Goal: Task Accomplishment & Management: Manage account settings

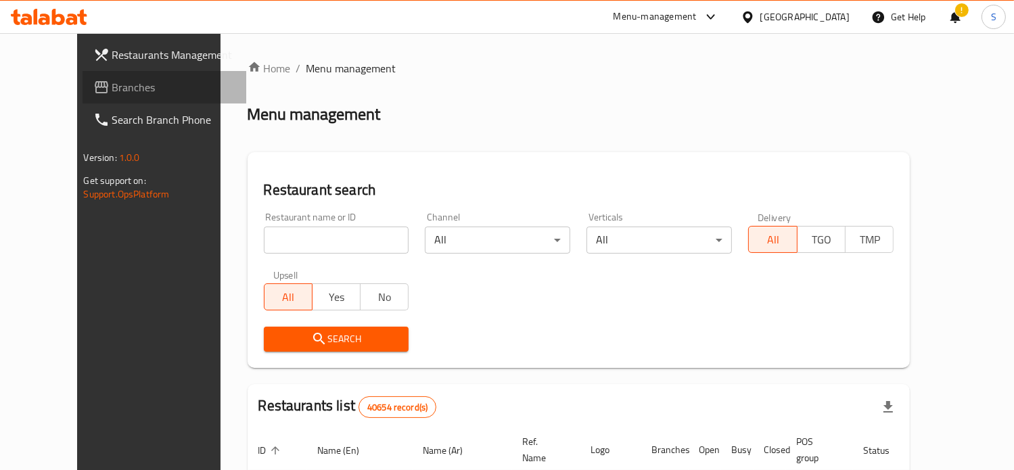
click at [112, 89] on span "Branches" at bounding box center [173, 87] width 123 height 16
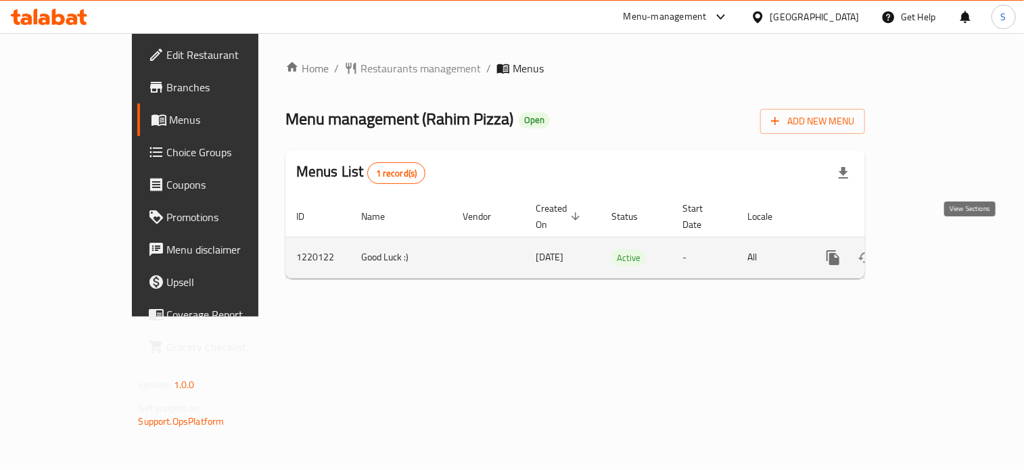
click at [937, 252] on icon "enhanced table" at bounding box center [930, 258] width 12 height 12
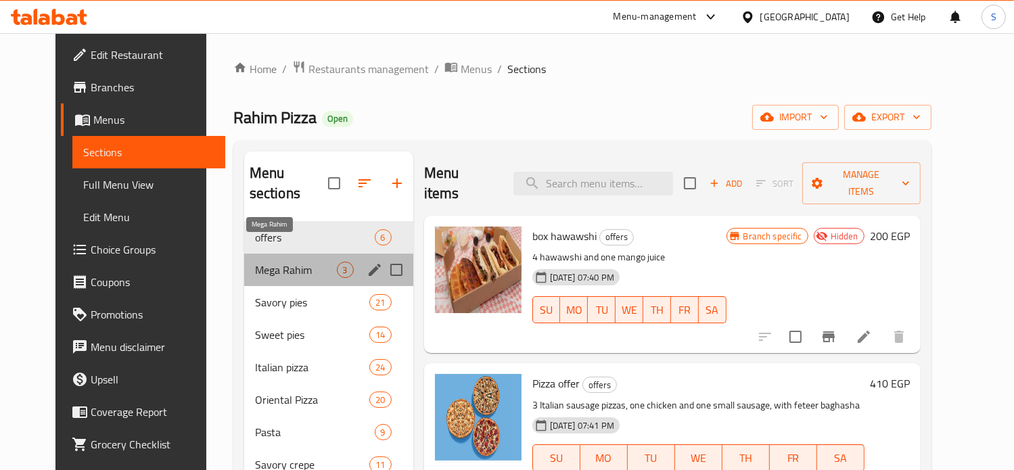
click at [292, 262] on span "Mega Rahim" at bounding box center [296, 270] width 82 height 16
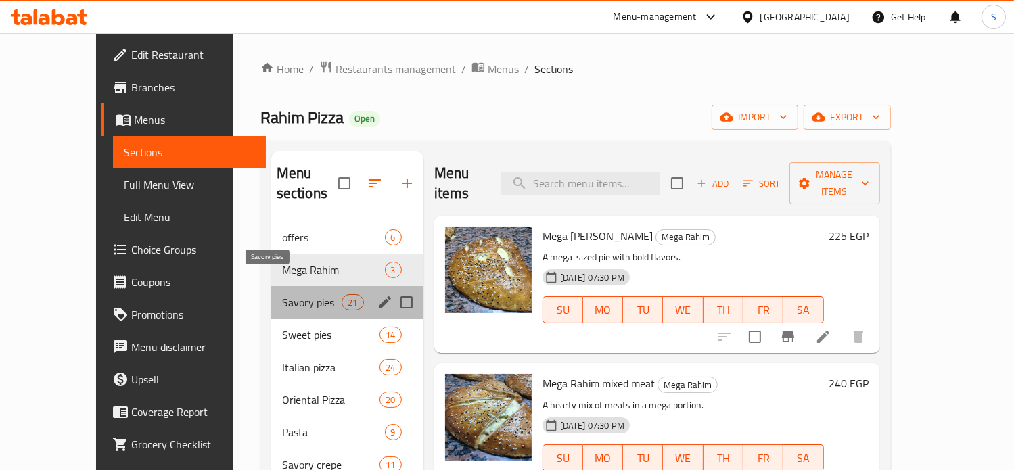
click at [282, 294] on span "Savory pies" at bounding box center [312, 302] width 60 height 16
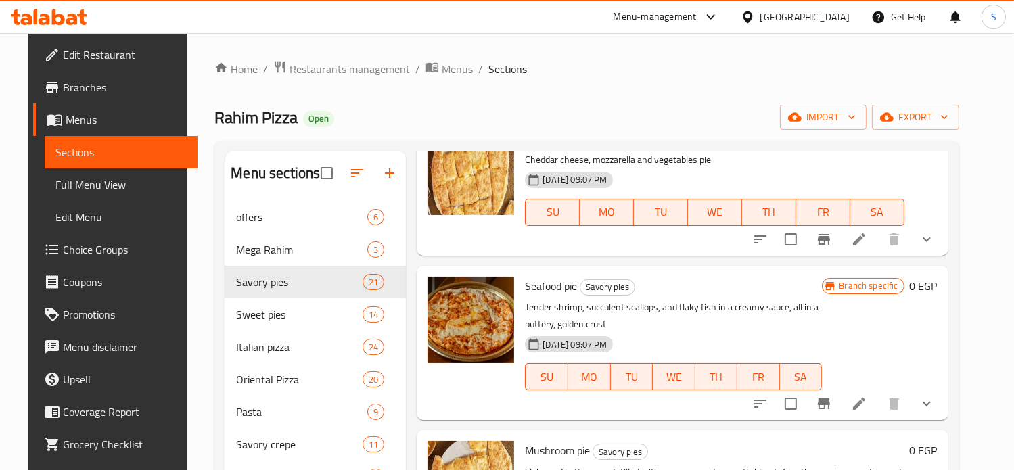
scroll to position [893, 0]
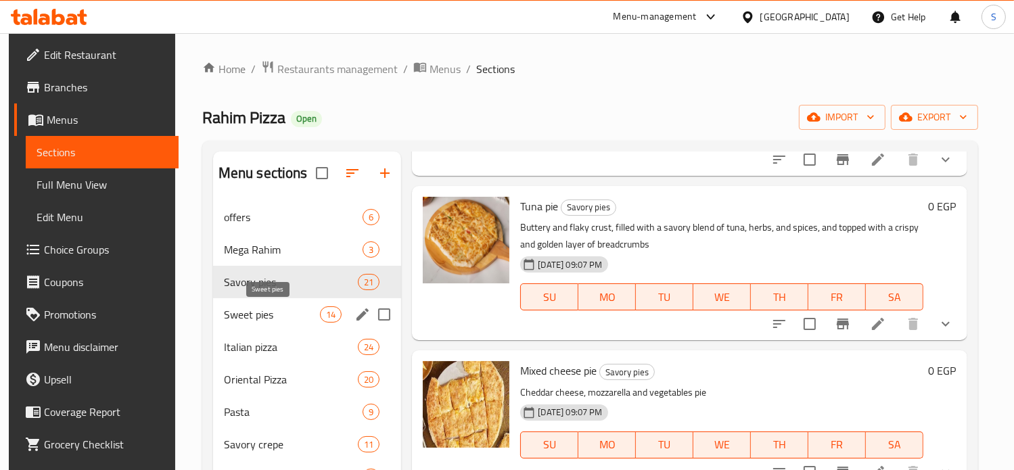
click at [273, 312] on span "Sweet pies" at bounding box center [272, 314] width 96 height 16
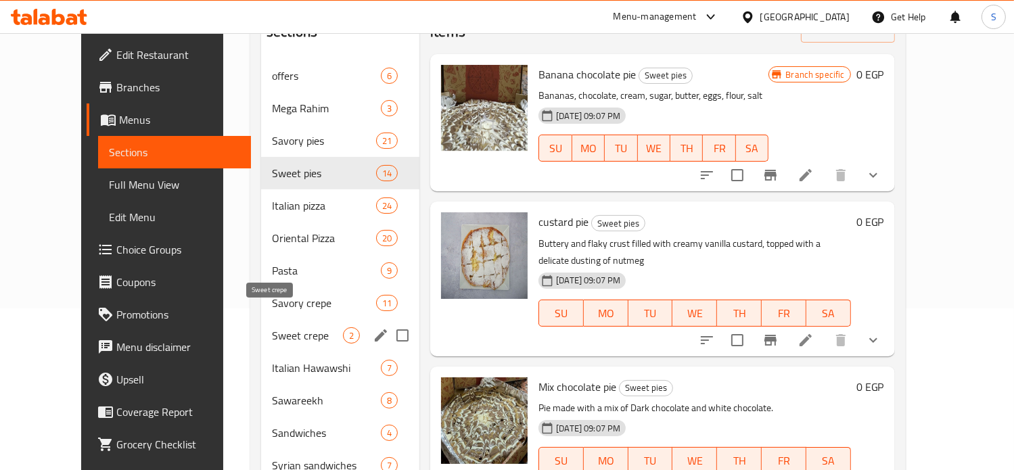
scroll to position [162, 0]
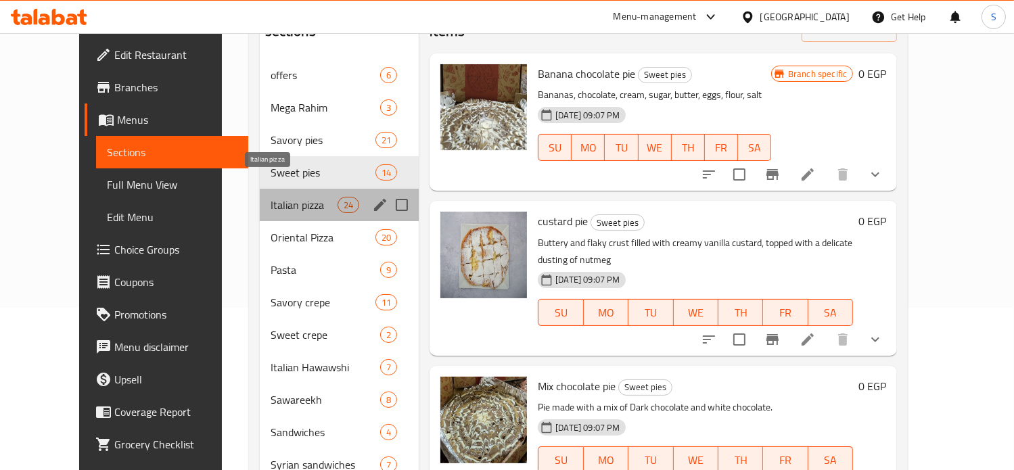
click at [270, 197] on span "Italian pizza" at bounding box center [303, 205] width 67 height 16
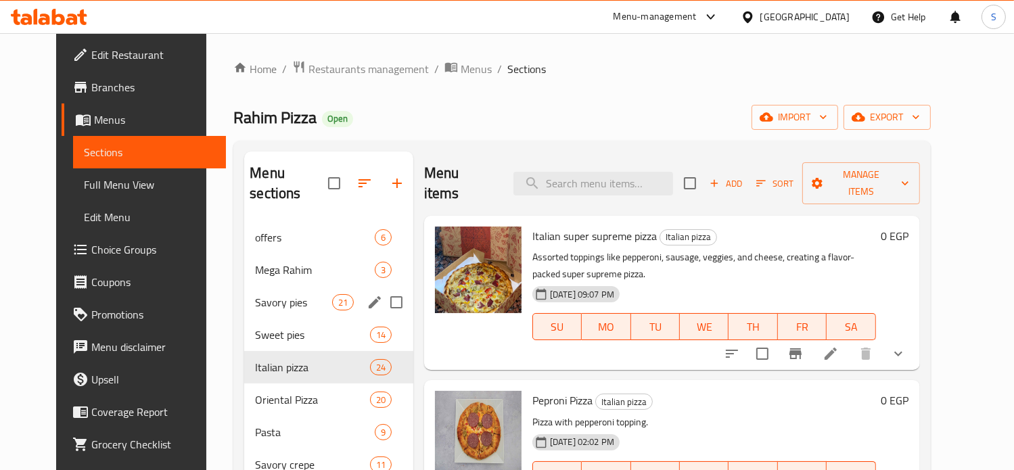
scroll to position [293, 0]
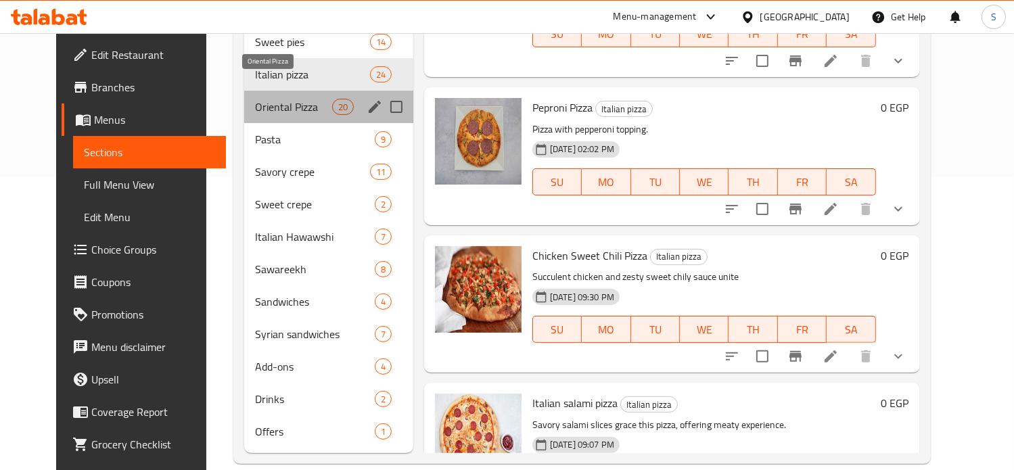
click at [255, 99] on span "Oriental Pizza" at bounding box center [293, 107] width 76 height 16
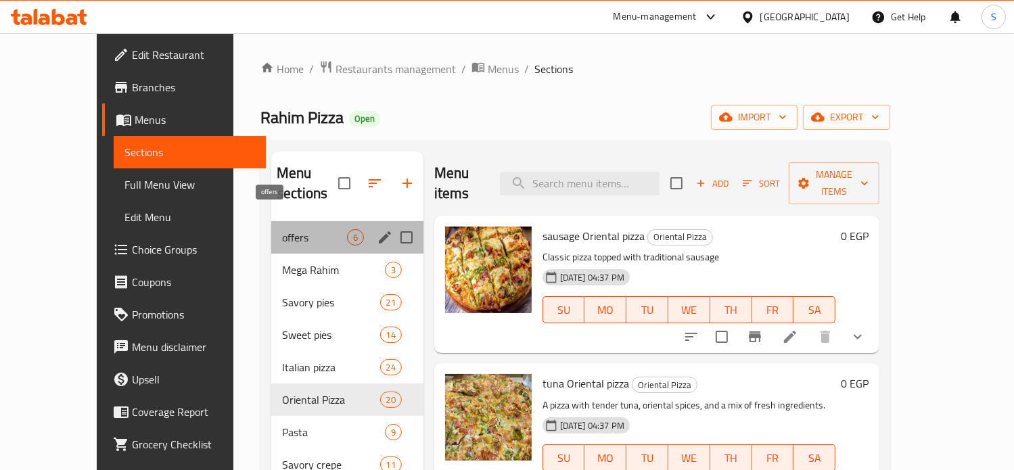
click at [282, 229] on span "offers" at bounding box center [314, 237] width 65 height 16
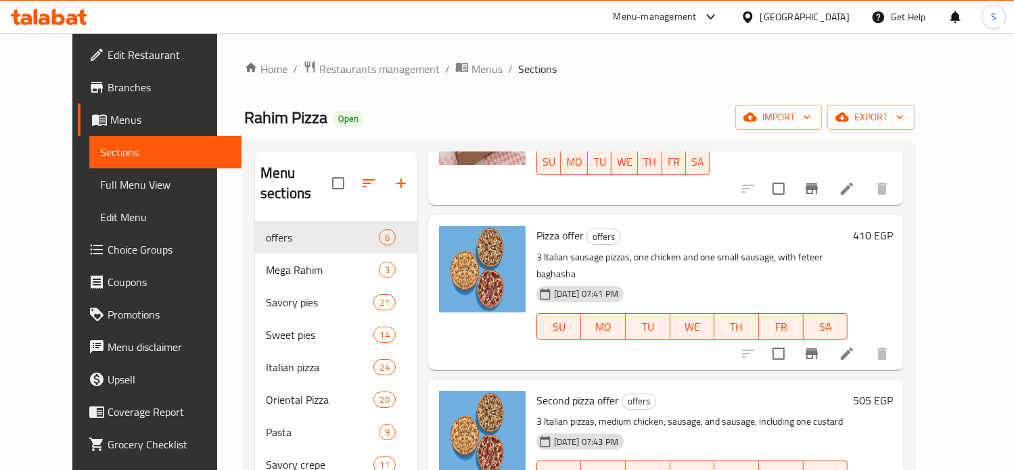
scroll to position [149, 0]
click at [855, 345] on icon at bounding box center [847, 353] width 16 height 16
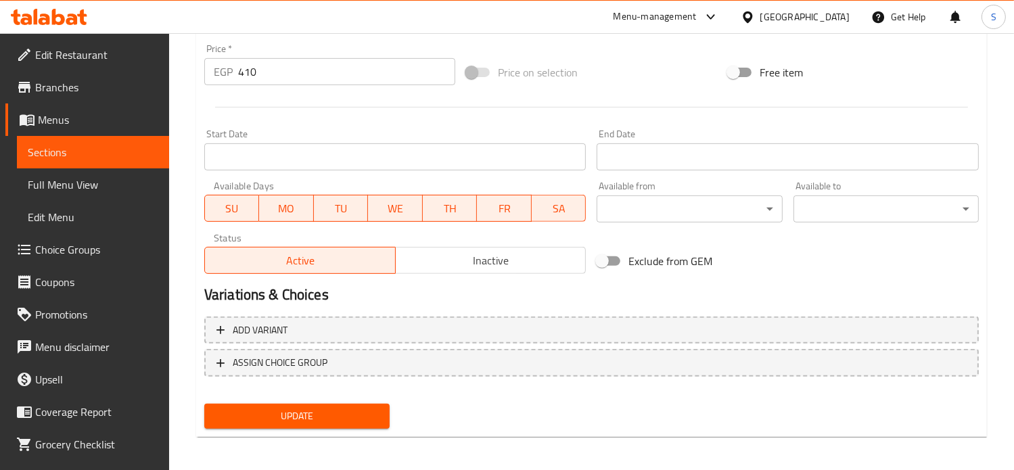
scroll to position [504, 0]
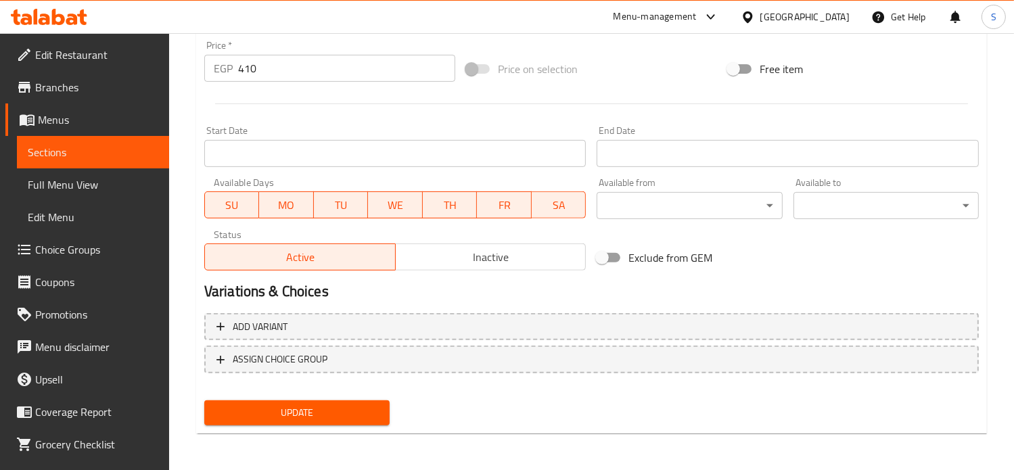
click at [254, 70] on input "410" at bounding box center [346, 68] width 217 height 27
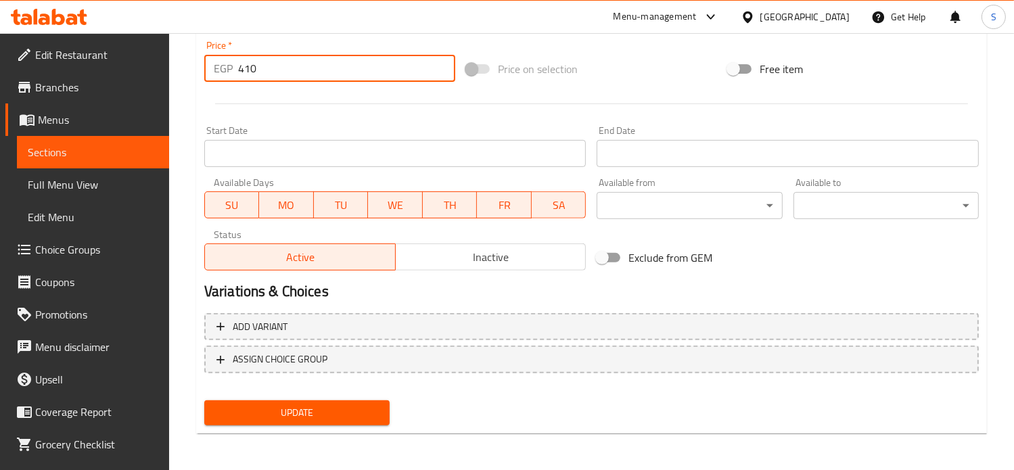
click at [254, 70] on input "410" at bounding box center [346, 68] width 217 height 27
type input "495"
click at [204, 400] on button "Update" at bounding box center [296, 412] width 185 height 25
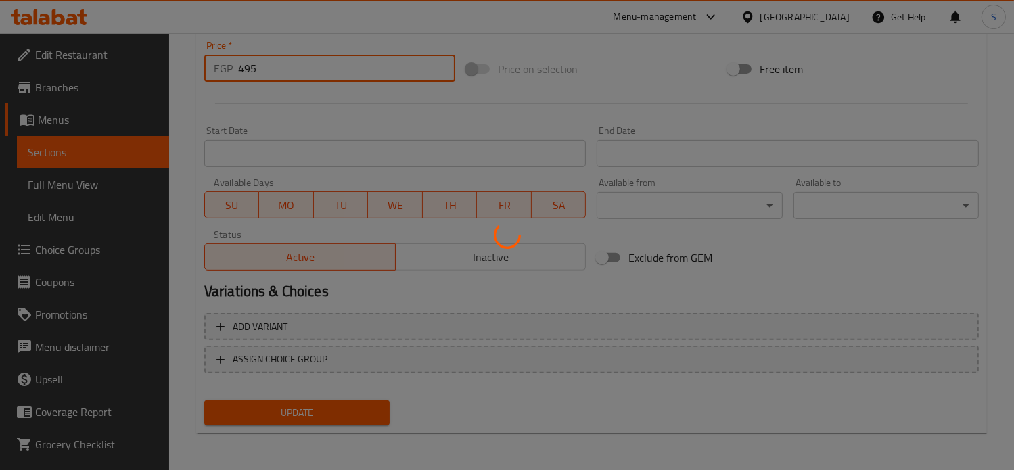
scroll to position [0, 0]
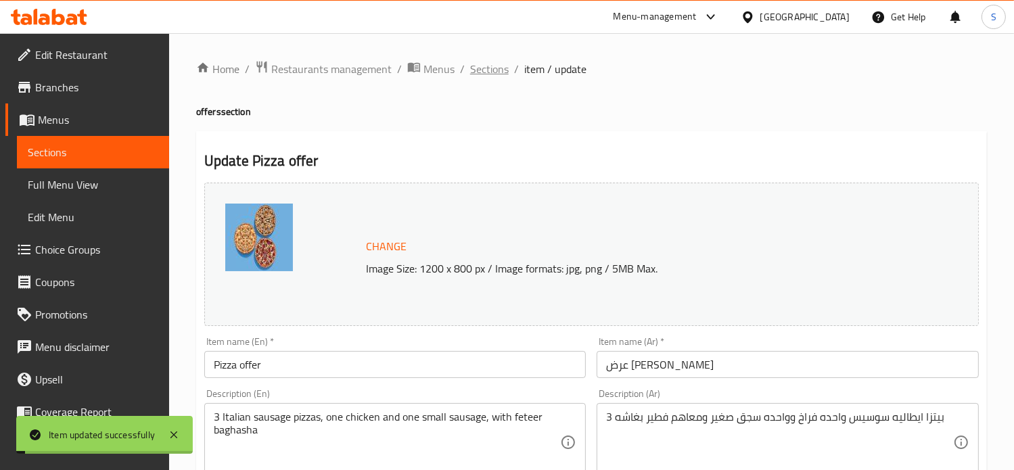
click at [492, 68] on span "Sections" at bounding box center [489, 69] width 39 height 16
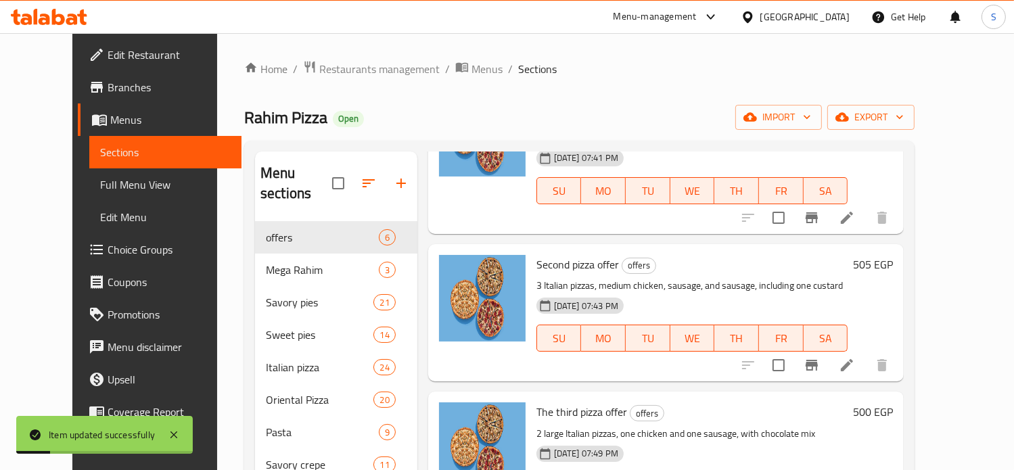
scroll to position [287, 0]
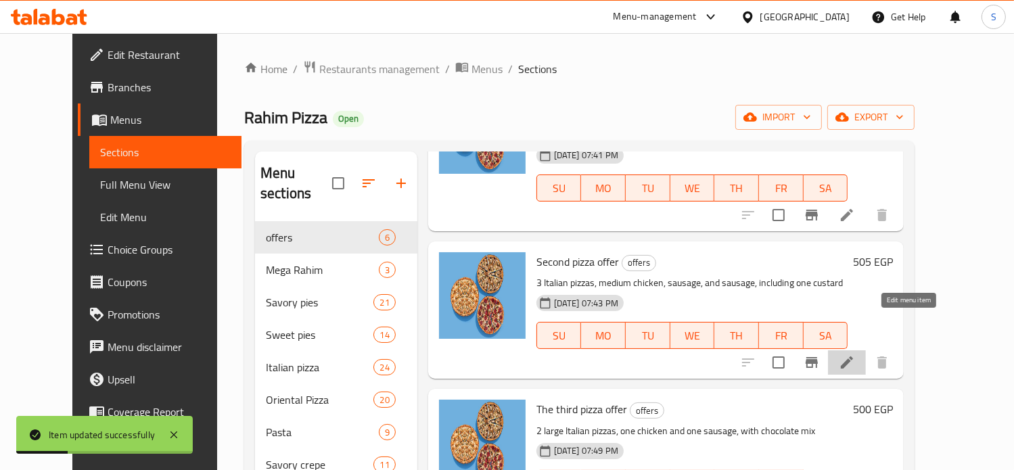
click at [853, 356] on icon at bounding box center [847, 362] width 12 height 12
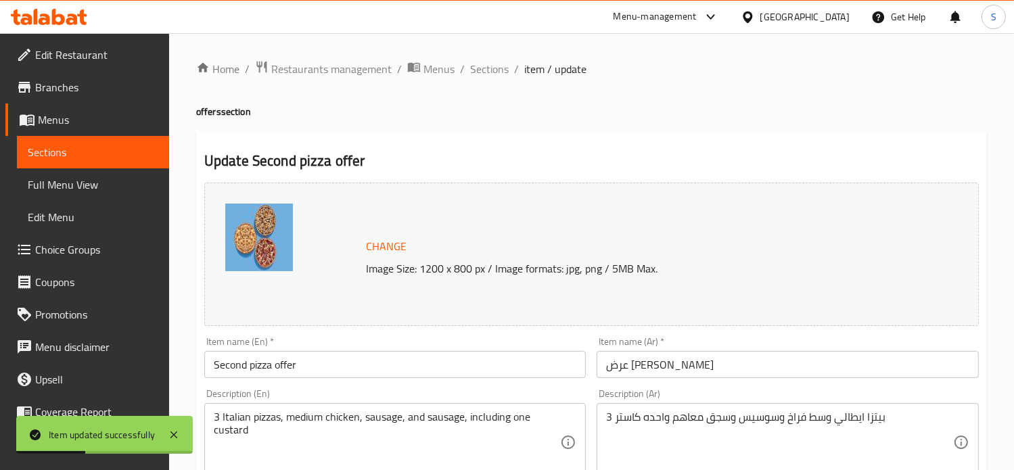
scroll to position [504, 0]
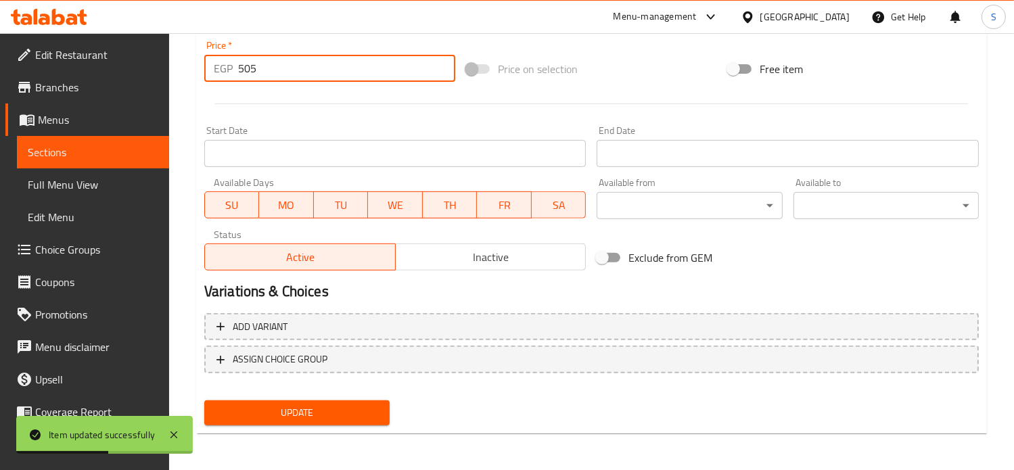
click at [251, 73] on input "505" at bounding box center [346, 68] width 217 height 27
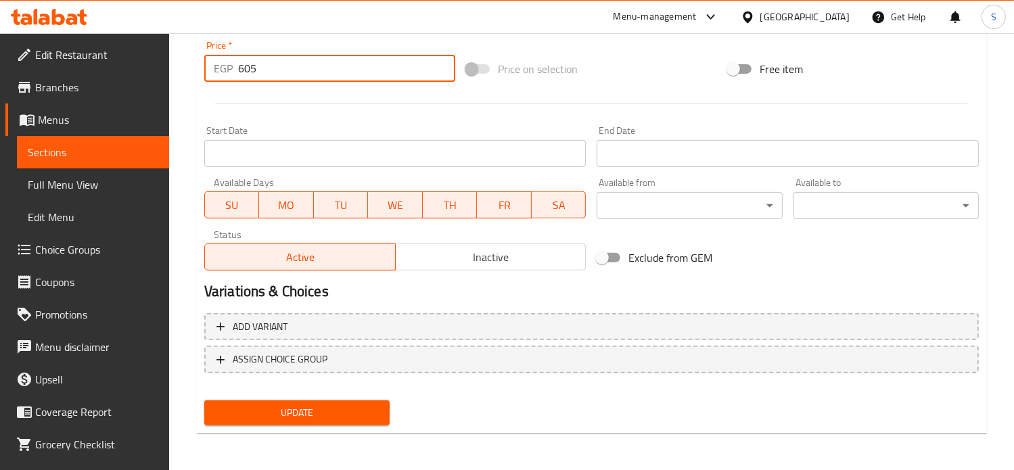
type input "605"
click at [204, 400] on button "Update" at bounding box center [296, 412] width 185 height 25
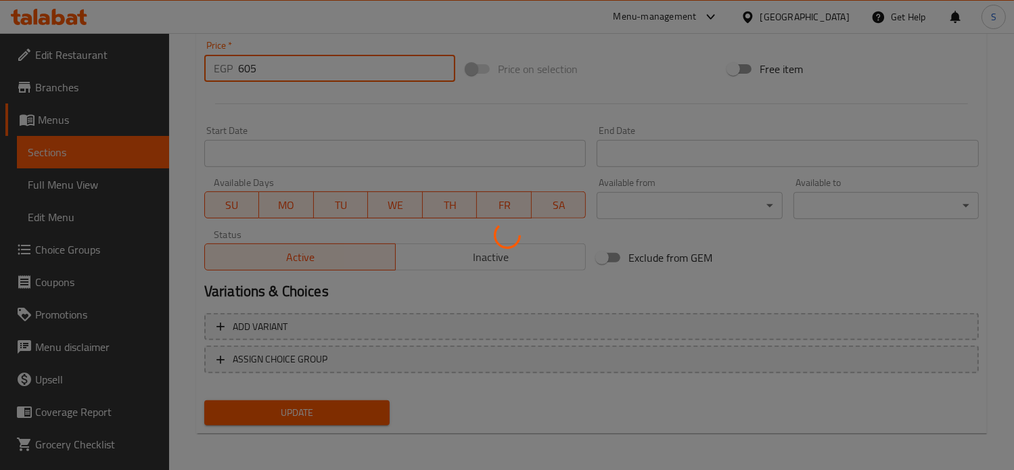
scroll to position [0, 0]
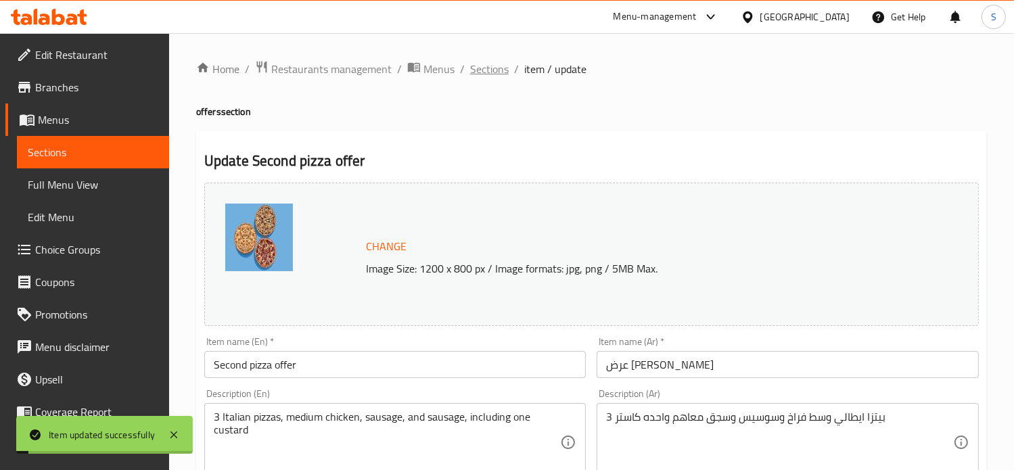
click at [486, 72] on span "Sections" at bounding box center [489, 69] width 39 height 16
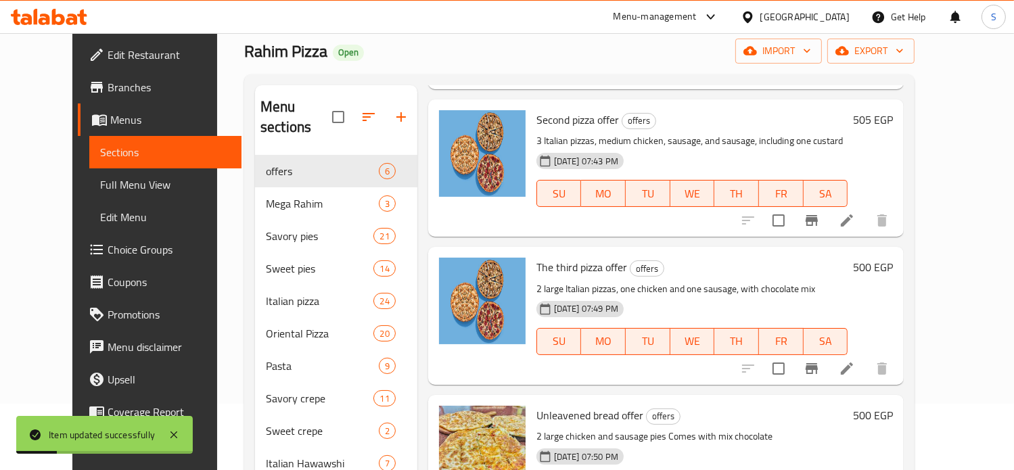
scroll to position [69, 0]
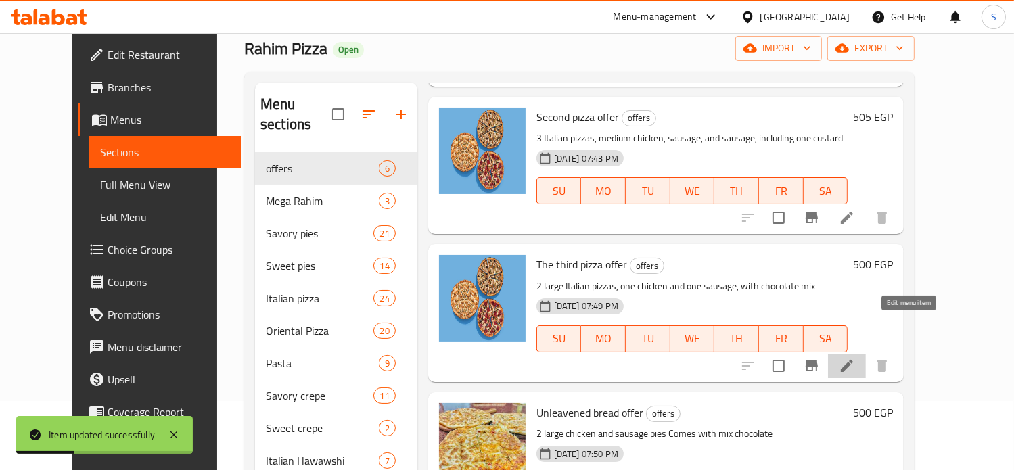
click at [855, 358] on icon at bounding box center [847, 366] width 16 height 16
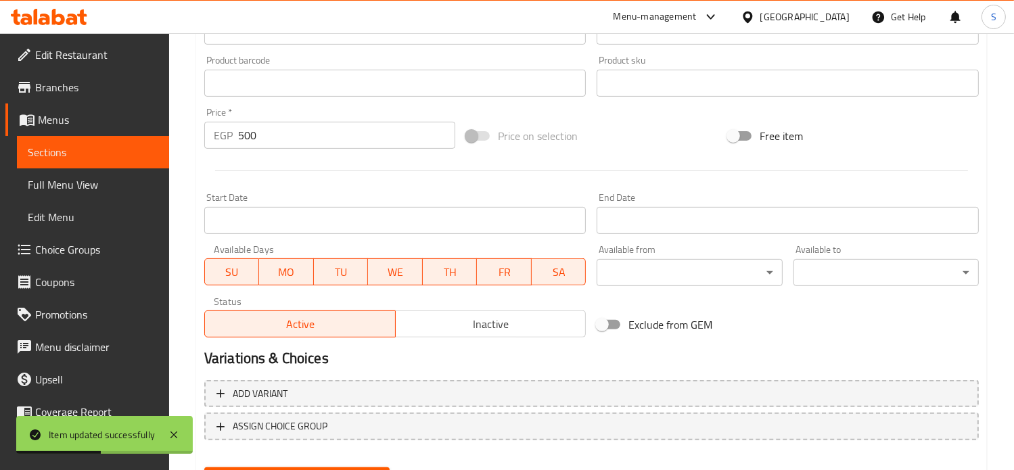
scroll to position [504, 0]
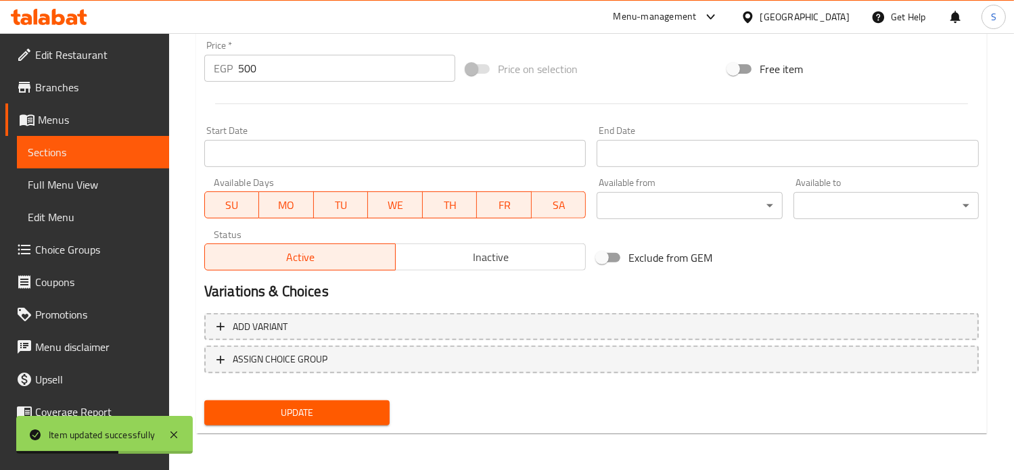
click at [247, 74] on input "500" at bounding box center [346, 68] width 217 height 27
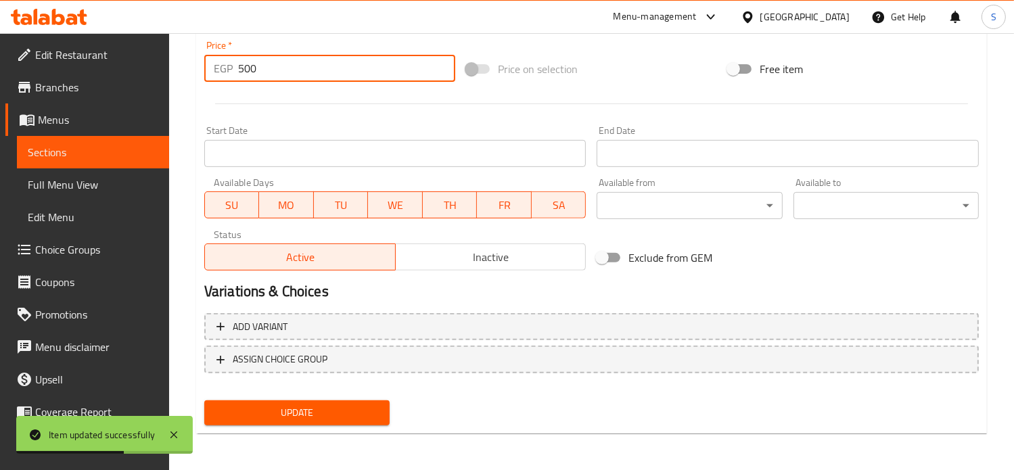
click at [247, 74] on input "500" at bounding box center [346, 68] width 217 height 27
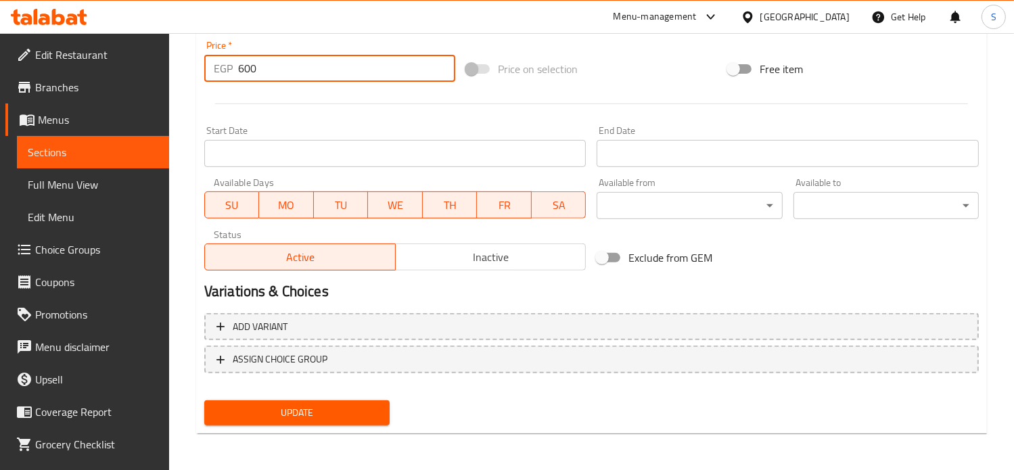
type input "600"
click at [204, 400] on button "Update" at bounding box center [296, 412] width 185 height 25
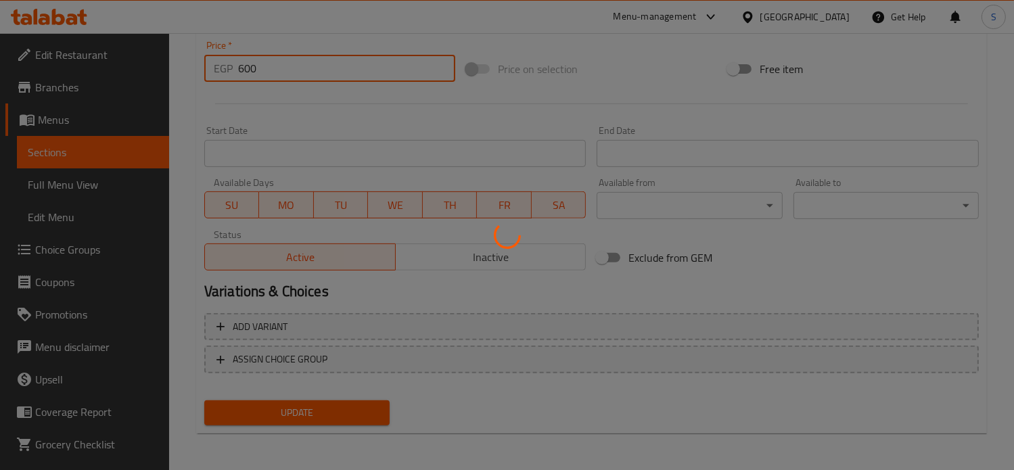
scroll to position [0, 0]
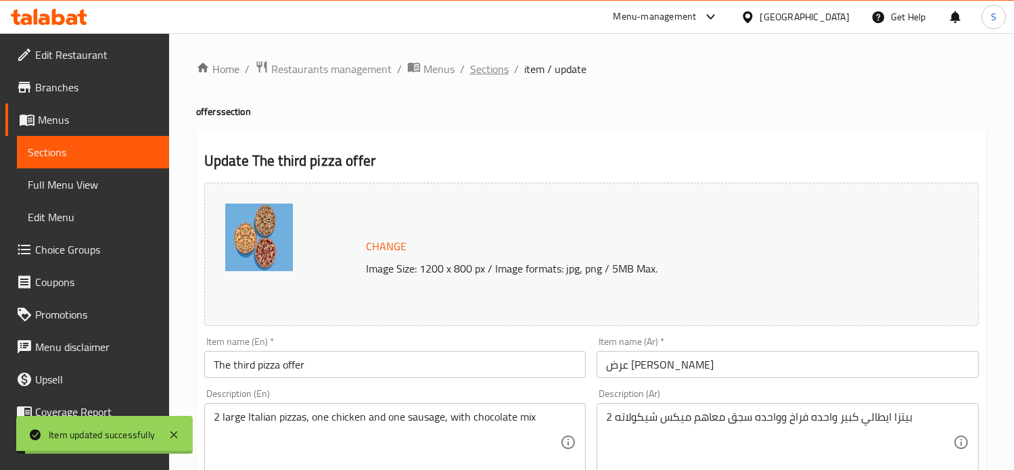
click at [475, 66] on span "Sections" at bounding box center [489, 69] width 39 height 16
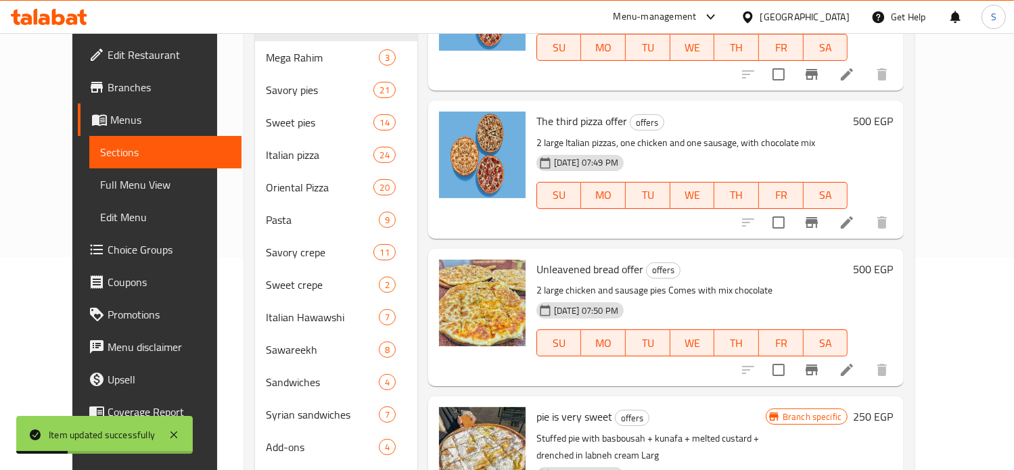
scroll to position [241, 0]
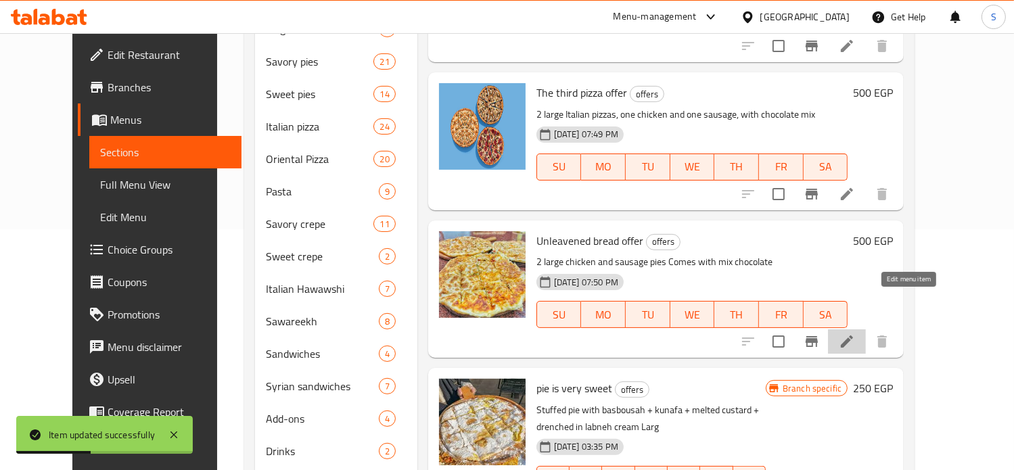
click at [855, 333] on icon at bounding box center [847, 341] width 16 height 16
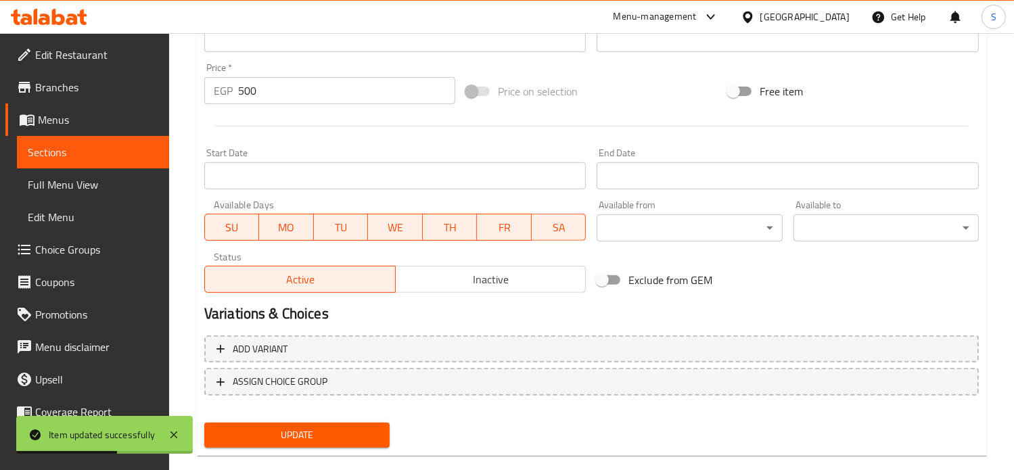
scroll to position [504, 0]
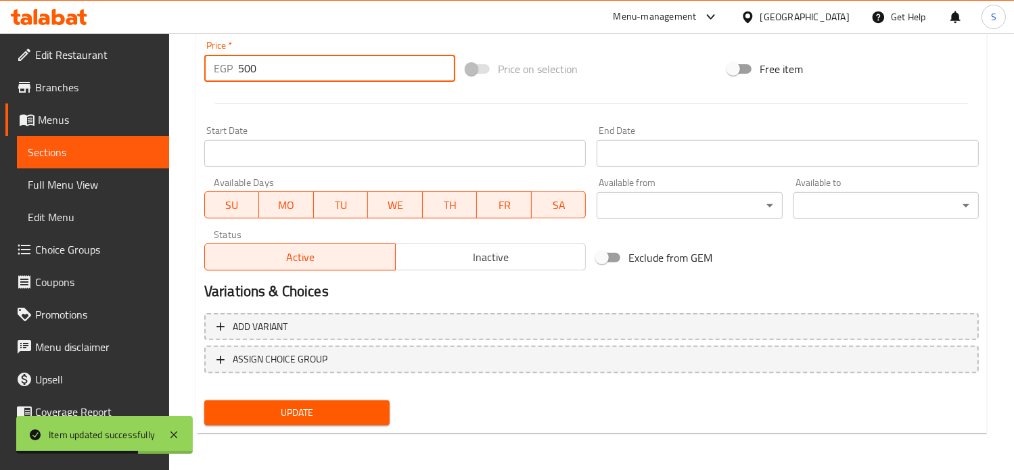
click at [251, 71] on input "500" at bounding box center [346, 68] width 217 height 27
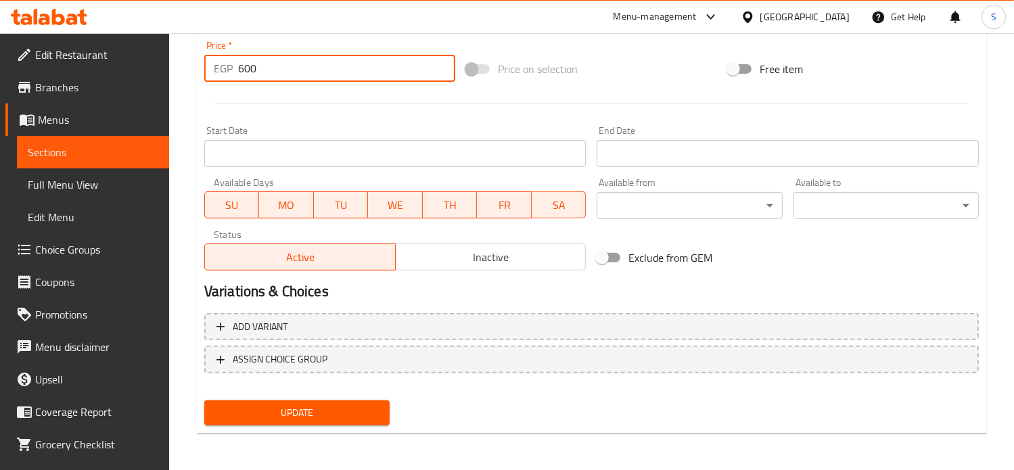
type input "600"
click at [204, 400] on button "Update" at bounding box center [296, 412] width 185 height 25
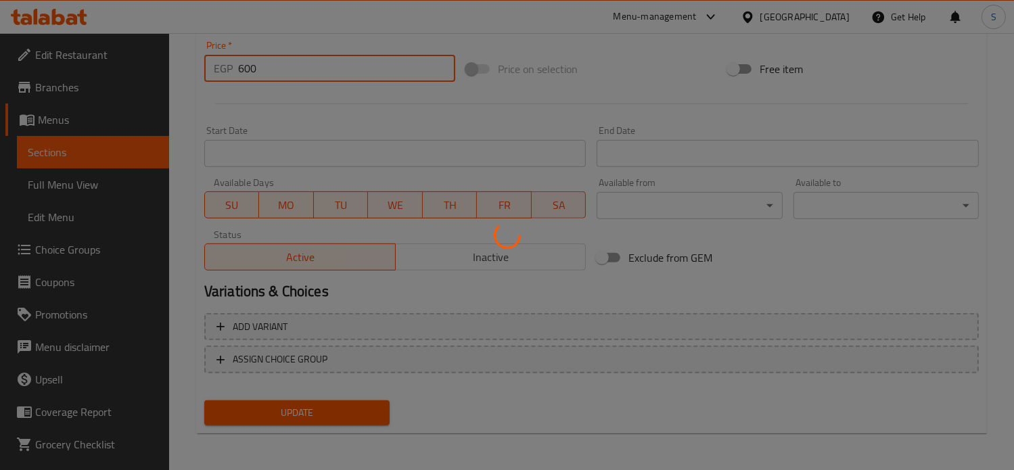
scroll to position [0, 0]
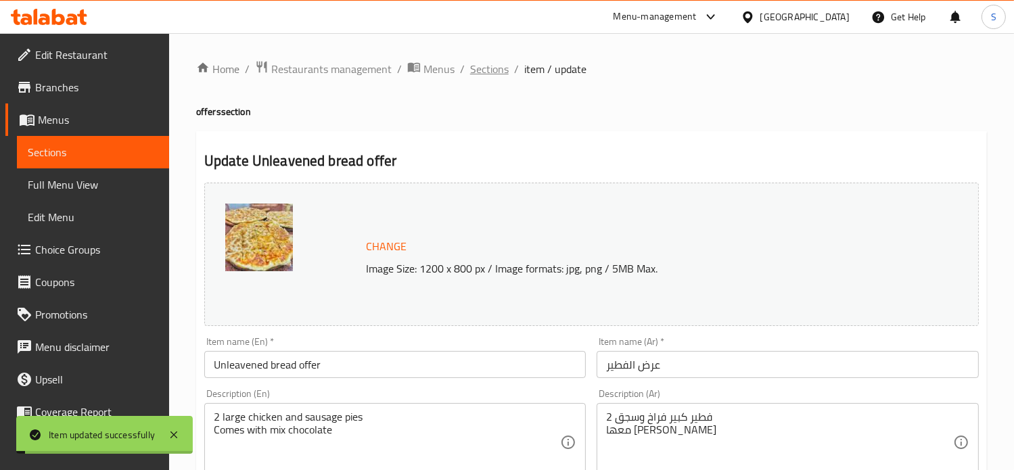
click at [485, 68] on span "Sections" at bounding box center [489, 69] width 39 height 16
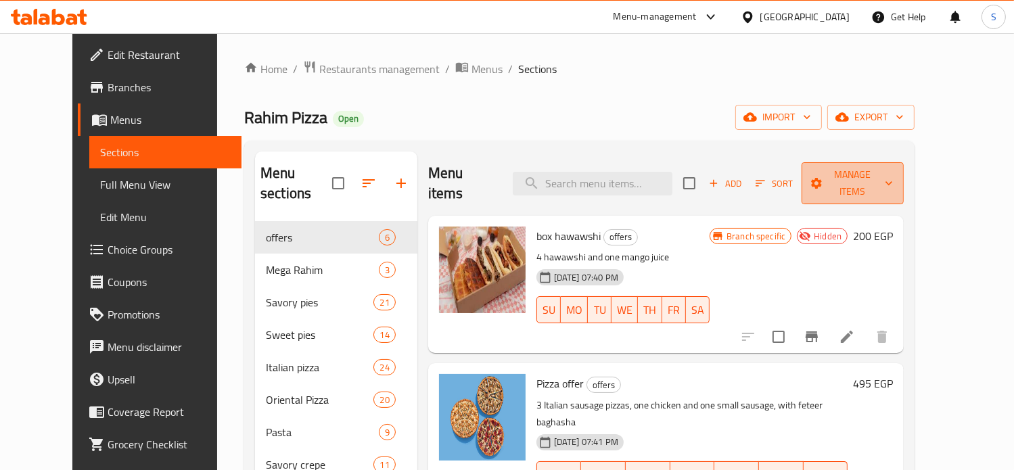
click at [887, 175] on span "Manage items" at bounding box center [852, 183] width 80 height 34
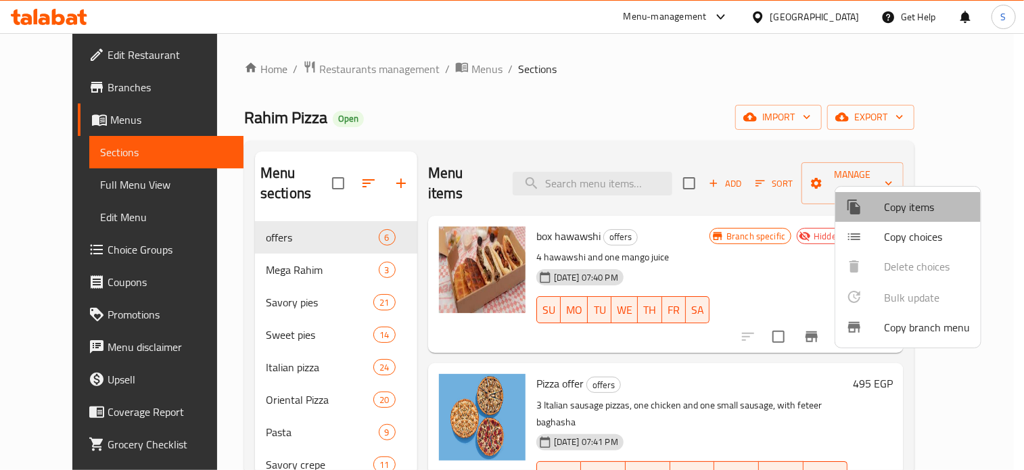
click at [876, 210] on div at bounding box center [865, 207] width 38 height 16
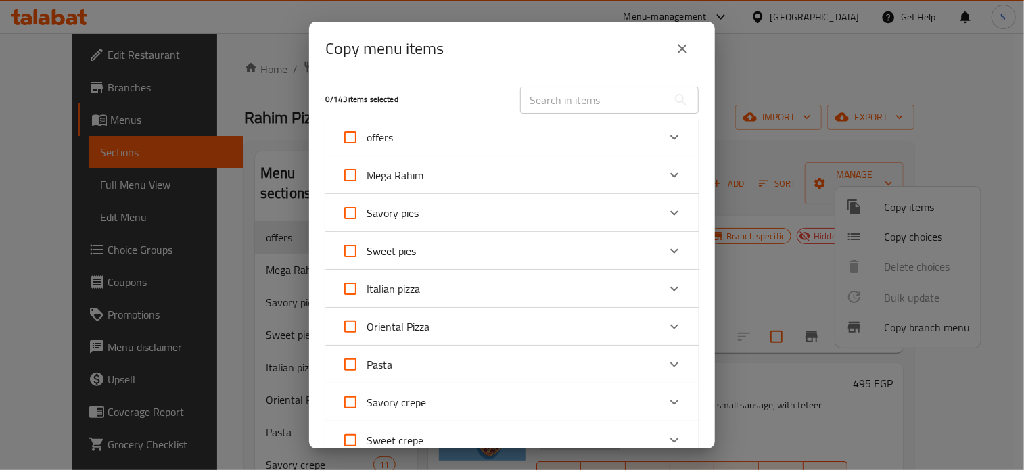
click at [666, 135] on icon "Expand" at bounding box center [674, 137] width 16 height 16
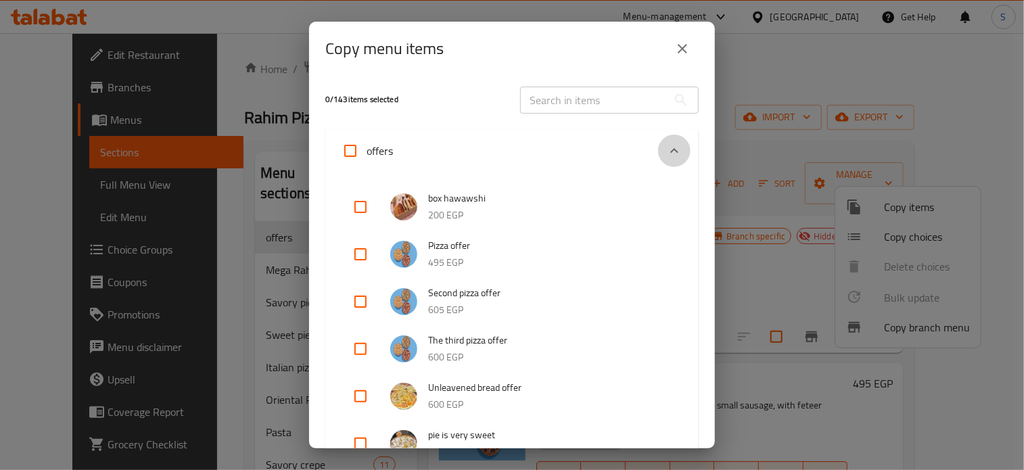
click at [665, 135] on div "Expand" at bounding box center [674, 151] width 32 height 32
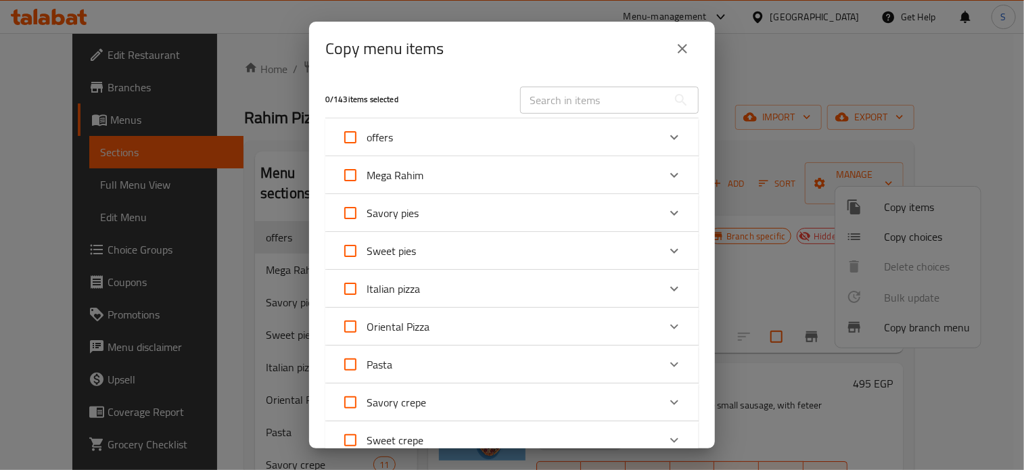
click at [666, 135] on icon "Expand" at bounding box center [674, 137] width 16 height 16
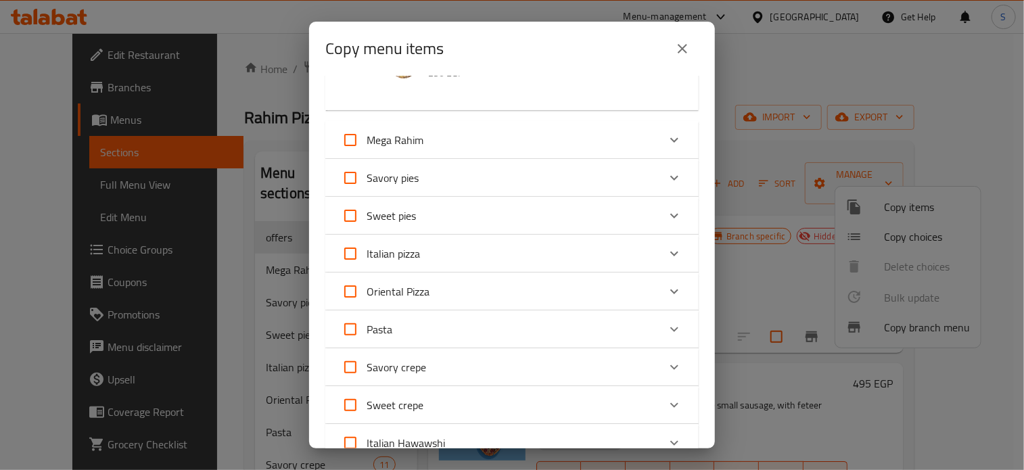
scroll to position [202, 0]
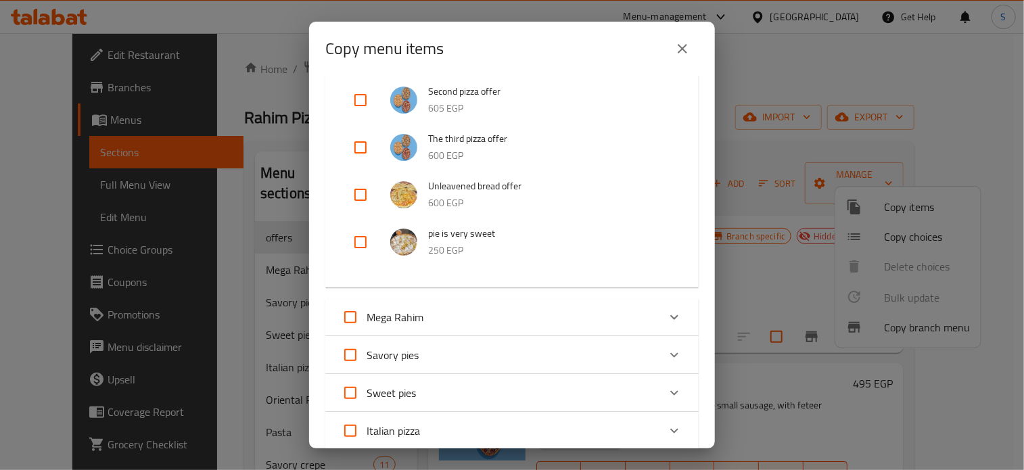
click at [357, 237] on input "checkbox" at bounding box center [360, 242] width 32 height 32
checkbox input "true"
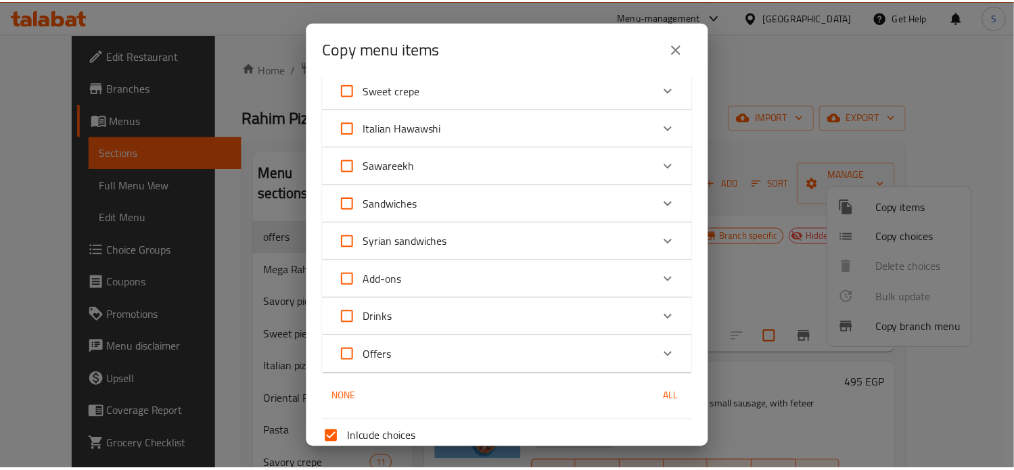
scroll to position [814, 0]
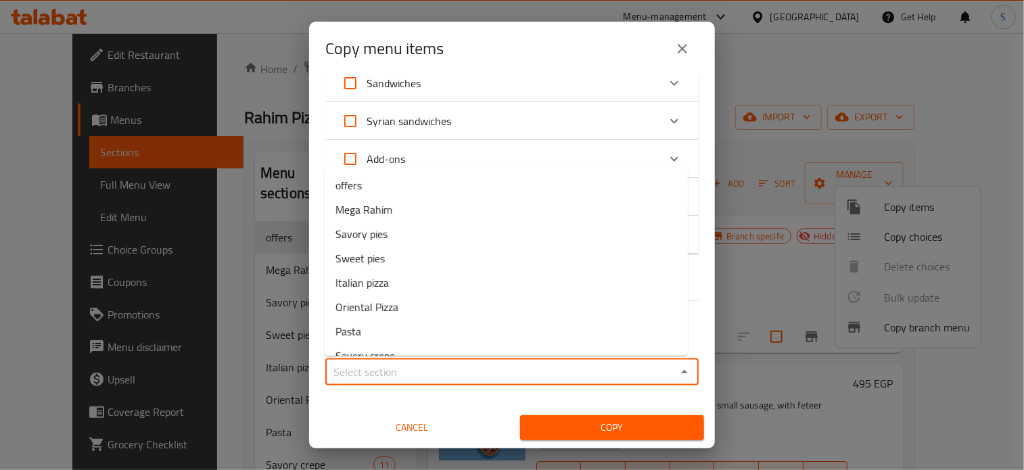
click at [411, 368] on input "Sections   *" at bounding box center [500, 371] width 343 height 19
click at [377, 189] on li "offers" at bounding box center [506, 185] width 363 height 24
type input "offers"
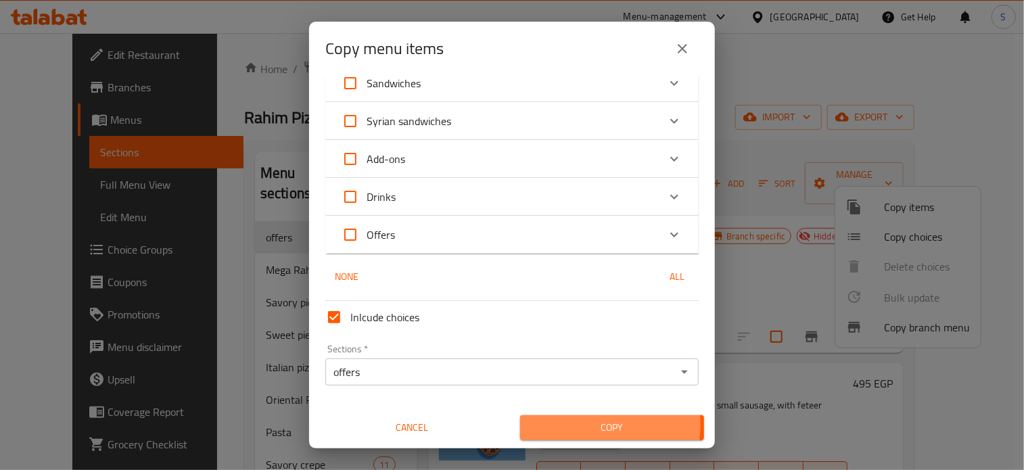
click at [594, 425] on span "Copy" at bounding box center [612, 427] width 162 height 17
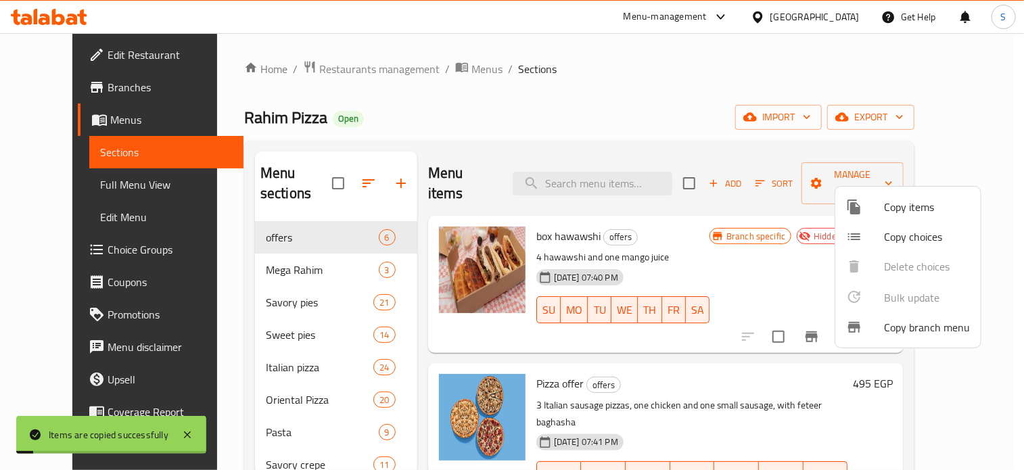
click at [747, 241] on div at bounding box center [512, 235] width 1024 height 470
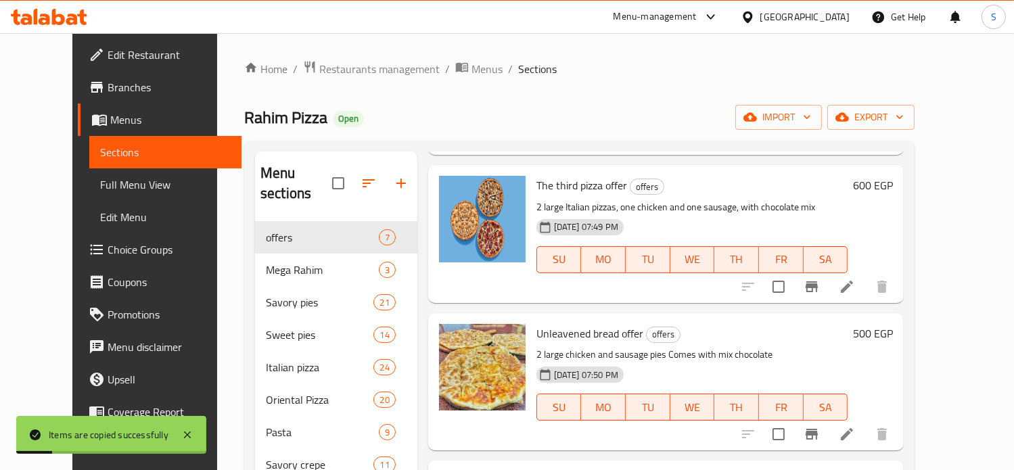
scroll to position [293, 0]
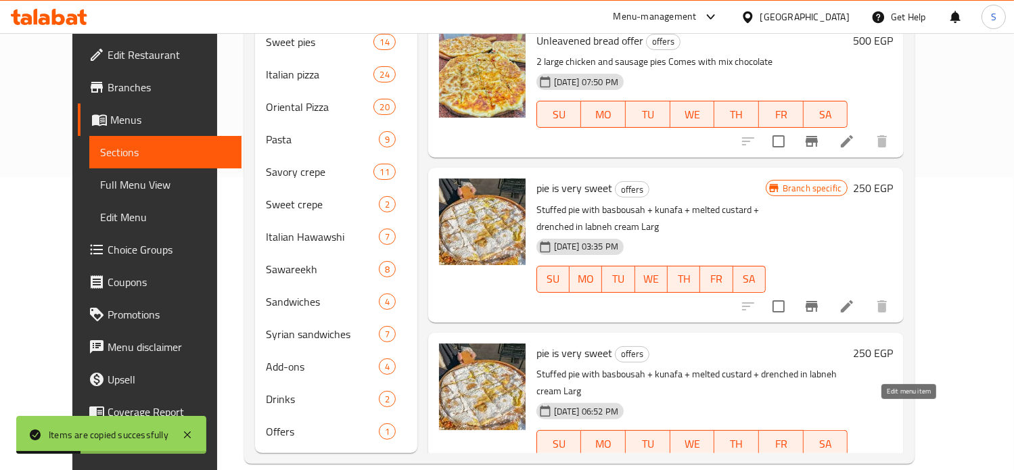
click at [853, 465] on icon at bounding box center [847, 471] width 12 height 12
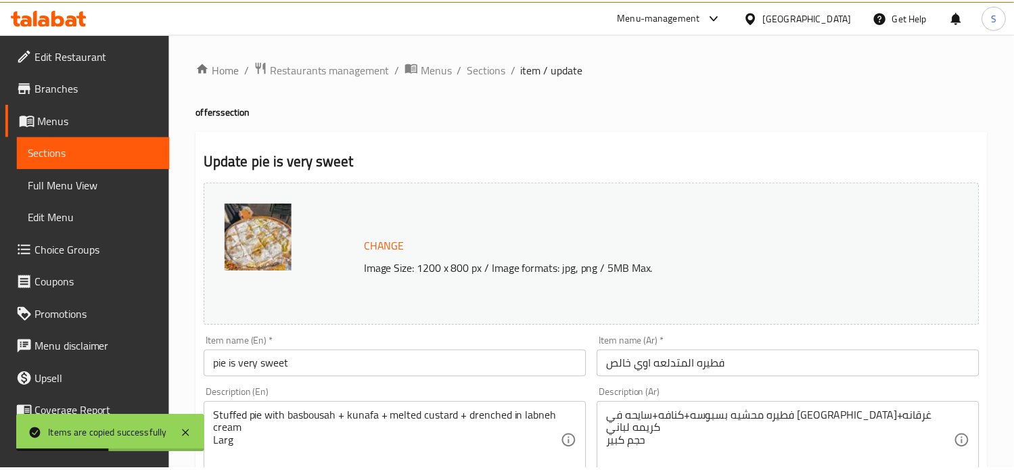
scroll to position [504, 0]
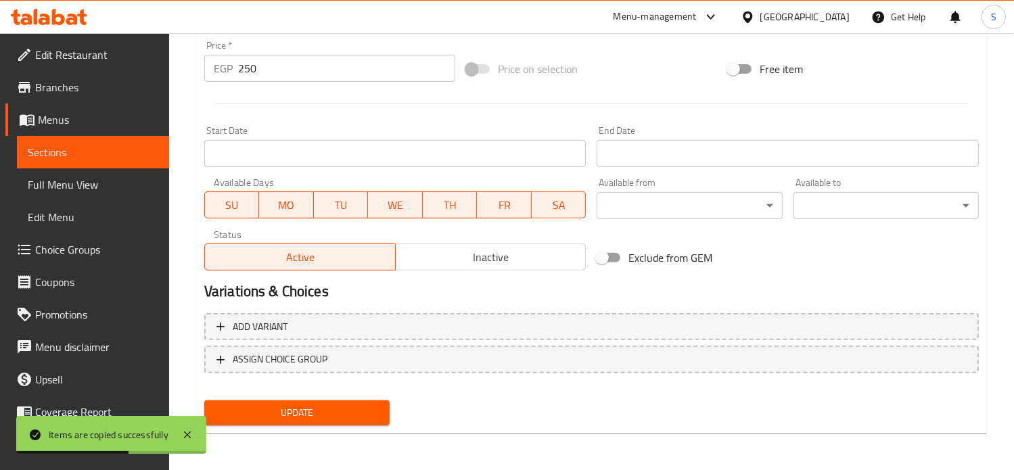
click at [244, 73] on input "250" at bounding box center [346, 68] width 217 height 27
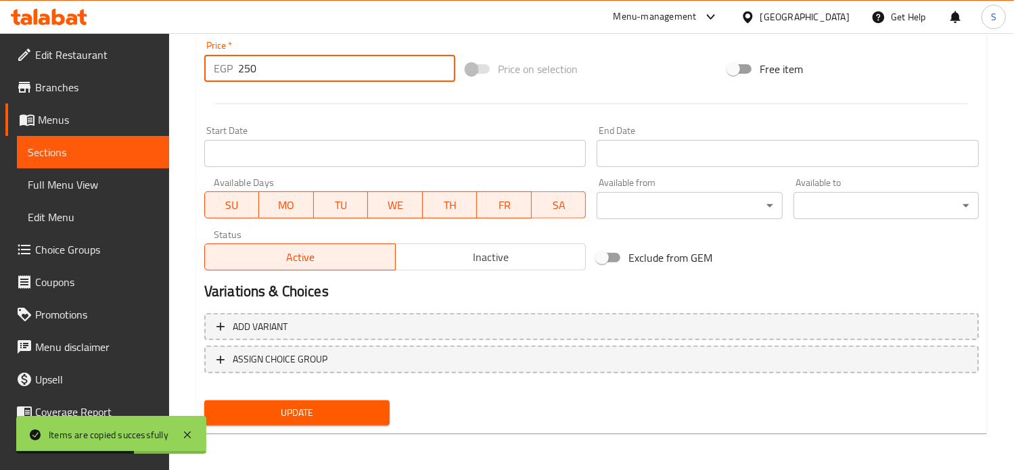
click at [244, 73] on input "250" at bounding box center [346, 68] width 217 height 27
type input "300"
click at [204, 400] on button "Update" at bounding box center [296, 412] width 185 height 25
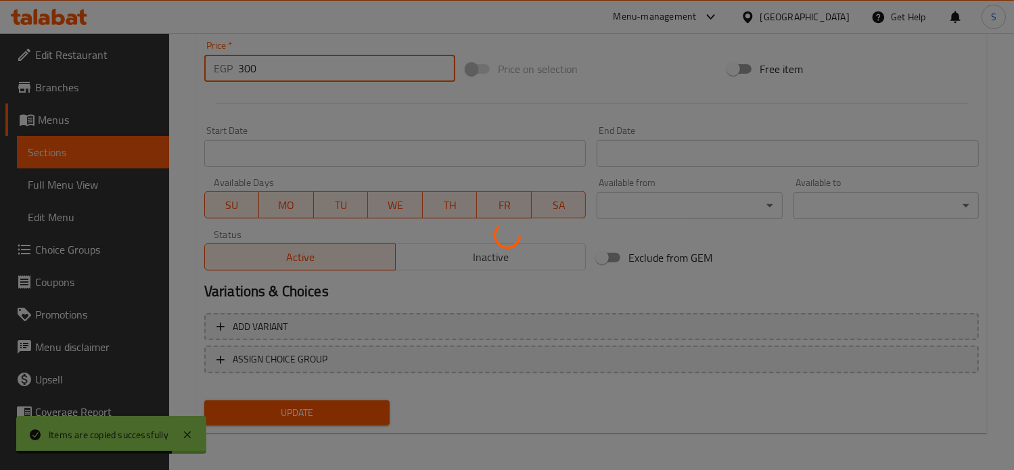
scroll to position [0, 0]
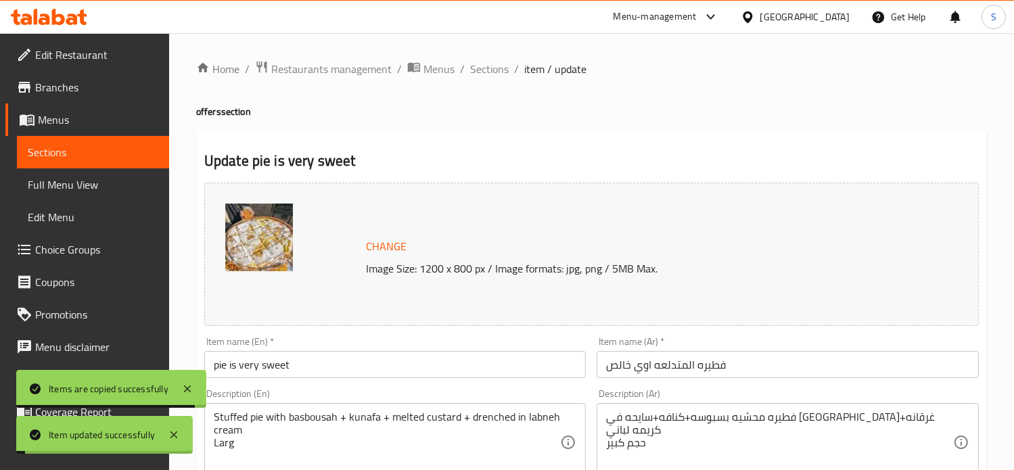
click at [473, 72] on span "Sections" at bounding box center [489, 69] width 39 height 16
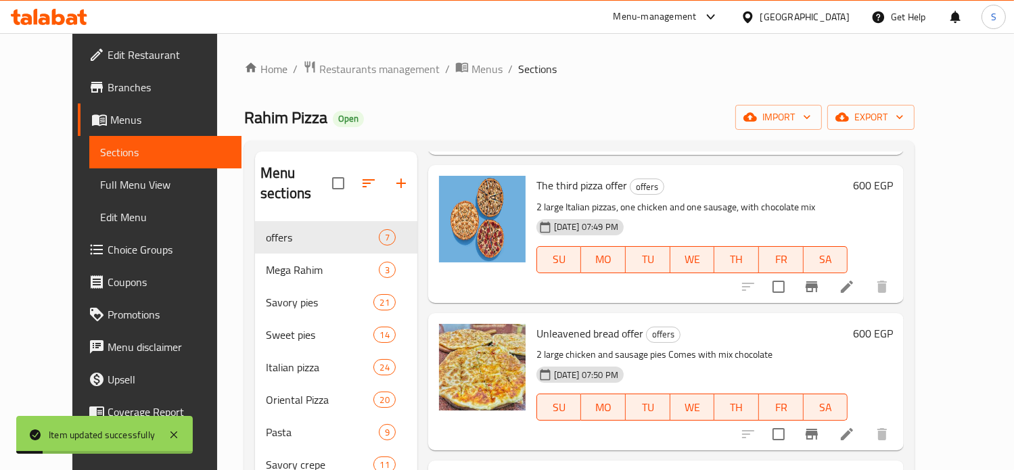
scroll to position [293, 0]
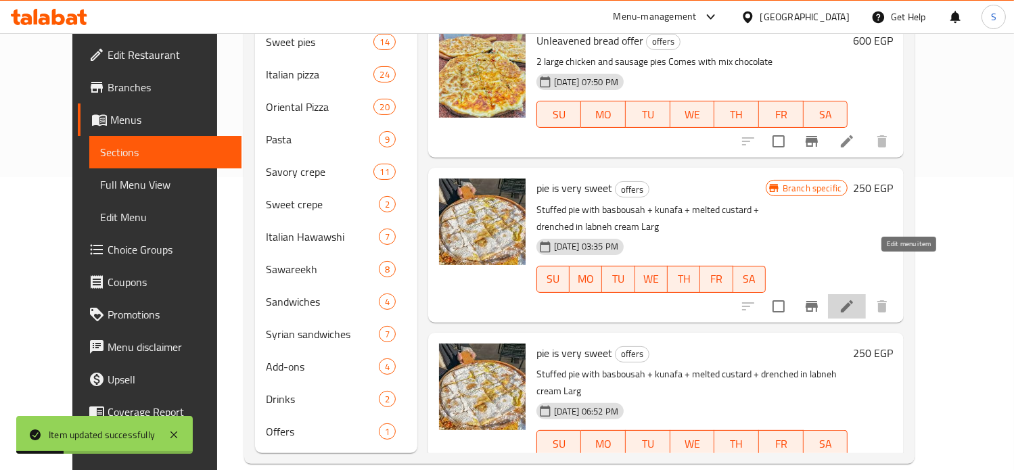
click at [855, 298] on icon at bounding box center [847, 306] width 16 height 16
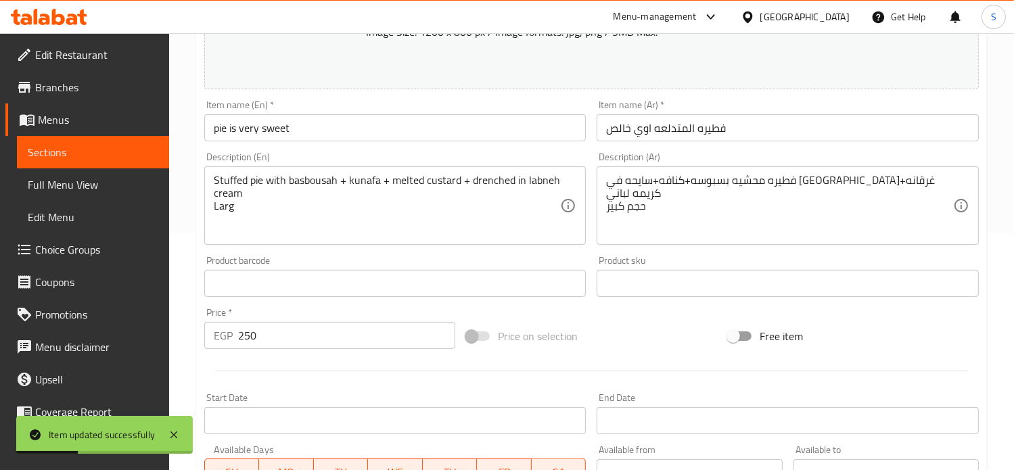
scroll to position [504, 0]
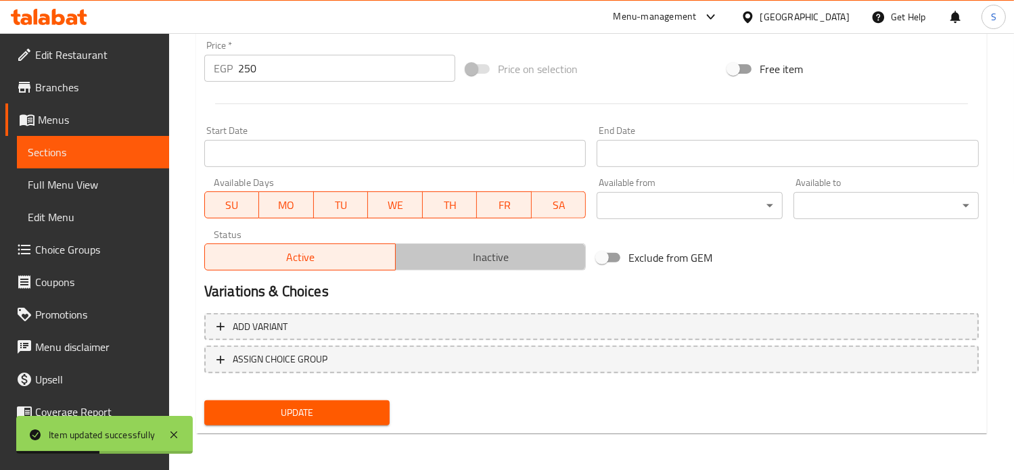
click at [463, 266] on span "Inactive" at bounding box center [491, 258] width 180 height 20
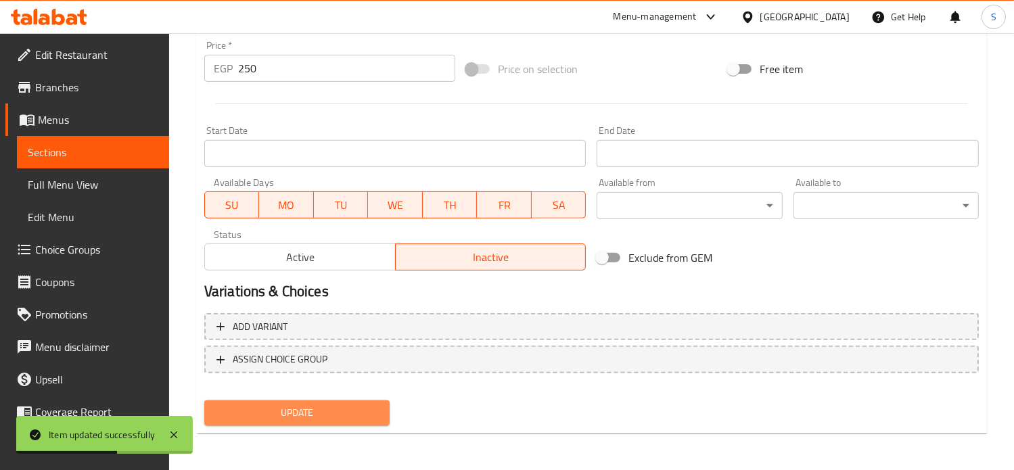
click at [319, 417] on span "Update" at bounding box center [297, 412] width 164 height 17
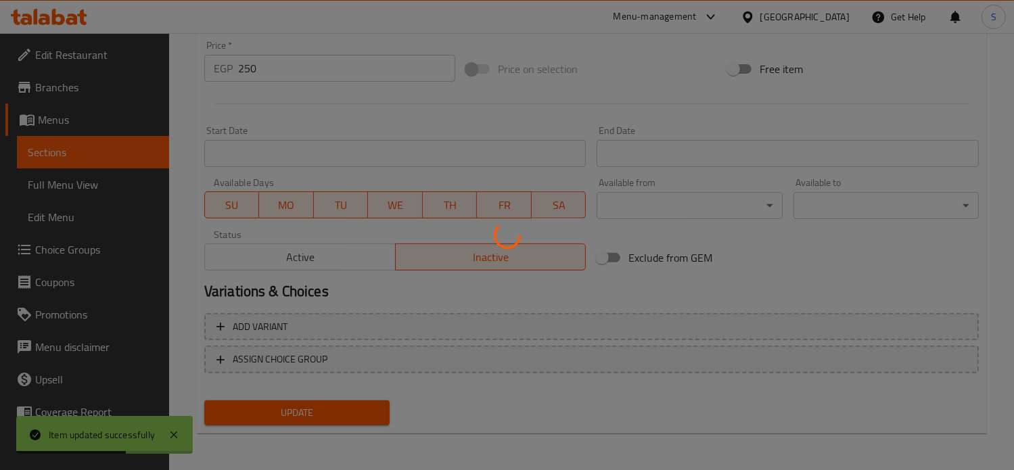
scroll to position [0, 0]
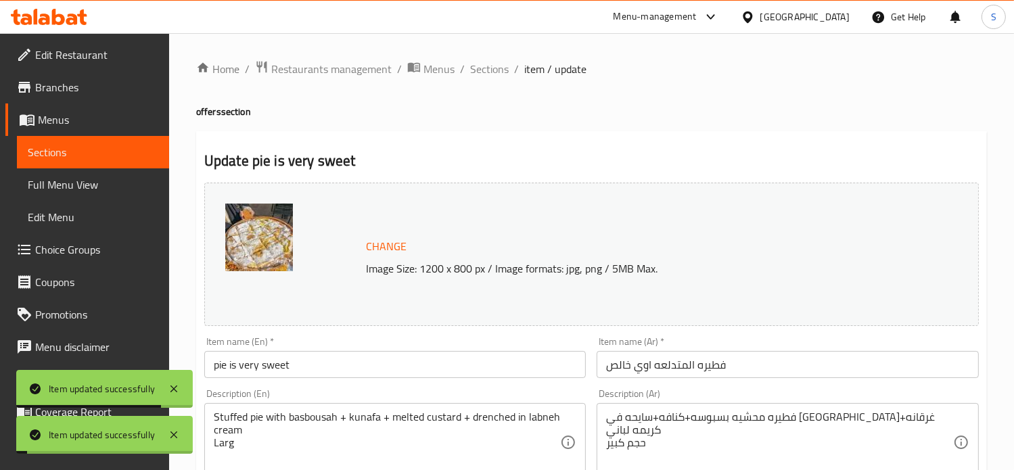
click at [486, 74] on span "Sections" at bounding box center [489, 69] width 39 height 16
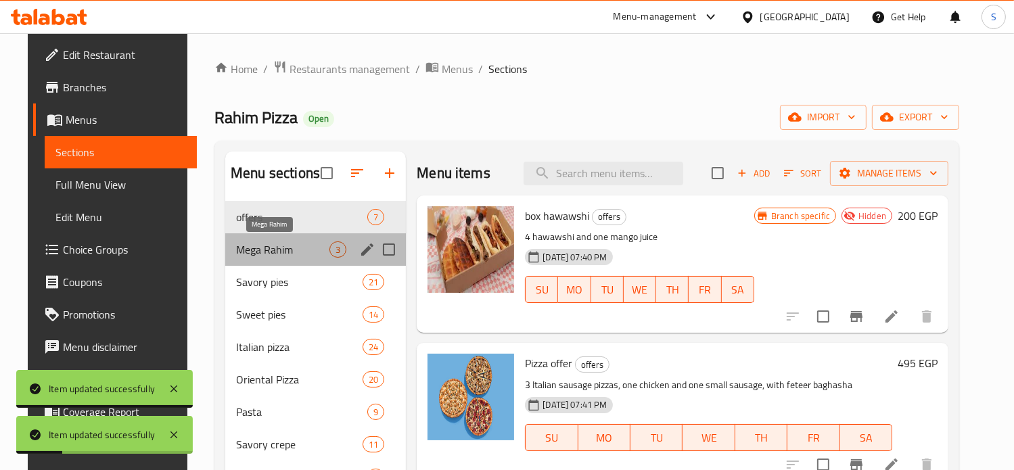
click at [262, 252] on span "Mega Rahim" at bounding box center [282, 249] width 93 height 16
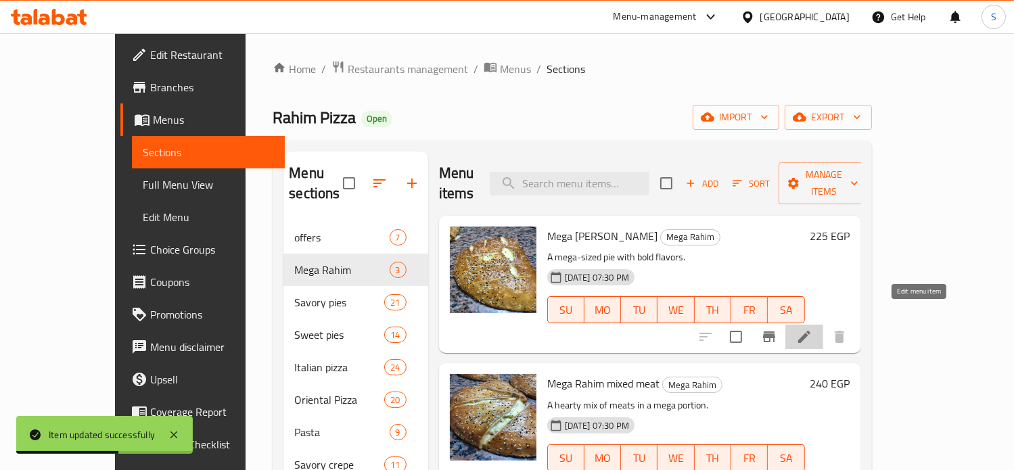
click at [810, 331] on icon at bounding box center [804, 337] width 12 height 12
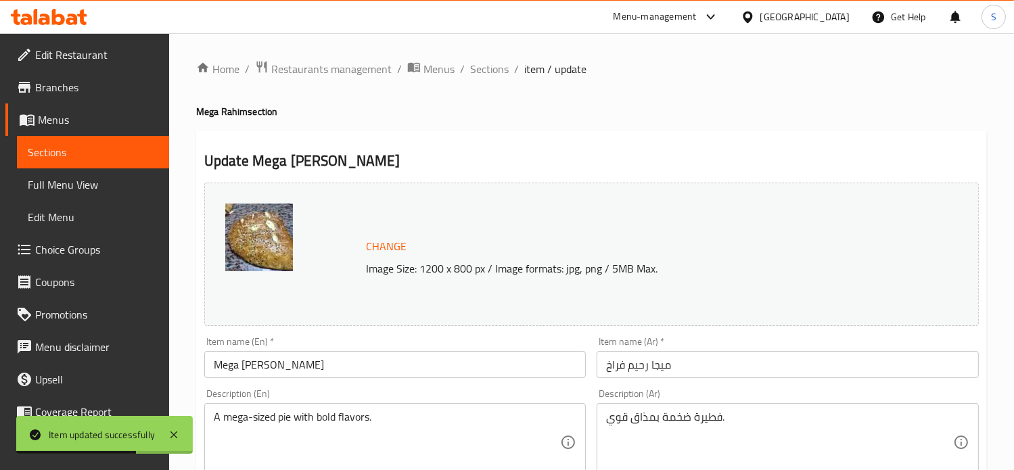
scroll to position [504, 0]
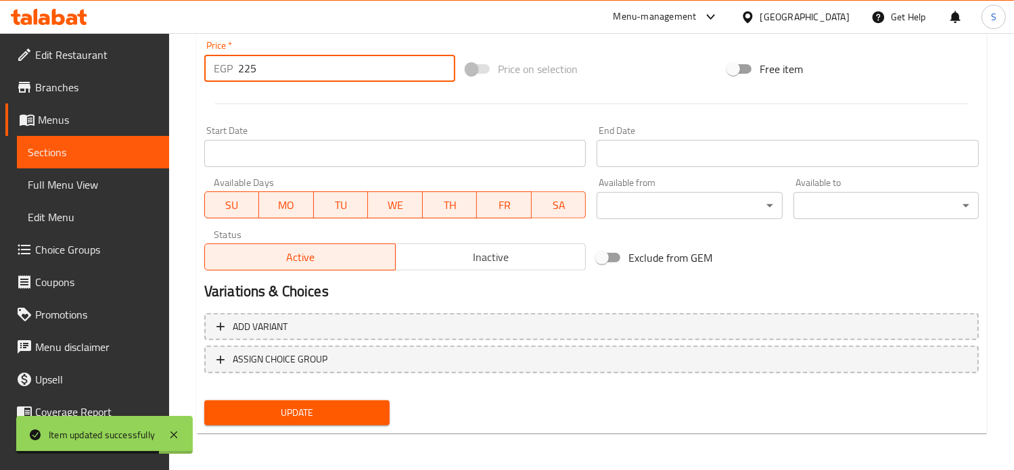
click at [263, 72] on input "225" at bounding box center [346, 68] width 217 height 27
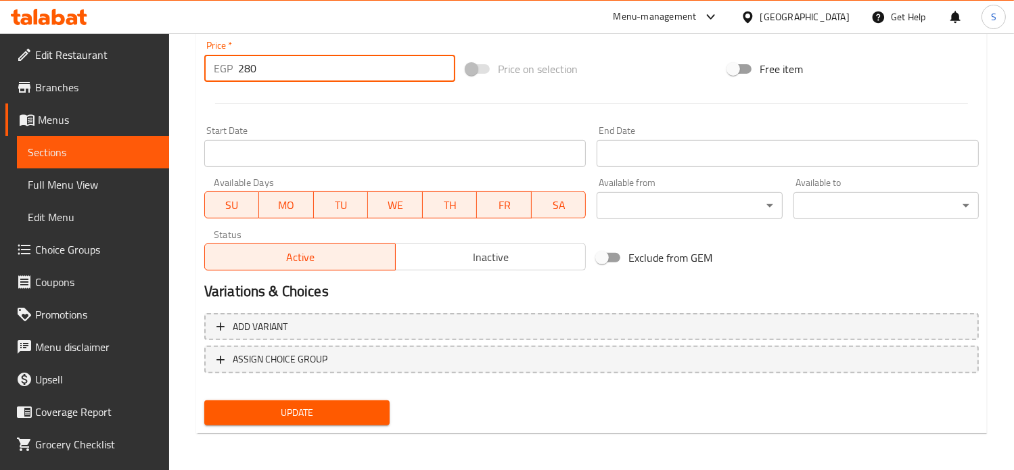
type input "280"
click at [204, 400] on button "Update" at bounding box center [296, 412] width 185 height 25
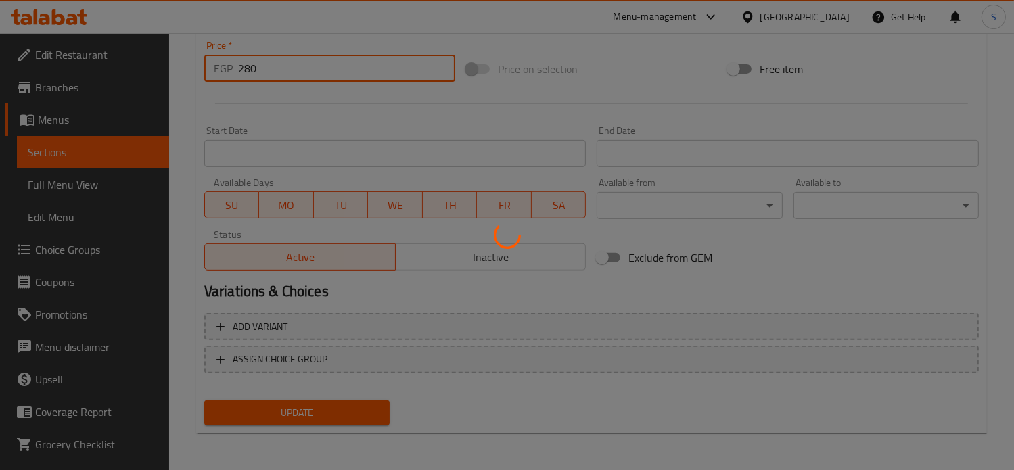
scroll to position [0, 0]
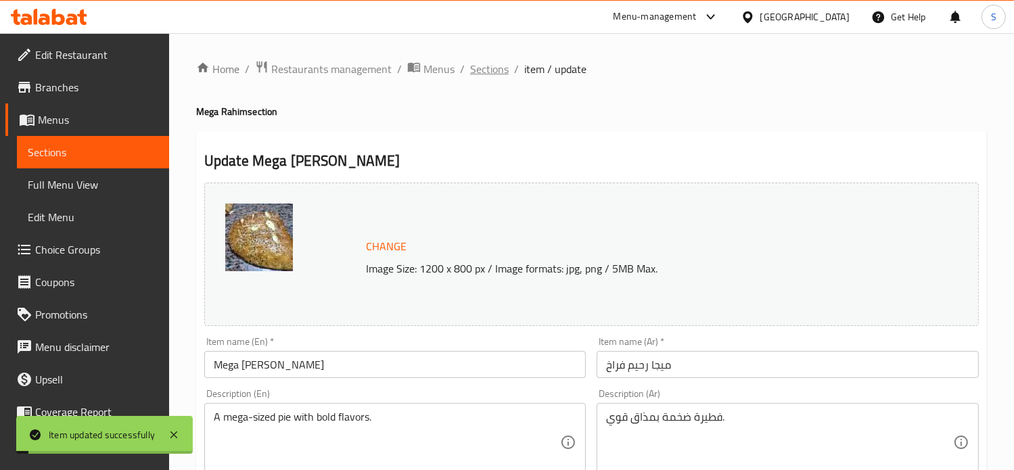
click at [481, 76] on span "Sections" at bounding box center [489, 69] width 39 height 16
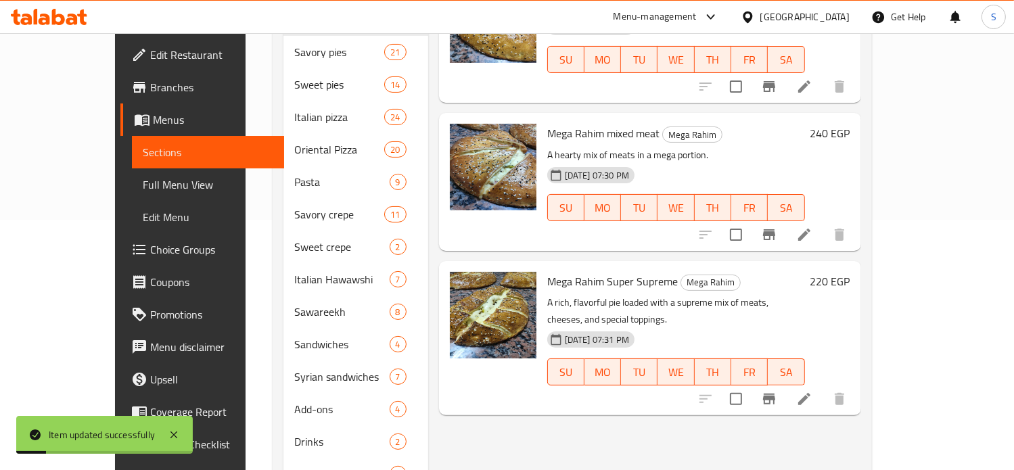
scroll to position [256, 0]
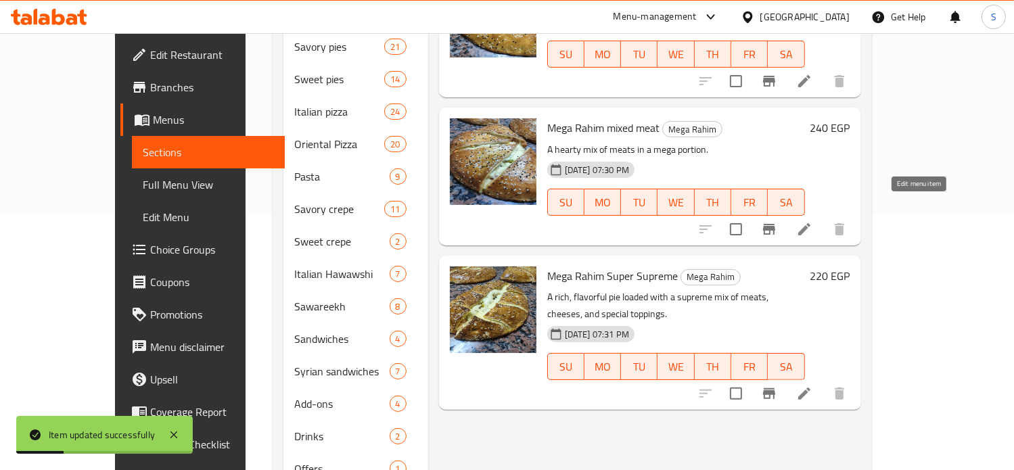
click at [812, 221] on icon at bounding box center [804, 229] width 16 height 16
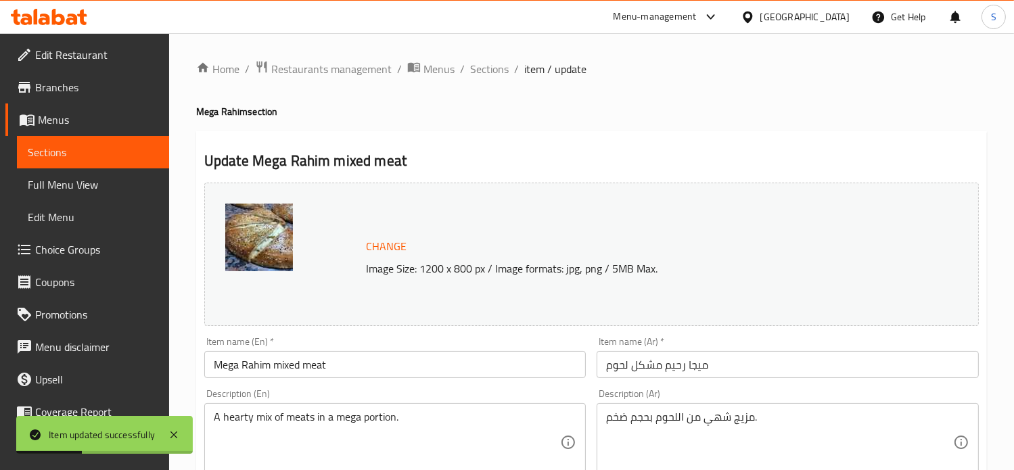
scroll to position [504, 0]
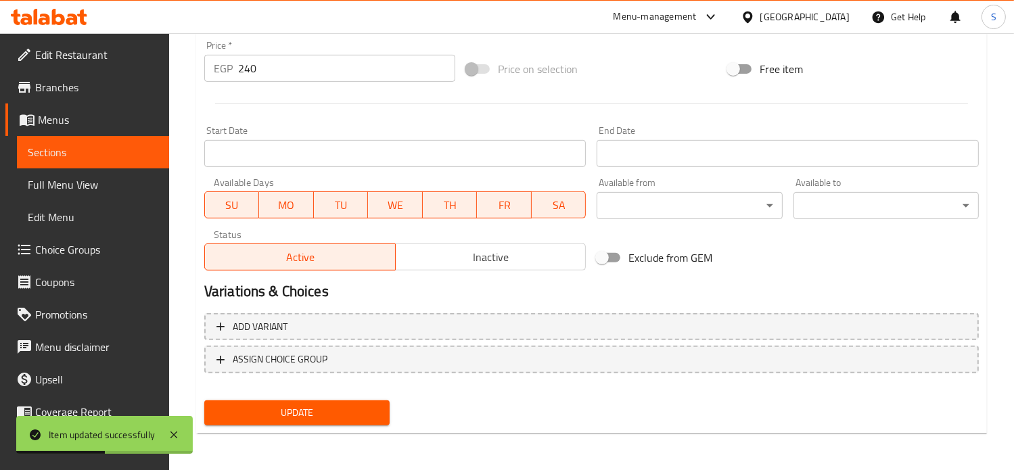
click at [241, 68] on input "240" at bounding box center [346, 68] width 217 height 27
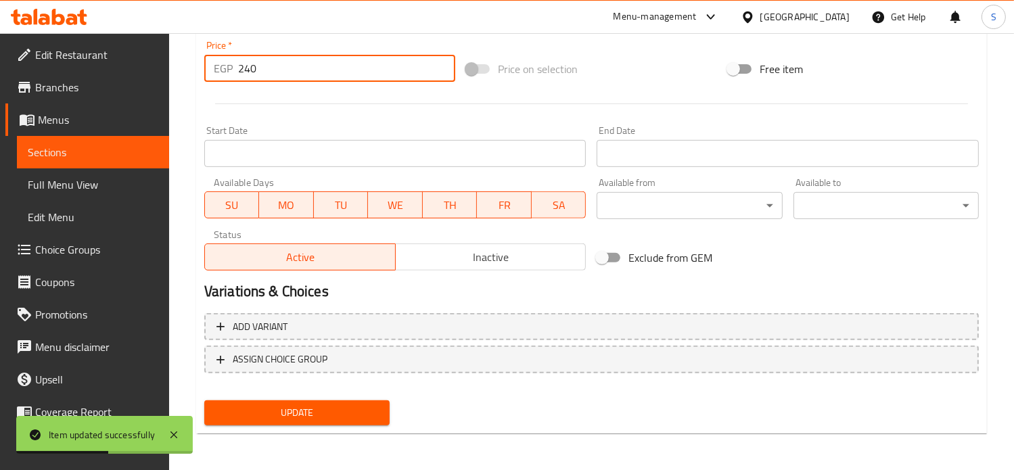
click at [241, 68] on input "240" at bounding box center [346, 68] width 217 height 27
type input "300"
click at [204, 400] on button "Update" at bounding box center [296, 412] width 185 height 25
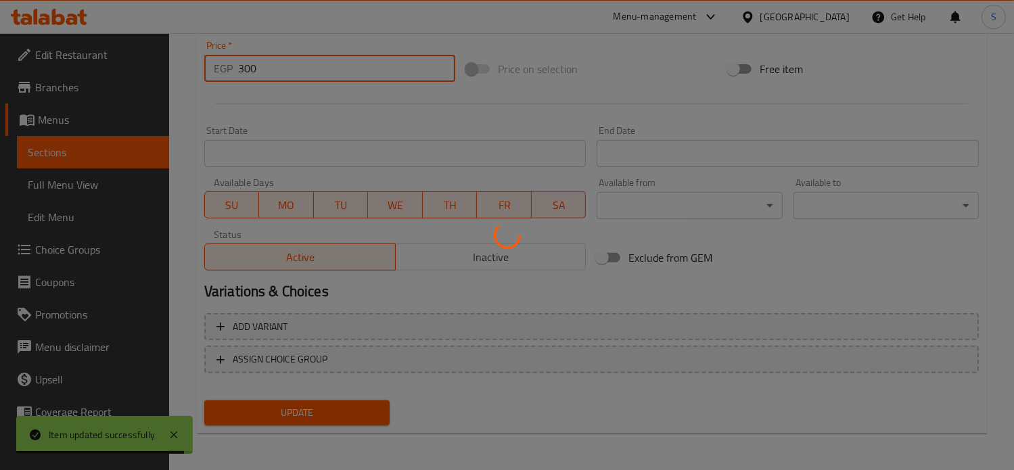
scroll to position [0, 0]
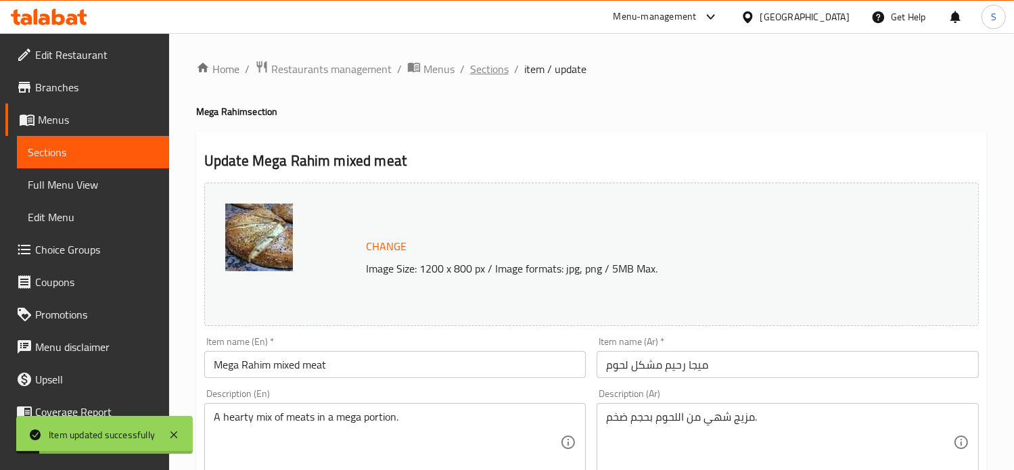
click at [491, 69] on span "Sections" at bounding box center [489, 69] width 39 height 16
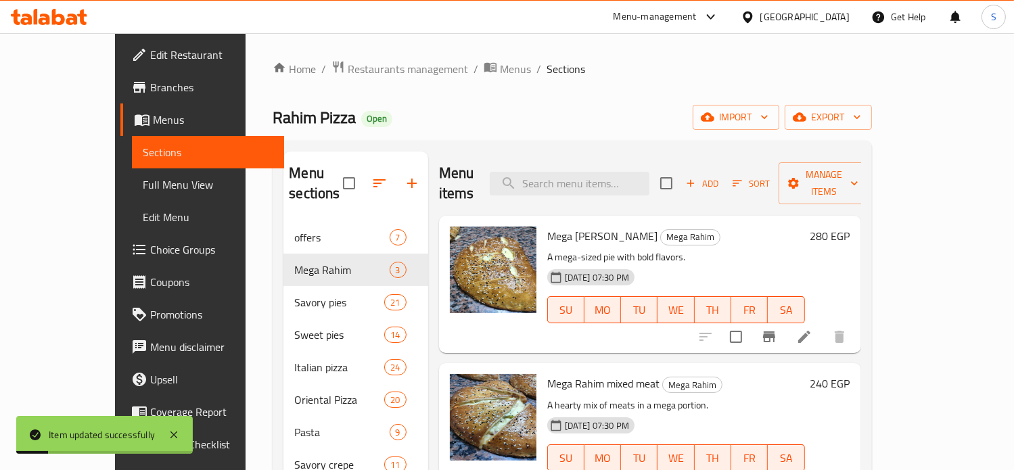
scroll to position [293, 0]
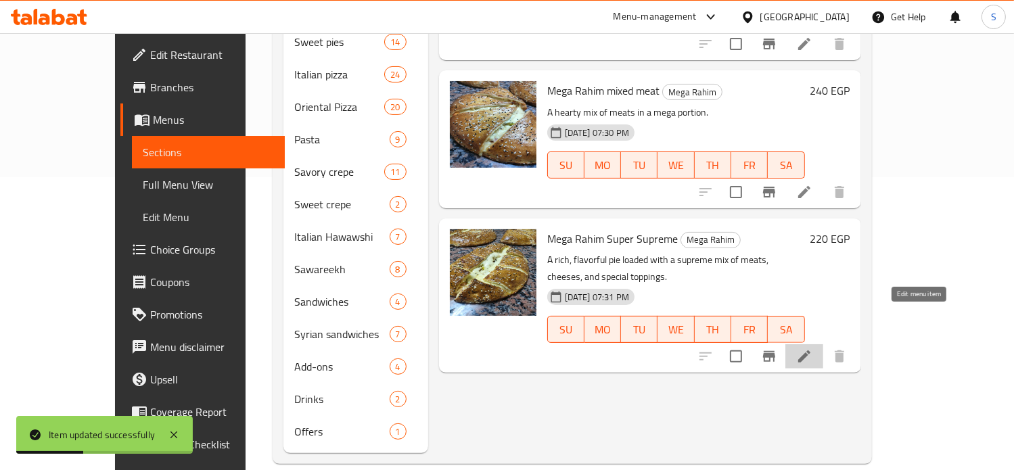
click at [812, 348] on icon at bounding box center [804, 356] width 16 height 16
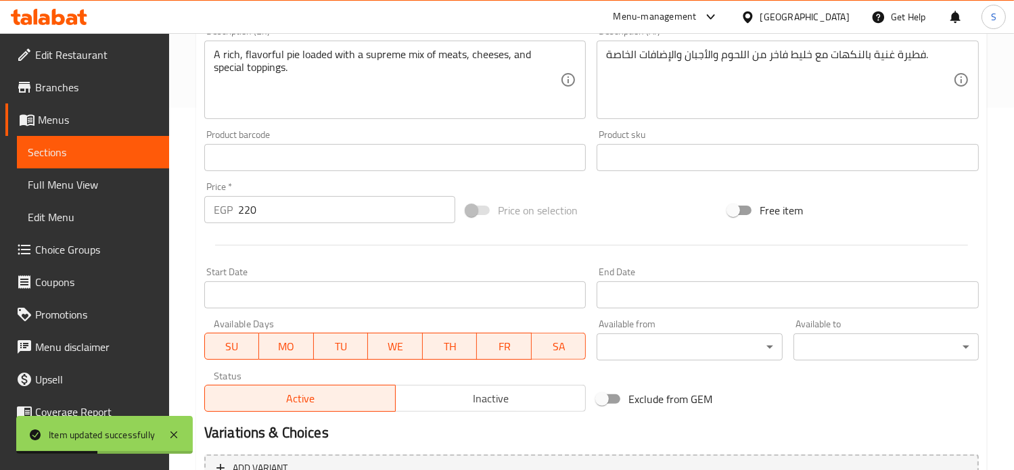
scroll to position [504, 0]
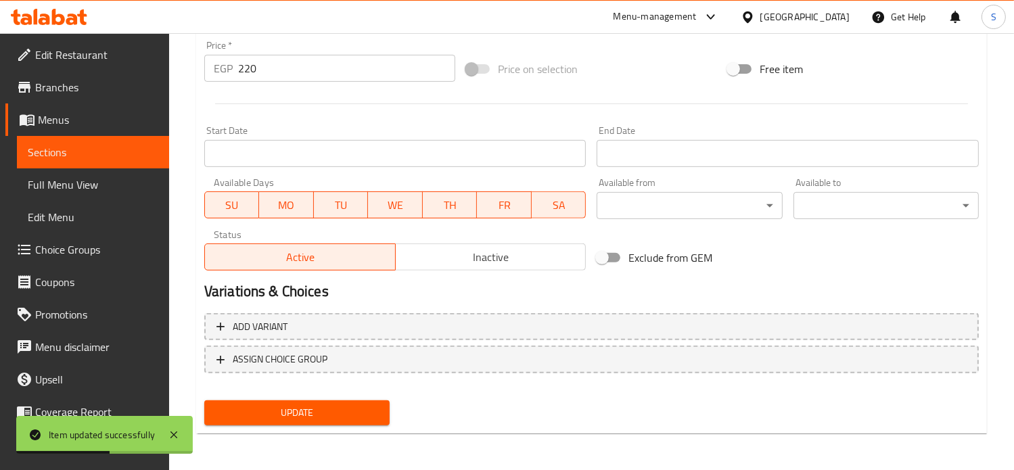
click at [257, 70] on input "220" at bounding box center [346, 68] width 217 height 27
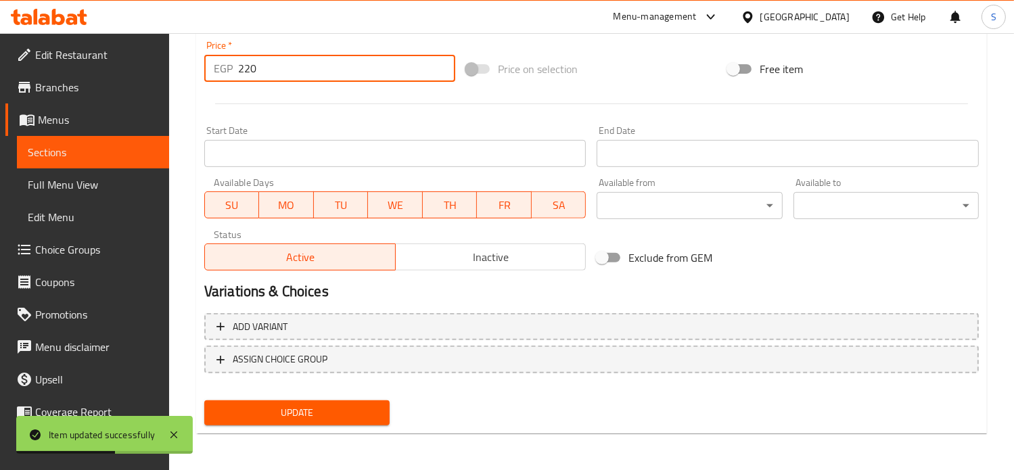
click at [257, 70] on input "220" at bounding box center [346, 68] width 217 height 27
type input "290"
click at [204, 400] on button "Update" at bounding box center [296, 412] width 185 height 25
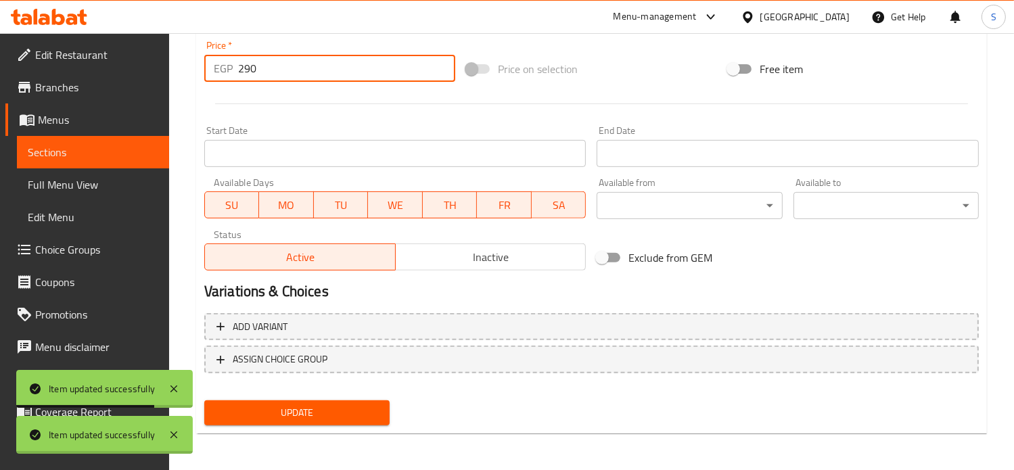
scroll to position [0, 0]
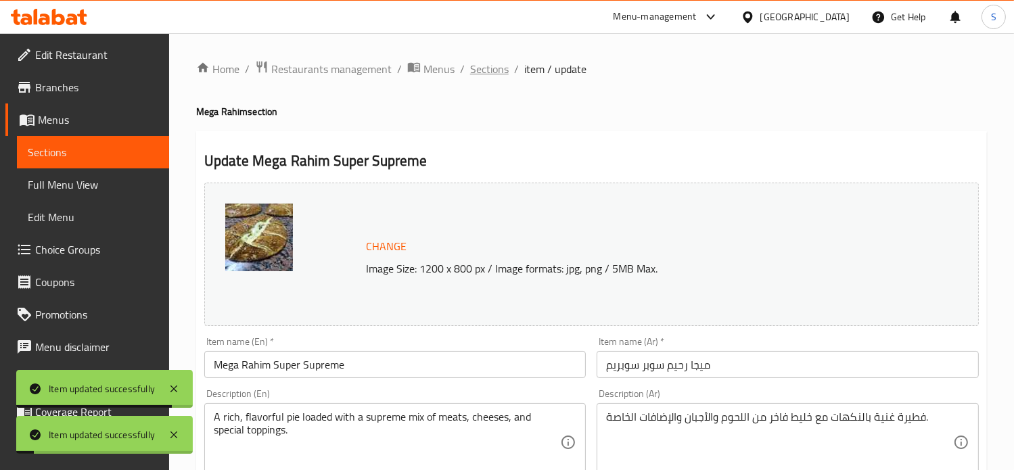
click at [484, 70] on span "Sections" at bounding box center [489, 69] width 39 height 16
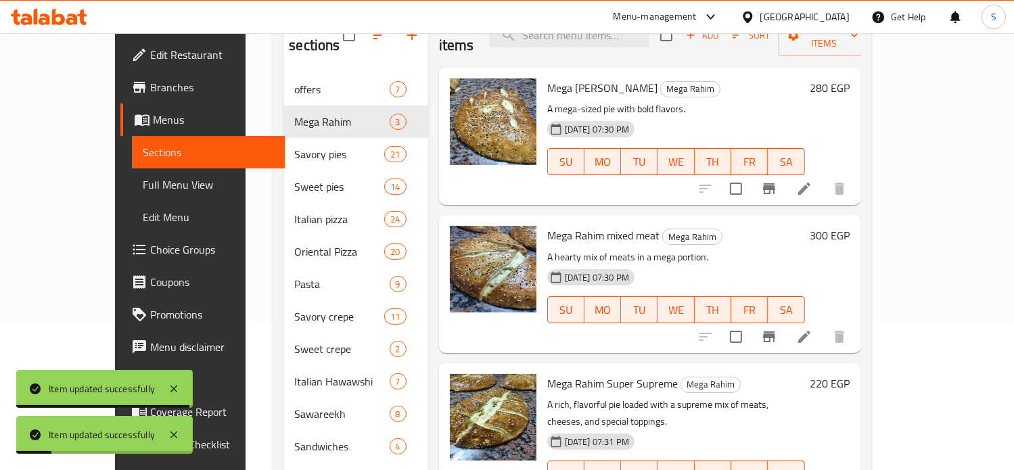
scroll to position [149, 0]
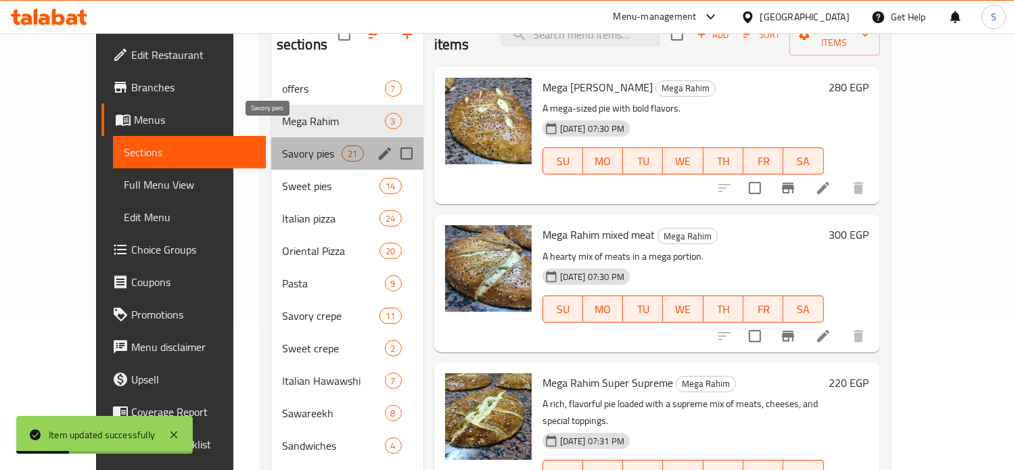
click at [282, 145] on span "Savory pies" at bounding box center [312, 153] width 60 height 16
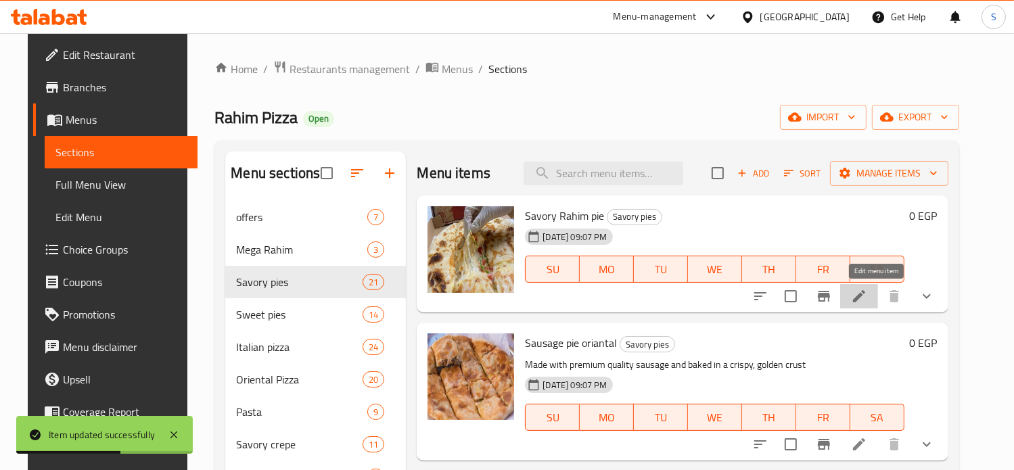
click at [867, 300] on icon at bounding box center [859, 296] width 16 height 16
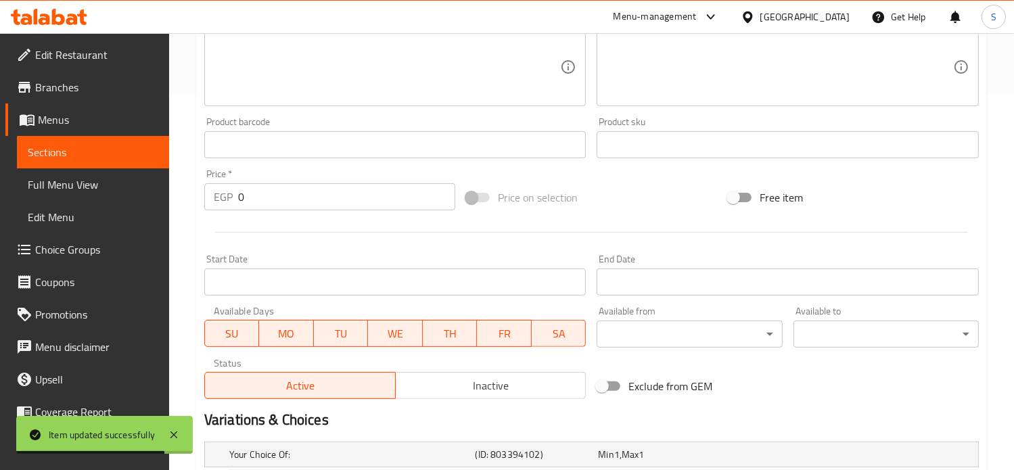
scroll to position [573, 0]
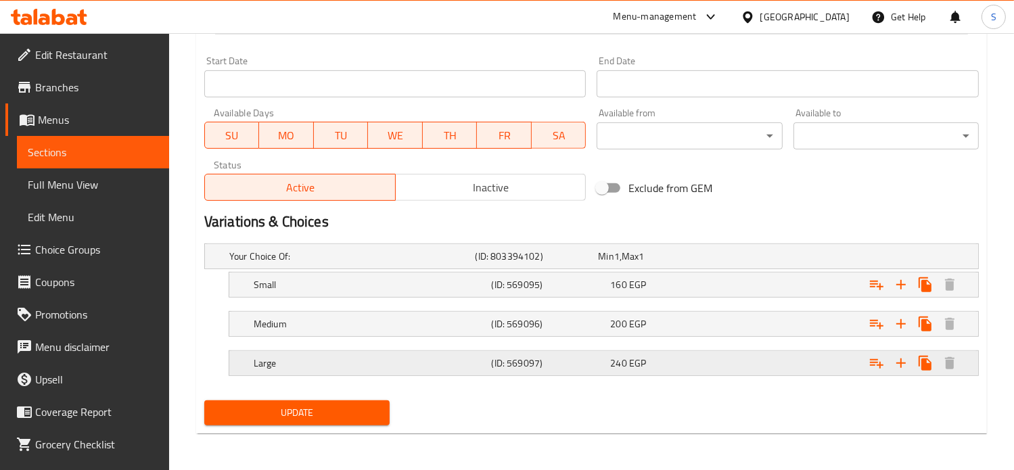
click at [695, 263] on div "240 EGP" at bounding box center [657, 257] width 118 height 14
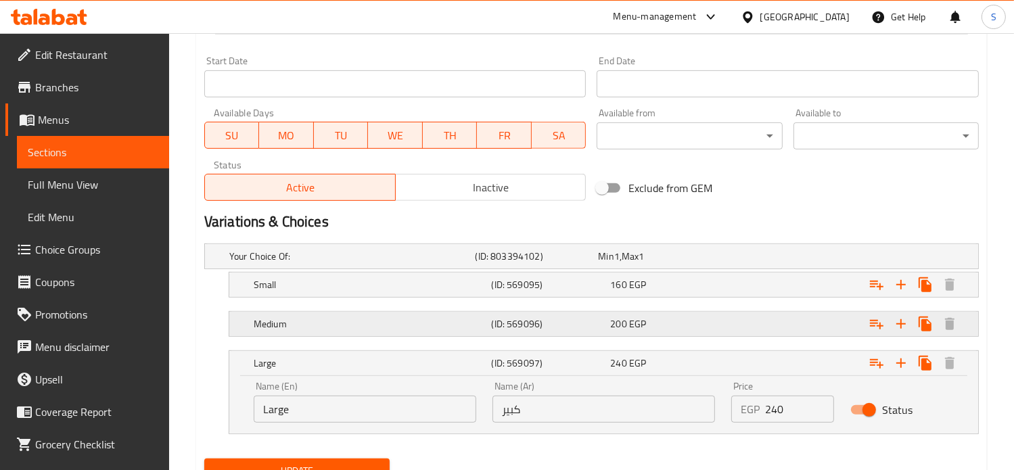
click at [690, 266] on div "200 EGP" at bounding box center [656, 256] width 123 height 19
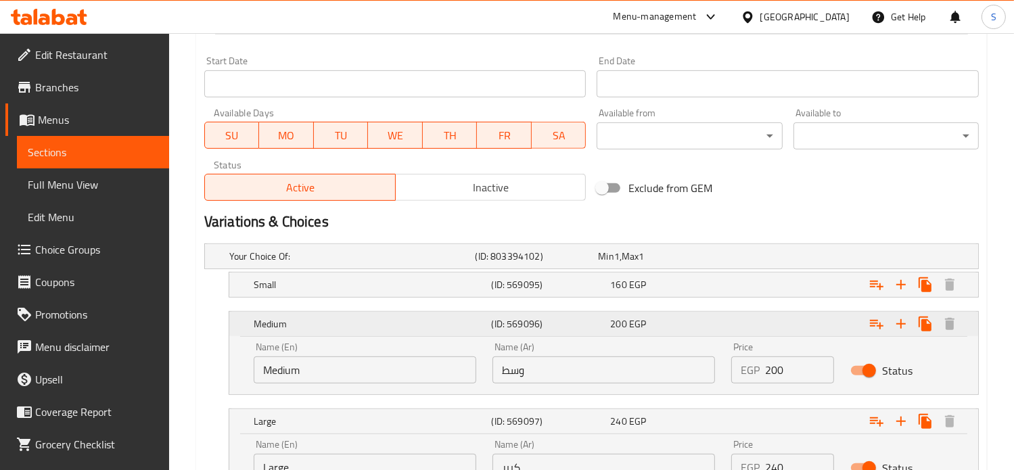
scroll to position [690, 0]
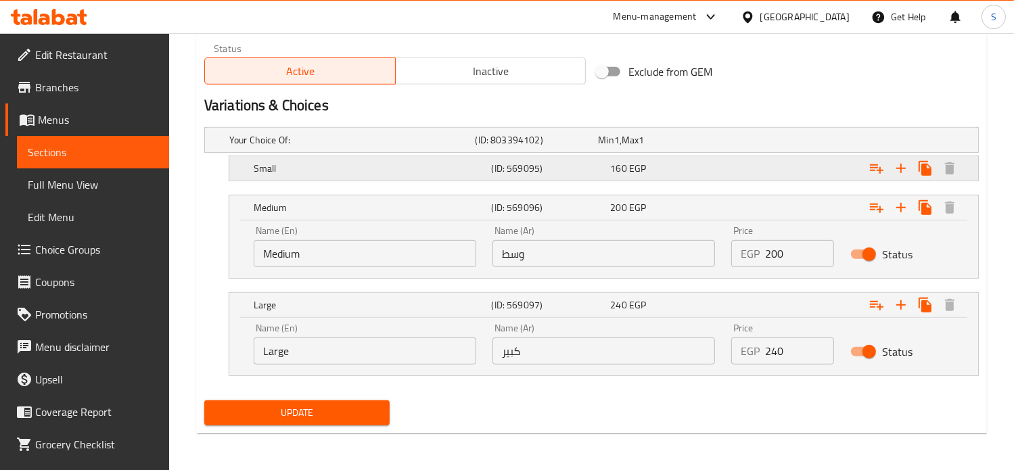
click at [720, 155] on div "Small (ID: 569095) 160 EGP" at bounding box center [596, 140] width 738 height 30
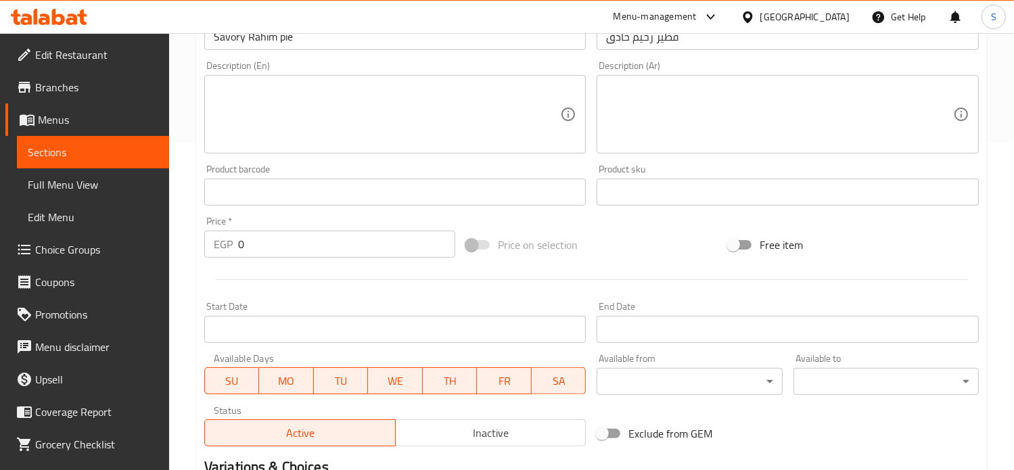
scroll to position [0, 0]
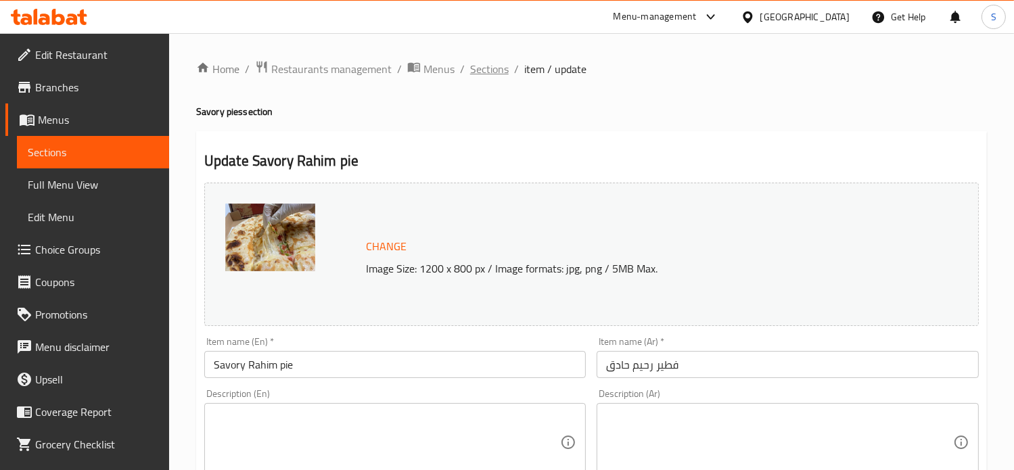
click at [480, 70] on span "Sections" at bounding box center [489, 69] width 39 height 16
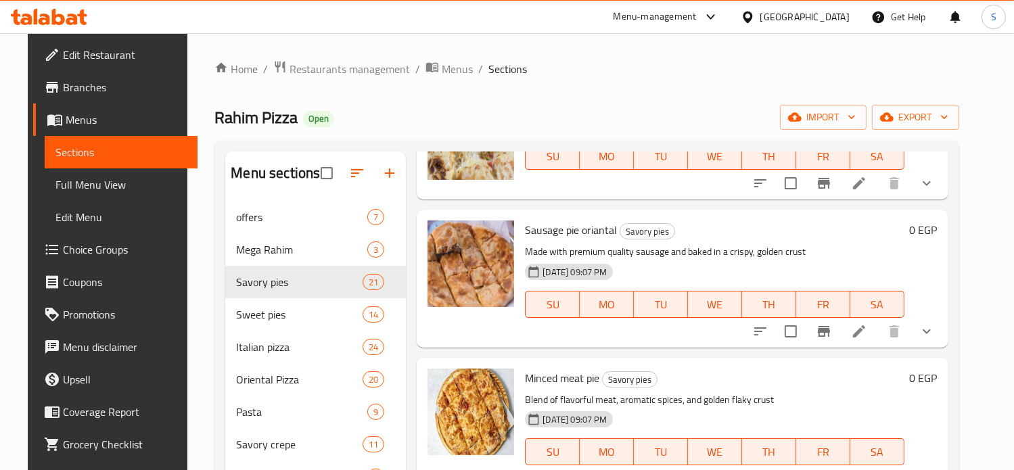
scroll to position [134, 0]
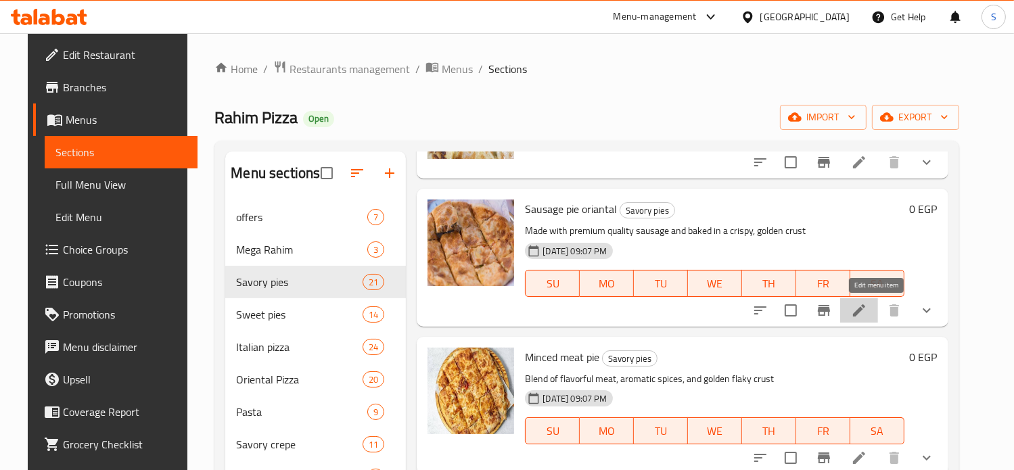
click at [865, 307] on icon at bounding box center [859, 310] width 12 height 12
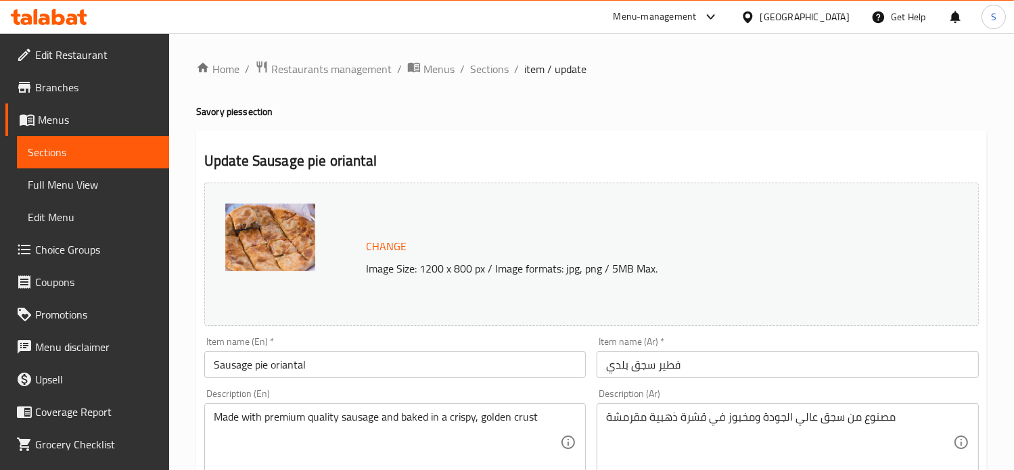
scroll to position [573, 0]
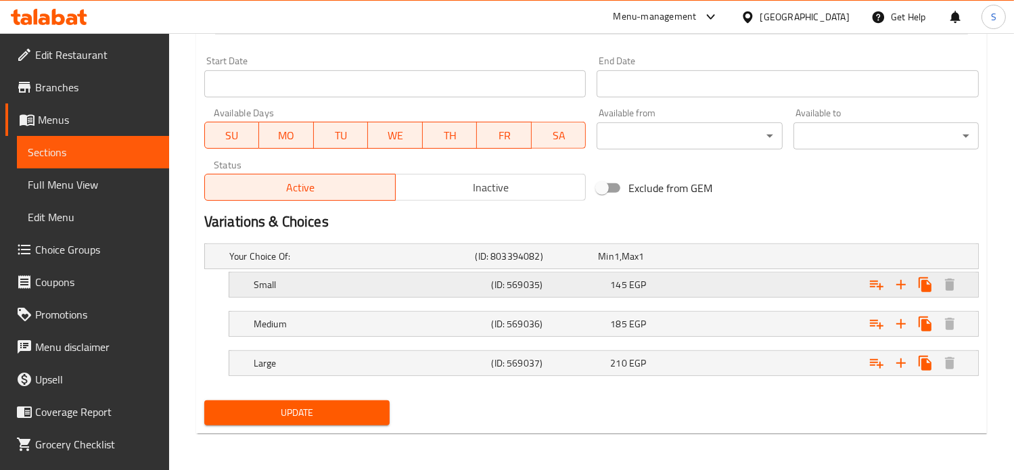
click at [706, 270] on div "Small (ID: 569035) 145 EGP" at bounding box center [596, 256] width 738 height 30
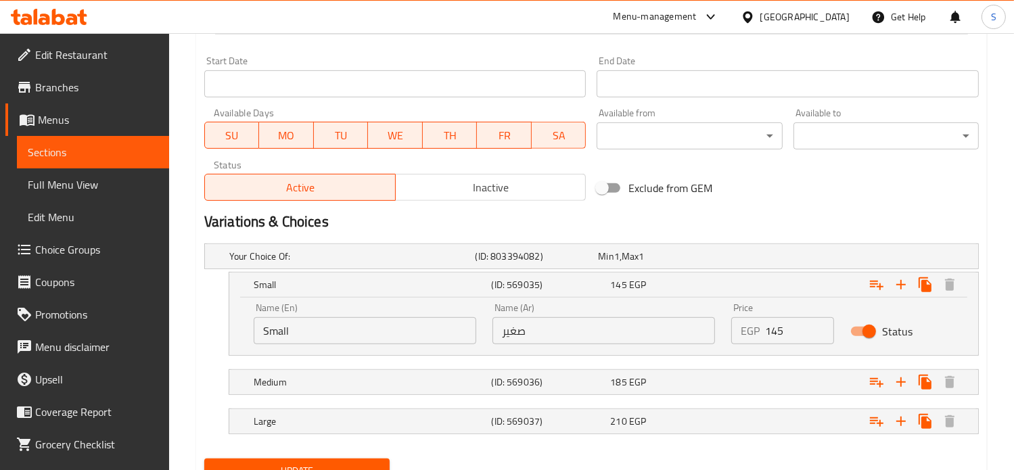
click at [774, 329] on input "145" at bounding box center [800, 330] width 70 height 27
type input "155"
click at [768, 259] on div "Expand" at bounding box center [841, 256] width 246 height 5
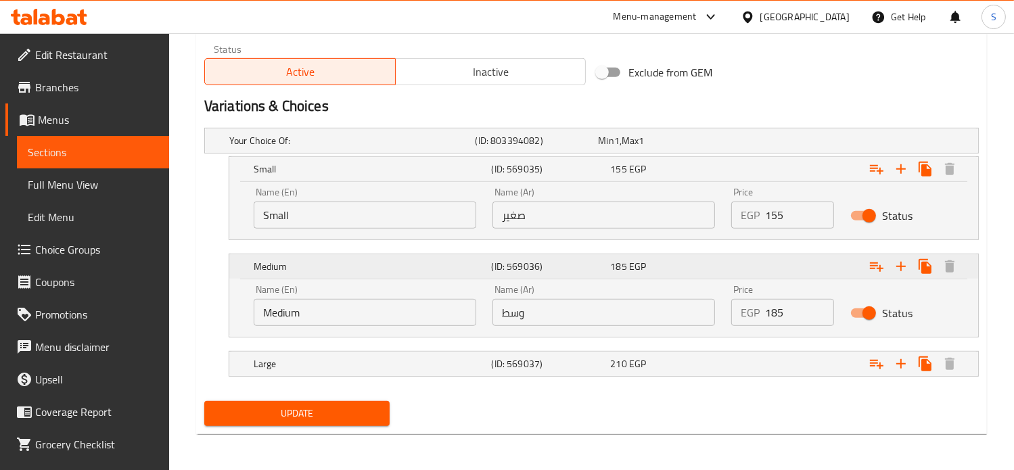
scroll to position [690, 0]
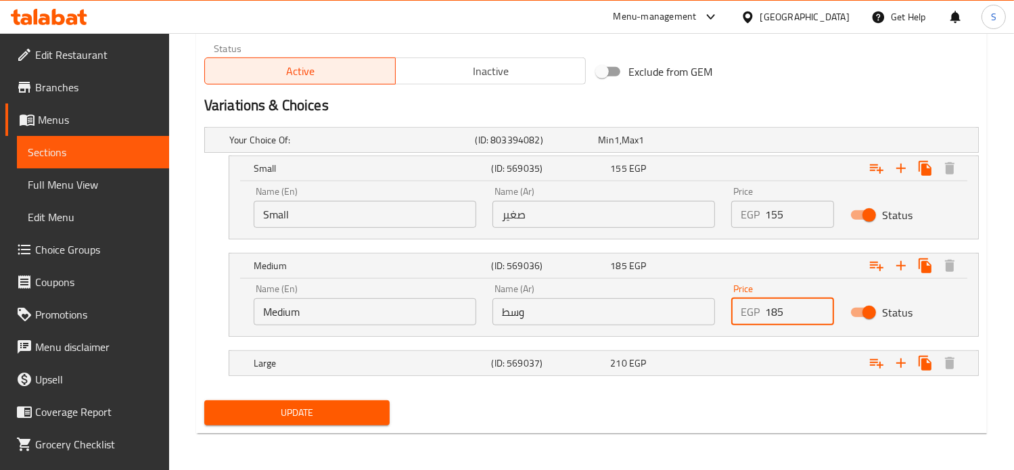
click at [774, 314] on input "185" at bounding box center [800, 311] width 70 height 27
type input "195"
click at [768, 143] on div "Expand" at bounding box center [841, 139] width 246 height 5
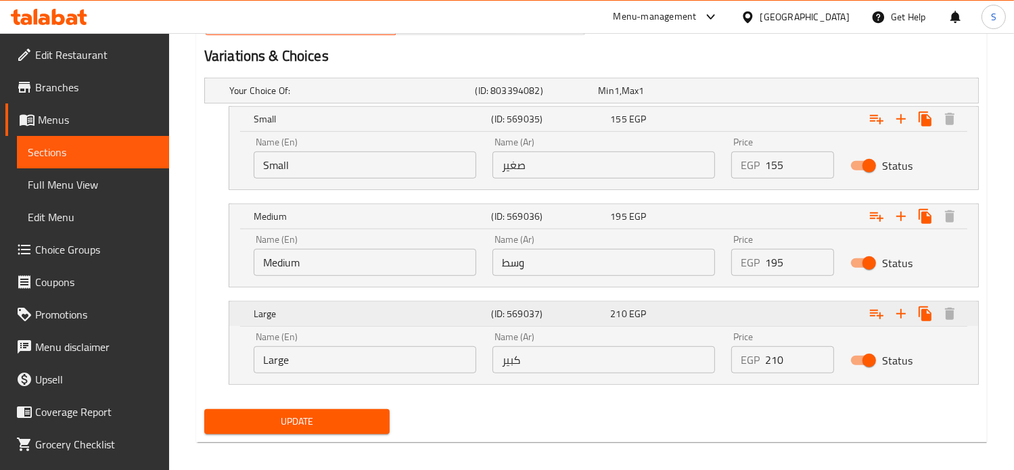
scroll to position [747, 0]
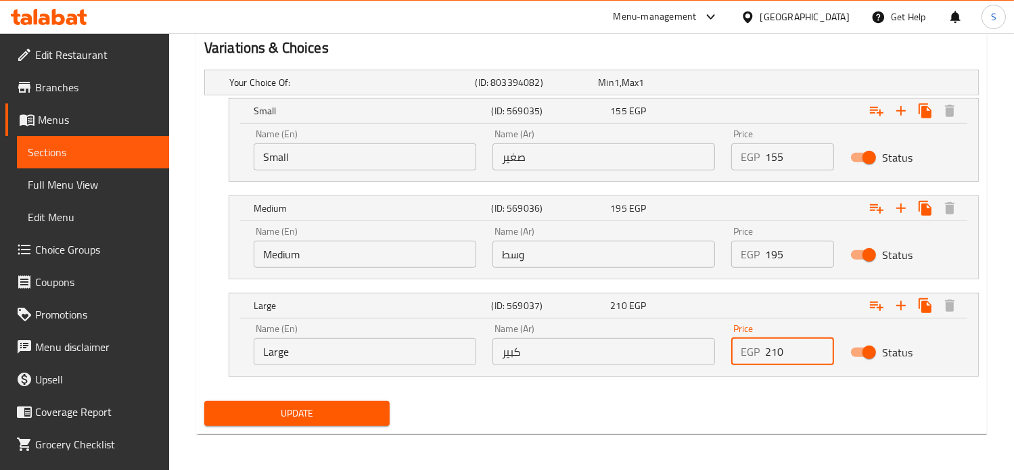
click at [773, 350] on input "210" at bounding box center [800, 351] width 70 height 27
type input "245"
click at [204, 401] on button "Update" at bounding box center [296, 413] width 185 height 25
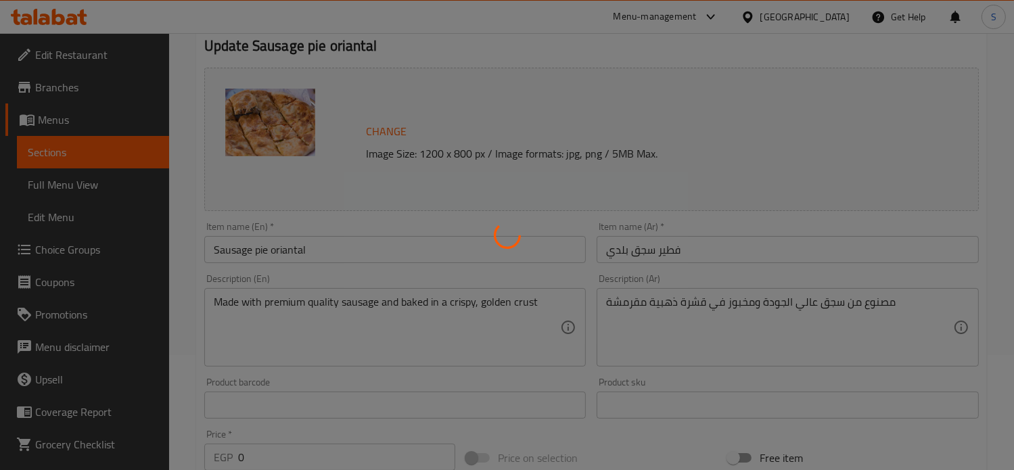
scroll to position [0, 0]
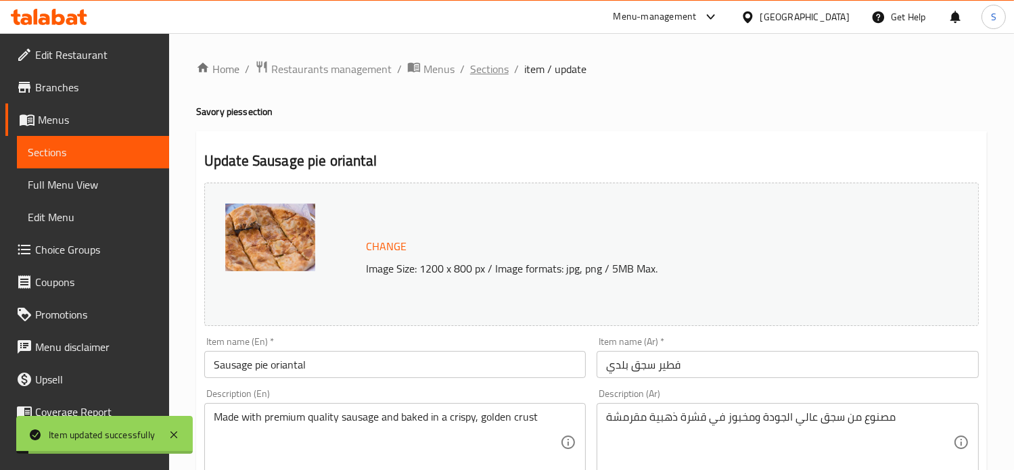
click at [485, 70] on span "Sections" at bounding box center [489, 69] width 39 height 16
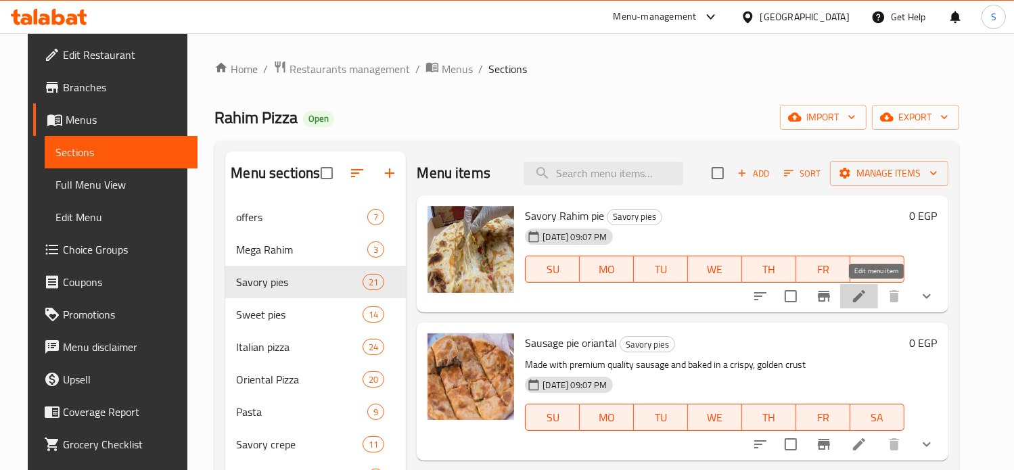
click at [865, 297] on icon at bounding box center [859, 296] width 12 height 12
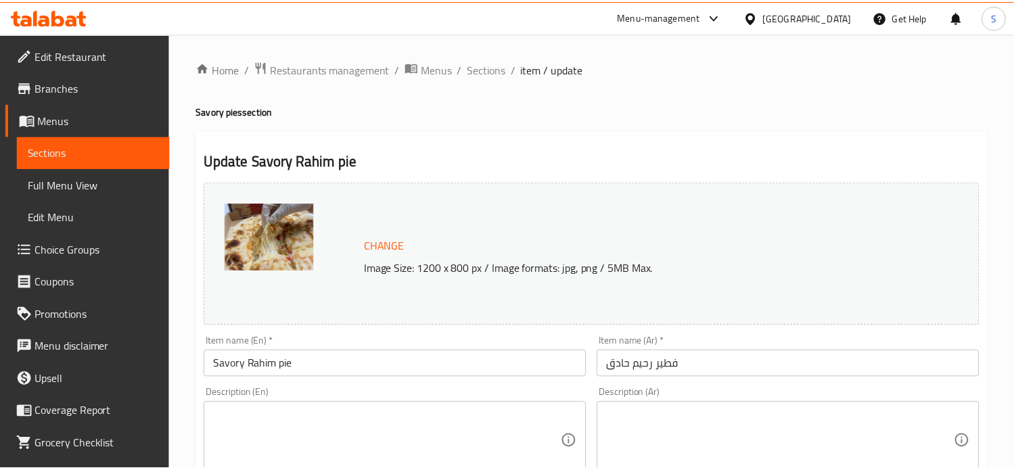
scroll to position [573, 0]
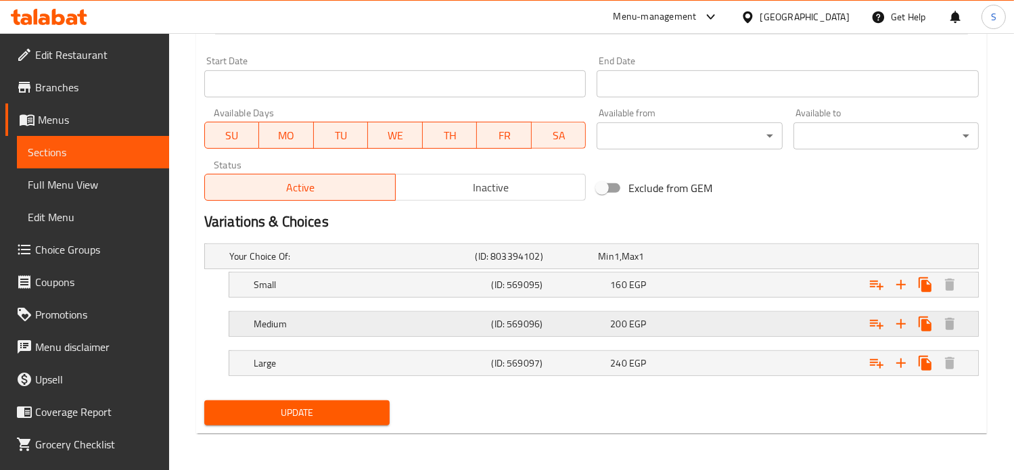
click at [698, 263] on div "200 EGP" at bounding box center [657, 257] width 118 height 14
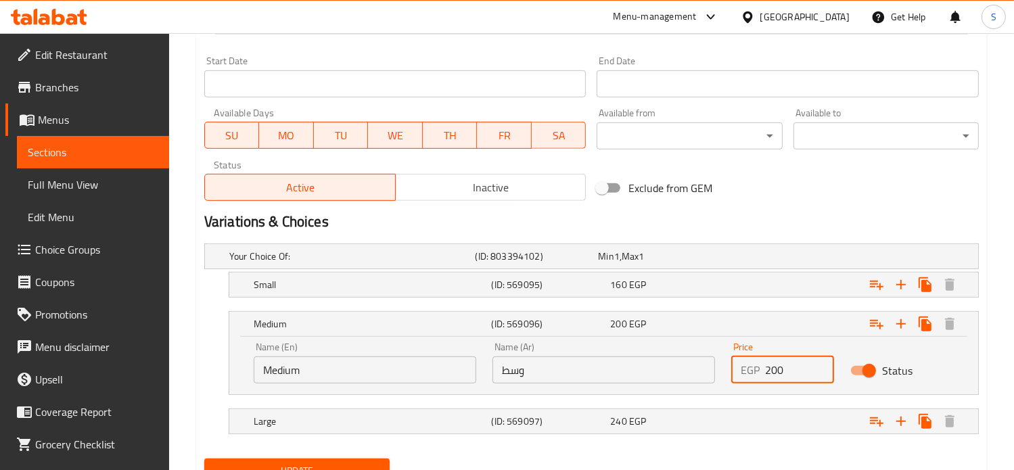
click at [772, 369] on input "200" at bounding box center [800, 369] width 70 height 27
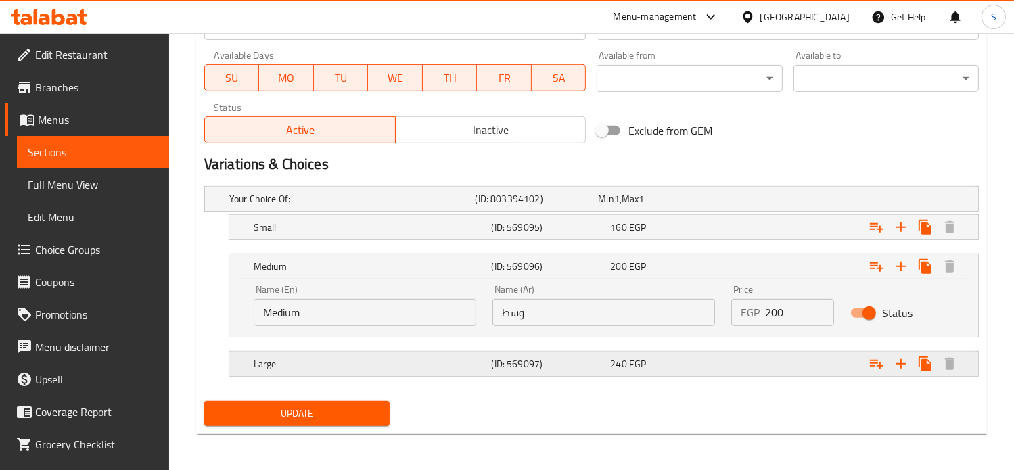
click at [761, 202] on div "Expand" at bounding box center [841, 198] width 246 height 5
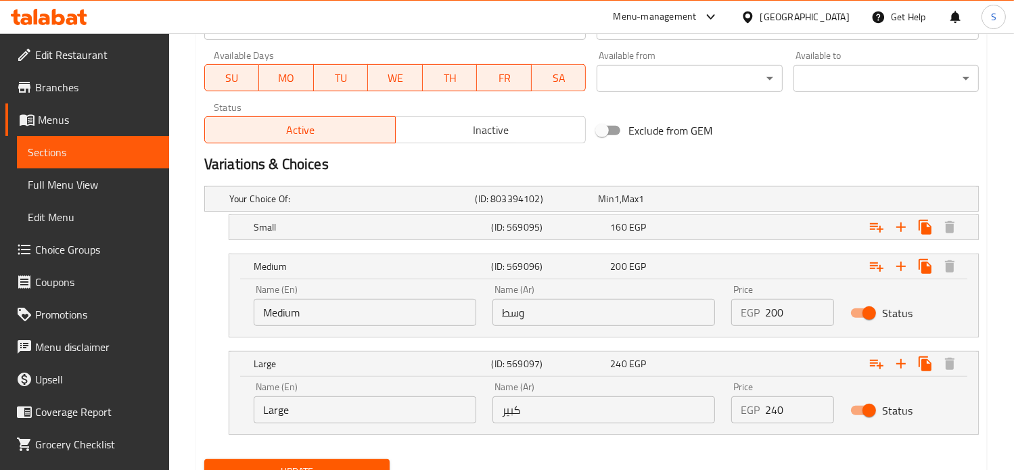
click at [741, 243] on nav at bounding box center [591, 248] width 774 height 11
click at [739, 202] on div "Expand" at bounding box center [841, 198] width 246 height 5
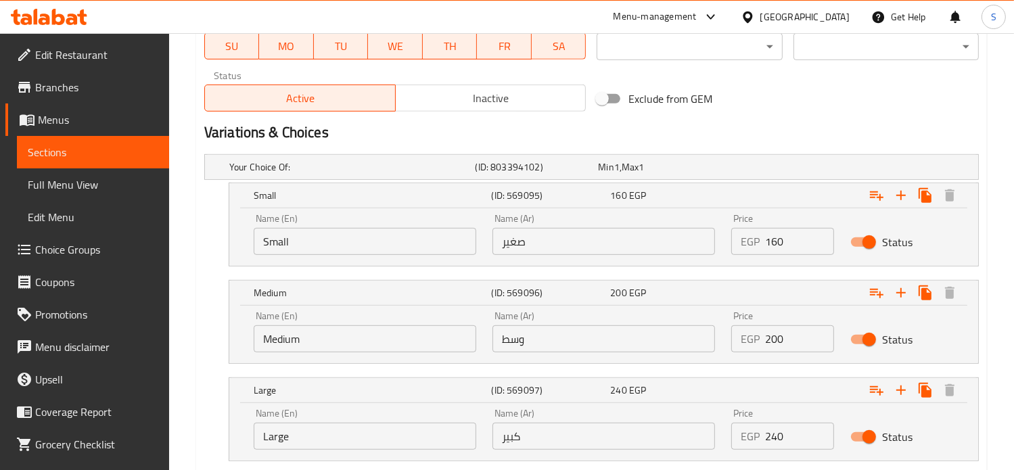
scroll to position [663, 0]
click at [769, 233] on input "160" at bounding box center [800, 240] width 70 height 27
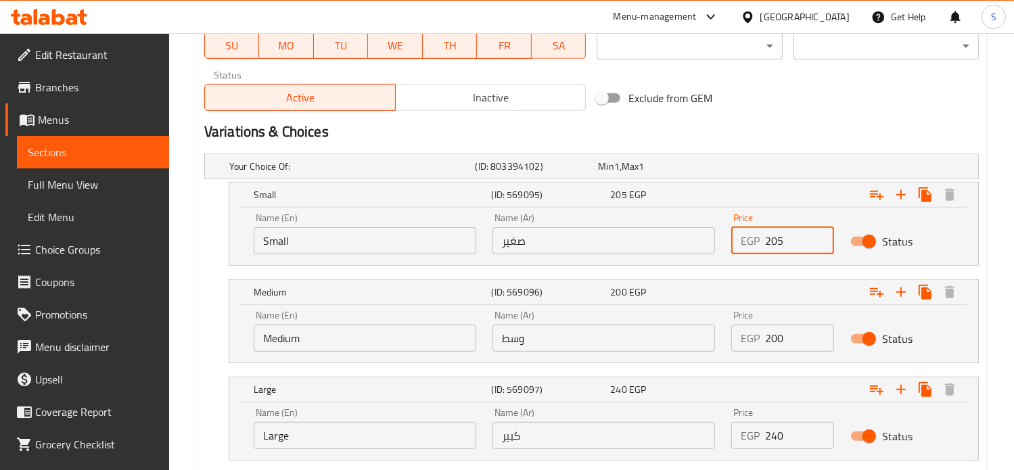
type input "205"
click at [776, 329] on input "200" at bounding box center [800, 338] width 70 height 27
type input "230"
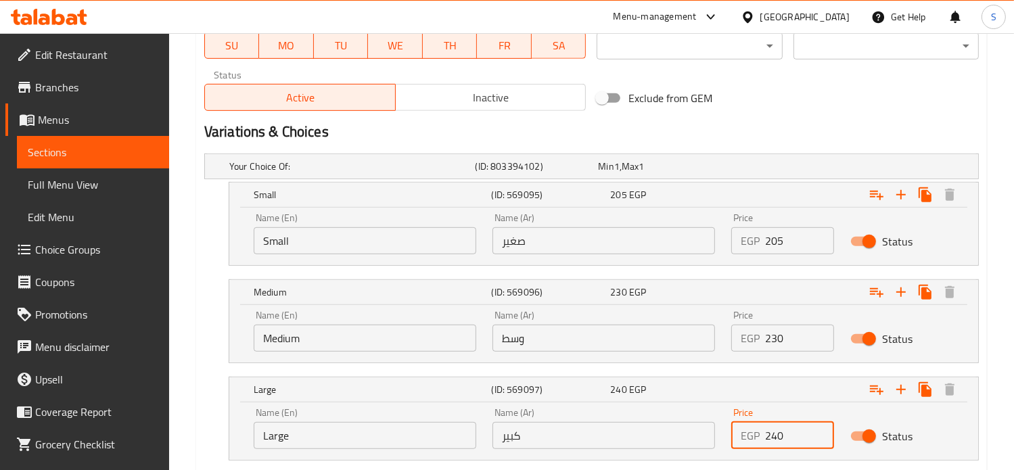
click at [776, 431] on input "240" at bounding box center [800, 435] width 70 height 27
type input "290"
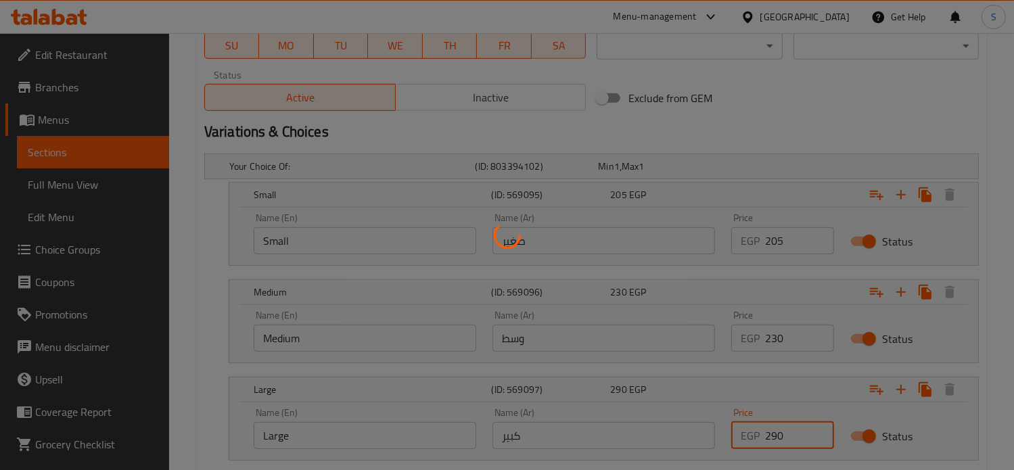
scroll to position [0, 0]
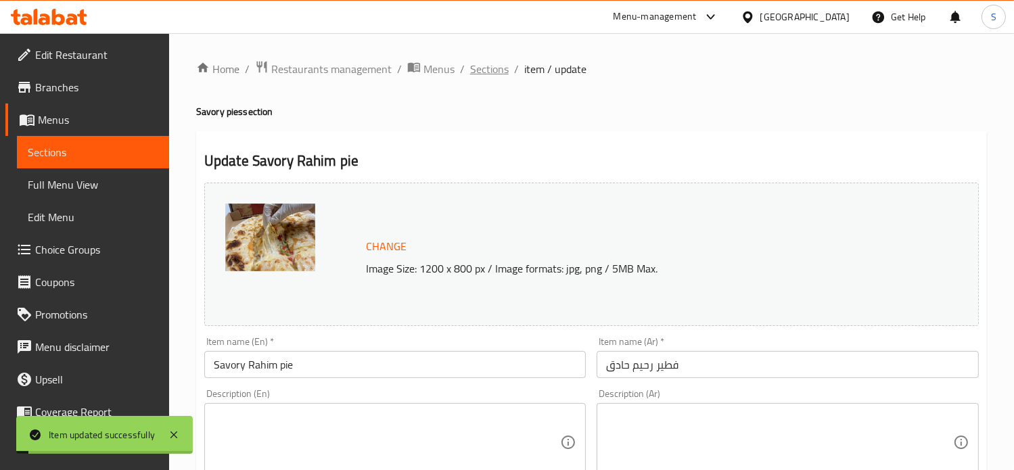
click at [495, 71] on span "Sections" at bounding box center [489, 69] width 39 height 16
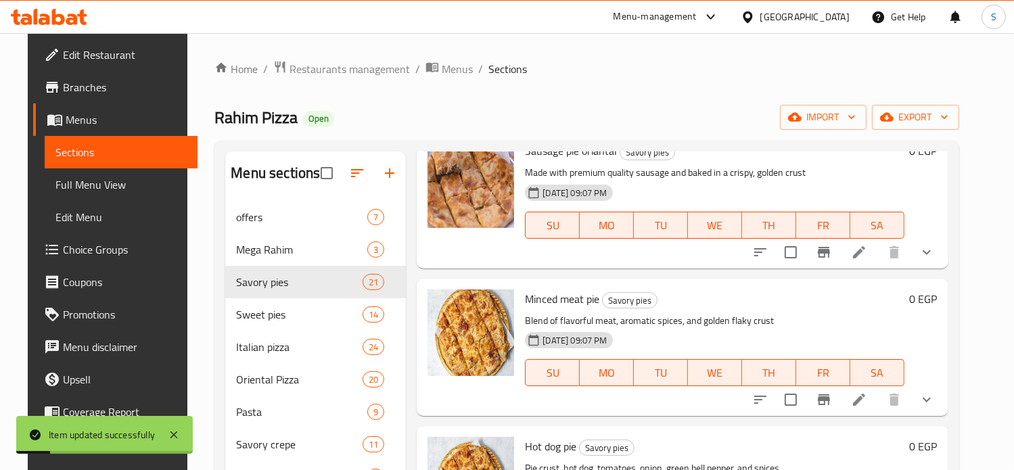
scroll to position [252, 0]
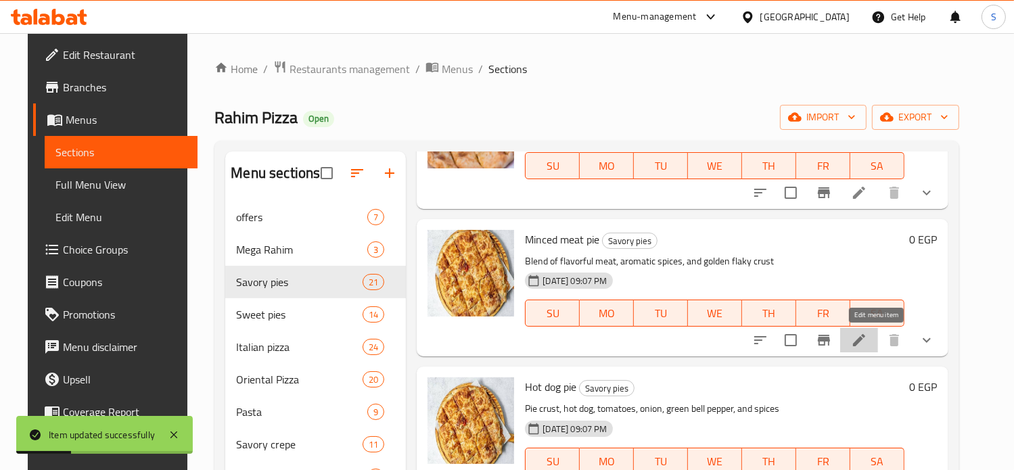
click at [867, 343] on icon at bounding box center [859, 340] width 16 height 16
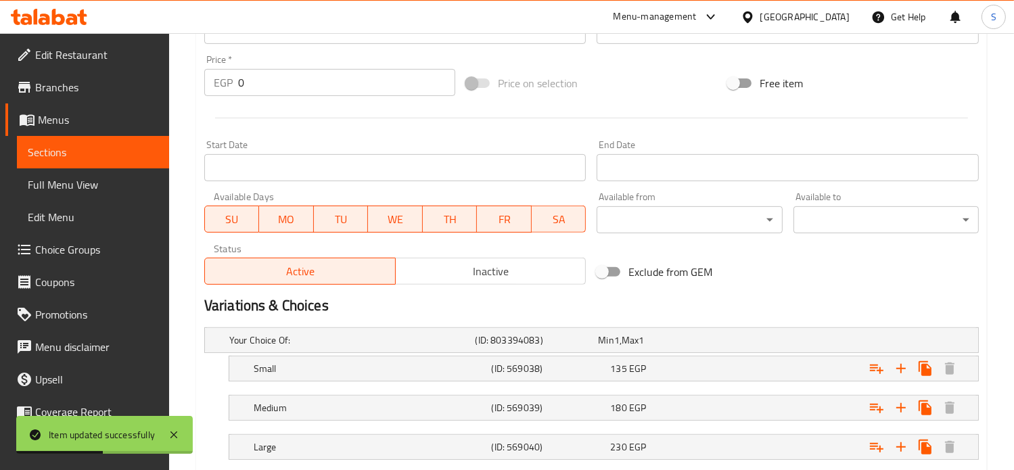
scroll to position [573, 0]
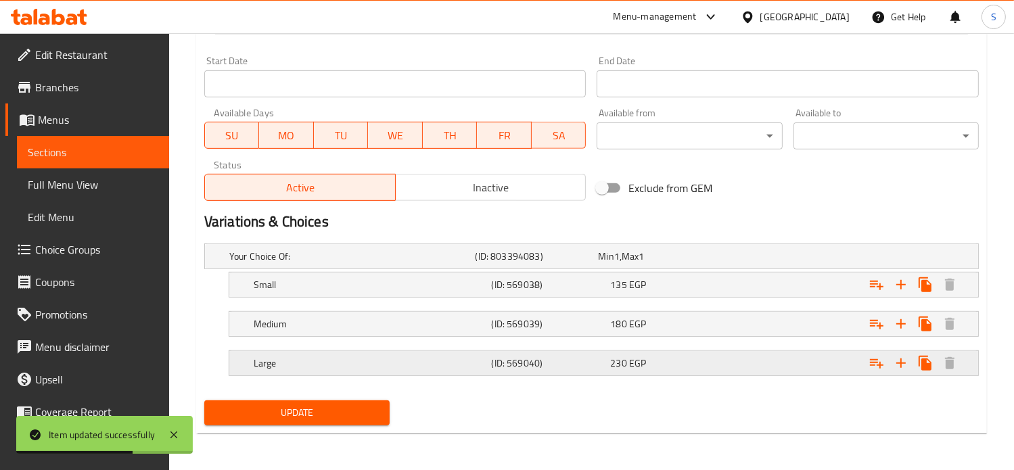
click at [696, 266] on div "230 EGP" at bounding box center [656, 256] width 123 height 19
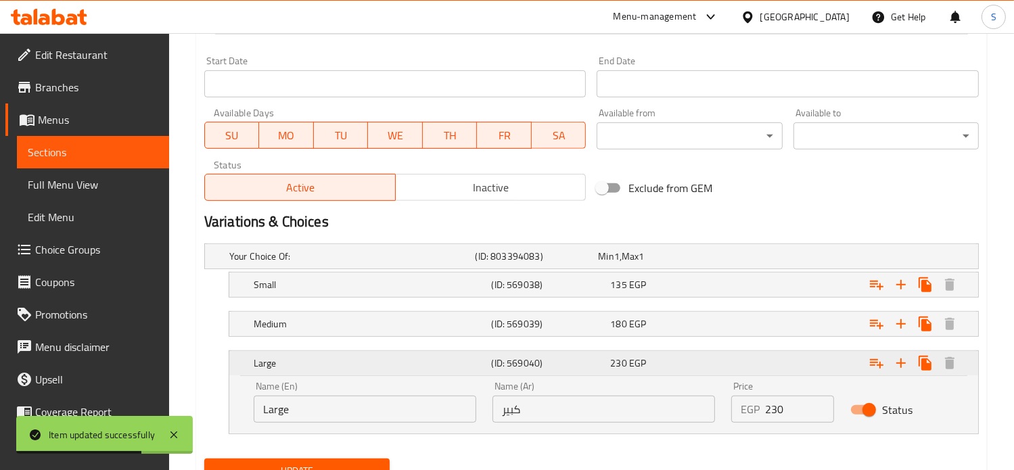
scroll to position [631, 0]
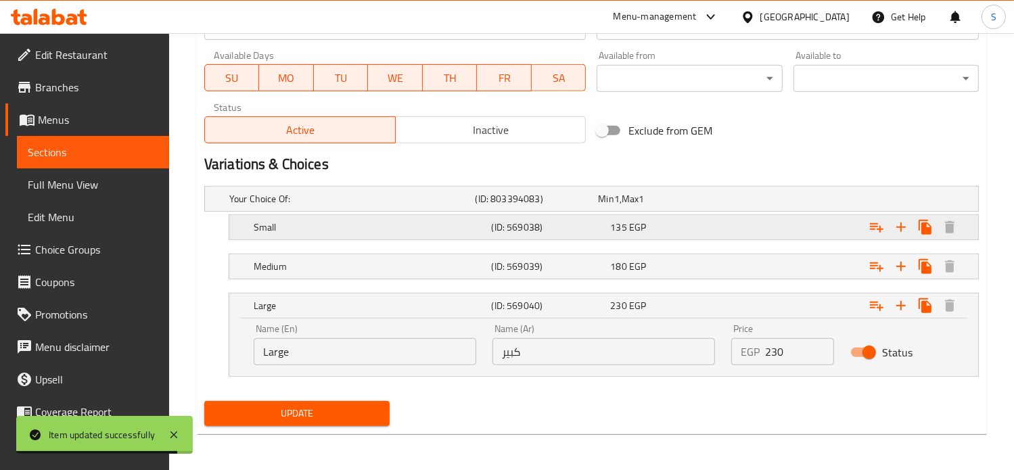
drag, startPoint x: 763, startPoint y: 227, endPoint x: 772, endPoint y: 233, distance: 11.3
click at [772, 202] on div "Expand" at bounding box center [841, 198] width 246 height 5
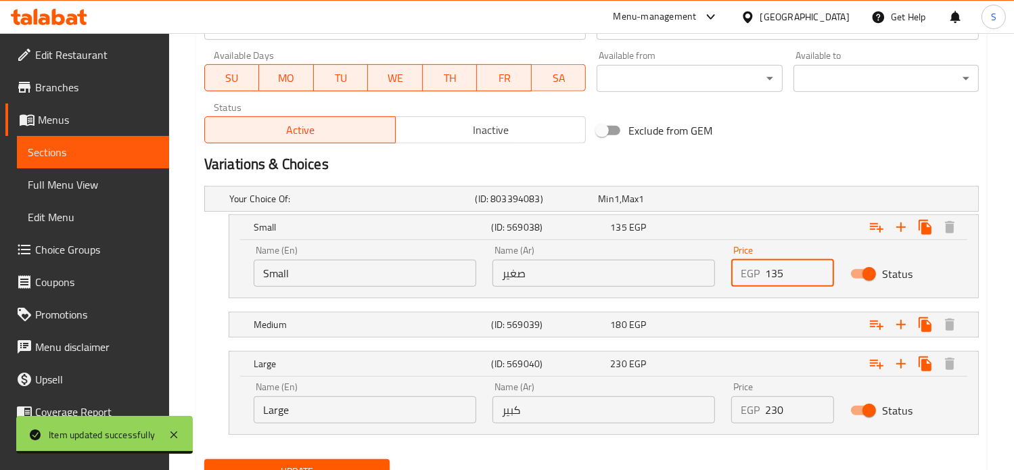
click at [772, 272] on input "135" at bounding box center [800, 273] width 70 height 27
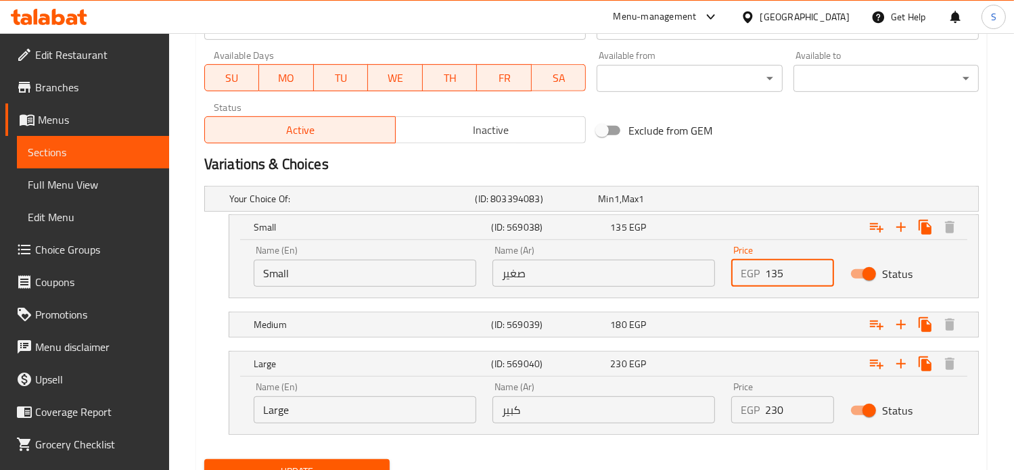
click at [772, 272] on input "135" at bounding box center [800, 273] width 70 height 27
type input "150"
click at [776, 202] on div "Expand" at bounding box center [841, 198] width 246 height 5
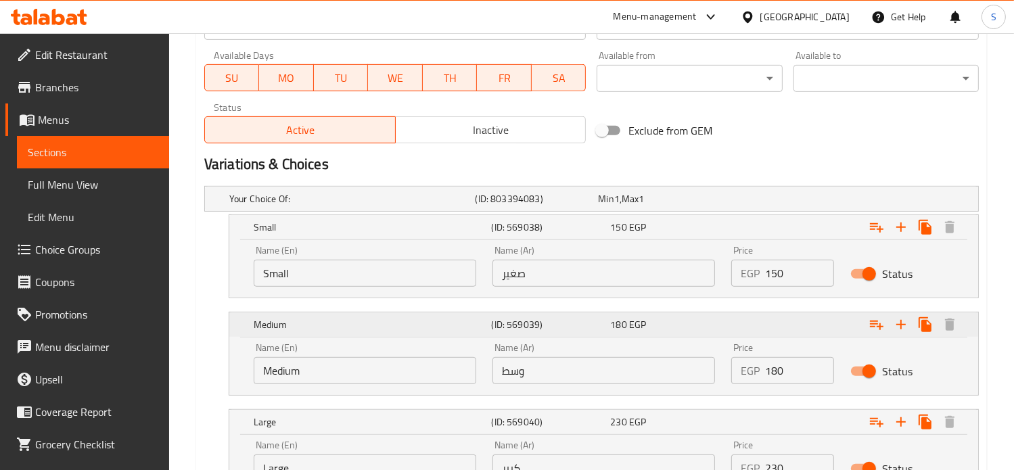
scroll to position [747, 0]
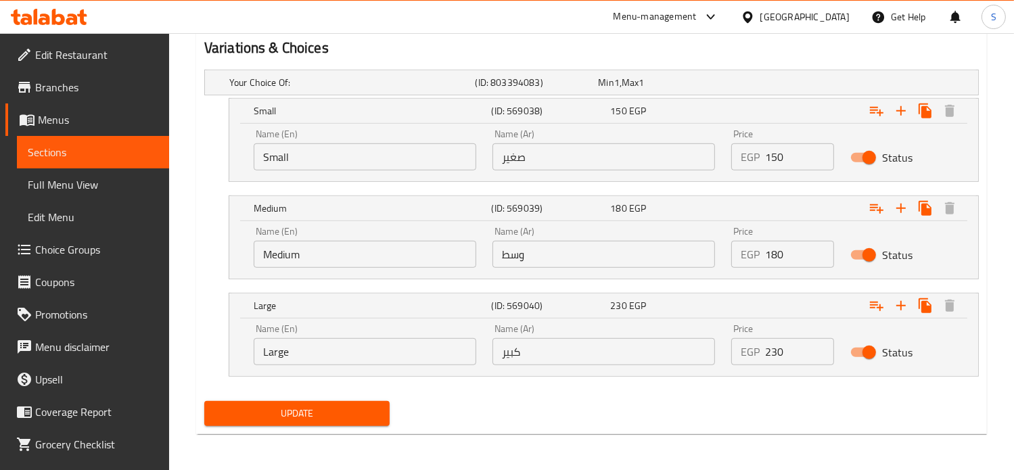
click at [775, 248] on input "180" at bounding box center [800, 254] width 70 height 27
type input "210"
click at [771, 343] on input "230" at bounding box center [800, 351] width 70 height 27
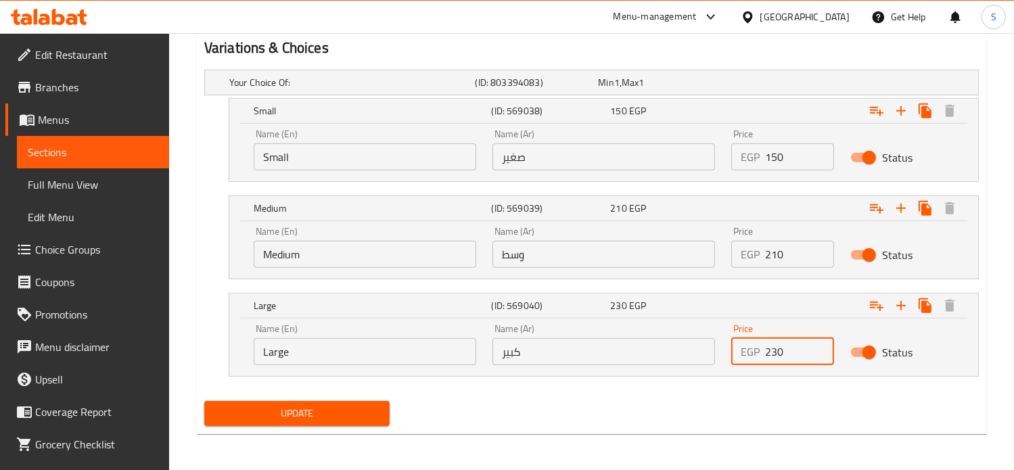
click at [771, 343] on input "230" at bounding box center [800, 351] width 70 height 27
type input "280"
click at [204, 401] on button "Update" at bounding box center [296, 413] width 185 height 25
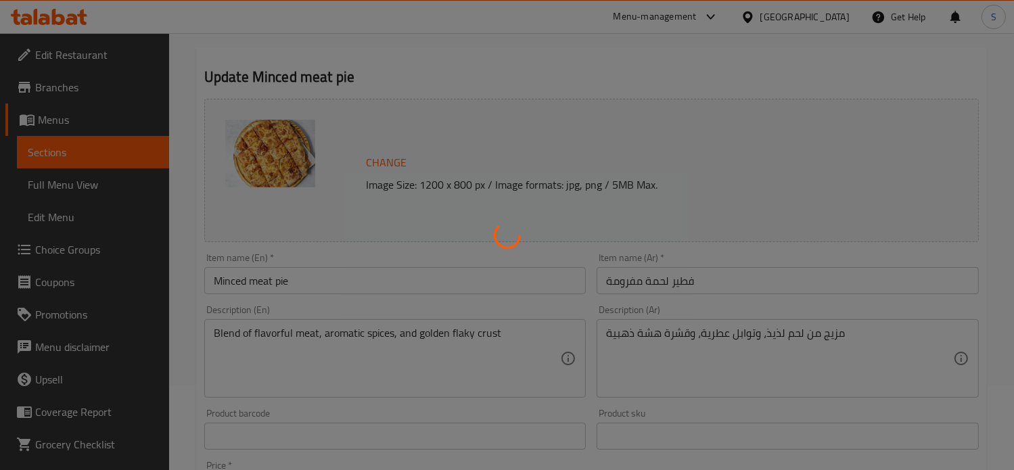
scroll to position [0, 0]
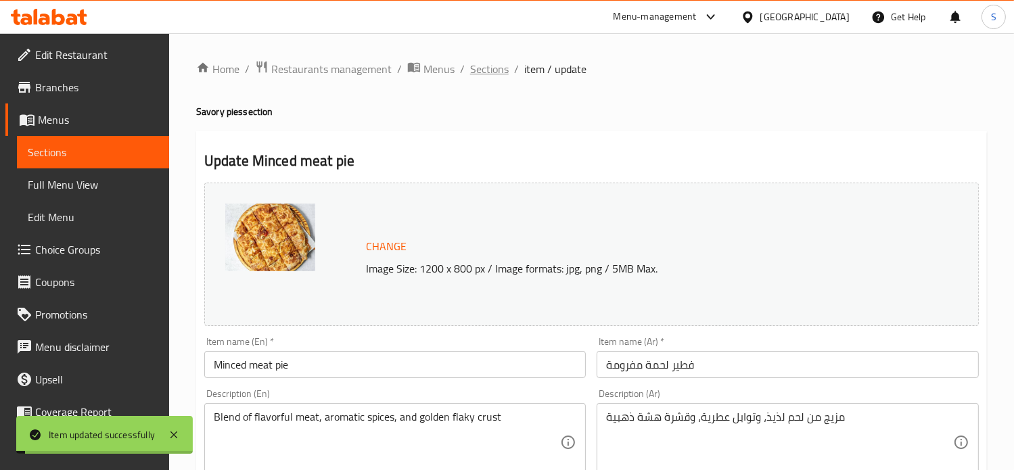
click at [486, 70] on span "Sections" at bounding box center [489, 69] width 39 height 16
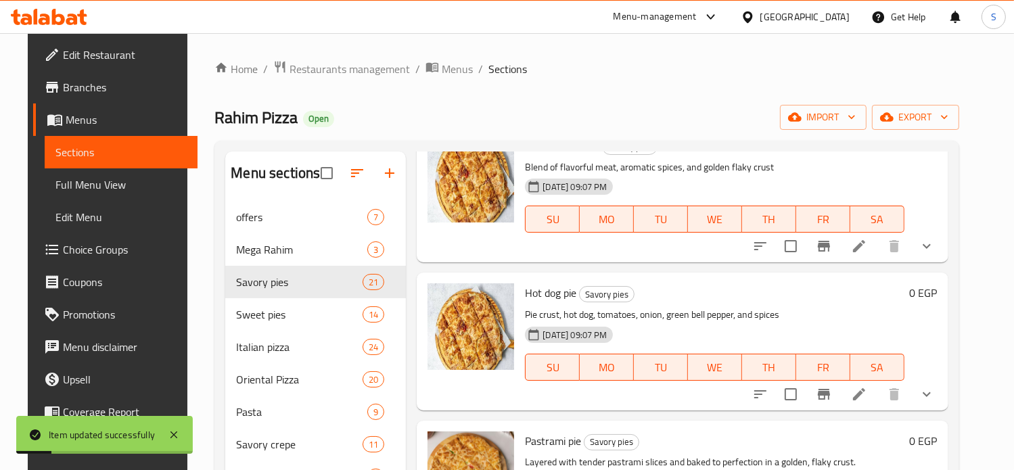
scroll to position [450, 0]
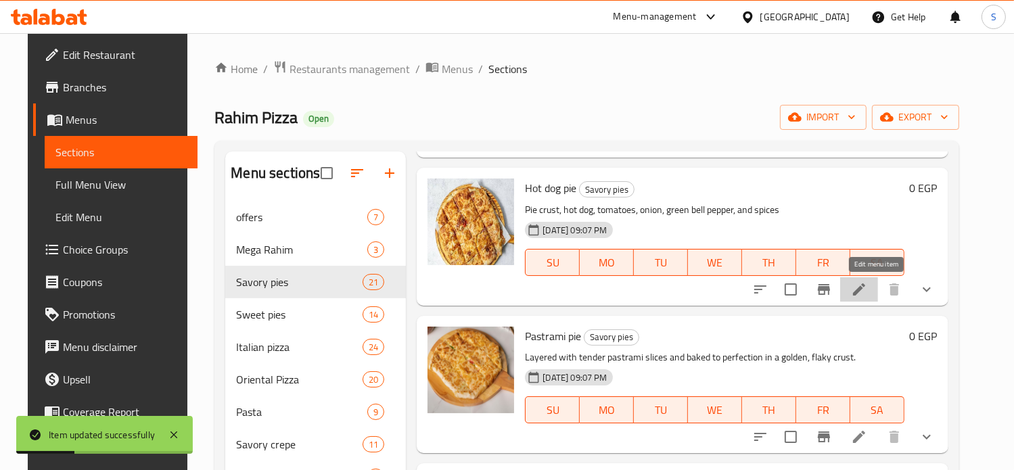
click at [867, 296] on icon at bounding box center [859, 289] width 16 height 16
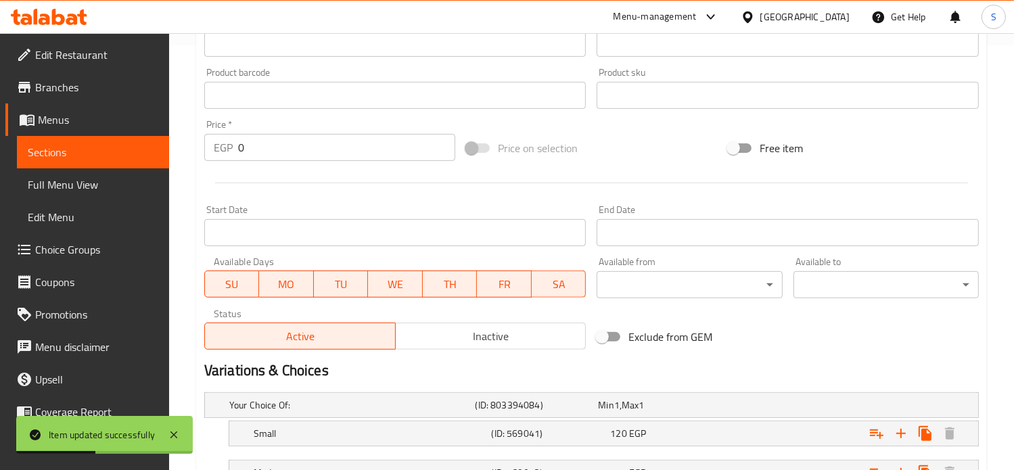
scroll to position [573, 0]
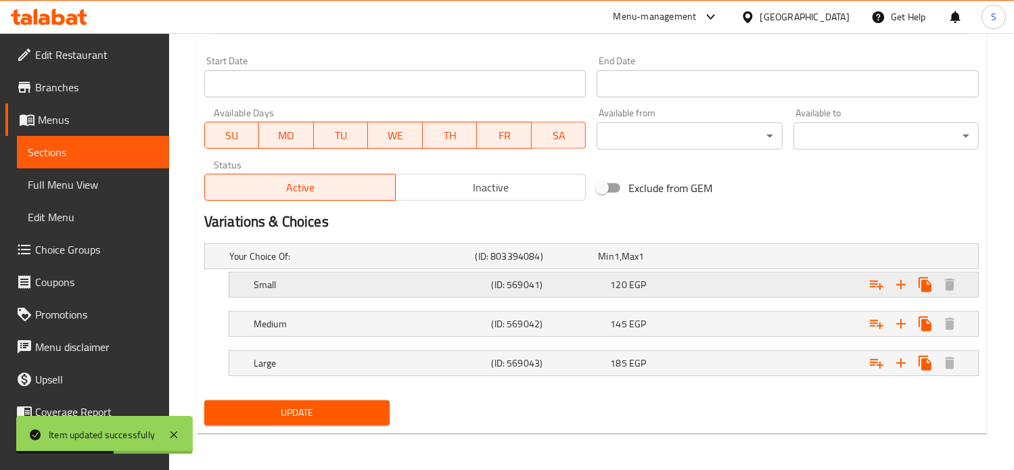
click at [736, 259] on div "Expand" at bounding box center [841, 256] width 246 height 5
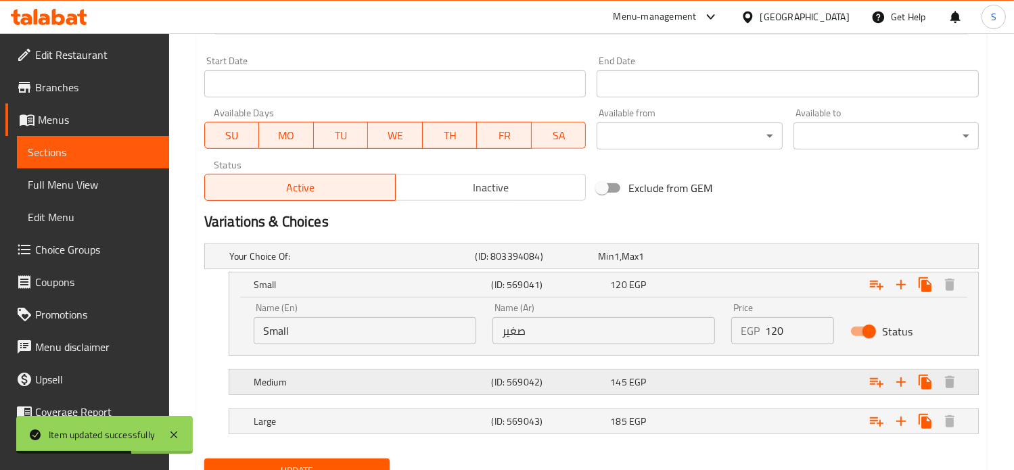
click at [737, 259] on div "Expand" at bounding box center [841, 256] width 246 height 5
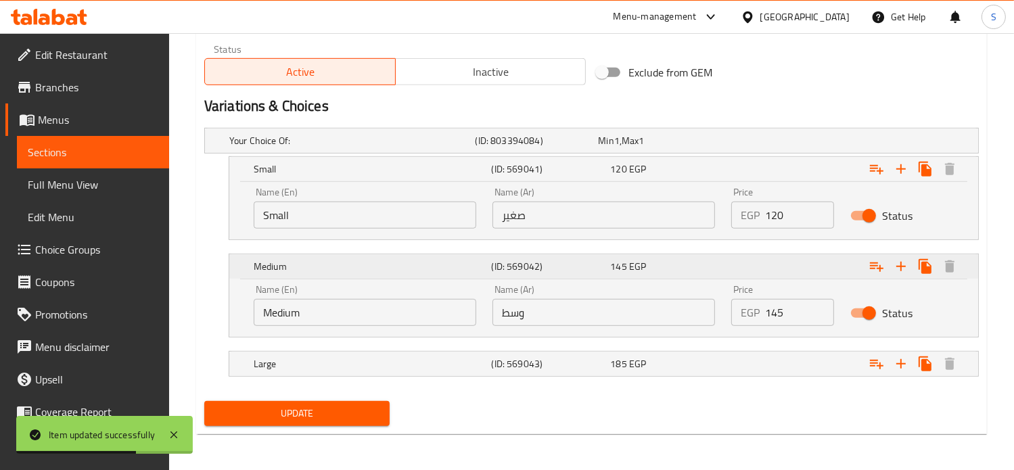
scroll to position [690, 0]
click at [738, 143] on div "Expand" at bounding box center [841, 139] width 246 height 5
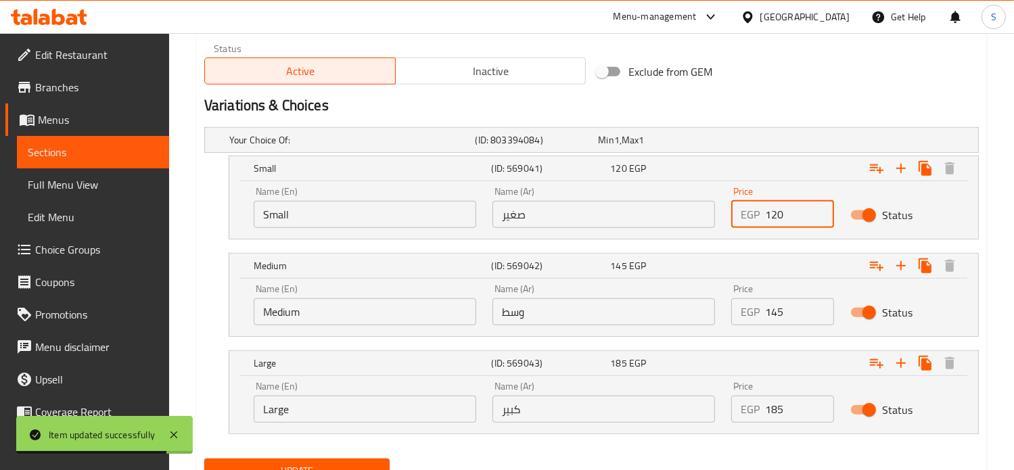
click at [774, 216] on input "120" at bounding box center [800, 214] width 70 height 27
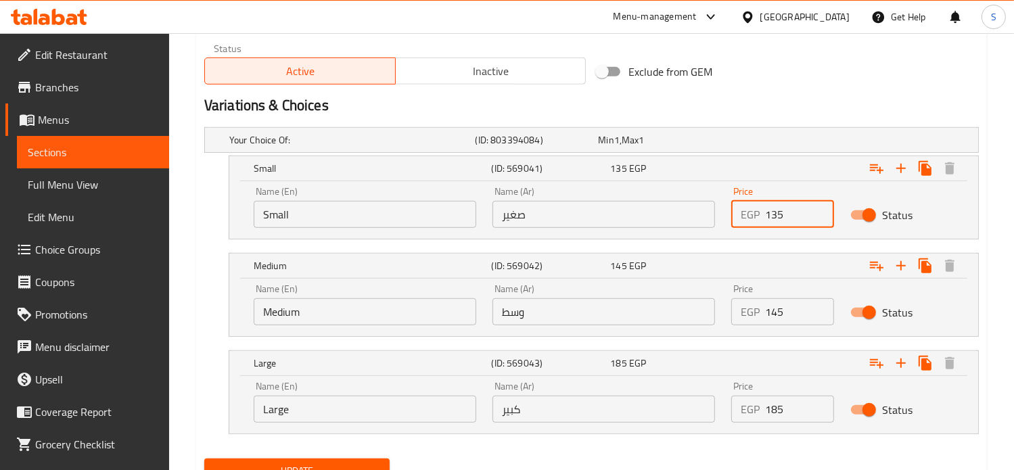
type input "135"
click at [771, 310] on input "145" at bounding box center [800, 311] width 70 height 27
type input "190"
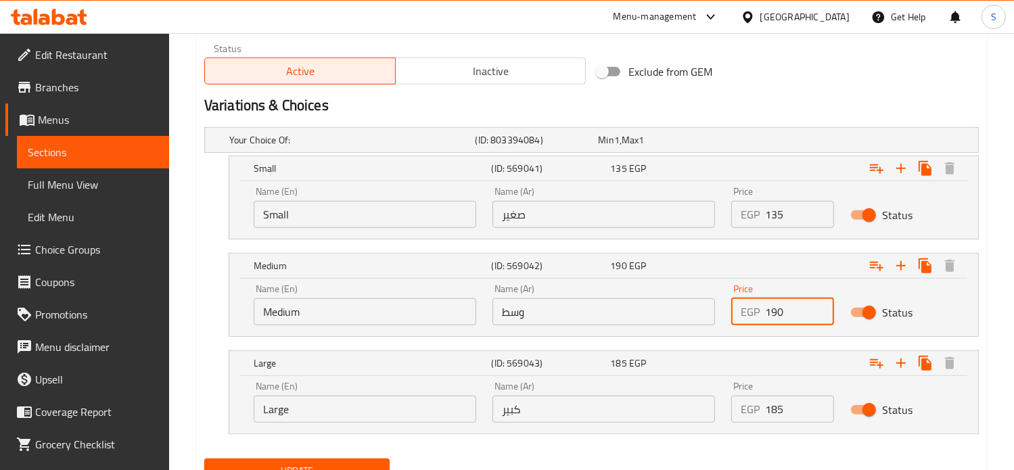
click at [781, 403] on input "185" at bounding box center [800, 409] width 70 height 27
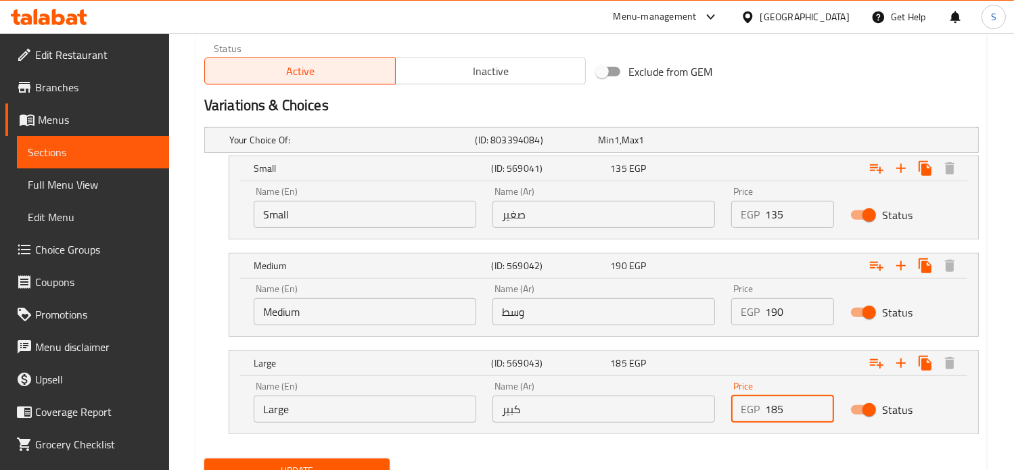
click at [781, 403] on input "185" at bounding box center [800, 409] width 70 height 27
type input "220"
click at [204, 458] on button "Update" at bounding box center [296, 470] width 185 height 25
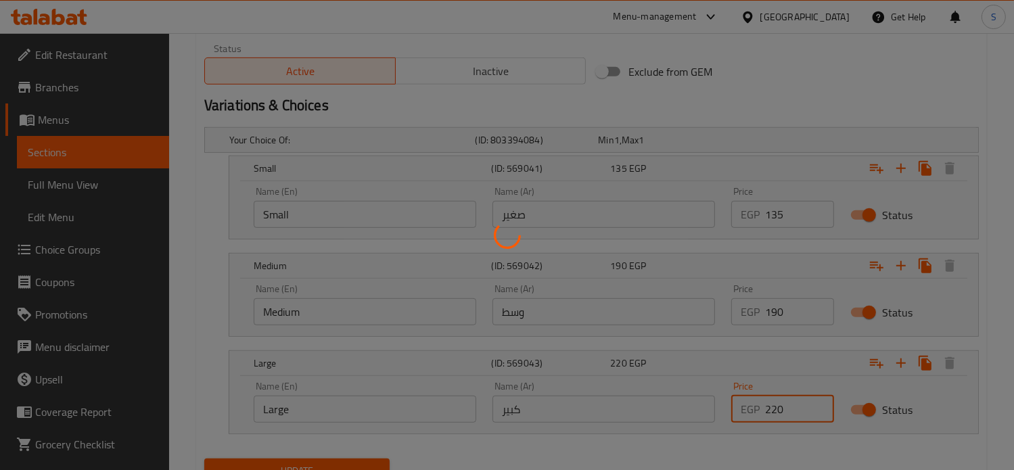
scroll to position [0, 0]
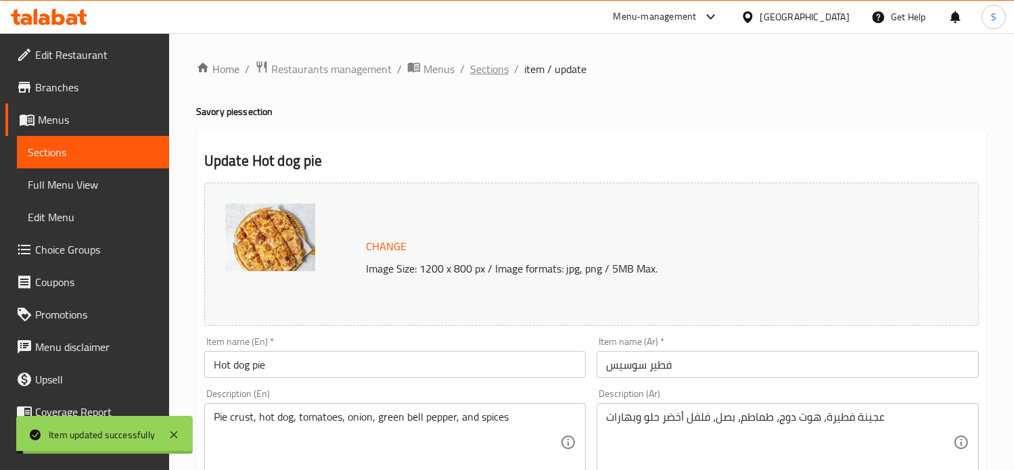
click at [493, 72] on span "Sections" at bounding box center [489, 69] width 39 height 16
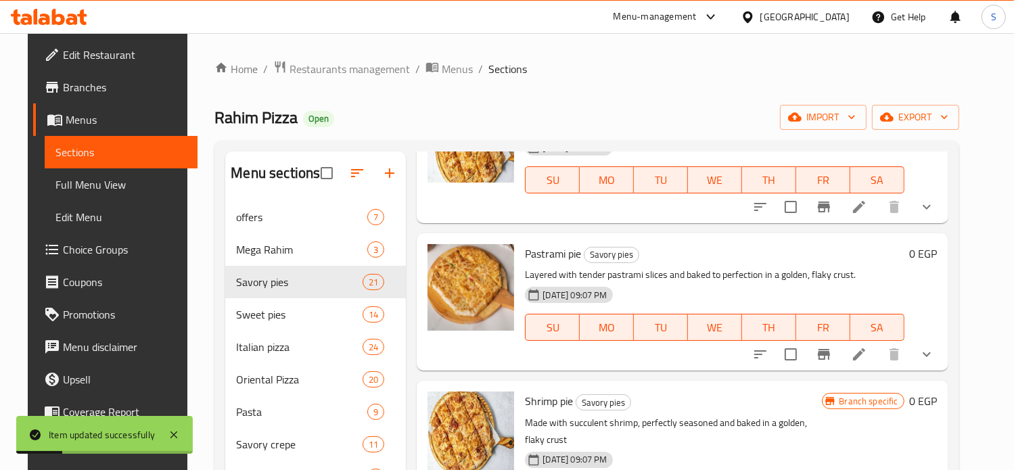
scroll to position [648, 0]
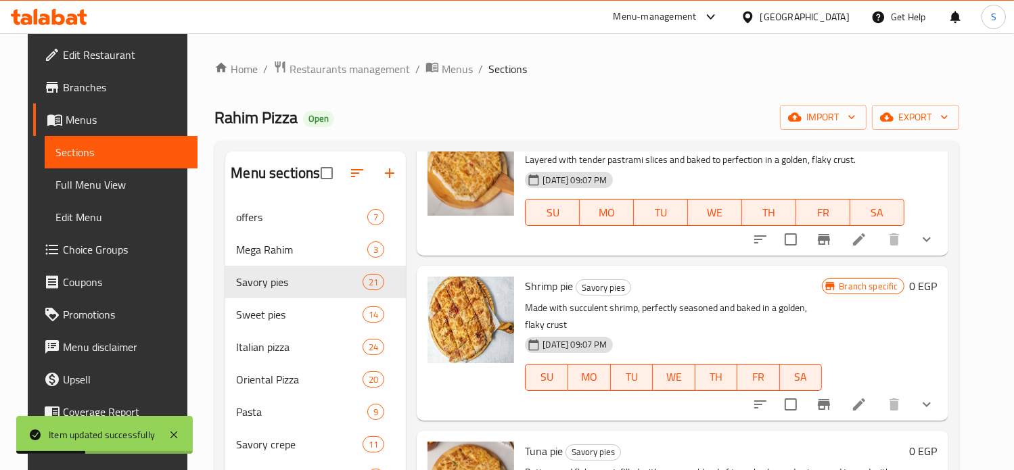
drag, startPoint x: 875, startPoint y: 253, endPoint x: 875, endPoint y: 242, distance: 10.8
click at [875, 242] on div at bounding box center [843, 239] width 199 height 32
click at [865, 242] on icon at bounding box center [859, 239] width 12 height 12
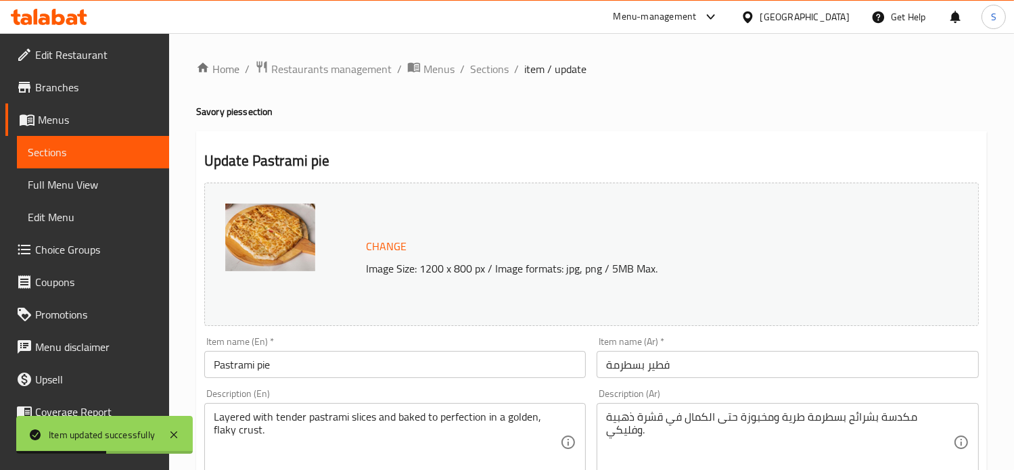
scroll to position [573, 0]
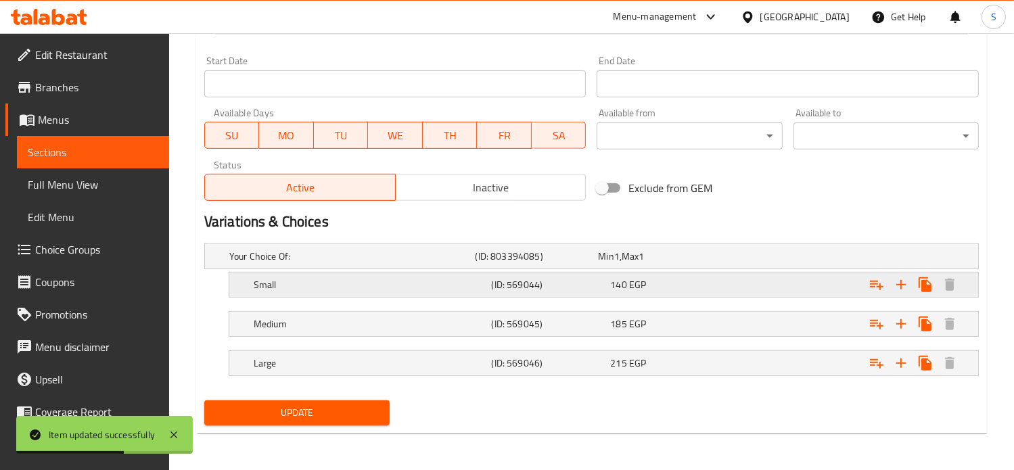
click at [705, 263] on div "140 EGP" at bounding box center [657, 257] width 118 height 14
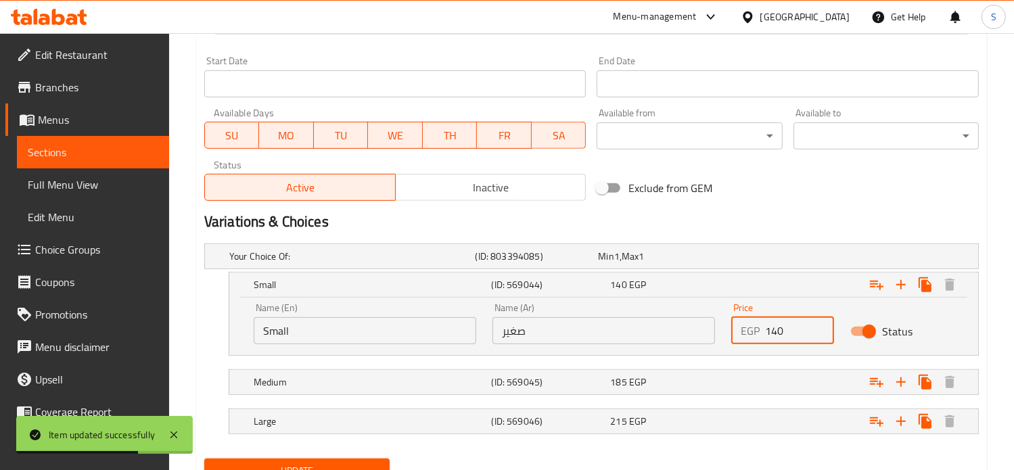
click at [774, 332] on input "140" at bounding box center [800, 330] width 70 height 27
type input "150"
click at [756, 259] on div "Expand" at bounding box center [841, 256] width 246 height 5
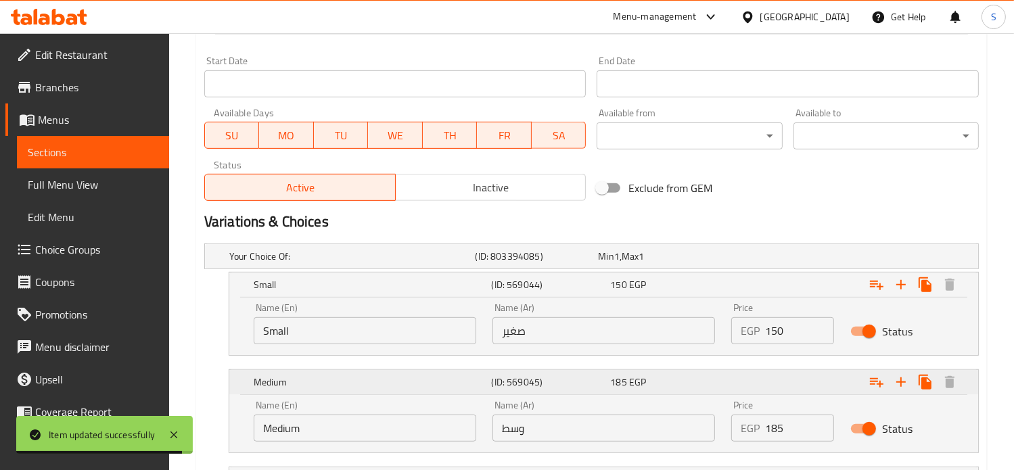
scroll to position [690, 0]
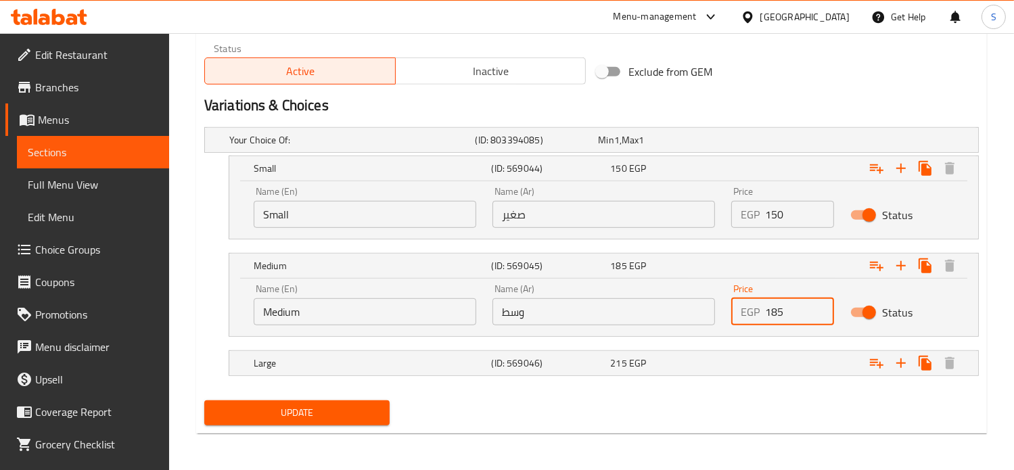
click at [774, 310] on input "185" at bounding box center [800, 311] width 70 height 27
type input "210"
click at [774, 143] on div "Expand" at bounding box center [841, 139] width 246 height 5
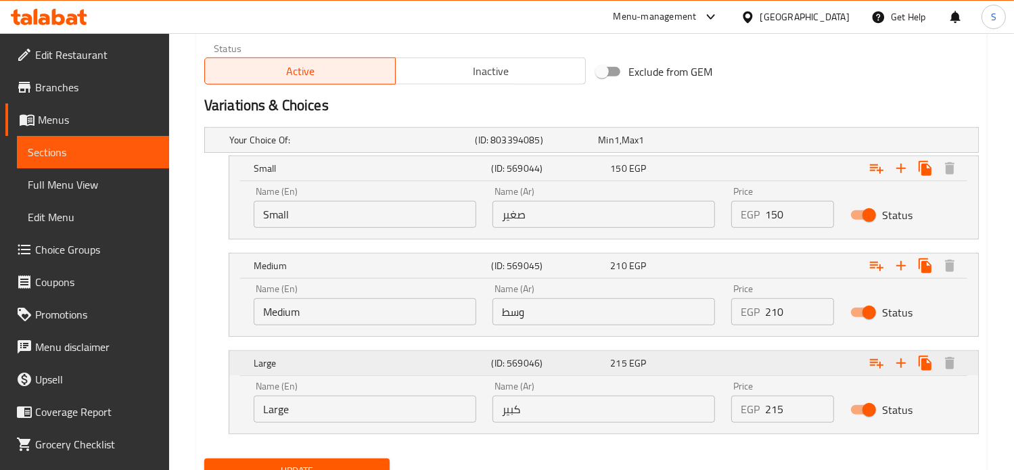
scroll to position [747, 0]
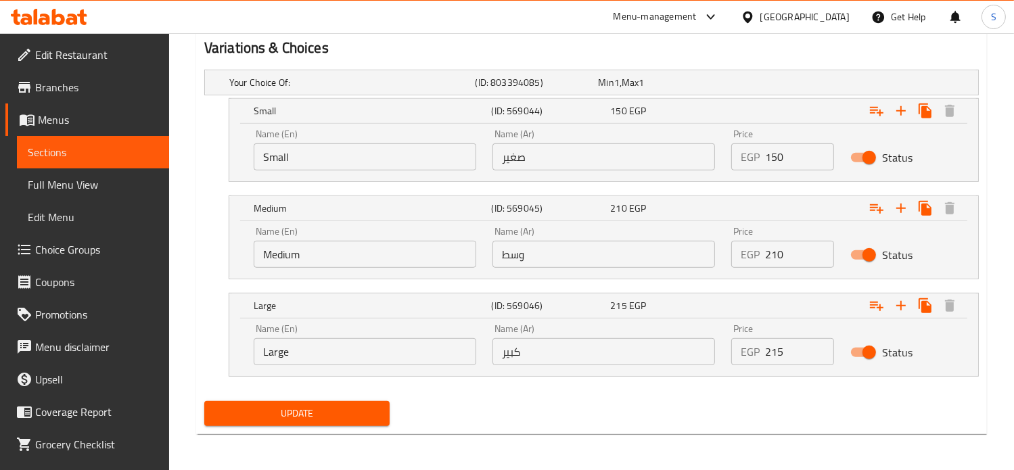
click at [777, 350] on input "215" at bounding box center [800, 351] width 70 height 27
type input "280"
click at [204, 401] on button "Update" at bounding box center [296, 413] width 185 height 25
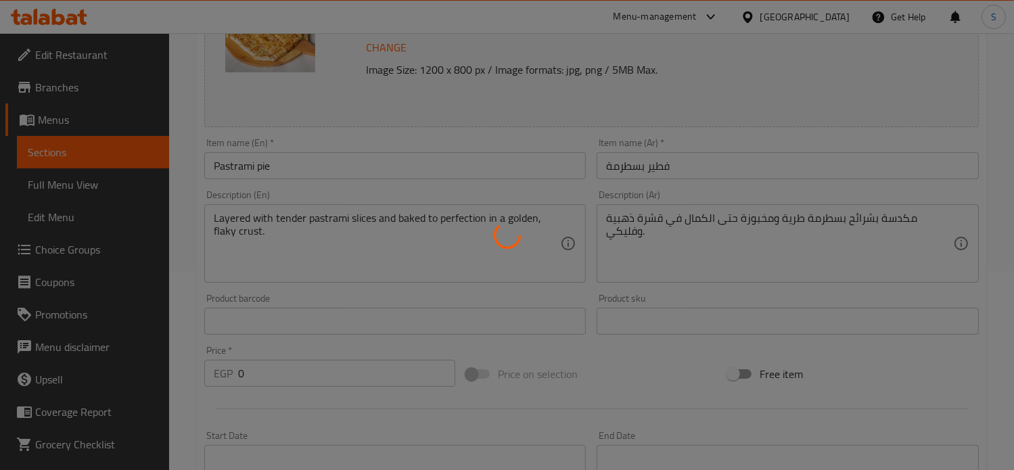
scroll to position [0, 0]
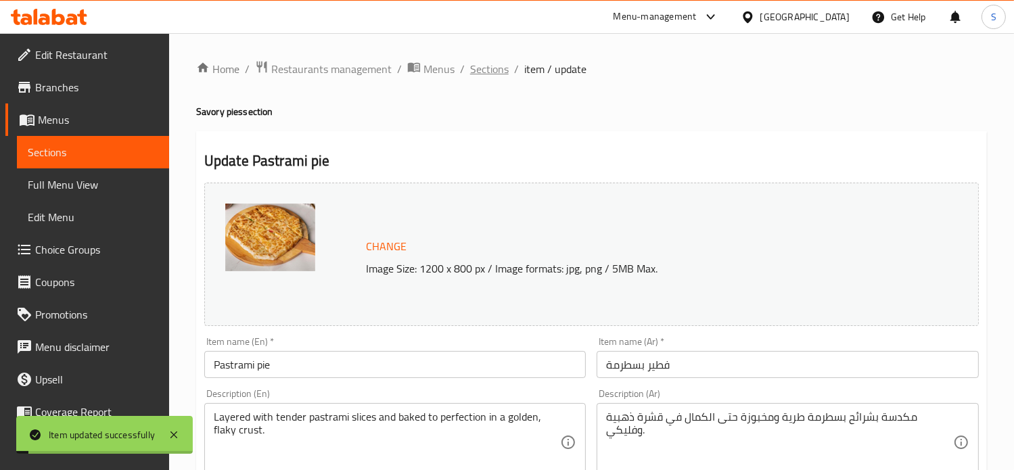
click at [480, 72] on span "Sections" at bounding box center [489, 69] width 39 height 16
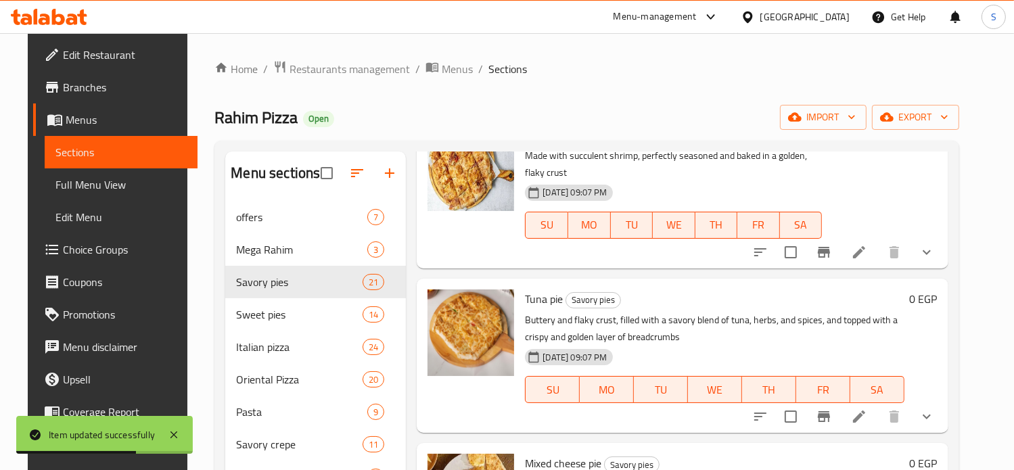
scroll to position [849, 0]
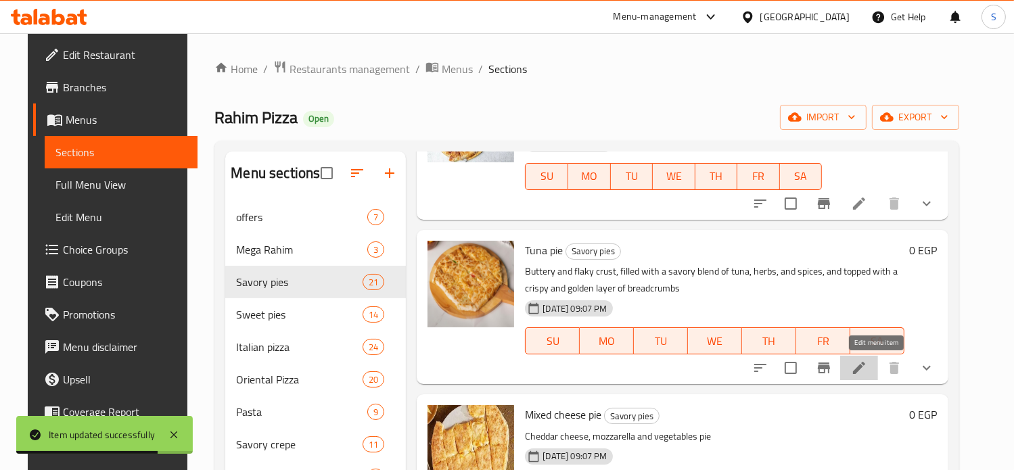
click at [867, 370] on icon at bounding box center [859, 368] width 16 height 16
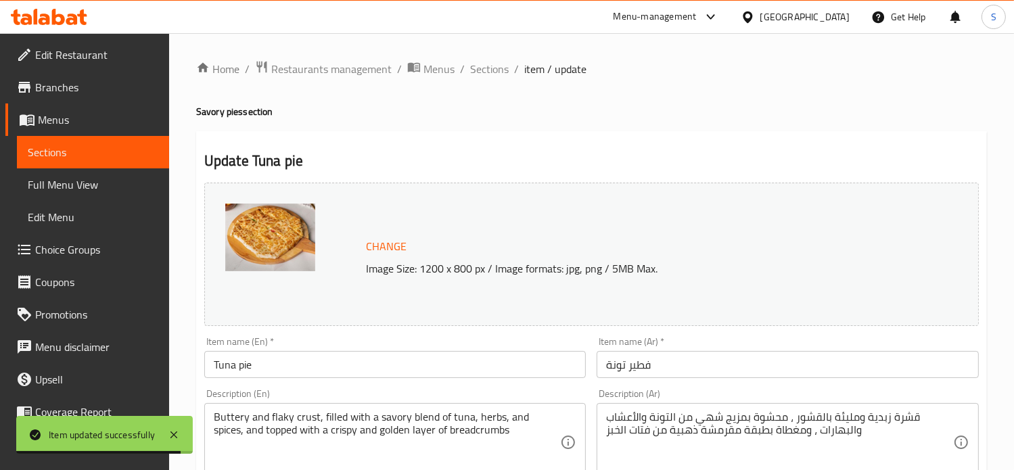
scroll to position [573, 0]
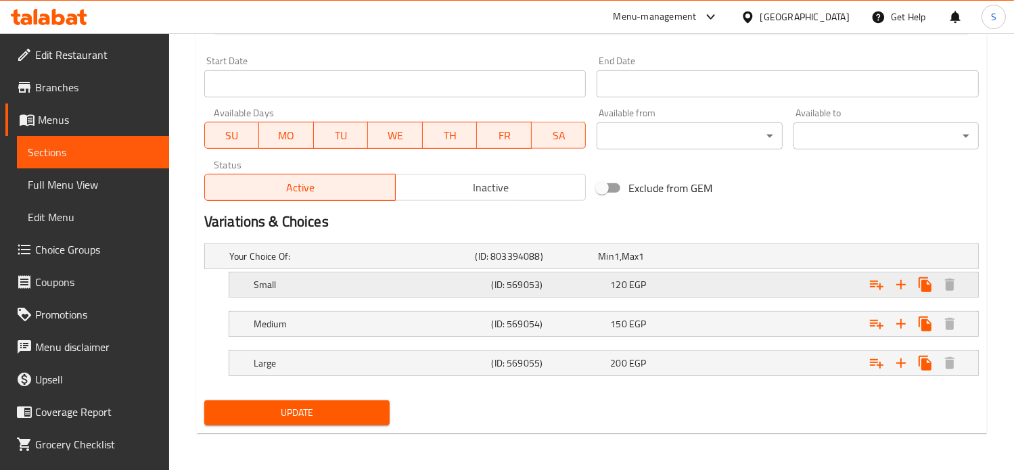
click at [673, 263] on div "120 EGP" at bounding box center [657, 257] width 118 height 14
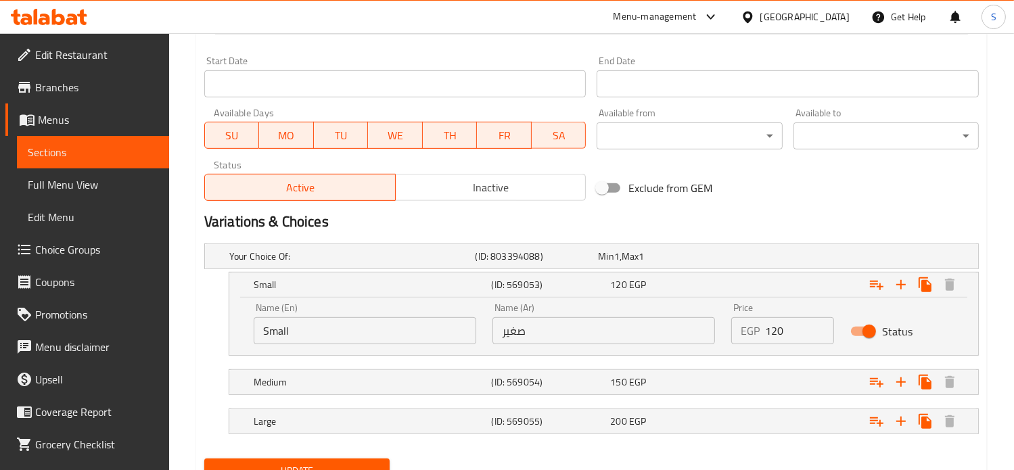
click at [768, 327] on input "120" at bounding box center [800, 330] width 70 height 27
type input "150"
click at [768, 259] on div "Expand" at bounding box center [841, 256] width 246 height 5
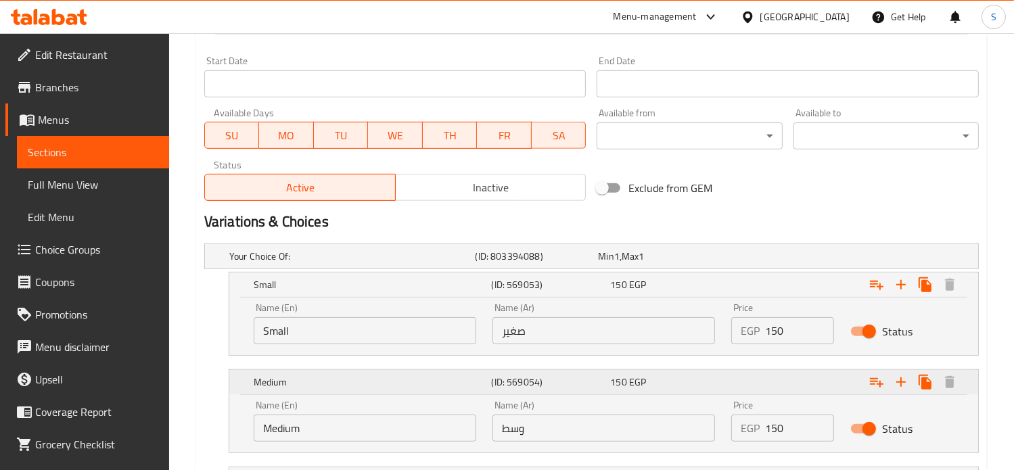
scroll to position [690, 0]
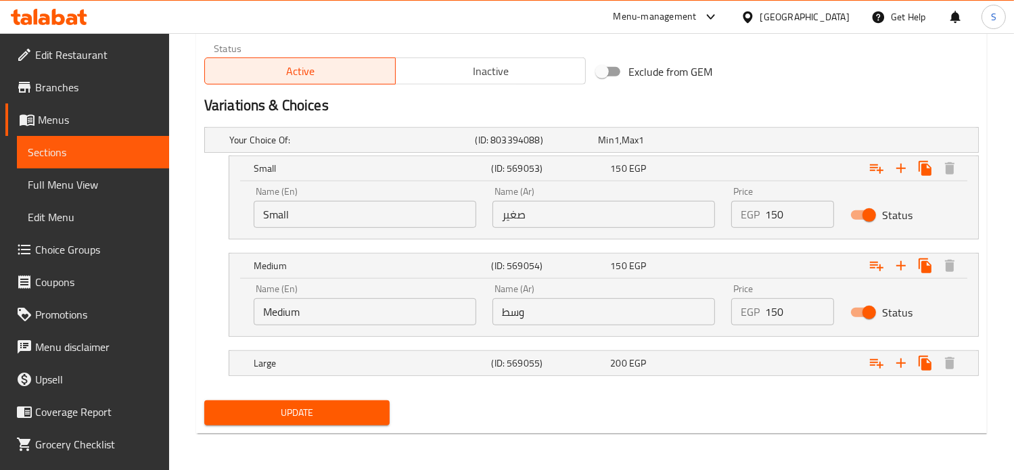
click at [770, 308] on input "150" at bounding box center [800, 311] width 70 height 27
type input "190"
click at [768, 143] on div "Expand" at bounding box center [841, 139] width 246 height 5
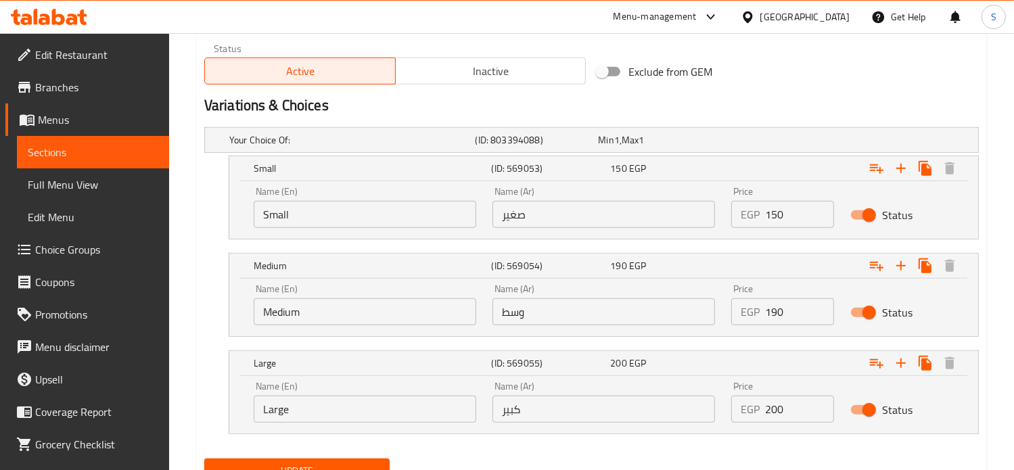
scroll to position [747, 0]
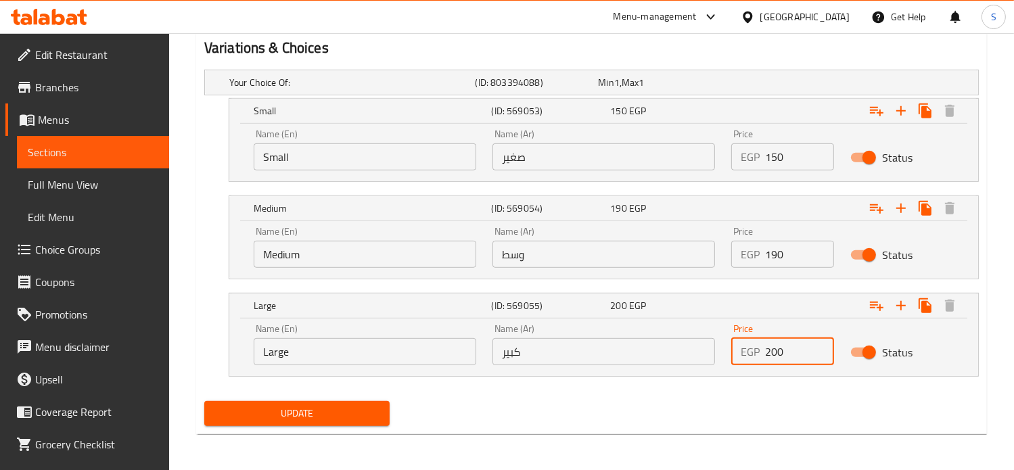
click at [776, 346] on input "200" at bounding box center [800, 351] width 70 height 27
type input "245"
click at [204, 401] on button "Update" at bounding box center [296, 413] width 185 height 25
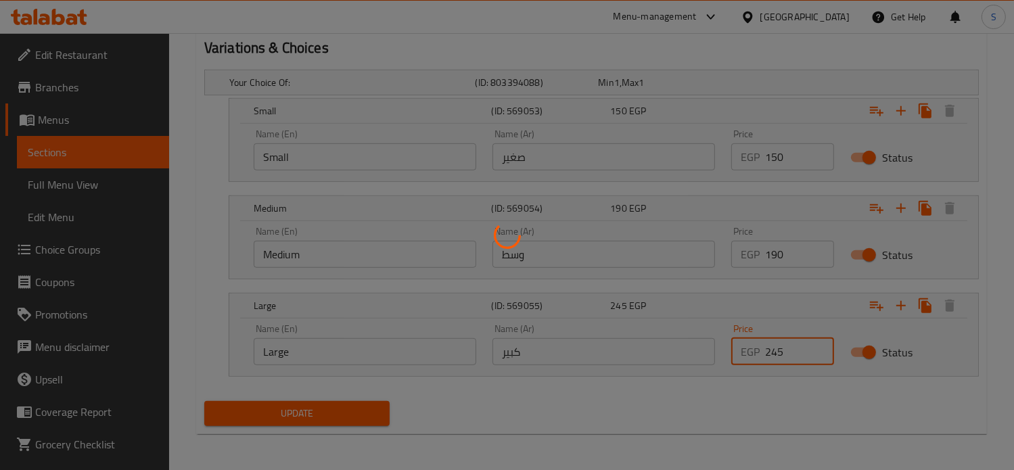
scroll to position [0, 0]
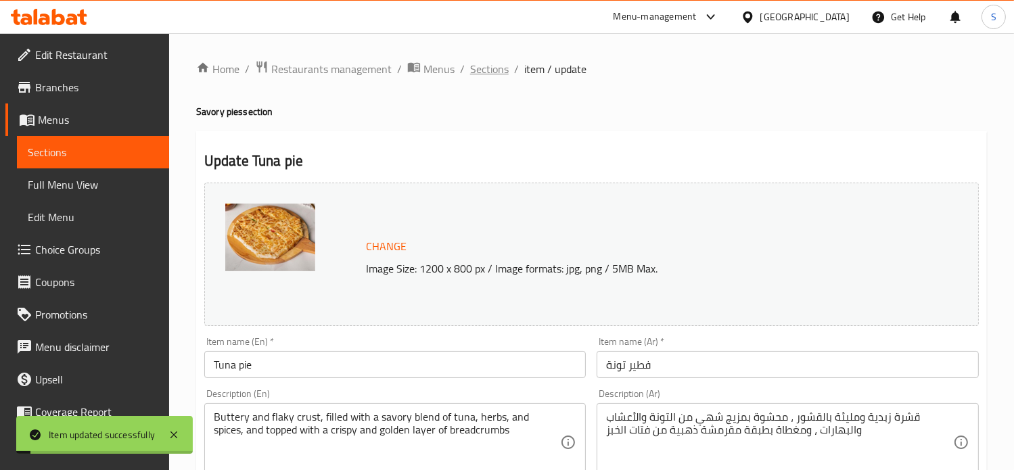
click at [484, 70] on span "Sections" at bounding box center [489, 69] width 39 height 16
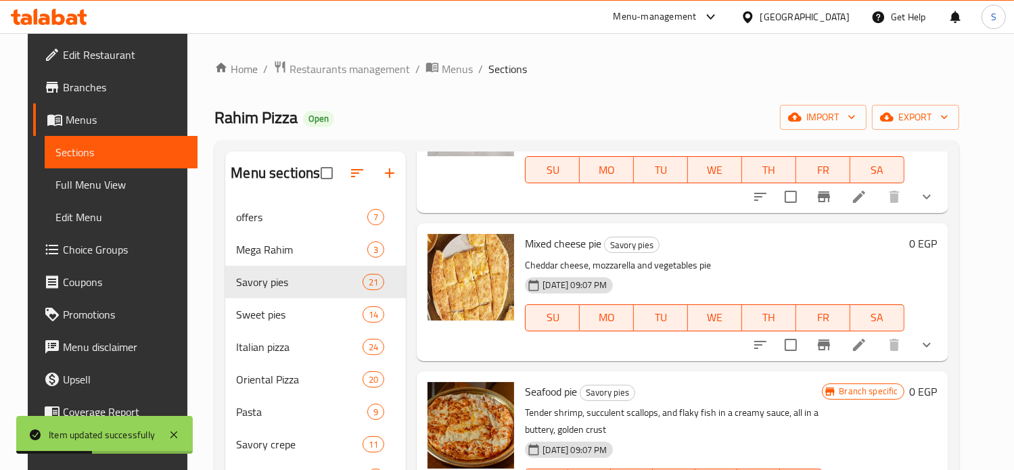
scroll to position [1058, 0]
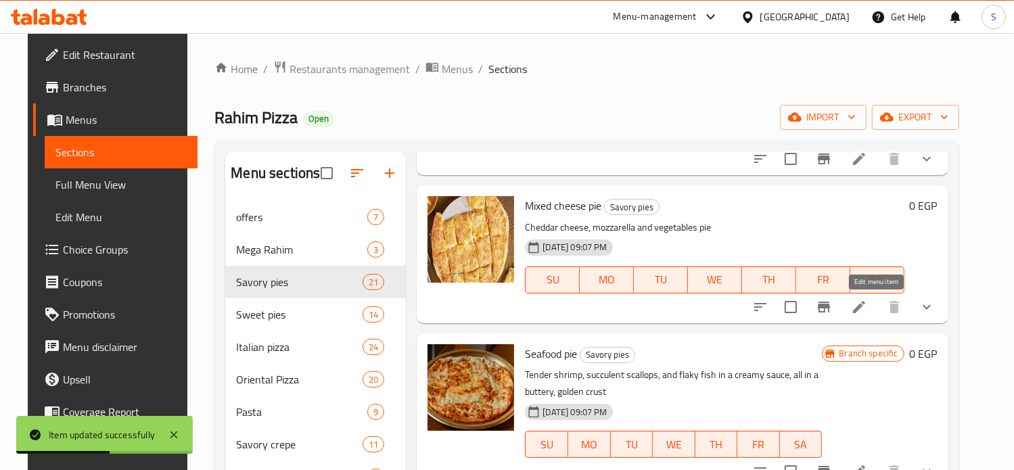
click at [865, 305] on icon at bounding box center [859, 307] width 12 height 12
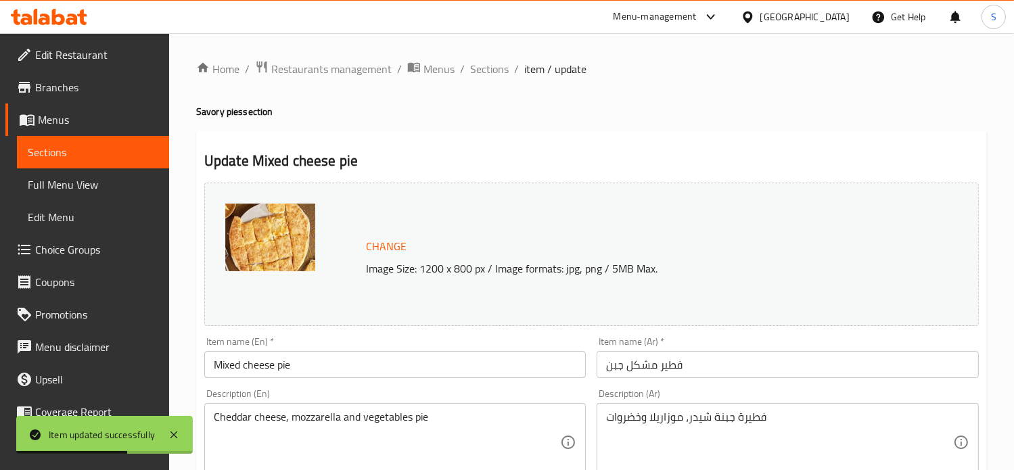
scroll to position [573, 0]
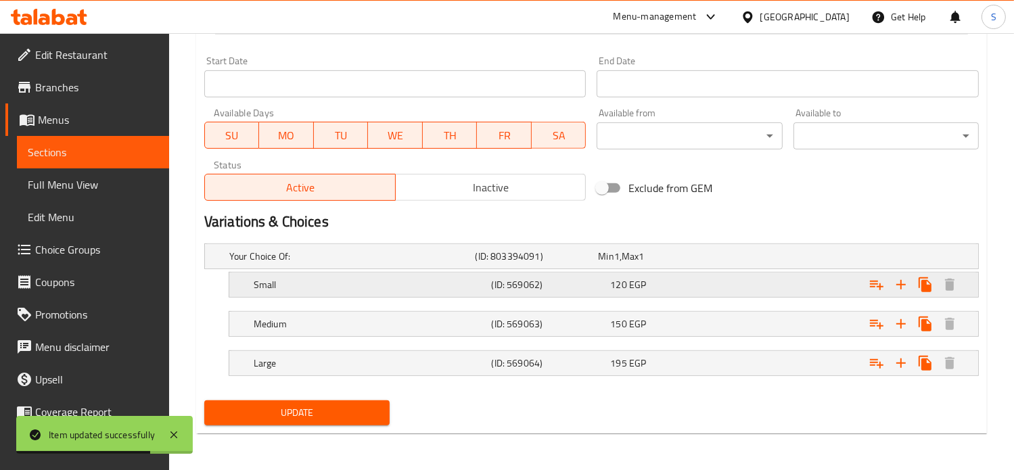
click at [687, 266] on div "120 EGP" at bounding box center [656, 256] width 123 height 19
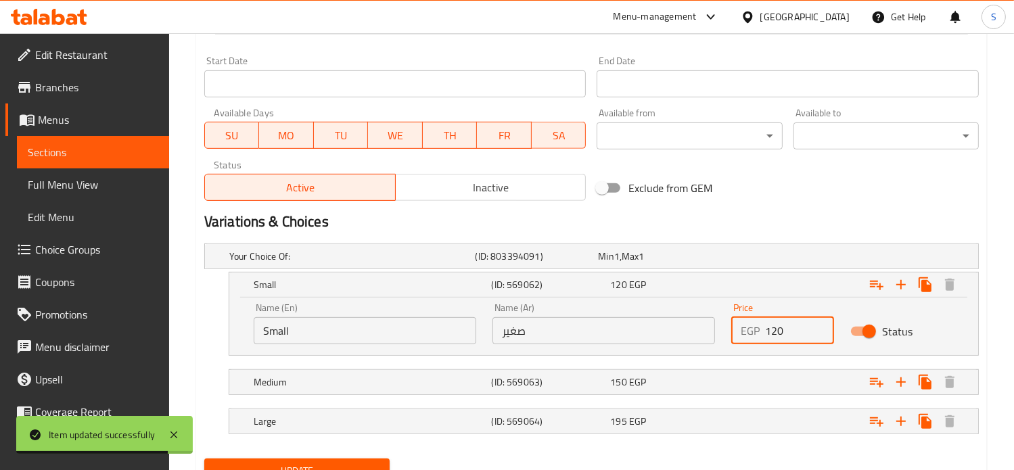
click at [782, 331] on input "120" at bounding box center [800, 330] width 70 height 27
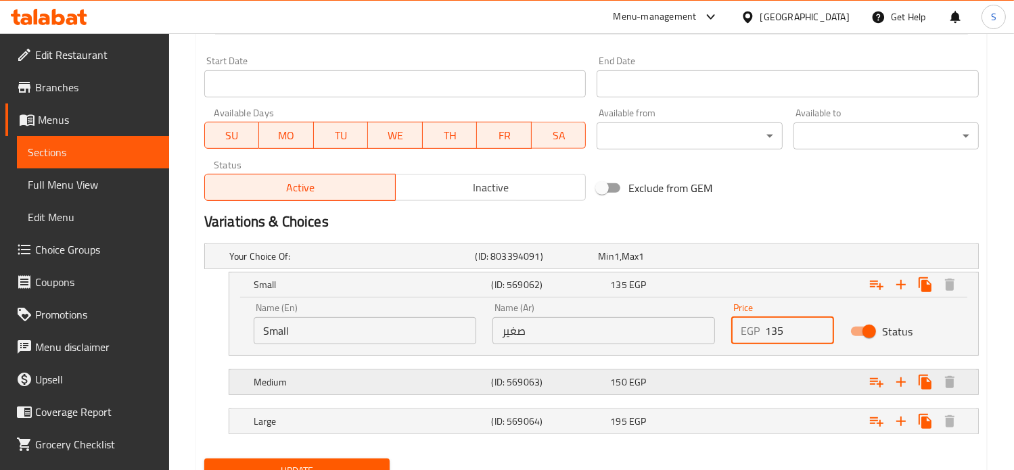
type input "135"
click at [772, 259] on div "Expand" at bounding box center [841, 256] width 246 height 5
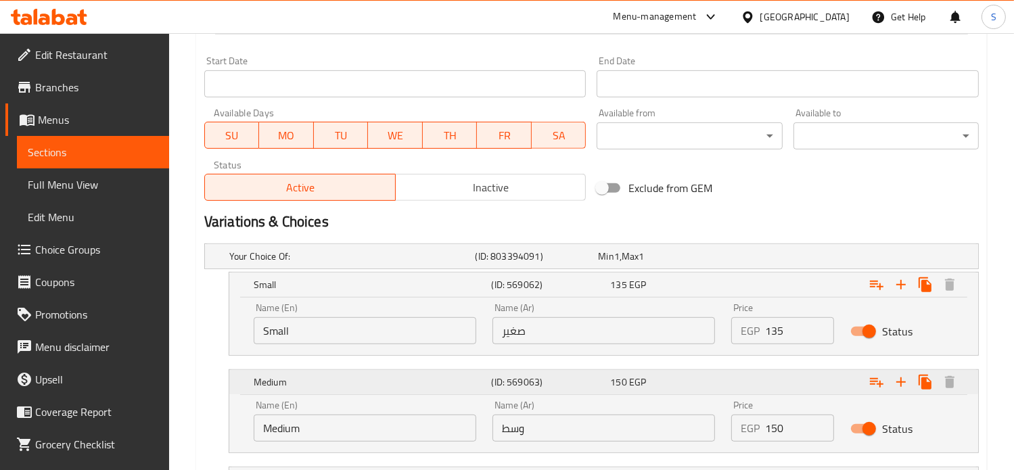
scroll to position [690, 0]
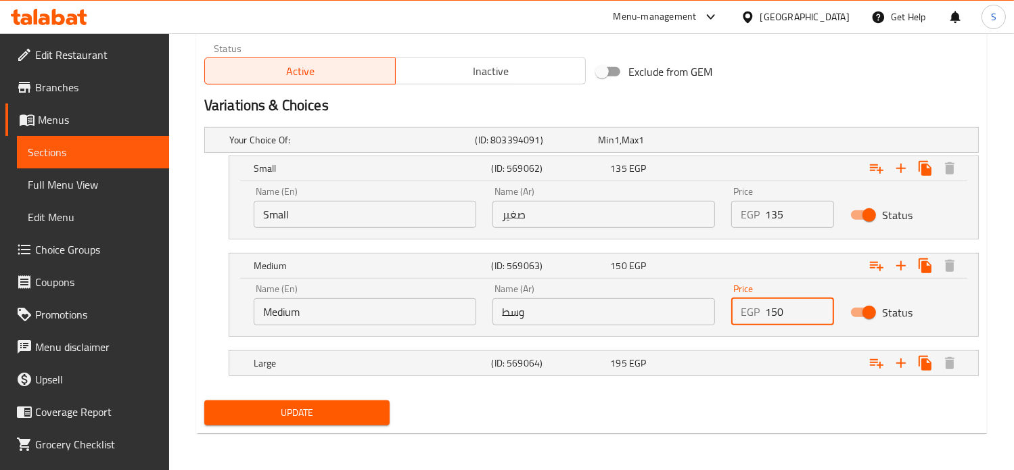
click at [772, 312] on input "150" at bounding box center [800, 311] width 70 height 27
type input "180"
click at [772, 143] on div "Expand" at bounding box center [841, 139] width 246 height 5
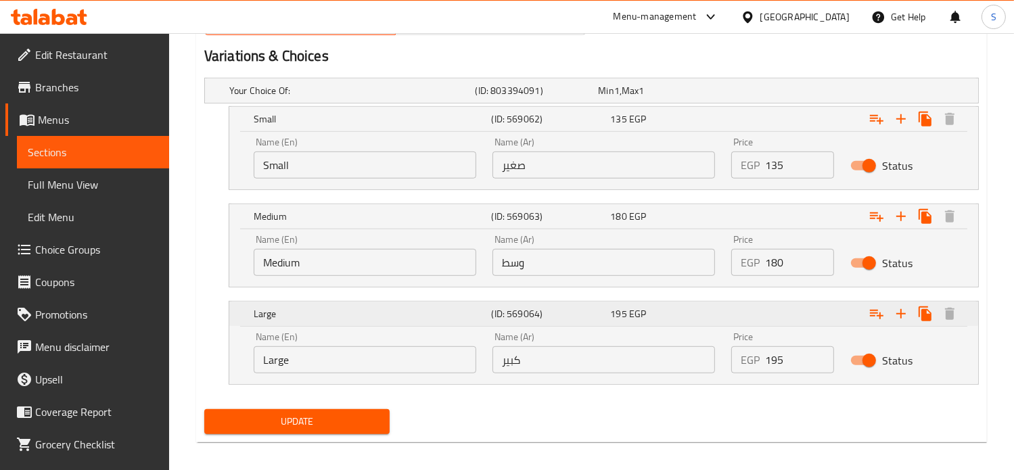
scroll to position [747, 0]
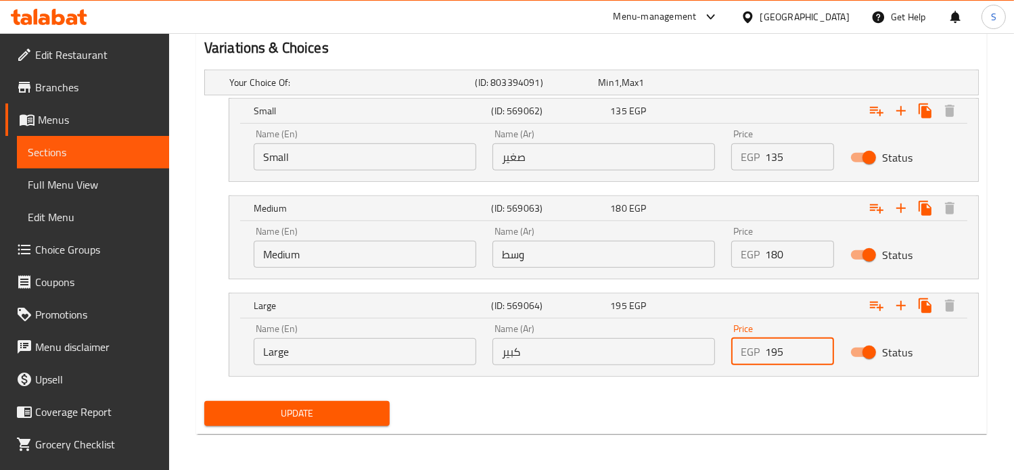
click at [768, 356] on input "195" at bounding box center [800, 351] width 70 height 27
type input "225"
click at [204, 401] on button "Update" at bounding box center [296, 413] width 185 height 25
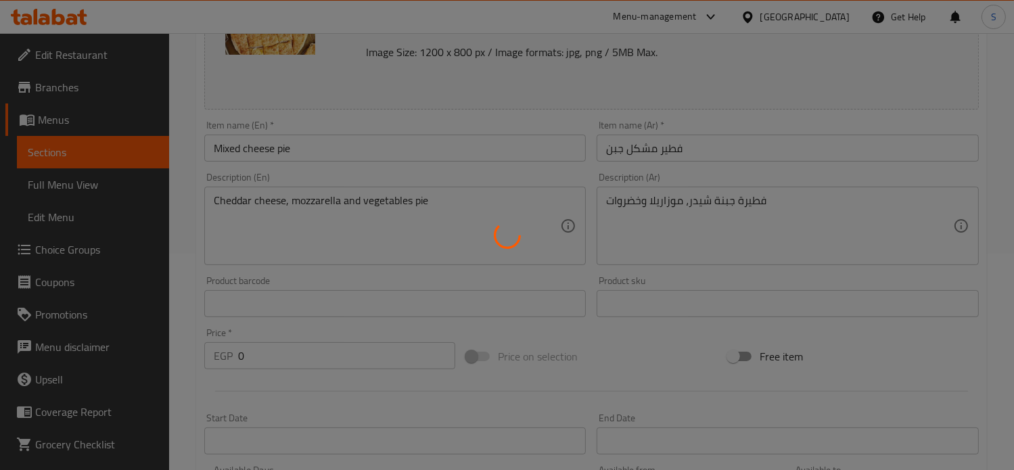
scroll to position [0, 0]
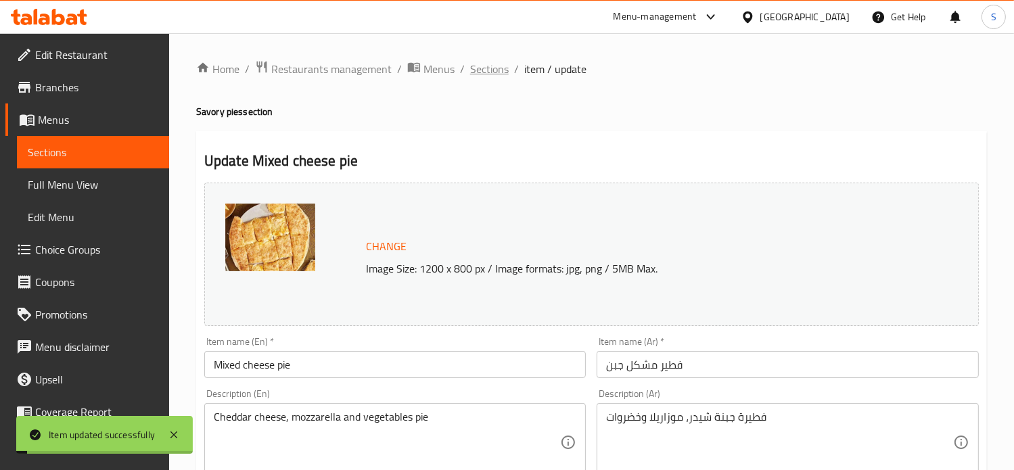
click at [479, 67] on span "Sections" at bounding box center [489, 69] width 39 height 16
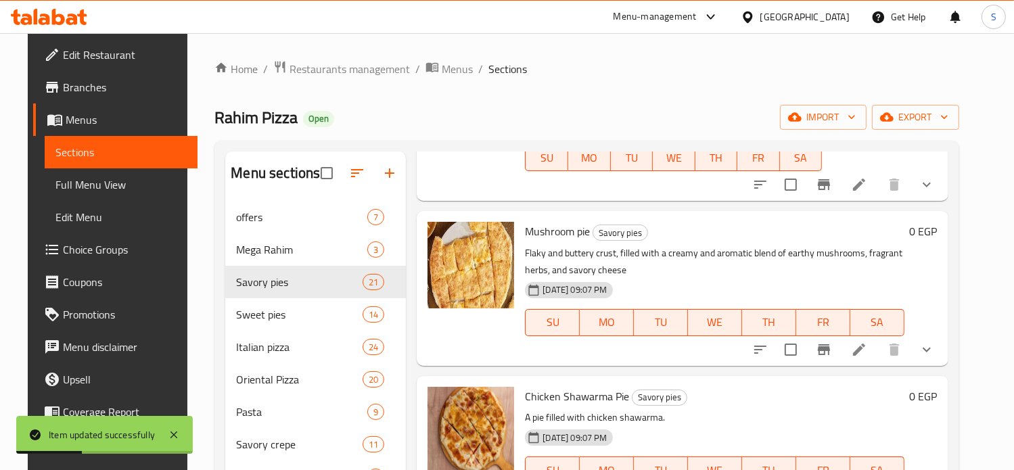
scroll to position [1419, 0]
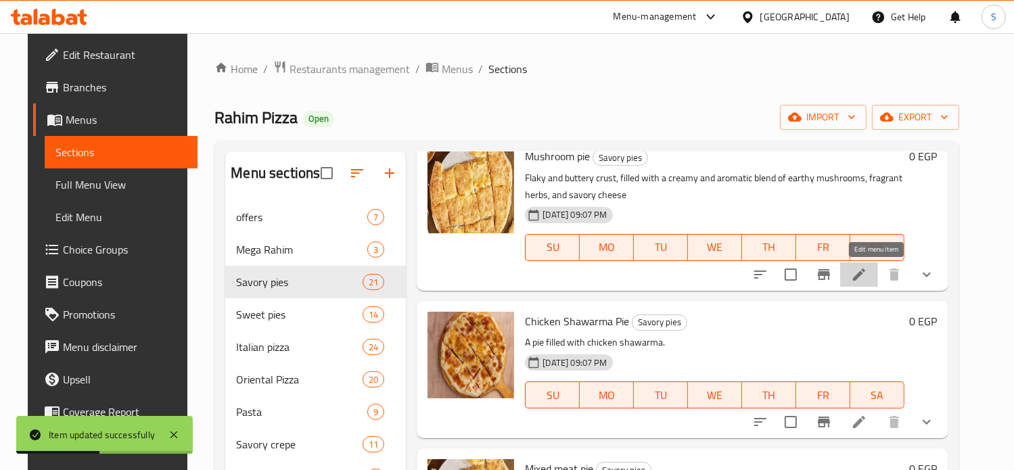
click at [867, 278] on icon at bounding box center [859, 274] width 16 height 16
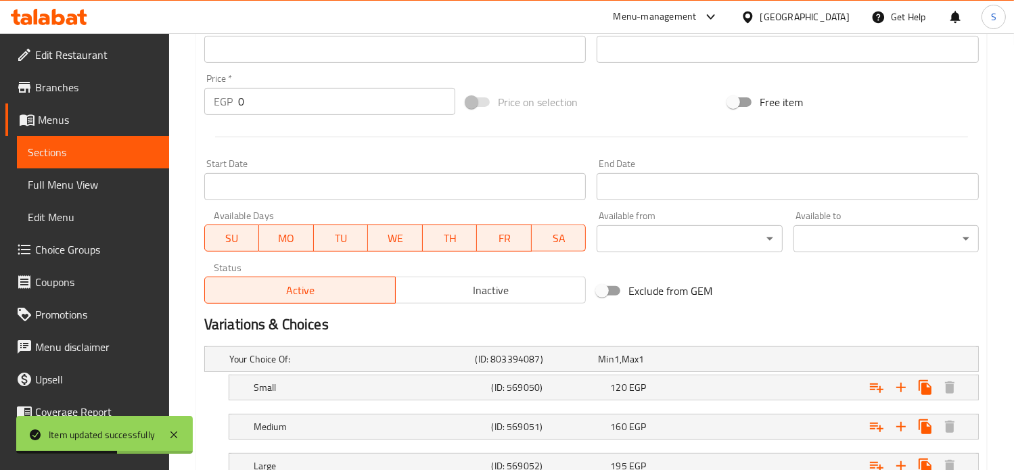
scroll to position [573, 0]
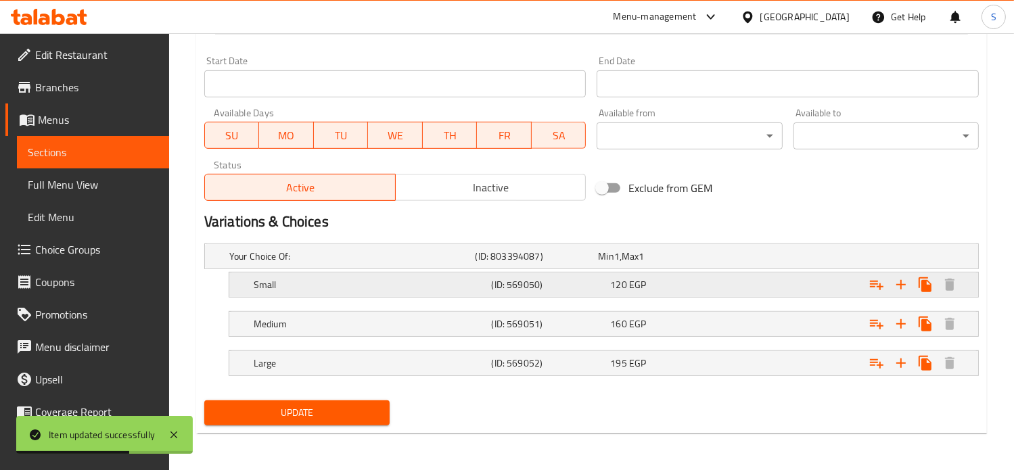
click at [670, 263] on div "120 EGP" at bounding box center [657, 257] width 118 height 14
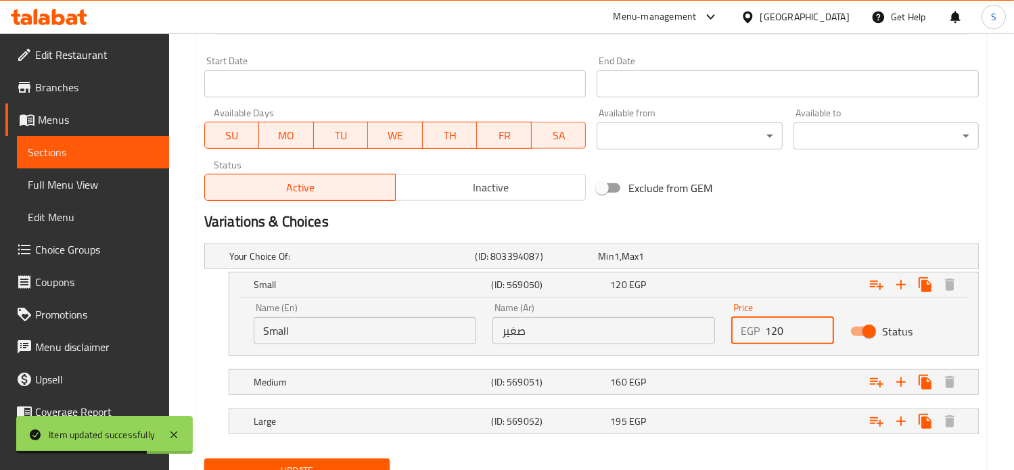
click at [768, 331] on input "120" at bounding box center [800, 330] width 70 height 27
type input "135"
click at [777, 259] on div "Expand" at bounding box center [841, 256] width 246 height 5
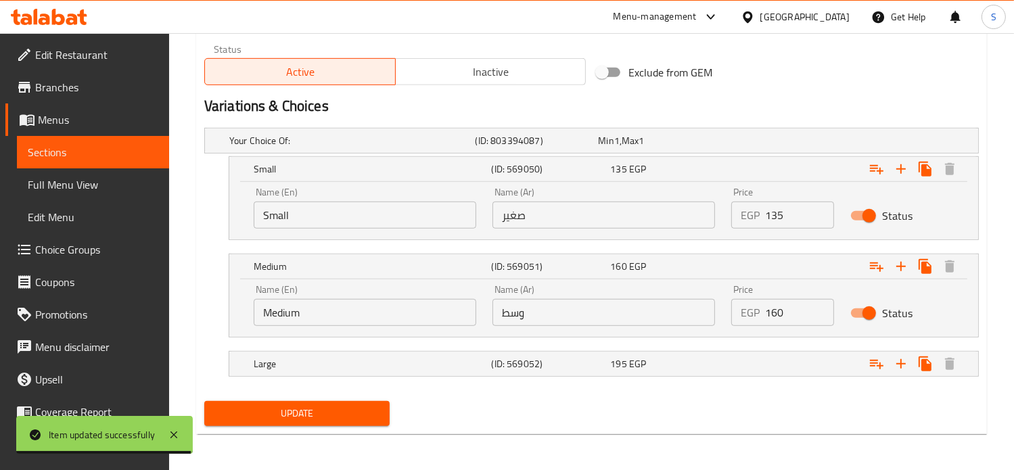
scroll to position [690, 0]
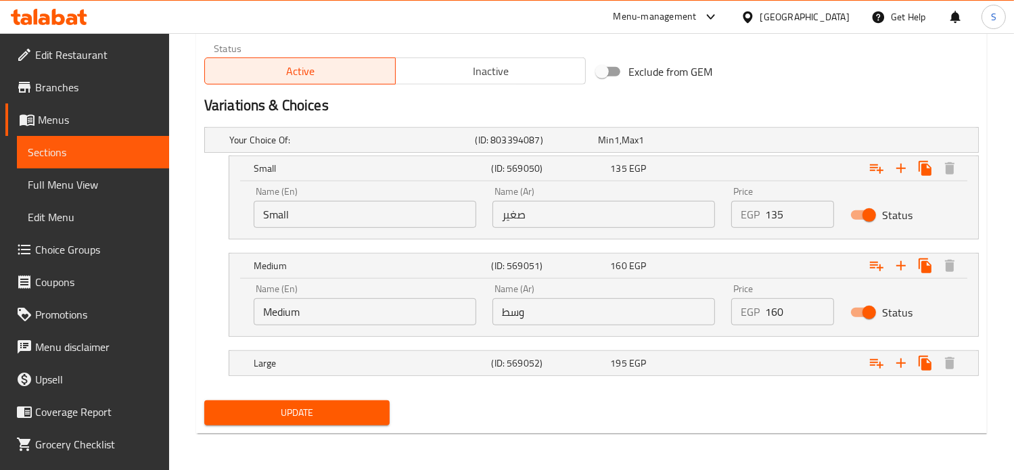
click at [770, 312] on input "160" at bounding box center [800, 311] width 70 height 27
type input "190"
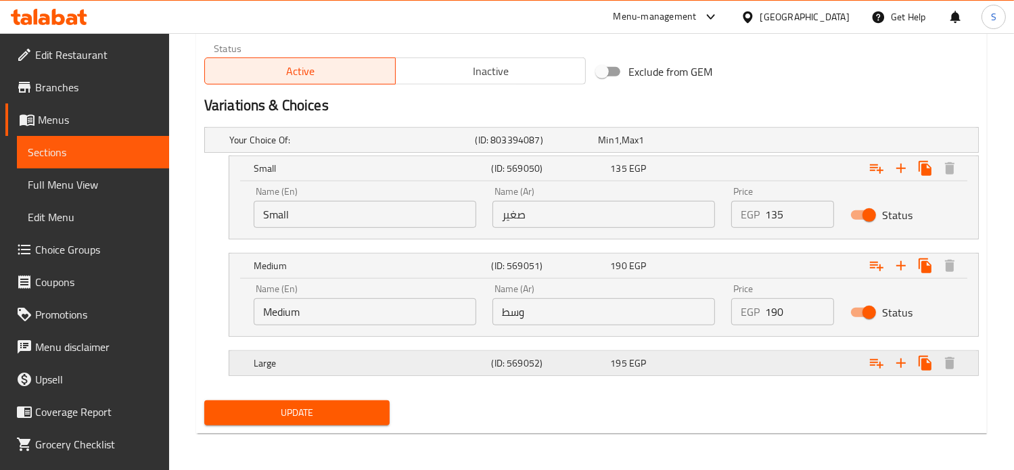
click at [768, 143] on div "Expand" at bounding box center [841, 139] width 246 height 5
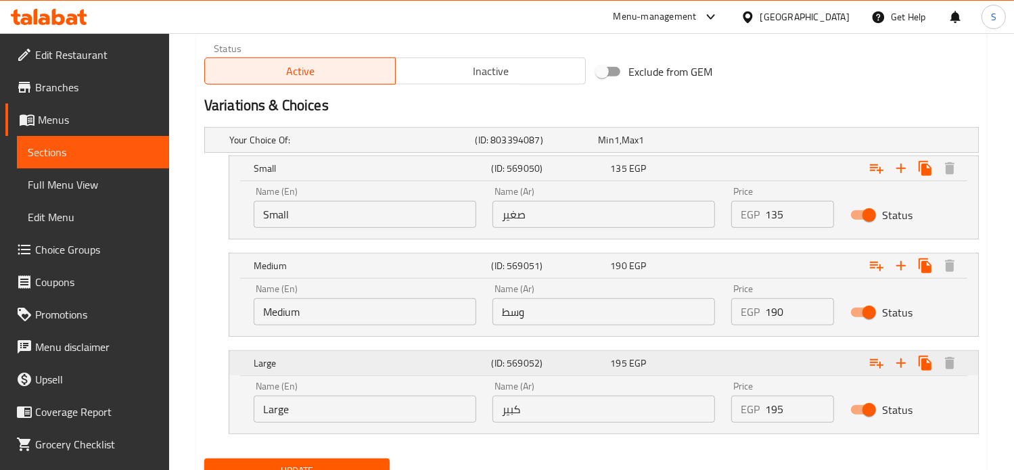
scroll to position [747, 0]
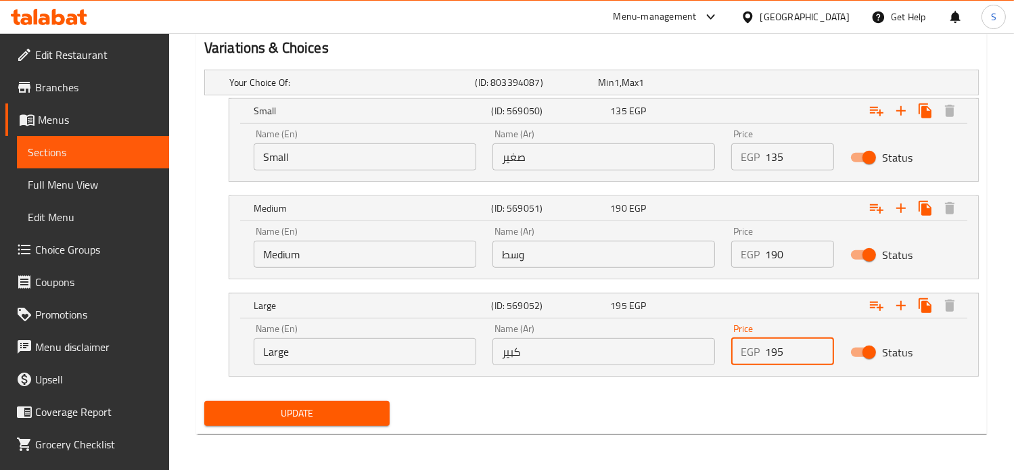
click at [771, 348] on input "195" at bounding box center [800, 351] width 70 height 27
type input "220"
click at [204, 401] on button "Update" at bounding box center [296, 413] width 185 height 25
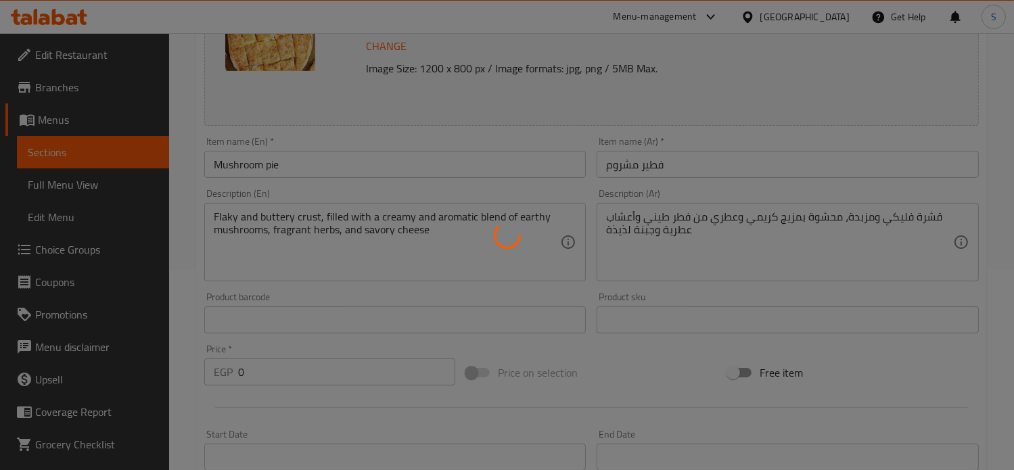
scroll to position [0, 0]
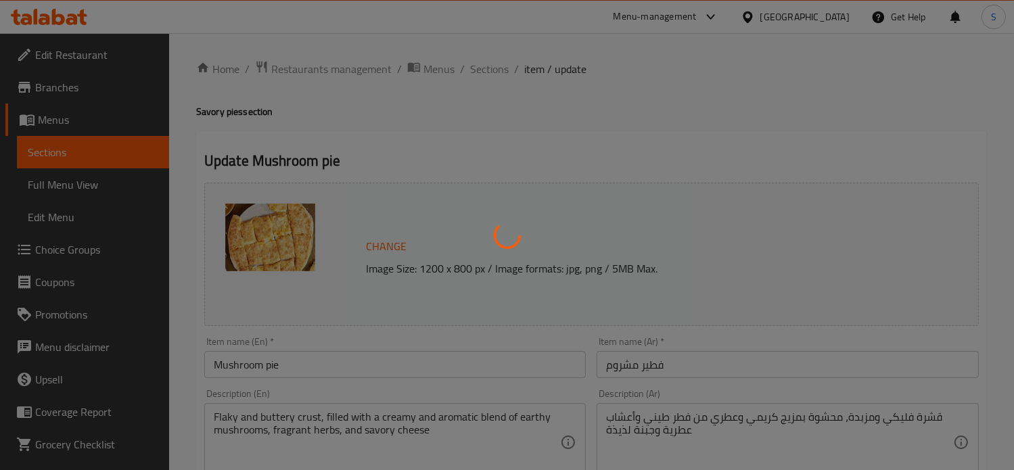
click at [488, 71] on div at bounding box center [507, 235] width 1014 height 470
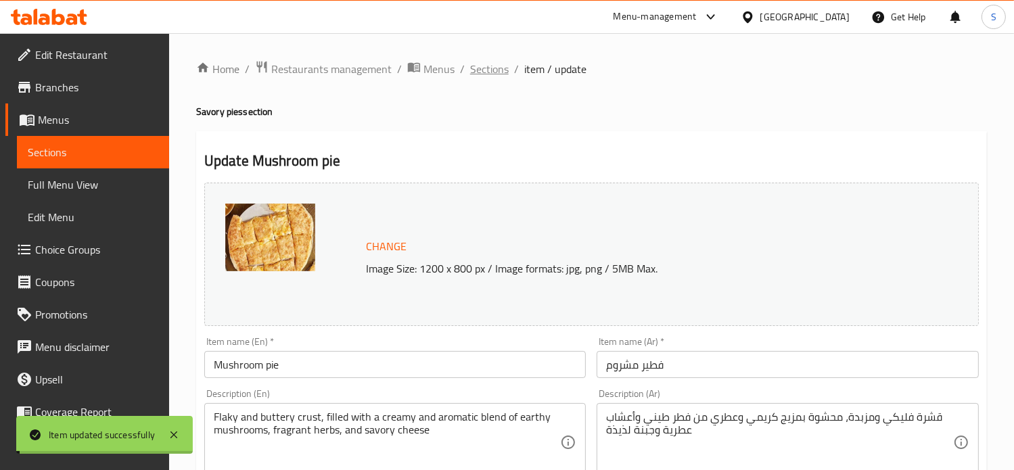
click at [488, 71] on span "Sections" at bounding box center [489, 69] width 39 height 16
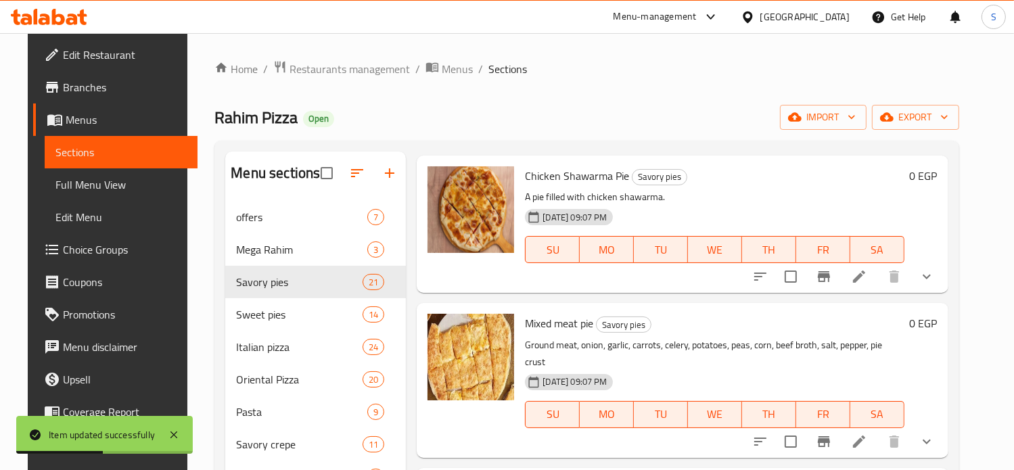
scroll to position [1534, 0]
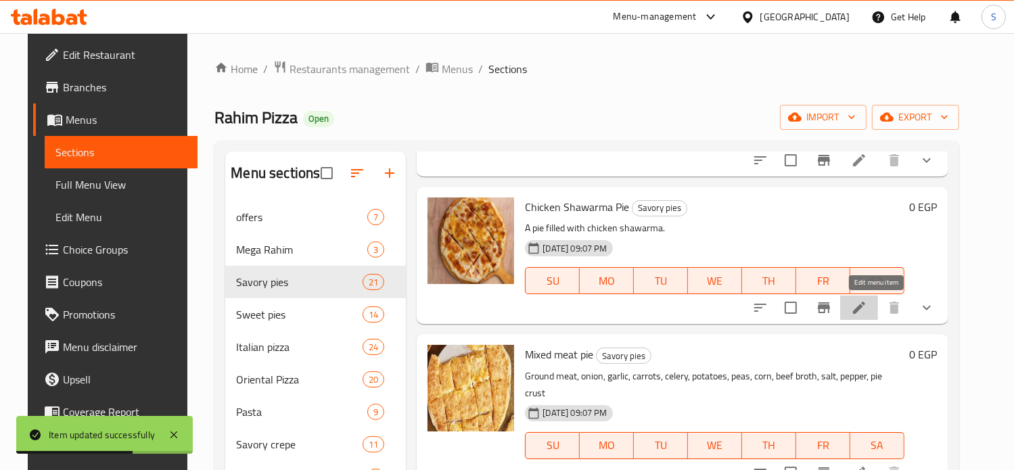
click at [867, 315] on icon at bounding box center [859, 308] width 16 height 16
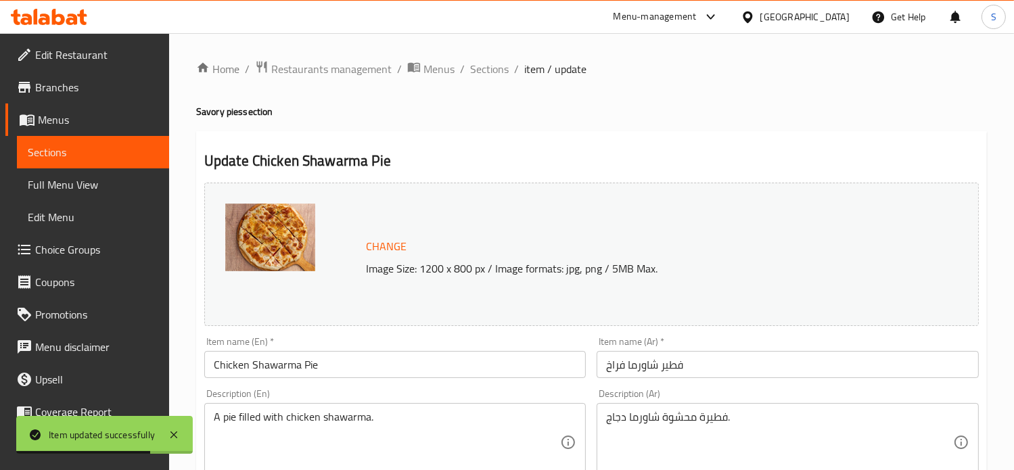
scroll to position [573, 0]
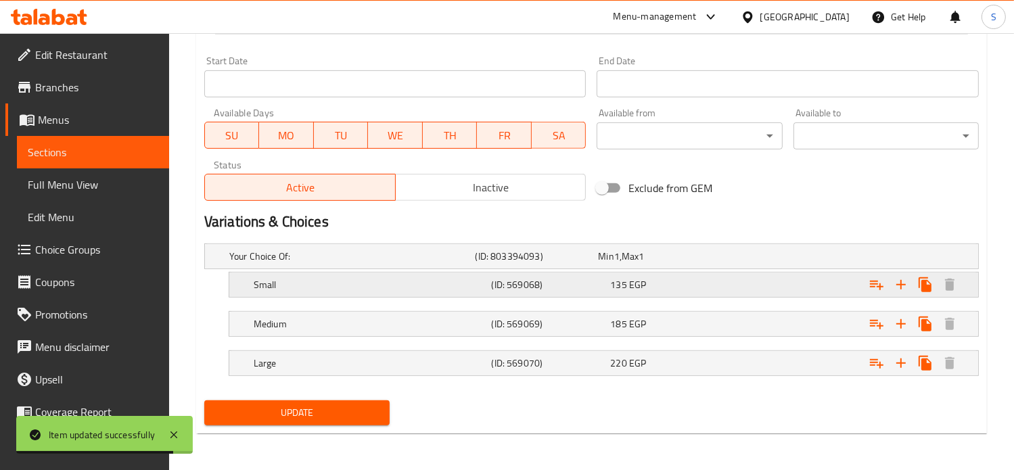
click at [718, 266] on div "135 EGP" at bounding box center [656, 256] width 123 height 19
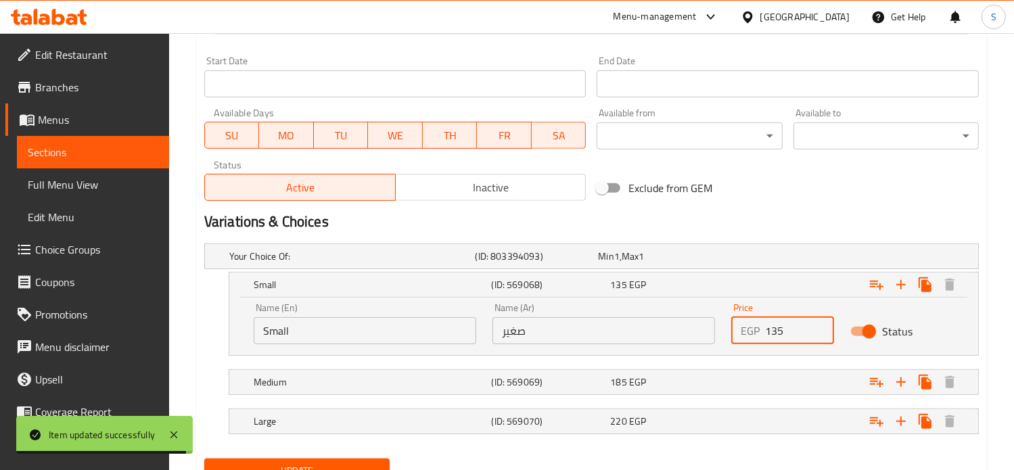
click at [772, 329] on input "135" at bounding box center [800, 330] width 70 height 27
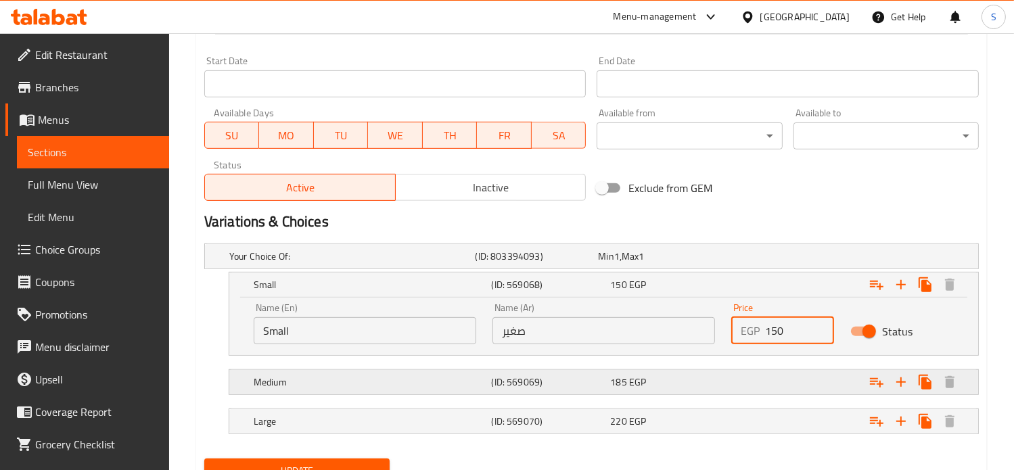
type input "150"
click at [774, 259] on div "Expand" at bounding box center [841, 256] width 246 height 5
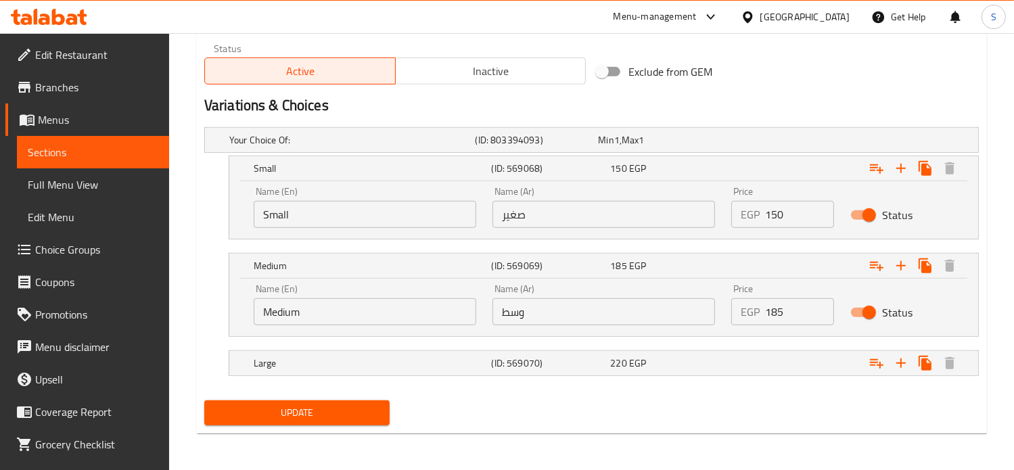
scroll to position [689, 0]
click at [772, 311] on input "185" at bounding box center [800, 312] width 70 height 27
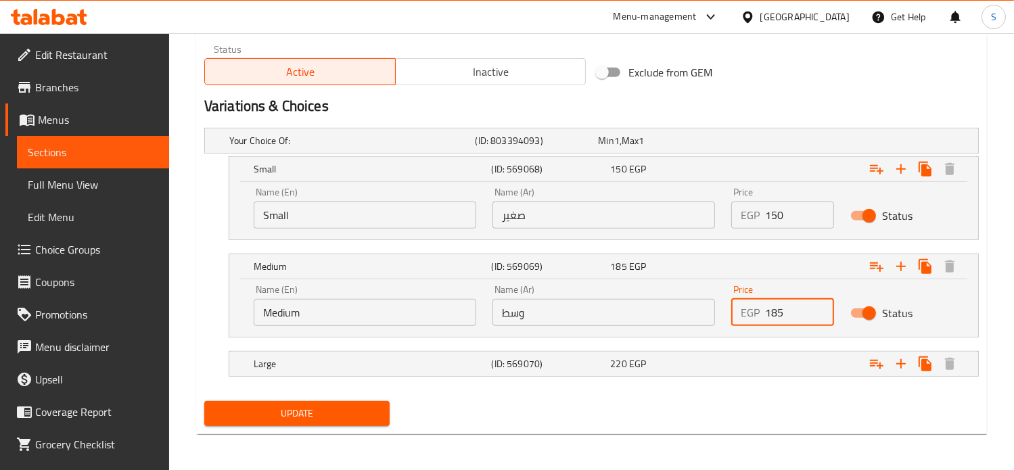
click at [772, 311] on input "185" at bounding box center [800, 312] width 70 height 27
type input "210"
click at [761, 143] on div "Expand" at bounding box center [841, 140] width 246 height 5
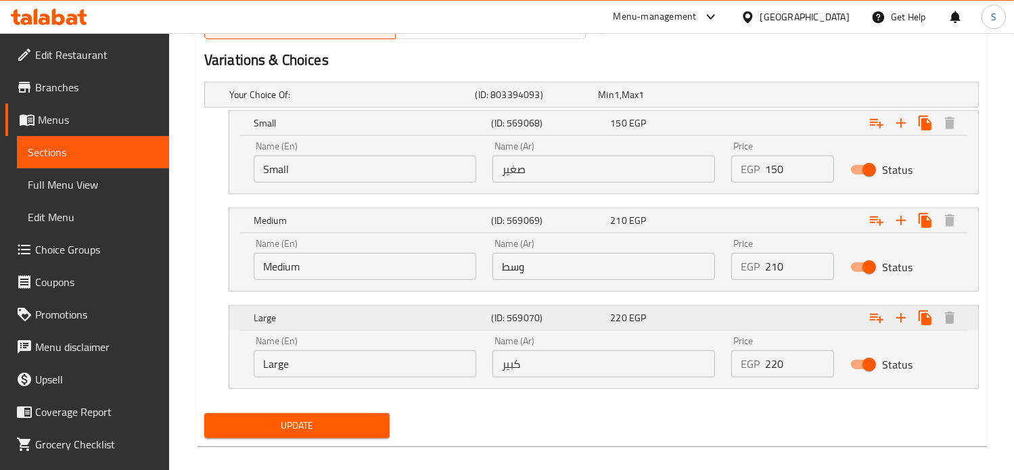
scroll to position [747, 0]
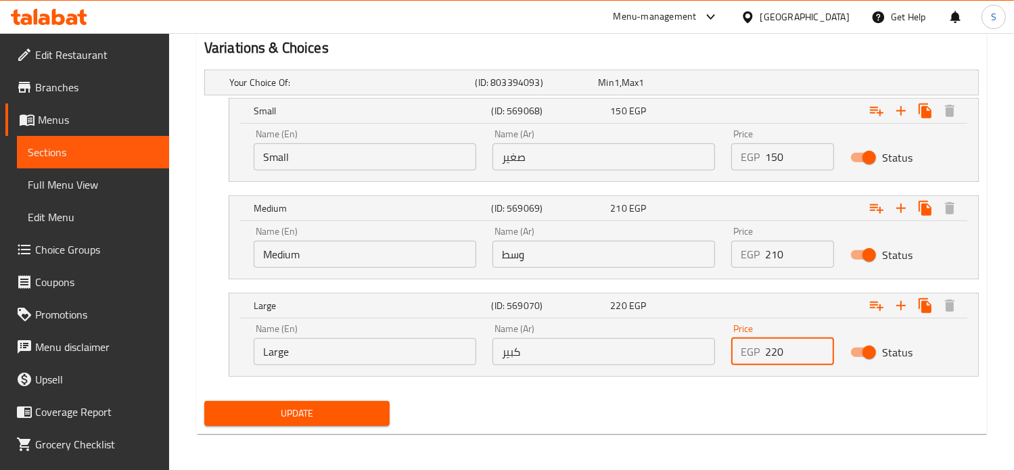
click at [779, 343] on input "220" at bounding box center [800, 351] width 70 height 27
type input "280"
click at [204, 401] on button "Update" at bounding box center [296, 413] width 185 height 25
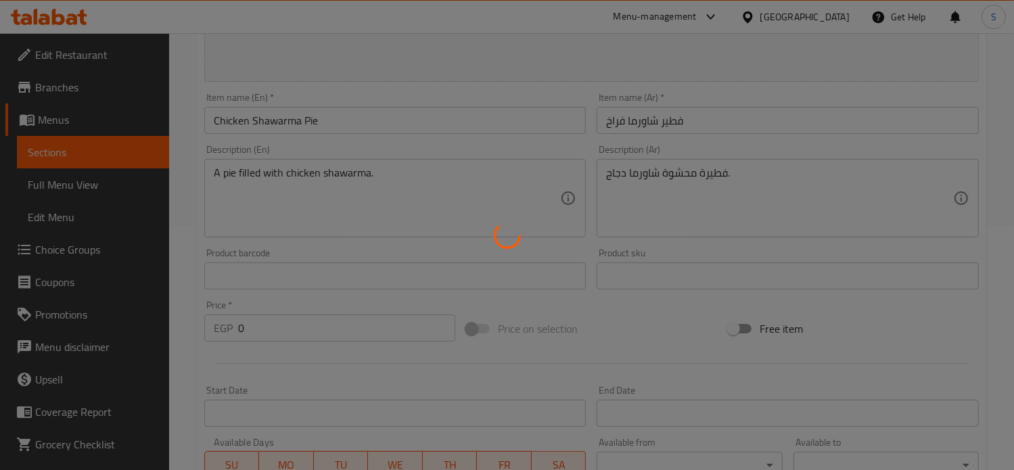
scroll to position [0, 0]
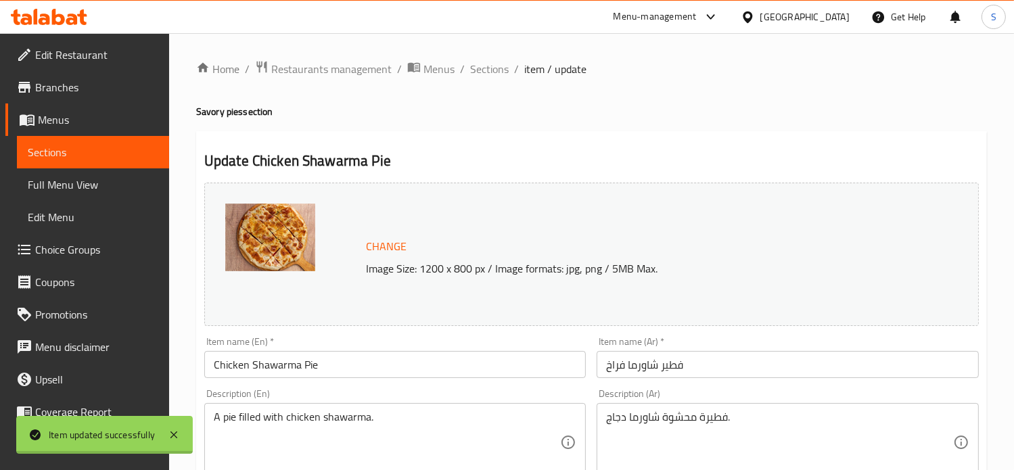
click at [474, 72] on div at bounding box center [507, 235] width 1014 height 470
click at [474, 72] on span "Sections" at bounding box center [489, 69] width 39 height 16
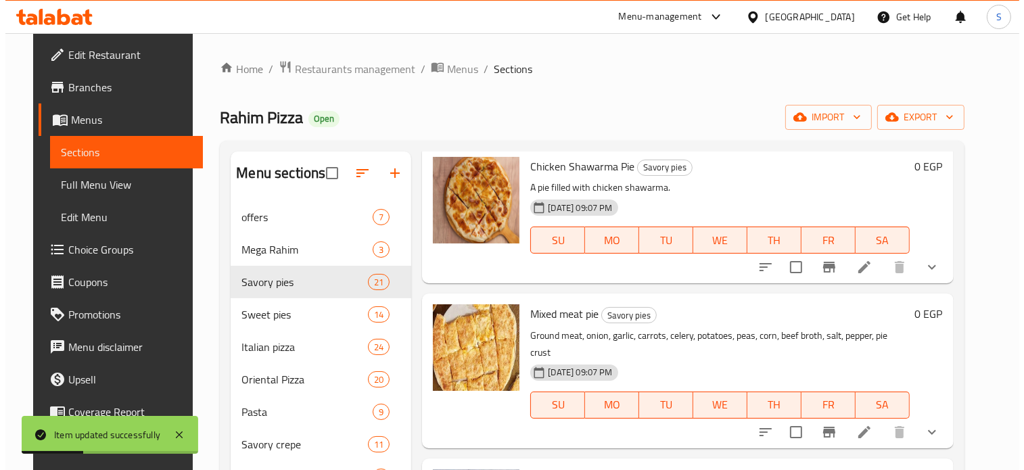
scroll to position [1654, 0]
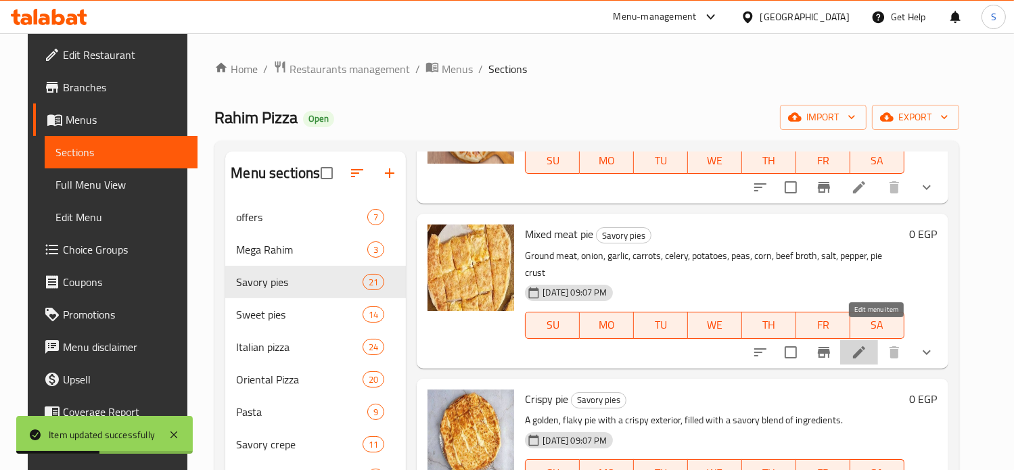
click at [867, 344] on icon at bounding box center [859, 352] width 16 height 16
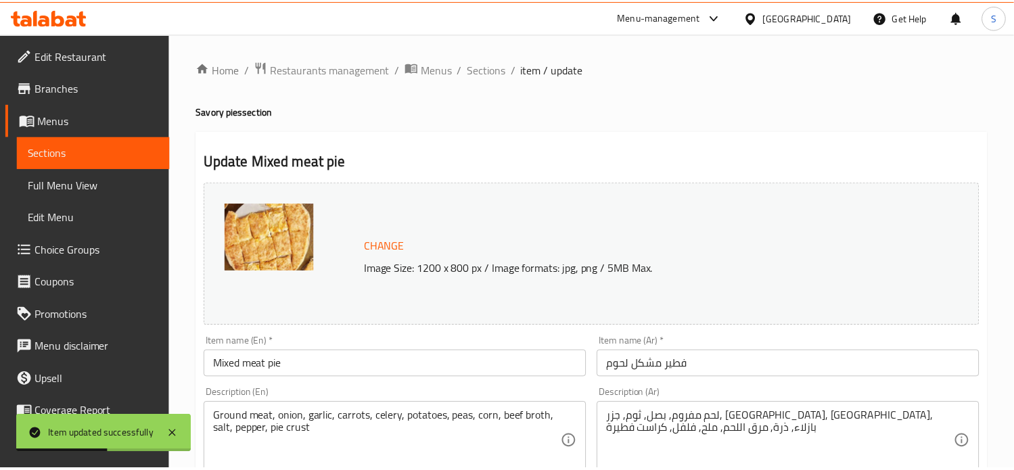
scroll to position [573, 0]
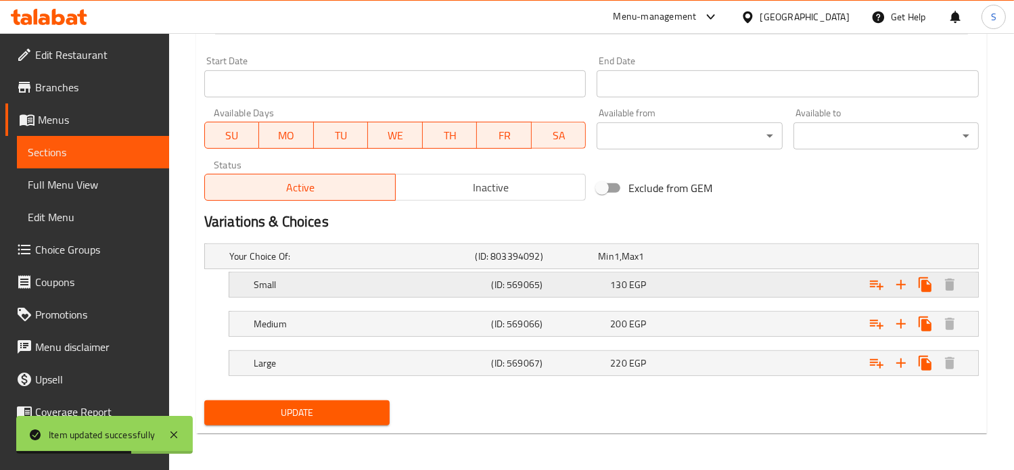
click at [663, 263] on div "130 EGP" at bounding box center [657, 257] width 118 height 14
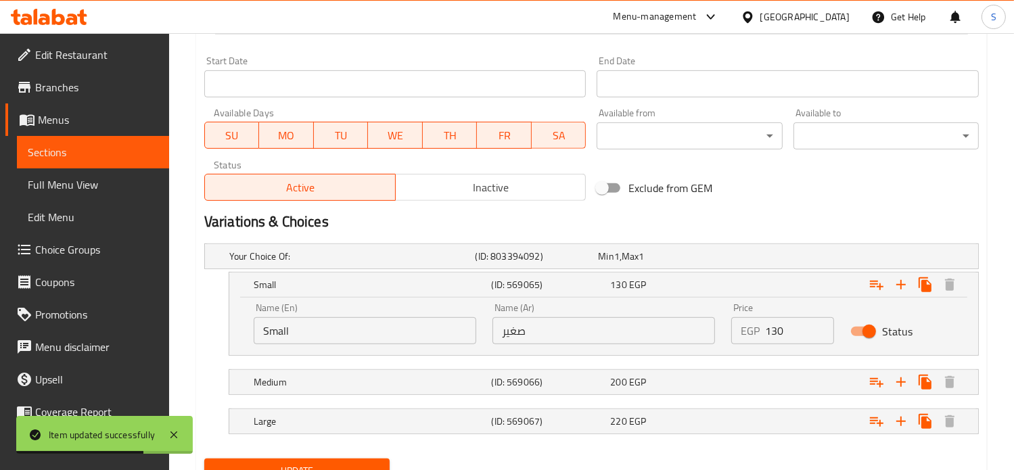
click at [773, 332] on input "130" at bounding box center [800, 330] width 70 height 27
type input "170"
click at [777, 259] on div "Expand" at bounding box center [841, 256] width 246 height 5
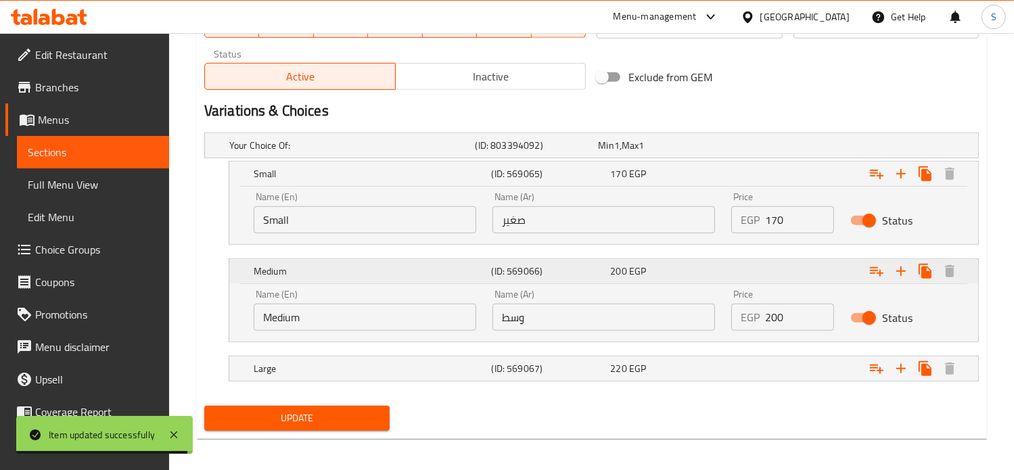
scroll to position [690, 0]
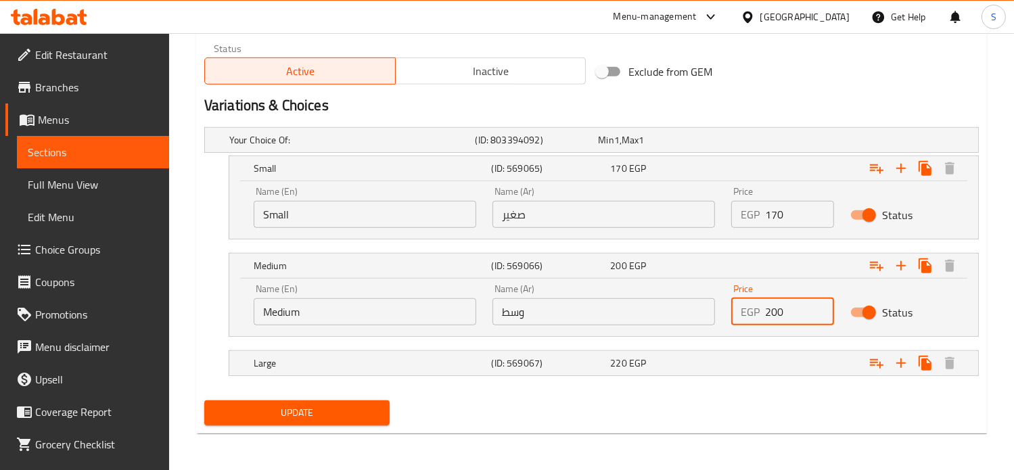
click at [774, 310] on input "200" at bounding box center [800, 311] width 70 height 27
type input "230"
click at [763, 143] on div "Expand" at bounding box center [841, 139] width 246 height 5
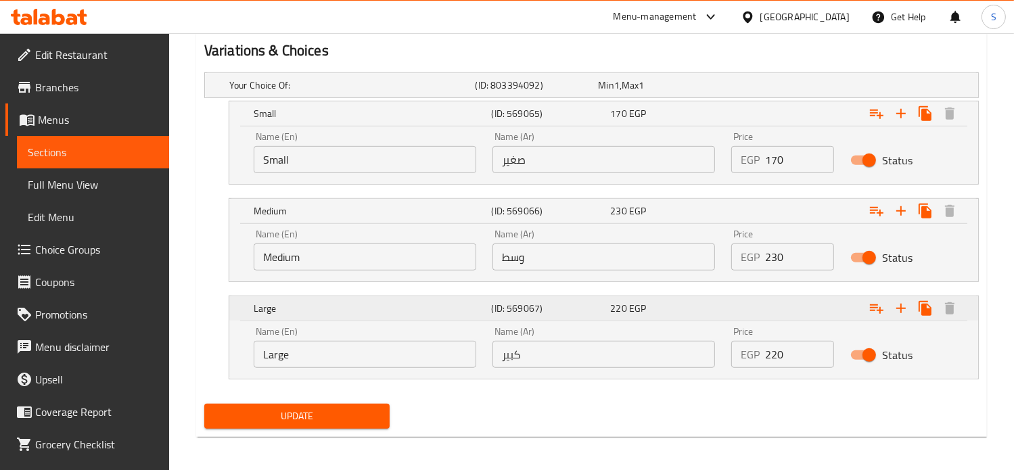
scroll to position [747, 0]
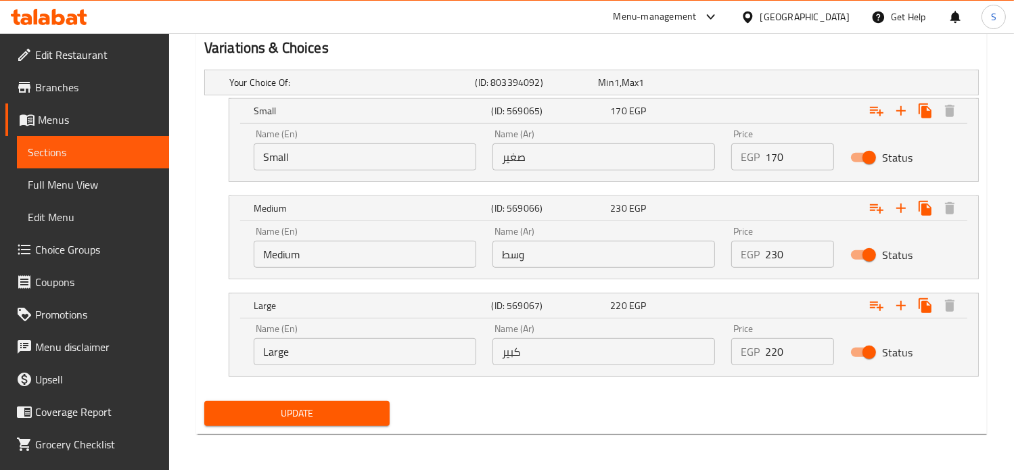
click at [768, 355] on input "220" at bounding box center [800, 351] width 70 height 27
type input "295"
click at [204, 401] on button "Update" at bounding box center [296, 413] width 185 height 25
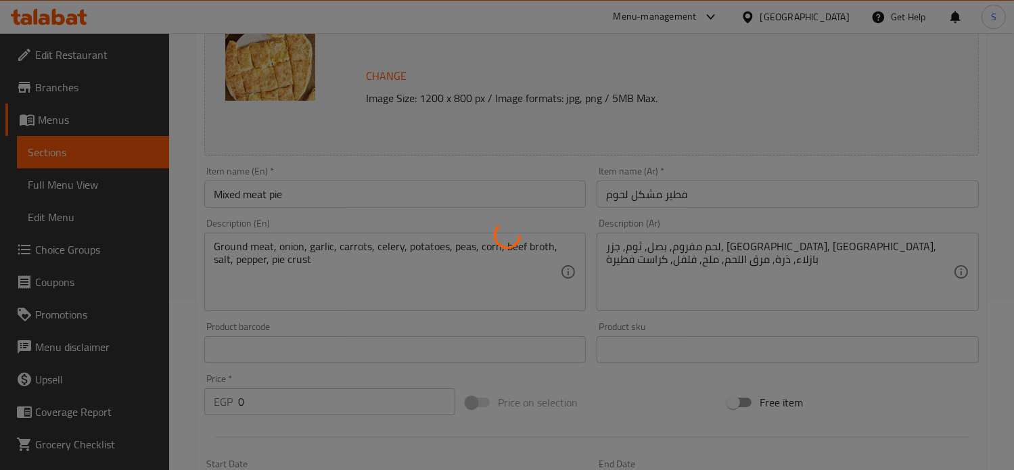
scroll to position [0, 0]
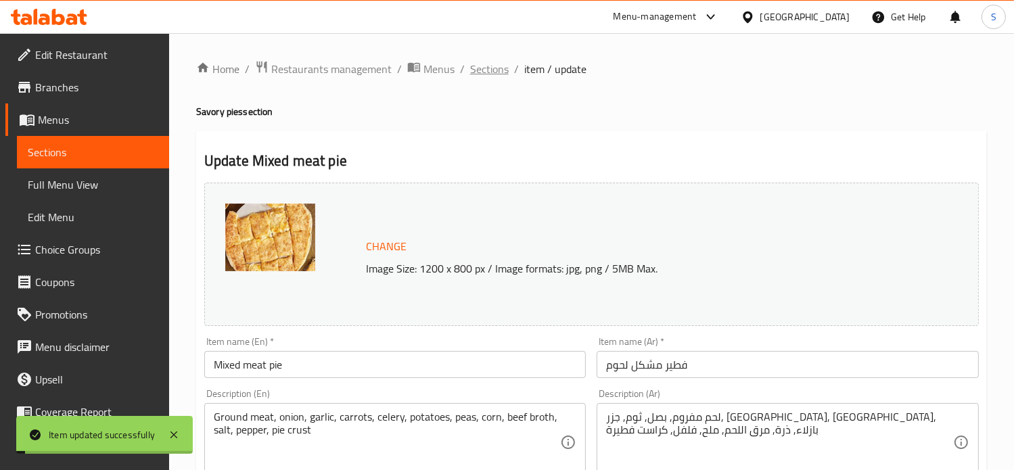
click at [480, 72] on span "Sections" at bounding box center [489, 69] width 39 height 16
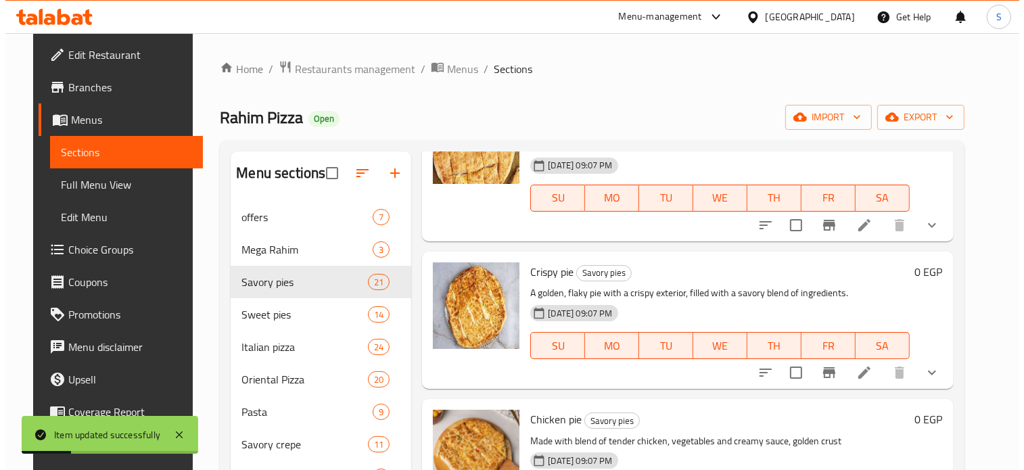
scroll to position [1785, 0]
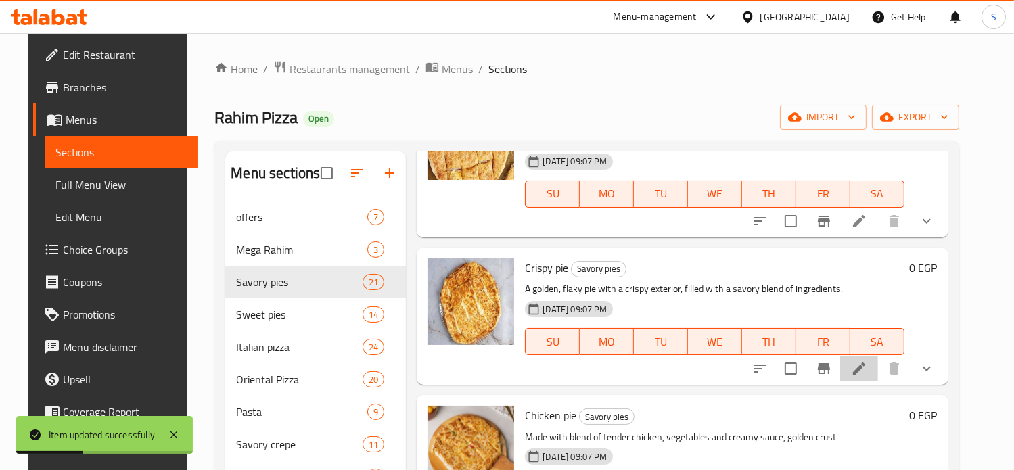
click at [868, 362] on li at bounding box center [859, 368] width 38 height 24
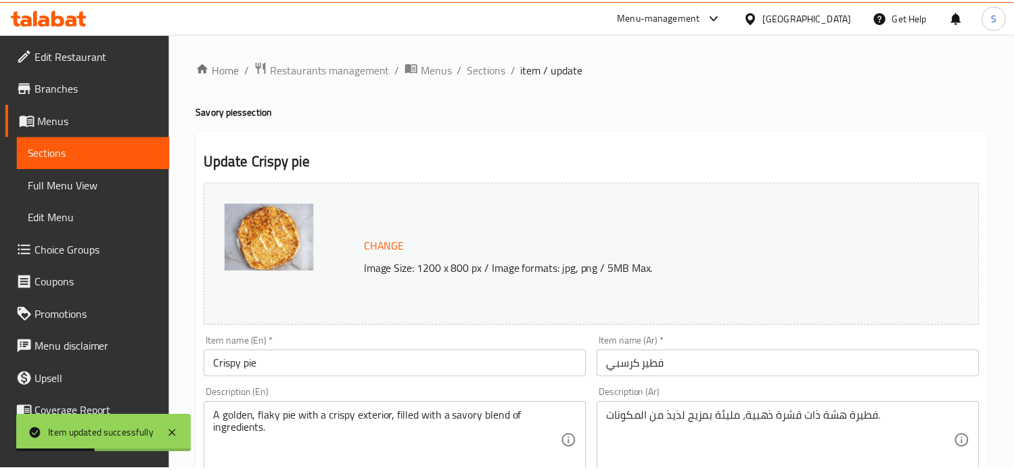
scroll to position [573, 0]
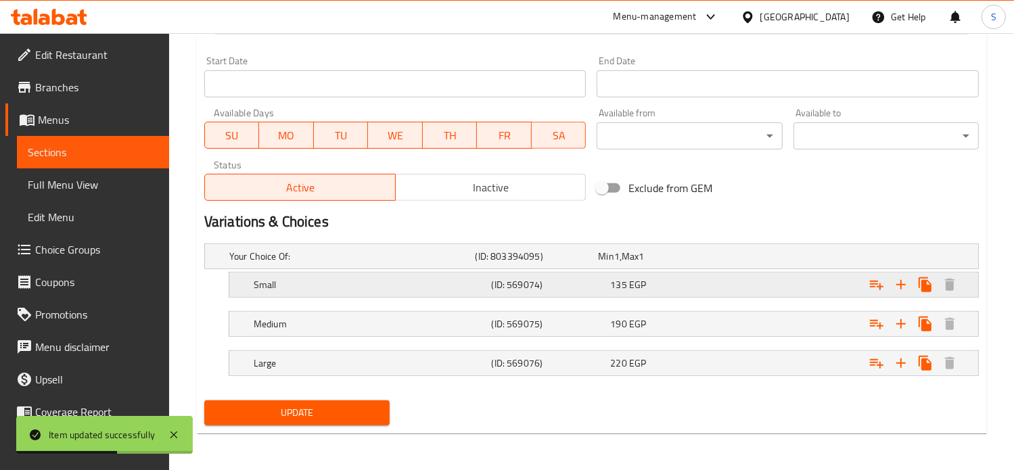
click at [707, 266] on div "135 EGP" at bounding box center [656, 256] width 123 height 19
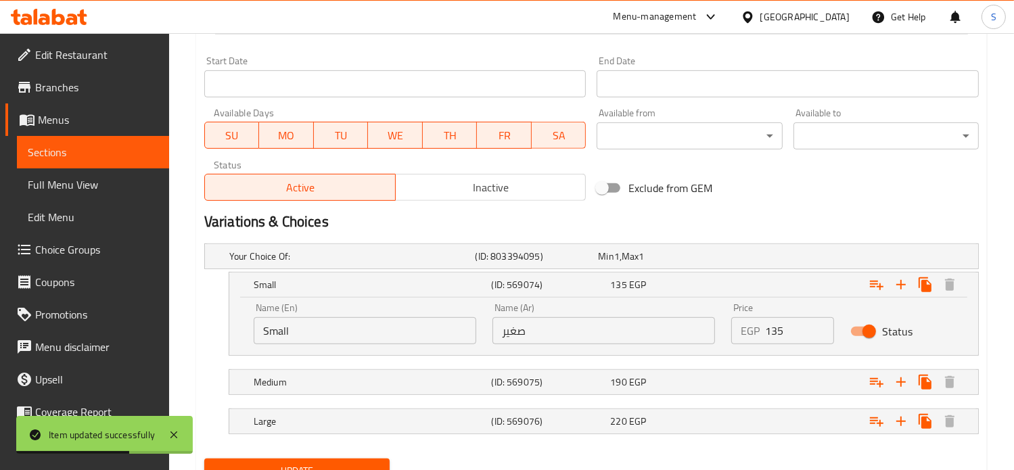
click at [764, 326] on div "EGP 135 Price" at bounding box center [782, 330] width 103 height 27
click at [768, 328] on input "135" at bounding box center [800, 330] width 70 height 27
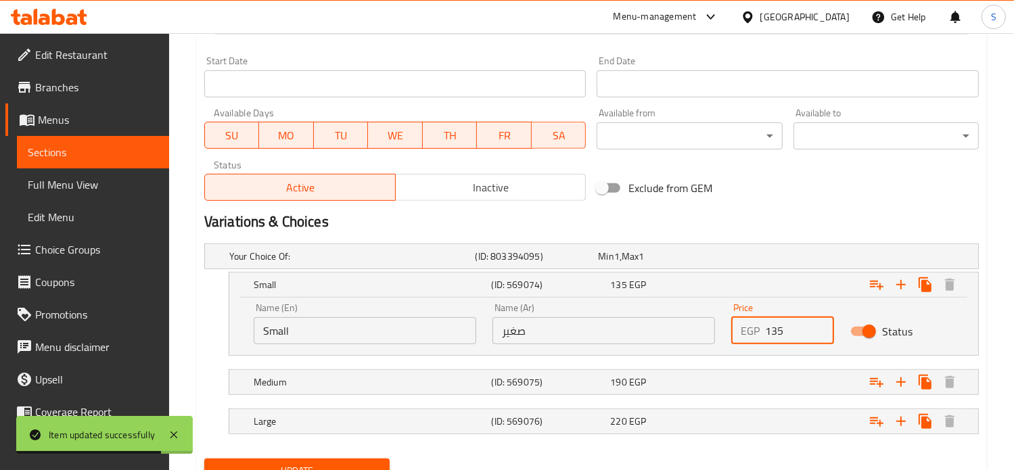
click at [768, 328] on input "135" at bounding box center [800, 330] width 70 height 27
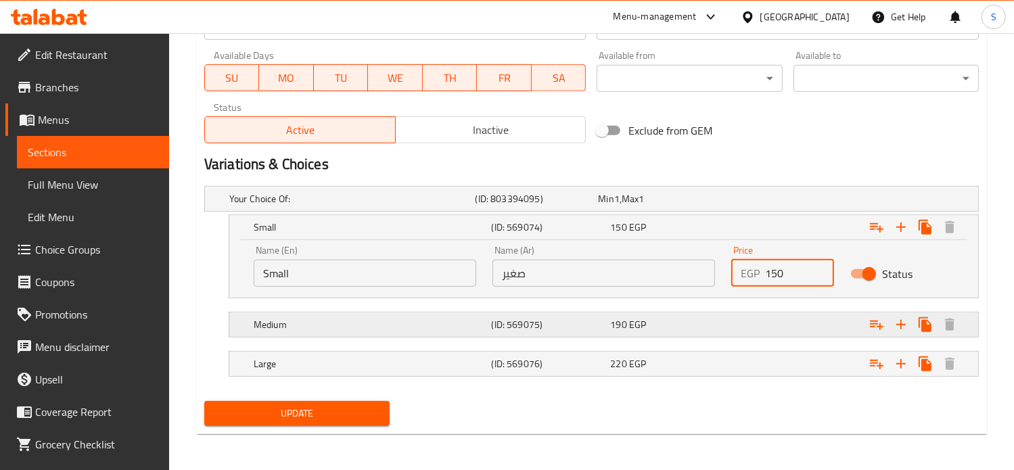
type input "150"
drag, startPoint x: 755, startPoint y: 316, endPoint x: 793, endPoint y: 323, distance: 38.5
click at [793, 202] on div "Expand" at bounding box center [841, 198] width 246 height 5
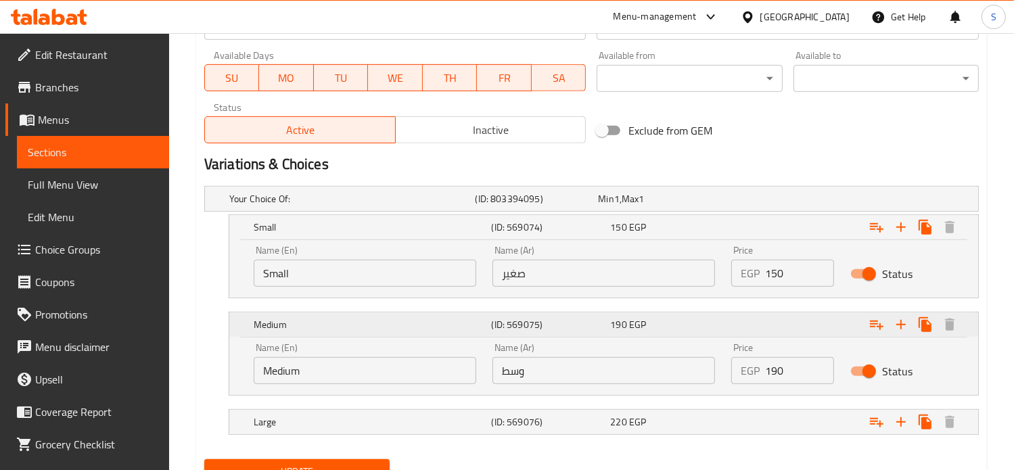
scroll to position [690, 0]
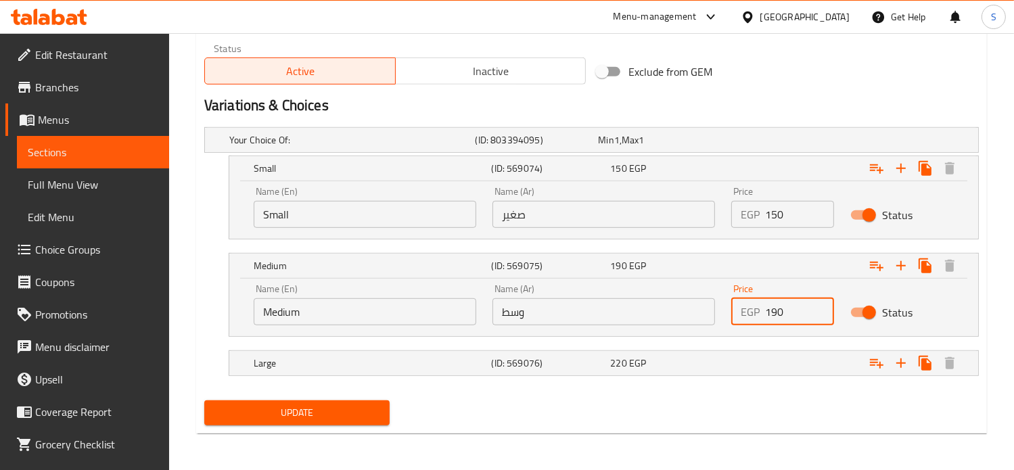
click at [776, 310] on input "190" at bounding box center [800, 311] width 70 height 27
type input "205"
drag, startPoint x: 763, startPoint y: 342, endPoint x: 760, endPoint y: 356, distance: 14.5
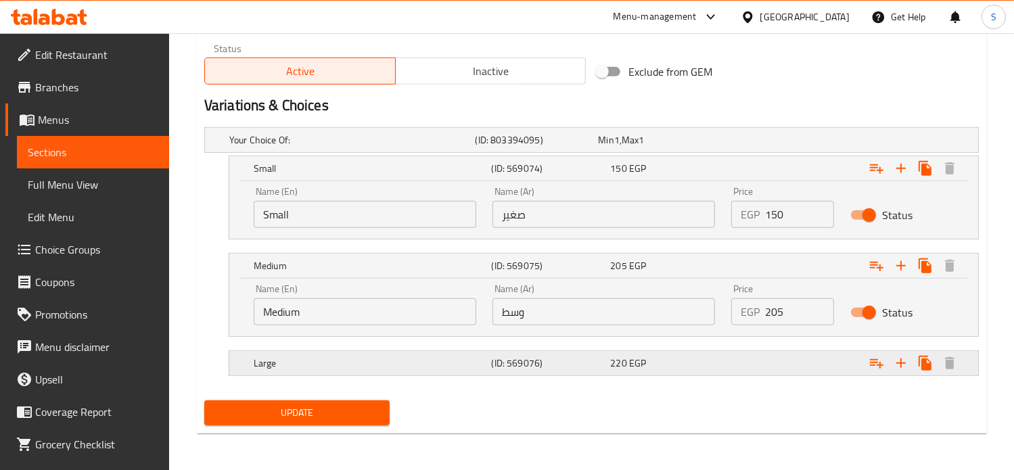
click at [760, 356] on div "Your Choice Of: (ID: 803394095) Min 1 , Max 1 Name (En) Your Choice Of: Name (E…" at bounding box center [591, 258] width 785 height 273
click at [760, 143] on div "Expand" at bounding box center [841, 139] width 246 height 5
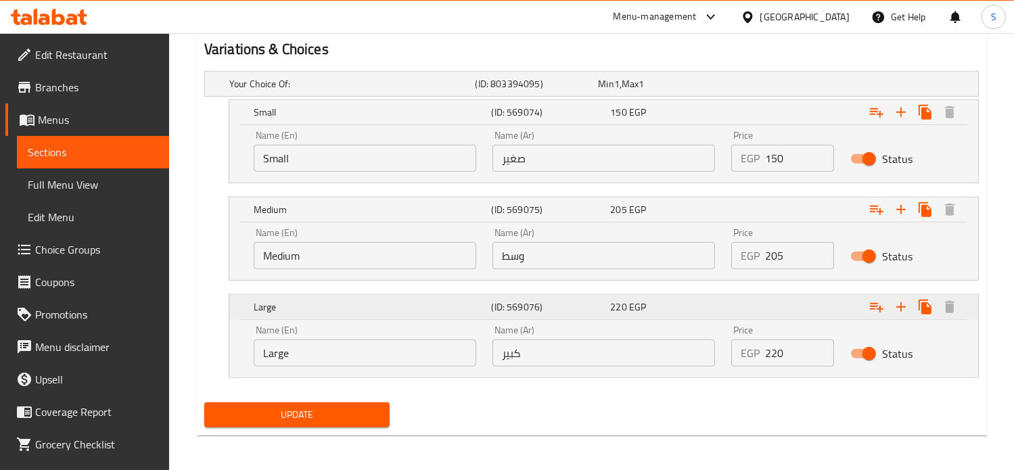
scroll to position [747, 0]
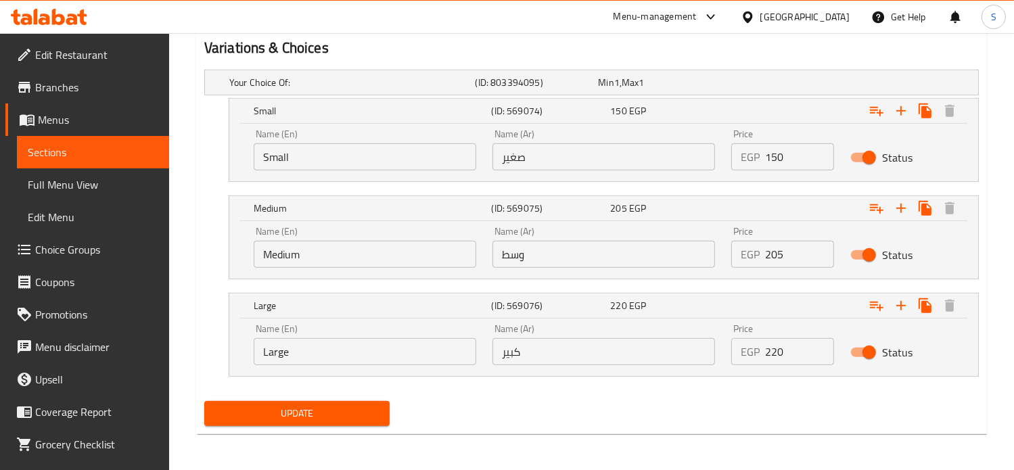
click at [774, 353] on input "220" at bounding box center [800, 351] width 70 height 27
type input "250"
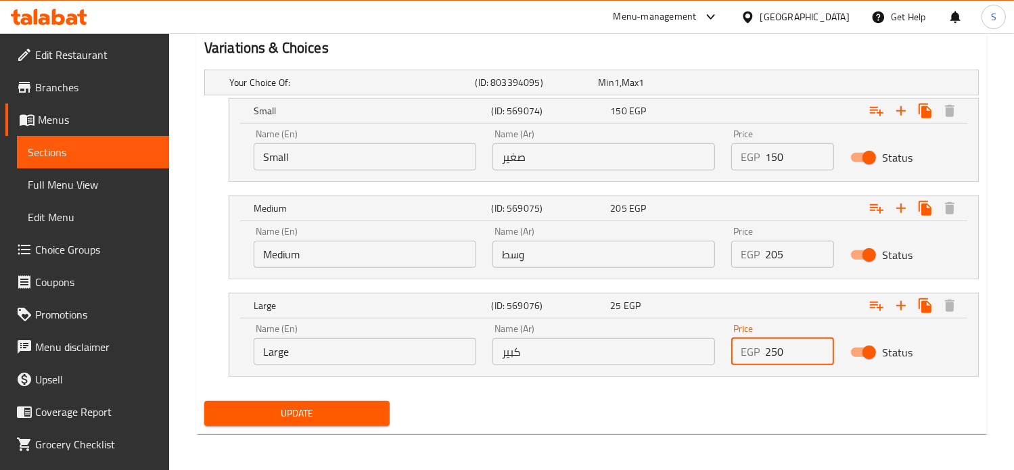
click at [204, 401] on button "Update" at bounding box center [296, 413] width 185 height 25
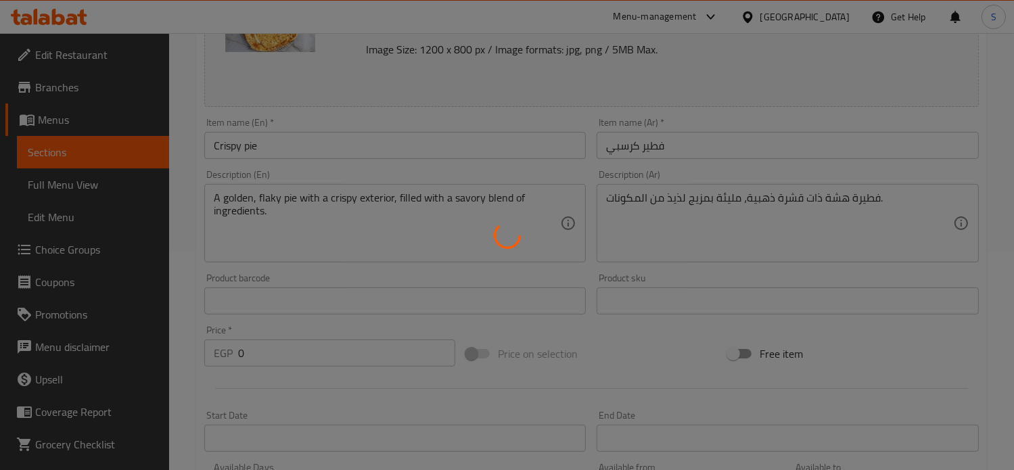
scroll to position [0, 0]
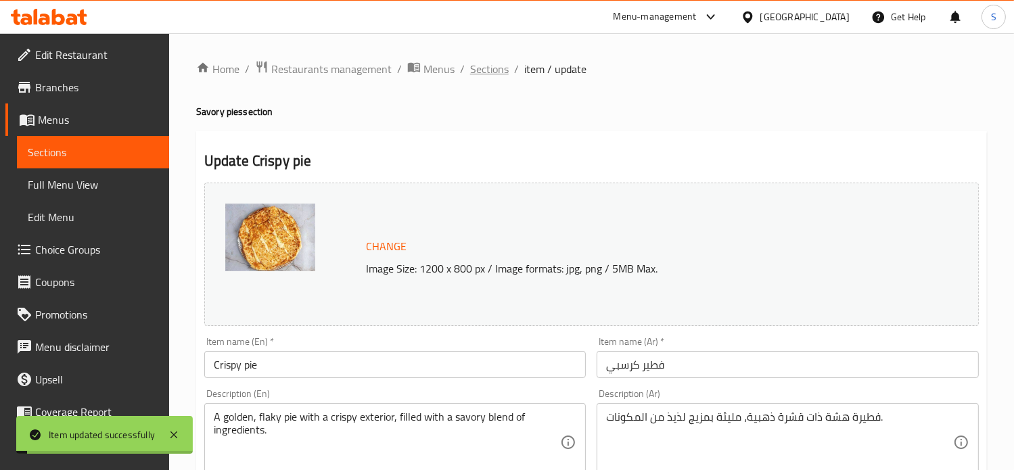
click at [486, 69] on span "Sections" at bounding box center [489, 69] width 39 height 16
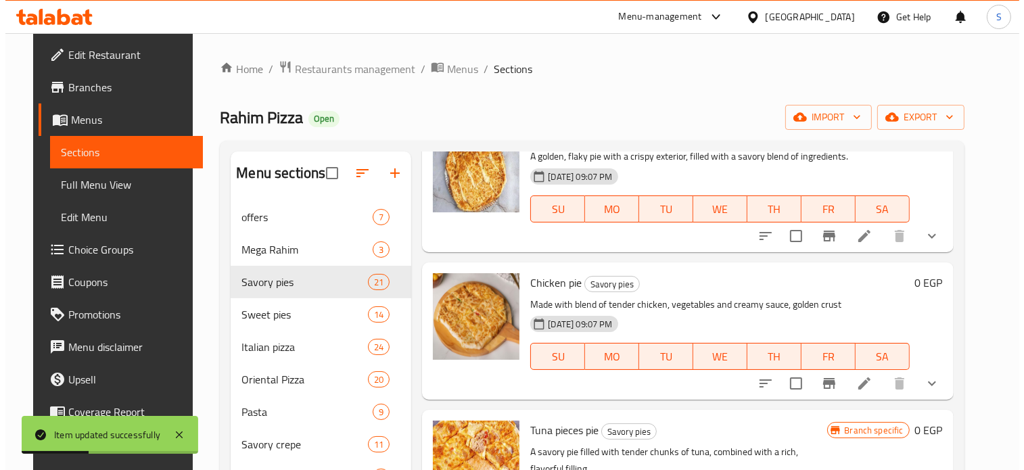
scroll to position [1994, 0]
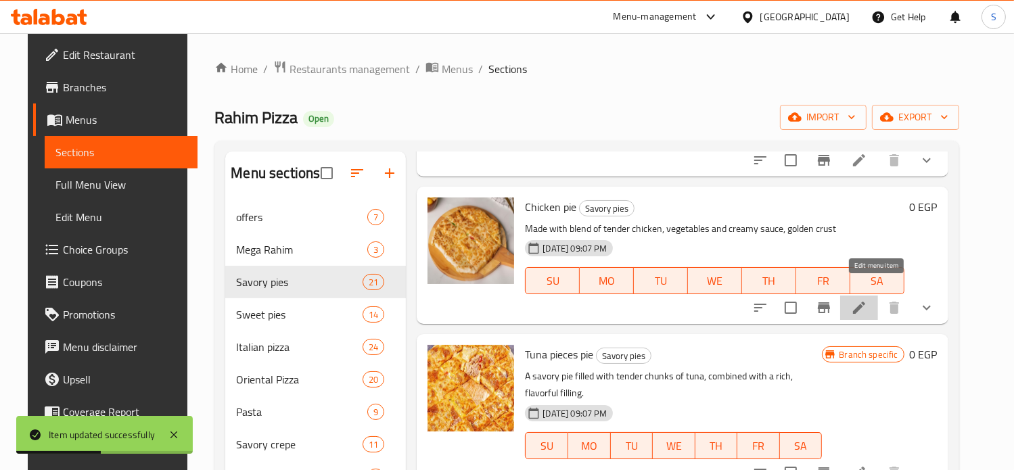
click at [865, 302] on icon at bounding box center [859, 308] width 12 height 12
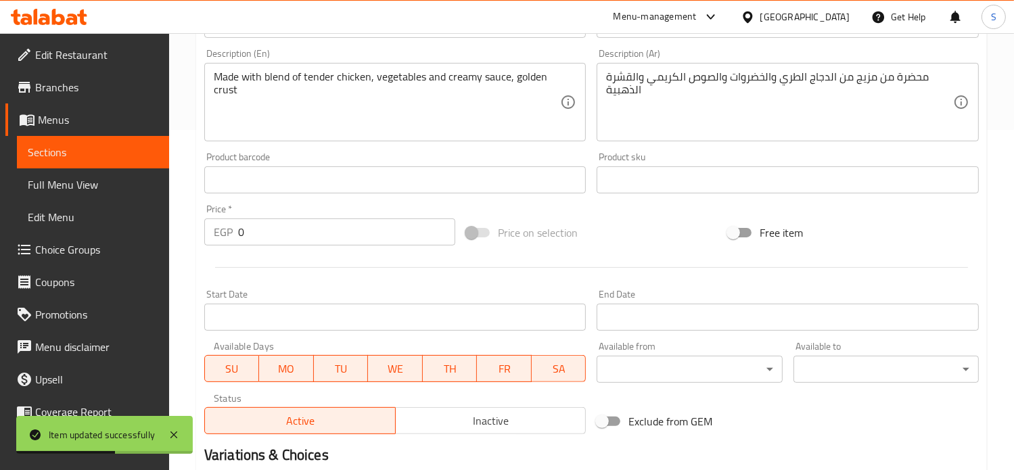
scroll to position [573, 0]
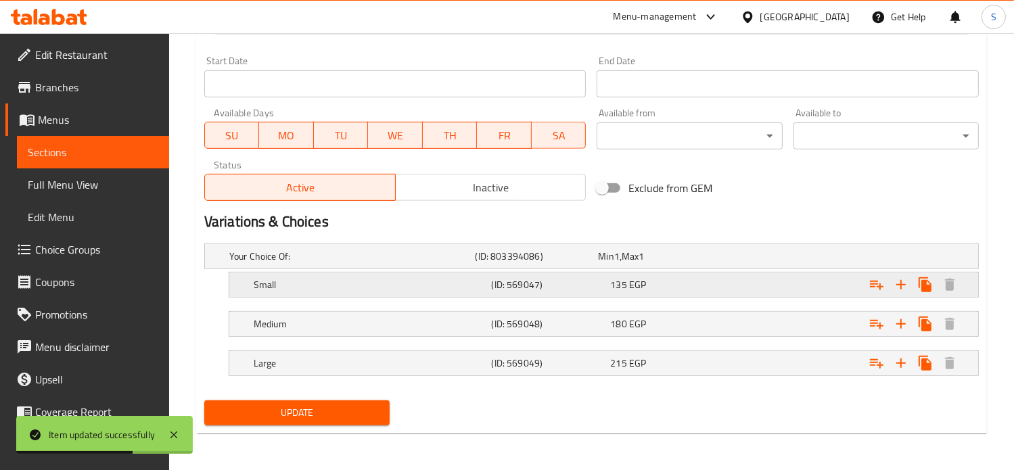
click at [695, 263] on div "135 EGP" at bounding box center [657, 257] width 118 height 14
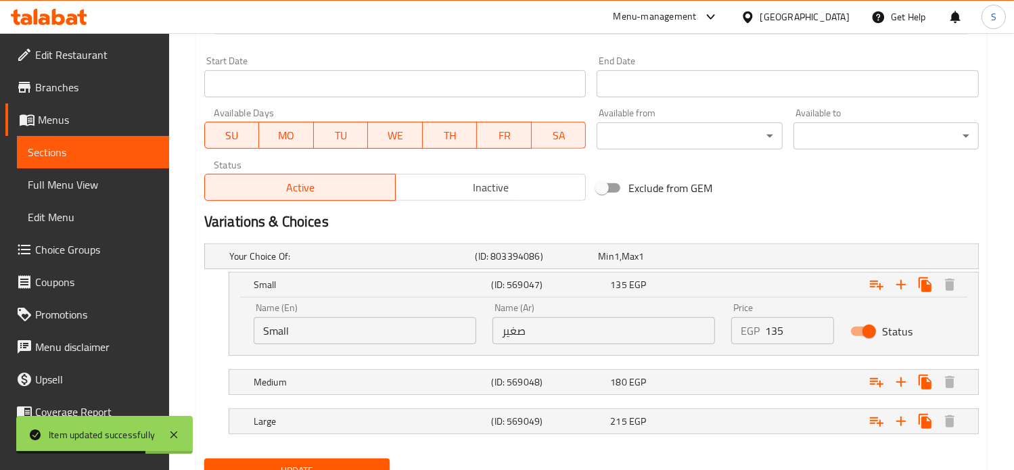
click at [774, 330] on input "135" at bounding box center [800, 330] width 70 height 27
type input "150"
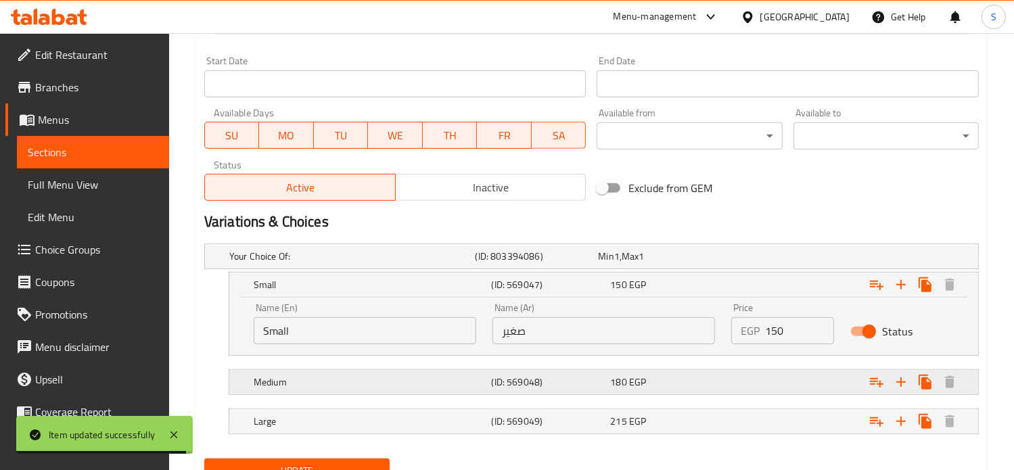
click at [751, 259] on div "Expand" at bounding box center [841, 256] width 246 height 5
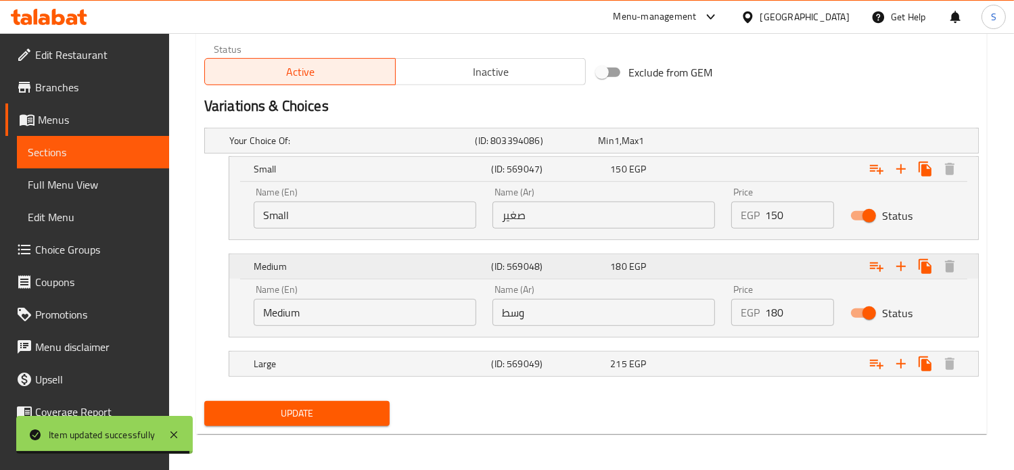
scroll to position [690, 0]
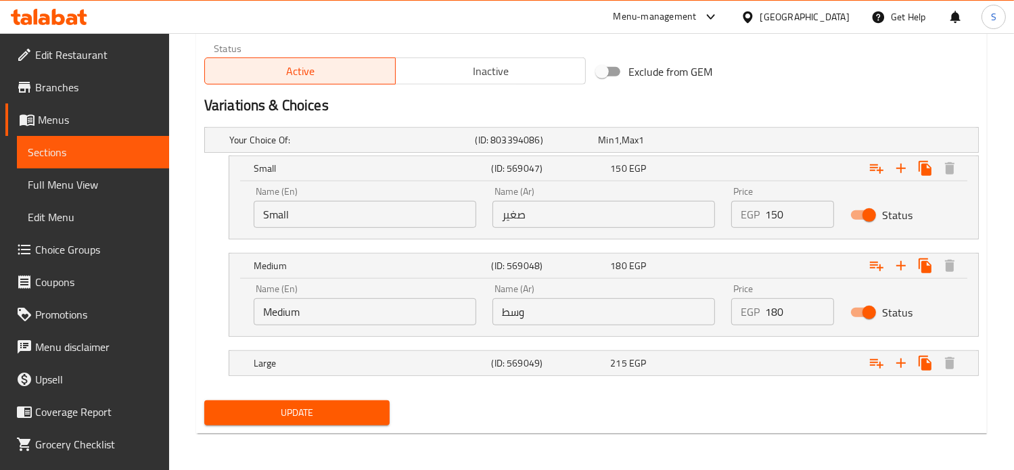
click at [768, 310] on input "180" at bounding box center [800, 311] width 70 height 27
type input "210"
click at [755, 143] on div "Expand" at bounding box center [841, 139] width 246 height 5
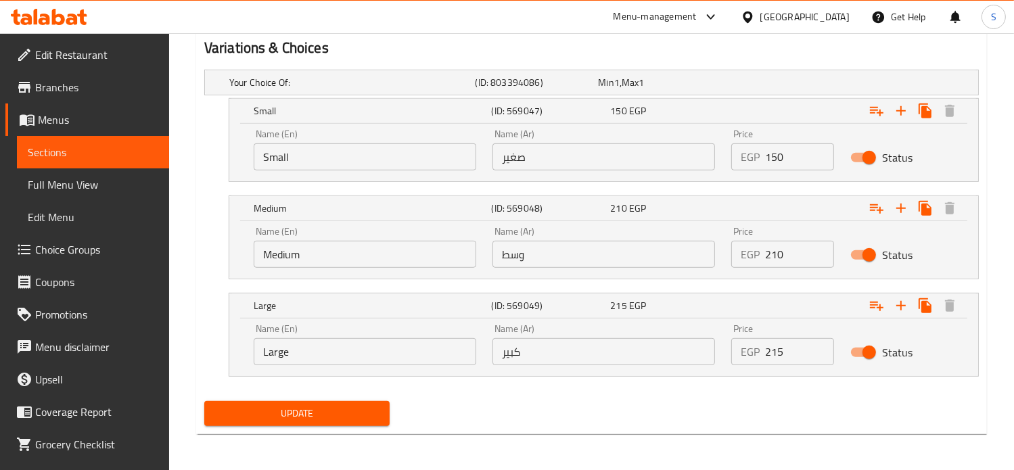
scroll to position [747, 0]
click at [766, 352] on input "215" at bounding box center [800, 352] width 70 height 27
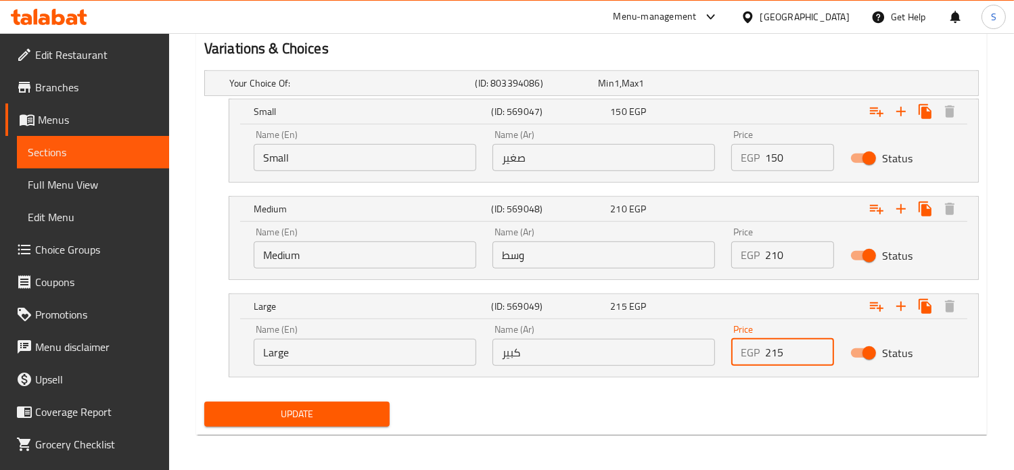
click at [766, 352] on input "215" at bounding box center [800, 352] width 70 height 27
type input "280"
click at [204, 402] on button "Update" at bounding box center [296, 414] width 185 height 25
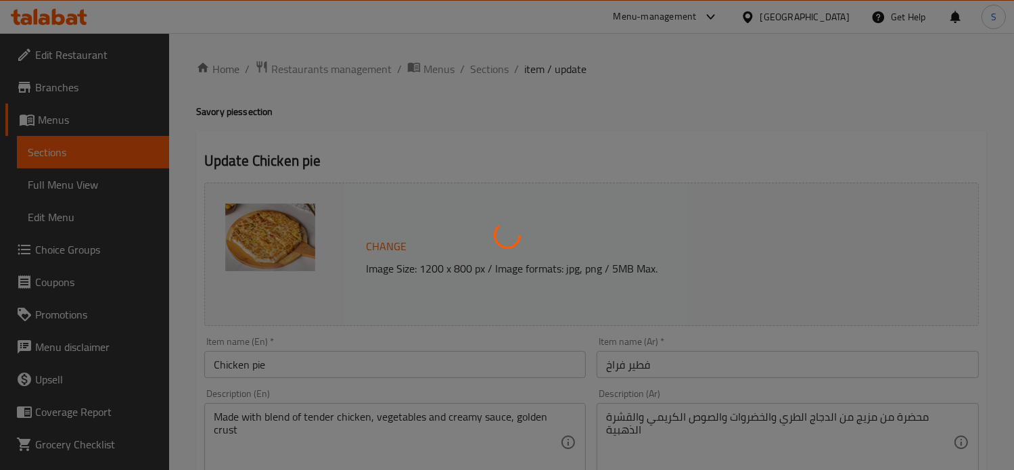
scroll to position [0, 0]
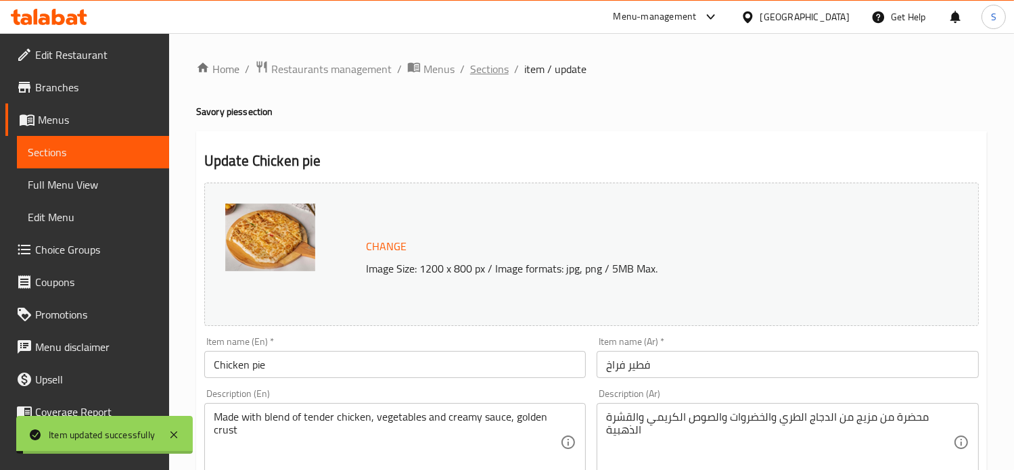
click at [492, 71] on span "Sections" at bounding box center [489, 69] width 39 height 16
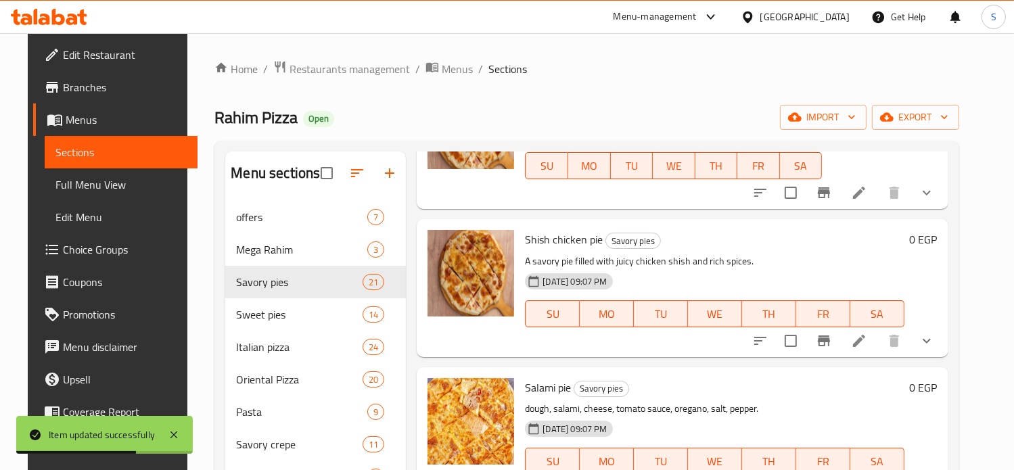
scroll to position [2423, 0]
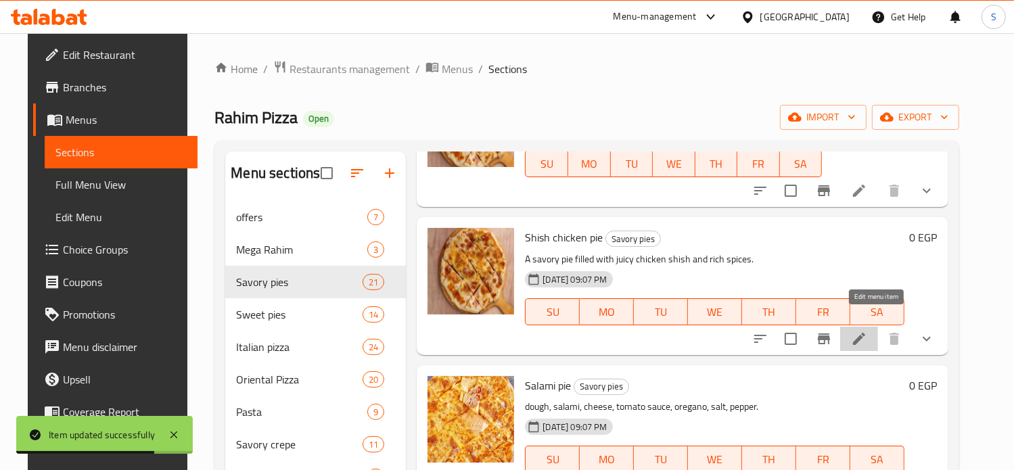
click at [865, 333] on icon at bounding box center [859, 339] width 12 height 12
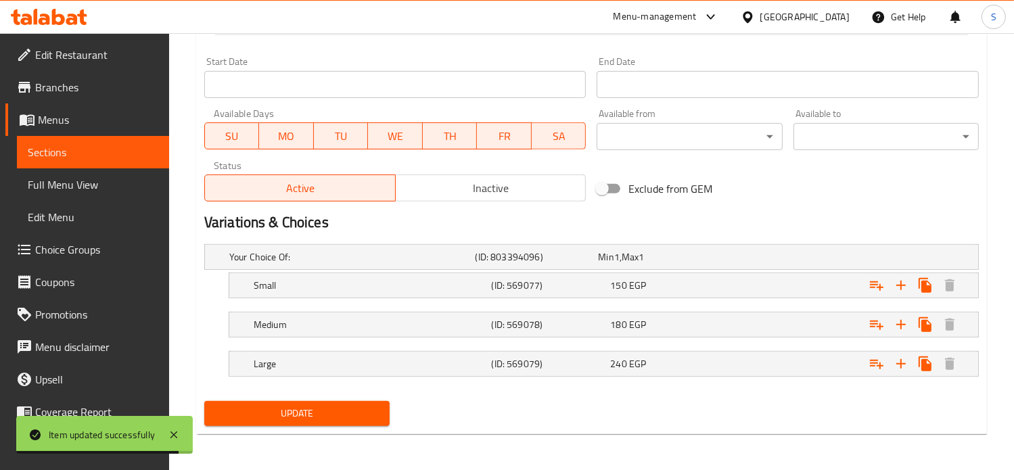
scroll to position [573, 0]
click at [713, 263] on div "150 EGP" at bounding box center [657, 257] width 118 height 14
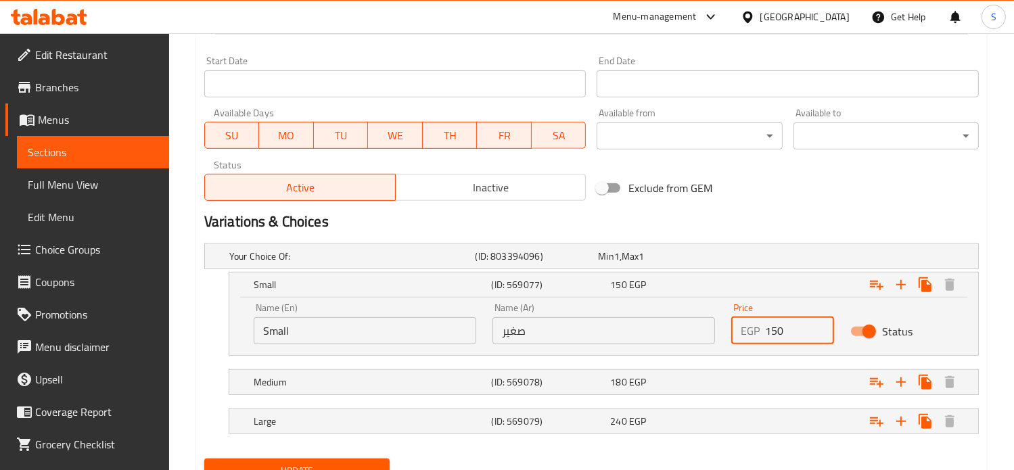
click at [777, 330] on input "150" at bounding box center [800, 330] width 70 height 27
type input "165"
click at [765, 259] on div "Expand" at bounding box center [841, 256] width 246 height 5
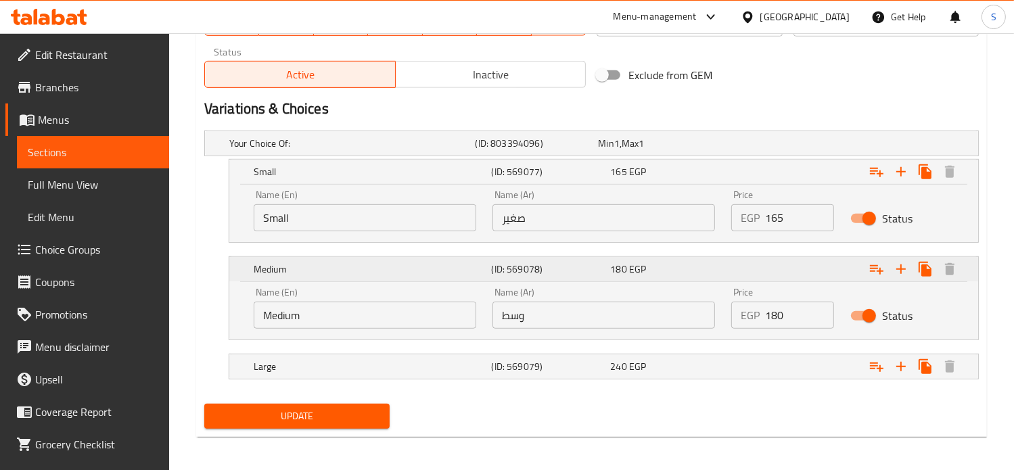
scroll to position [689, 0]
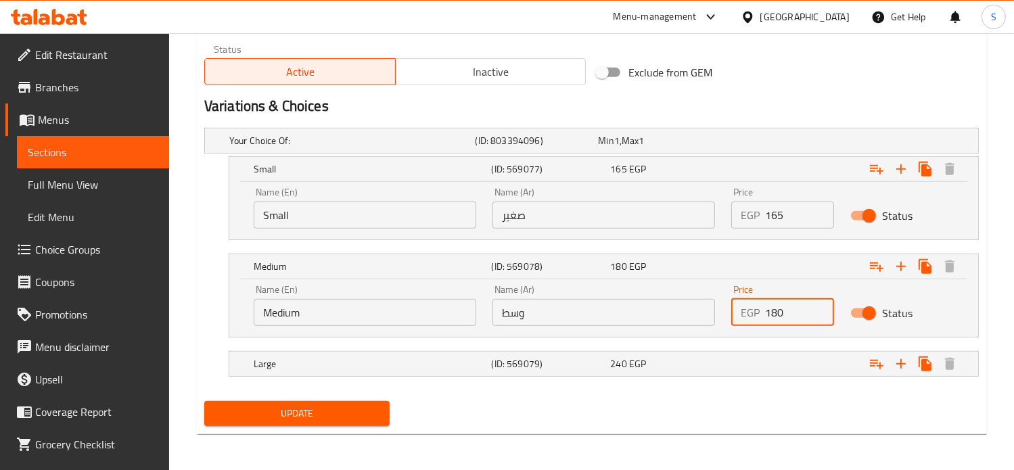
click at [773, 319] on input "180" at bounding box center [800, 312] width 70 height 27
type input "230"
click at [759, 143] on div "Expand" at bounding box center [841, 140] width 246 height 5
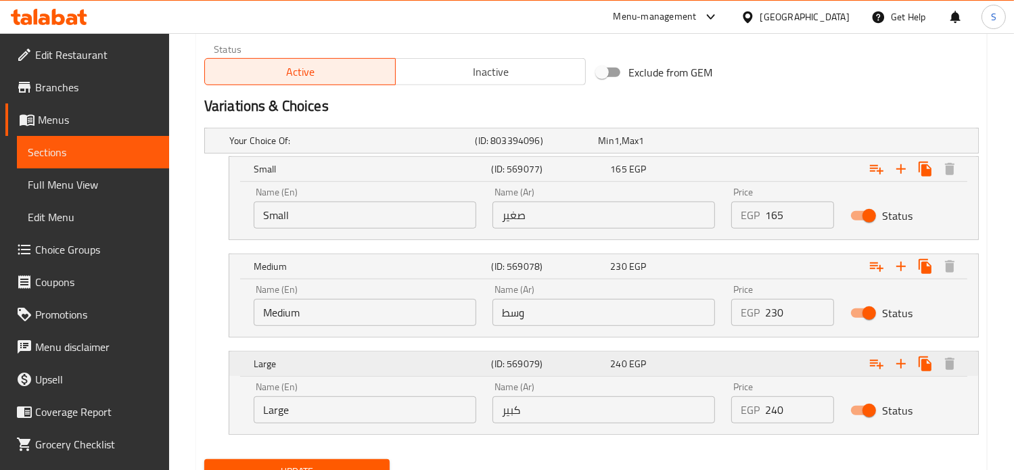
scroll to position [747, 0]
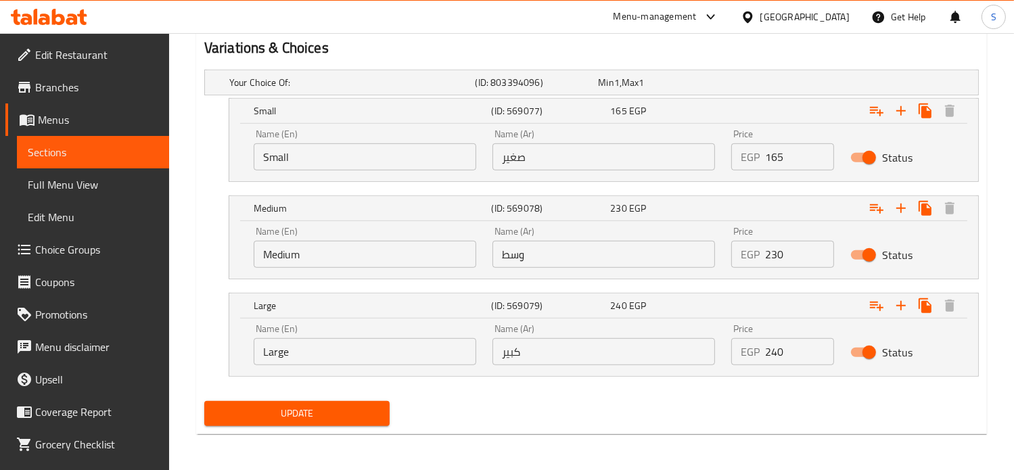
click at [774, 348] on input "240" at bounding box center [800, 351] width 70 height 27
type input "290"
click at [204, 401] on button "Update" at bounding box center [296, 413] width 185 height 25
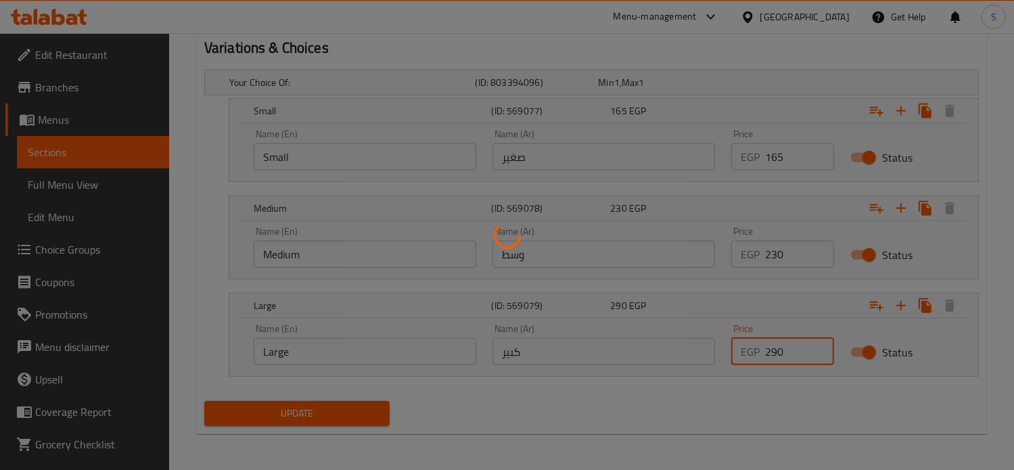
scroll to position [0, 0]
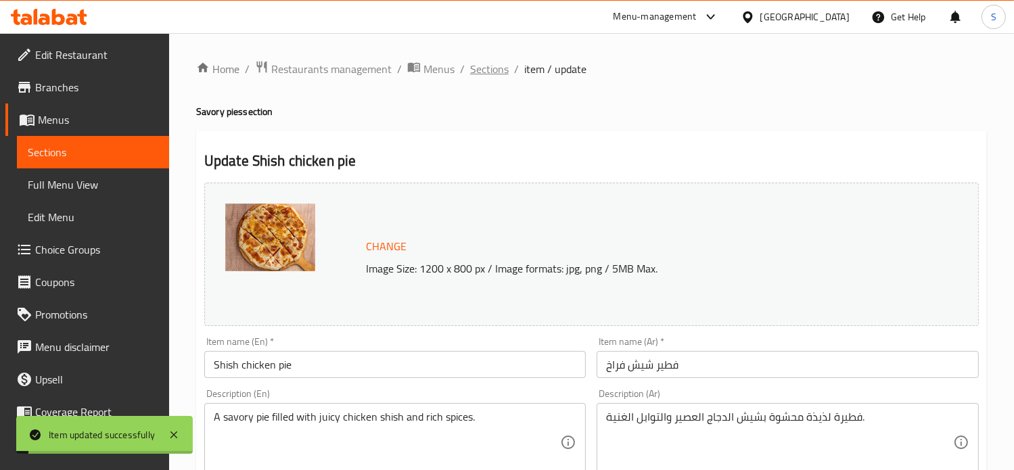
click at [488, 72] on span "Sections" at bounding box center [489, 69] width 39 height 16
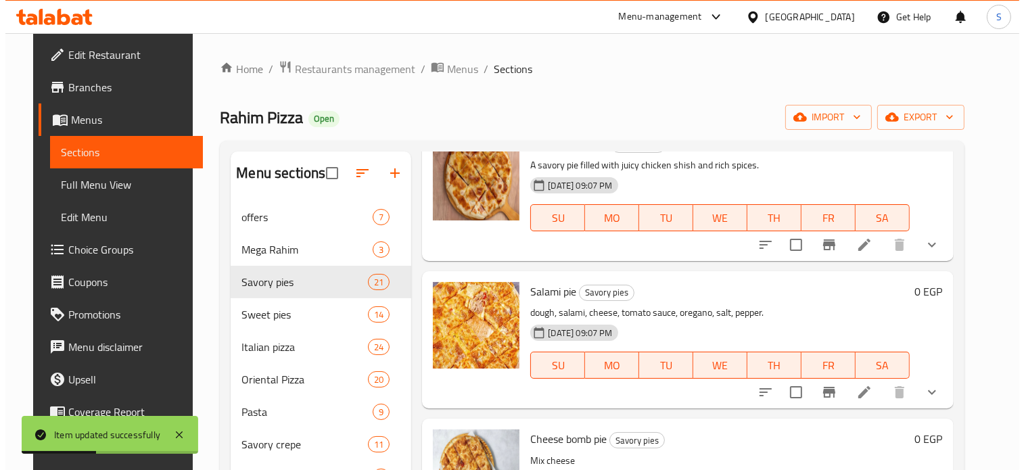
scroll to position [2579, 0]
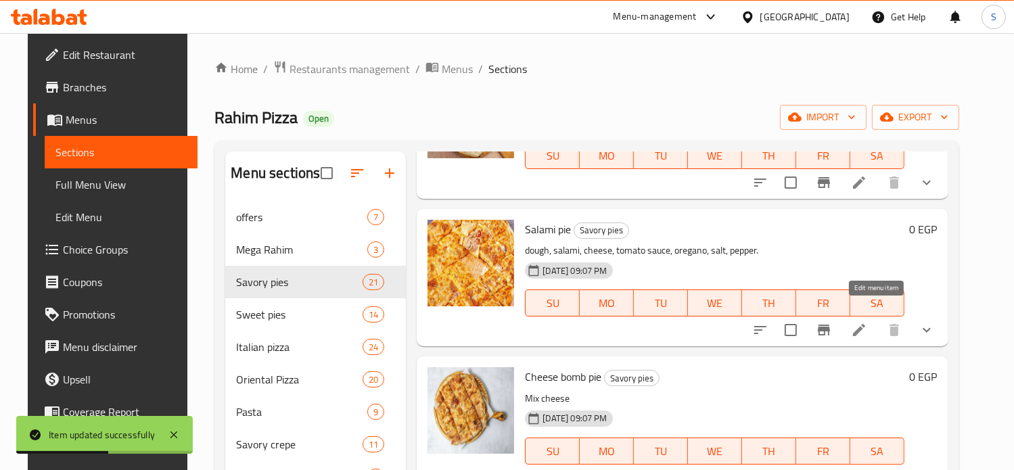
click at [867, 322] on icon at bounding box center [859, 330] width 16 height 16
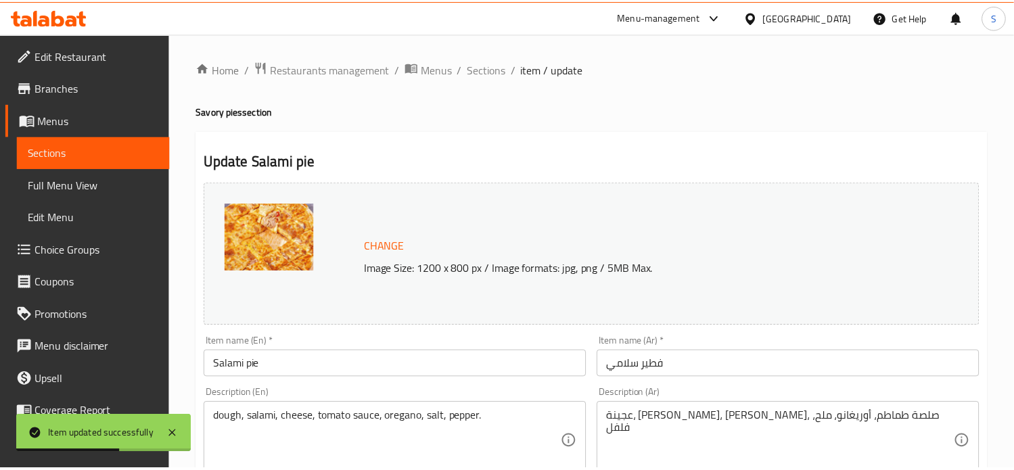
scroll to position [573, 0]
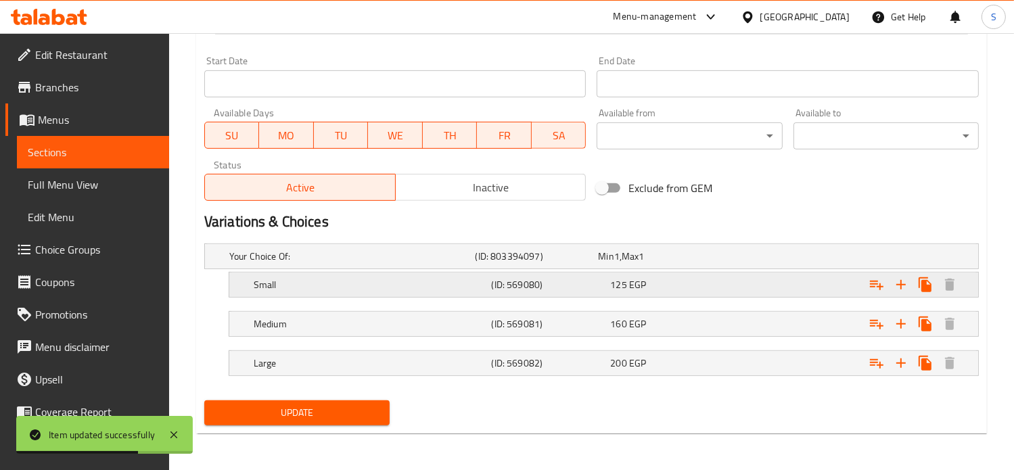
click at [680, 263] on div "125 EGP" at bounding box center [657, 257] width 118 height 14
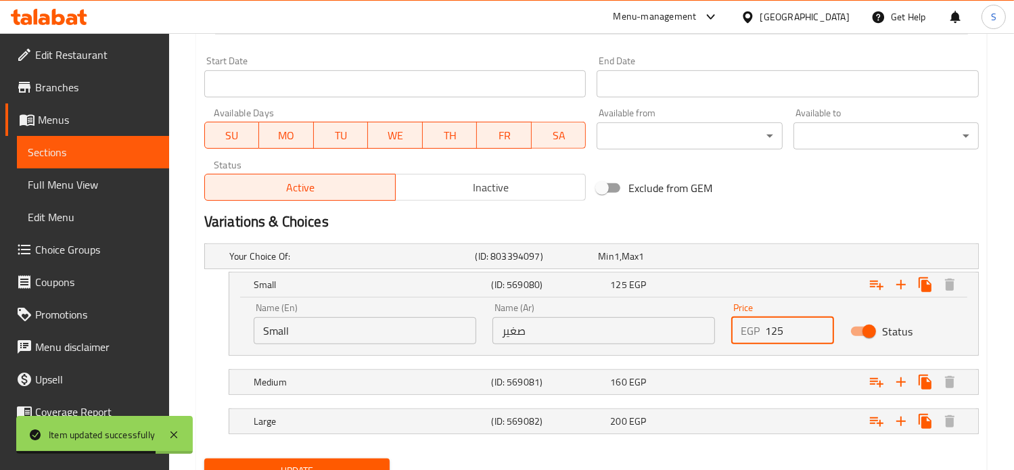
click at [777, 333] on input "125" at bounding box center [800, 330] width 70 height 27
click at [766, 259] on div "Expand" at bounding box center [841, 256] width 246 height 5
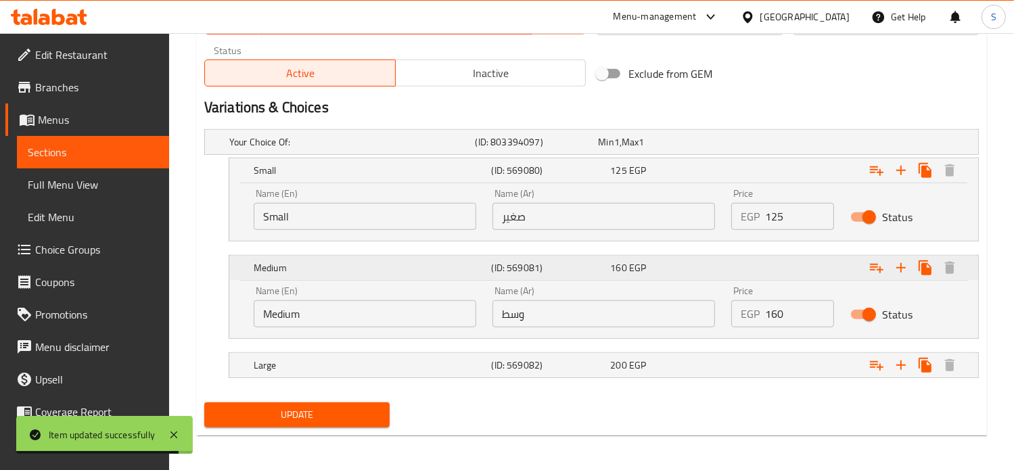
scroll to position [690, 0]
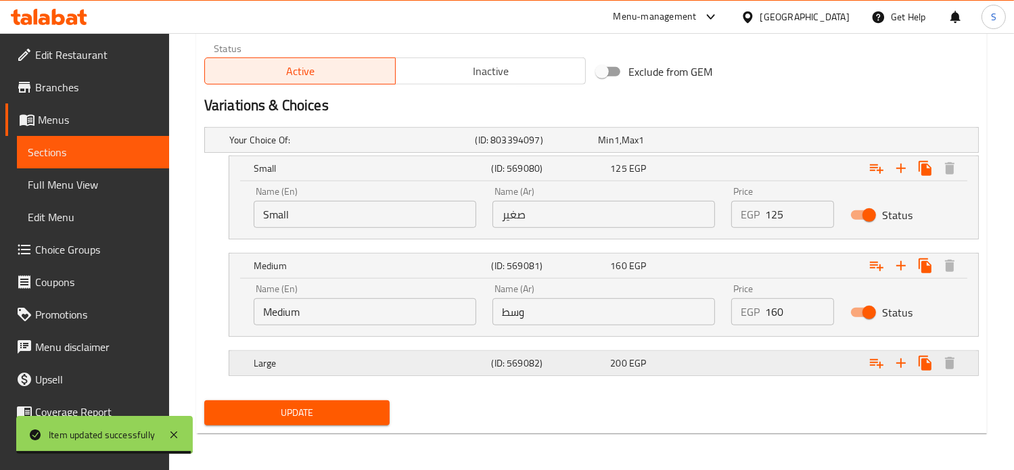
click at [750, 143] on div "Expand" at bounding box center [841, 139] width 246 height 5
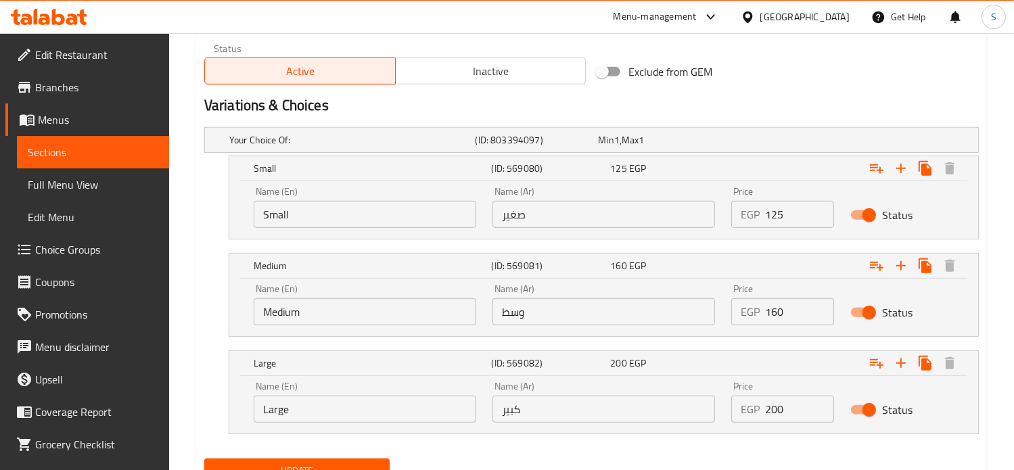
click at [774, 213] on input "125" at bounding box center [800, 214] width 70 height 27
type input "145"
click at [776, 302] on input "160" at bounding box center [800, 311] width 70 height 27
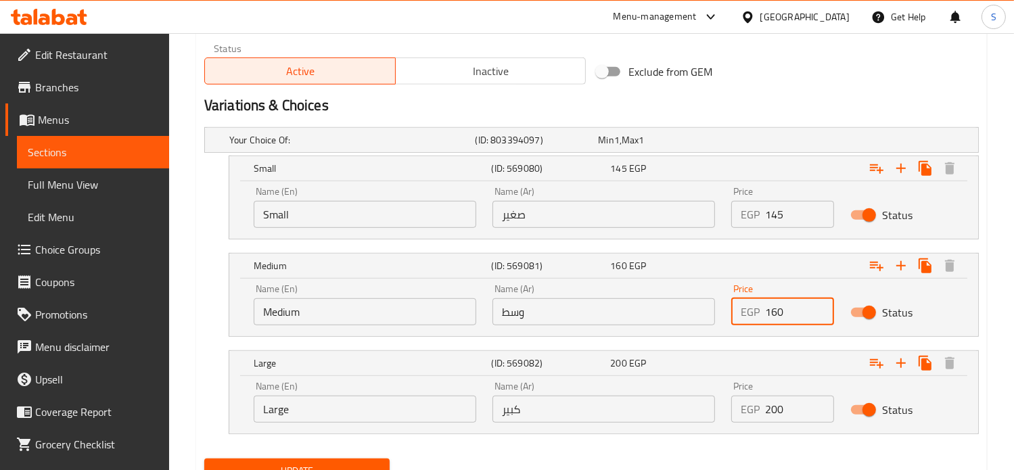
click at [776, 302] on input "160" at bounding box center [800, 311] width 70 height 27
type input "205"
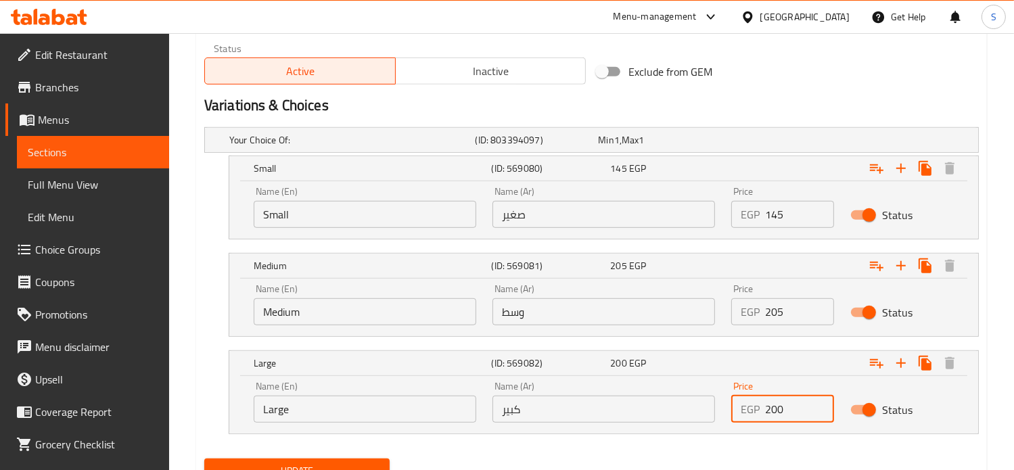
click at [783, 410] on input "200" at bounding box center [800, 409] width 70 height 27
type input "250"
click at [204, 458] on button "Update" at bounding box center [296, 470] width 185 height 25
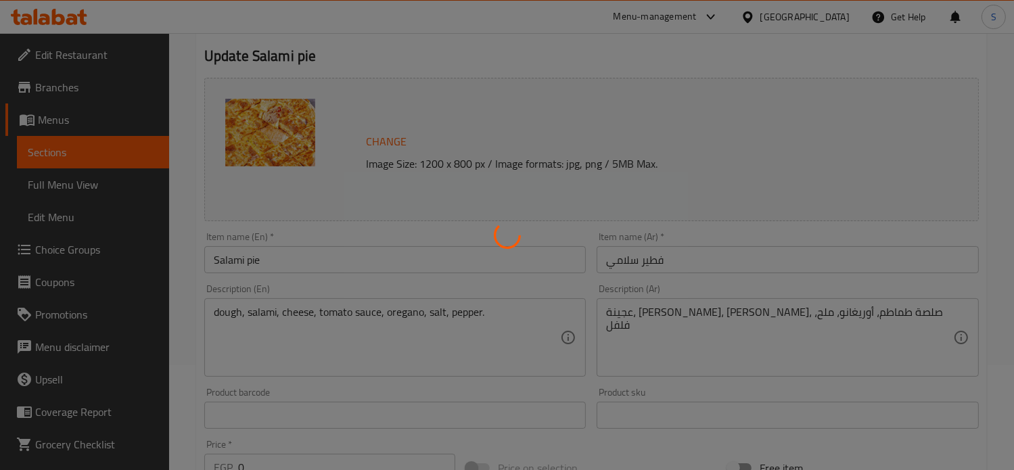
scroll to position [0, 0]
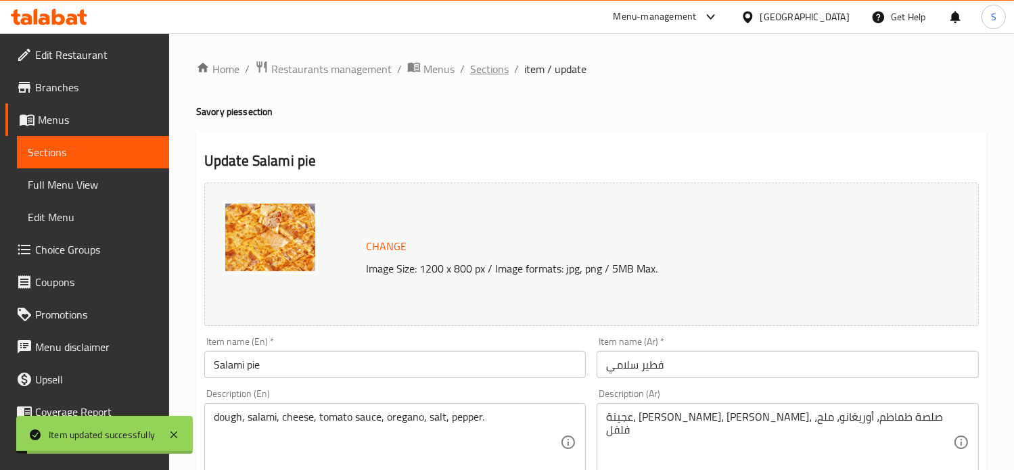
click at [485, 68] on span "Sections" at bounding box center [489, 69] width 39 height 16
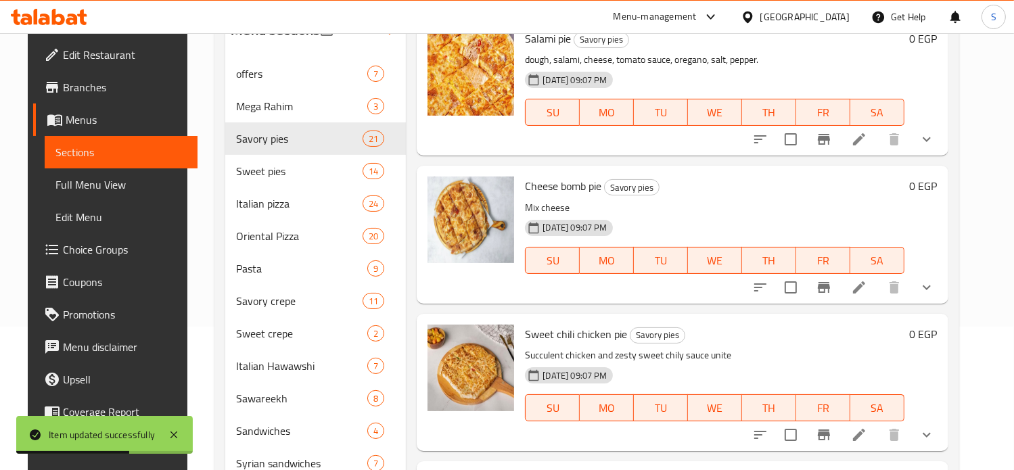
scroll to position [145, 0]
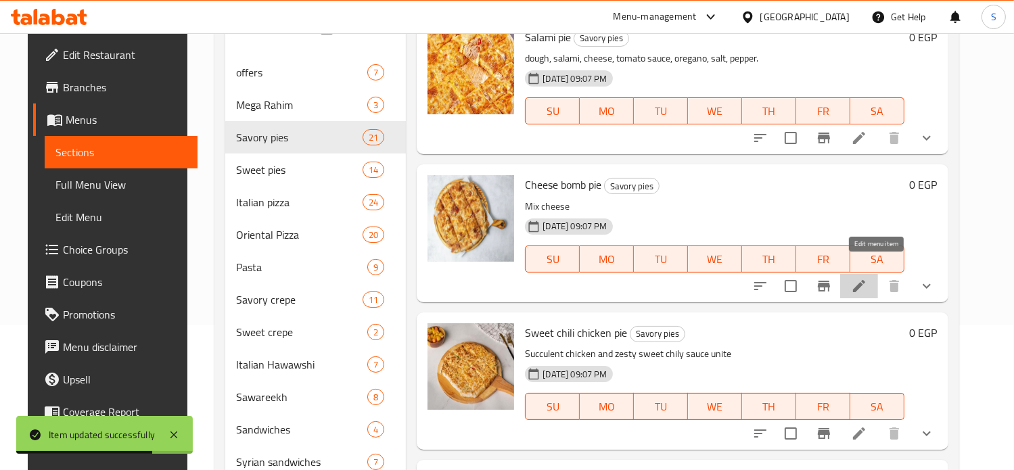
click at [867, 278] on icon at bounding box center [859, 286] width 16 height 16
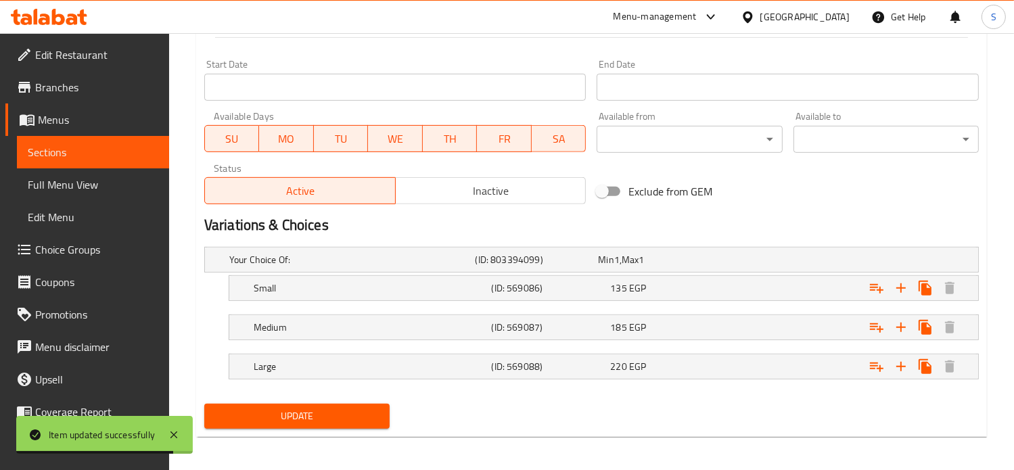
scroll to position [573, 0]
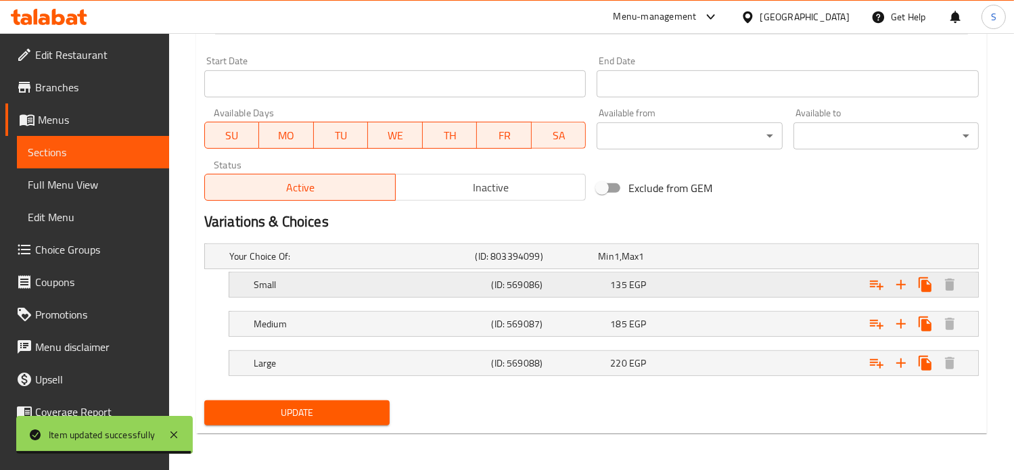
click at [691, 263] on div "135 EGP" at bounding box center [657, 257] width 118 height 14
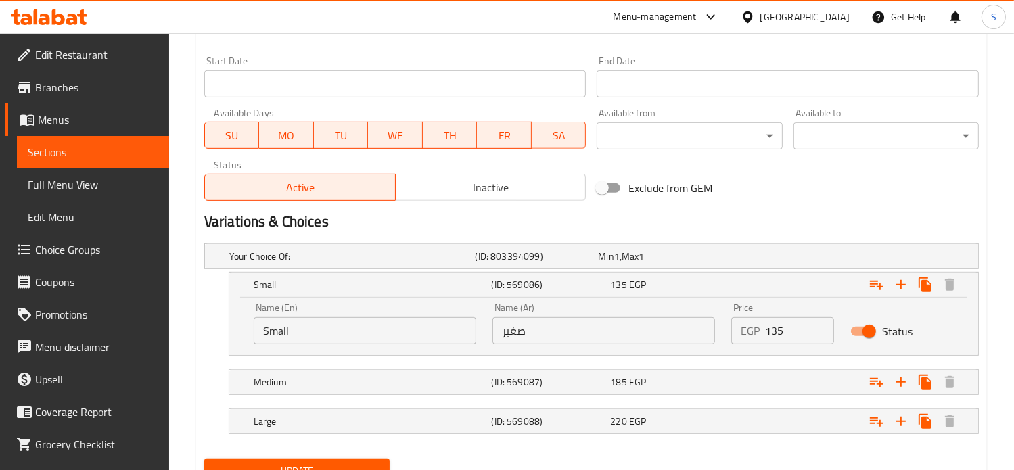
click at [774, 330] on input "135" at bounding box center [800, 330] width 70 height 27
type input "155"
click at [778, 259] on div "Expand" at bounding box center [841, 256] width 246 height 5
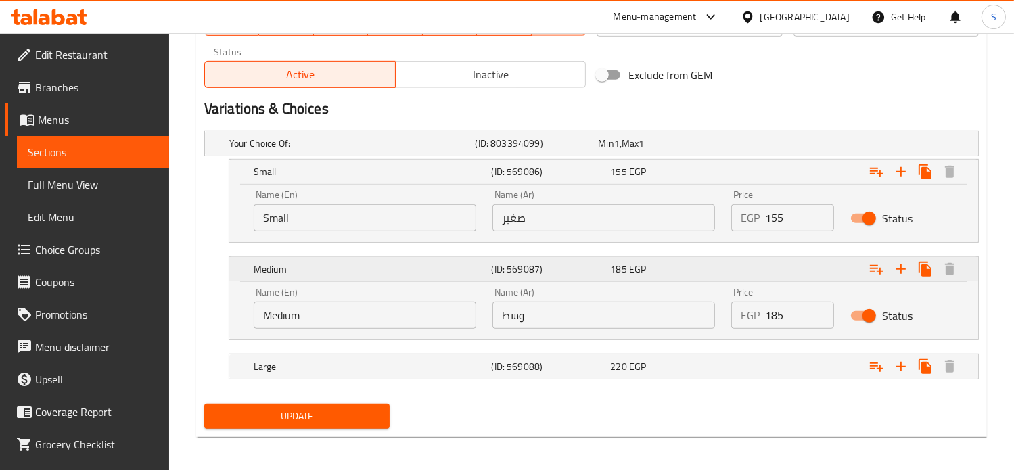
scroll to position [690, 0]
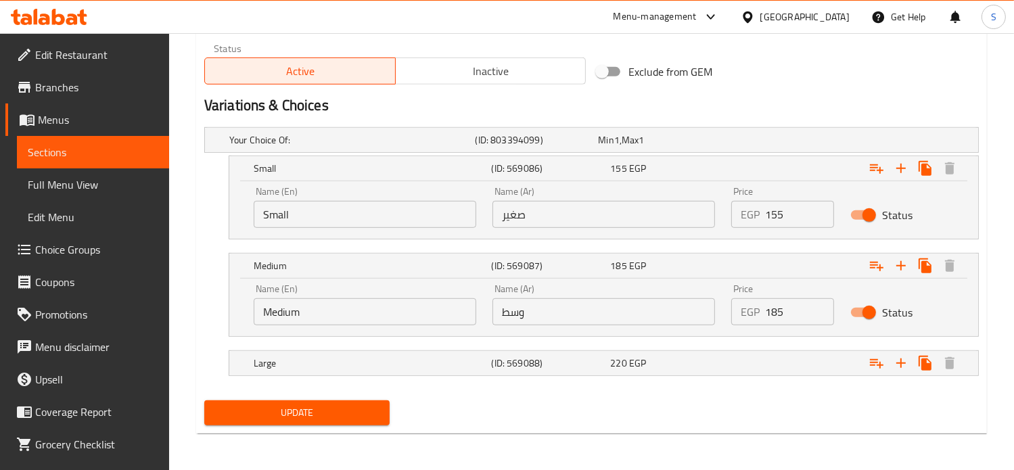
click at [771, 311] on input "185" at bounding box center [800, 311] width 70 height 27
type input "210"
click at [772, 143] on div "Expand" at bounding box center [841, 139] width 246 height 5
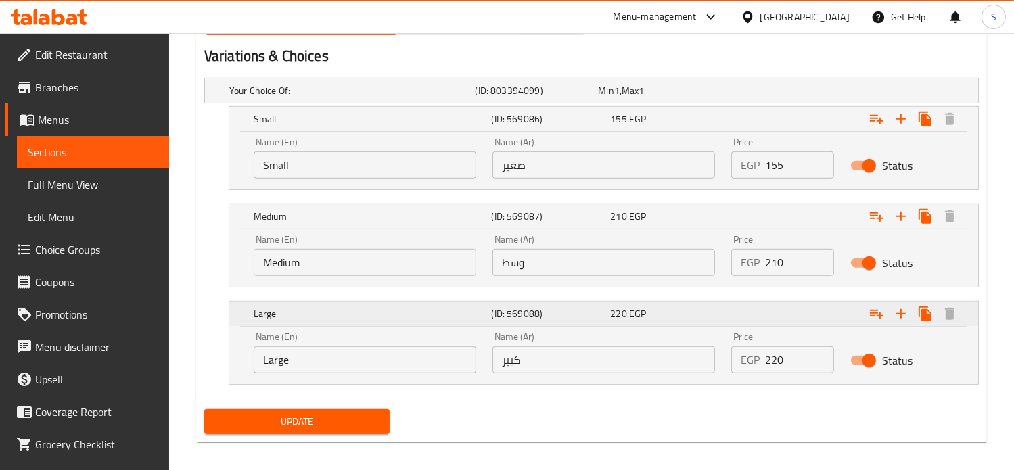
scroll to position [747, 0]
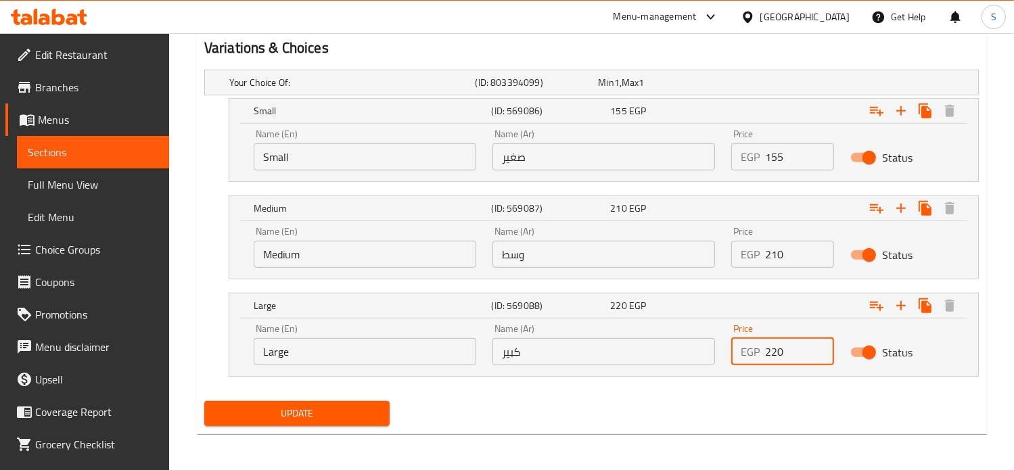
click at [772, 353] on input "220" at bounding box center [800, 351] width 70 height 27
type input "250"
click at [204, 401] on button "Update" at bounding box center [296, 413] width 185 height 25
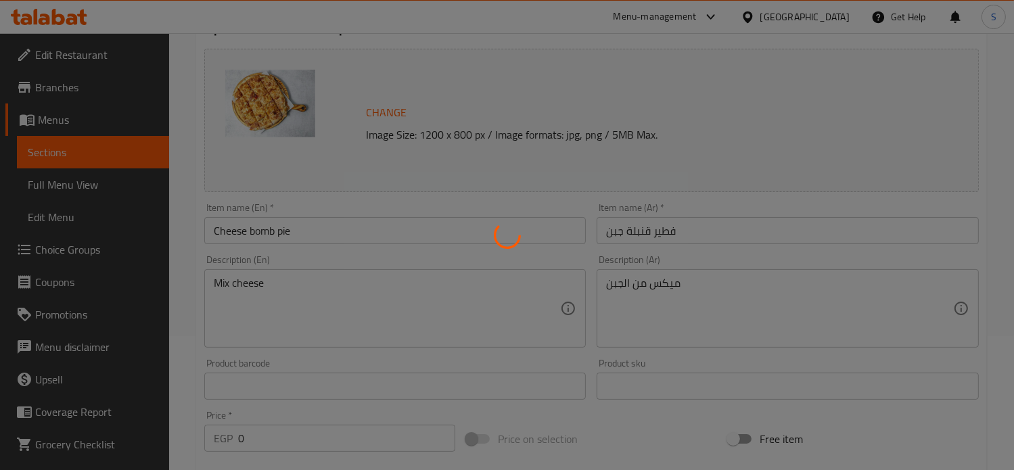
scroll to position [0, 0]
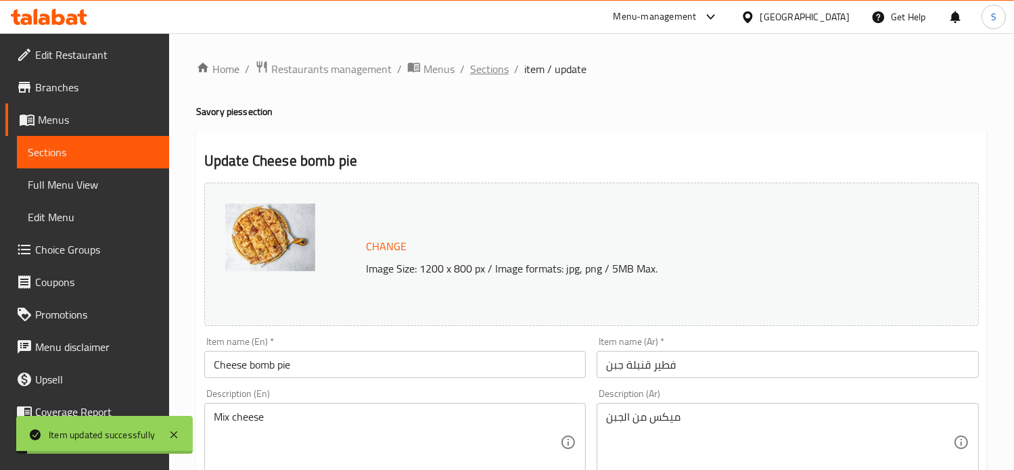
click at [484, 69] on span "Sections" at bounding box center [489, 69] width 39 height 16
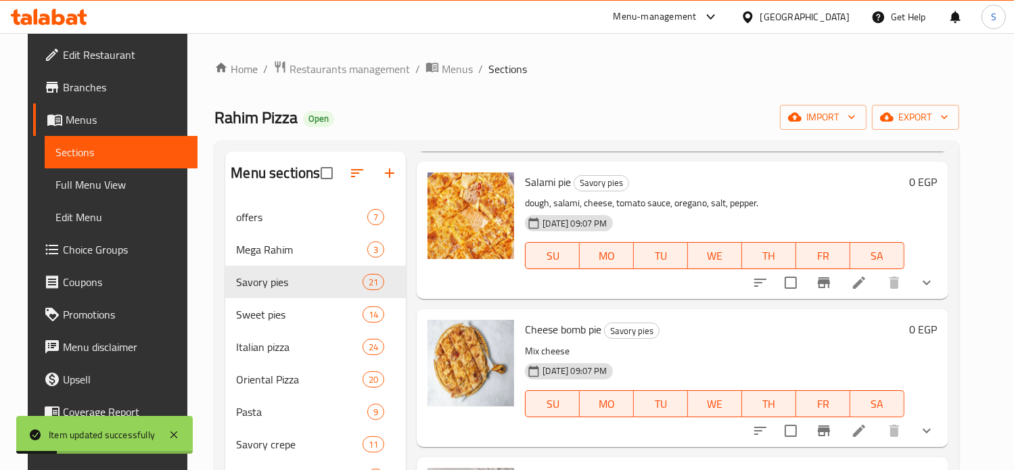
scroll to position [293, 0]
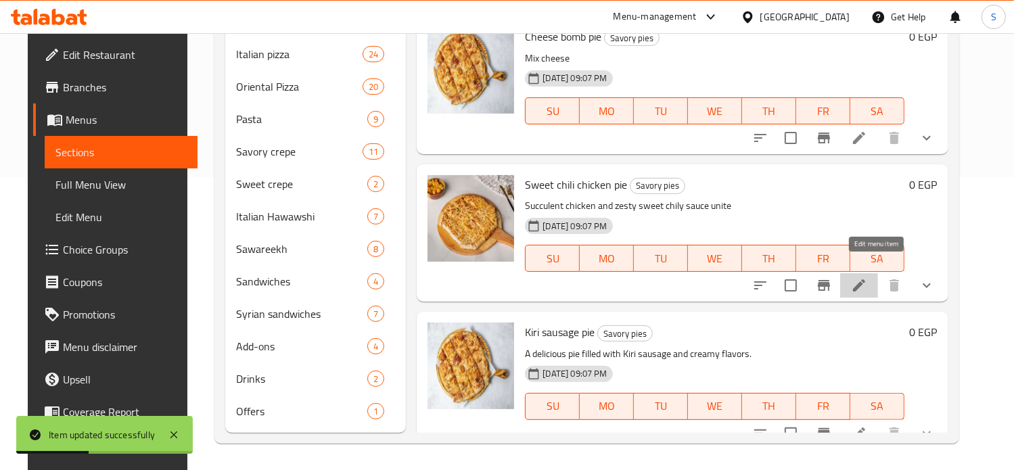
click at [867, 277] on icon at bounding box center [859, 285] width 16 height 16
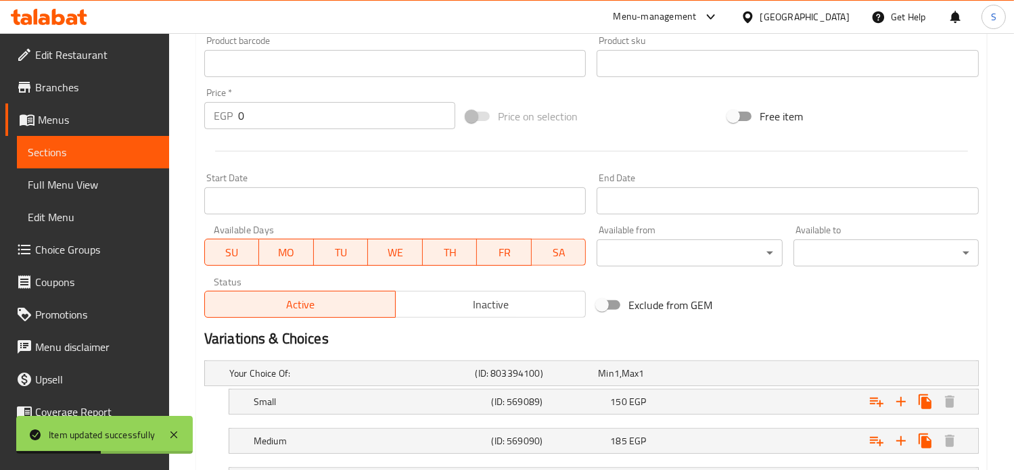
scroll to position [573, 0]
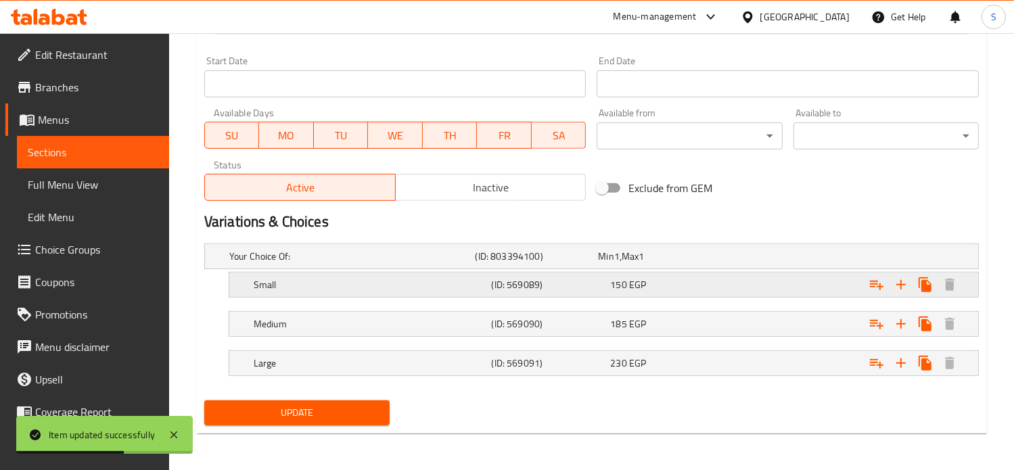
click at [684, 271] on div "Small (ID: 569089) 150 EGP" at bounding box center [596, 256] width 738 height 30
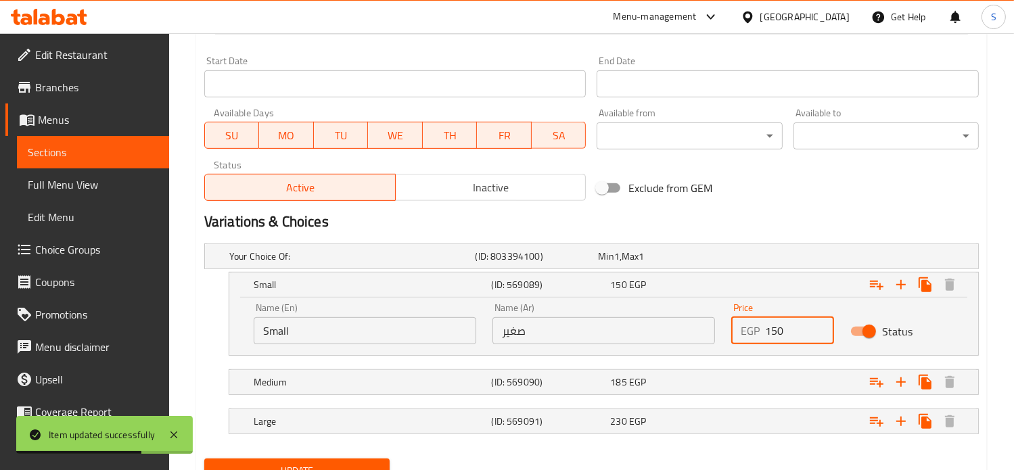
click at [769, 337] on input "150" at bounding box center [800, 330] width 70 height 27
type input "160"
click at [778, 259] on div "Expand" at bounding box center [841, 256] width 246 height 5
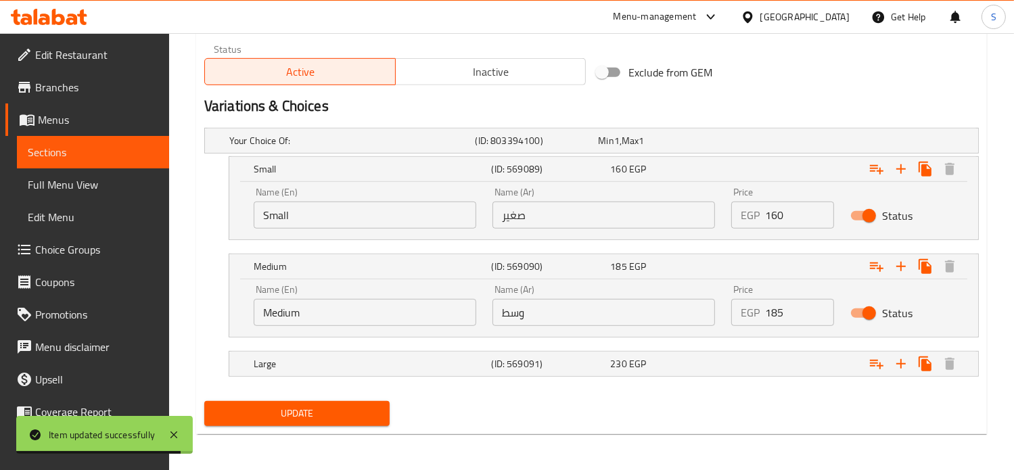
scroll to position [690, 0]
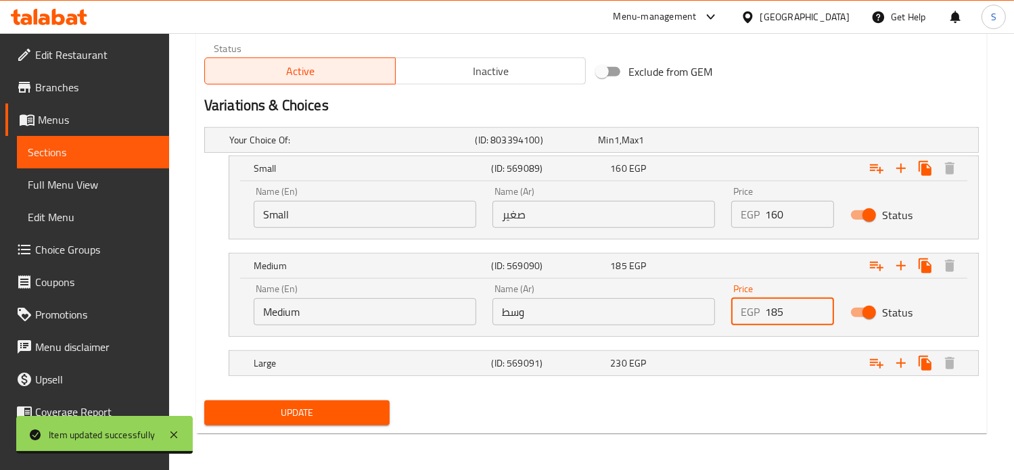
click at [779, 310] on input "185" at bounding box center [800, 311] width 70 height 27
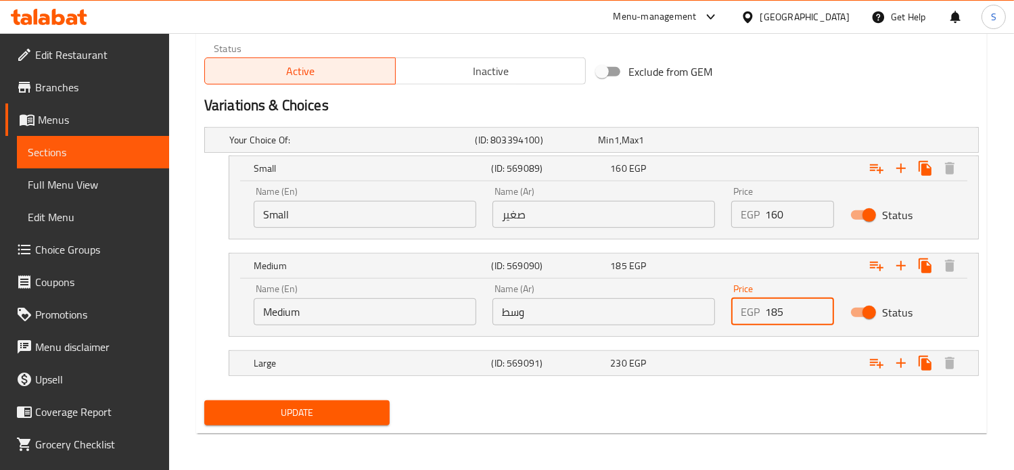
click at [779, 310] on input "185" at bounding box center [800, 311] width 70 height 27
type input "215"
click at [779, 143] on div "Expand" at bounding box center [841, 139] width 246 height 5
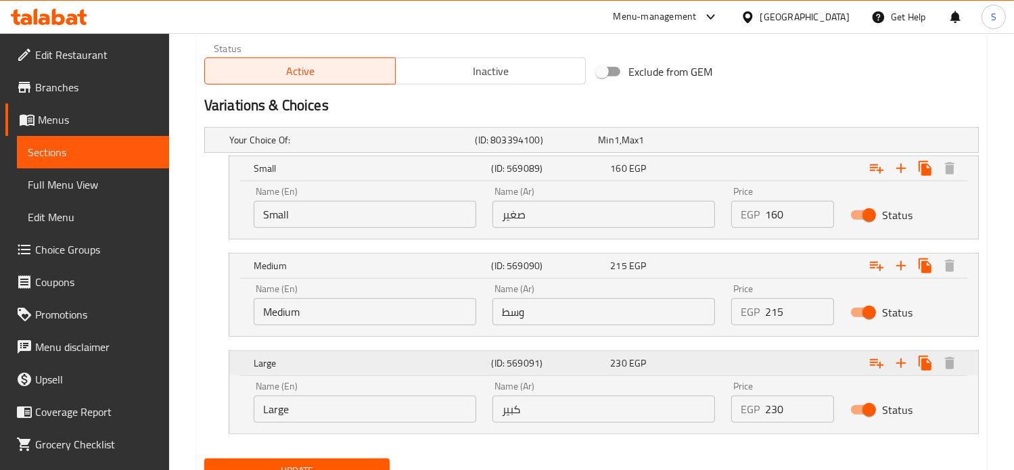
scroll to position [747, 0]
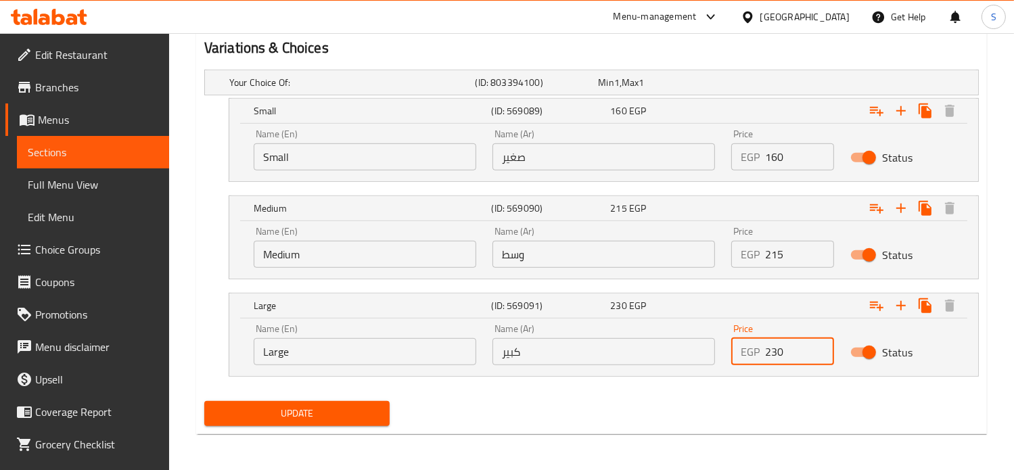
click at [773, 349] on input "230" at bounding box center [800, 351] width 70 height 27
type input "265"
click at [204, 401] on button "Update" at bounding box center [296, 413] width 185 height 25
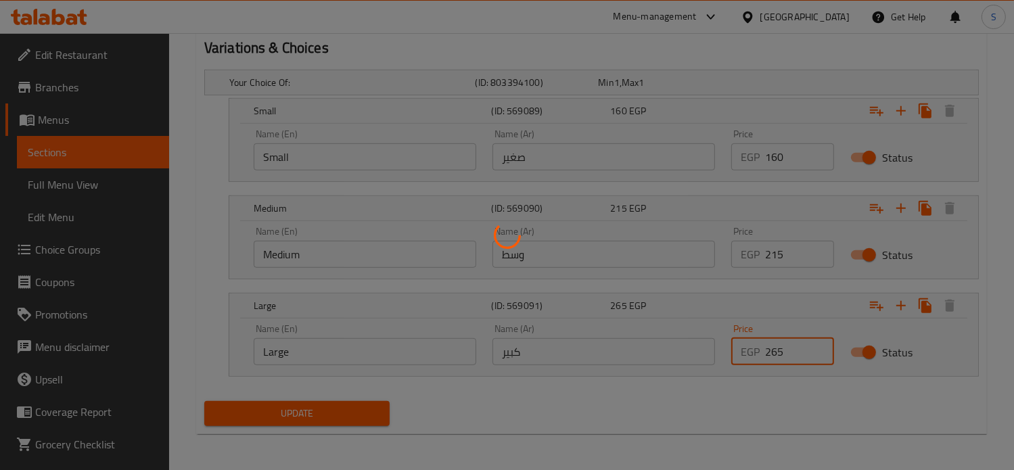
scroll to position [0, 0]
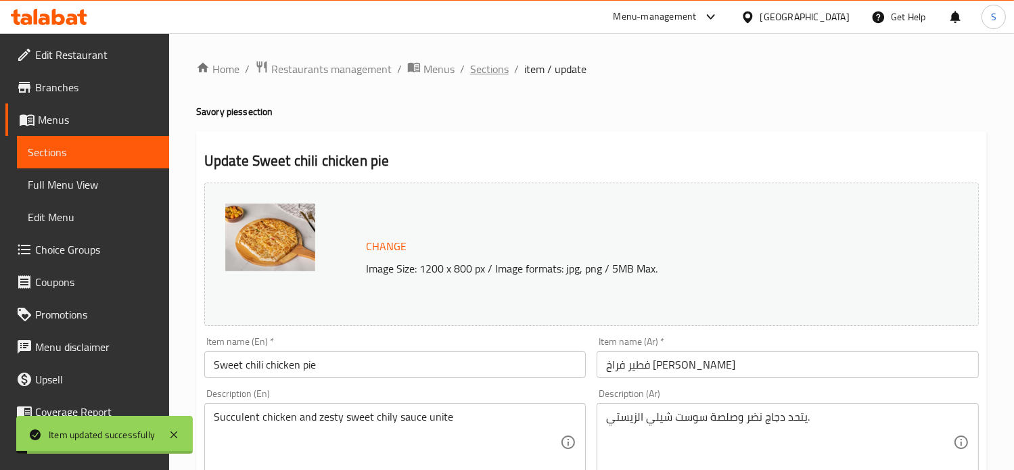
click at [483, 72] on span "Sections" at bounding box center [489, 69] width 39 height 16
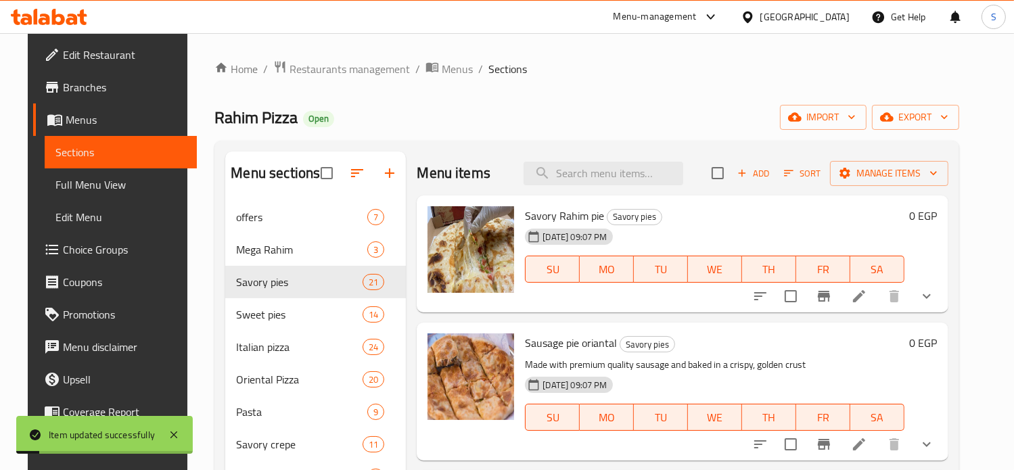
drag, startPoint x: 659, startPoint y: 291, endPoint x: 637, endPoint y: 116, distance: 177.2
click at [637, 223] on div "22-01-2024 09:07 PM SU MO TU WE TH FR SA" at bounding box center [714, 259] width 390 height 73
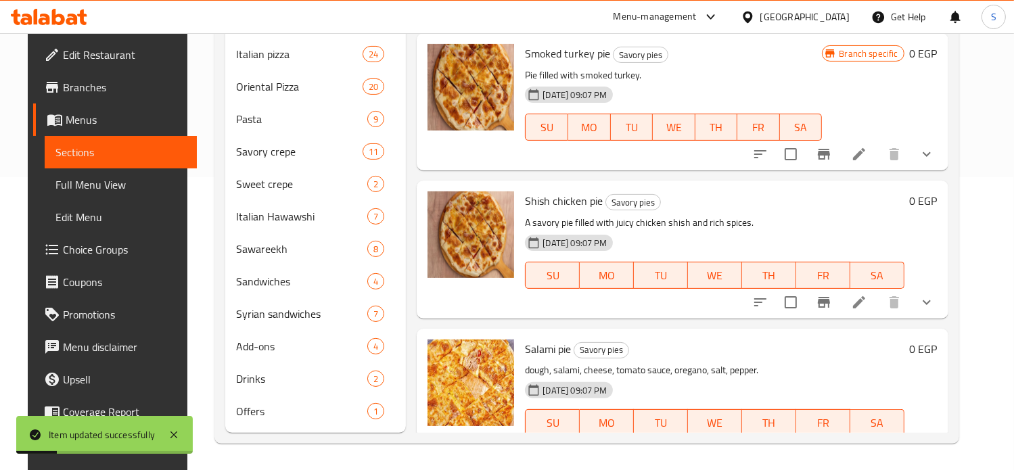
scroll to position [2627, 0]
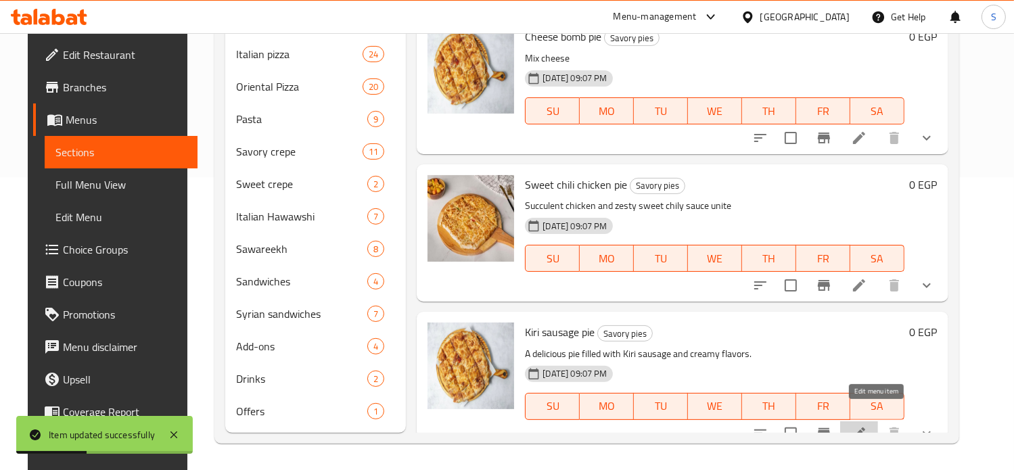
click at [867, 425] on icon at bounding box center [859, 433] width 16 height 16
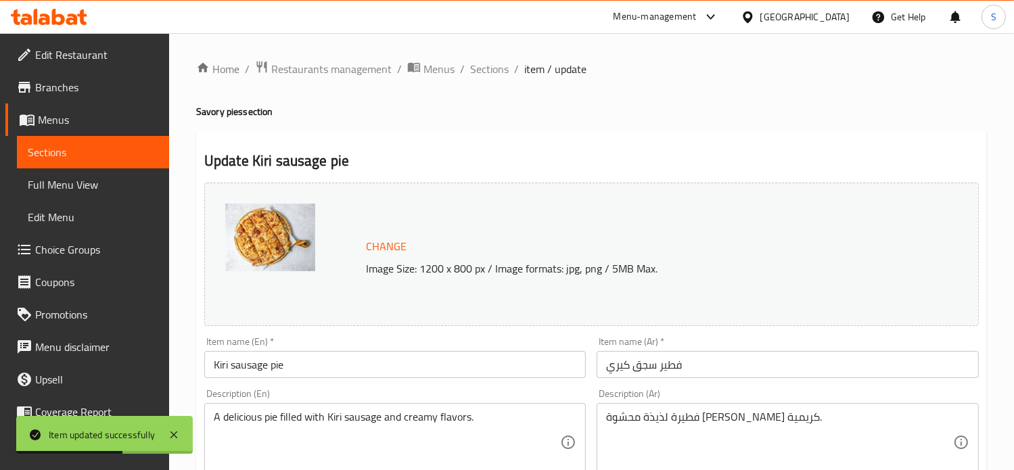
scroll to position [573, 0]
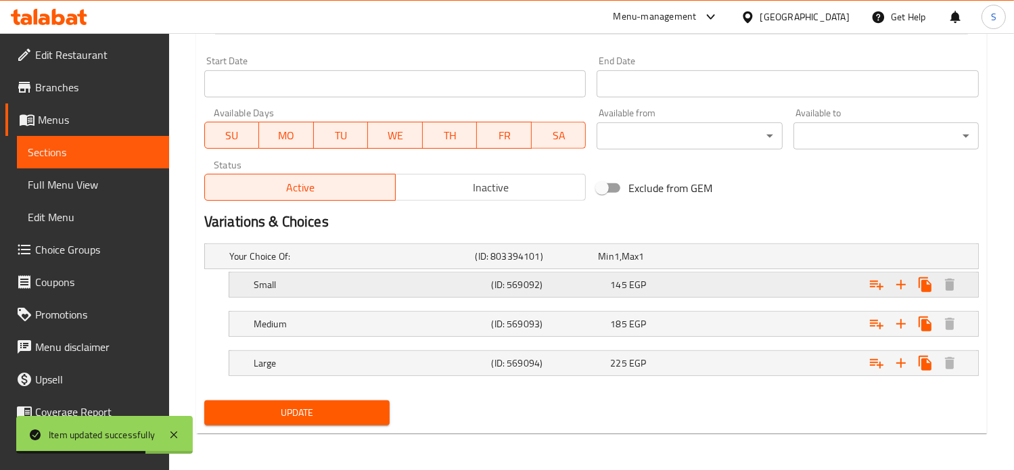
click at [715, 263] on div "145 EGP" at bounding box center [657, 257] width 118 height 14
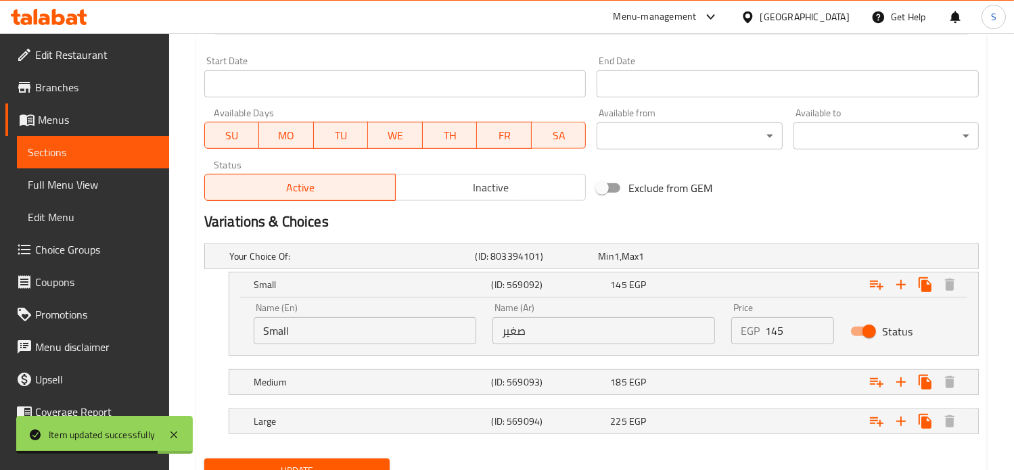
click at [777, 334] on input "145" at bounding box center [800, 330] width 70 height 27
type input "155"
click at [772, 259] on div "Expand" at bounding box center [841, 256] width 246 height 5
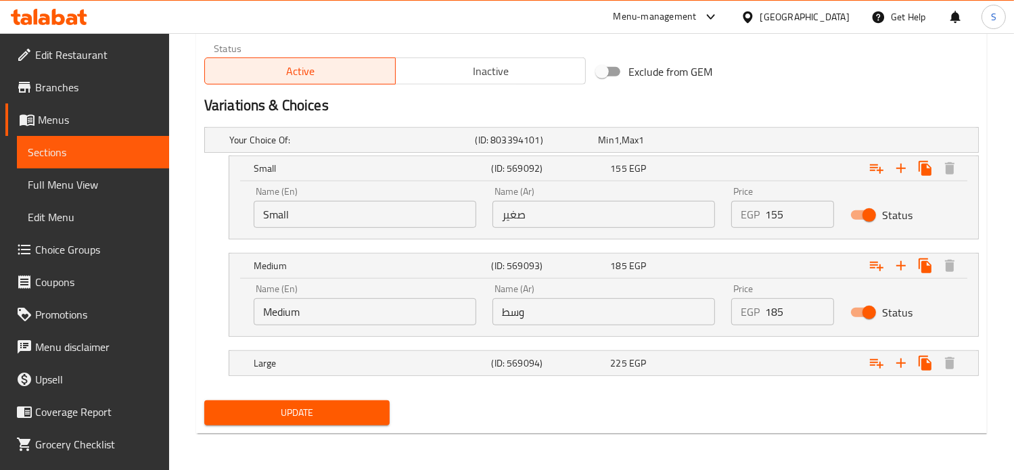
scroll to position [689, 0]
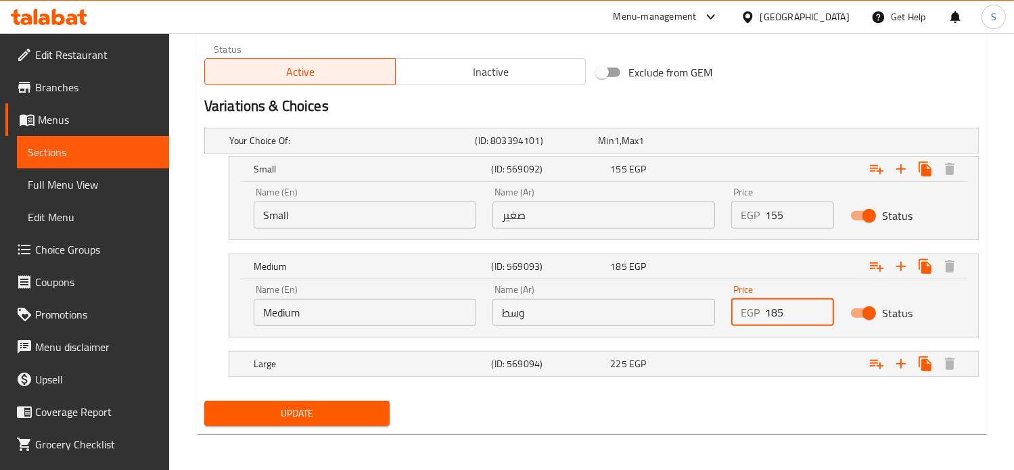
click at [770, 319] on input "185" at bounding box center [800, 312] width 70 height 27
type input "210"
click at [762, 143] on div "Expand" at bounding box center [841, 140] width 246 height 5
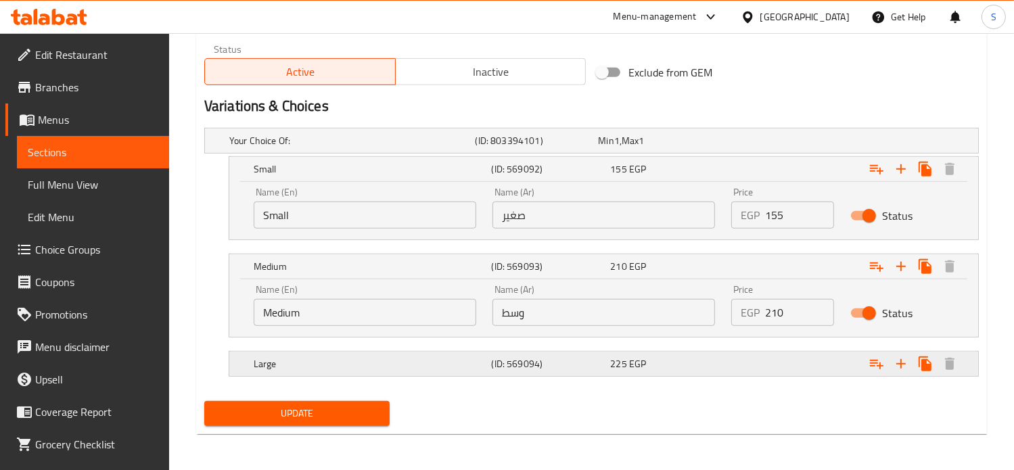
scroll to position [747, 0]
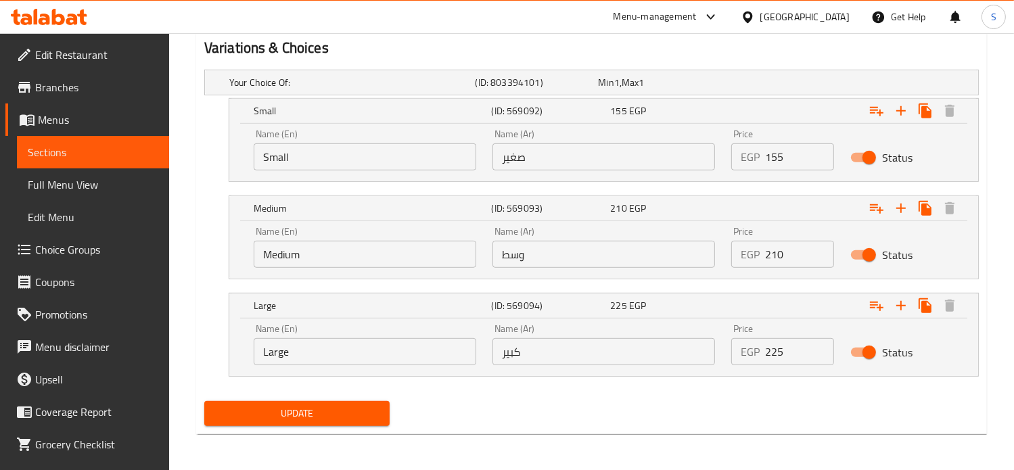
click at [772, 353] on input "225" at bounding box center [800, 351] width 70 height 27
type input "260"
click at [204, 401] on button "Update" at bounding box center [296, 413] width 185 height 25
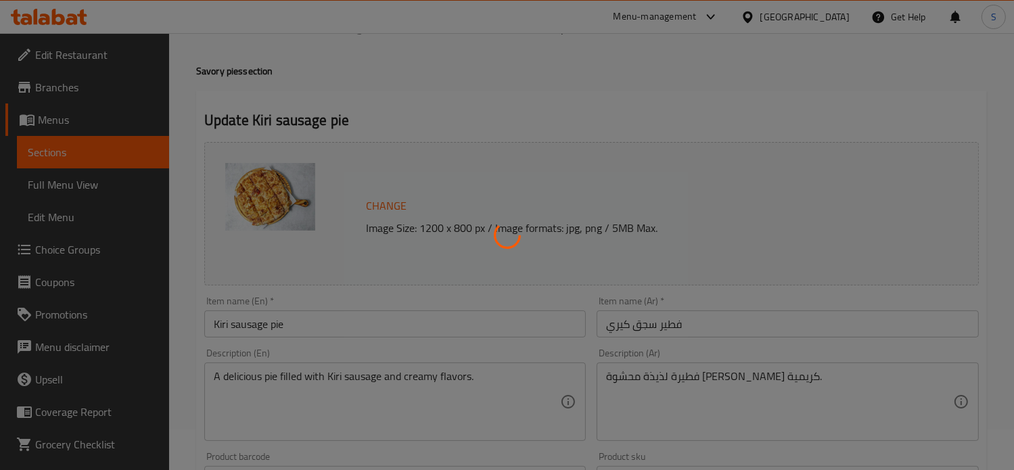
scroll to position [0, 0]
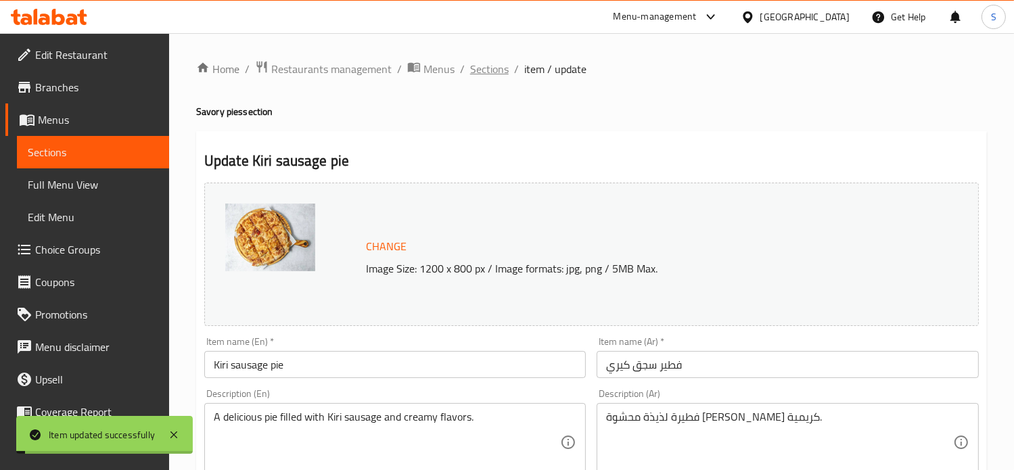
click at [486, 68] on span "Sections" at bounding box center [489, 69] width 39 height 16
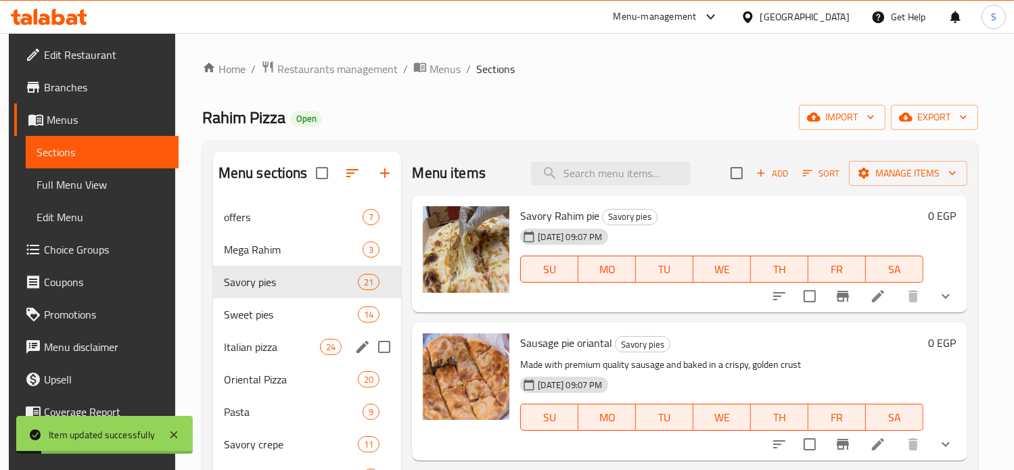
scroll to position [121, 0]
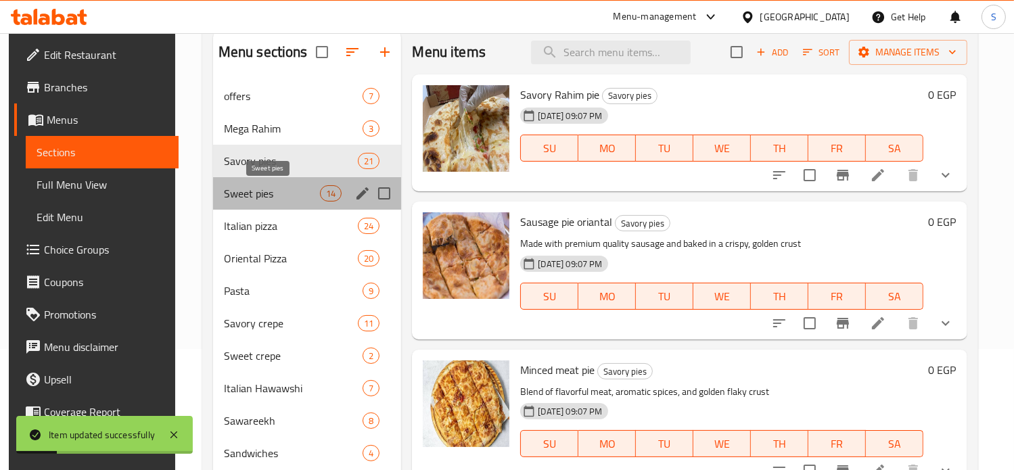
click at [288, 199] on span "Sweet pies" at bounding box center [272, 193] width 96 height 16
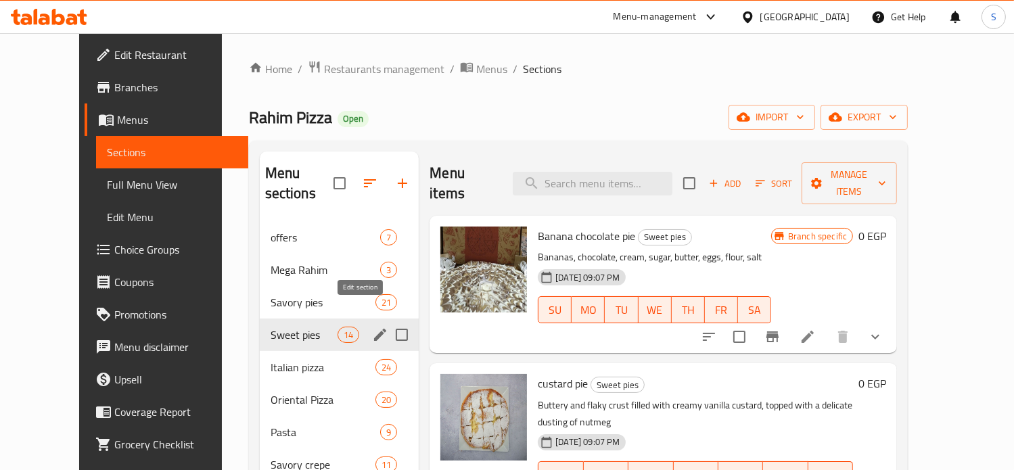
click at [374, 329] on icon "edit" at bounding box center [380, 335] width 12 height 12
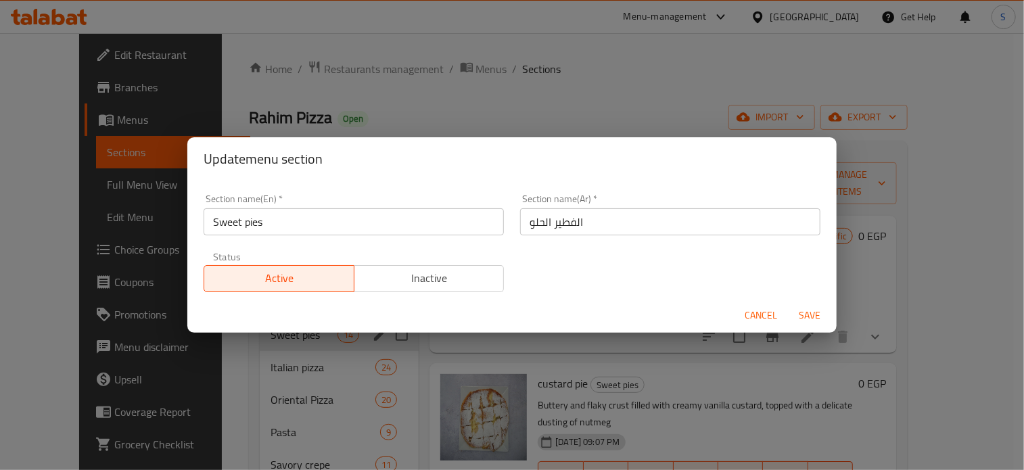
click at [240, 223] on input "Sweet pies" at bounding box center [354, 221] width 300 height 27
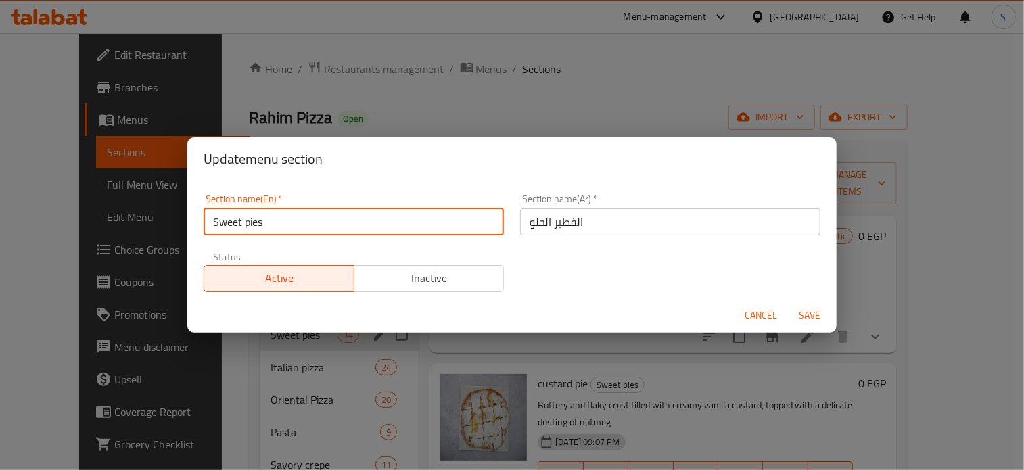
click at [240, 223] on input "Sweet pies" at bounding box center [354, 221] width 300 height 27
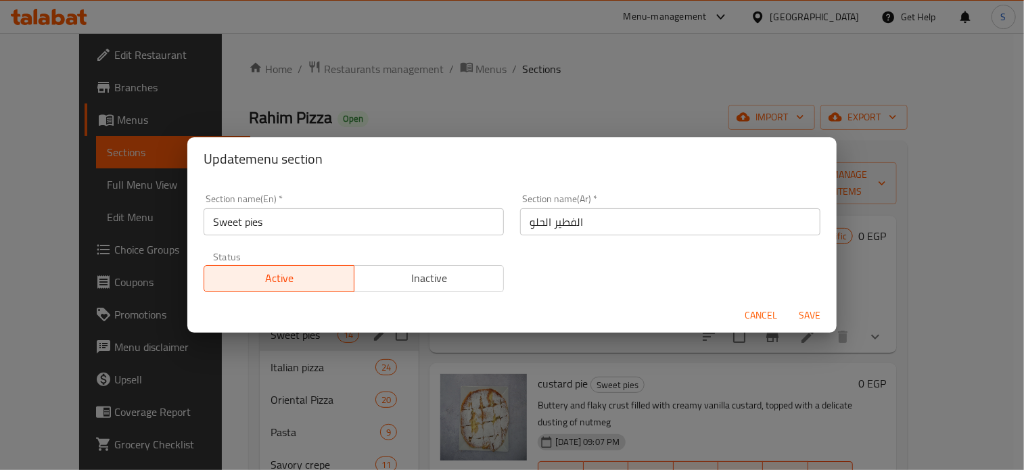
click at [284, 396] on div "Update menu section Section name(En)   * Sweet pies Section name(En) * Section …" at bounding box center [512, 235] width 1024 height 470
click at [757, 310] on span "Cancel" at bounding box center [761, 315] width 32 height 17
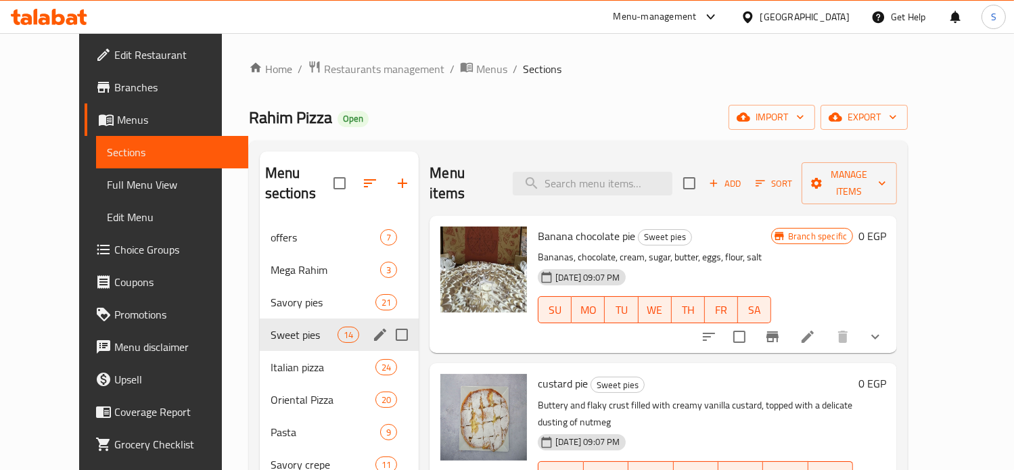
scroll to position [151, 0]
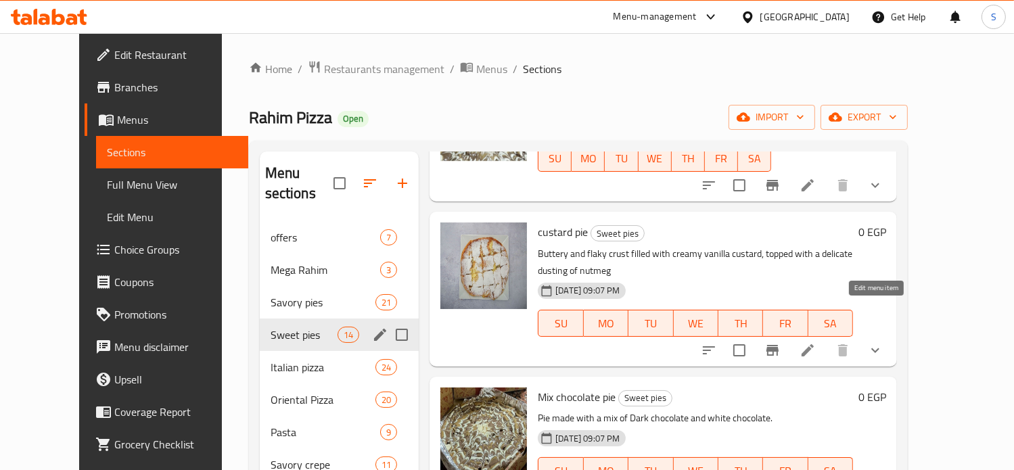
click at [814, 344] on icon at bounding box center [807, 350] width 12 height 12
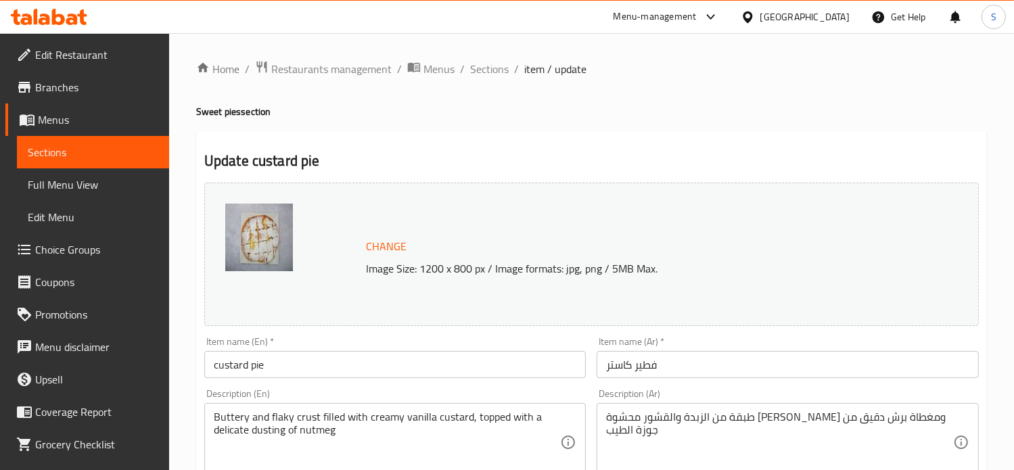
scroll to position [534, 0]
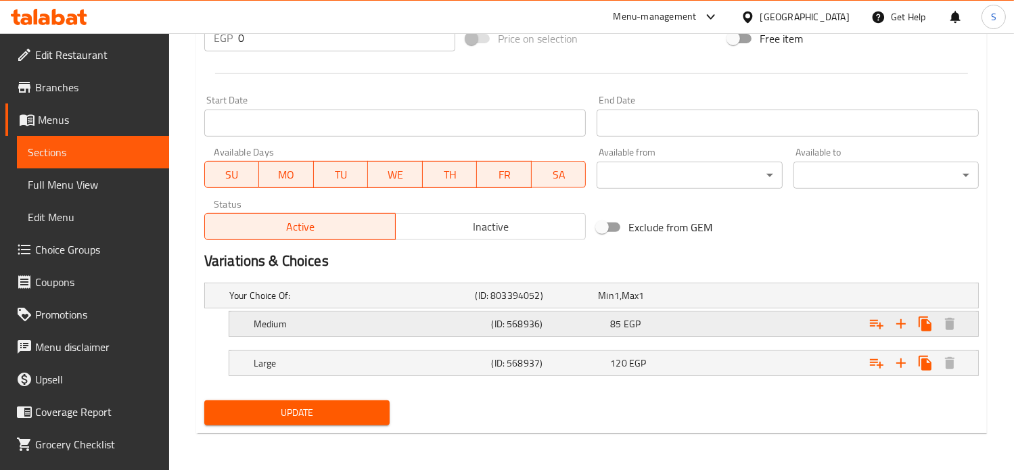
click at [684, 302] on div "85 EGP" at bounding box center [657, 296] width 118 height 14
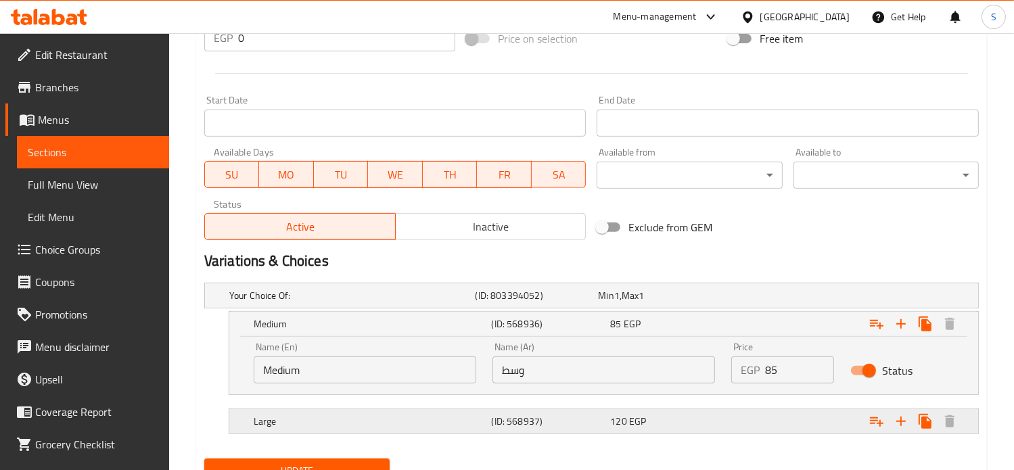
click at [715, 302] on div "120 EGP" at bounding box center [657, 296] width 118 height 14
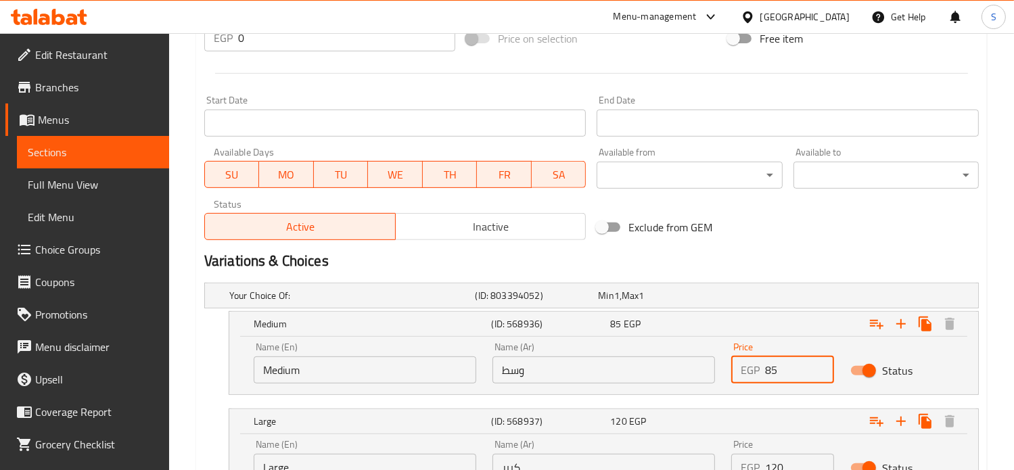
click at [774, 364] on input "85" at bounding box center [800, 369] width 70 height 27
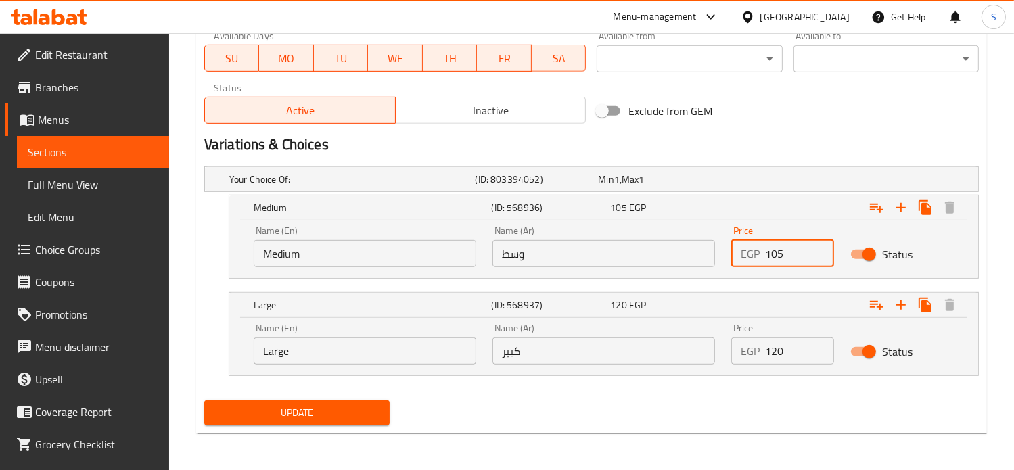
type input "105"
click at [777, 337] on input "120" at bounding box center [800, 350] width 70 height 27
type input "125"
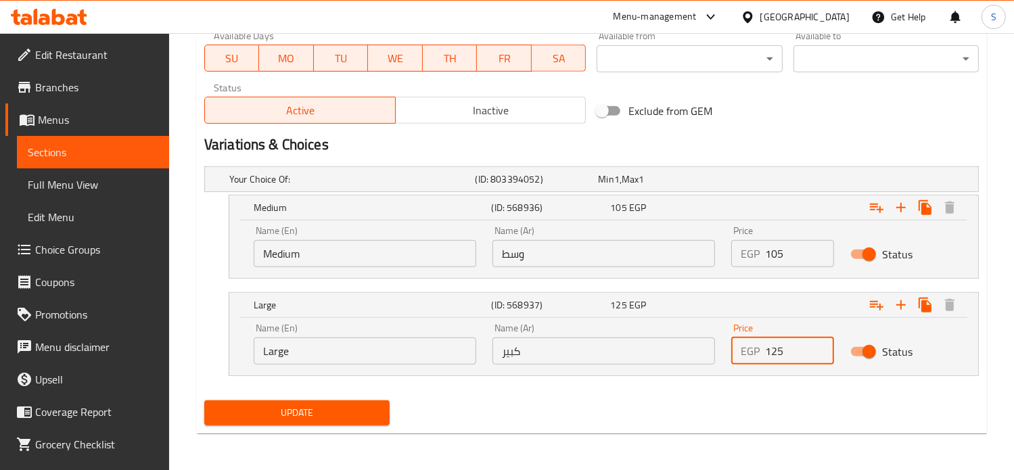
click at [204, 400] on button "Update" at bounding box center [296, 412] width 185 height 25
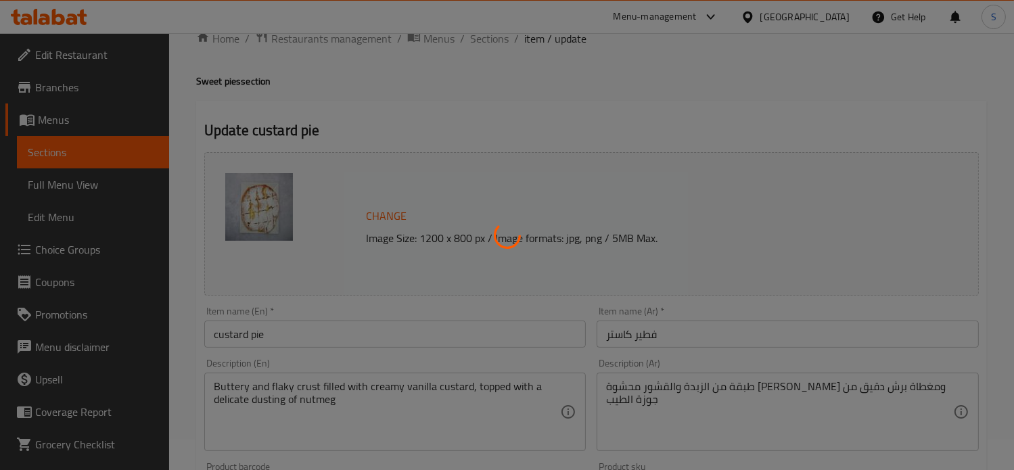
scroll to position [0, 0]
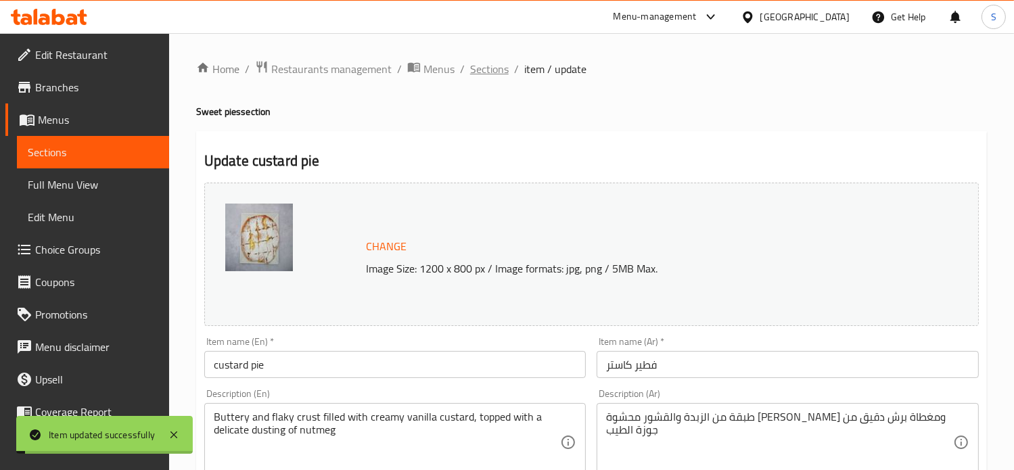
click at [480, 72] on span "Sections" at bounding box center [489, 69] width 39 height 16
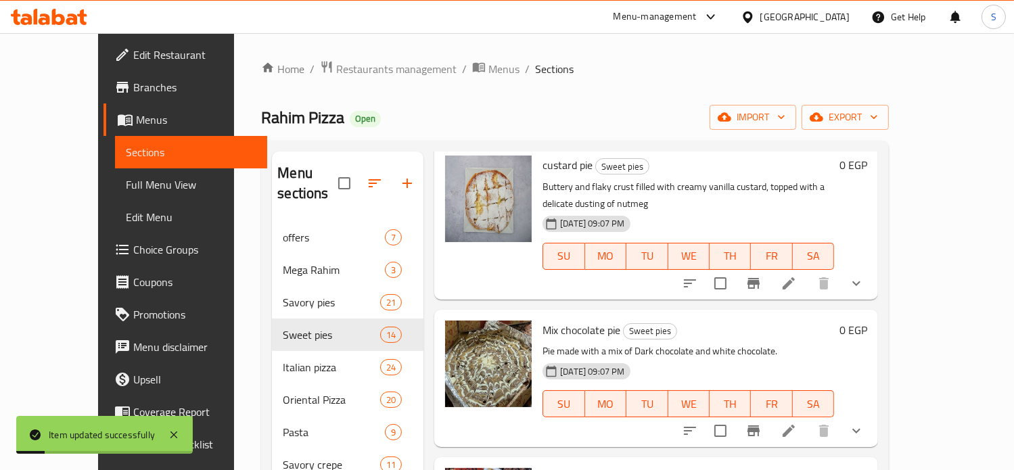
scroll to position [304, 0]
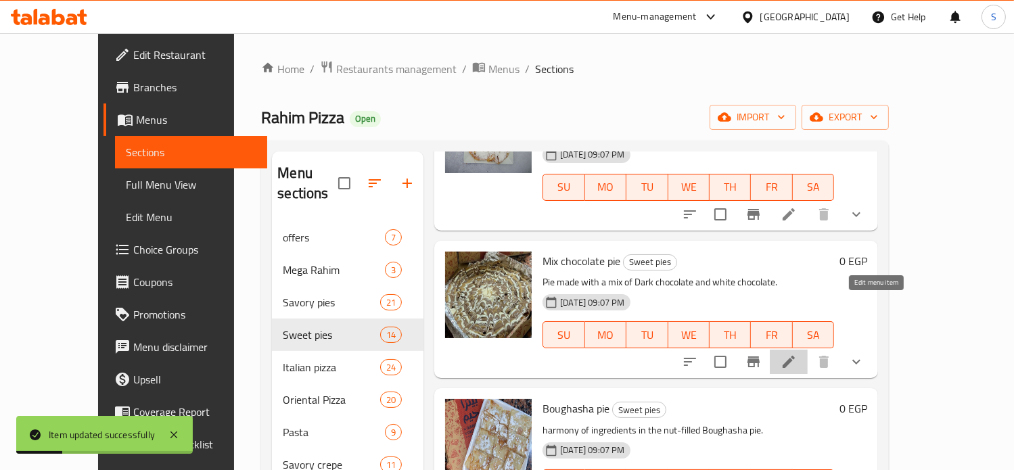
click at [797, 354] on icon at bounding box center [788, 362] width 16 height 16
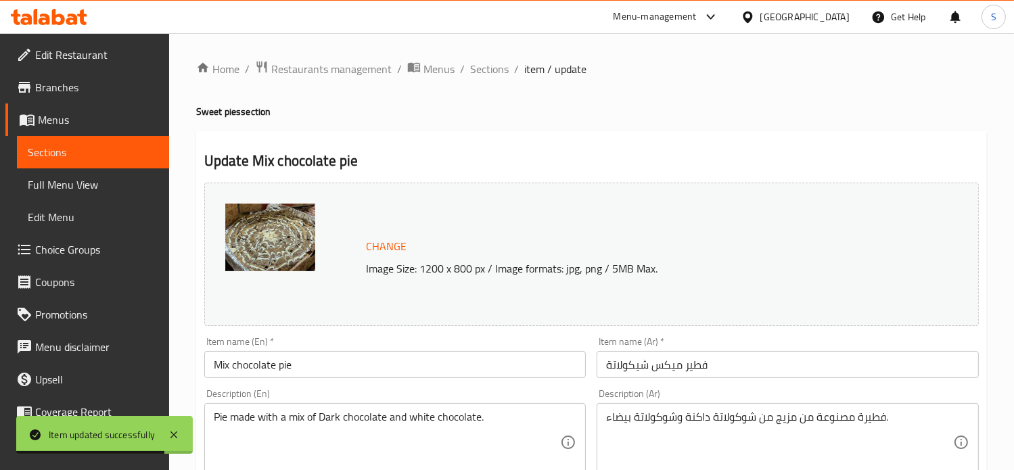
scroll to position [534, 0]
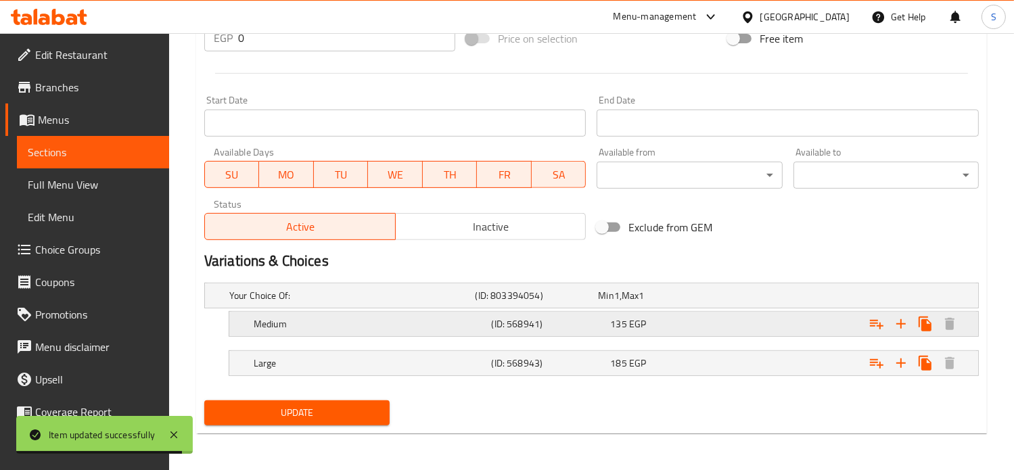
click at [699, 310] on div "Medium (ID: 568941) 135 EGP" at bounding box center [596, 296] width 738 height 30
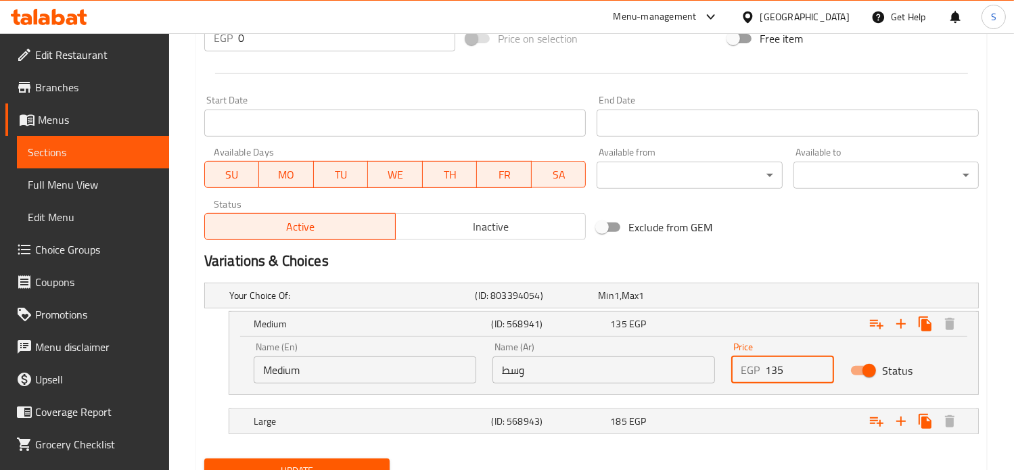
click at [766, 375] on input "135" at bounding box center [800, 369] width 70 height 27
type input "140"
click at [773, 298] on div "Expand" at bounding box center [841, 295] width 246 height 5
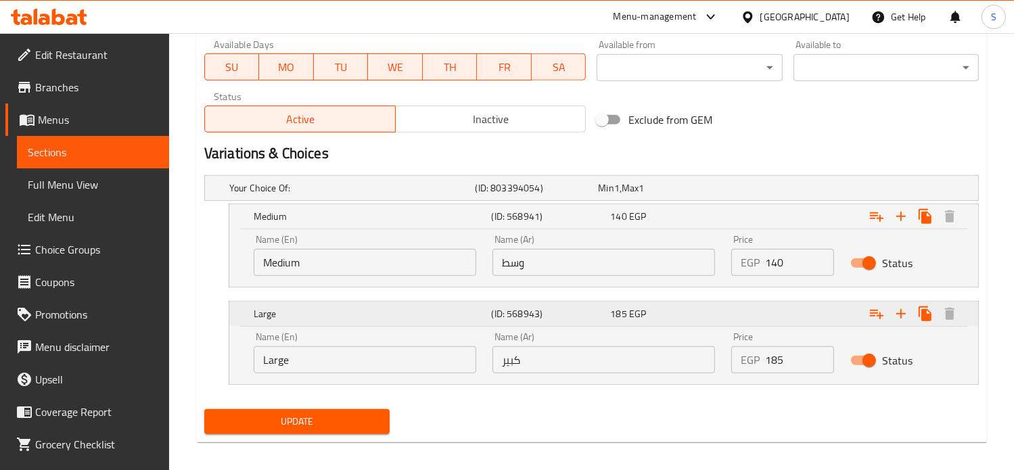
scroll to position [651, 0]
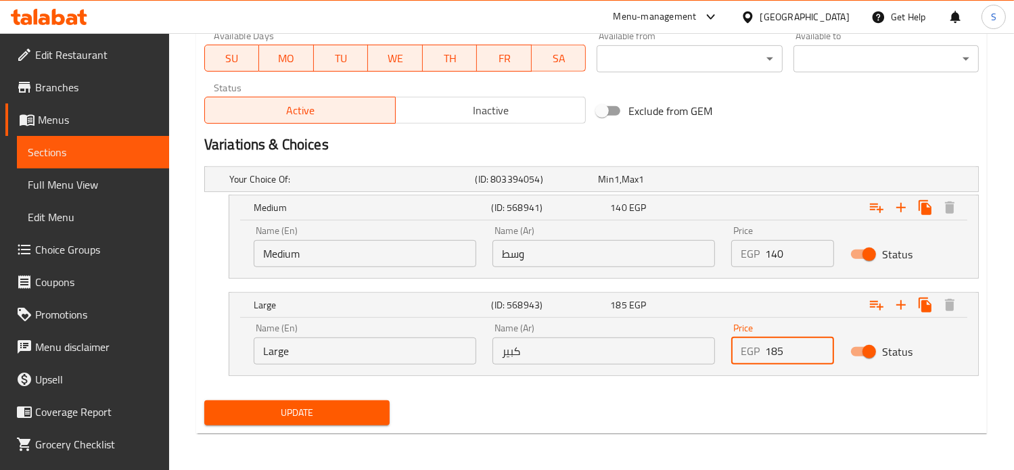
click at [772, 352] on input "185" at bounding box center [800, 350] width 70 height 27
type input "200"
click at [204, 400] on button "Update" at bounding box center [296, 412] width 185 height 25
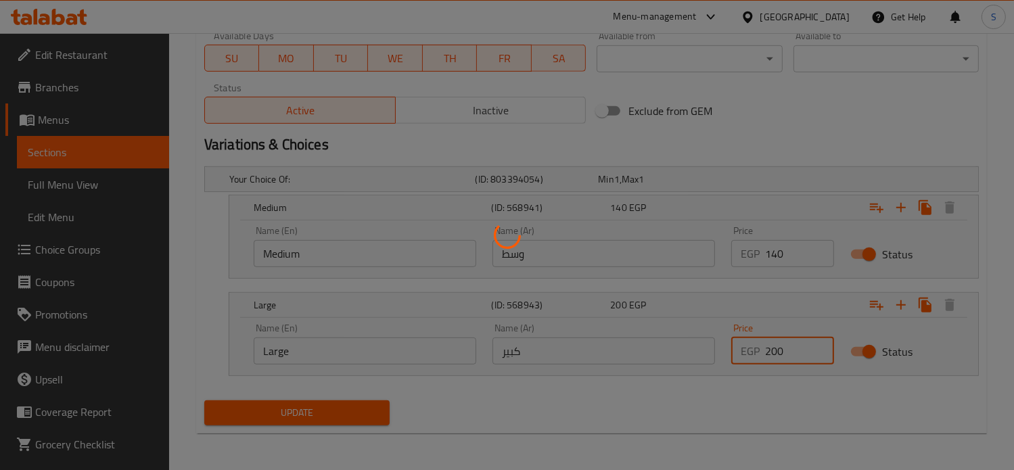
scroll to position [0, 0]
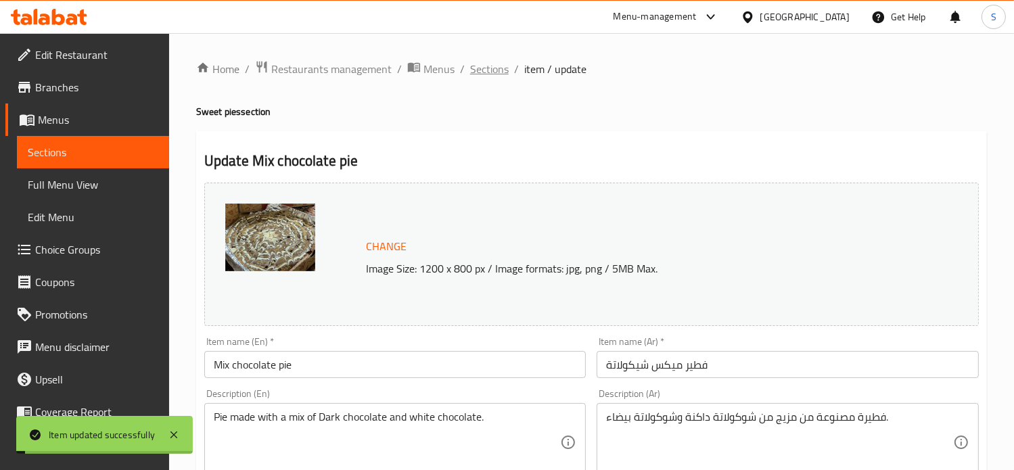
click at [485, 72] on span "Sections" at bounding box center [489, 69] width 39 height 16
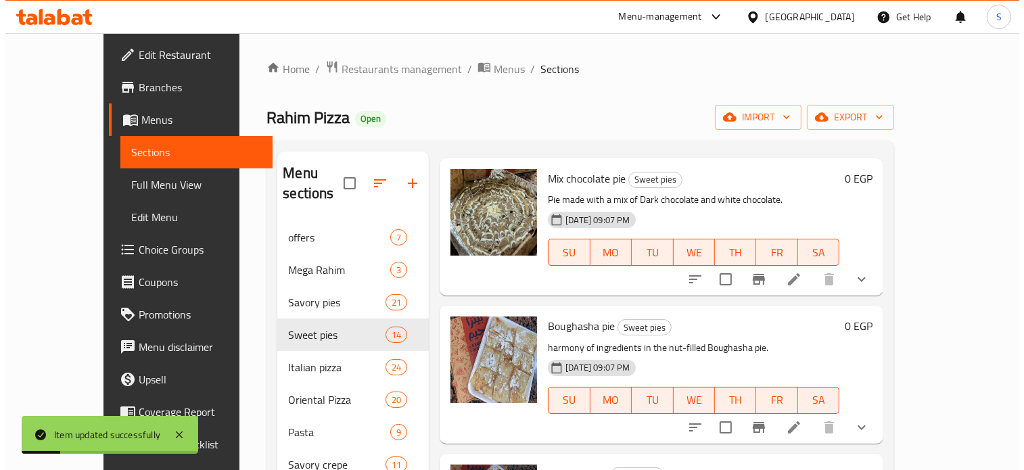
scroll to position [392, 0]
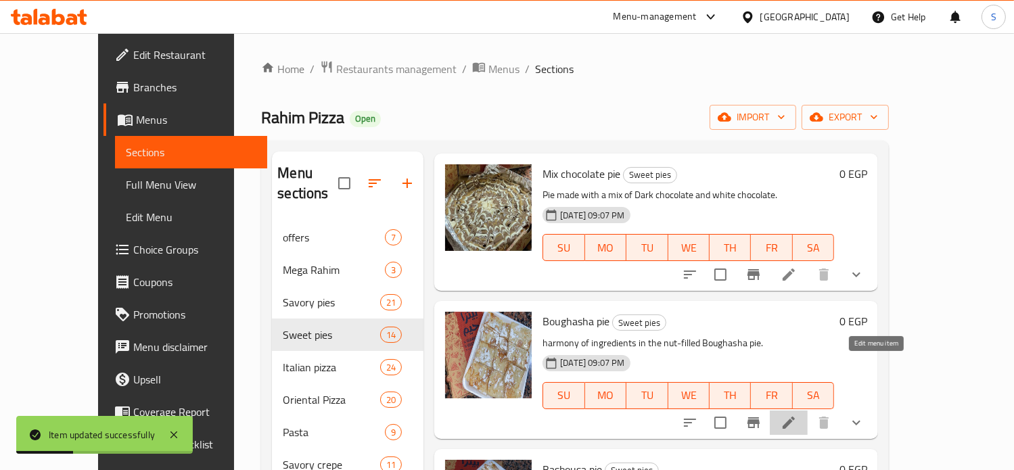
click at [797, 415] on icon at bounding box center [788, 423] width 16 height 16
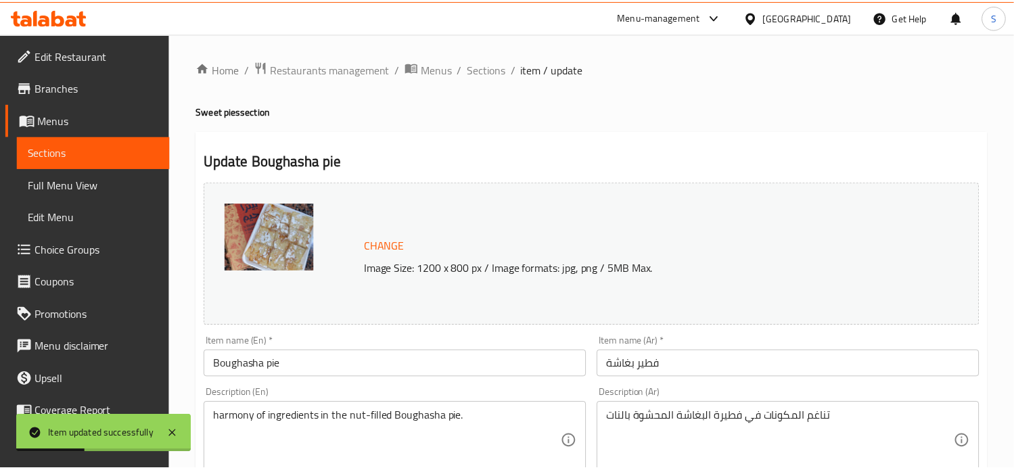
scroll to position [534, 0]
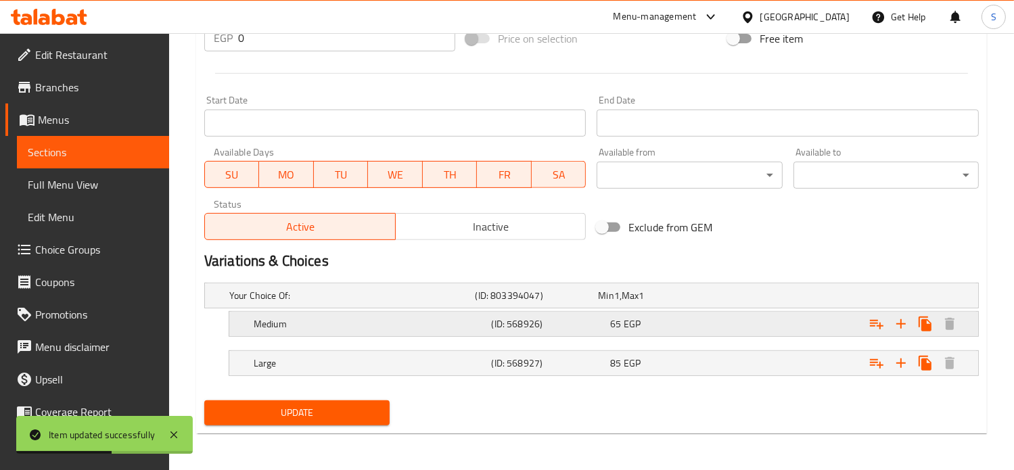
click at [705, 302] on div "65 EGP" at bounding box center [657, 296] width 118 height 14
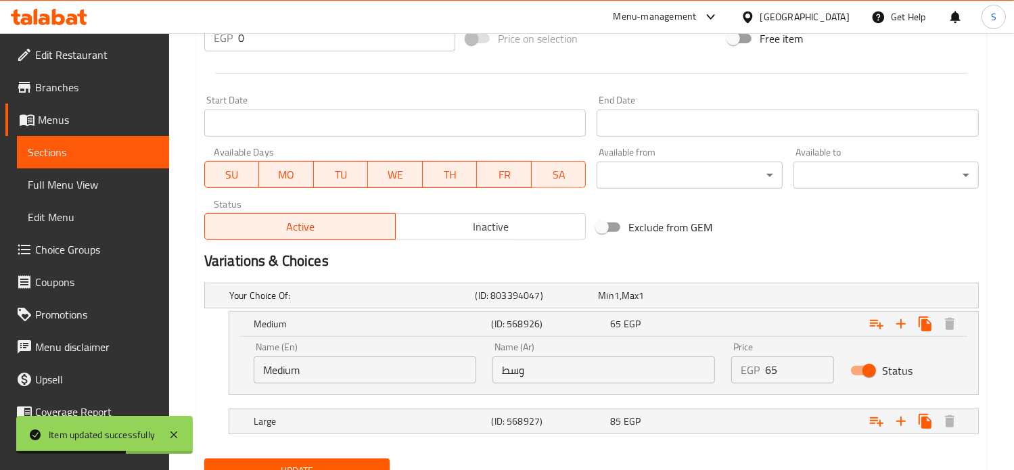
click at [774, 372] on input "65" at bounding box center [800, 369] width 70 height 27
type input "75"
click at [765, 298] on div "Expand" at bounding box center [841, 295] width 246 height 5
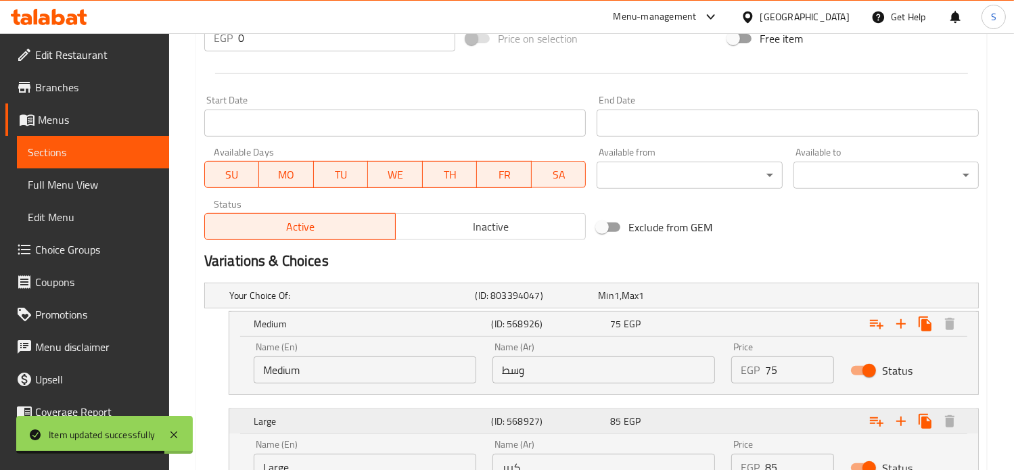
scroll to position [651, 0]
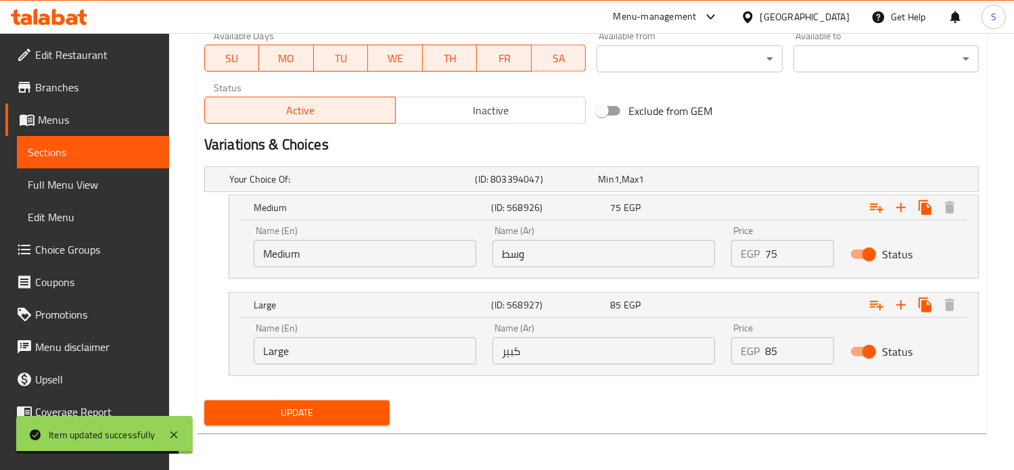
click at [768, 352] on input "85" at bounding box center [800, 350] width 70 height 27
type input "95"
click at [204, 400] on button "Update" at bounding box center [296, 412] width 185 height 25
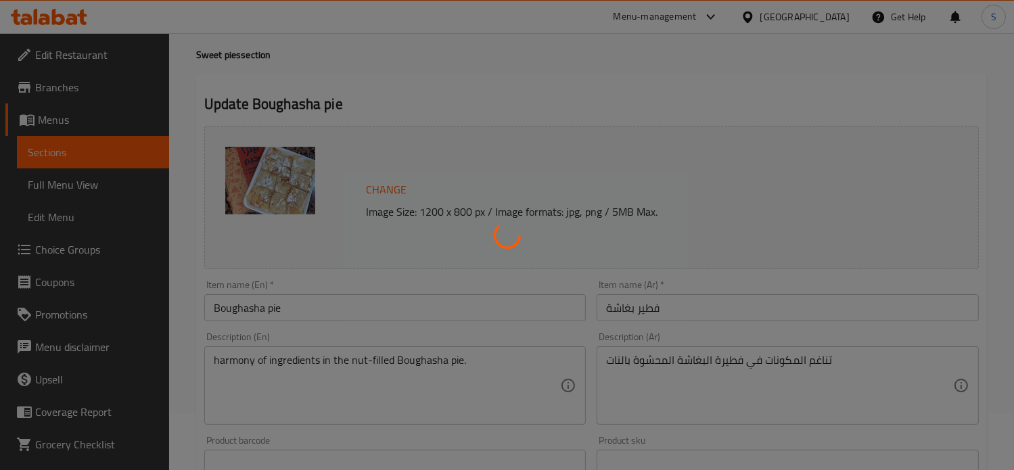
scroll to position [0, 0]
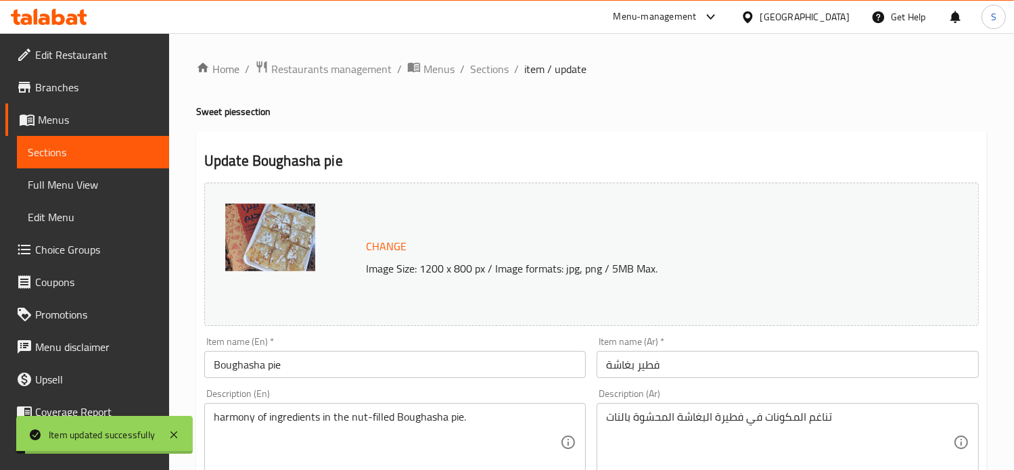
click at [481, 68] on span "Sections" at bounding box center [489, 69] width 39 height 16
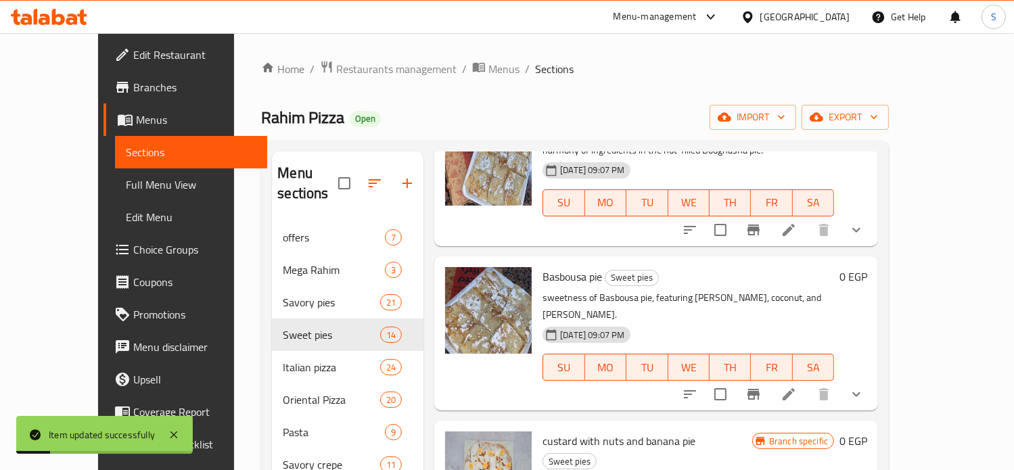
scroll to position [603, 0]
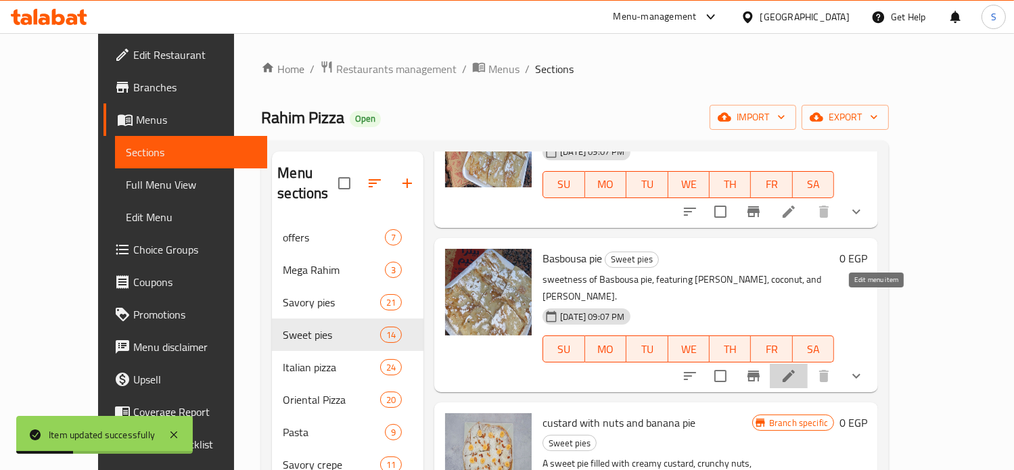
click at [795, 370] on icon at bounding box center [788, 376] width 12 height 12
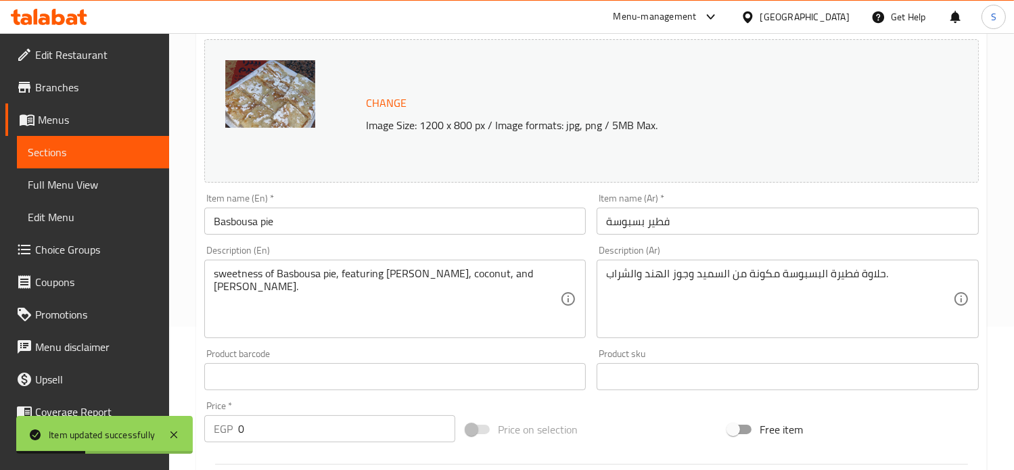
scroll to position [534, 0]
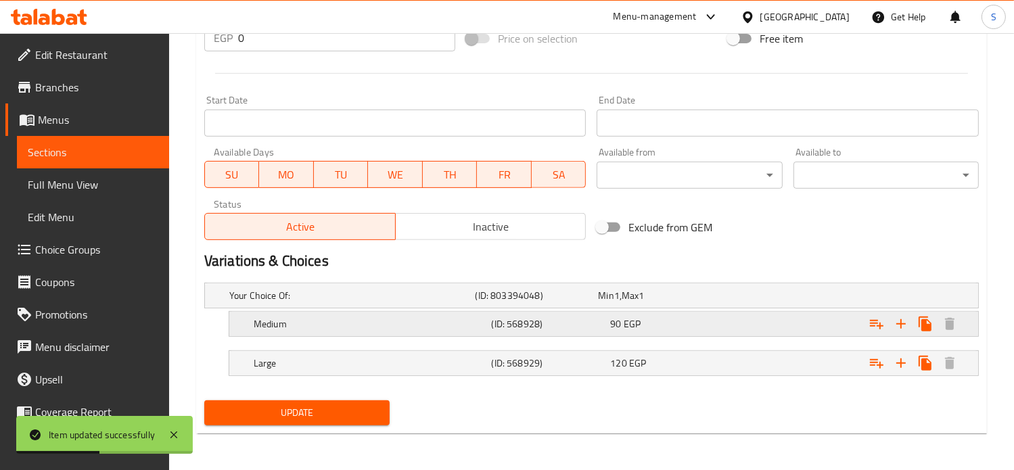
click at [665, 302] on div "90 EGP" at bounding box center [657, 296] width 118 height 14
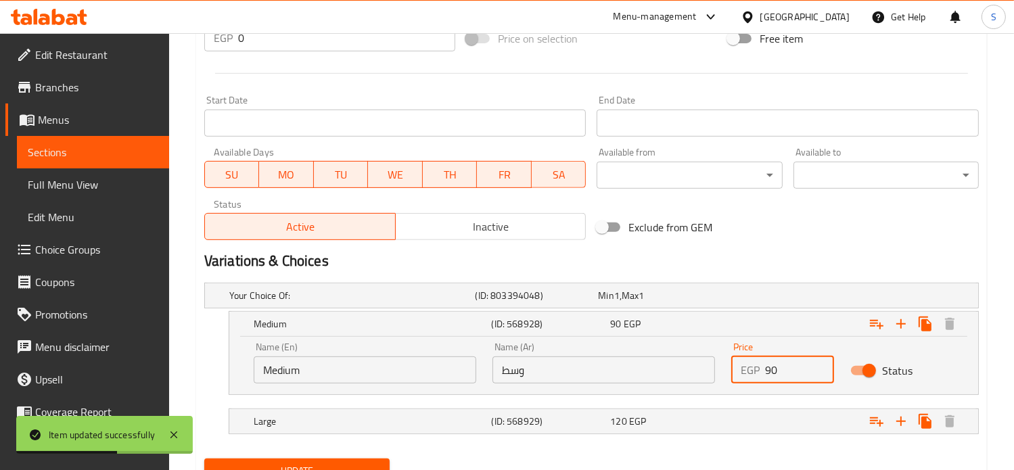
click at [768, 372] on input "90" at bounding box center [800, 369] width 70 height 27
type input "110"
drag, startPoint x: 755, startPoint y: 444, endPoint x: 748, endPoint y: 427, distance: 18.2
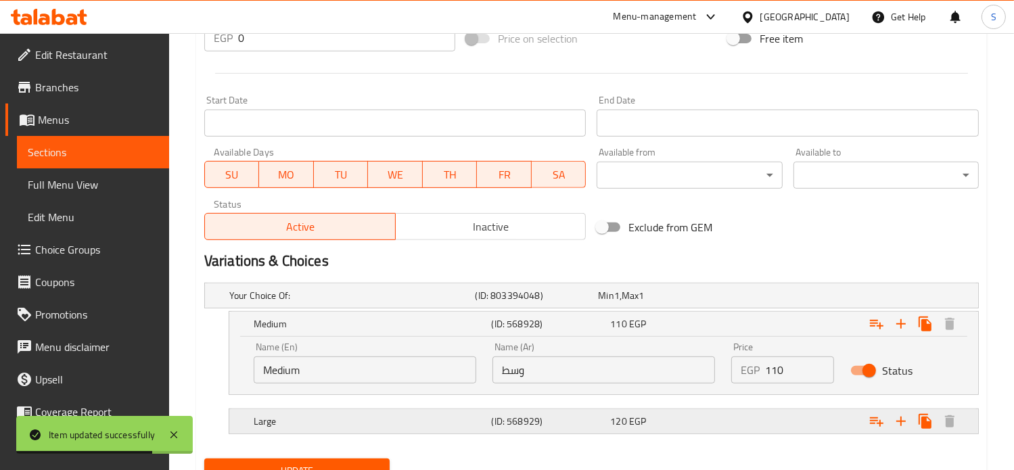
click at [748, 427] on div "Your Choice Of: (ID: 803394048) Min 1 , Max 1 Name (En) Your Choice Of: Name (E…" at bounding box center [591, 365] width 785 height 176
click at [748, 298] on div "Expand" at bounding box center [841, 295] width 246 height 5
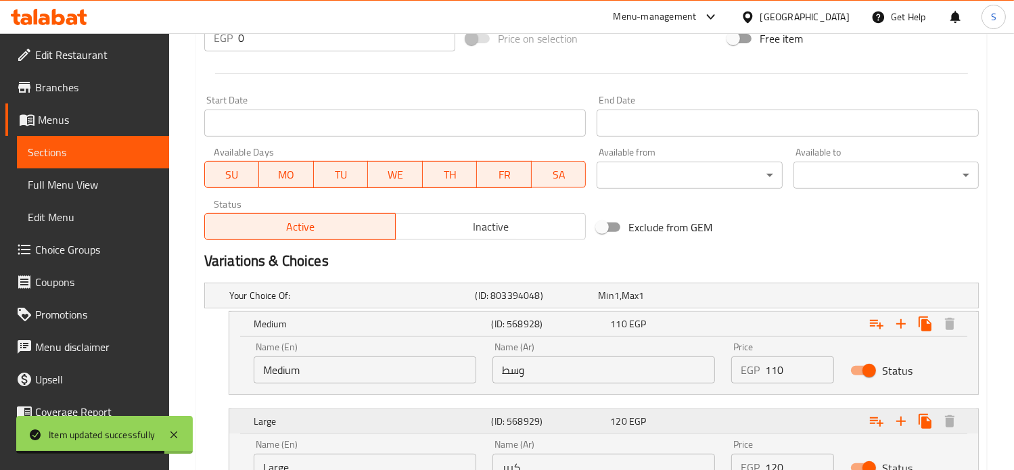
scroll to position [651, 0]
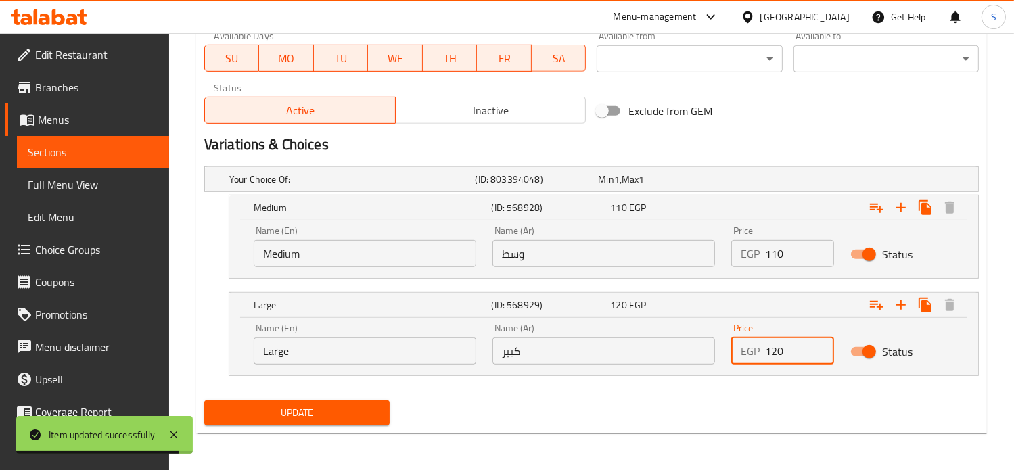
click at [774, 348] on input "120" at bounding box center [800, 350] width 70 height 27
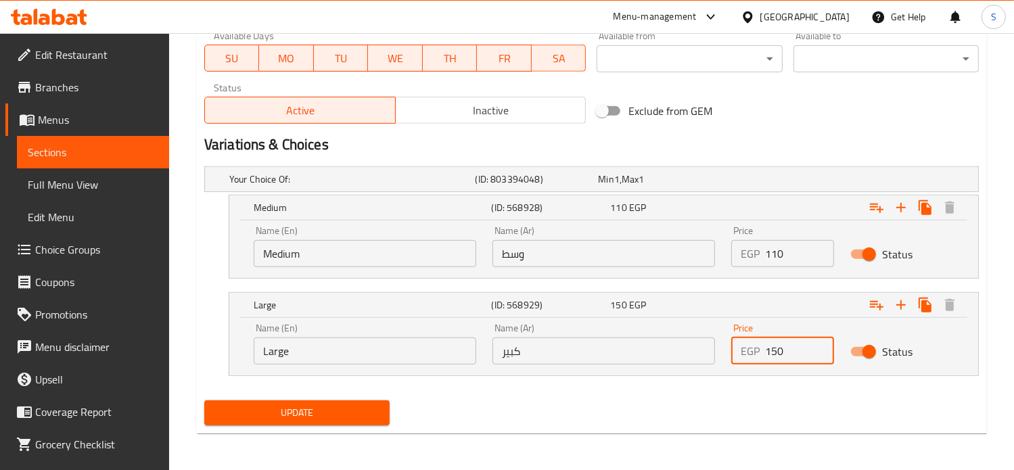
type input "150"
click at [204, 400] on button "Update" at bounding box center [296, 412] width 185 height 25
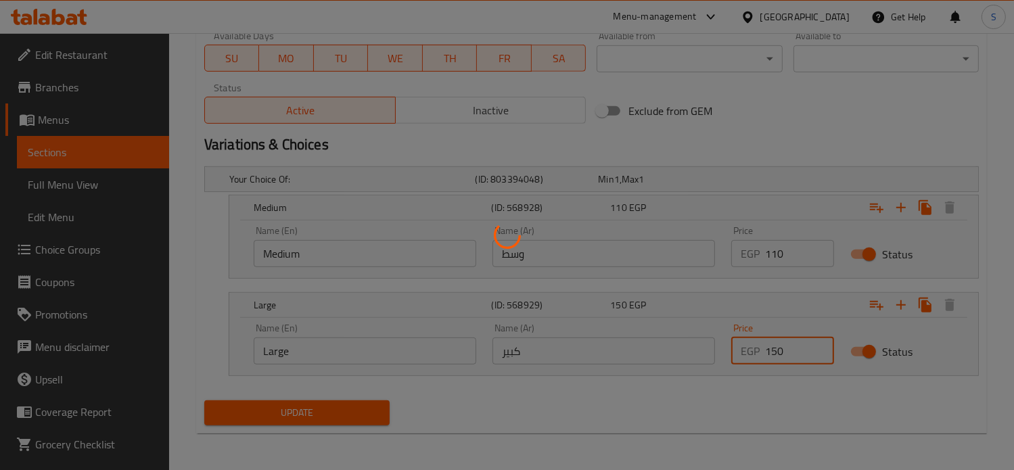
scroll to position [0, 0]
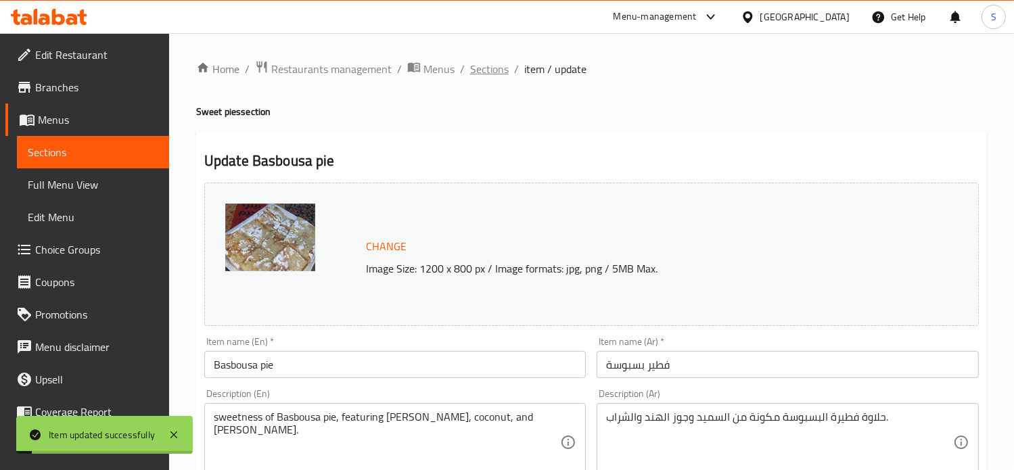
click at [483, 70] on span "Sections" at bounding box center [489, 69] width 39 height 16
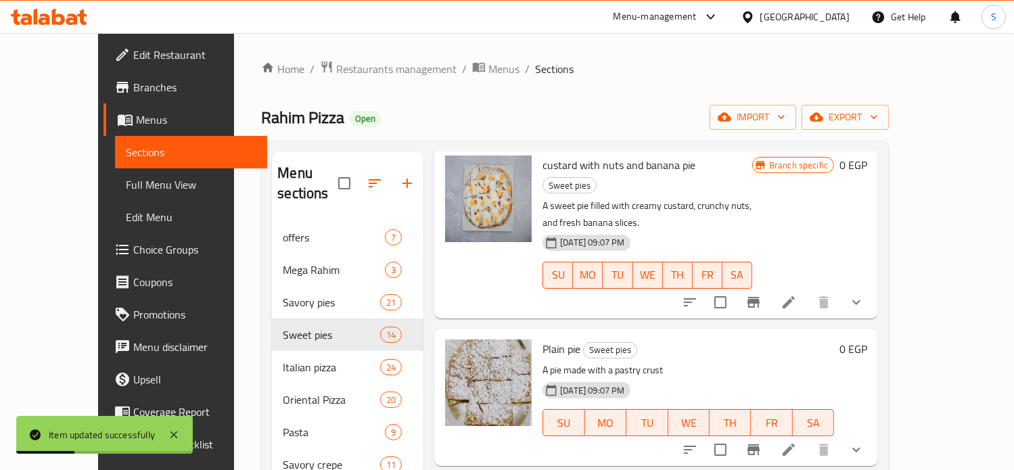
scroll to position [860, 0]
click at [797, 442] on icon at bounding box center [788, 450] width 16 height 16
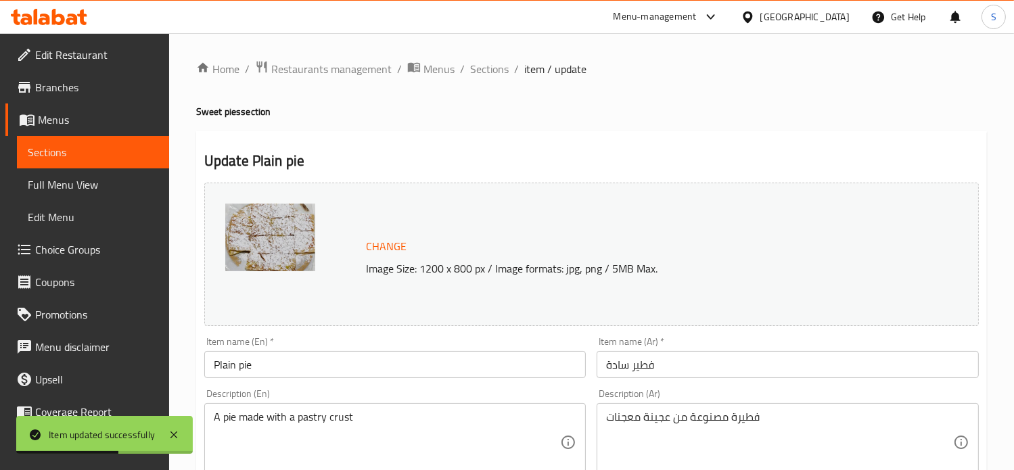
scroll to position [534, 0]
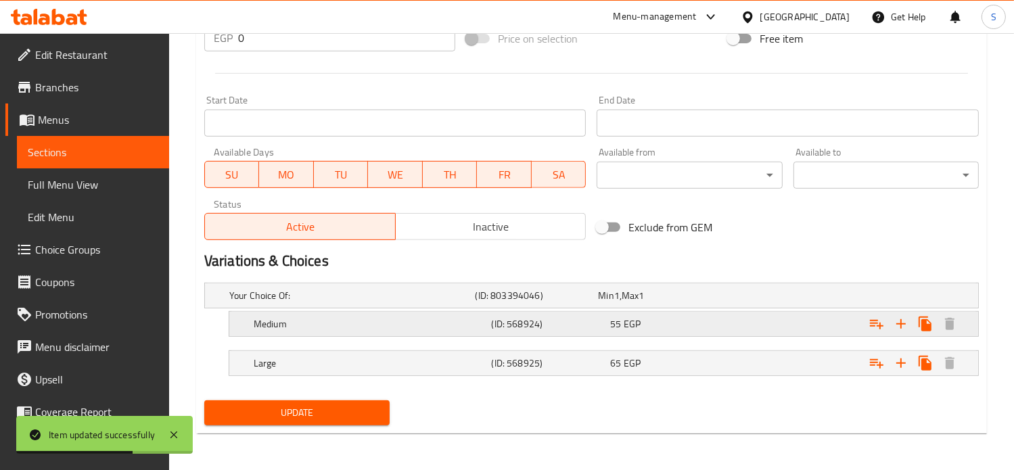
click at [685, 302] on div "55 EGP" at bounding box center [657, 296] width 118 height 14
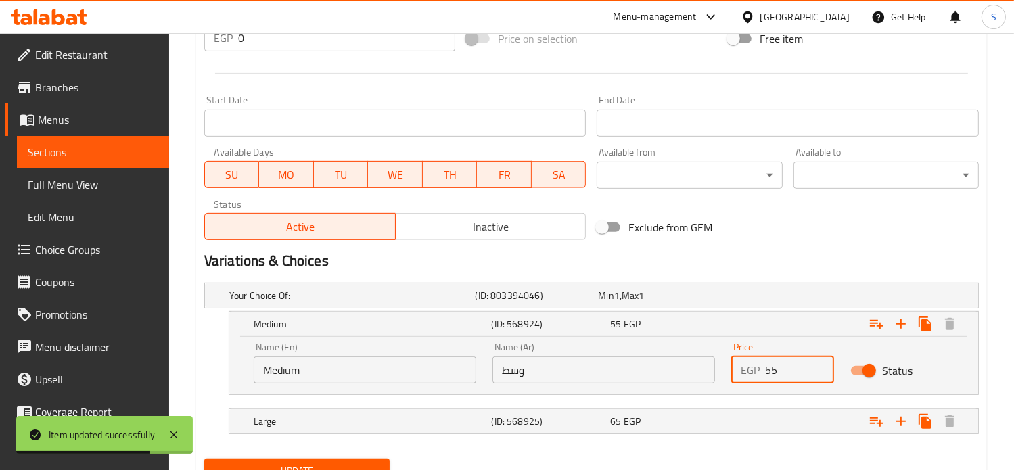
click at [768, 369] on input "55" at bounding box center [800, 369] width 70 height 27
type input "60"
click at [763, 298] on div "Expand" at bounding box center [841, 295] width 246 height 5
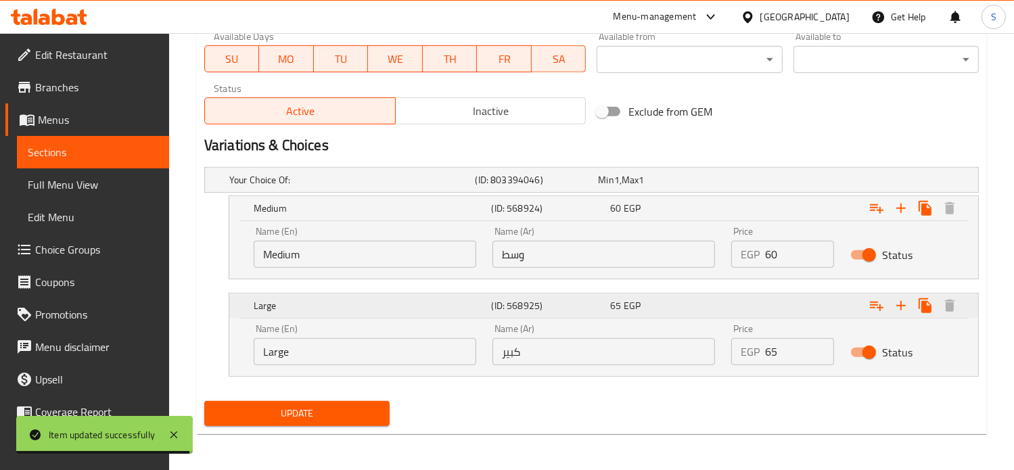
scroll to position [651, 0]
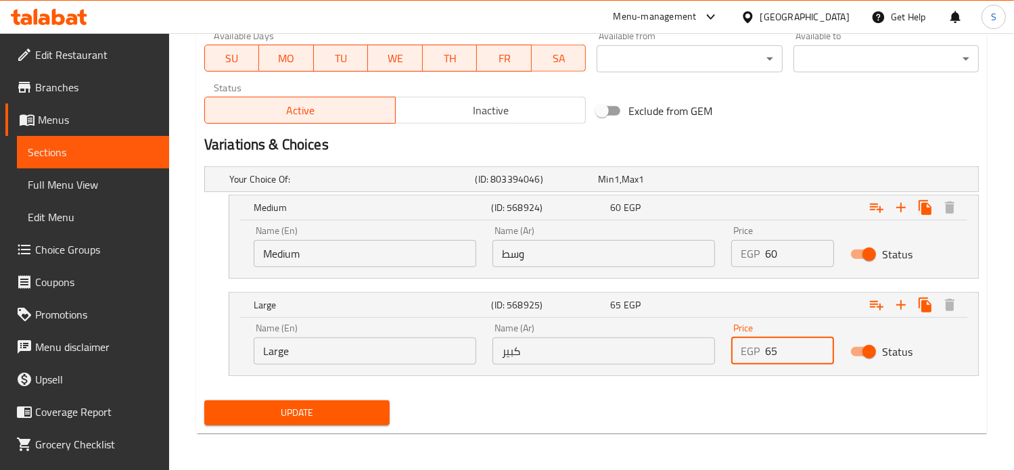
click at [768, 348] on input "65" at bounding box center [800, 350] width 70 height 27
type input "75"
click at [204, 400] on button "Update" at bounding box center [296, 412] width 185 height 25
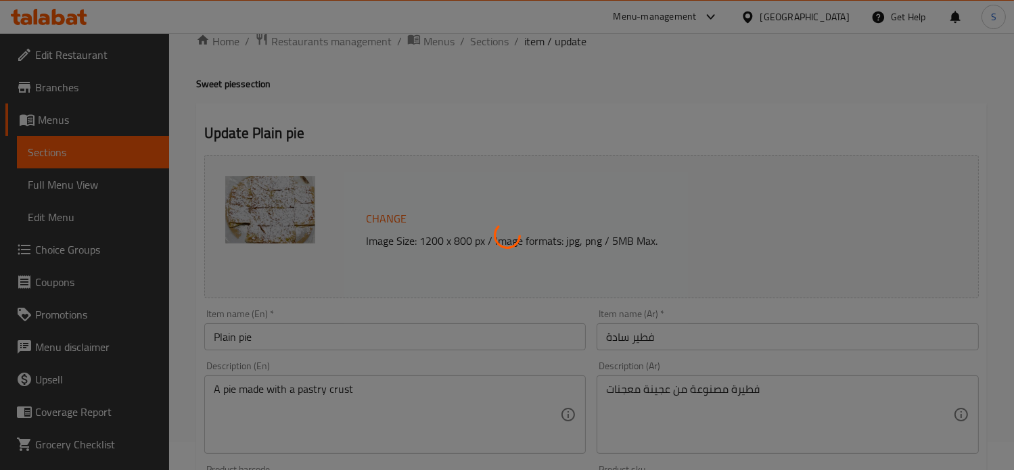
scroll to position [0, 0]
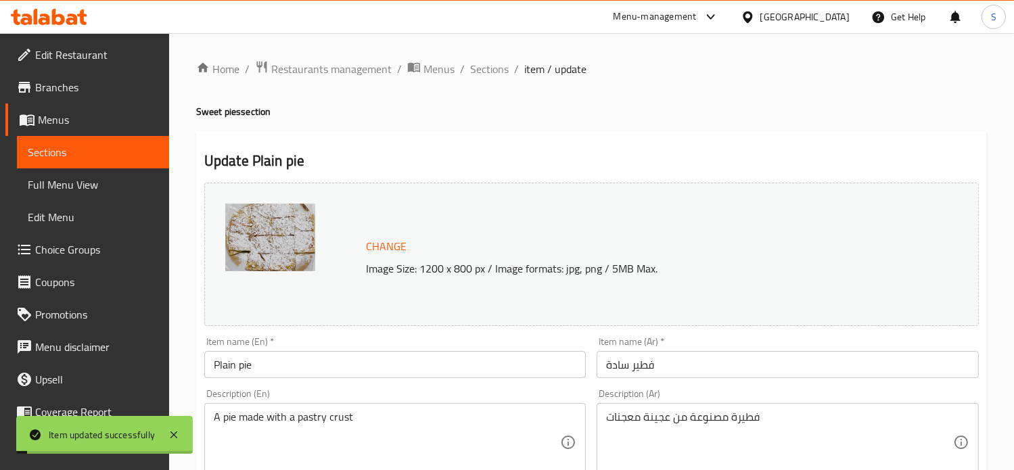
click at [479, 72] on span "Sections" at bounding box center [489, 69] width 39 height 16
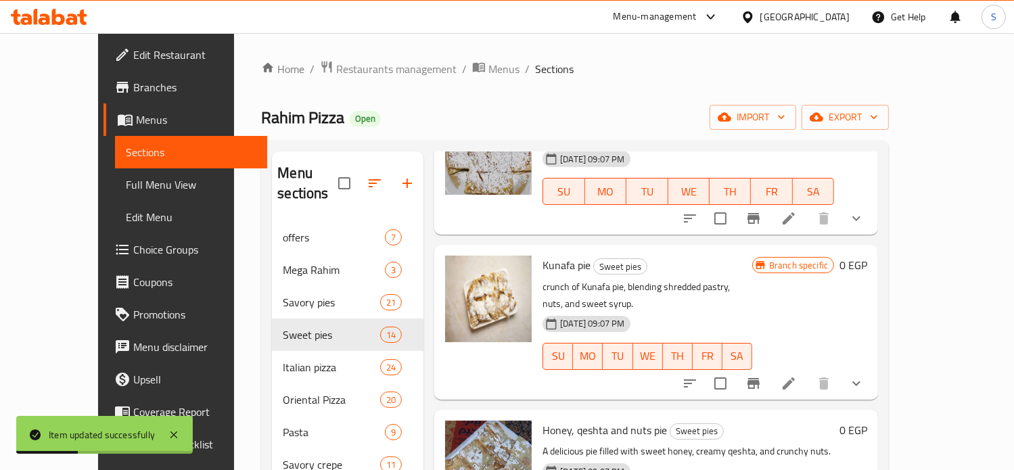
scroll to position [1089, 0]
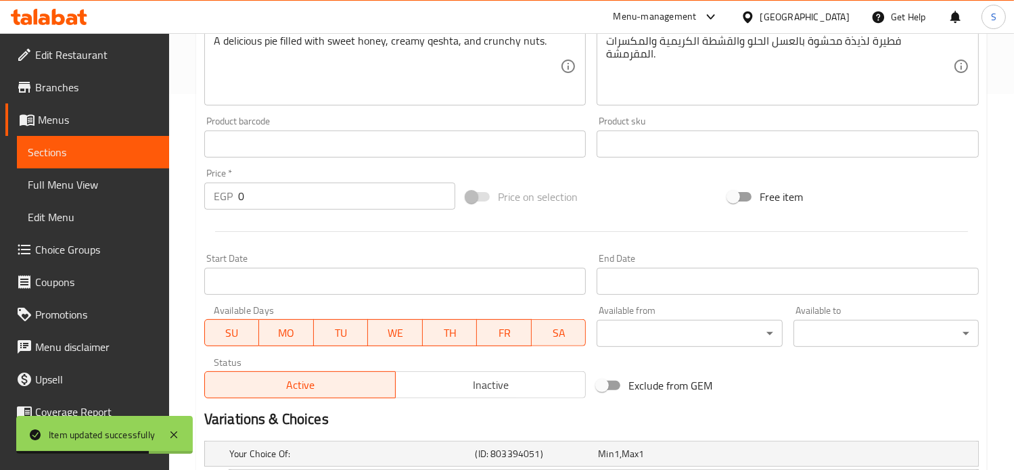
scroll to position [534, 0]
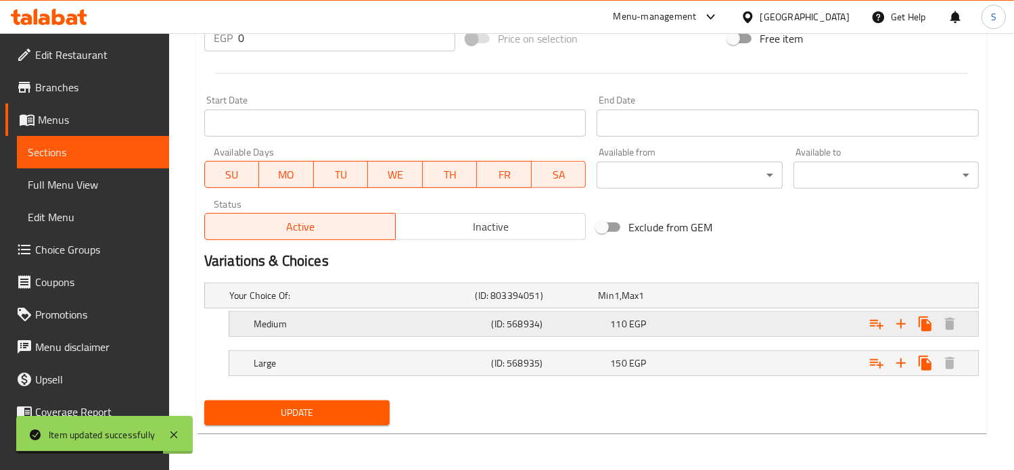
click at [706, 302] on div "110 EGP" at bounding box center [657, 296] width 118 height 14
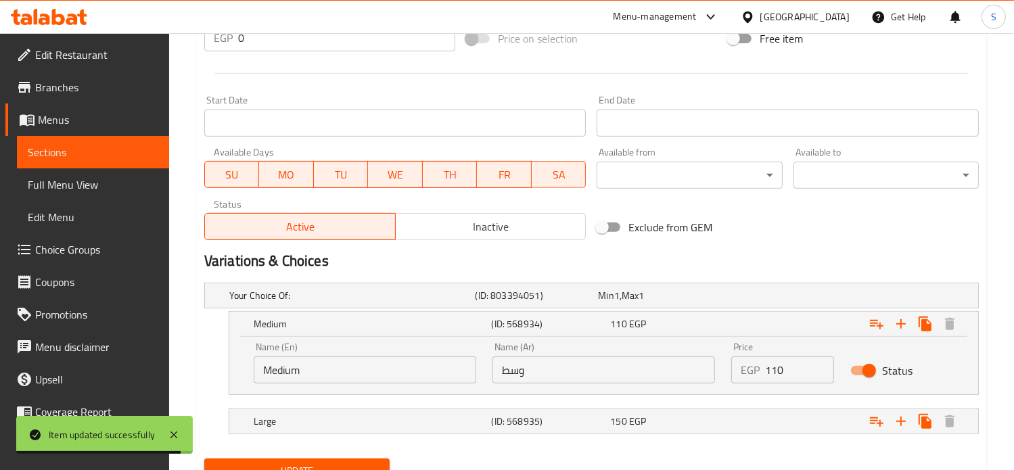
click at [775, 371] on input "110" at bounding box center [800, 369] width 70 height 27
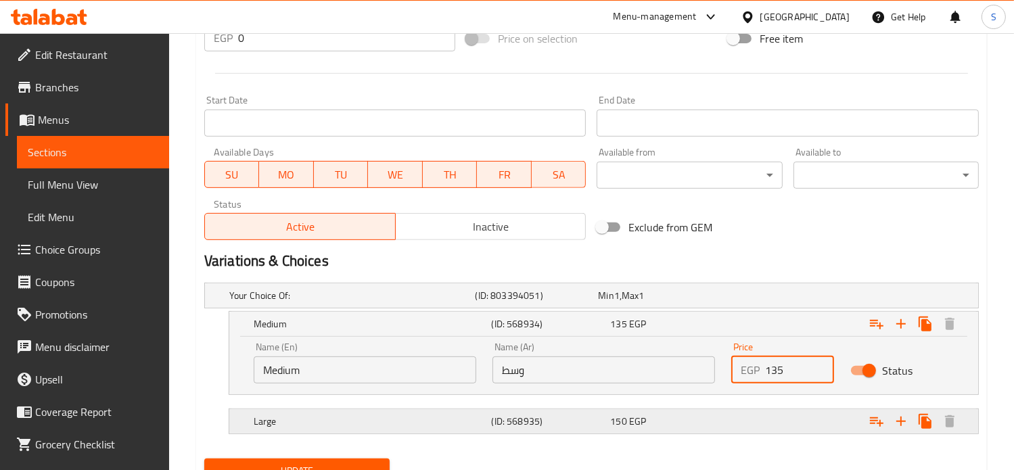
type input "135"
click at [775, 298] on div "Expand" at bounding box center [841, 295] width 246 height 5
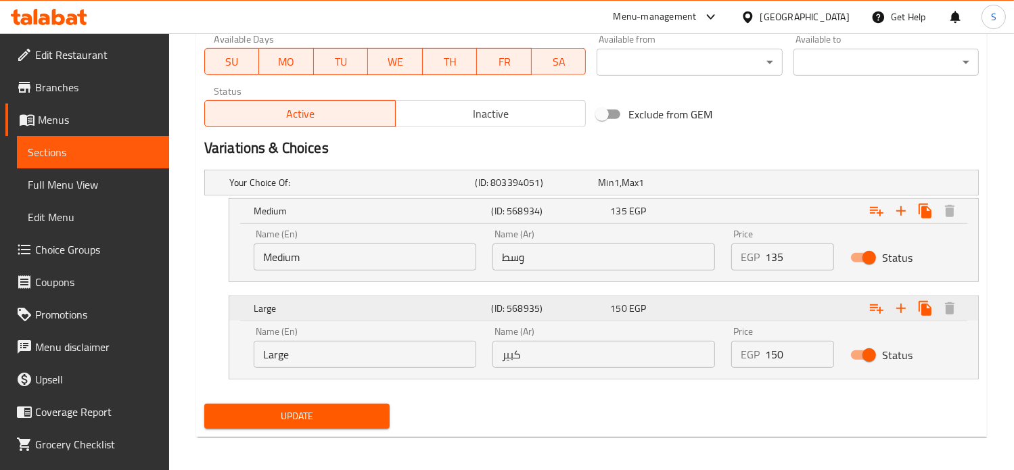
scroll to position [651, 0]
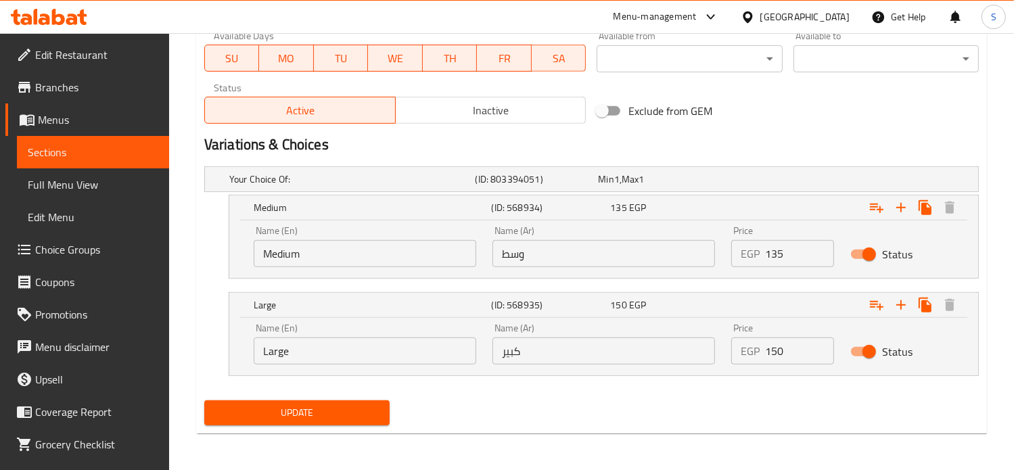
click at [771, 346] on input "150" at bounding box center [800, 350] width 70 height 27
type input "185"
click at [204, 400] on button "Update" at bounding box center [296, 412] width 185 height 25
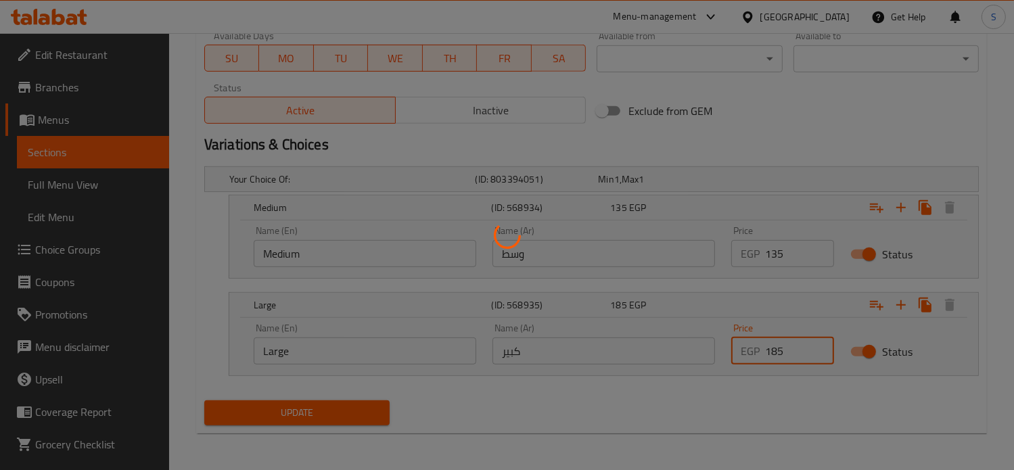
scroll to position [0, 0]
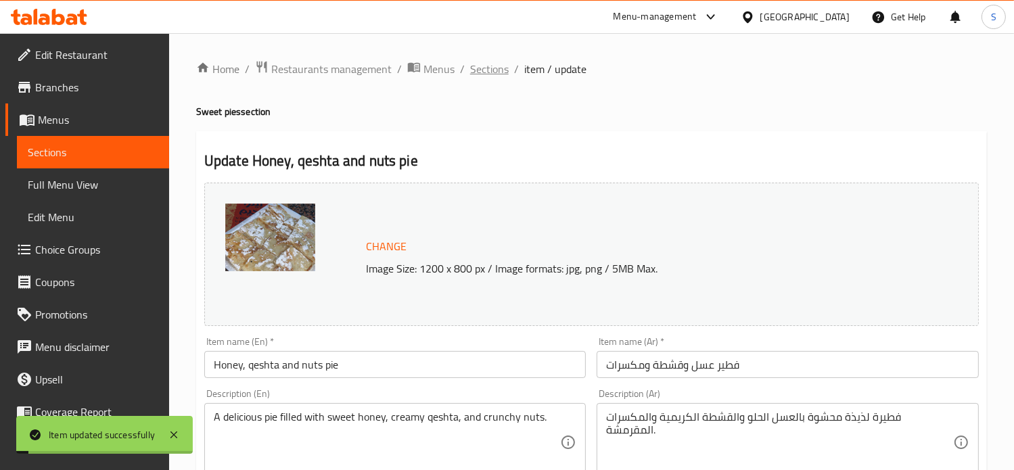
click at [484, 71] on span "Sections" at bounding box center [489, 69] width 39 height 16
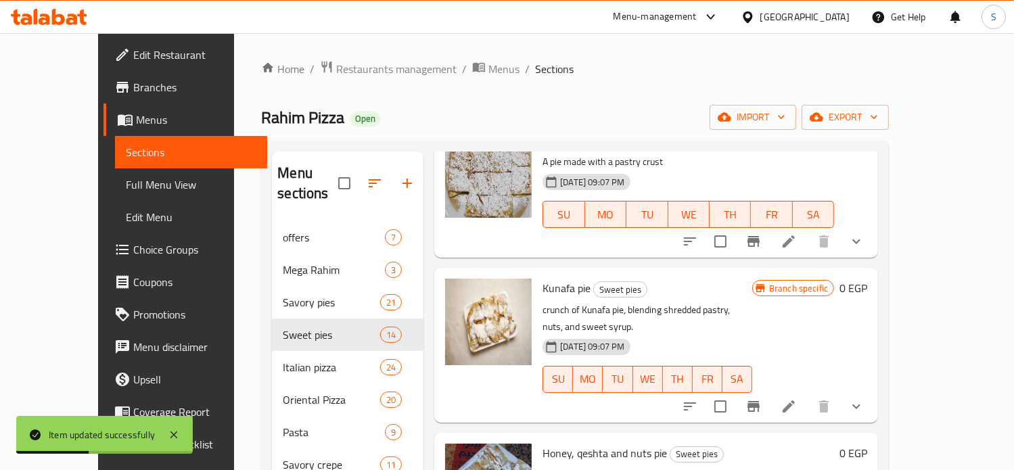
scroll to position [1169, 0]
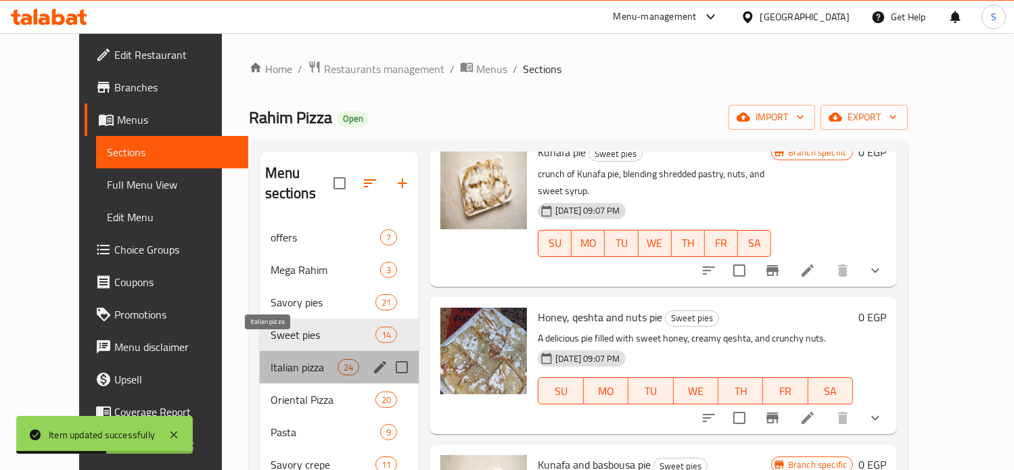
click at [270, 359] on span "Italian pizza" at bounding box center [303, 367] width 67 height 16
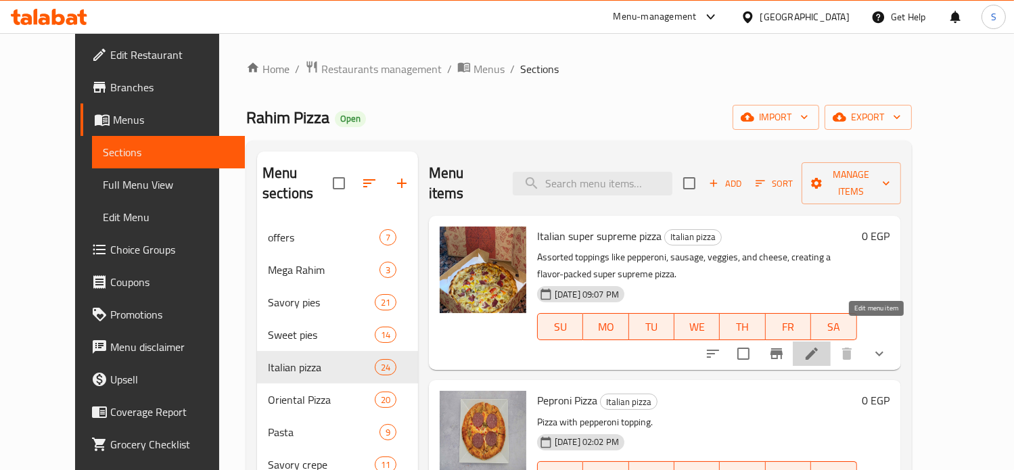
click at [820, 346] on icon at bounding box center [811, 354] width 16 height 16
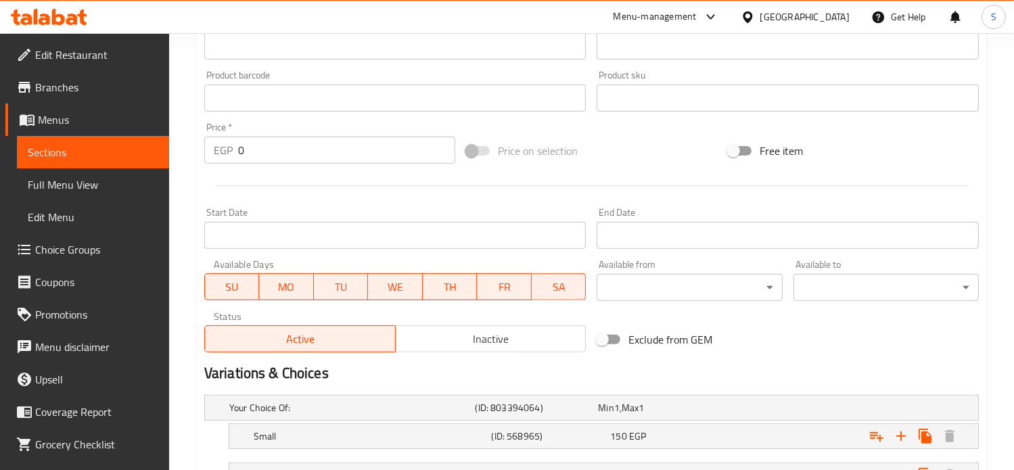
scroll to position [573, 0]
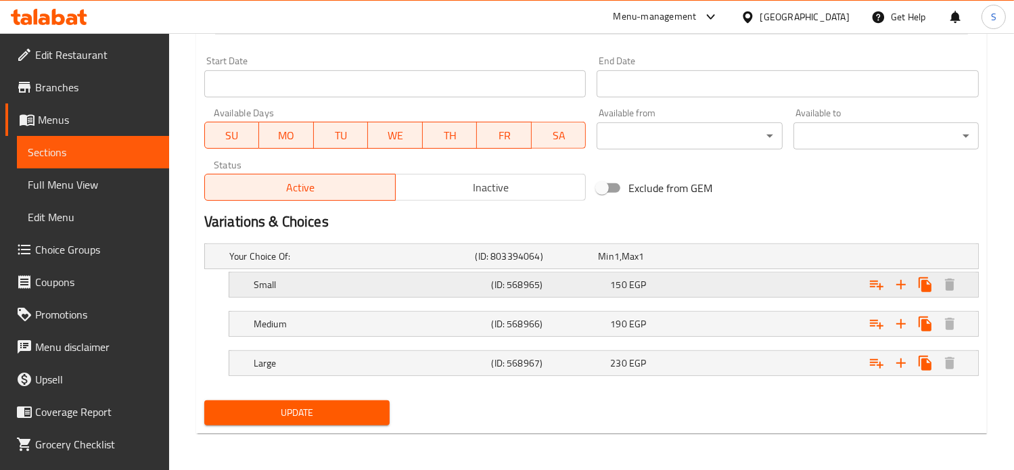
click at [684, 263] on div "150 EGP" at bounding box center [657, 257] width 118 height 14
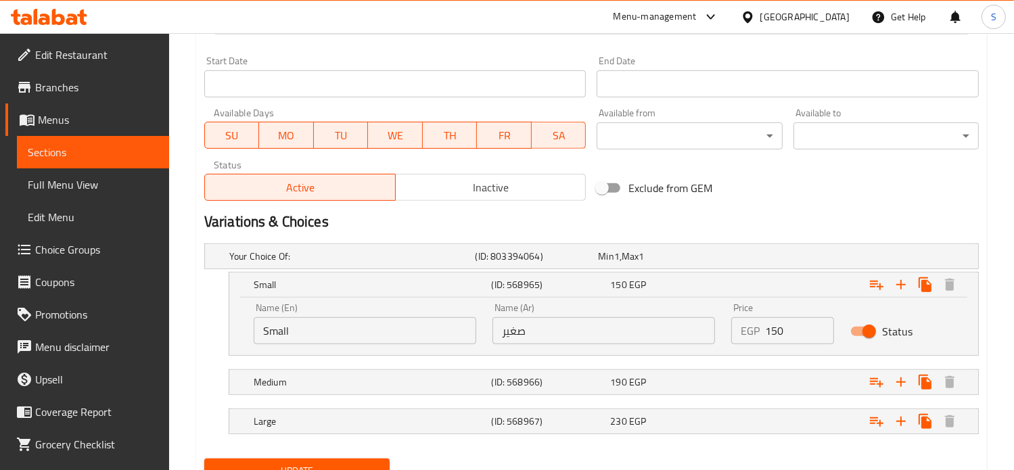
click at [777, 330] on input "150" at bounding box center [800, 330] width 70 height 27
click at [740, 259] on div "Expand" at bounding box center [841, 256] width 246 height 5
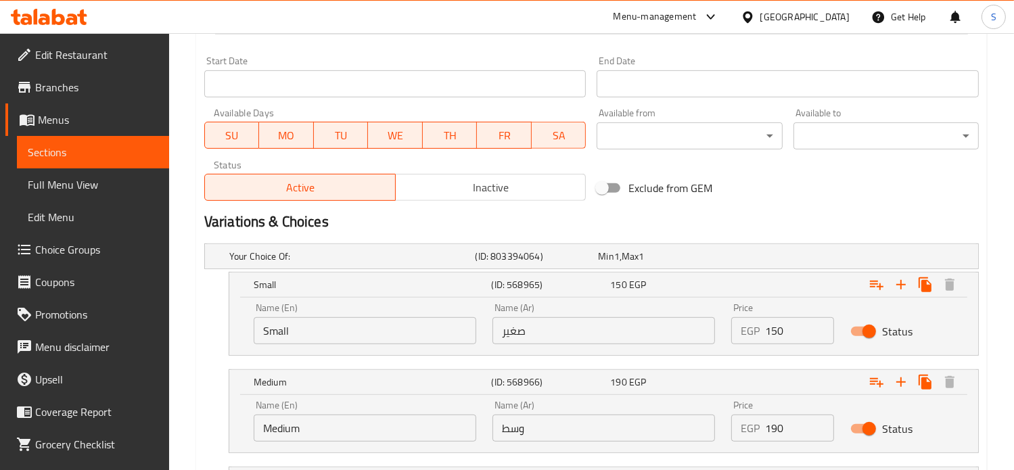
scroll to position [690, 0]
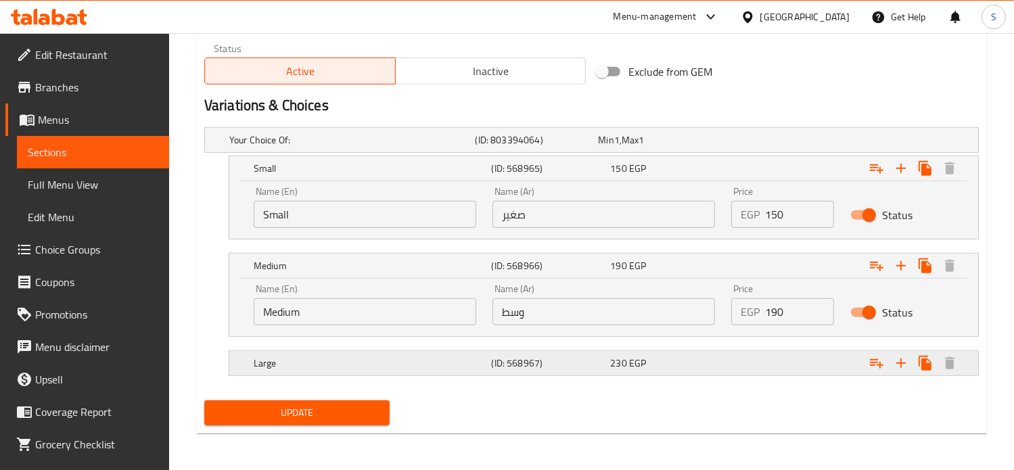
click at [731, 143] on div "Expand" at bounding box center [841, 139] width 246 height 5
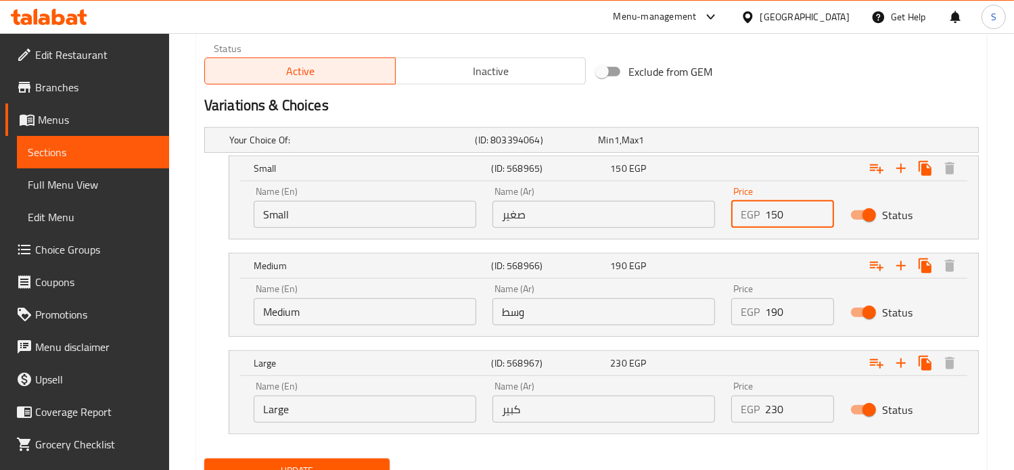
click at [768, 218] on input "150" at bounding box center [800, 214] width 70 height 27
type input "165"
click at [776, 302] on input "190" at bounding box center [800, 311] width 70 height 27
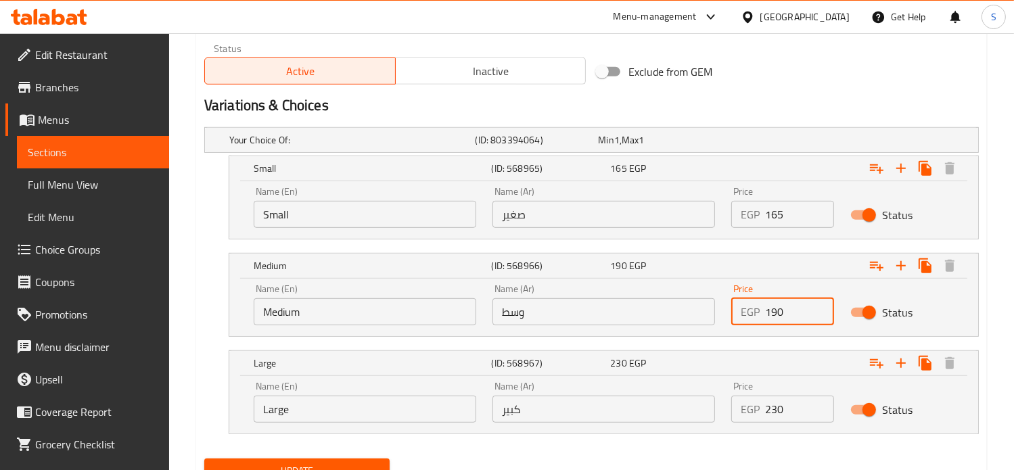
click at [776, 302] on input "190" at bounding box center [800, 311] width 70 height 27
type input "210"
click at [769, 408] on input "230" at bounding box center [800, 409] width 70 height 27
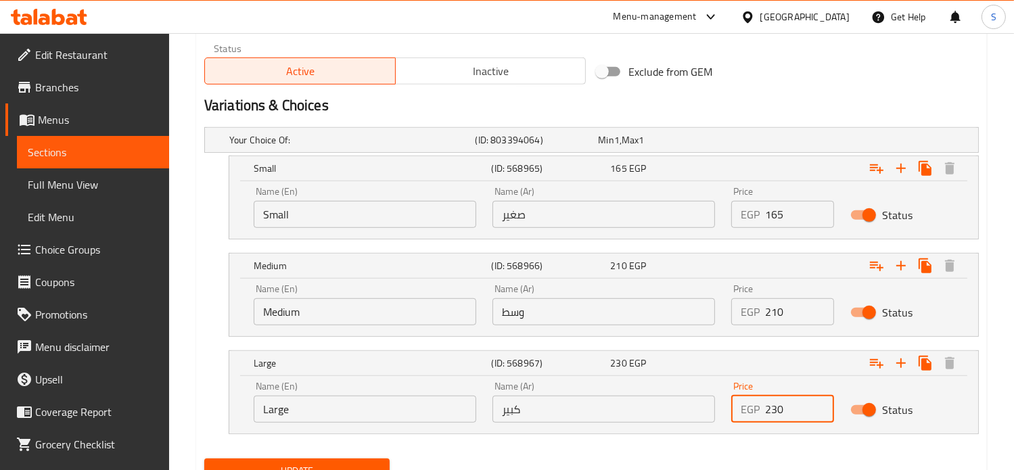
click at [769, 408] on input "230" at bounding box center [800, 409] width 70 height 27
type input "260"
click at [204, 458] on button "Update" at bounding box center [296, 470] width 185 height 25
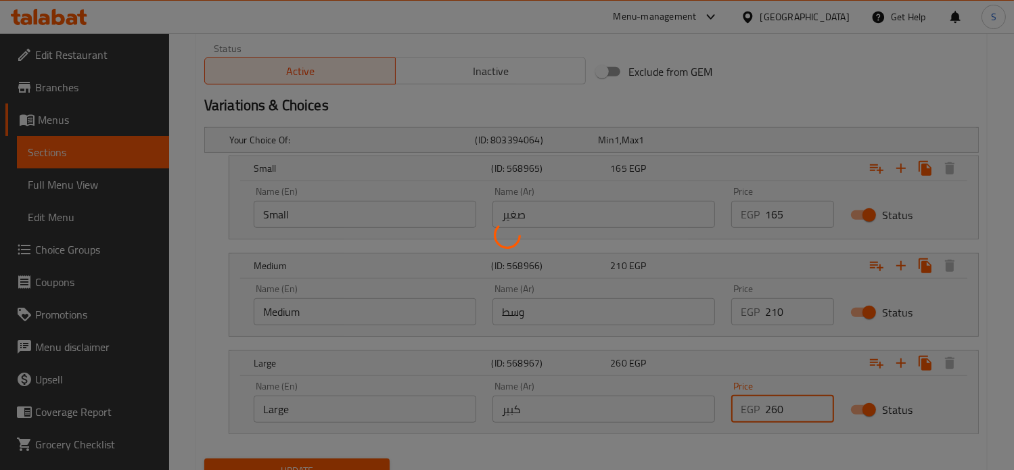
scroll to position [0, 0]
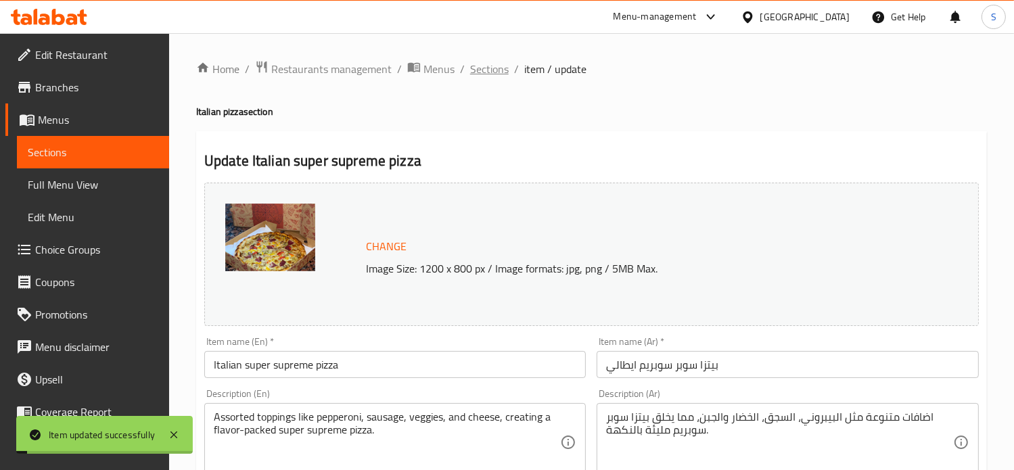
click at [485, 71] on span "Sections" at bounding box center [489, 69] width 39 height 16
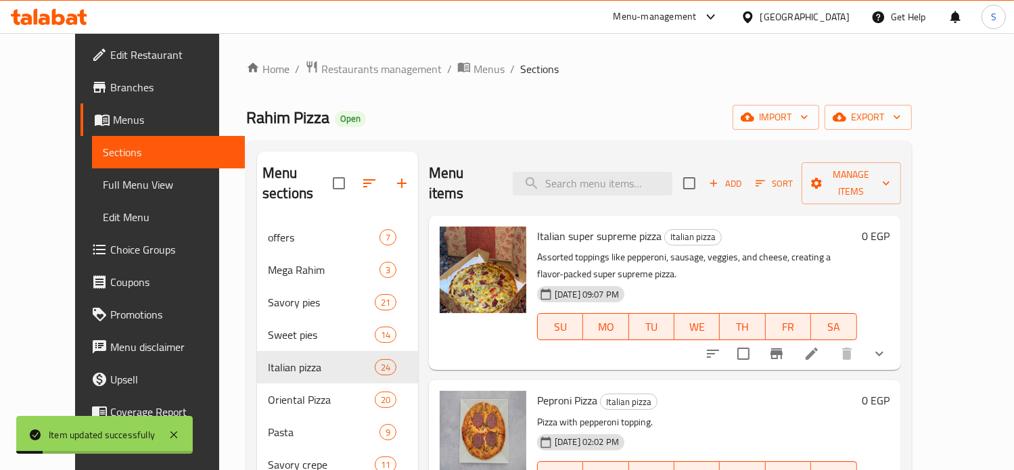
scroll to position [133, 0]
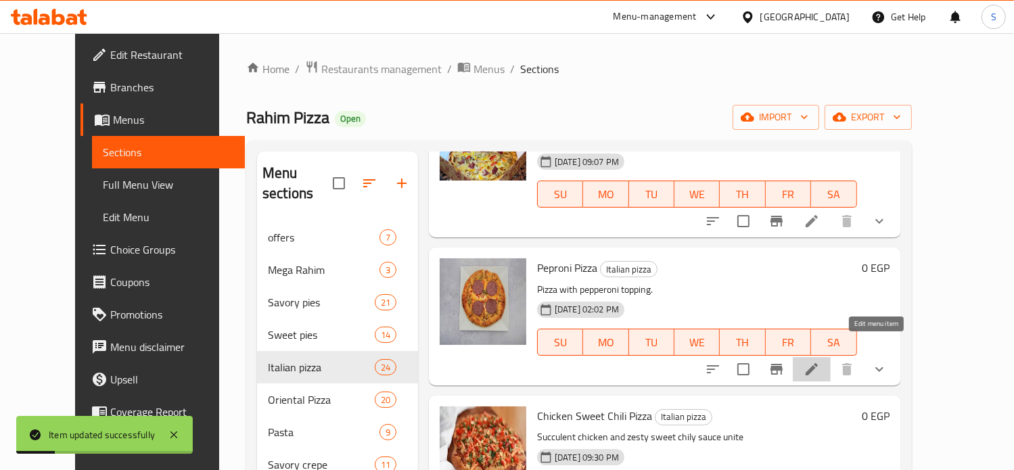
click at [818, 363] on icon at bounding box center [811, 369] width 12 height 12
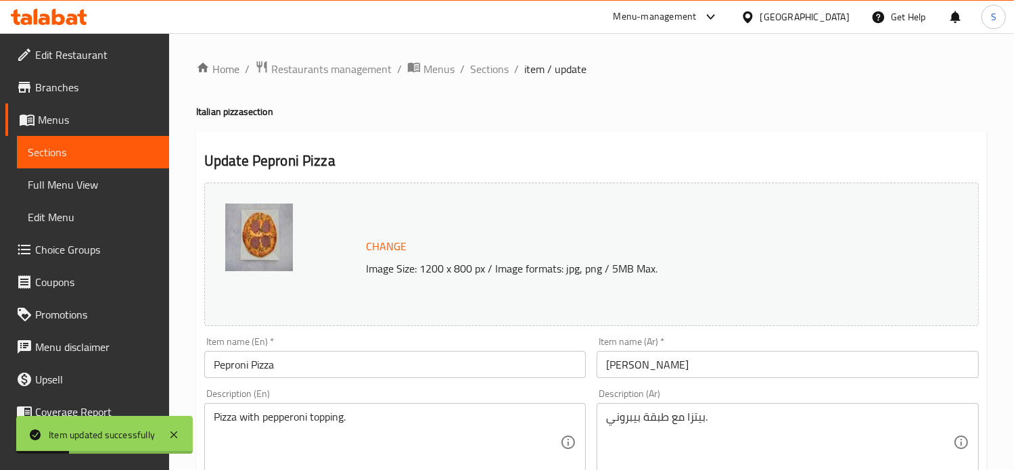
scroll to position [573, 0]
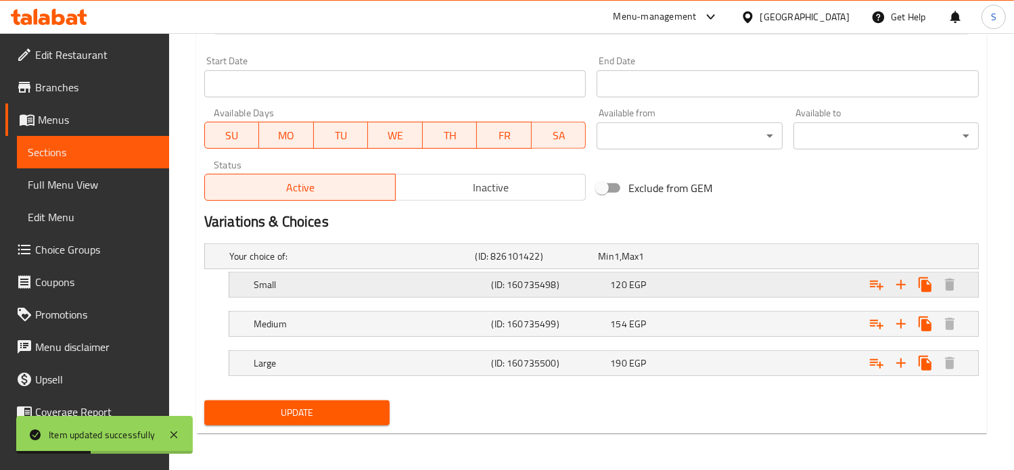
drag, startPoint x: 694, startPoint y: 301, endPoint x: 692, endPoint y: 293, distance: 8.2
click at [692, 293] on div "Your choice of: (ID: 826101422) Min 1 , Max 1 Name (En) Your choice of: Name (E…" at bounding box center [591, 316] width 785 height 157
click at [692, 266] on div "120 EGP" at bounding box center [656, 256] width 123 height 19
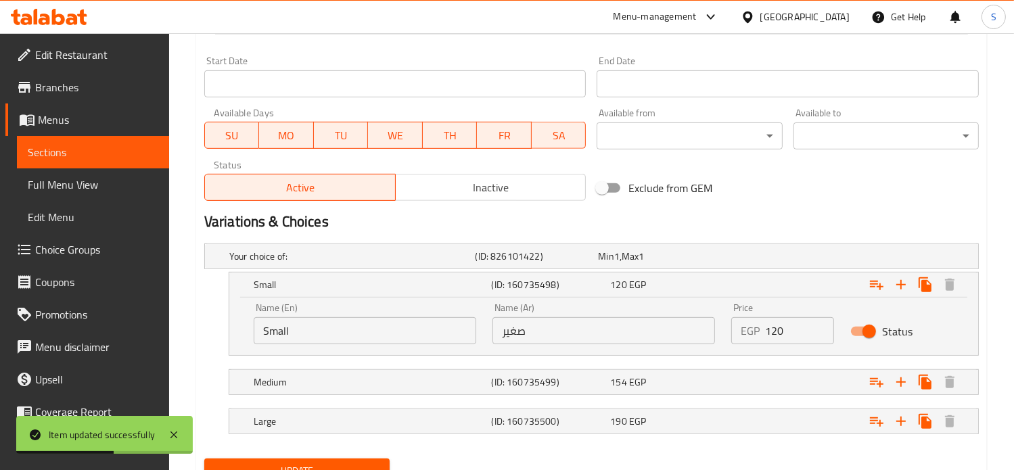
click at [772, 329] on input "120" at bounding box center [800, 330] width 70 height 27
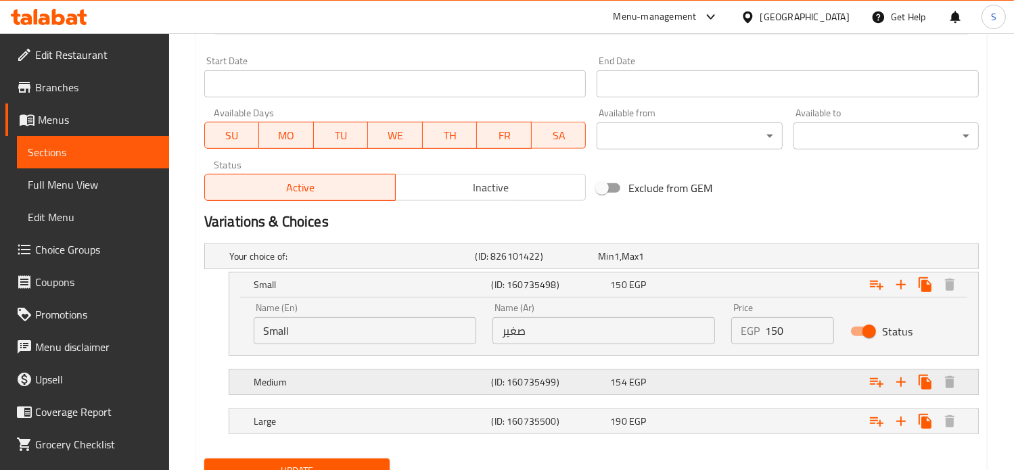
click at [766, 259] on div "Expand" at bounding box center [841, 256] width 246 height 5
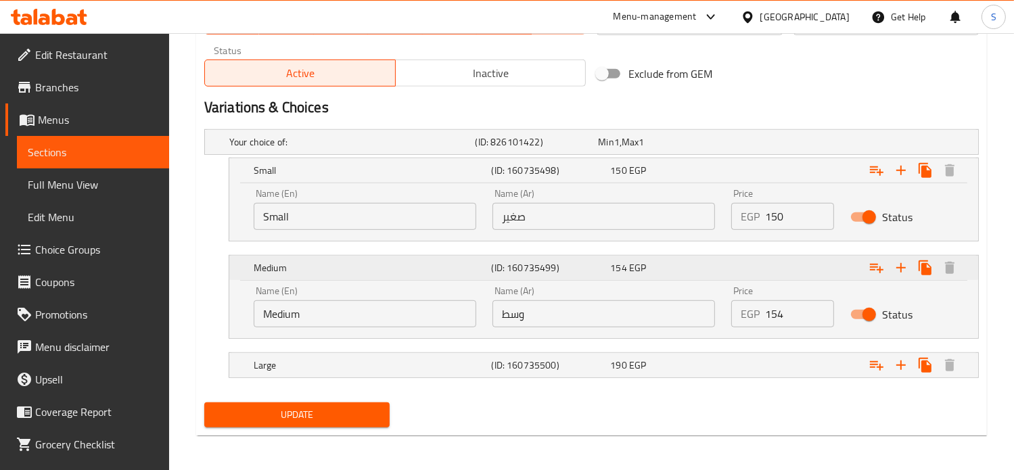
scroll to position [690, 0]
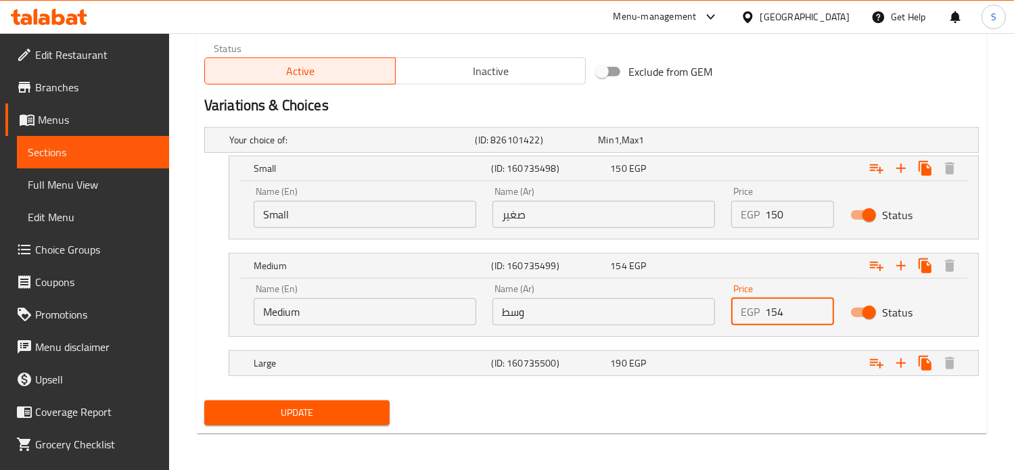
click at [768, 310] on input "154" at bounding box center [800, 311] width 70 height 27
click at [775, 219] on input "150" at bounding box center [800, 214] width 70 height 27
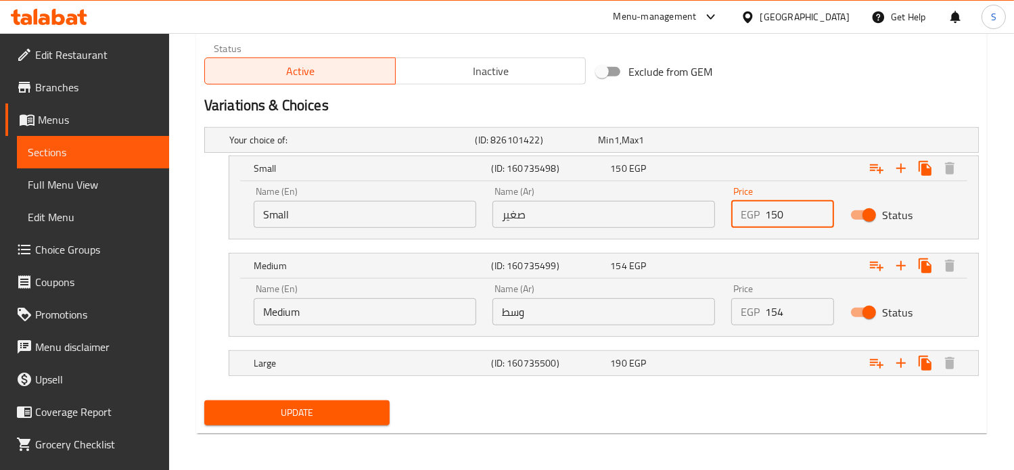
click at [775, 219] on input "150" at bounding box center [800, 214] width 70 height 27
type input "145"
click at [773, 309] on input "154" at bounding box center [800, 311] width 70 height 27
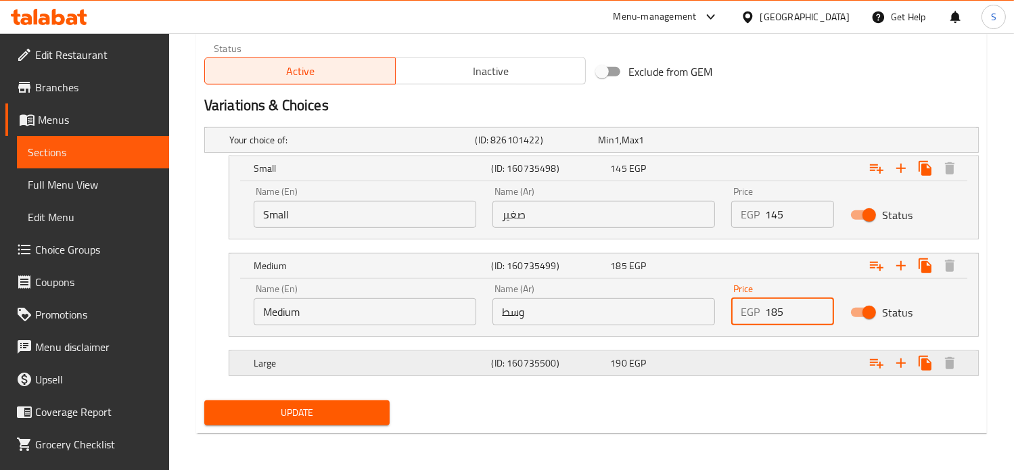
type input "185"
click at [770, 143] on div "Expand" at bounding box center [841, 139] width 246 height 5
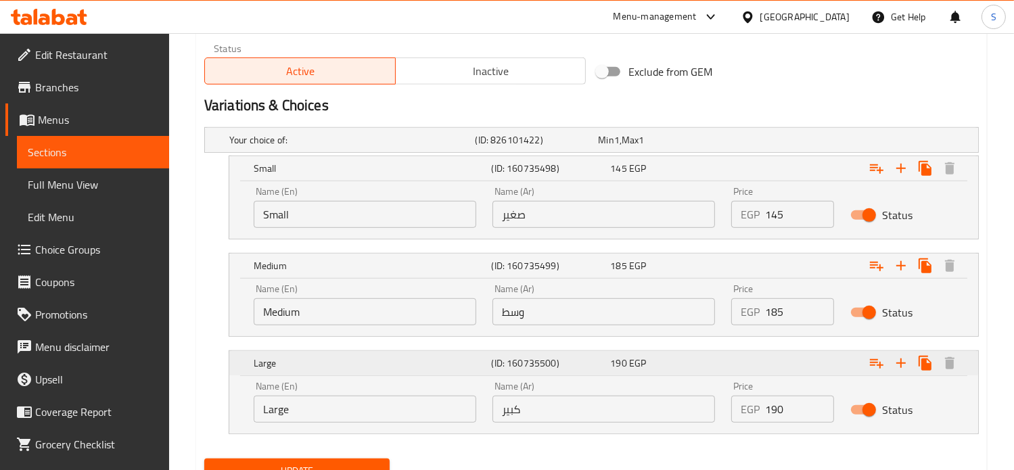
scroll to position [747, 0]
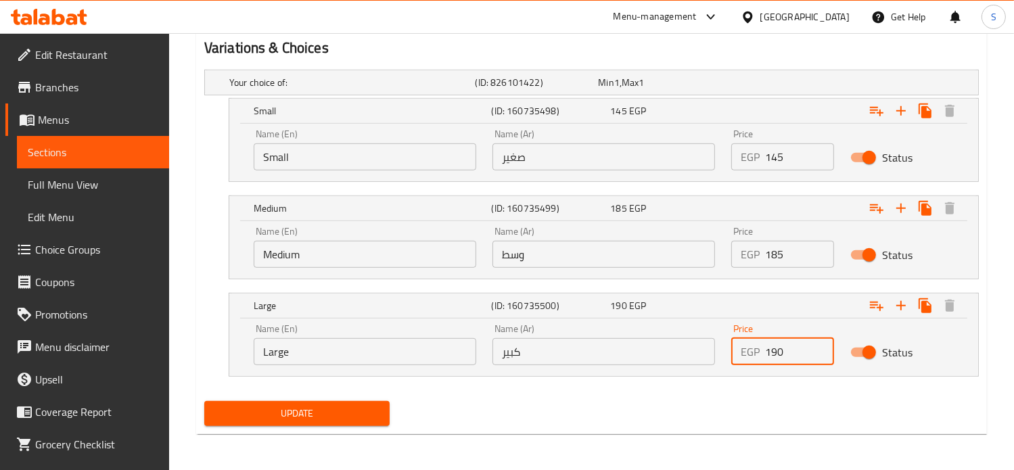
click at [778, 352] on input "190" at bounding box center [800, 351] width 70 height 27
type input "225"
click at [204, 401] on button "Update" at bounding box center [296, 413] width 185 height 25
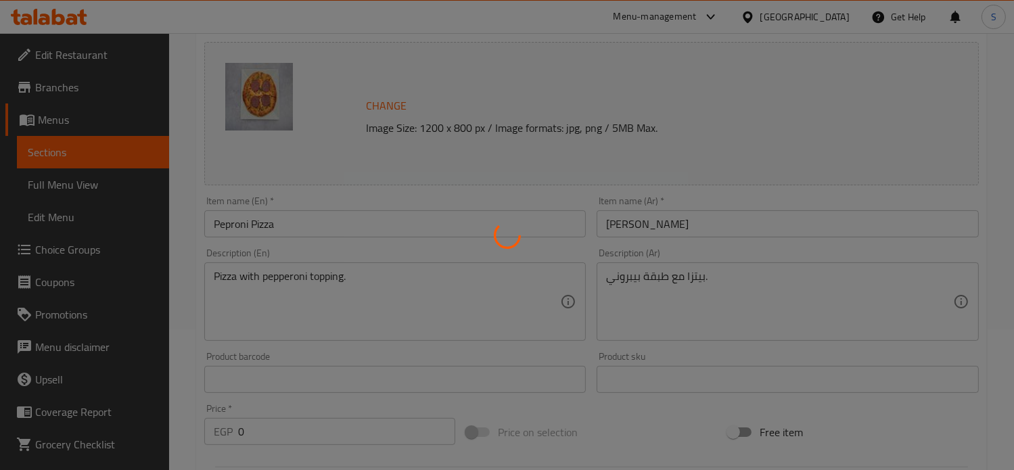
scroll to position [0, 0]
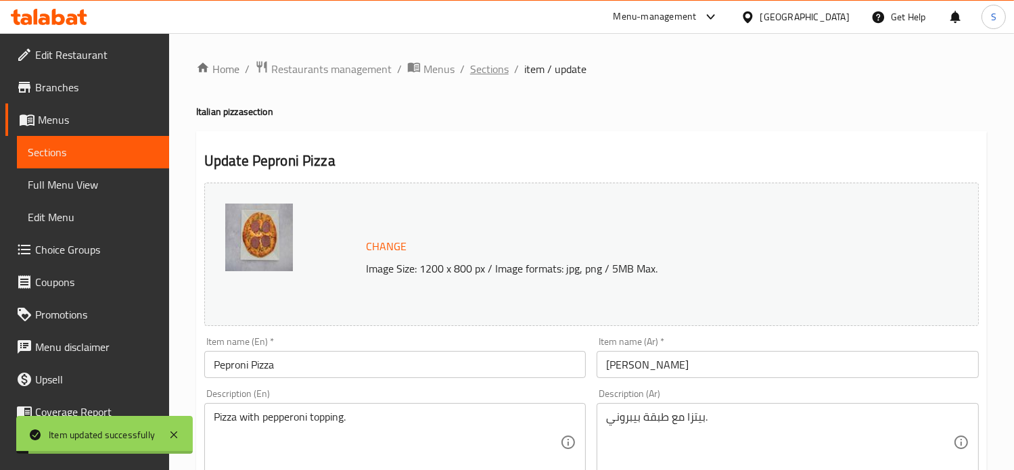
click at [490, 70] on span "Sections" at bounding box center [489, 69] width 39 height 16
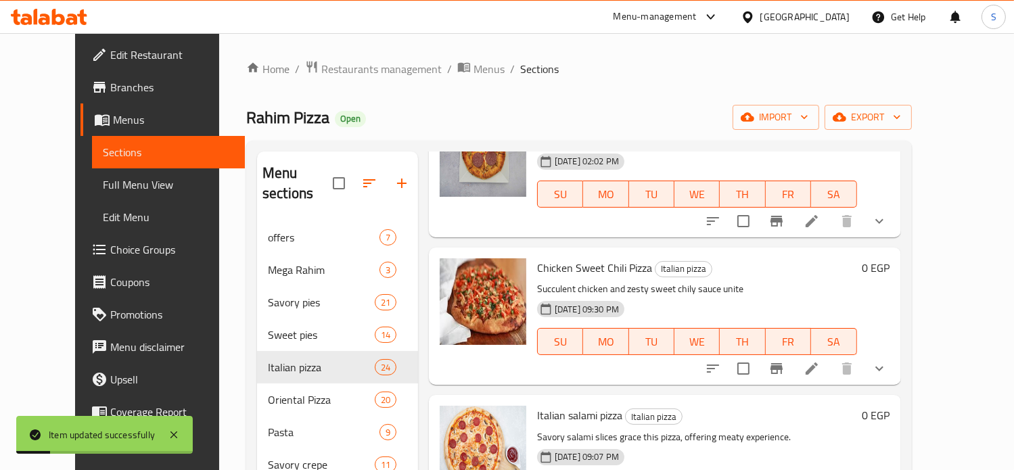
scroll to position [308, 0]
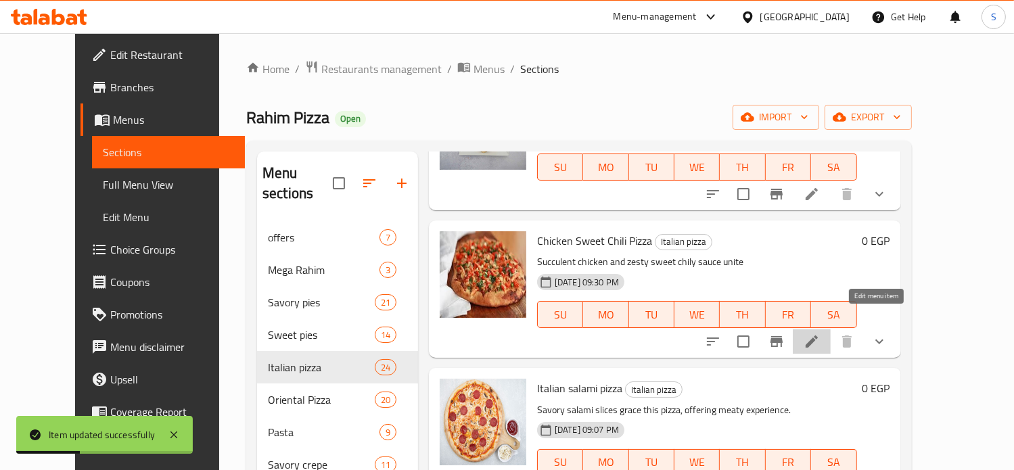
click at [820, 333] on icon at bounding box center [811, 341] width 16 height 16
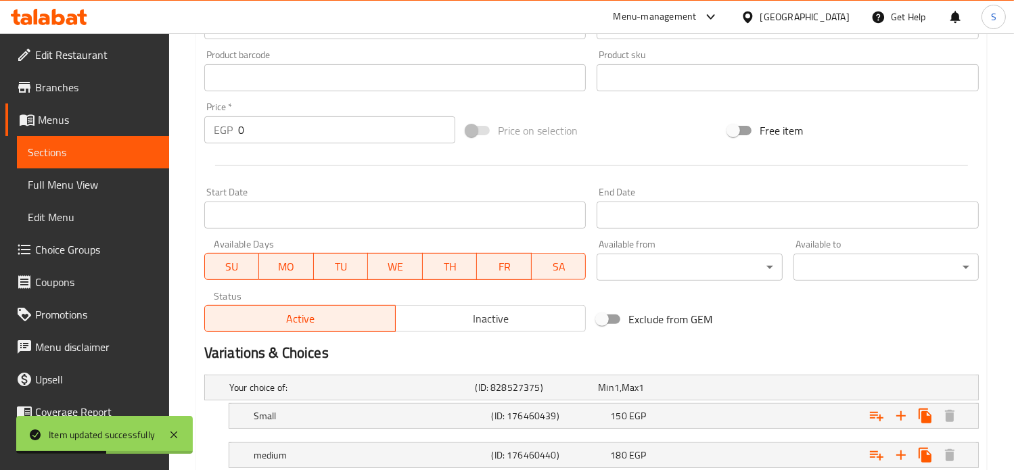
scroll to position [573, 0]
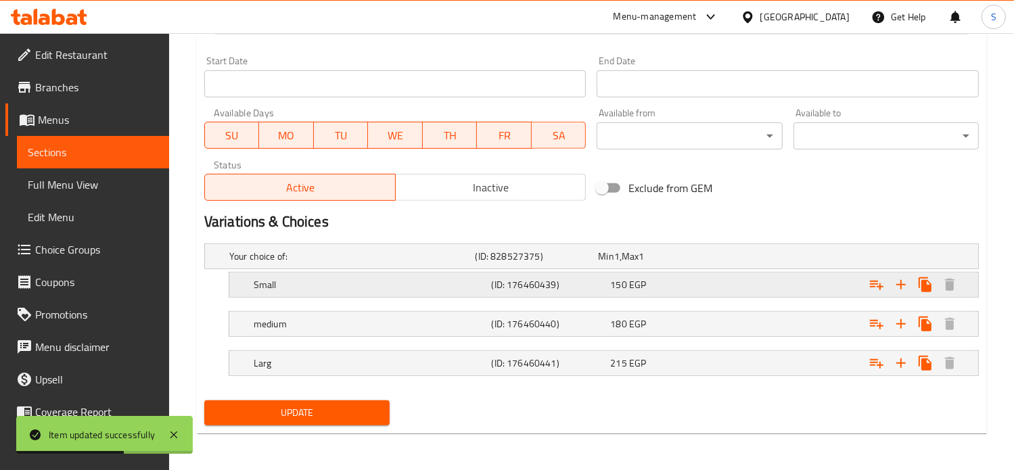
click at [686, 271] on div "Small (ID: 176460439) 150 EGP" at bounding box center [596, 256] width 738 height 30
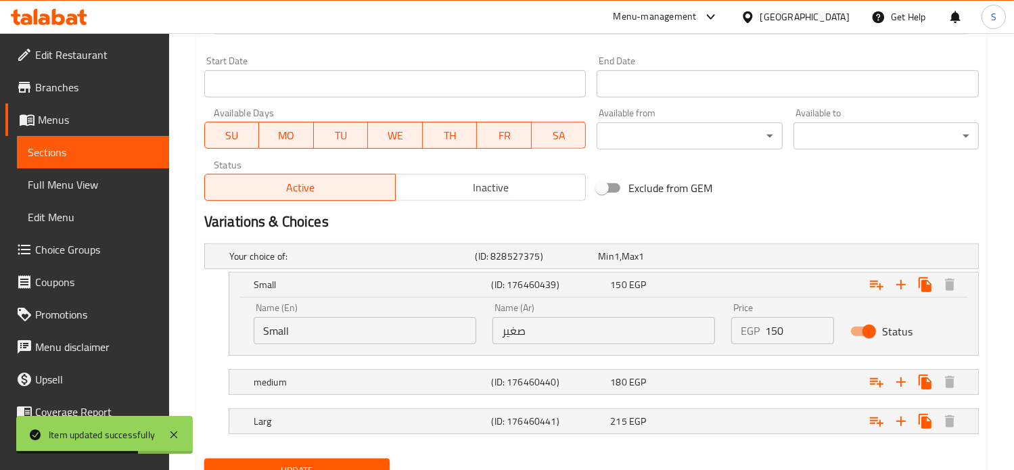
click at [780, 329] on input "150" at bounding box center [800, 330] width 70 height 27
type input "165"
click at [766, 259] on div "Expand" at bounding box center [841, 256] width 246 height 5
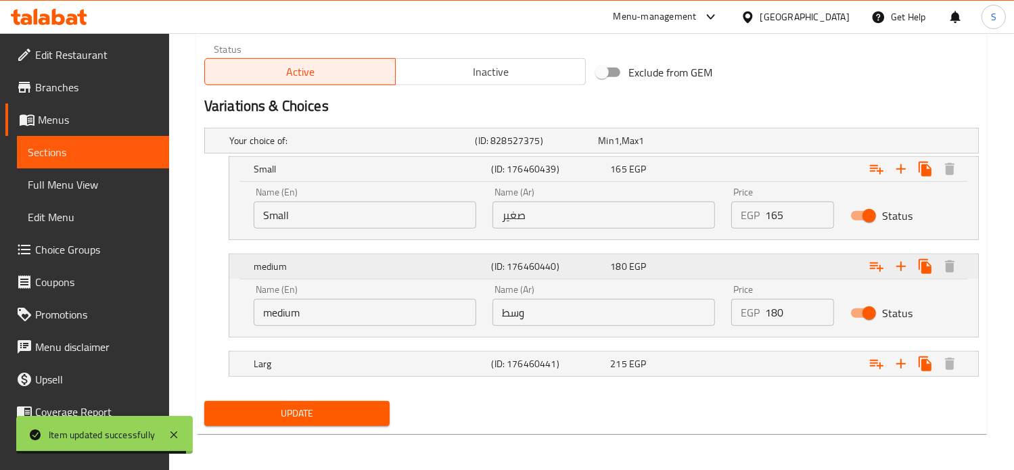
scroll to position [690, 0]
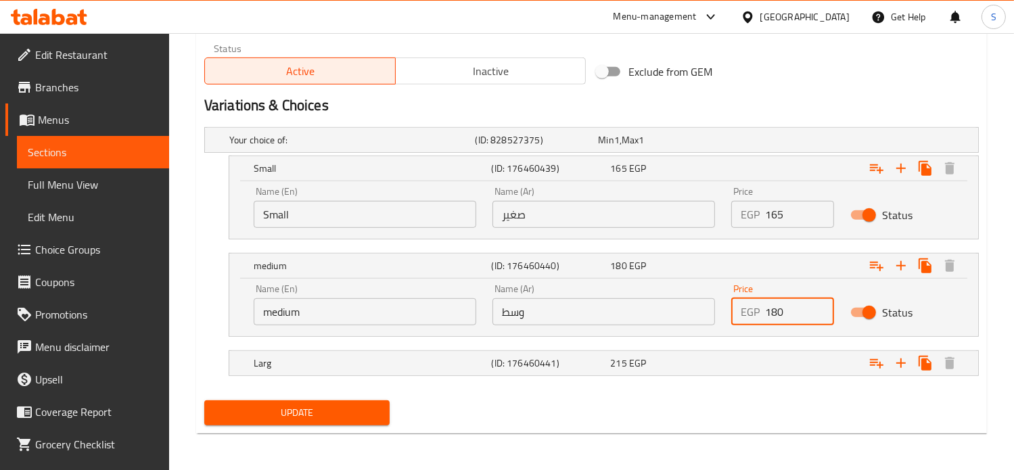
click at [771, 310] on input "180" at bounding box center [800, 311] width 70 height 27
type input "217"
click at [771, 143] on div "Expand" at bounding box center [841, 139] width 246 height 5
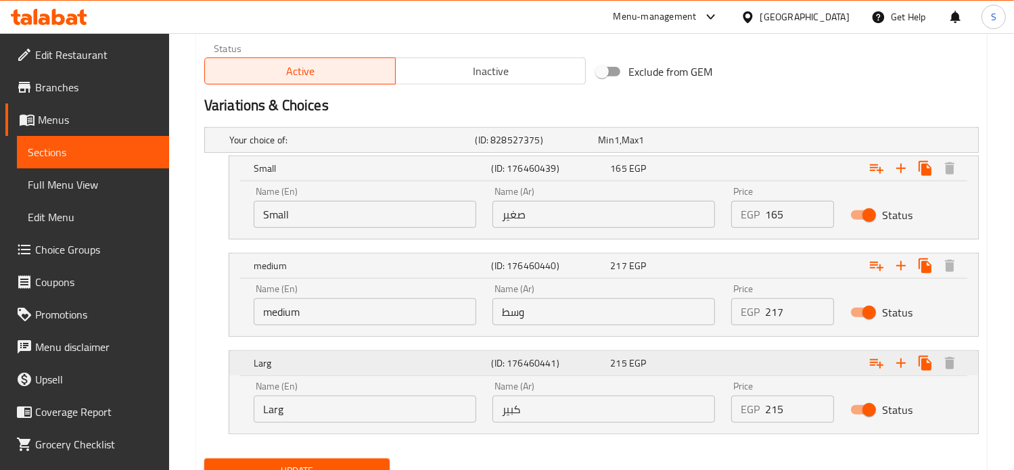
scroll to position [747, 0]
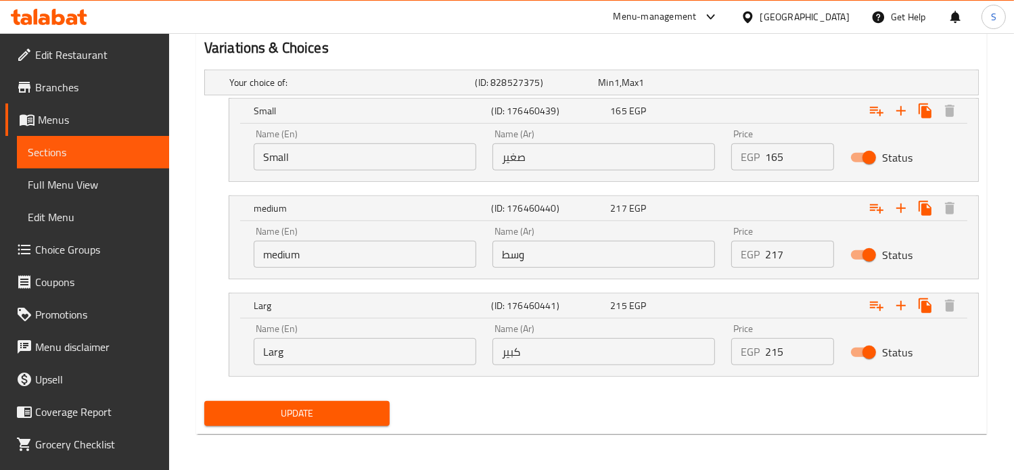
click at [774, 356] on input "215" at bounding box center [800, 351] width 70 height 27
type input "287"
click at [204, 401] on button "Update" at bounding box center [296, 413] width 185 height 25
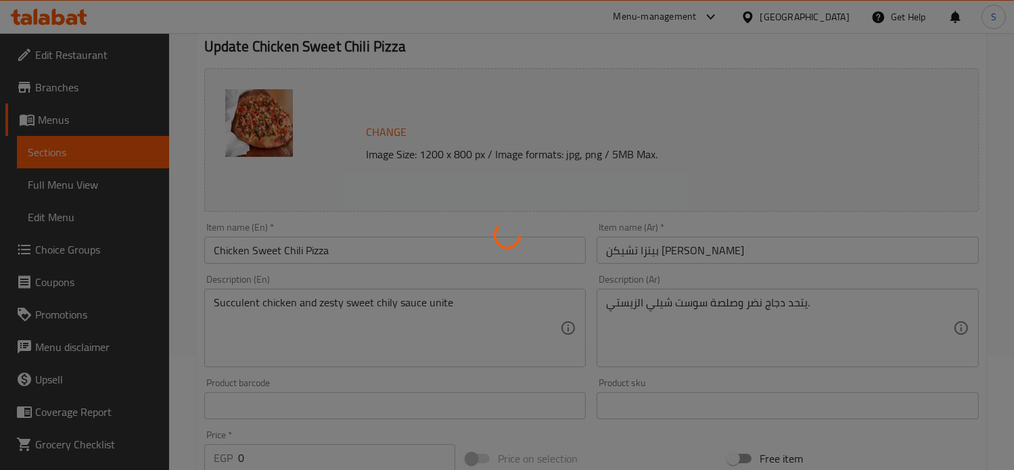
scroll to position [0, 0]
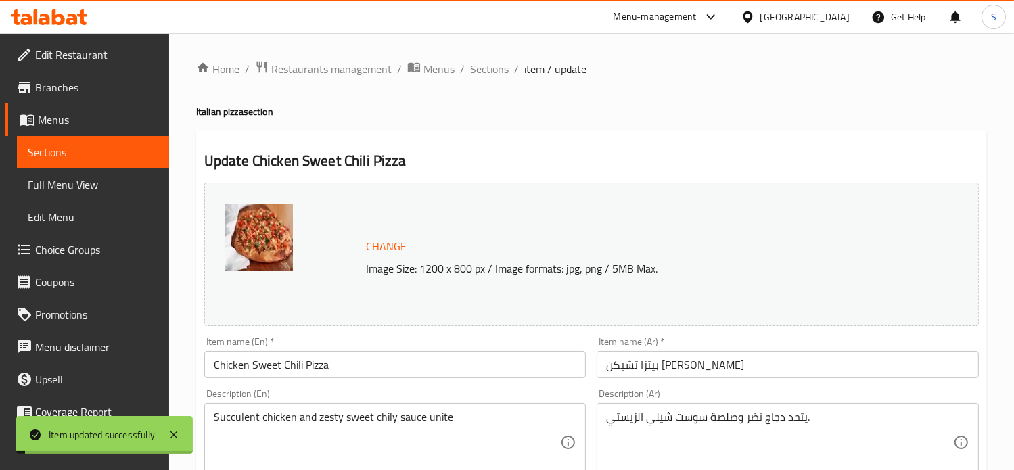
click at [481, 68] on span "Sections" at bounding box center [489, 69] width 39 height 16
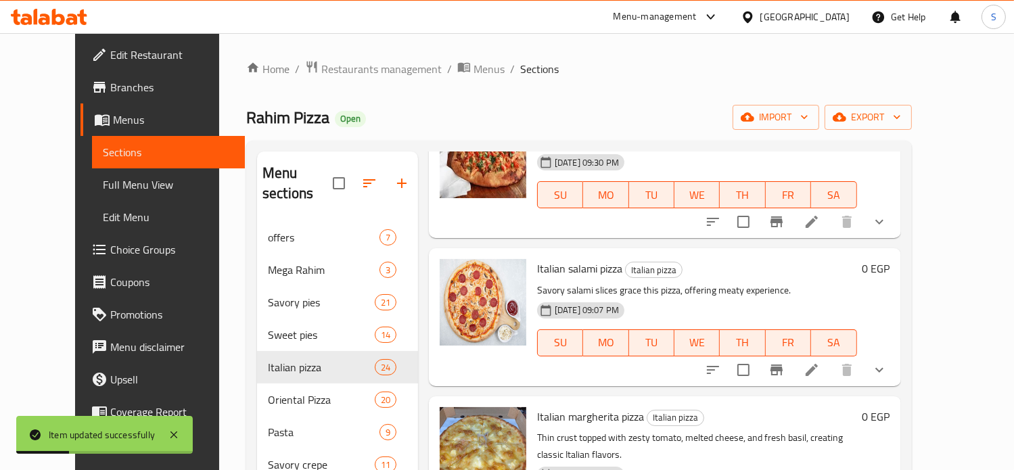
scroll to position [429, 0]
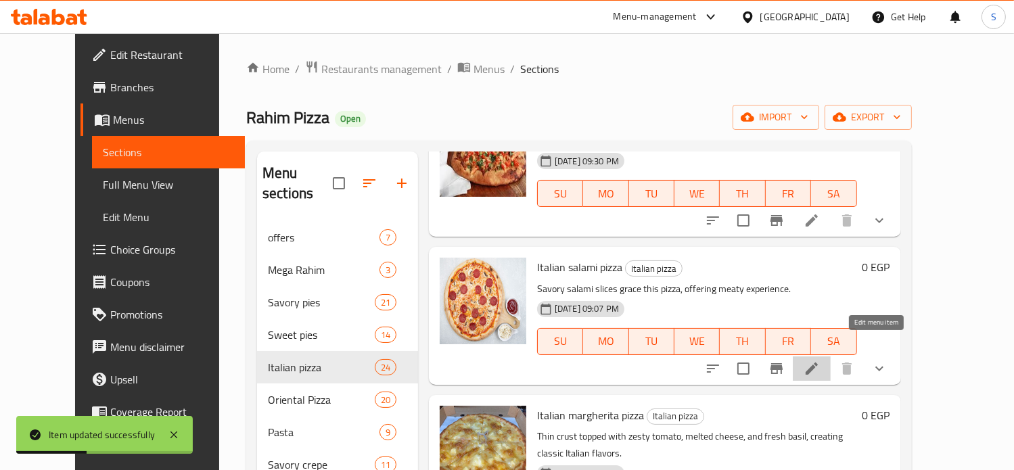
click at [820, 360] on icon at bounding box center [811, 368] width 16 height 16
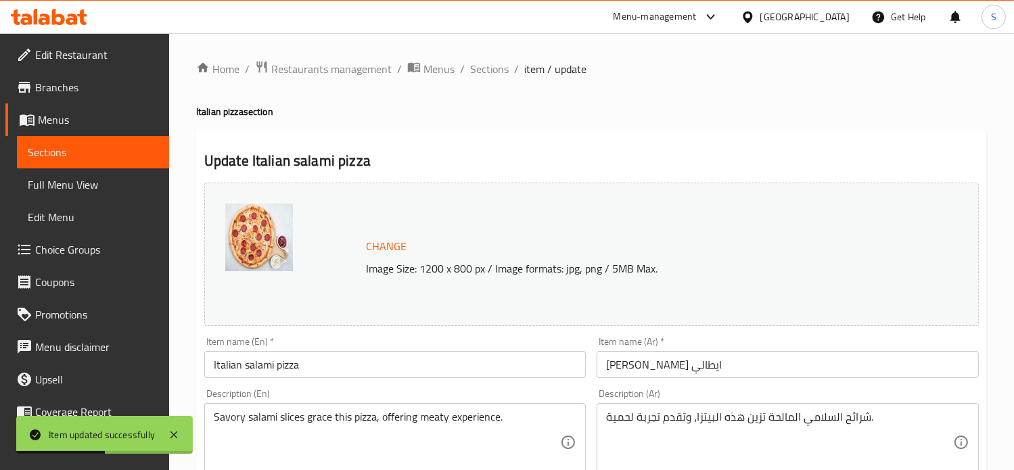
scroll to position [573, 0]
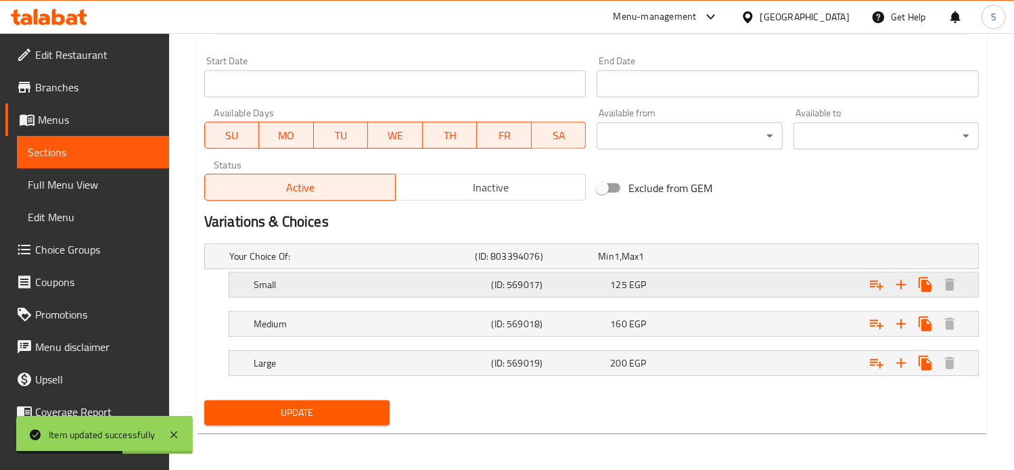
click at [740, 259] on div "Expand" at bounding box center [841, 256] width 246 height 5
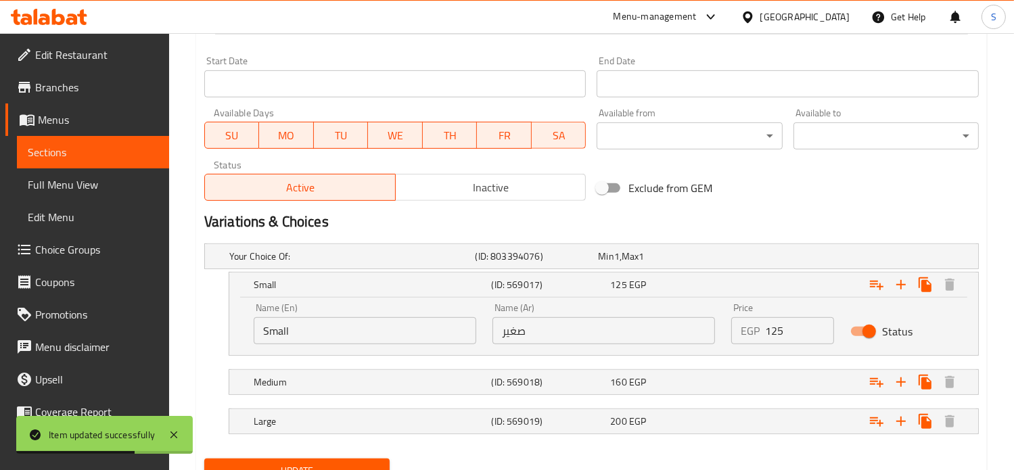
click at [773, 335] on input "125" at bounding box center [800, 330] width 70 height 27
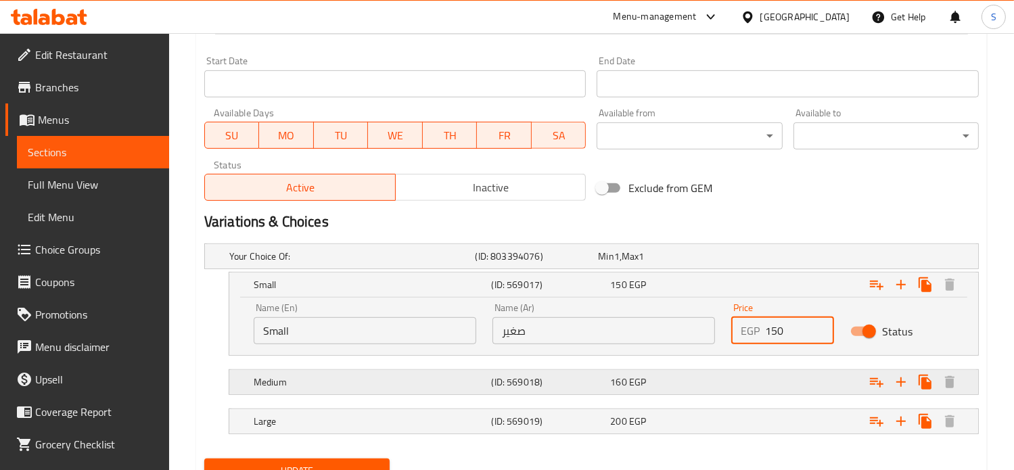
type input "150"
click at [770, 259] on div "Expand" at bounding box center [841, 256] width 246 height 5
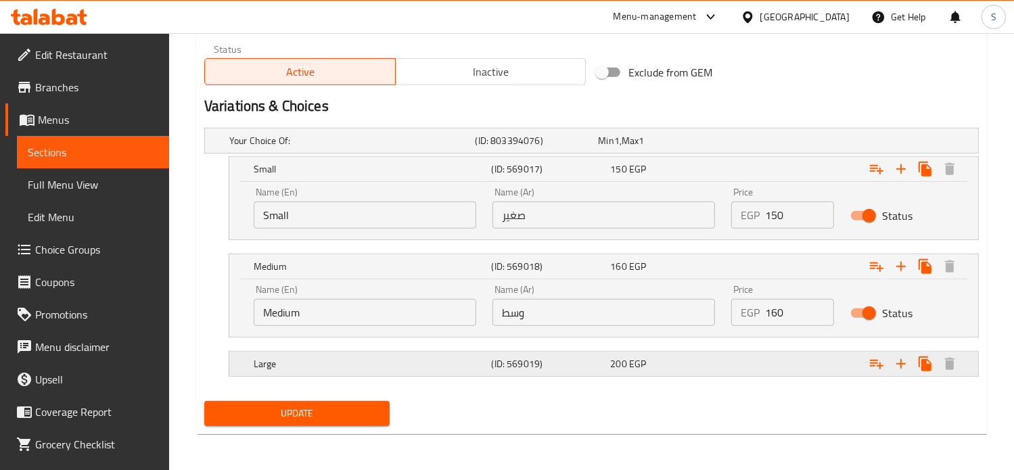
scroll to position [690, 0]
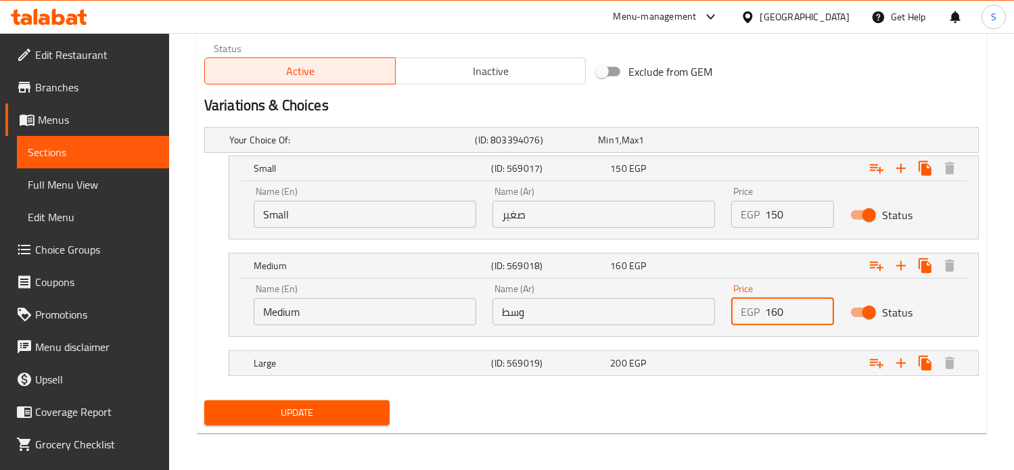
click at [774, 312] on input "160" at bounding box center [800, 311] width 70 height 27
type input "205"
click at [766, 143] on div "Expand" at bounding box center [841, 139] width 246 height 5
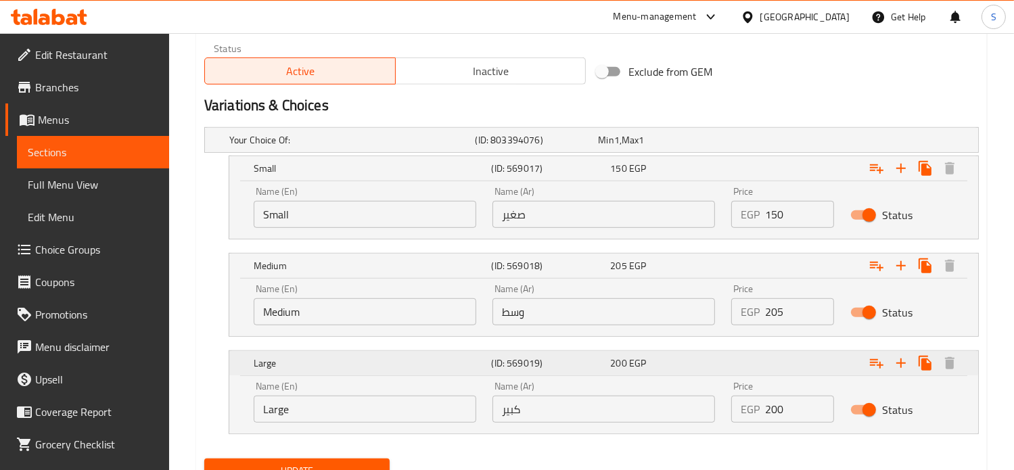
scroll to position [747, 0]
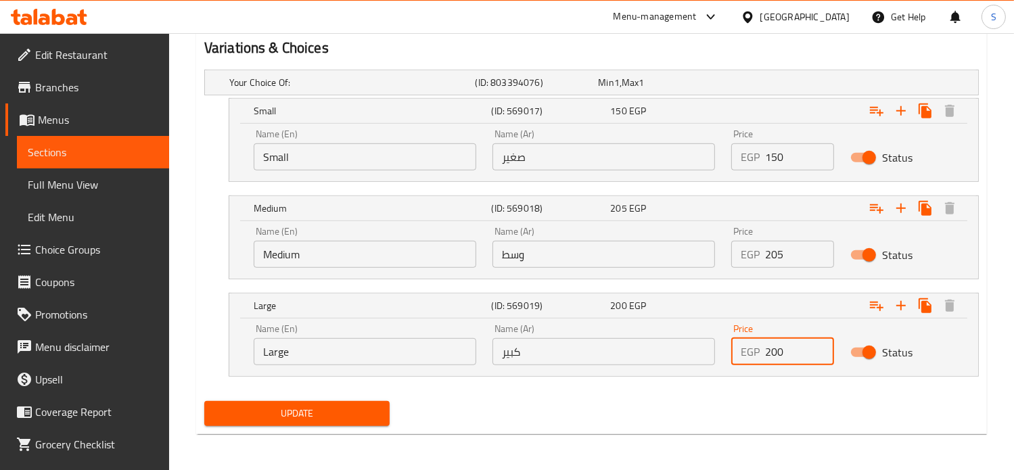
click at [772, 352] on input "200" at bounding box center [800, 351] width 70 height 27
type input "250"
click at [204, 401] on button "Update" at bounding box center [296, 413] width 185 height 25
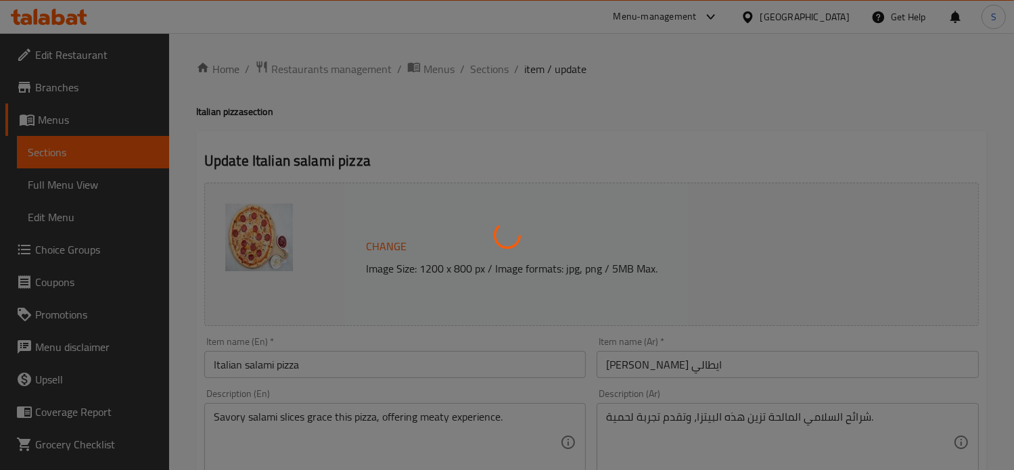
scroll to position [0, 0]
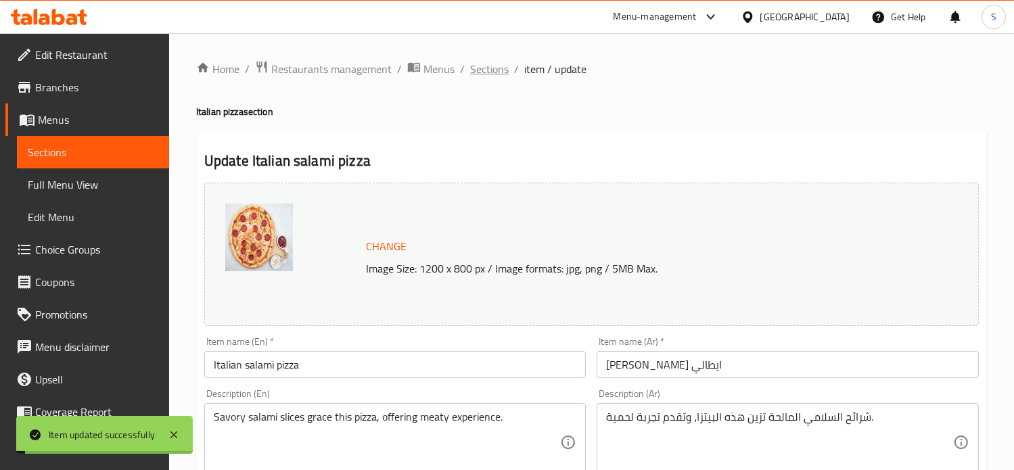
click at [484, 70] on span "Sections" at bounding box center [489, 69] width 39 height 16
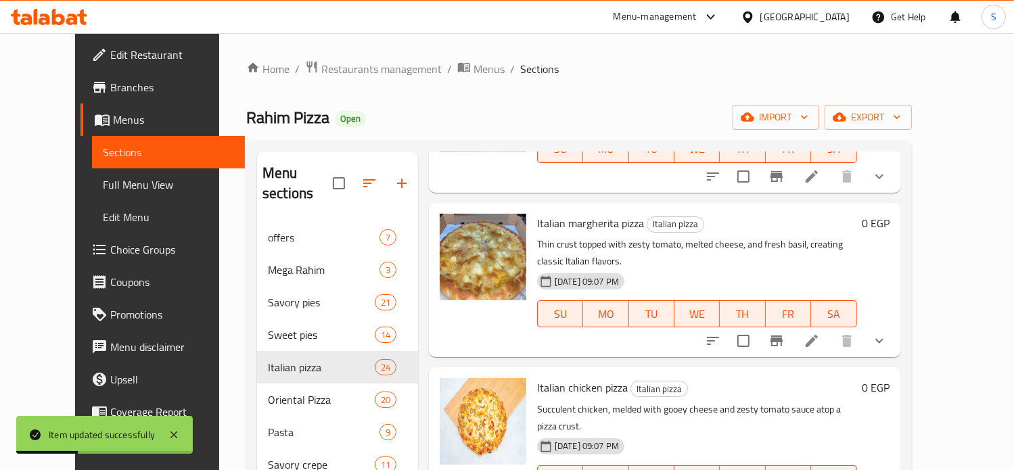
scroll to position [621, 0]
click at [818, 334] on icon at bounding box center [811, 340] width 12 height 12
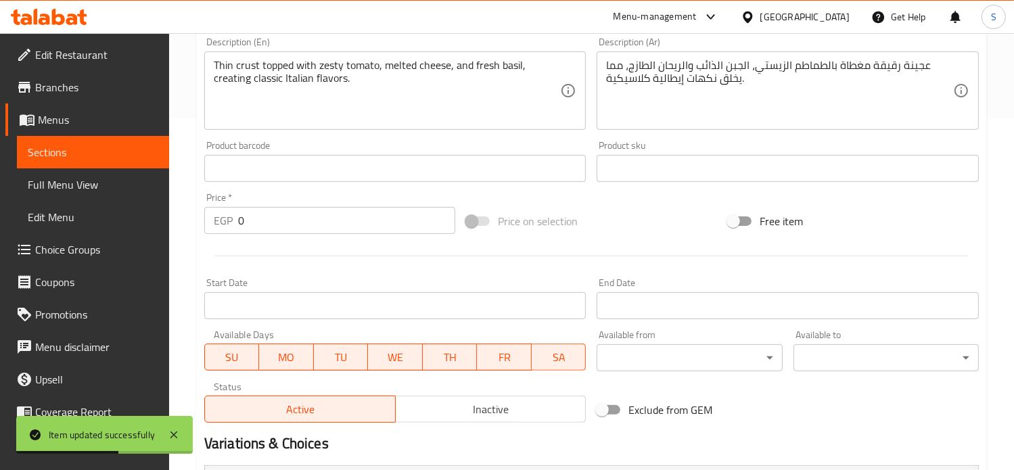
scroll to position [573, 0]
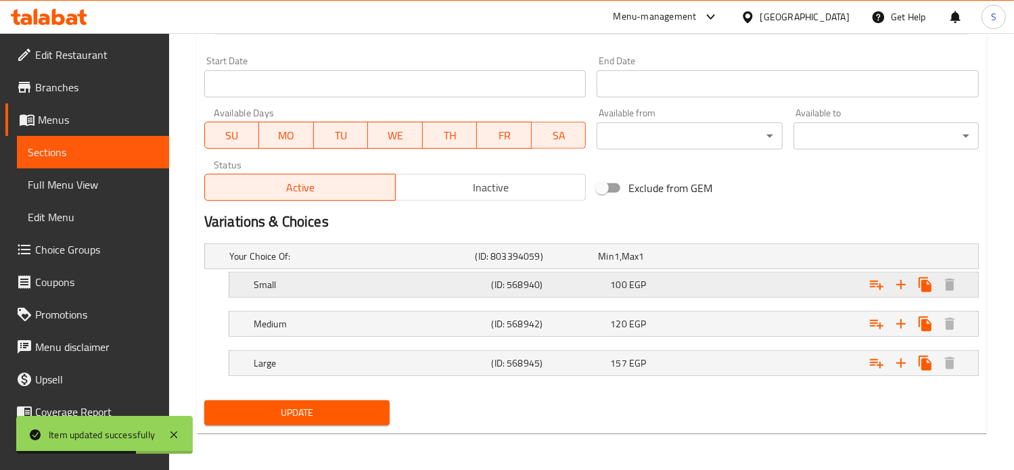
click at [715, 263] on div "100 EGP" at bounding box center [657, 257] width 118 height 14
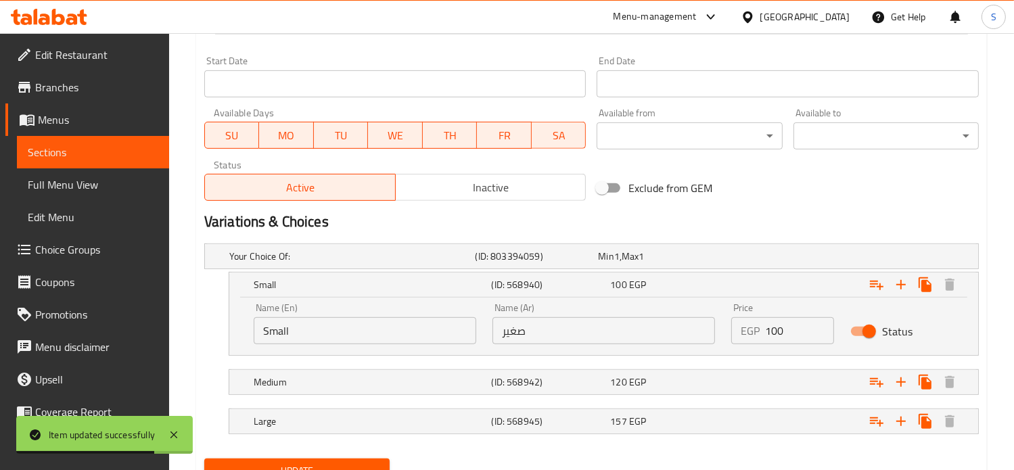
click at [765, 331] on input "100" at bounding box center [800, 330] width 70 height 27
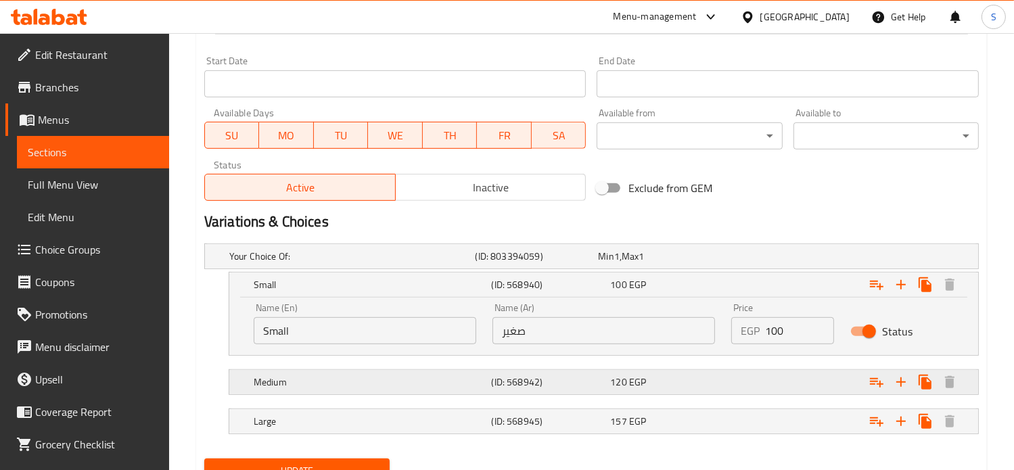
click at [761, 259] on div "Expand" at bounding box center [841, 256] width 246 height 5
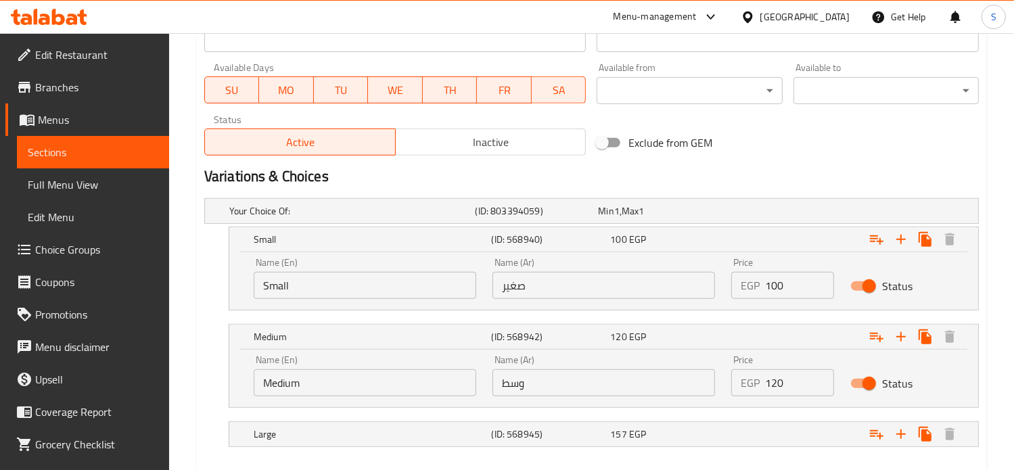
scroll to position [619, 0]
click at [768, 381] on input "120" at bounding box center [800, 382] width 70 height 27
type input "125"
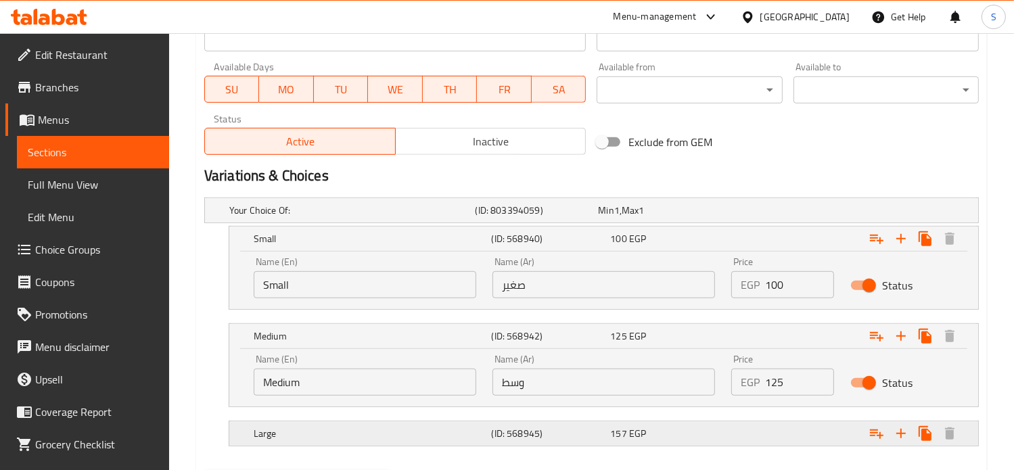
click at [762, 213] on div "Expand" at bounding box center [841, 210] width 246 height 5
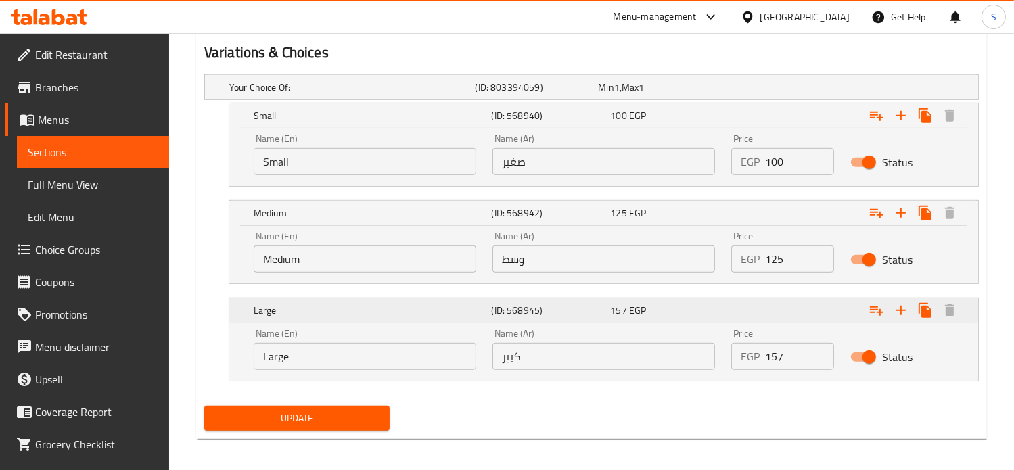
scroll to position [747, 0]
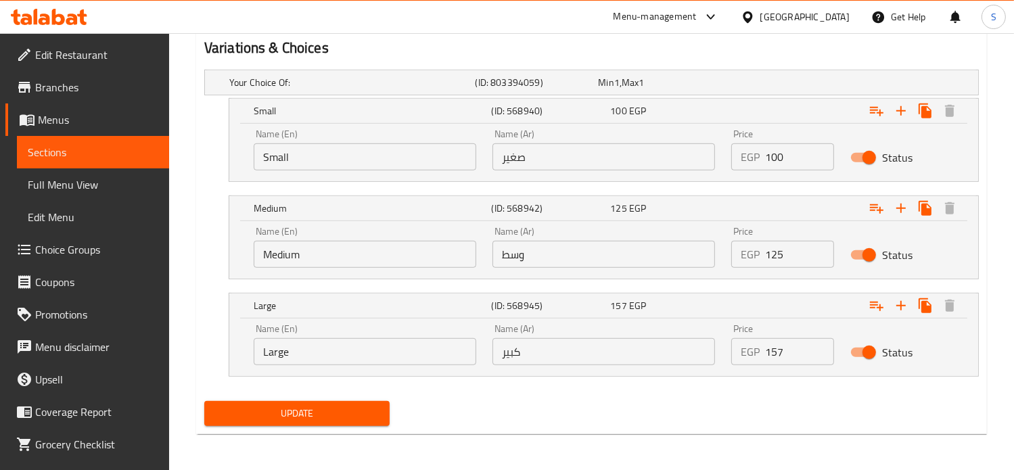
click at [772, 349] on input "157" at bounding box center [800, 351] width 70 height 27
type input "196"
click at [204, 401] on button "Update" at bounding box center [296, 413] width 185 height 25
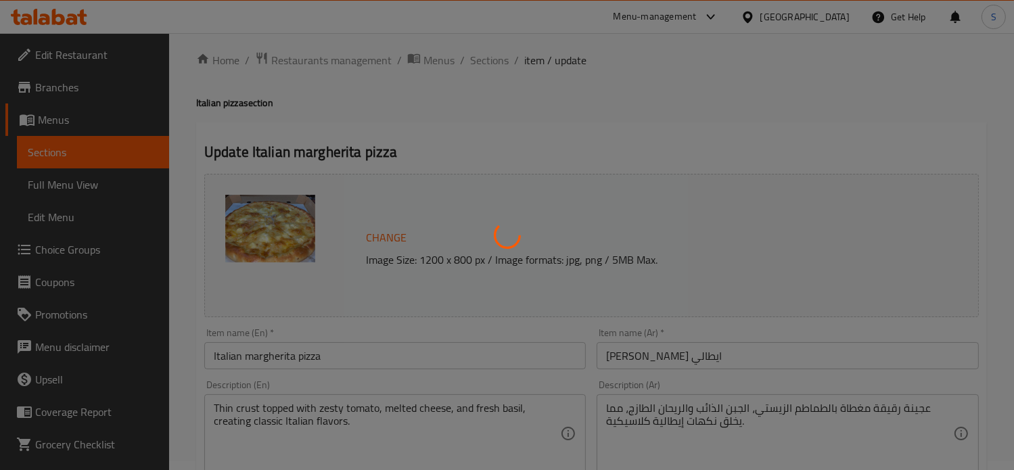
scroll to position [0, 0]
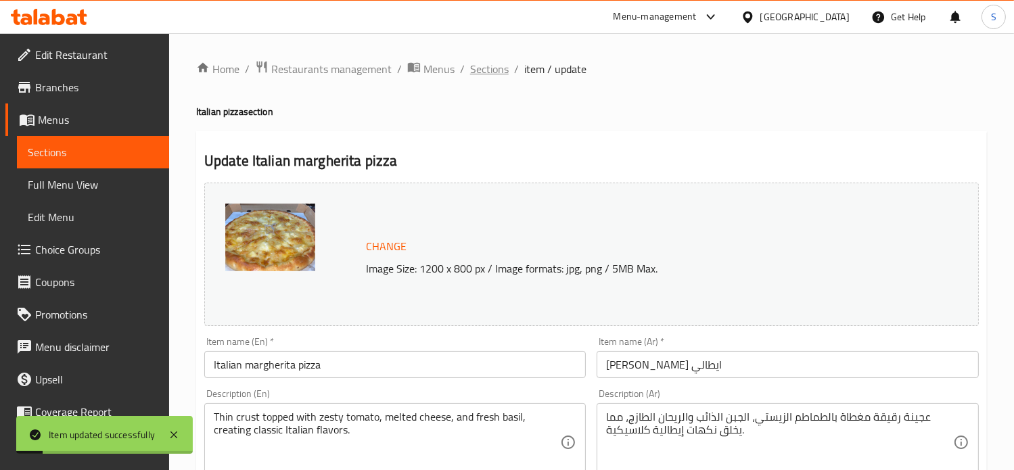
click at [484, 70] on span "Sections" at bounding box center [489, 69] width 39 height 16
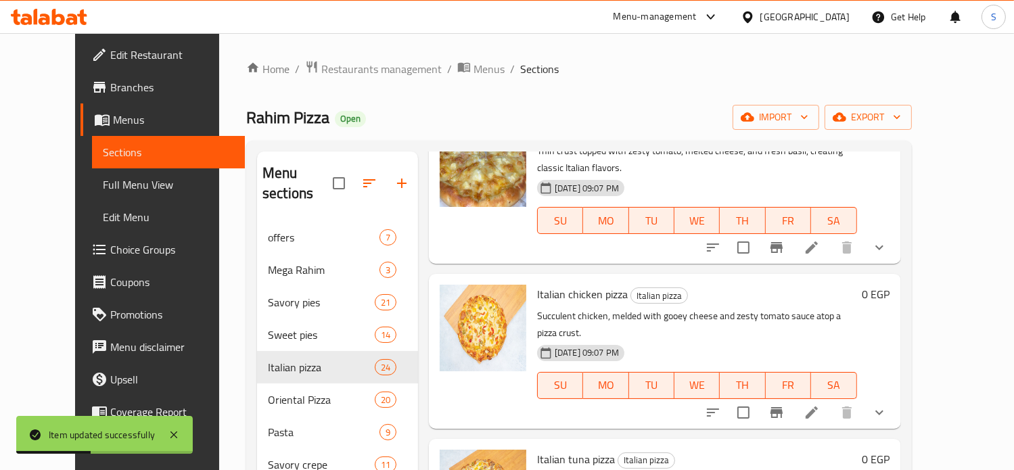
scroll to position [749, 0]
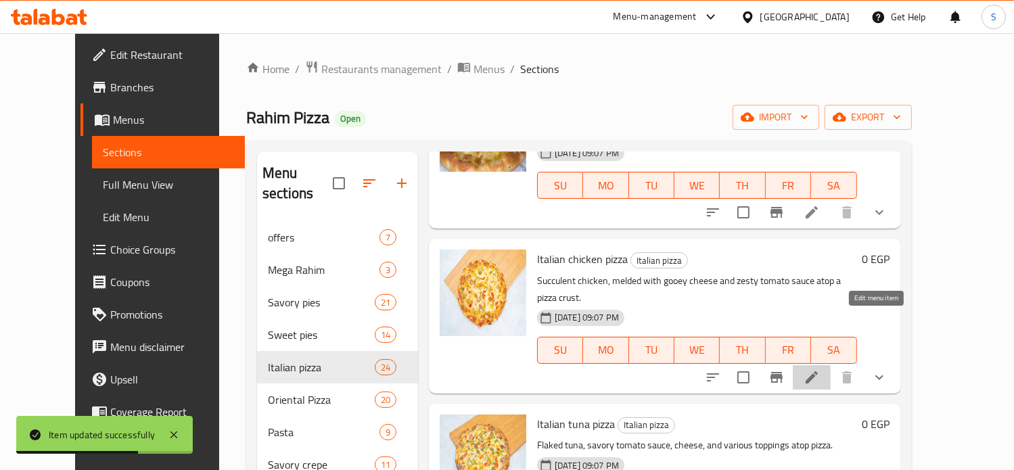
click at [820, 369] on icon at bounding box center [811, 377] width 16 height 16
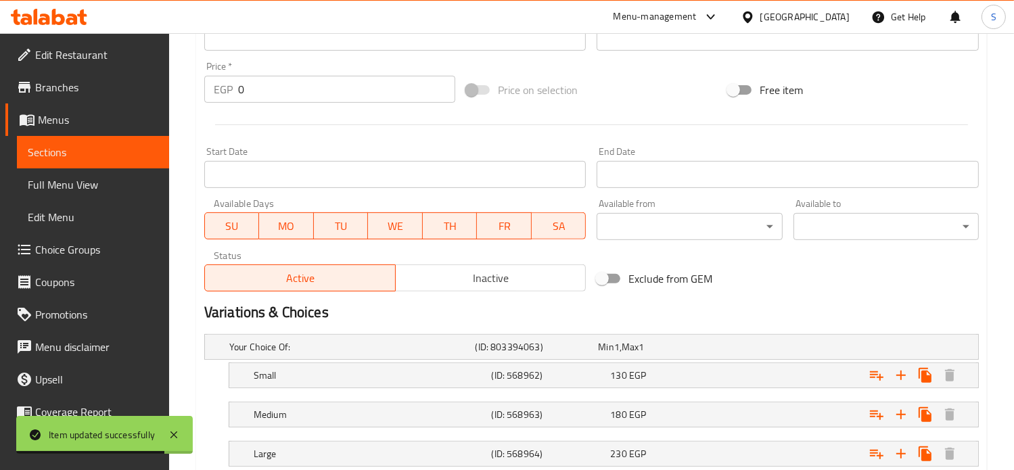
scroll to position [573, 0]
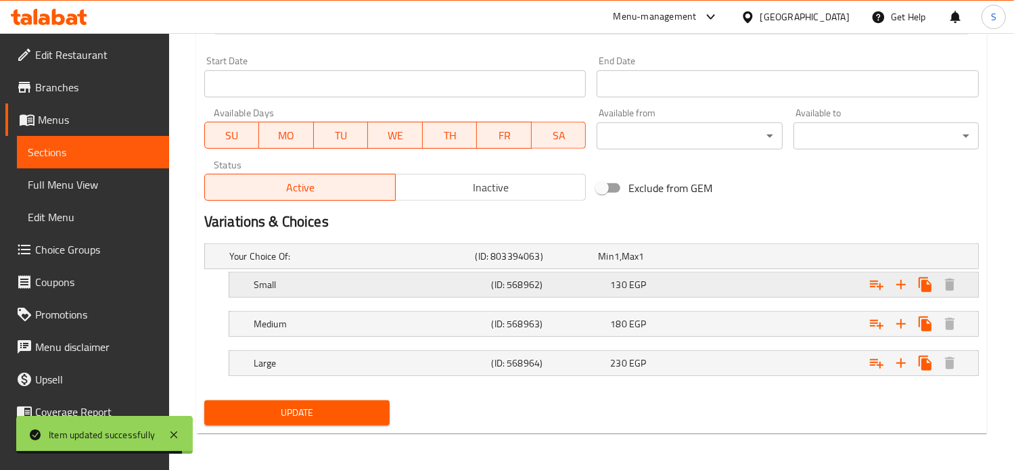
click at [726, 259] on div "Expand" at bounding box center [841, 256] width 246 height 5
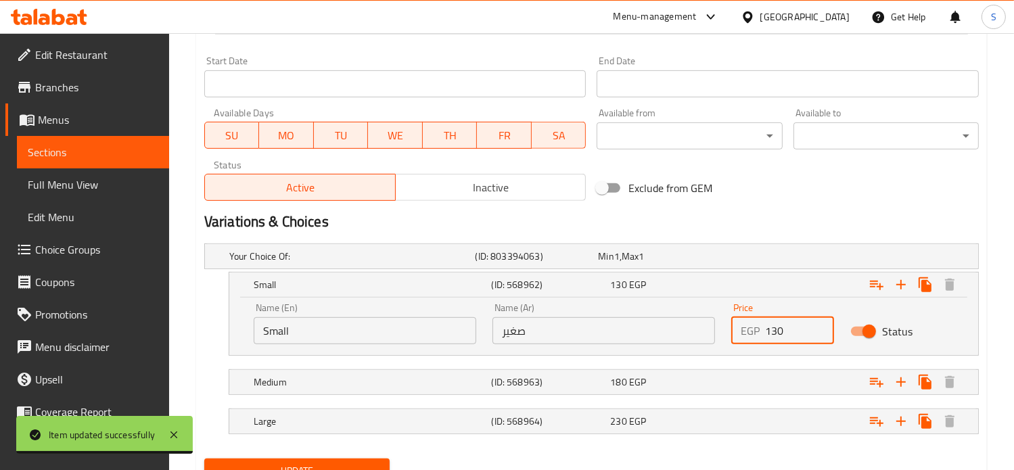
click at [769, 329] on input "130" at bounding box center [800, 330] width 70 height 27
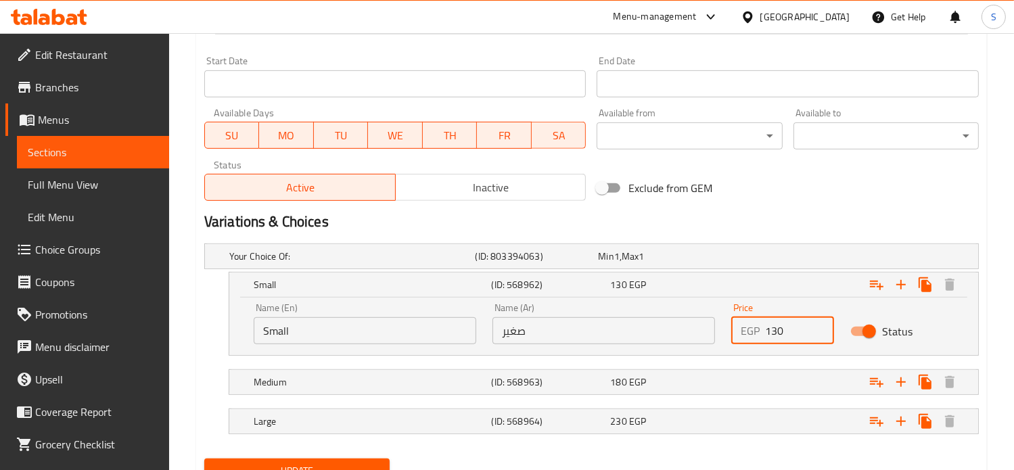
click at [769, 329] on input "130" at bounding box center [800, 330] width 70 height 27
type input "150"
click at [774, 259] on div "Expand" at bounding box center [841, 256] width 246 height 5
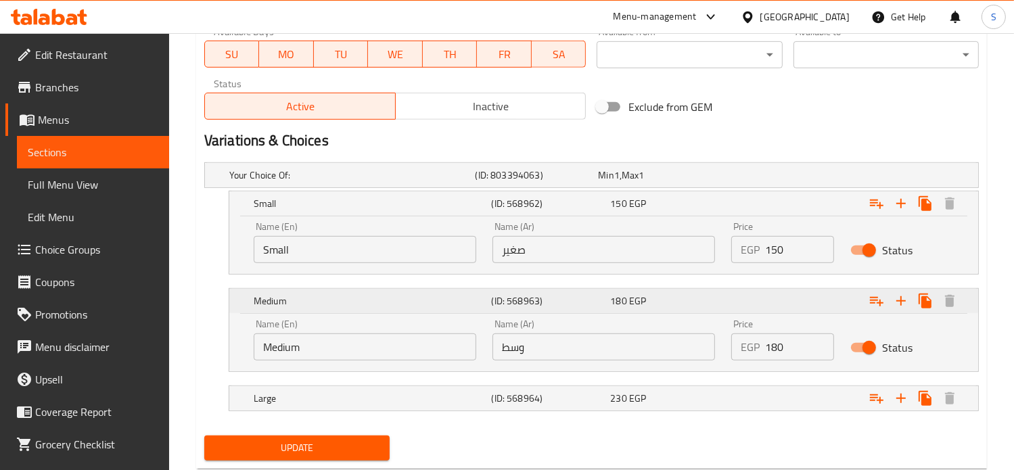
scroll to position [674, 0]
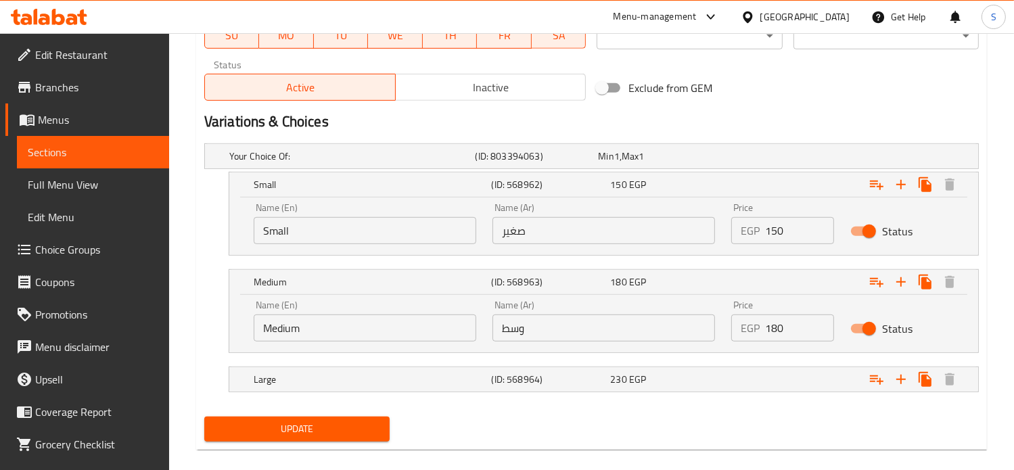
click at [771, 327] on input "180" at bounding box center [800, 327] width 70 height 27
type input "210"
click at [770, 159] on div "Expand" at bounding box center [841, 156] width 246 height 5
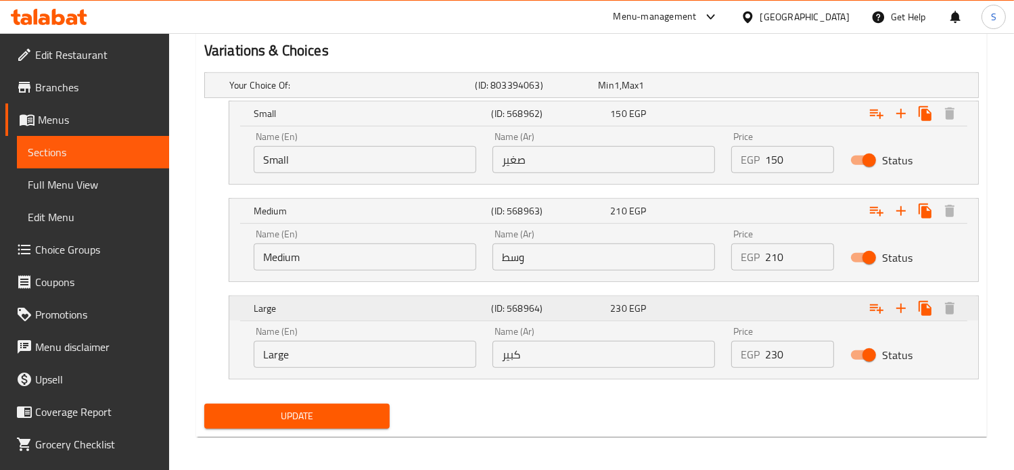
scroll to position [747, 0]
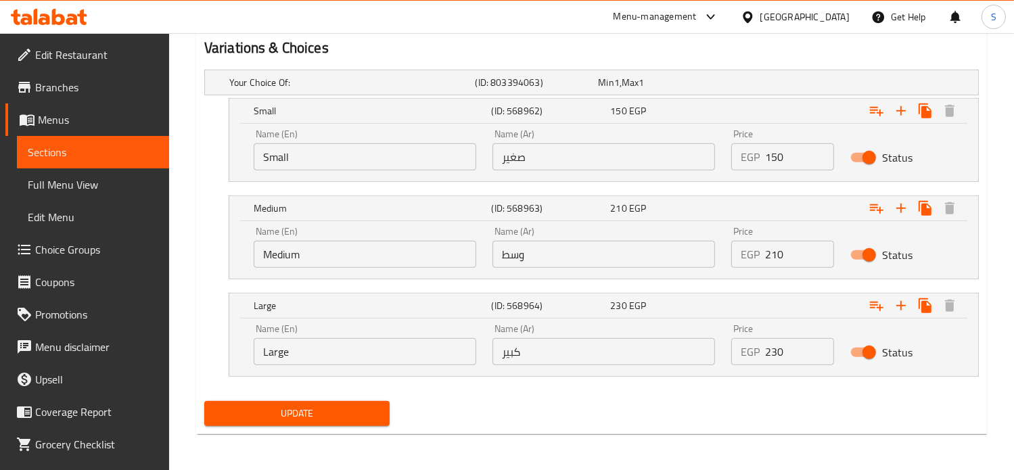
click at [774, 351] on input "230" at bounding box center [800, 351] width 70 height 27
type input "240"
click at [204, 401] on button "Update" at bounding box center [296, 413] width 185 height 25
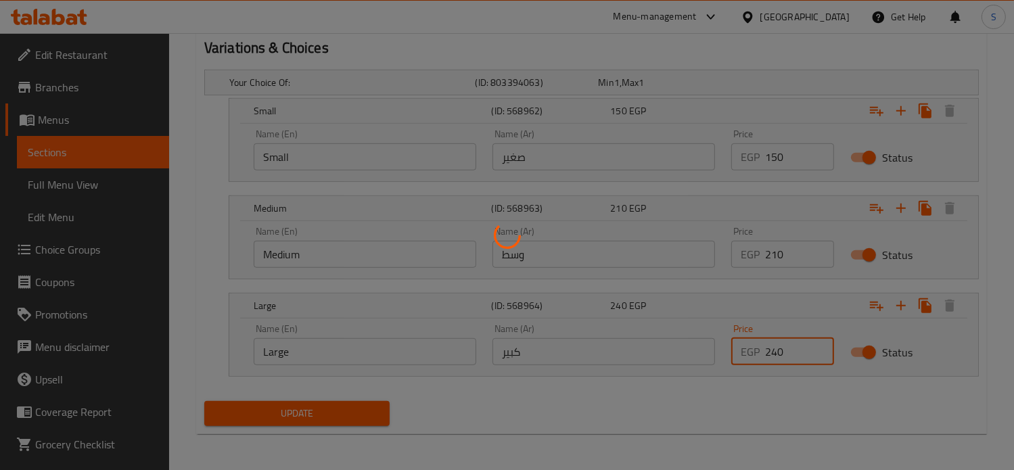
scroll to position [0, 0]
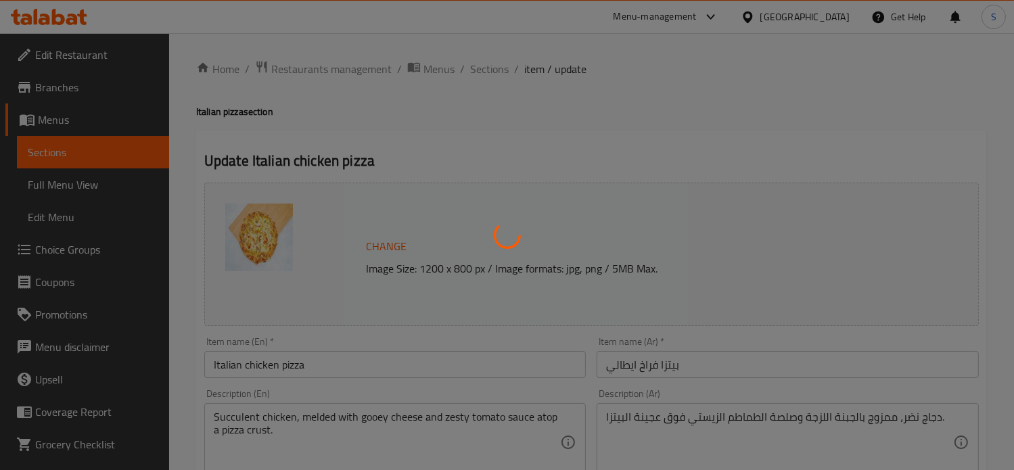
click at [484, 68] on div at bounding box center [507, 235] width 1014 height 470
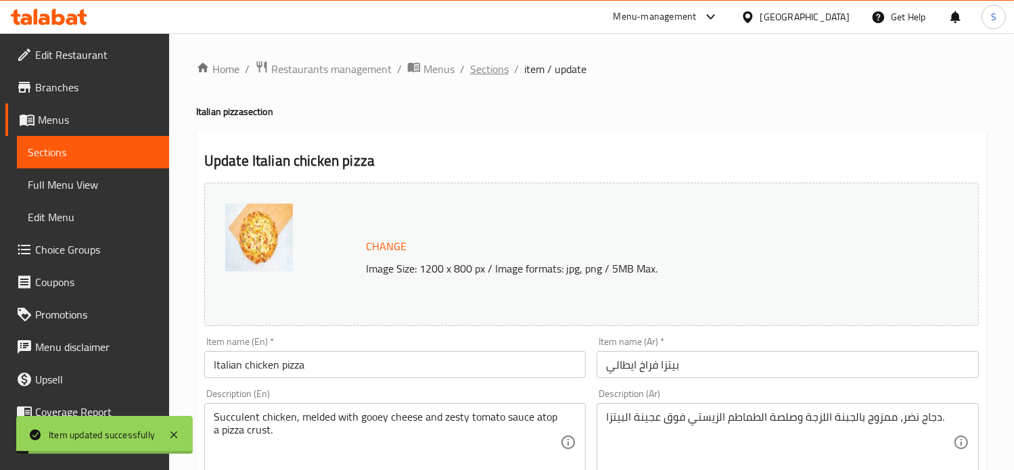
click at [484, 68] on span "Sections" at bounding box center [489, 69] width 39 height 16
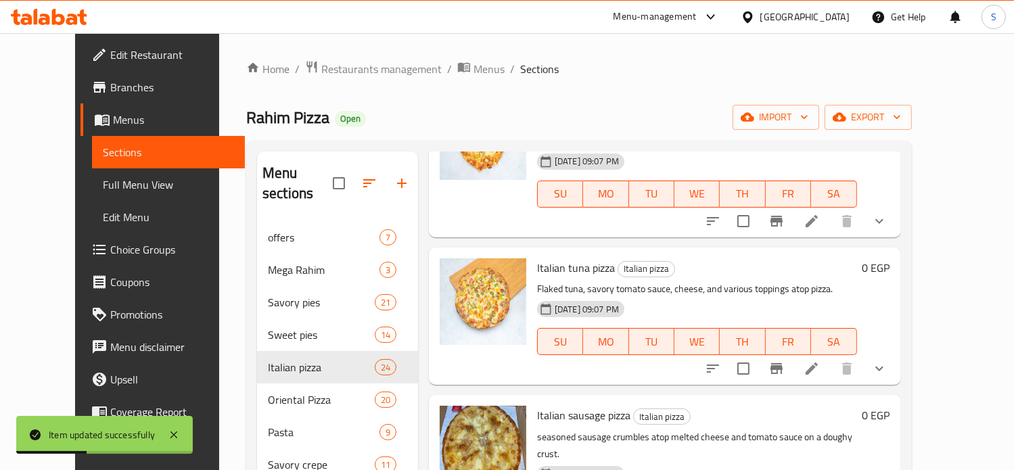
scroll to position [956, 0]
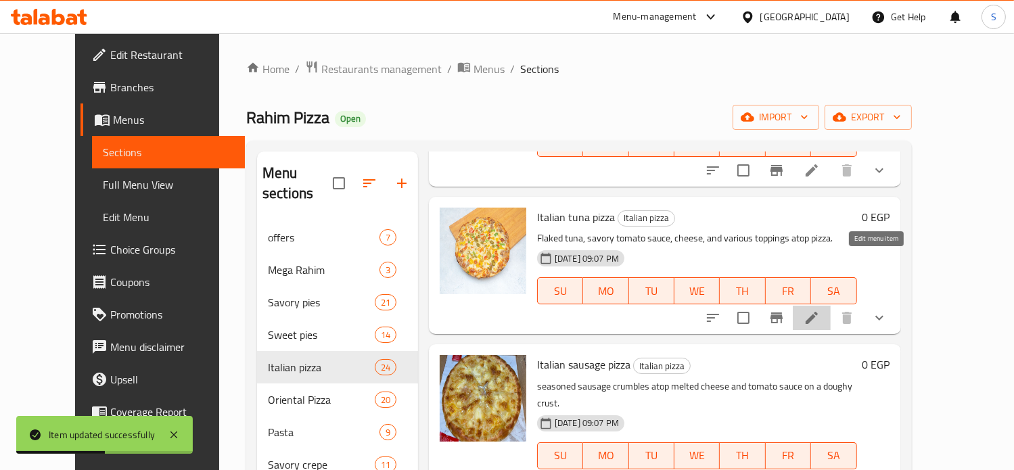
click at [820, 310] on icon at bounding box center [811, 318] width 16 height 16
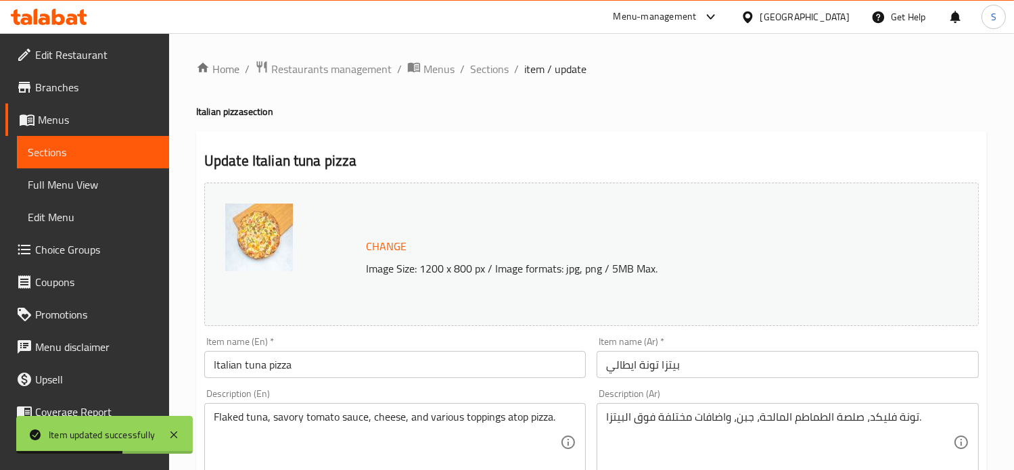
scroll to position [573, 0]
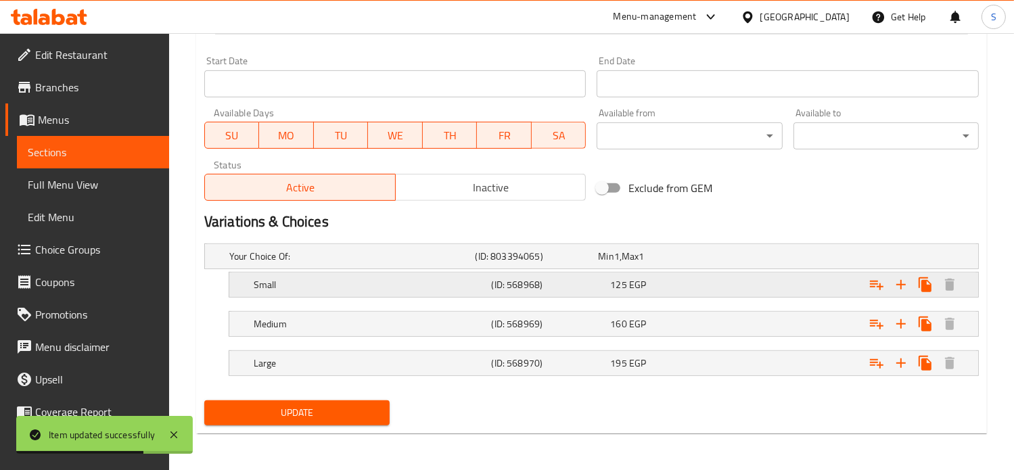
click at [748, 259] on div "Expand" at bounding box center [841, 256] width 246 height 5
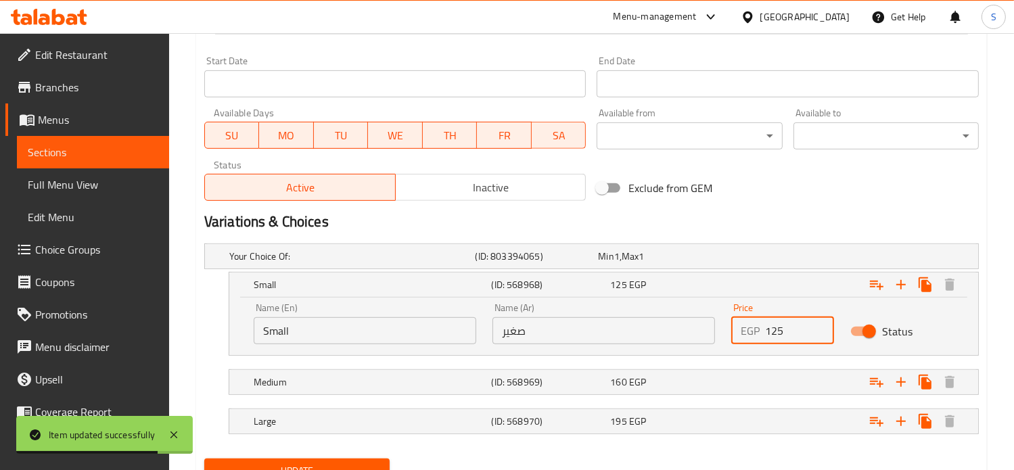
click at [774, 329] on input "125" at bounding box center [800, 330] width 70 height 27
type input "155"
click at [767, 259] on div "Expand" at bounding box center [841, 256] width 246 height 5
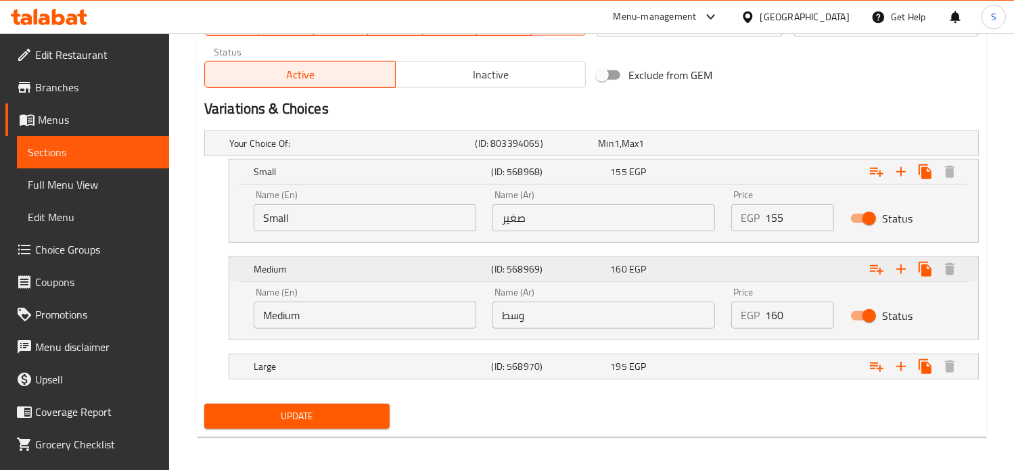
scroll to position [690, 0]
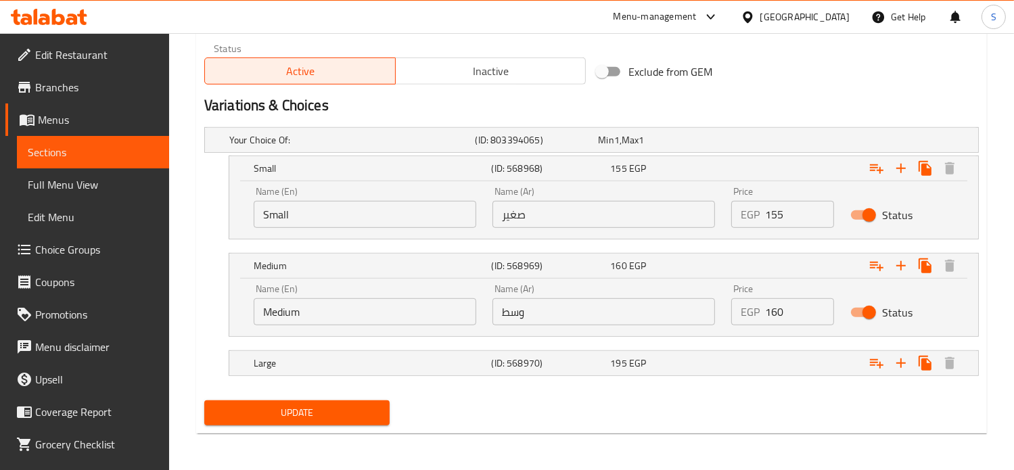
click at [774, 313] on input "160" at bounding box center [800, 311] width 70 height 27
type input "205"
click at [767, 143] on div "Expand" at bounding box center [841, 139] width 246 height 5
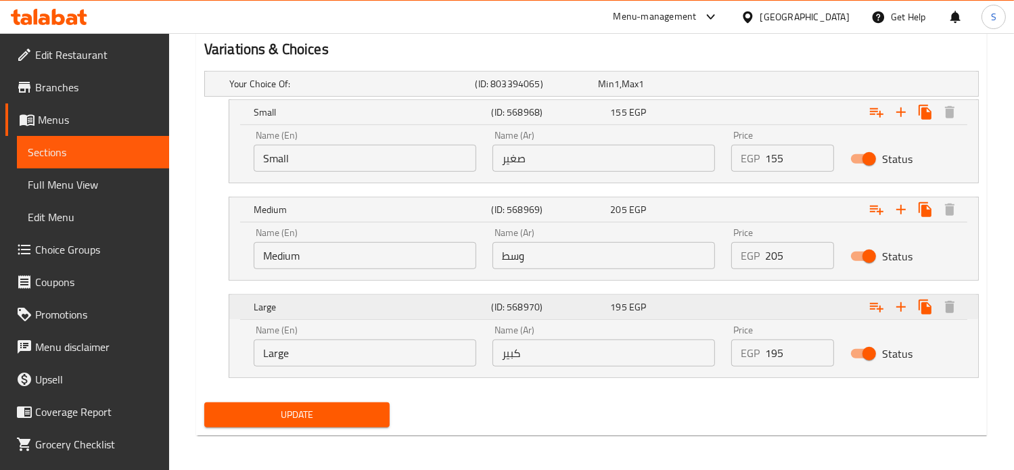
scroll to position [747, 0]
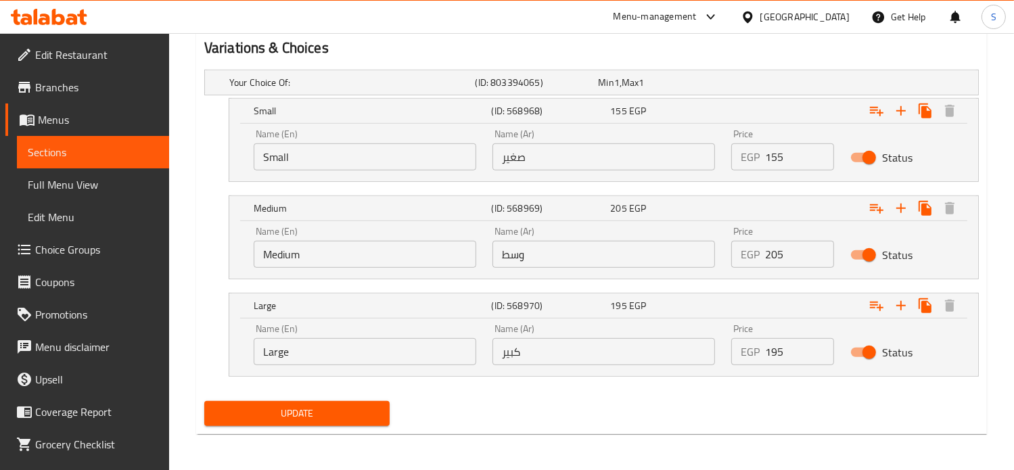
click at [776, 352] on input "195" at bounding box center [800, 351] width 70 height 27
type input "250"
click at [204, 401] on button "Update" at bounding box center [296, 413] width 185 height 25
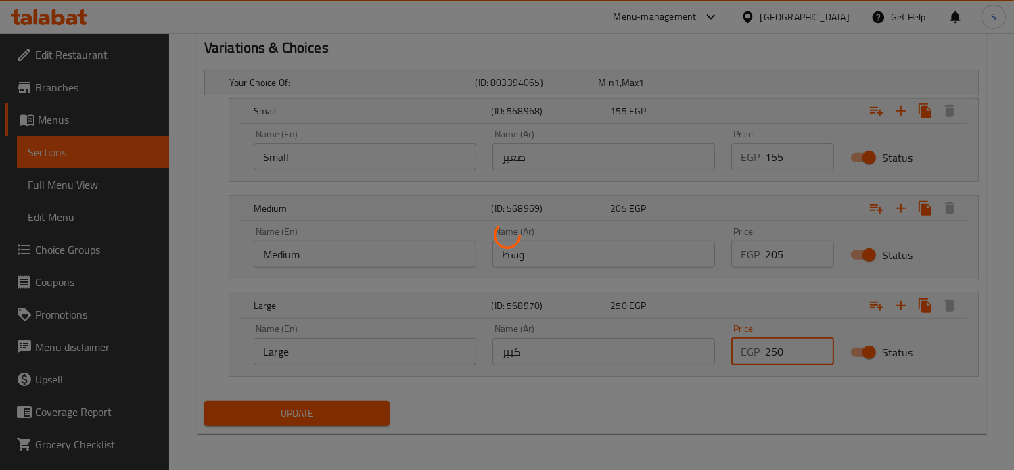
scroll to position [0, 0]
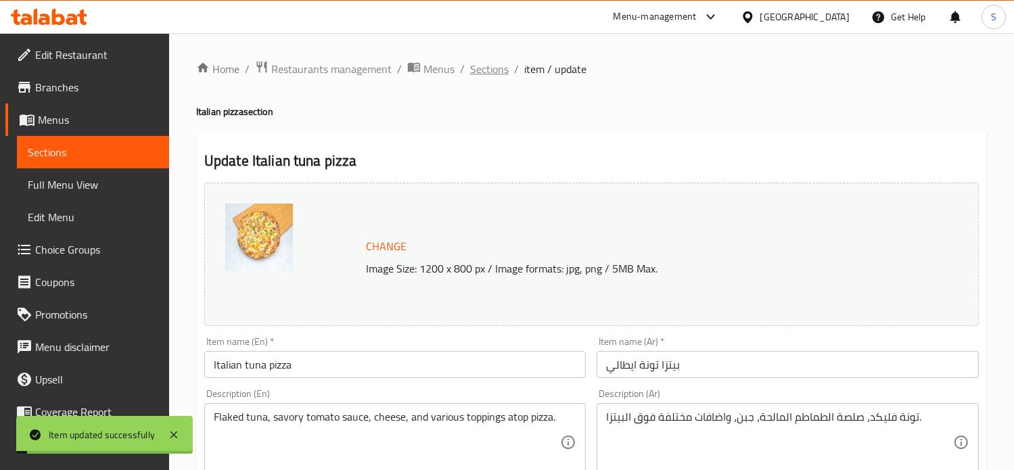
click at [487, 74] on span "Sections" at bounding box center [489, 69] width 39 height 16
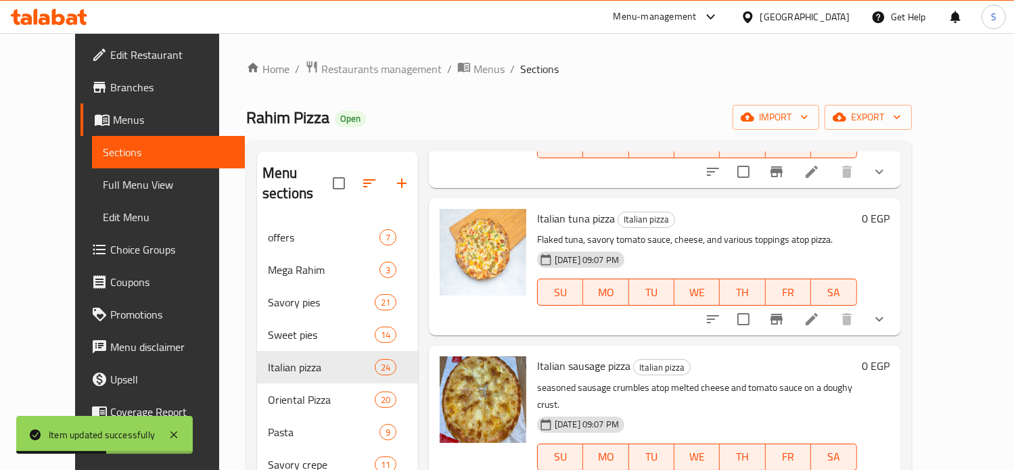
scroll to position [1022, 0]
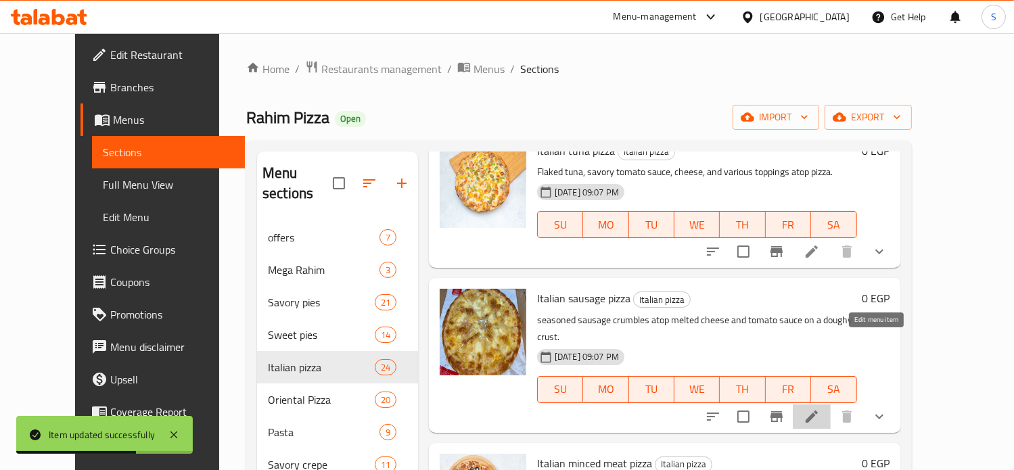
click at [818, 410] on icon at bounding box center [811, 416] width 12 height 12
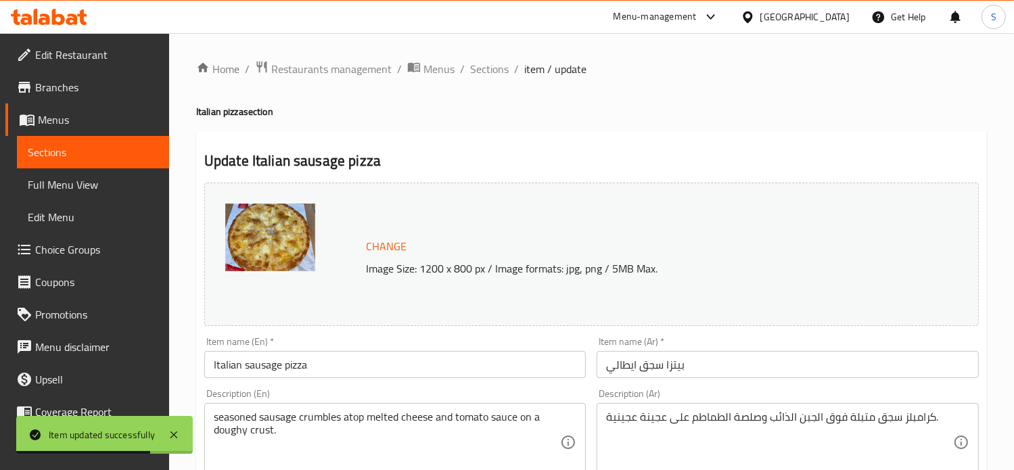
scroll to position [573, 0]
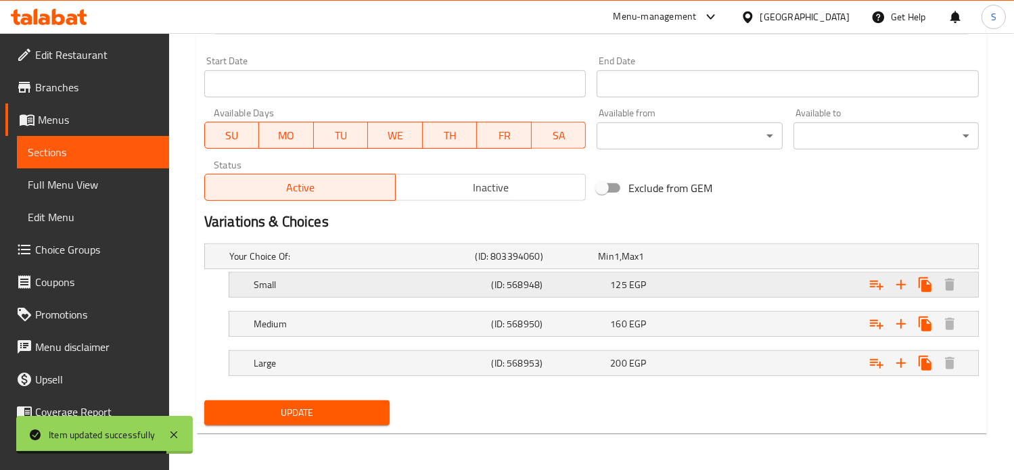
click at [715, 263] on div "125 EGP" at bounding box center [657, 257] width 118 height 14
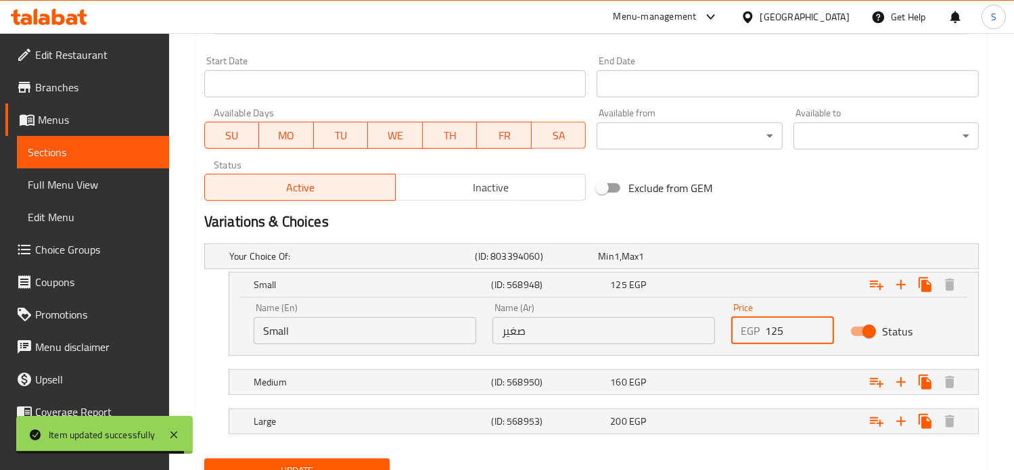
click at [775, 329] on input "125" at bounding box center [800, 330] width 70 height 27
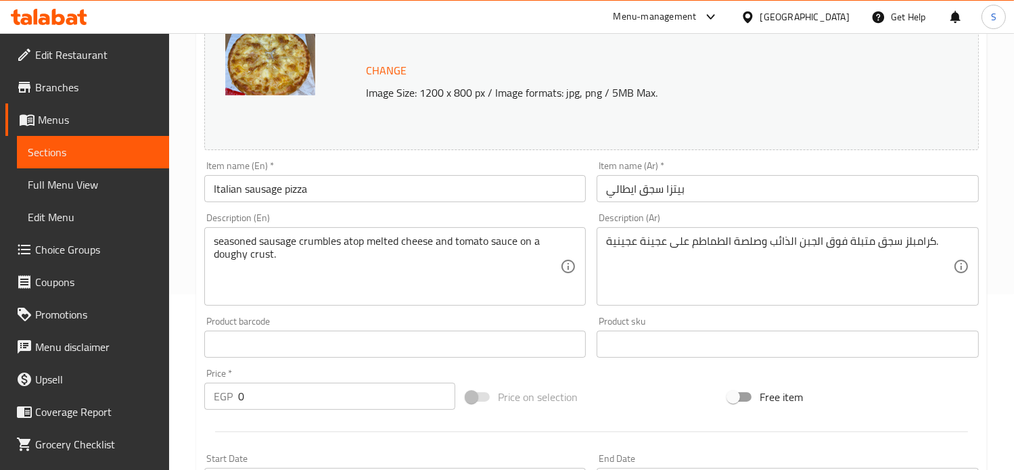
scroll to position [631, 0]
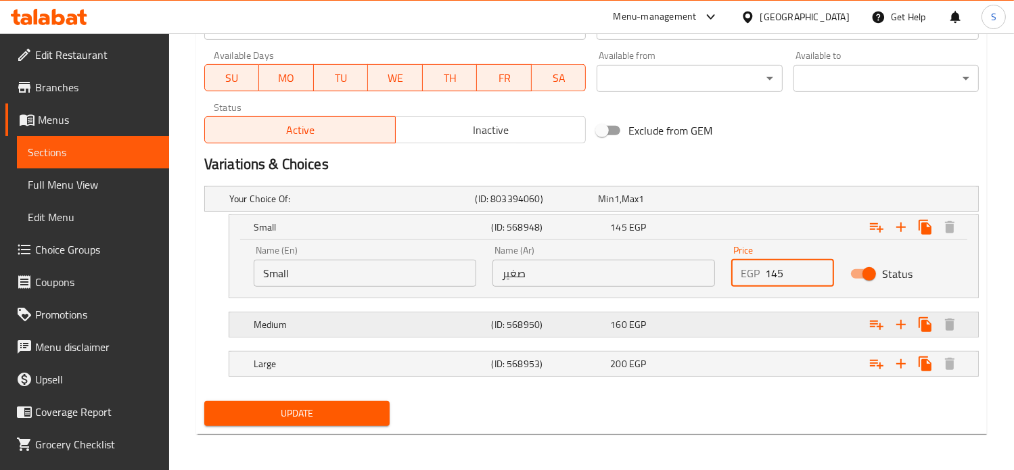
type input "145"
click at [776, 202] on div "Expand" at bounding box center [841, 198] width 246 height 5
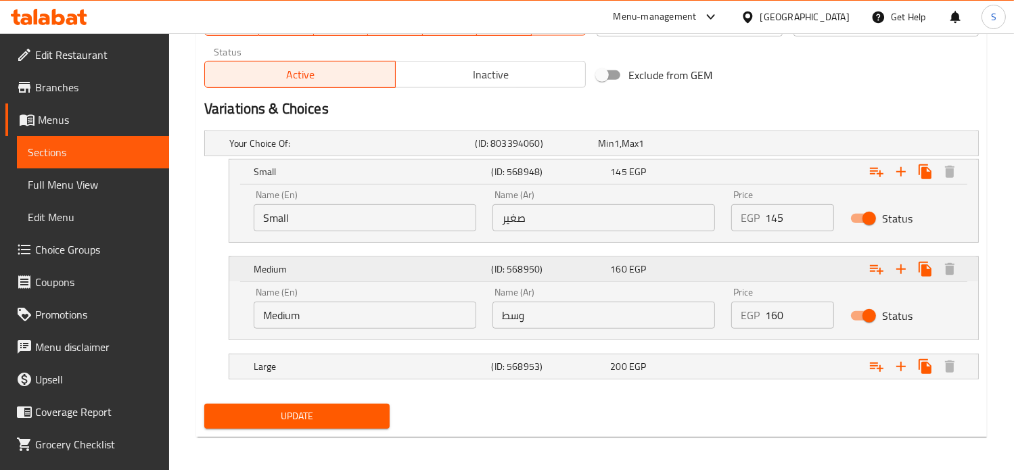
scroll to position [690, 0]
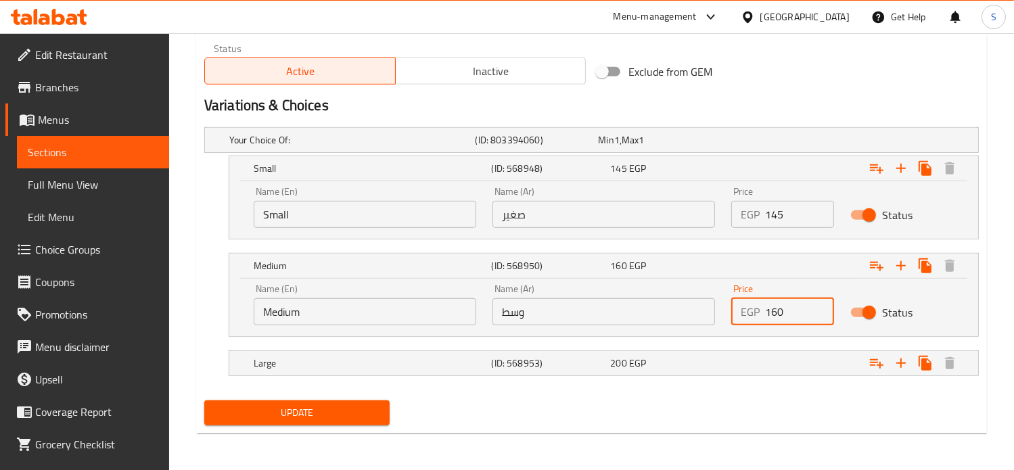
click at [776, 309] on input "160" at bounding box center [800, 311] width 70 height 27
type input "195"
click at [770, 143] on div "Expand" at bounding box center [841, 139] width 246 height 5
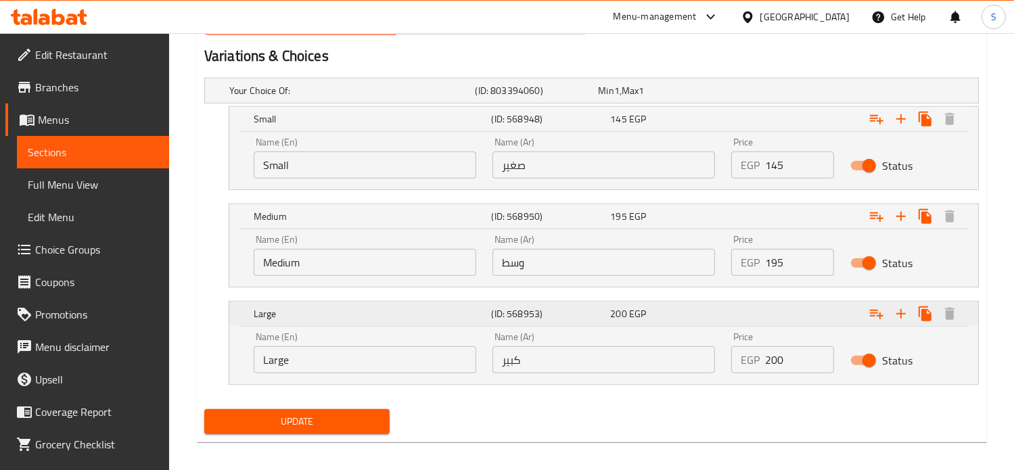
scroll to position [747, 0]
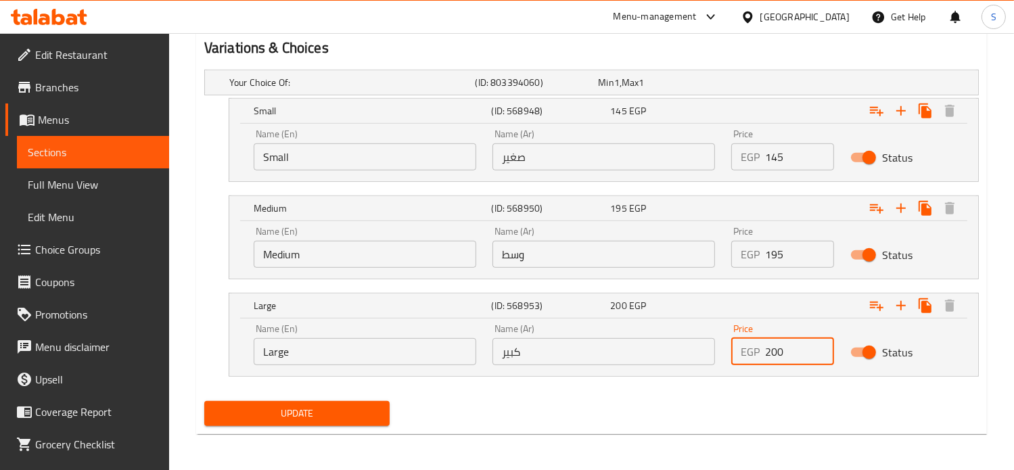
click at [776, 350] on input "200" at bounding box center [800, 351] width 70 height 27
type input "238"
click at [204, 401] on button "Update" at bounding box center [296, 413] width 185 height 25
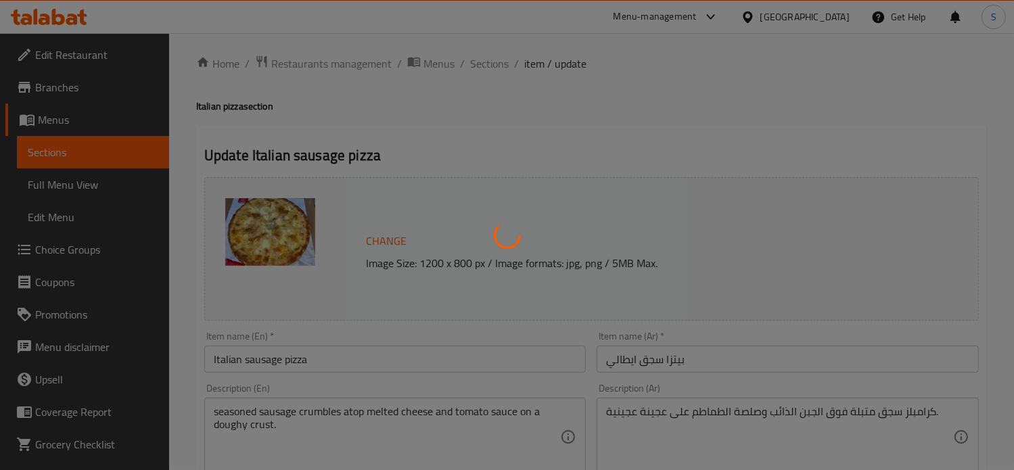
scroll to position [0, 0]
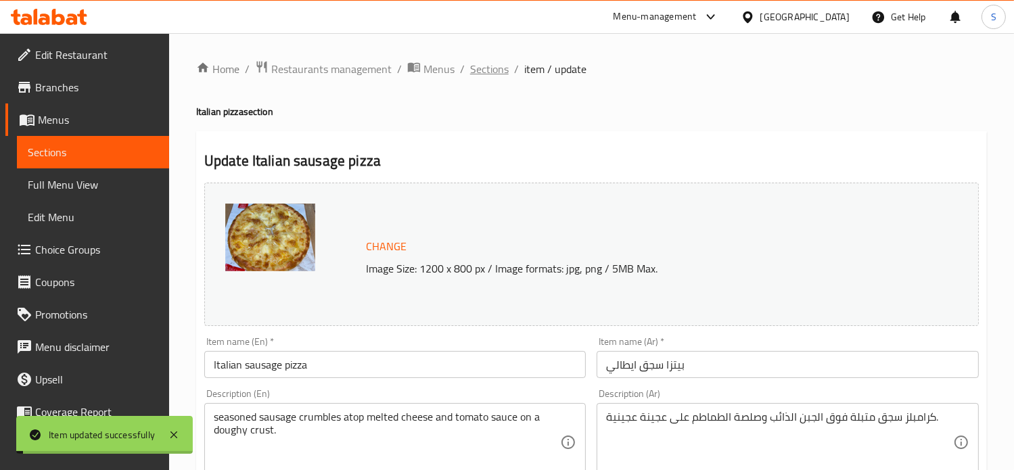
click at [490, 71] on span "Sections" at bounding box center [489, 69] width 39 height 16
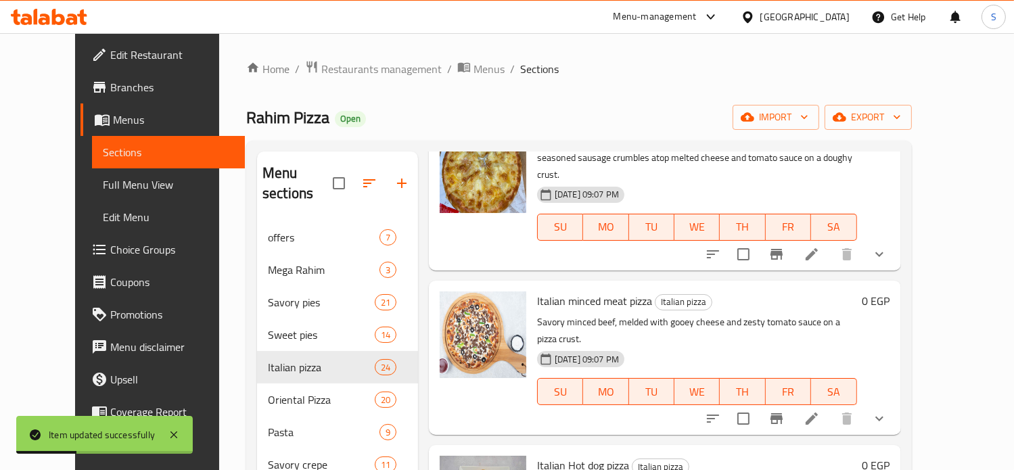
scroll to position [1221, 0]
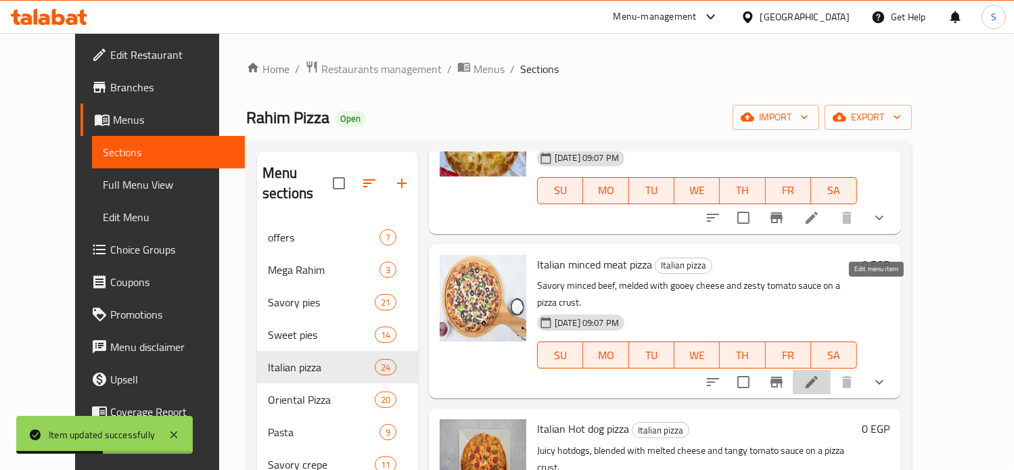
click at [818, 376] on icon at bounding box center [811, 382] width 12 height 12
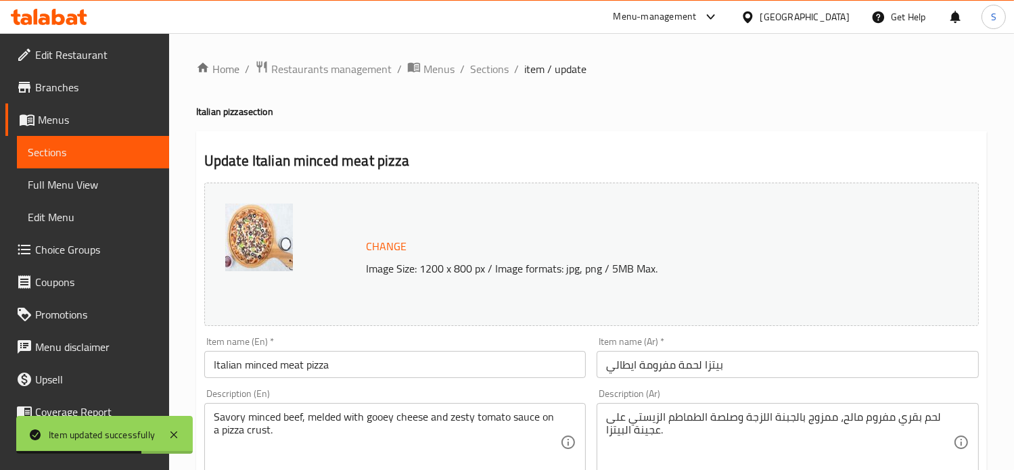
scroll to position [573, 0]
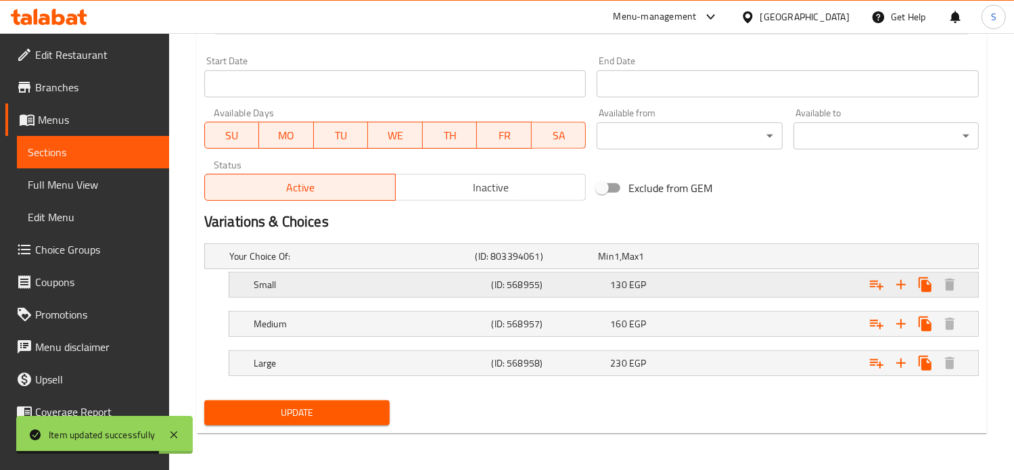
click at [681, 263] on div "130 EGP" at bounding box center [657, 257] width 118 height 14
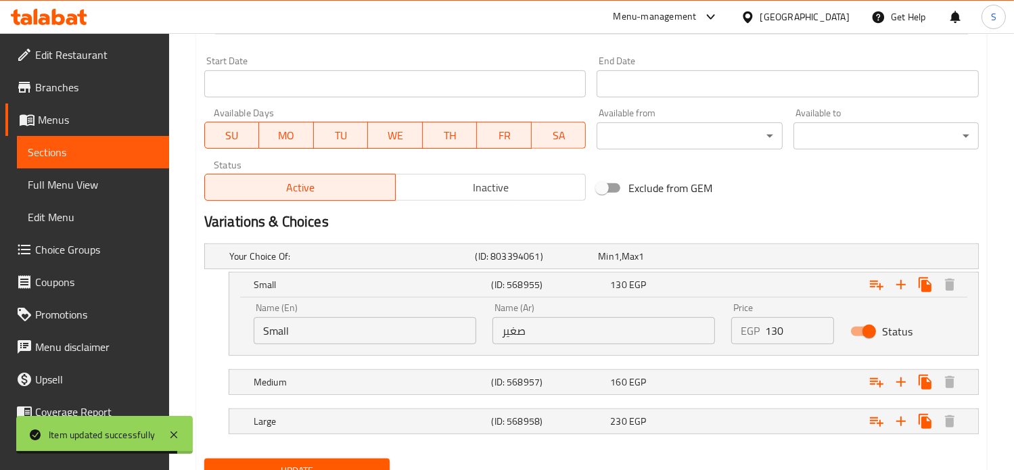
click at [772, 329] on input "130" at bounding box center [800, 330] width 70 height 27
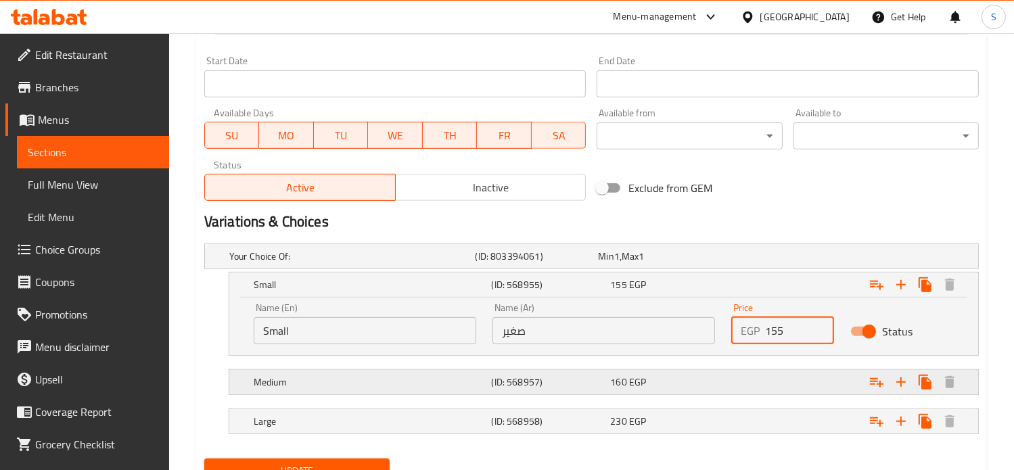
type input "155"
click at [776, 259] on div "Expand" at bounding box center [841, 256] width 246 height 5
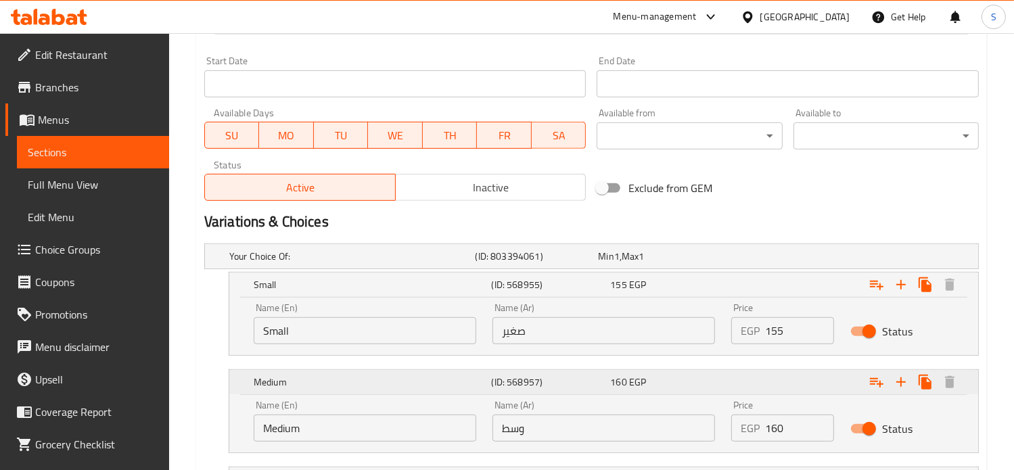
scroll to position [690, 0]
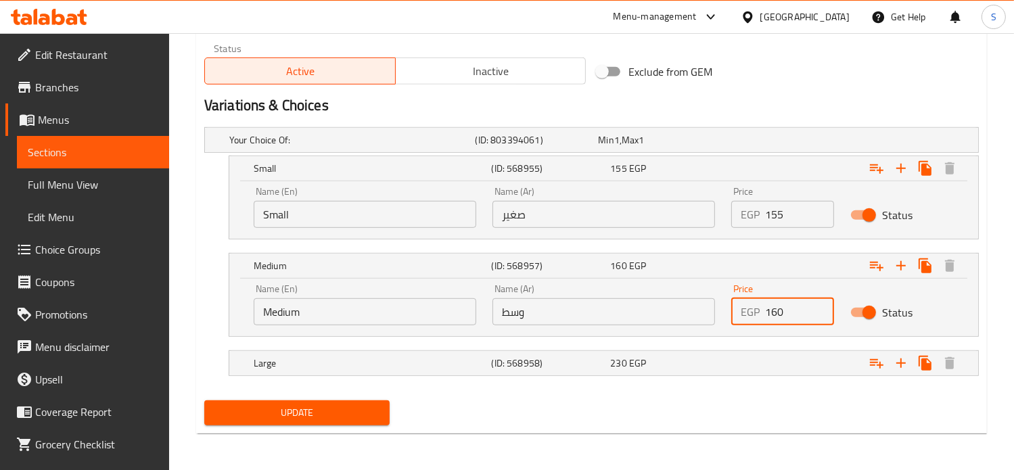
click at [775, 314] on input "160" at bounding box center [800, 311] width 70 height 27
type input "217"
click at [776, 143] on div "Expand" at bounding box center [841, 139] width 246 height 5
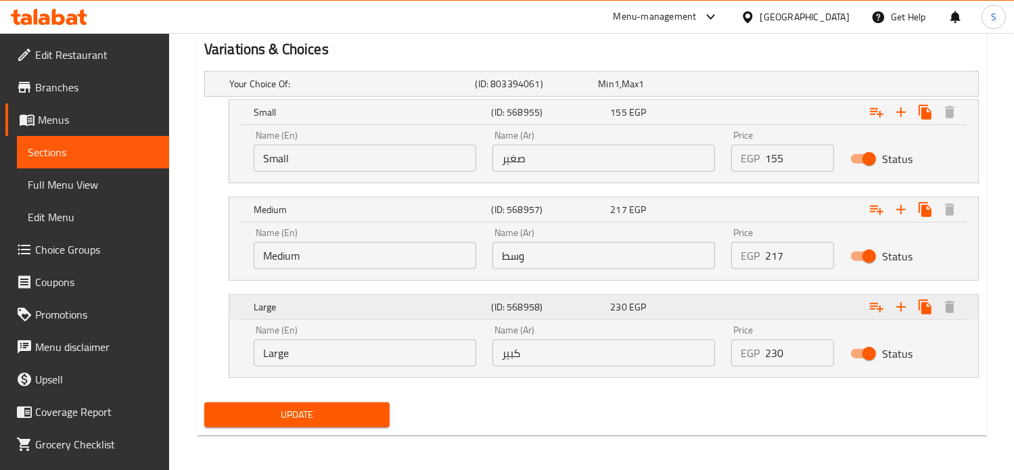
scroll to position [747, 0]
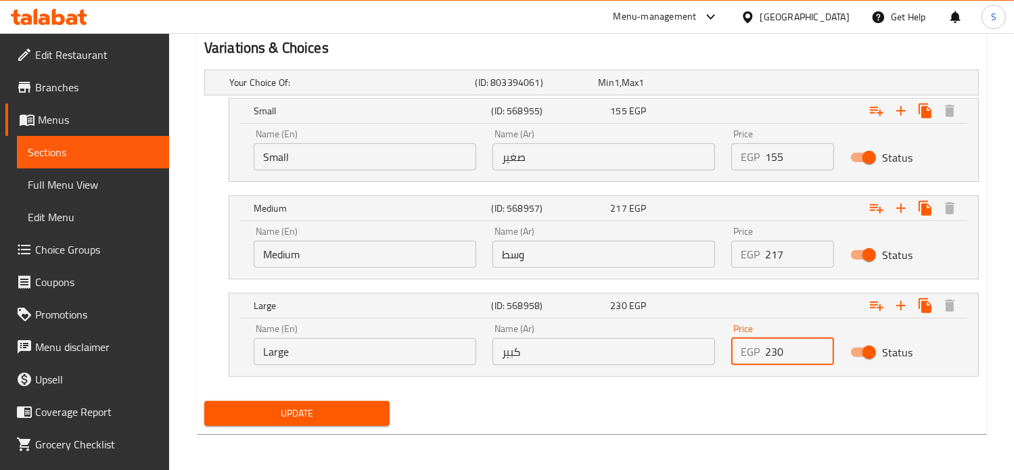
click at [781, 354] on input "230" at bounding box center [800, 351] width 70 height 27
type input "280"
click at [204, 401] on button "Update" at bounding box center [296, 413] width 185 height 25
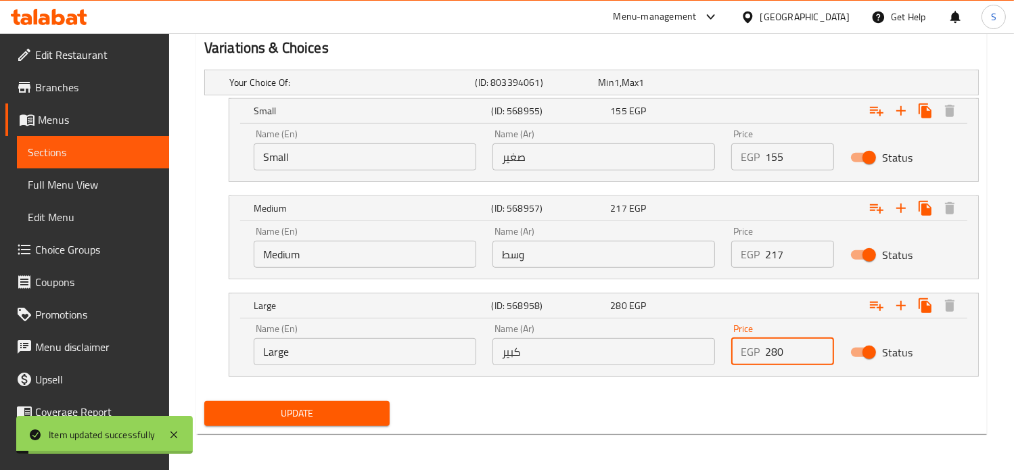
scroll to position [0, 0]
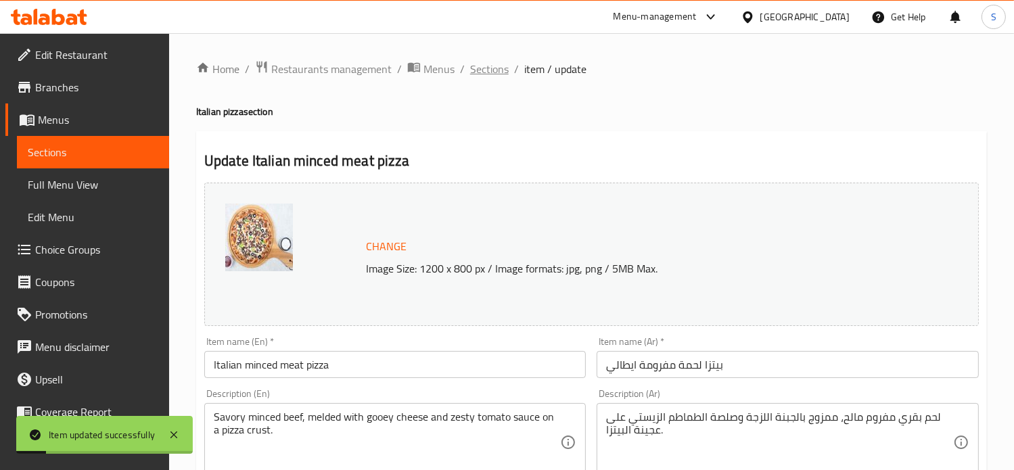
click at [494, 71] on span "Sections" at bounding box center [489, 69] width 39 height 16
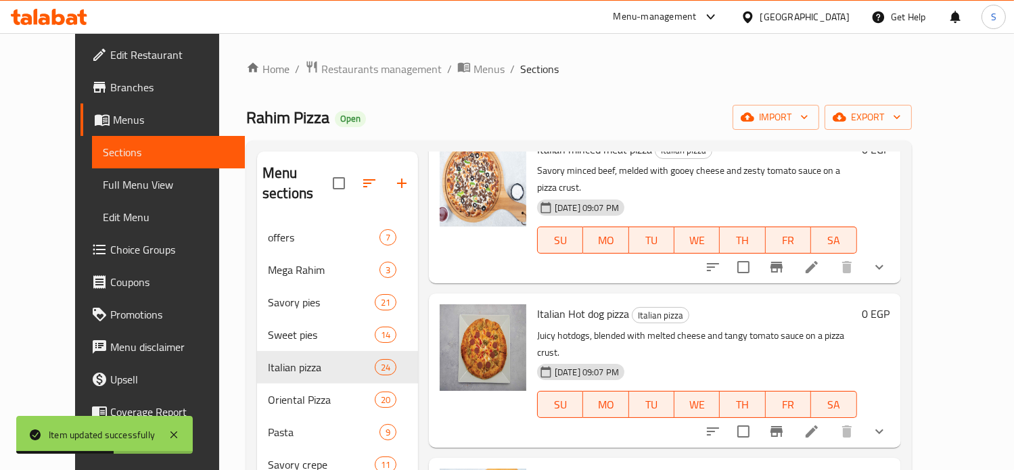
scroll to position [1338, 0]
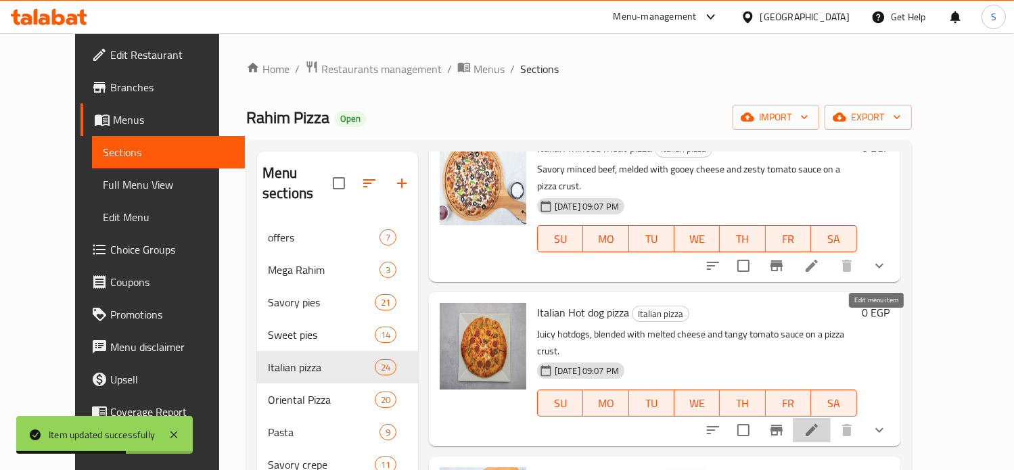
click at [820, 422] on icon at bounding box center [811, 430] width 16 height 16
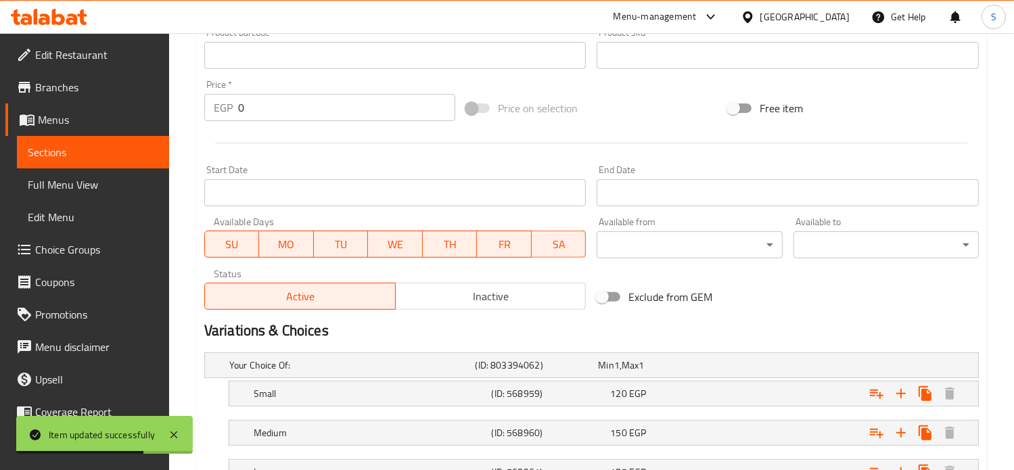
scroll to position [573, 0]
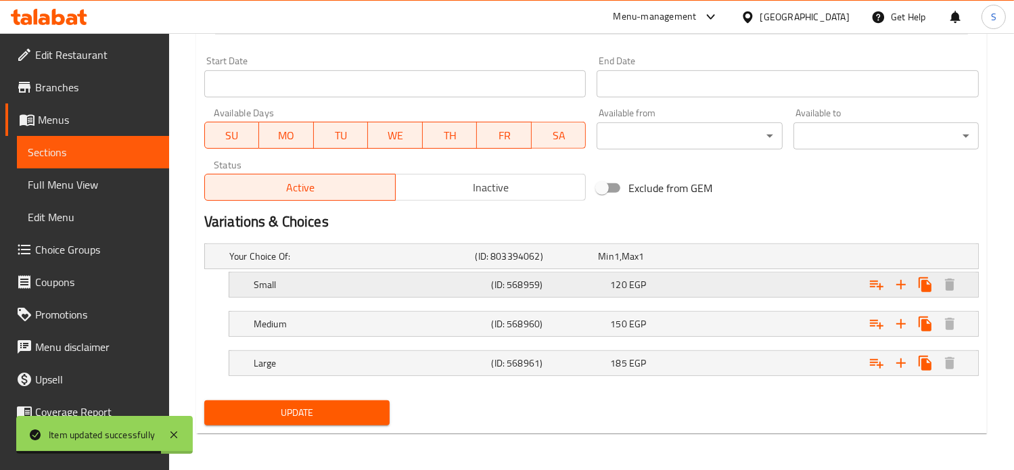
click at [730, 259] on div "Expand" at bounding box center [841, 256] width 246 height 5
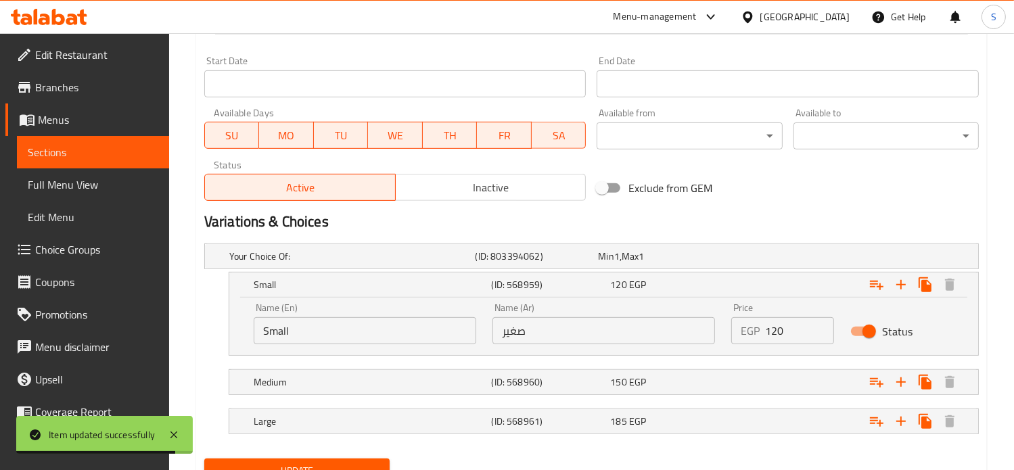
click at [780, 327] on input "120" at bounding box center [800, 330] width 70 height 27
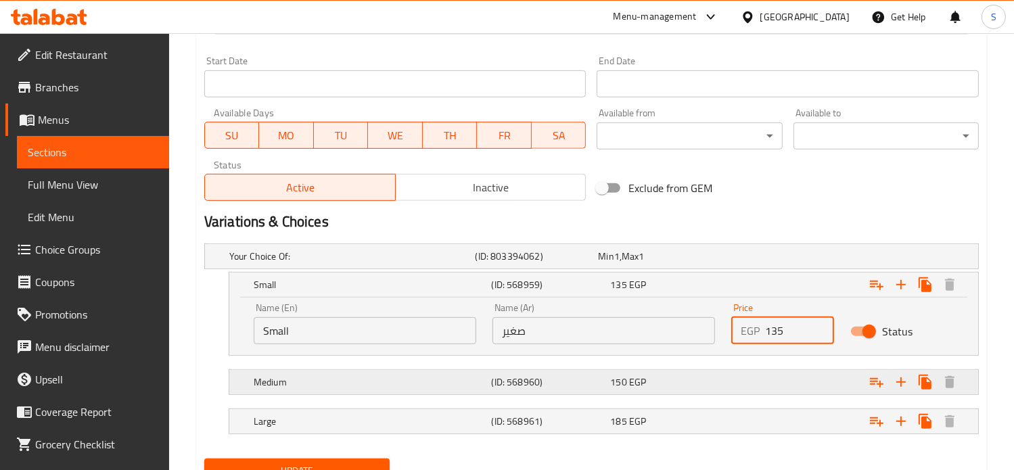
type input "135"
click at [769, 259] on div "Expand" at bounding box center [841, 256] width 246 height 5
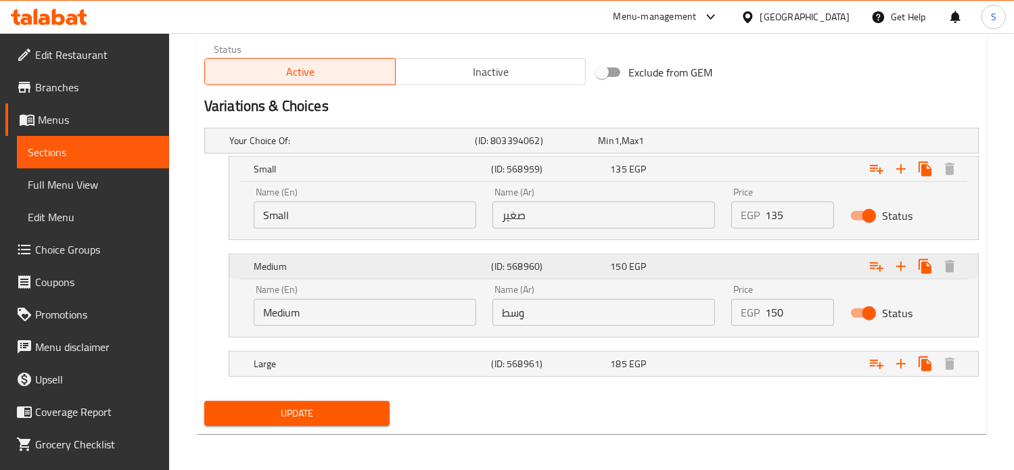
scroll to position [690, 0]
click at [771, 308] on input "150" at bounding box center [800, 311] width 70 height 27
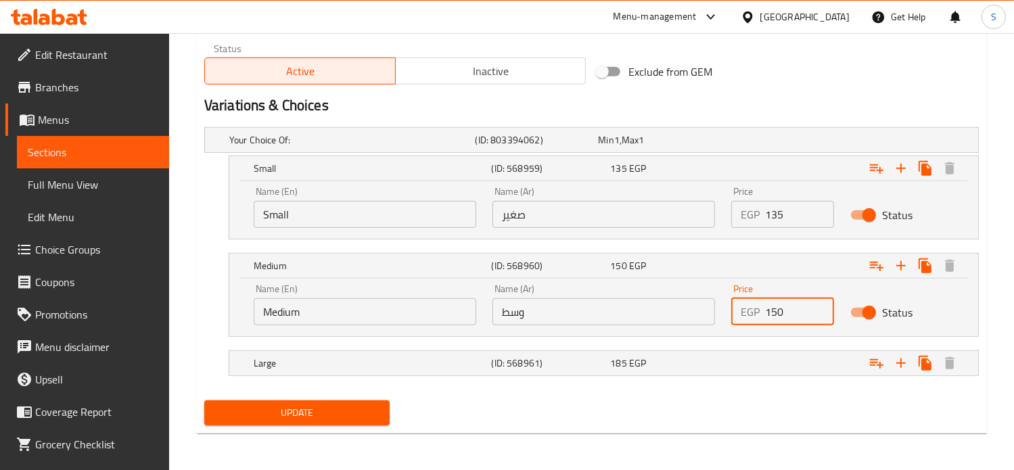
click at [771, 308] on input "150" at bounding box center [800, 311] width 70 height 27
type input "170"
click at [766, 143] on div "Expand" at bounding box center [841, 139] width 246 height 5
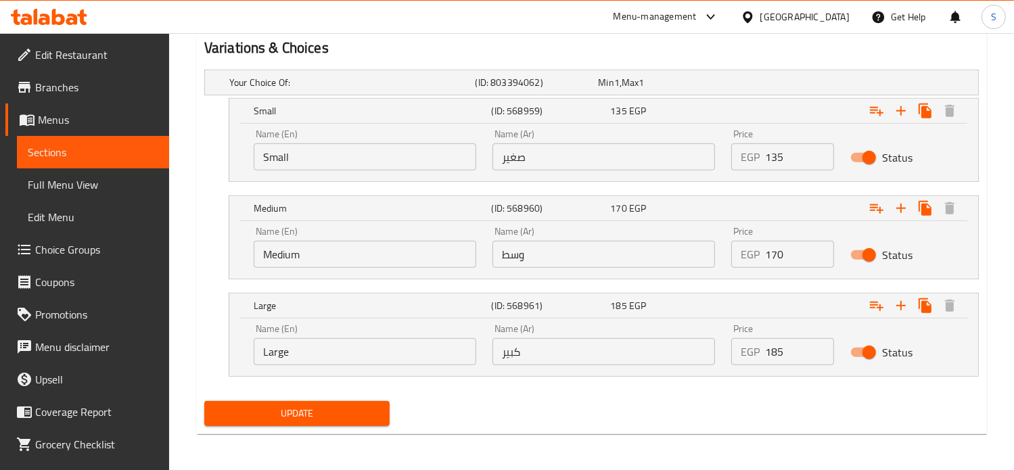
scroll to position [747, 0]
click at [772, 354] on input "185" at bounding box center [800, 352] width 70 height 27
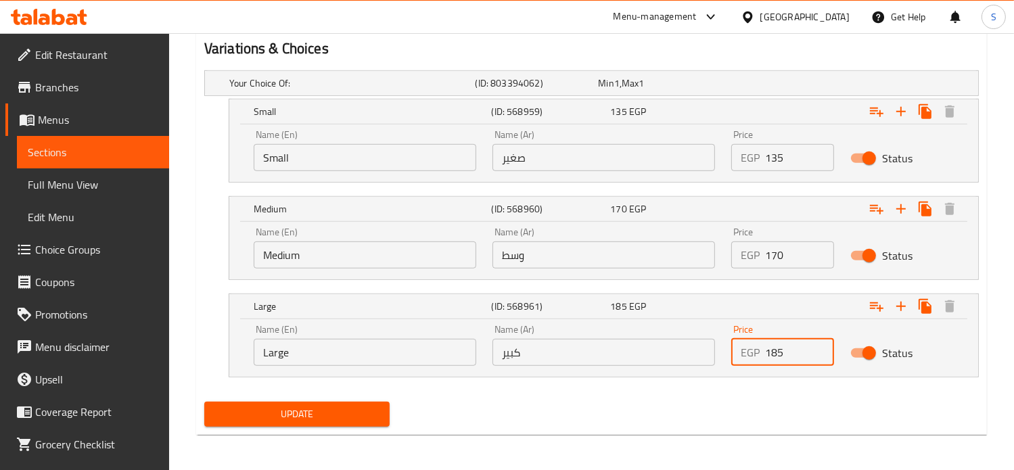
click at [772, 354] on input "185" at bounding box center [800, 352] width 70 height 27
type input "225"
click at [204, 402] on button "Update" at bounding box center [296, 414] width 185 height 25
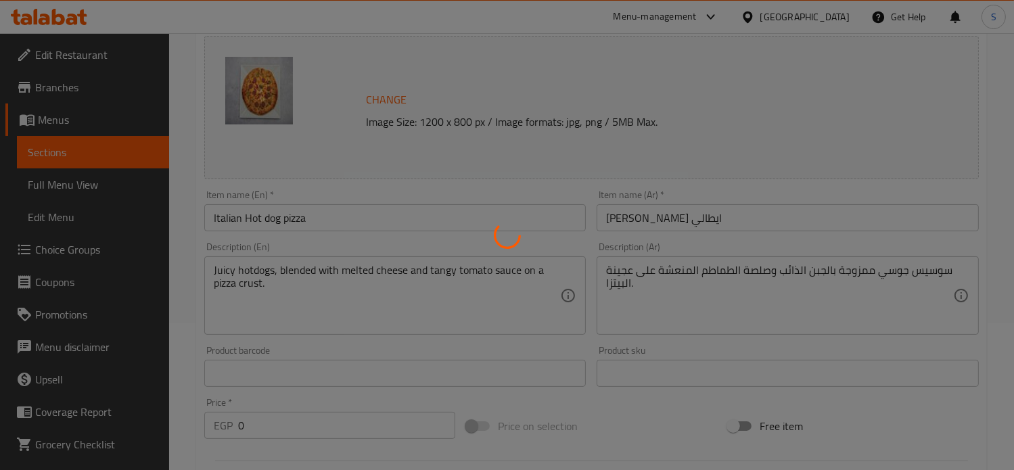
scroll to position [0, 0]
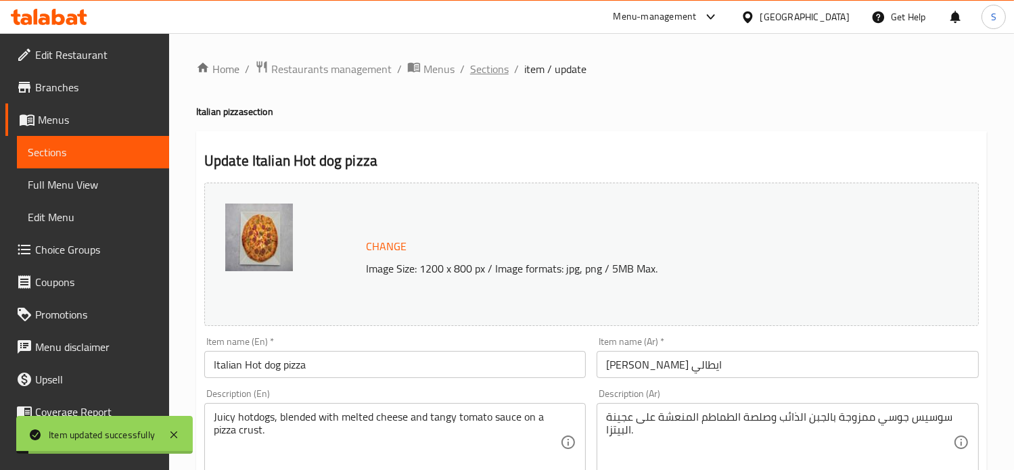
click at [491, 71] on span "Sections" at bounding box center [489, 69] width 39 height 16
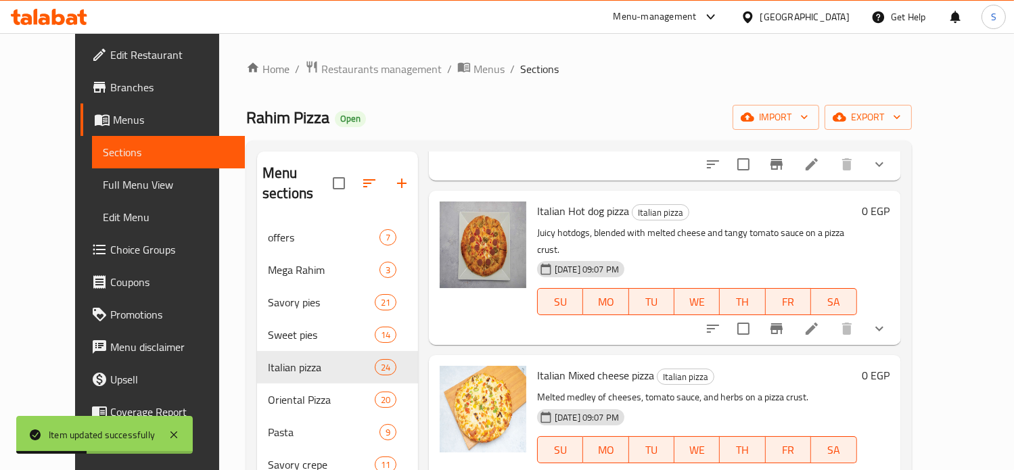
scroll to position [1505, 0]
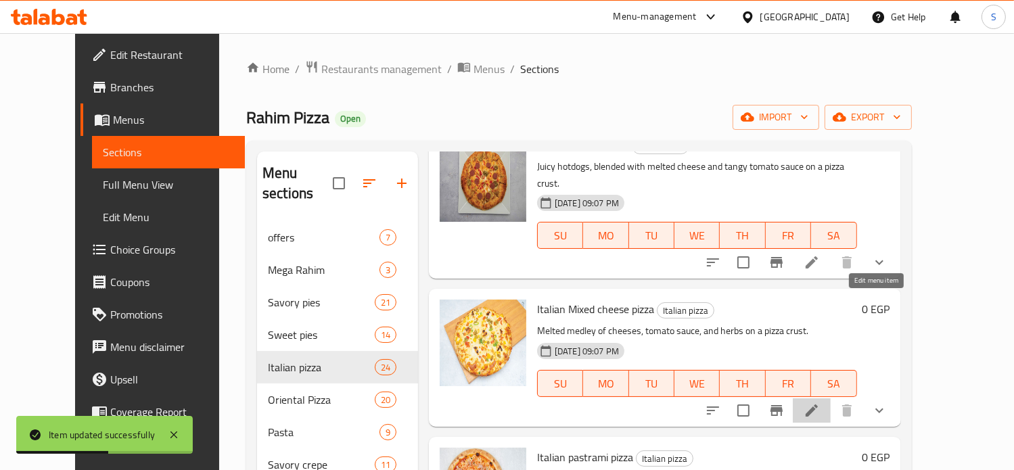
click at [820, 402] on icon at bounding box center [811, 410] width 16 height 16
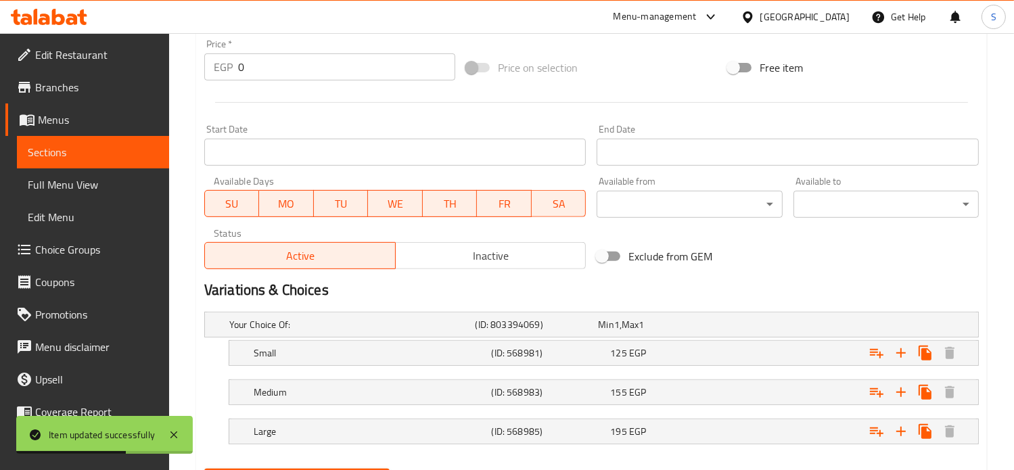
scroll to position [573, 0]
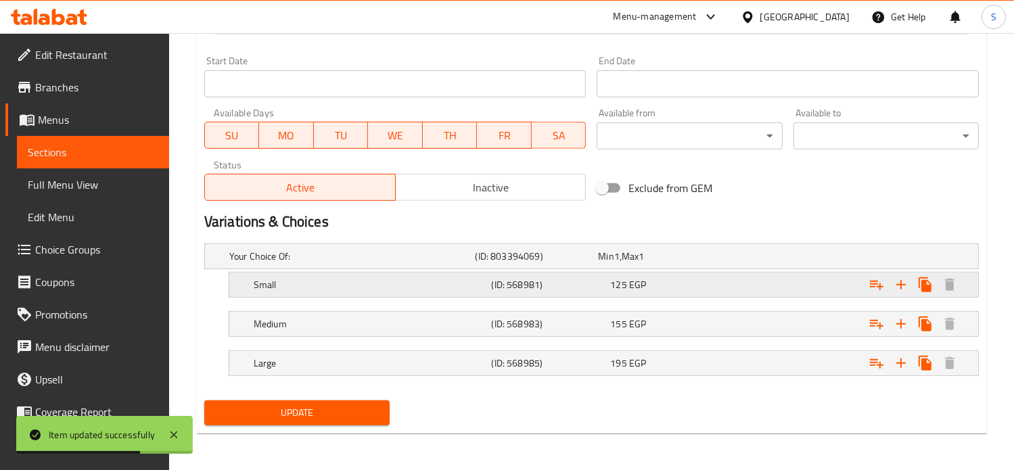
click at [705, 263] on div "125 EGP" at bounding box center [657, 257] width 118 height 14
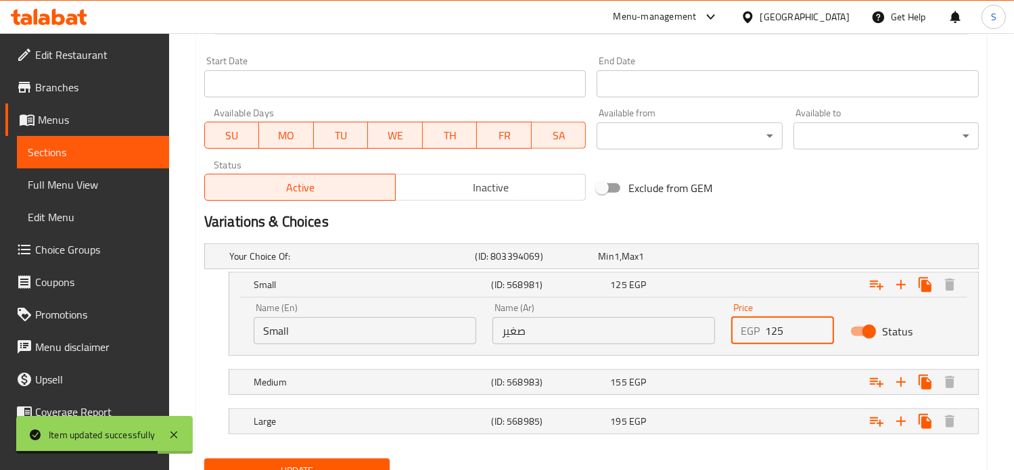
click at [768, 333] on input "125" at bounding box center [800, 330] width 70 height 27
type input "136"
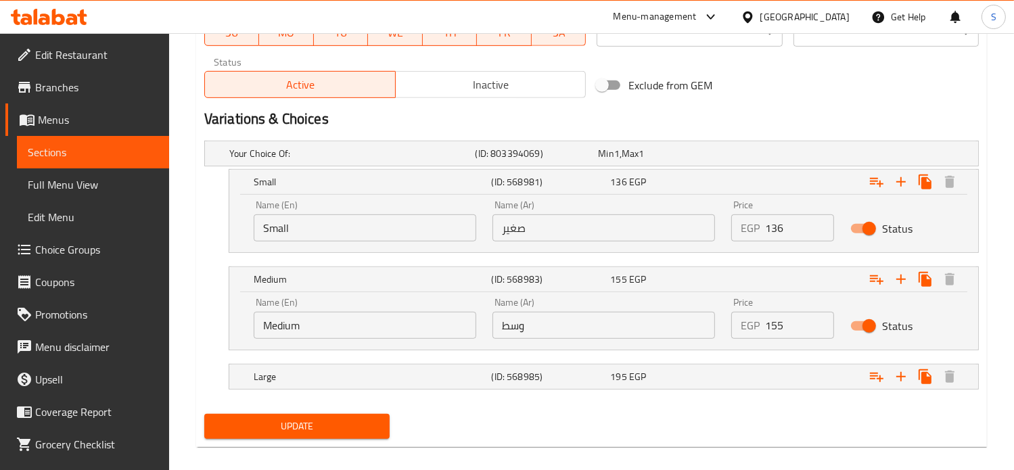
scroll to position [690, 0]
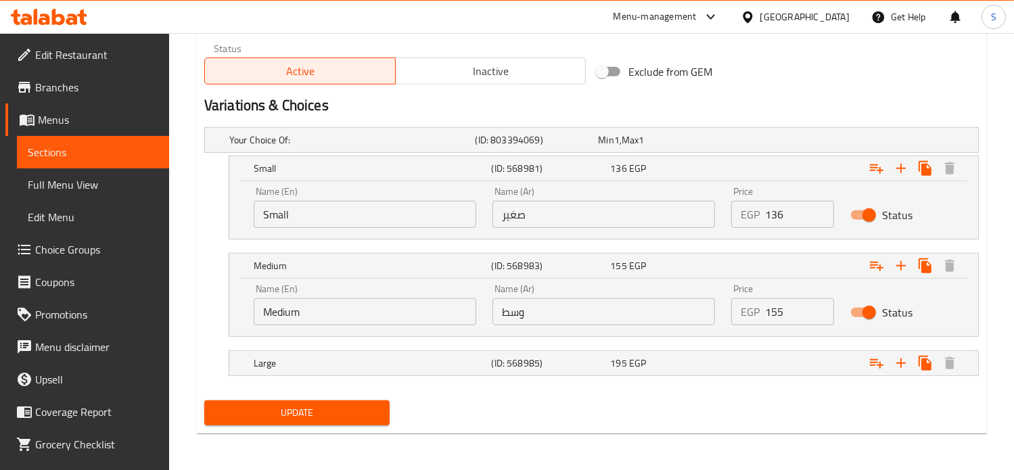
click at [776, 310] on input "155" at bounding box center [800, 311] width 70 height 27
type input "182"
click at [775, 143] on div "Expand" at bounding box center [841, 139] width 246 height 5
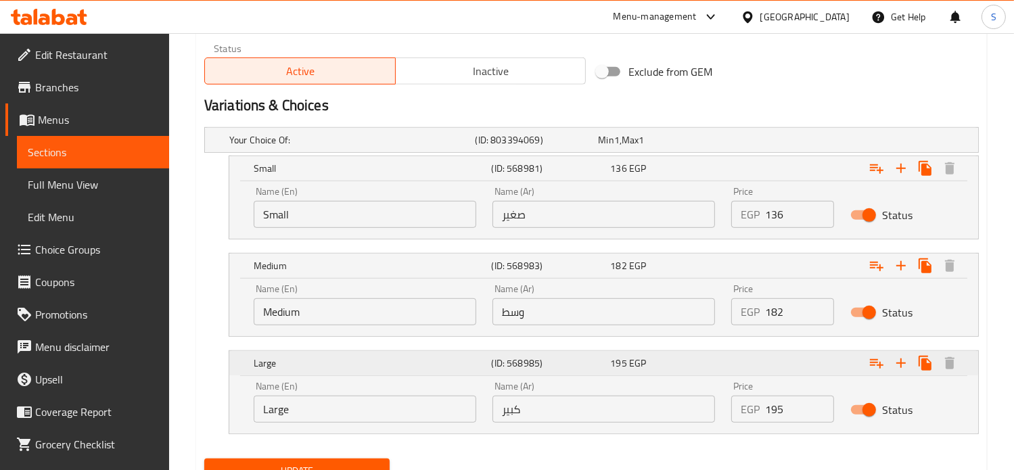
scroll to position [747, 0]
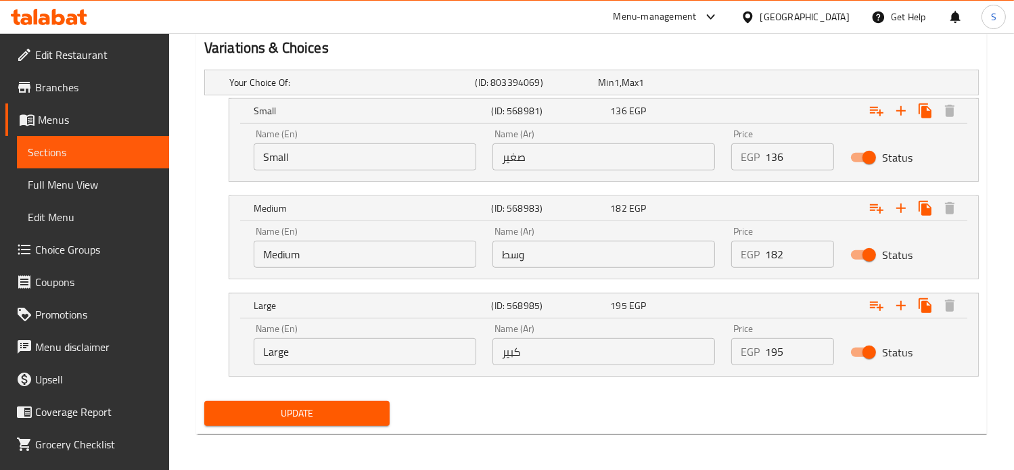
click at [770, 350] on input "195" at bounding box center [800, 351] width 70 height 27
type input "220"
click at [204, 401] on button "Update" at bounding box center [296, 413] width 185 height 25
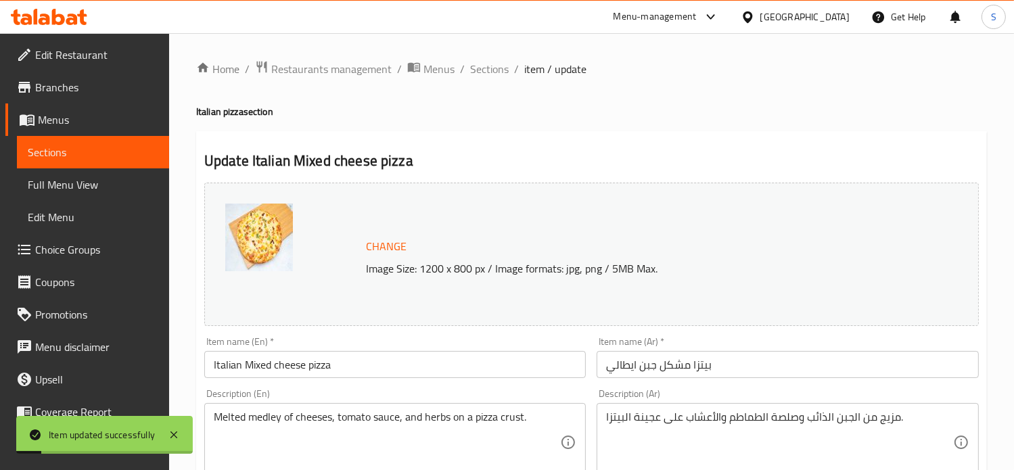
scroll to position [0, 0]
click at [479, 66] on span "Sections" at bounding box center [489, 69] width 39 height 16
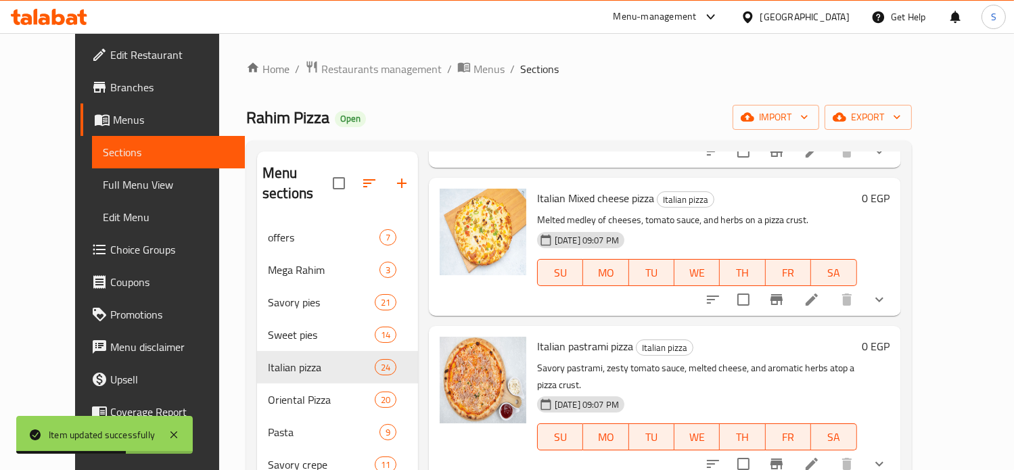
scroll to position [1620, 0]
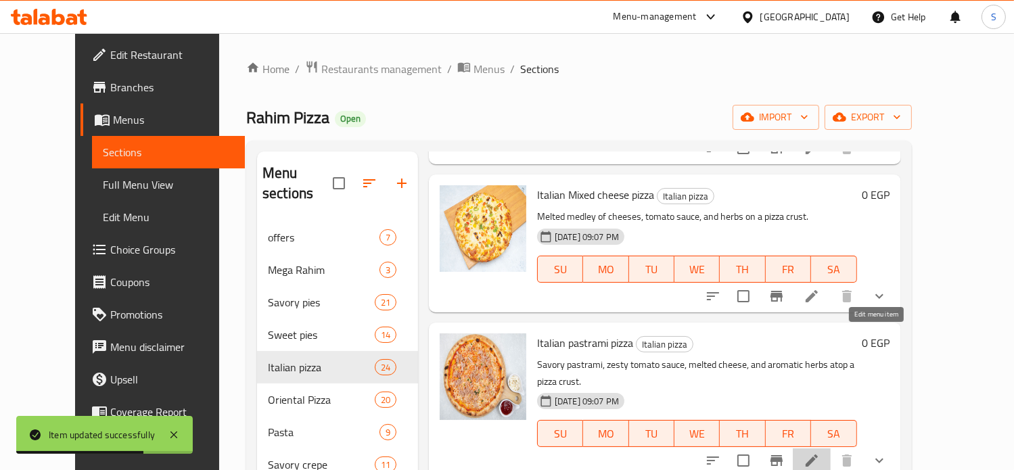
click at [818, 454] on icon at bounding box center [811, 460] width 12 height 12
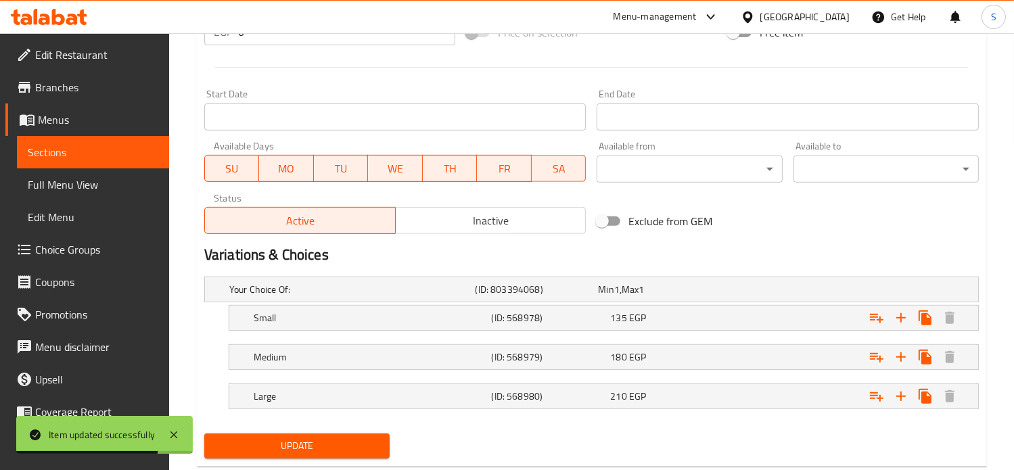
scroll to position [573, 0]
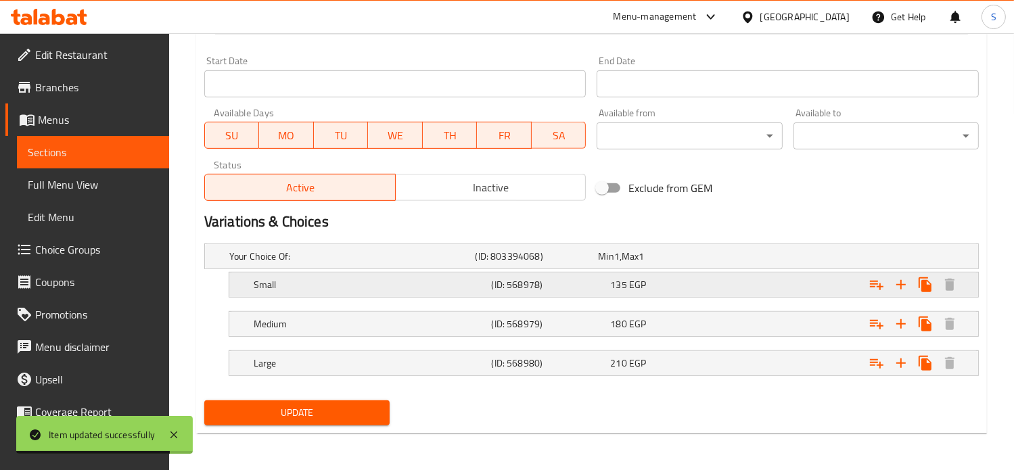
click at [690, 263] on div "135 EGP" at bounding box center [657, 257] width 118 height 14
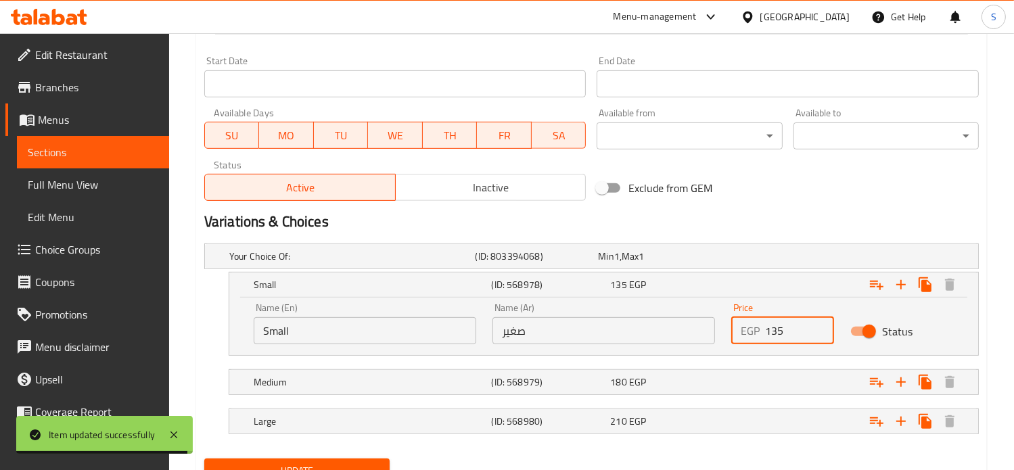
click at [775, 329] on input "135" at bounding box center [800, 330] width 70 height 27
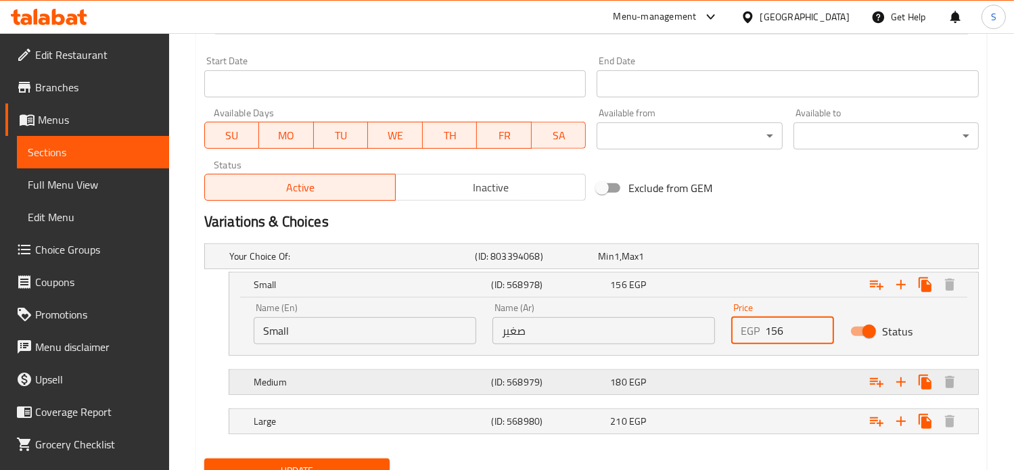
type input "156"
click at [771, 259] on div "Expand" at bounding box center [841, 256] width 246 height 5
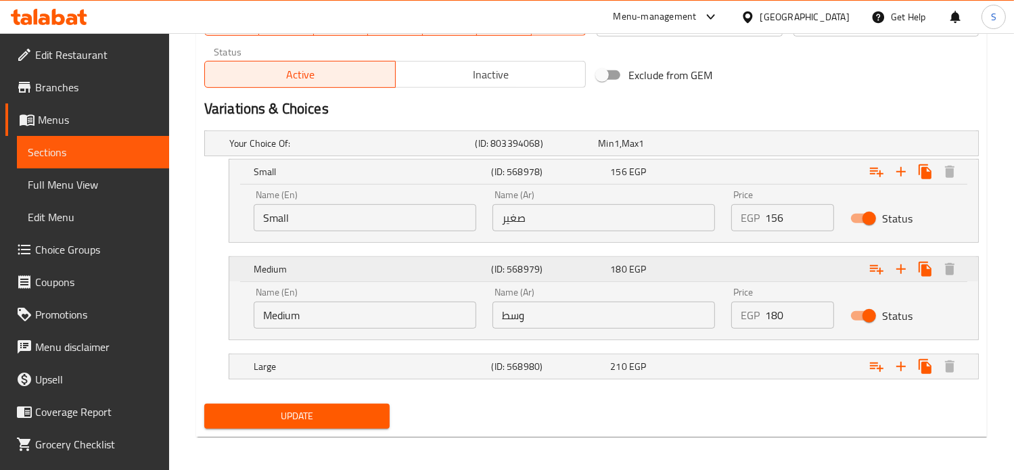
scroll to position [690, 0]
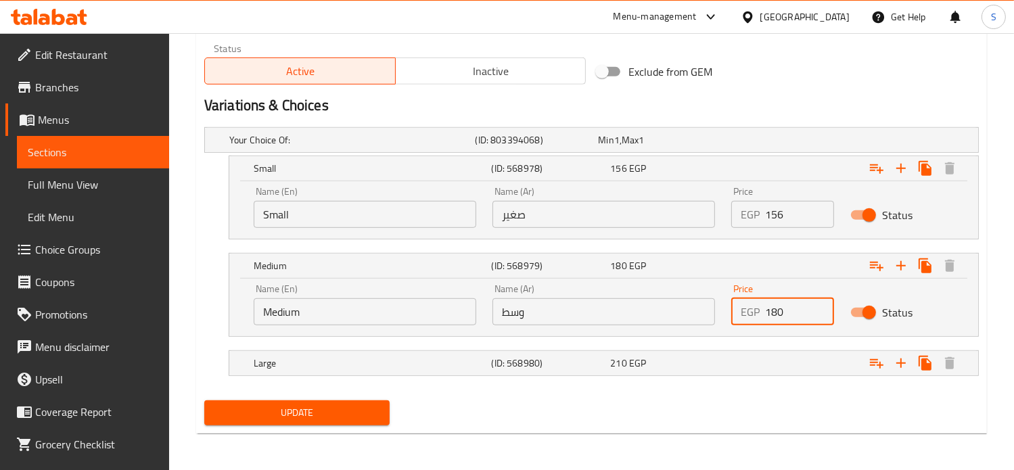
click at [770, 303] on input "180" at bounding box center [800, 311] width 70 height 27
type input "217"
click at [755, 143] on div "Expand" at bounding box center [841, 139] width 246 height 5
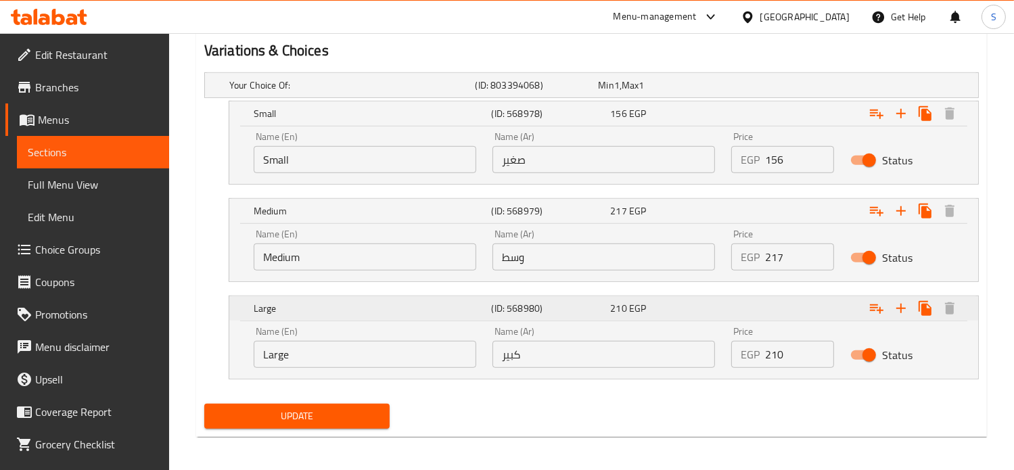
scroll to position [746, 0]
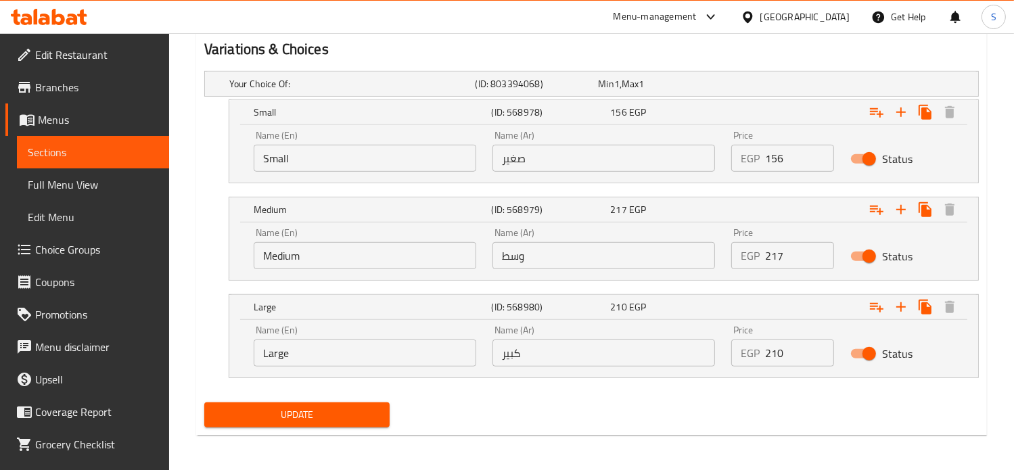
click at [771, 349] on input "210" at bounding box center [800, 352] width 70 height 27
type input "287"
click at [204, 402] on button "Update" at bounding box center [296, 414] width 185 height 25
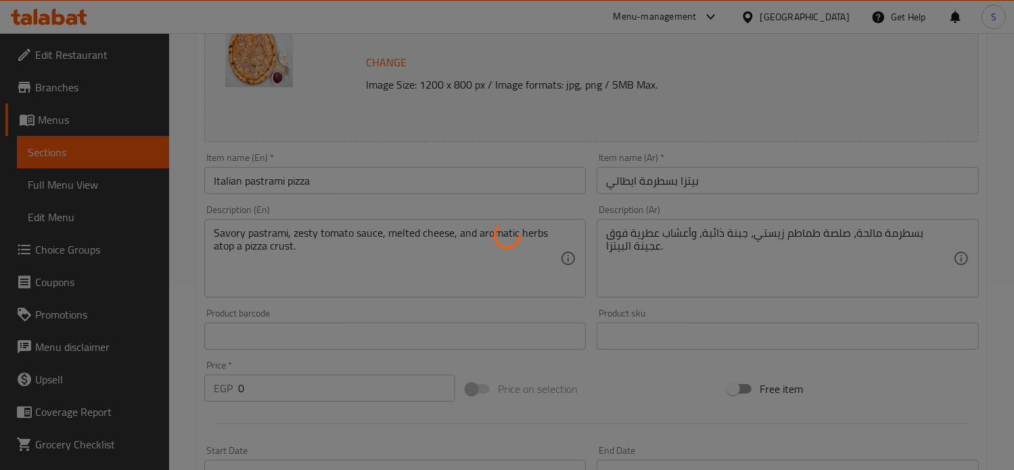
scroll to position [0, 0]
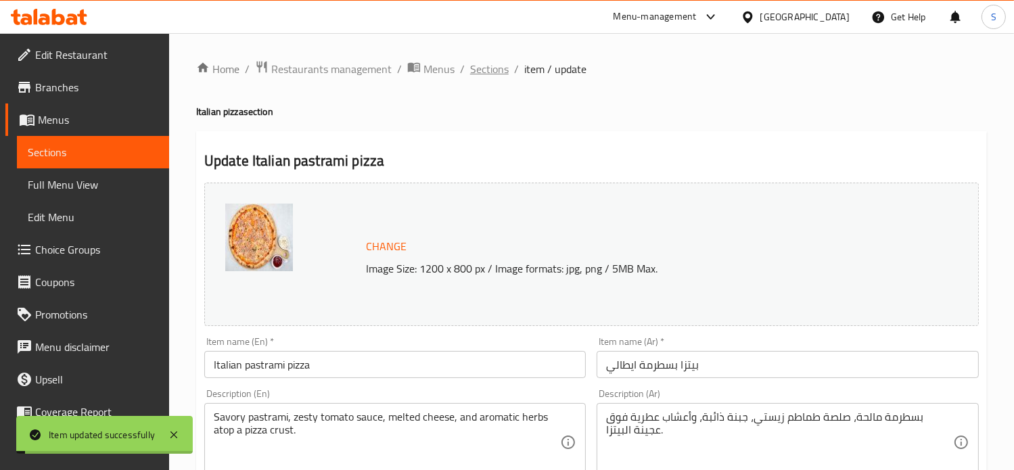
click at [484, 73] on span "Sections" at bounding box center [489, 69] width 39 height 16
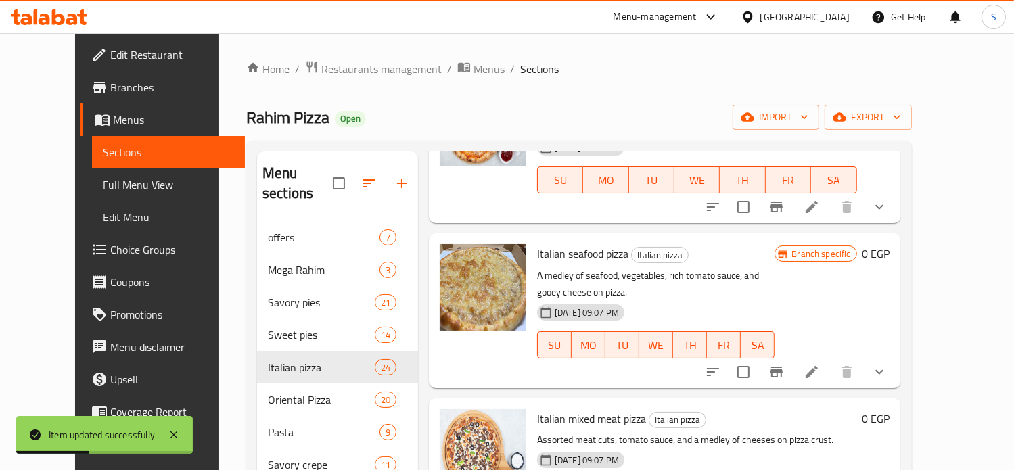
scroll to position [1910, 0]
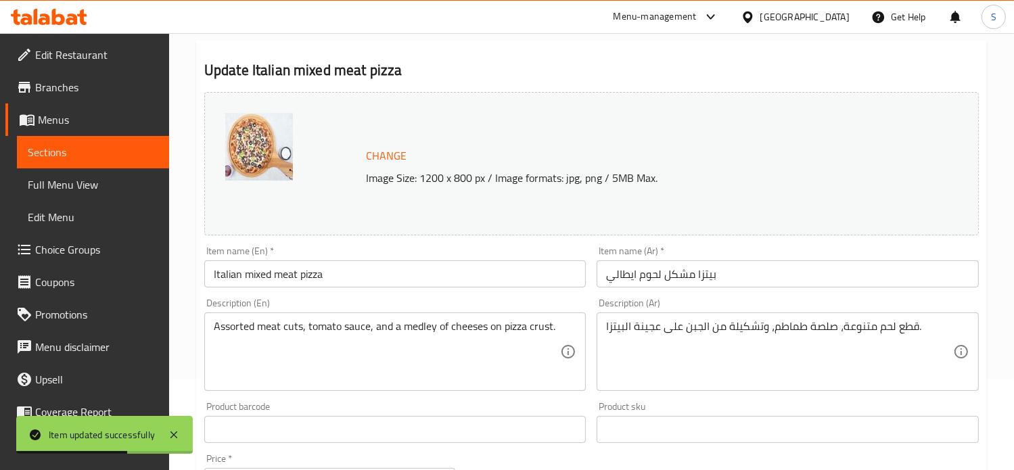
scroll to position [573, 0]
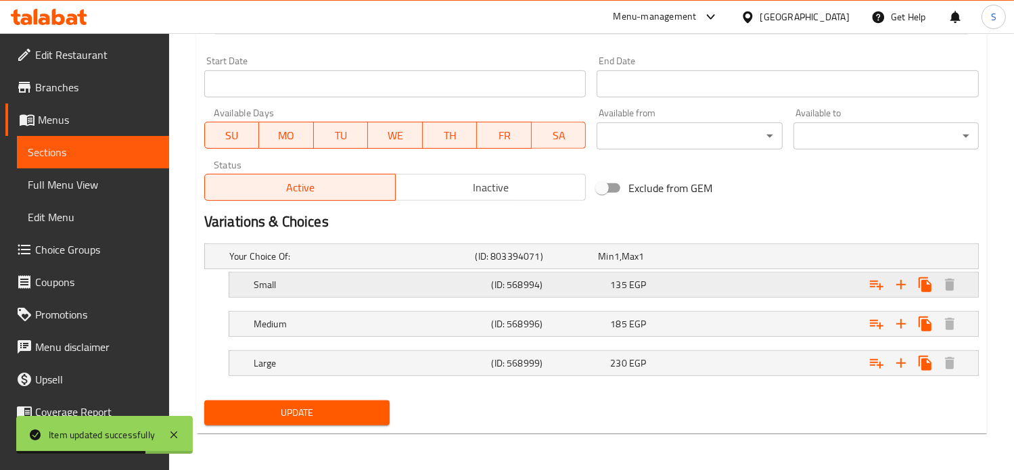
click at [708, 263] on div "135 EGP" at bounding box center [657, 257] width 118 height 14
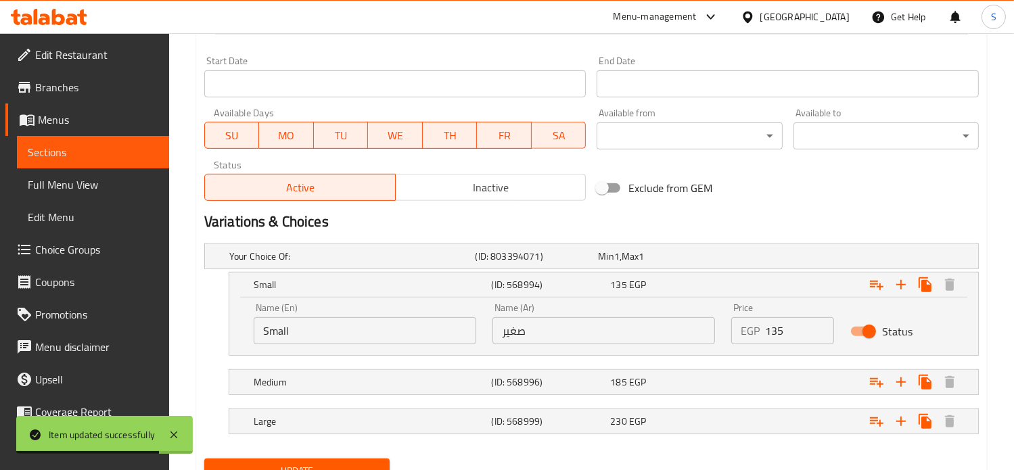
click at [775, 329] on input "135" at bounding box center [800, 330] width 70 height 27
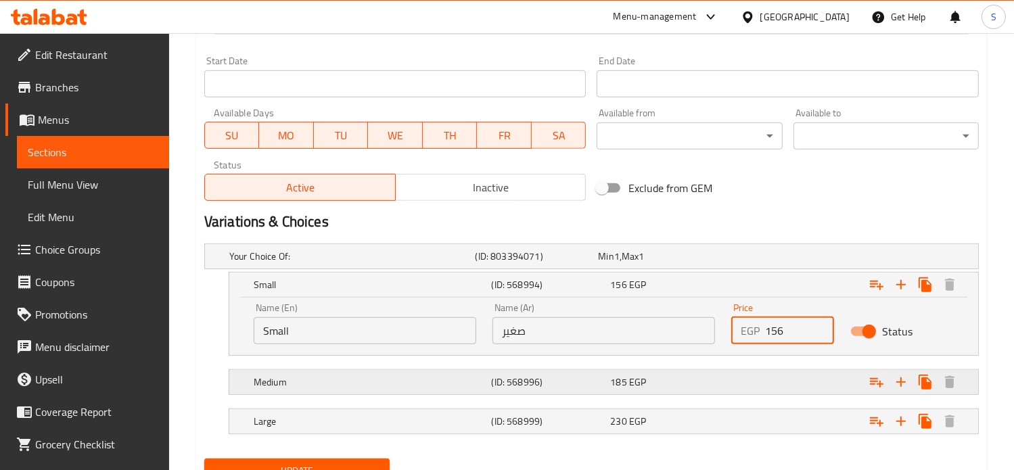
type input "156"
click at [772, 259] on div "Expand" at bounding box center [841, 256] width 246 height 5
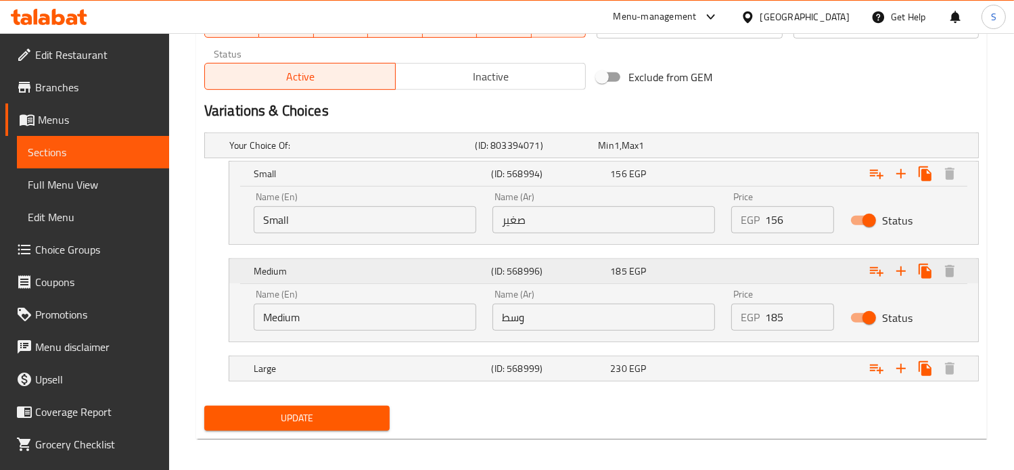
scroll to position [690, 0]
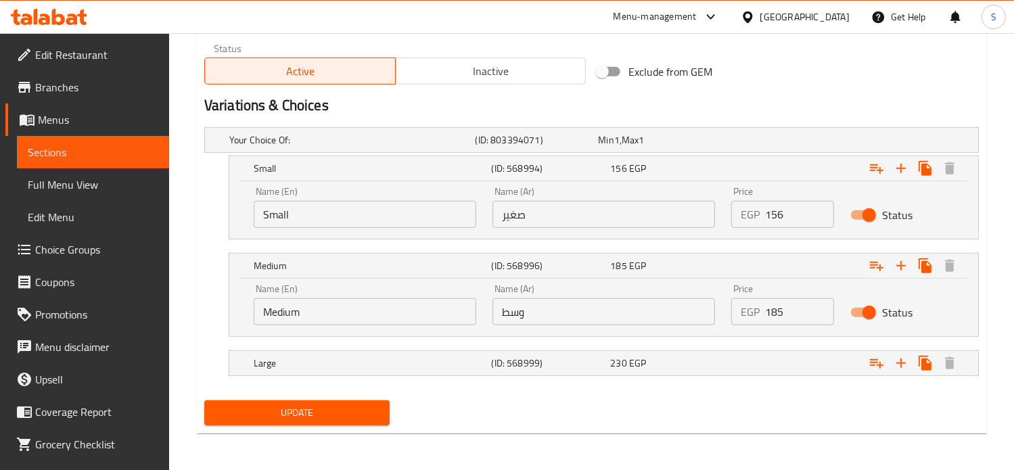
click at [775, 316] on input "185" at bounding box center [800, 311] width 70 height 27
type input "235"
click at [768, 143] on div "Expand" at bounding box center [841, 139] width 246 height 5
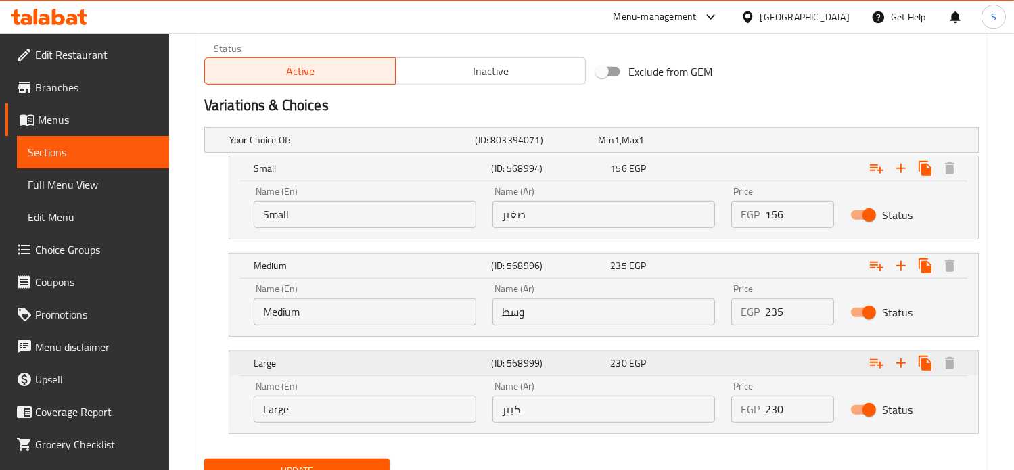
scroll to position [747, 0]
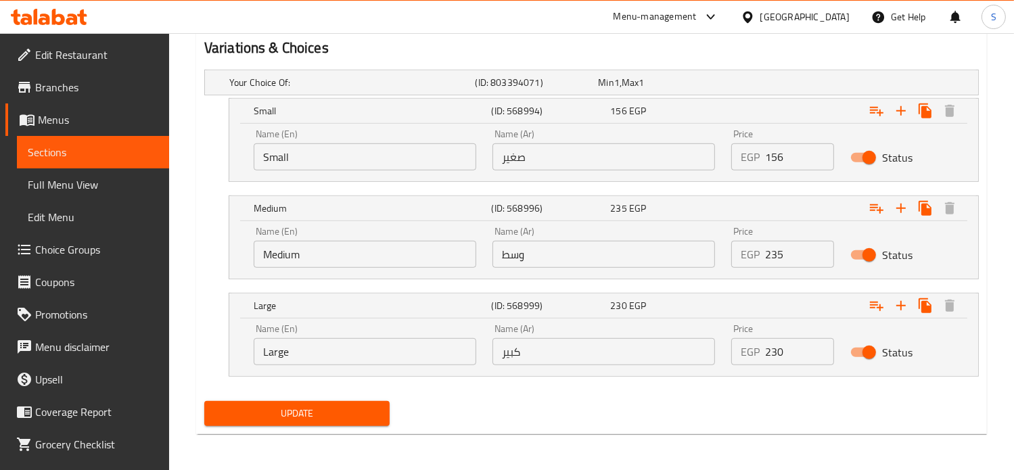
click at [771, 348] on input "230" at bounding box center [800, 351] width 70 height 27
type input "290"
click at [204, 401] on button "Update" at bounding box center [296, 413] width 185 height 25
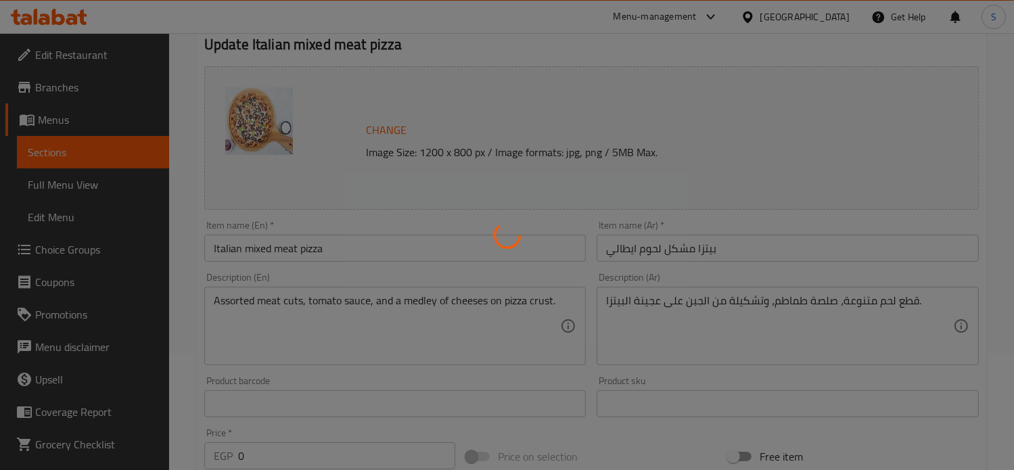
scroll to position [0, 0]
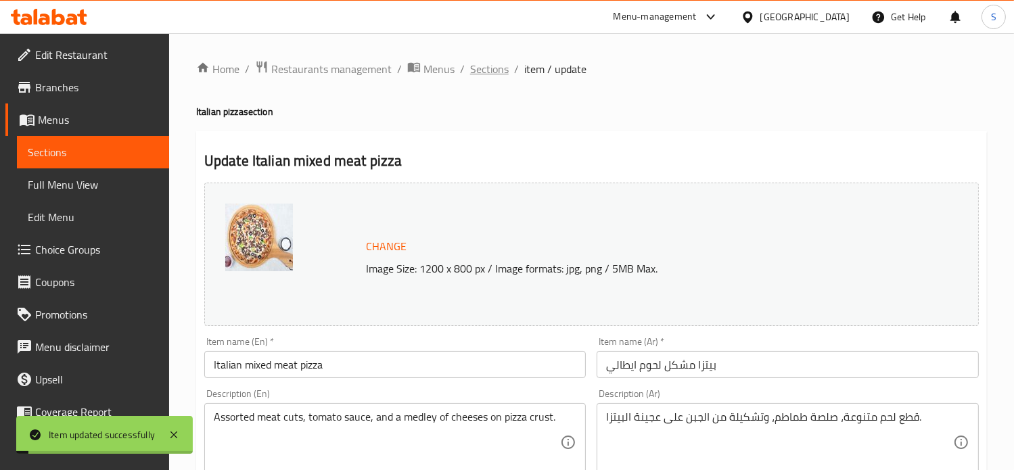
click at [482, 70] on span "Sections" at bounding box center [489, 69] width 39 height 16
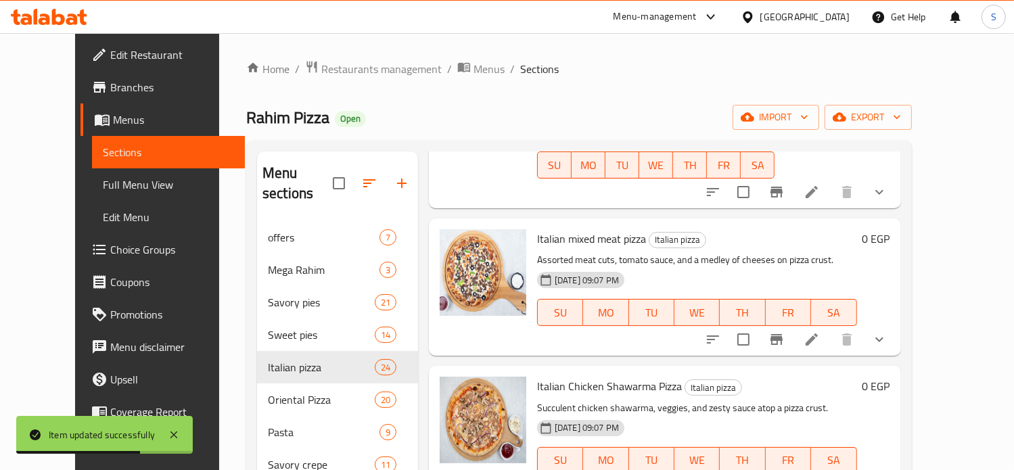
scroll to position [2091, 0]
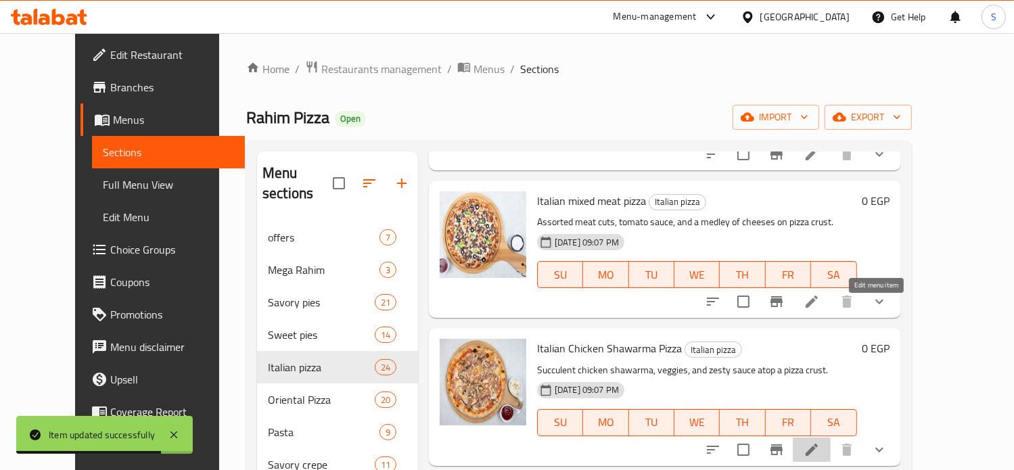
click at [818, 444] on icon at bounding box center [811, 450] width 12 height 12
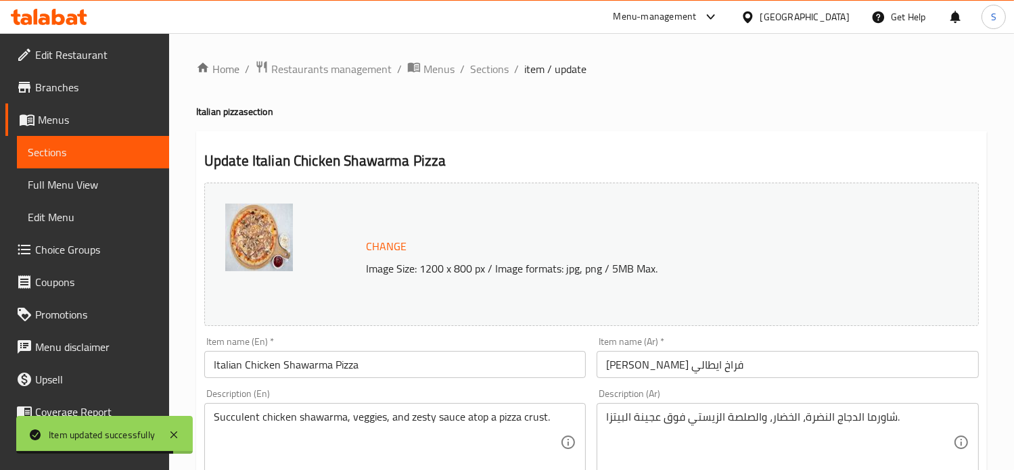
scroll to position [573, 0]
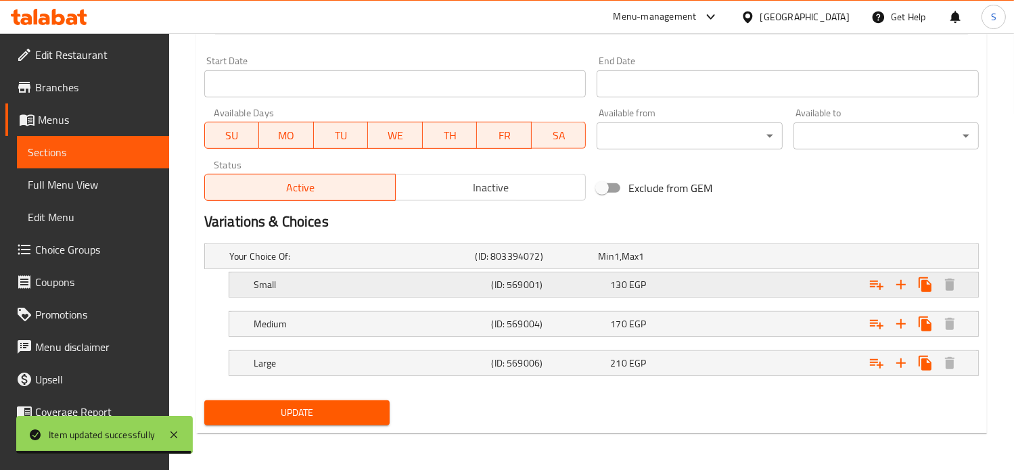
click at [701, 263] on div "130 EGP" at bounding box center [657, 257] width 118 height 14
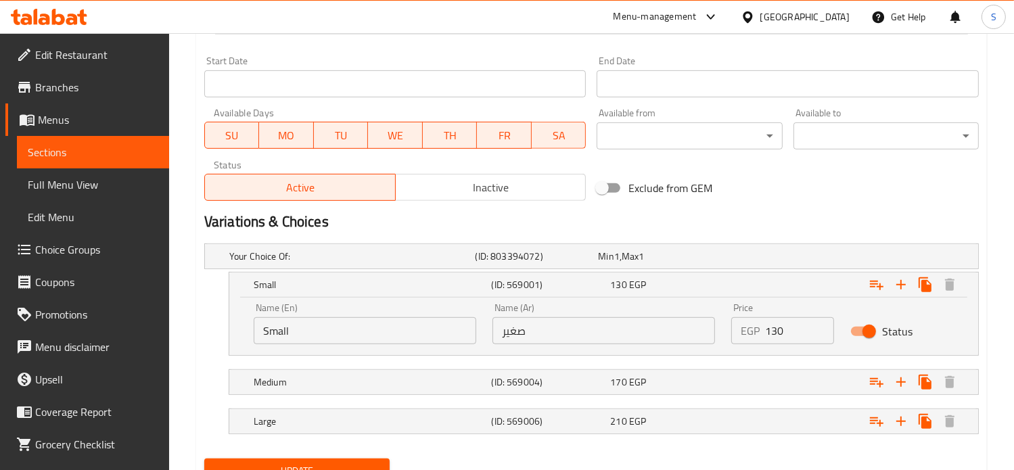
click at [771, 337] on input "130" at bounding box center [800, 330] width 70 height 27
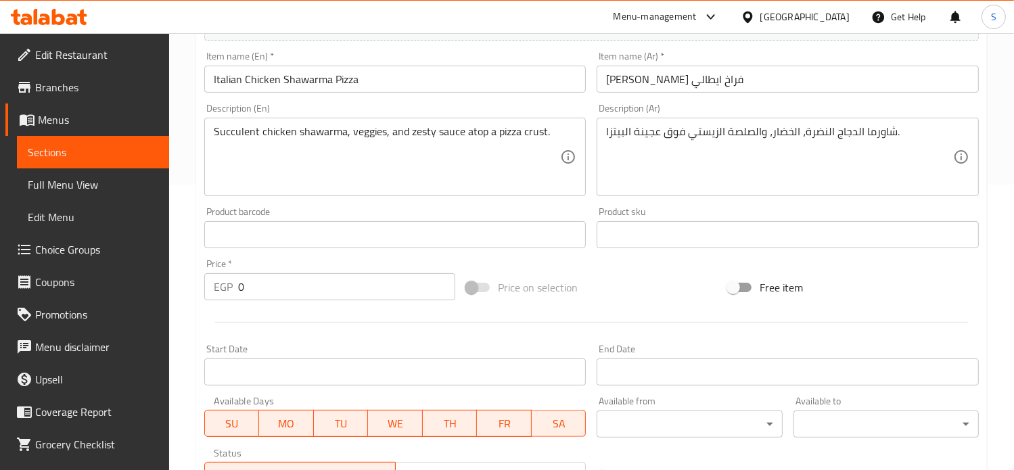
scroll to position [631, 0]
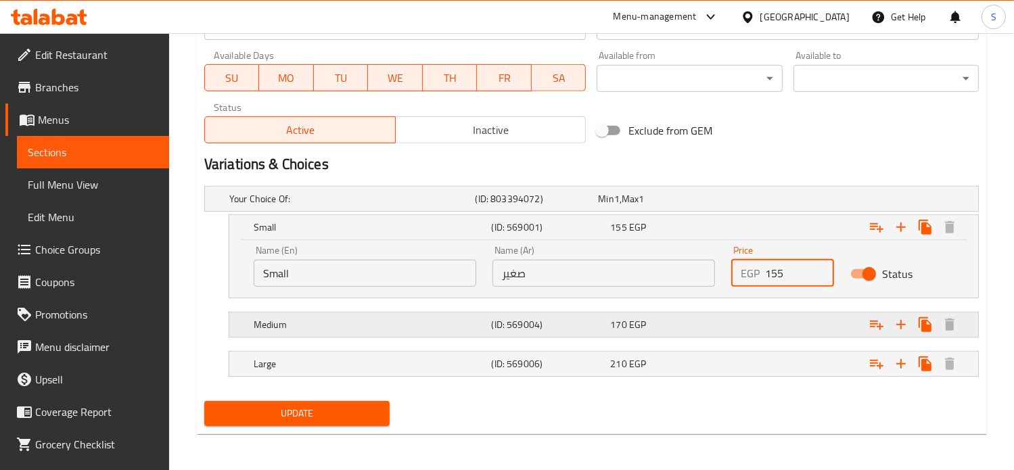
type input "155"
click at [770, 202] on div "Expand" at bounding box center [841, 198] width 246 height 5
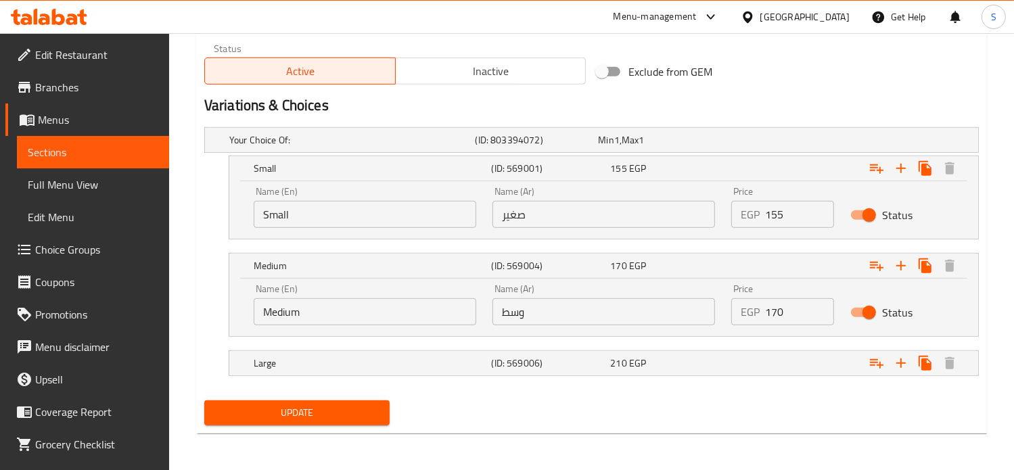
scroll to position [689, 0]
click at [776, 314] on input "170" at bounding box center [800, 312] width 70 height 27
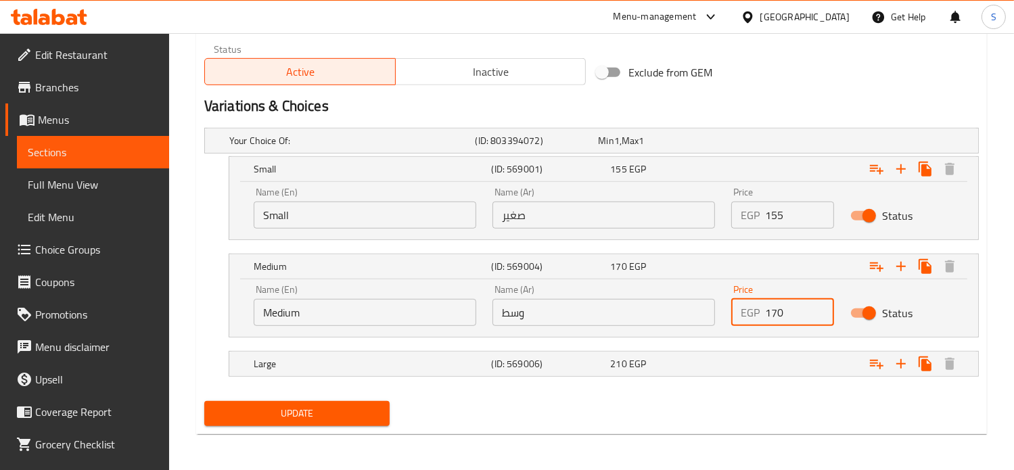
click at [776, 314] on input "170" at bounding box center [800, 312] width 70 height 27
type input "205"
click at [768, 143] on div "Expand" at bounding box center [841, 140] width 246 height 5
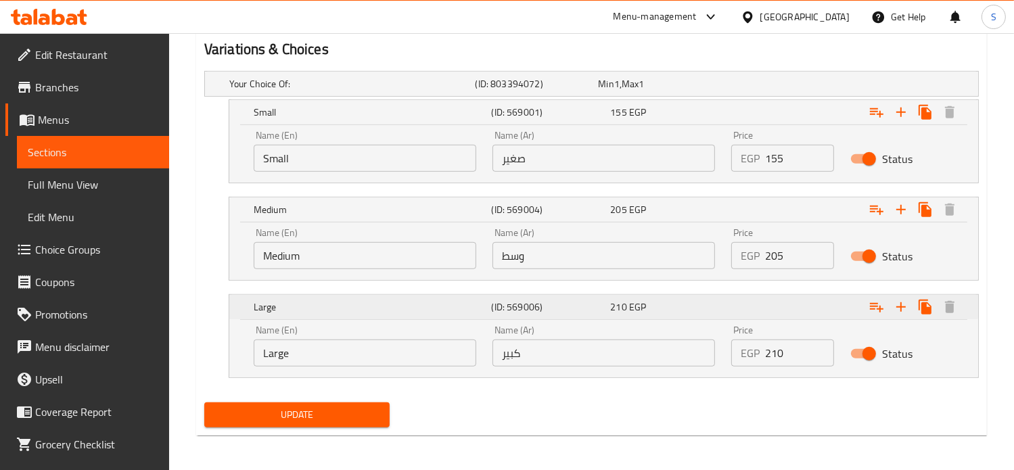
scroll to position [747, 0]
click at [776, 354] on input "210" at bounding box center [800, 352] width 70 height 27
type input "255"
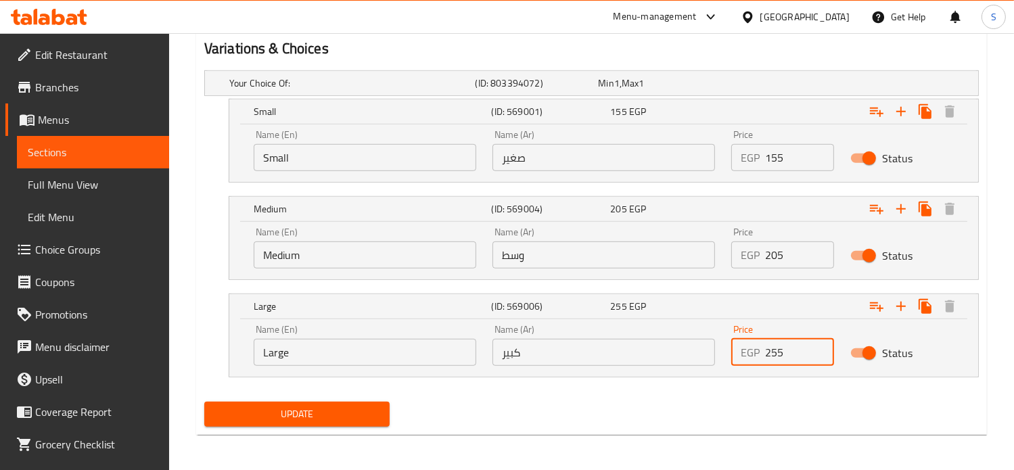
click at [204, 402] on button "Update" at bounding box center [296, 414] width 185 height 25
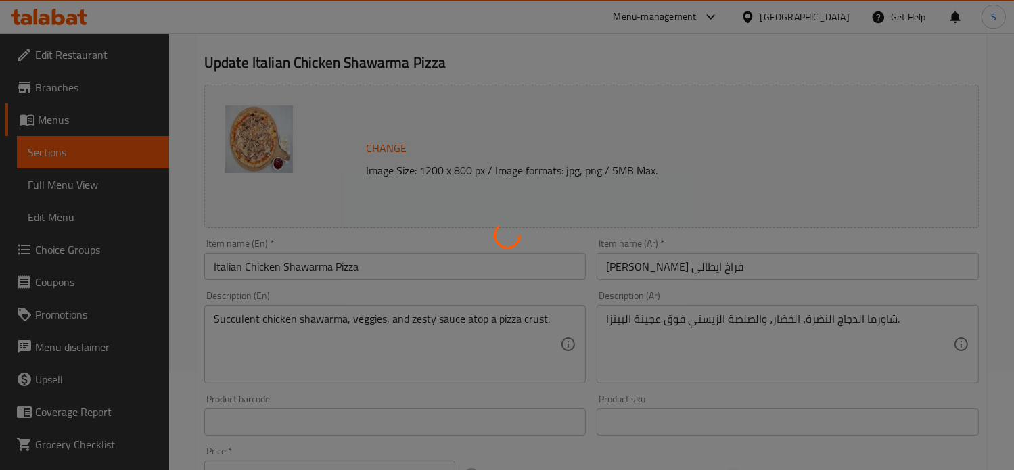
scroll to position [0, 0]
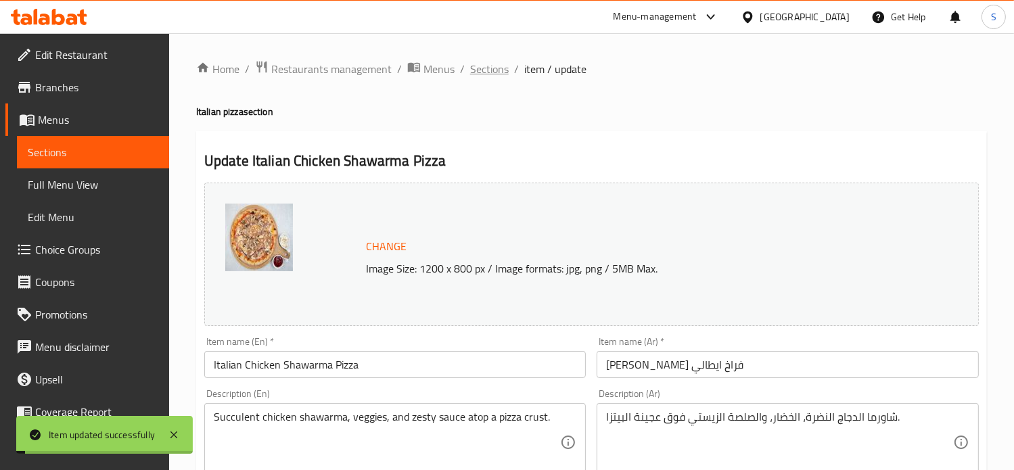
click at [480, 70] on span "Sections" at bounding box center [489, 69] width 39 height 16
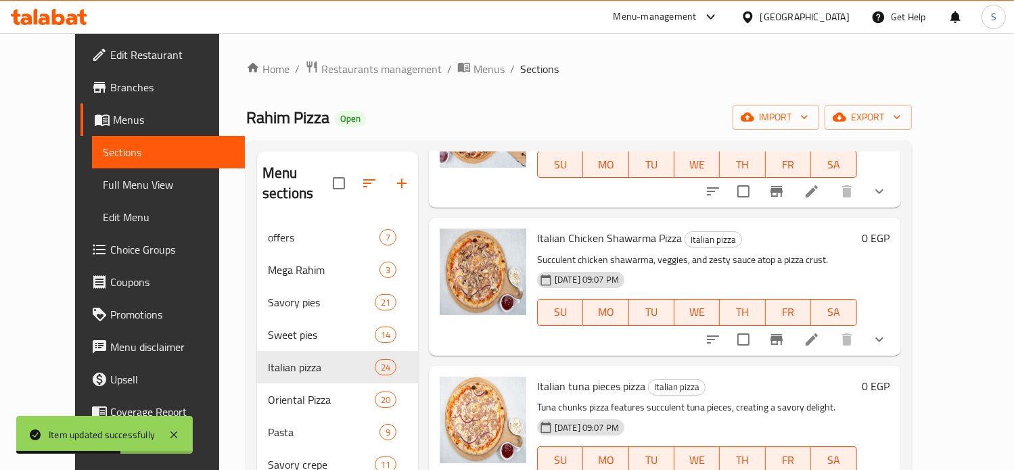
scroll to position [2201, 0]
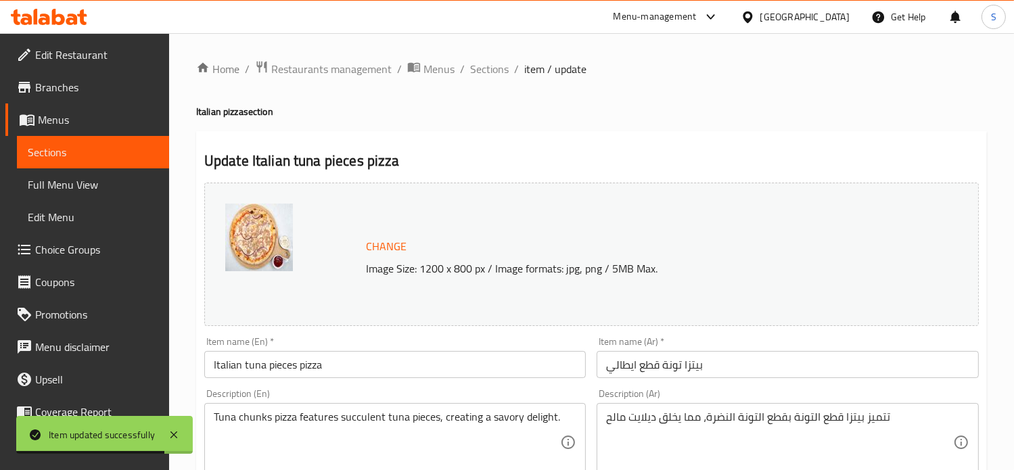
scroll to position [573, 0]
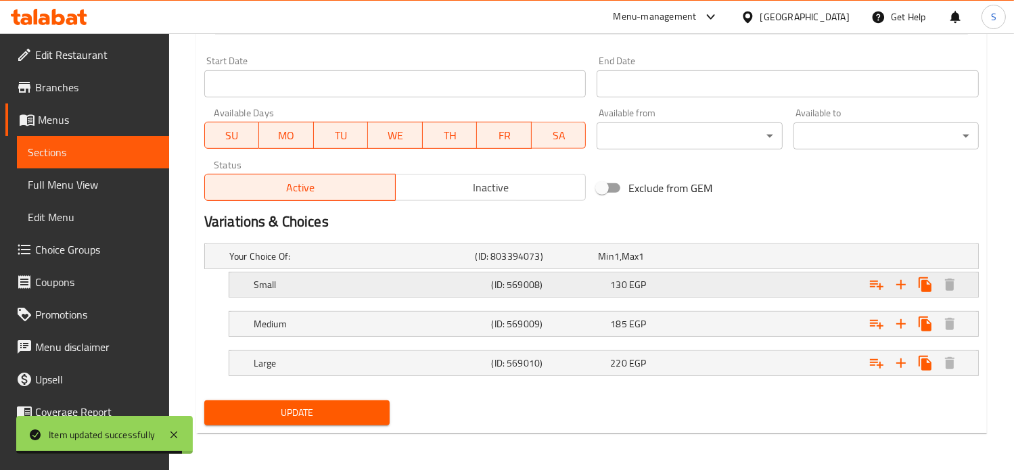
click at [680, 263] on div "130 EGP" at bounding box center [657, 257] width 118 height 14
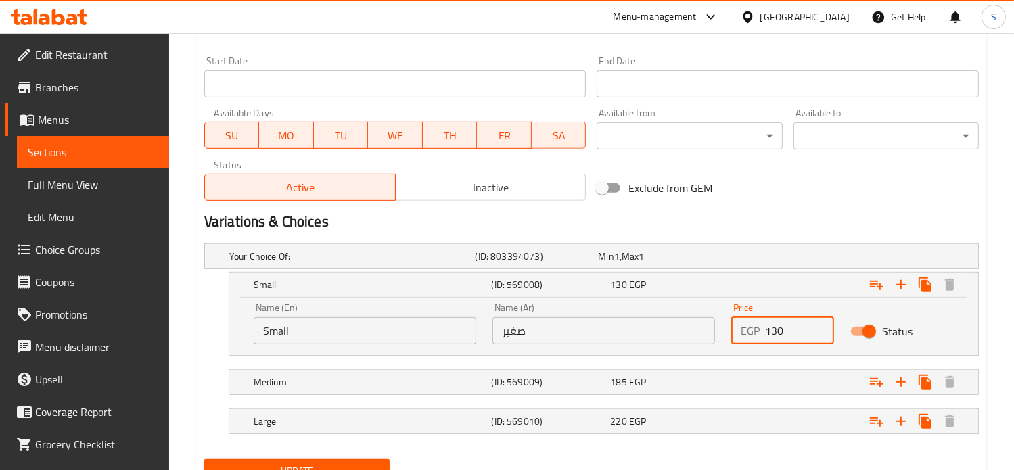
click at [782, 332] on input "130" at bounding box center [800, 330] width 70 height 27
type input "160"
click at [751, 259] on div "Expand" at bounding box center [841, 256] width 246 height 5
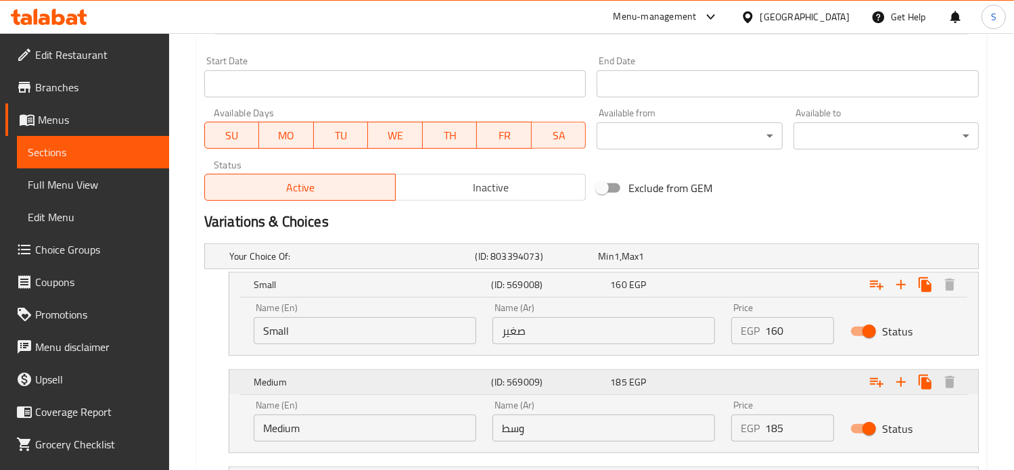
scroll to position [690, 0]
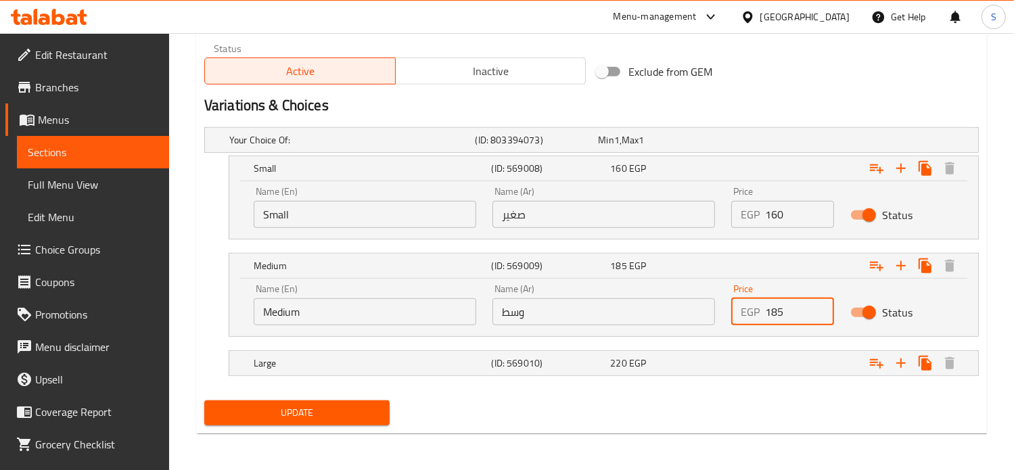
click at [772, 307] on input "185" at bounding box center [800, 311] width 70 height 27
type input "210"
click at [746, 143] on div "Expand" at bounding box center [841, 139] width 246 height 5
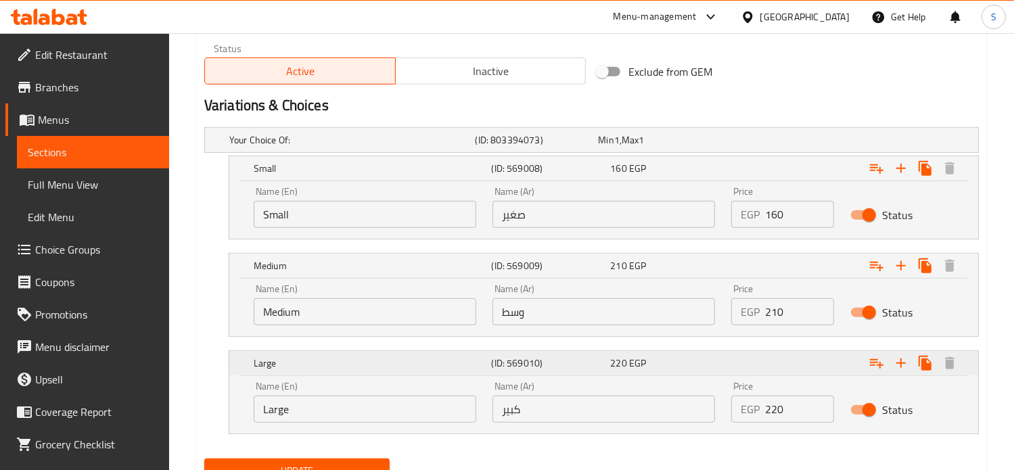
scroll to position [747, 0]
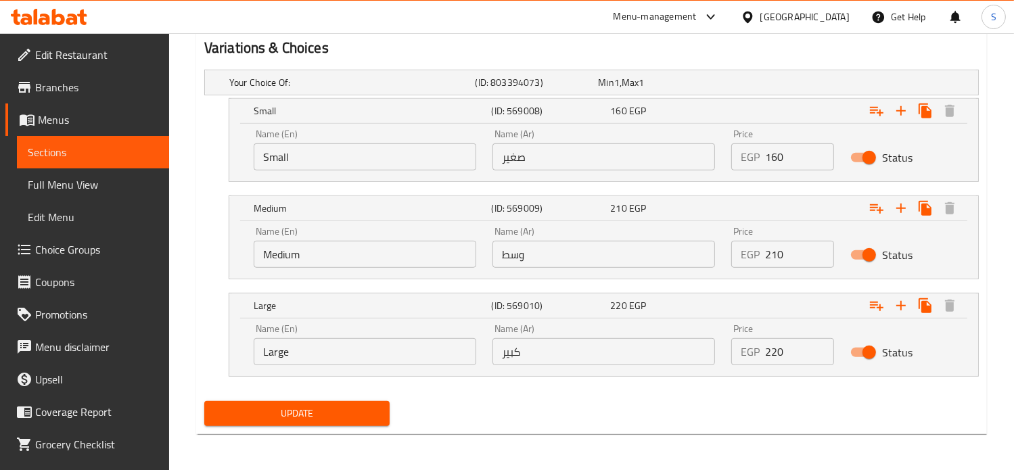
click at [771, 351] on input "220" at bounding box center [800, 351] width 70 height 27
type input "240"
click at [204, 401] on button "Update" at bounding box center [296, 413] width 185 height 25
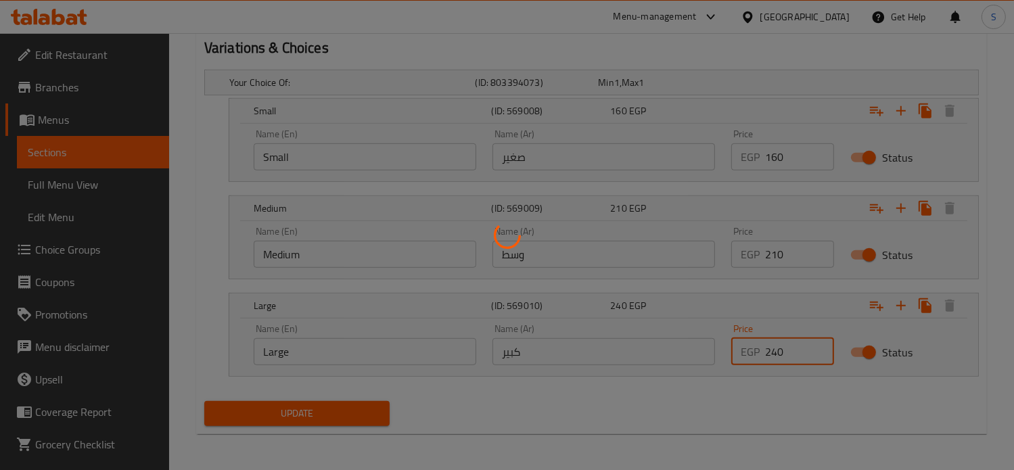
scroll to position [0, 0]
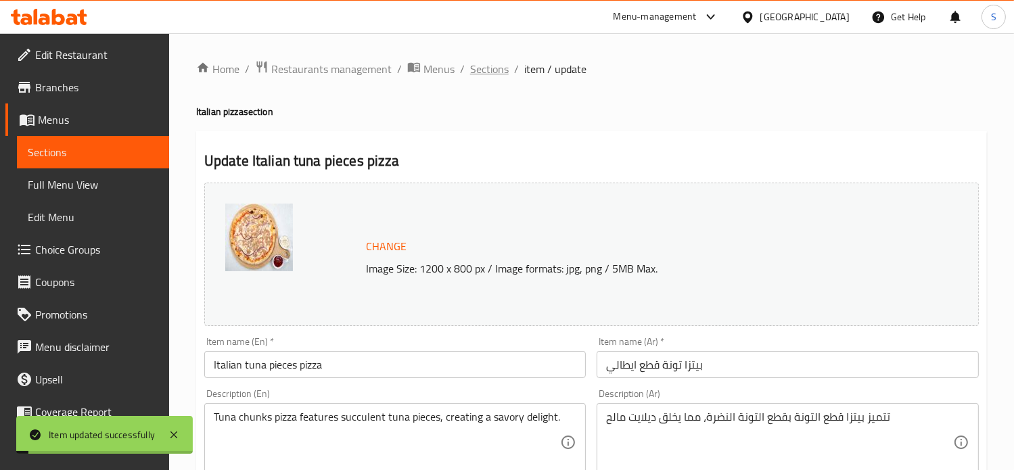
click at [484, 69] on span "Sections" at bounding box center [489, 69] width 39 height 16
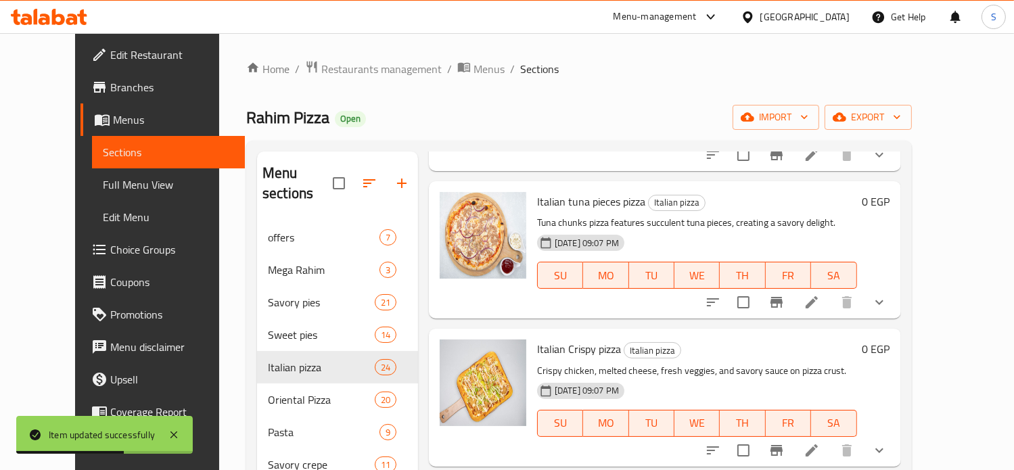
scroll to position [2386, 0]
click at [830, 438] on li at bounding box center [812, 450] width 38 height 24
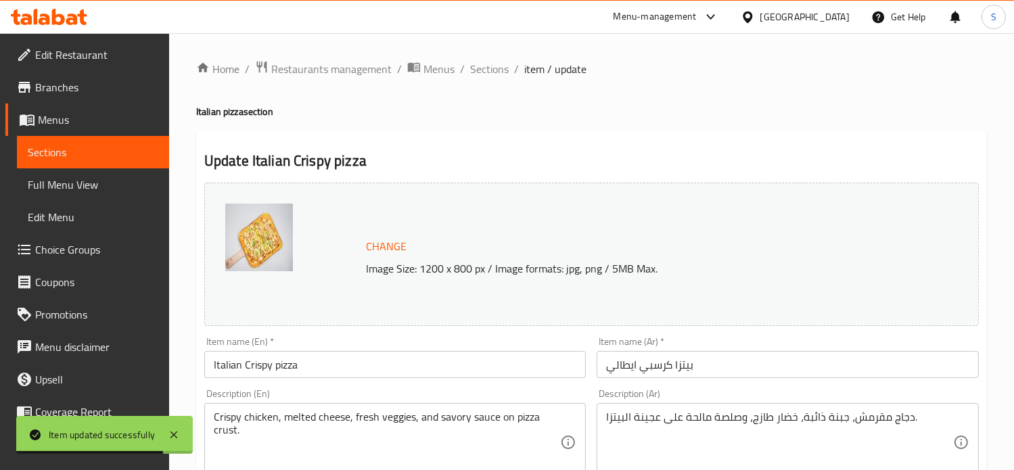
scroll to position [573, 0]
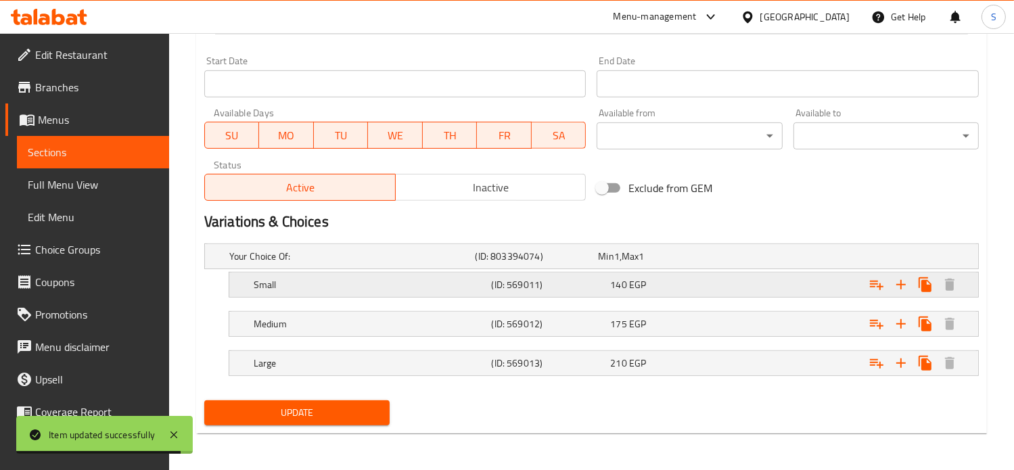
click at [713, 263] on div "140 EGP" at bounding box center [657, 257] width 118 height 14
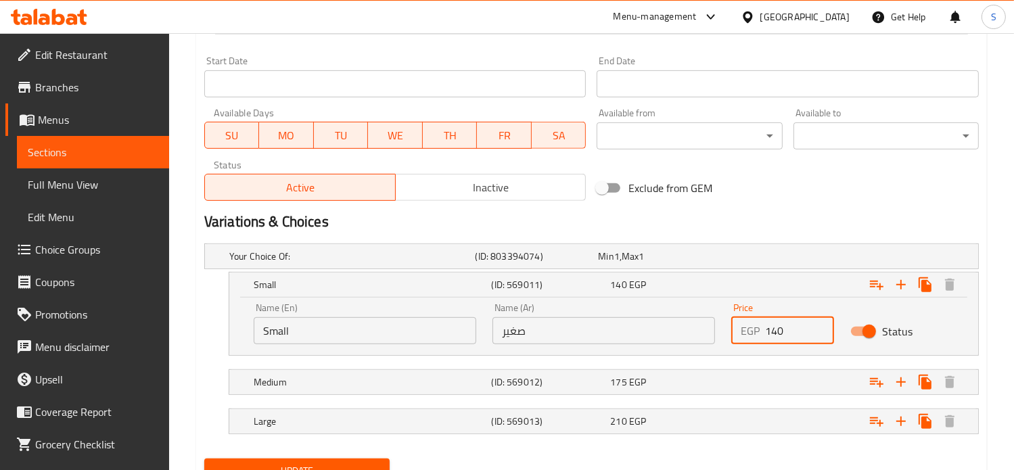
click at [766, 333] on input "140" at bounding box center [800, 330] width 70 height 27
type input "145"
click at [769, 259] on div "Expand" at bounding box center [841, 256] width 246 height 5
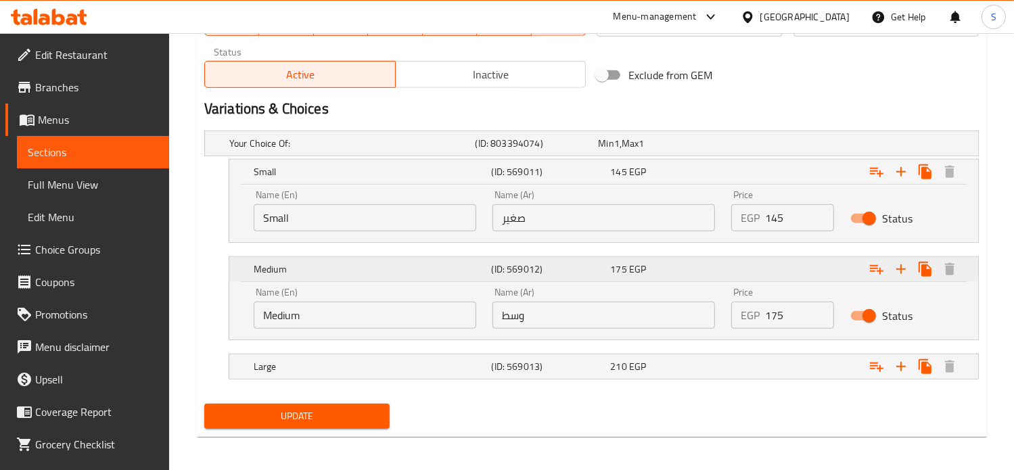
scroll to position [690, 0]
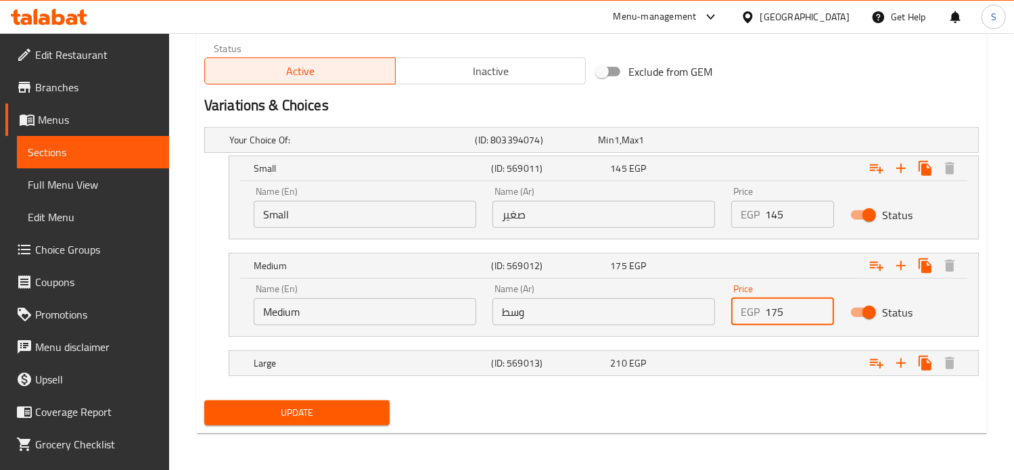
click at [775, 310] on input "175" at bounding box center [800, 311] width 70 height 27
type input "200"
click at [766, 143] on div "Expand" at bounding box center [841, 139] width 246 height 5
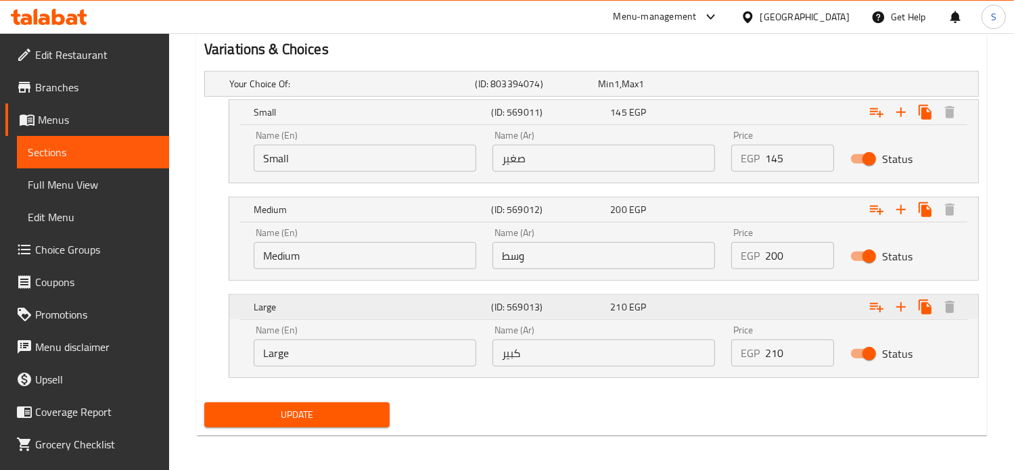
scroll to position [747, 0]
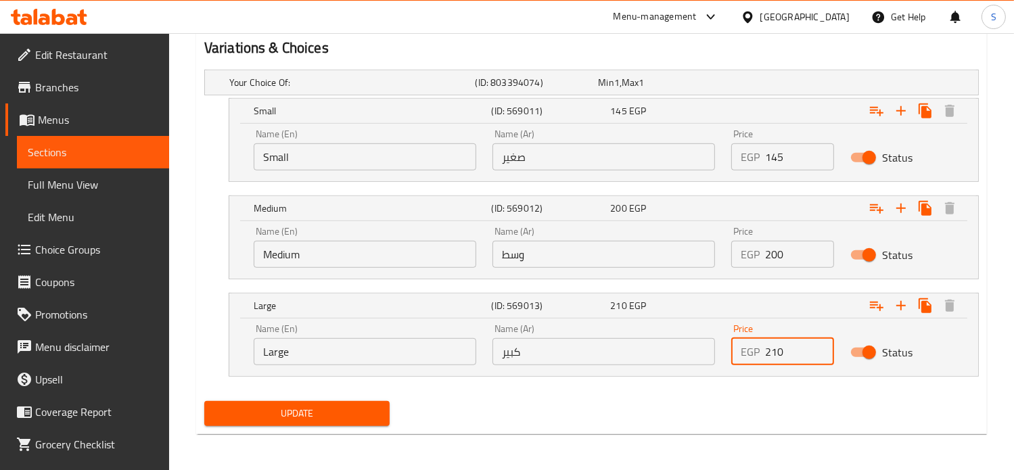
click at [773, 348] on input "210" at bounding box center [800, 351] width 70 height 27
type input "265"
click at [204, 401] on button "Update" at bounding box center [296, 413] width 185 height 25
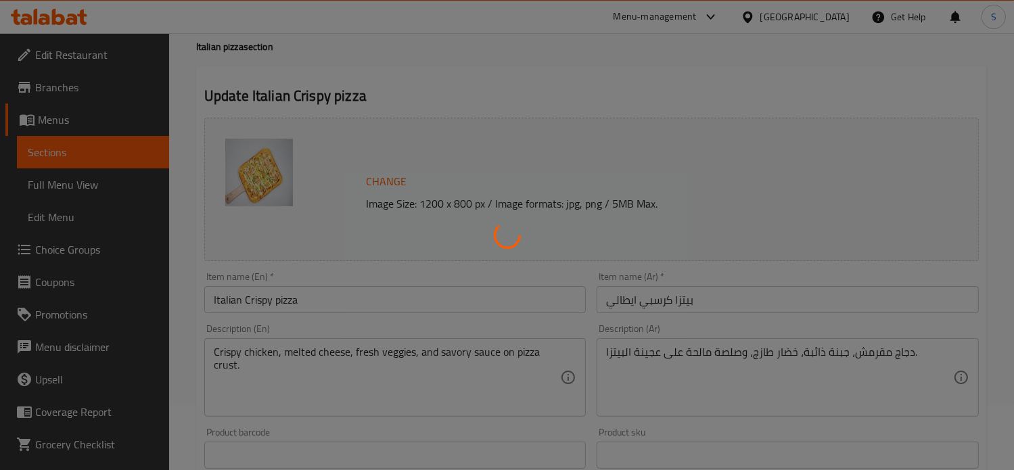
scroll to position [0, 0]
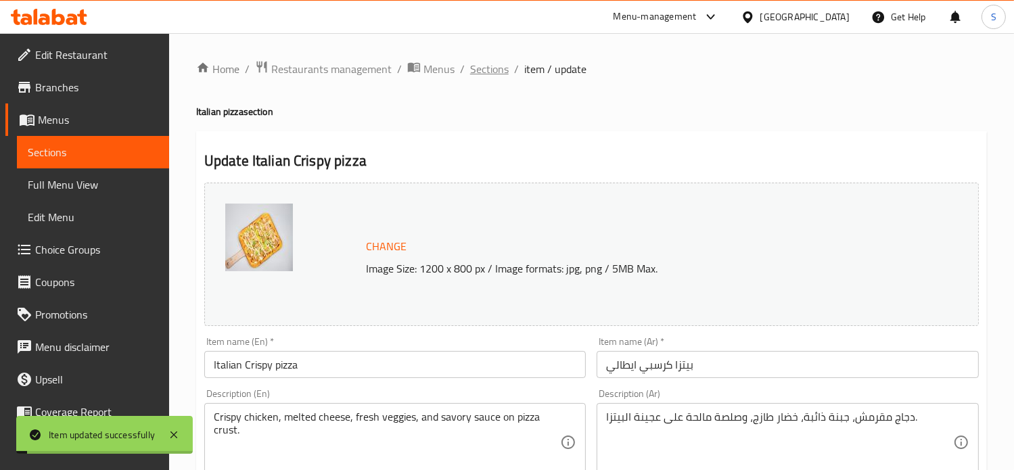
click at [486, 70] on span "Sections" at bounding box center [489, 69] width 39 height 16
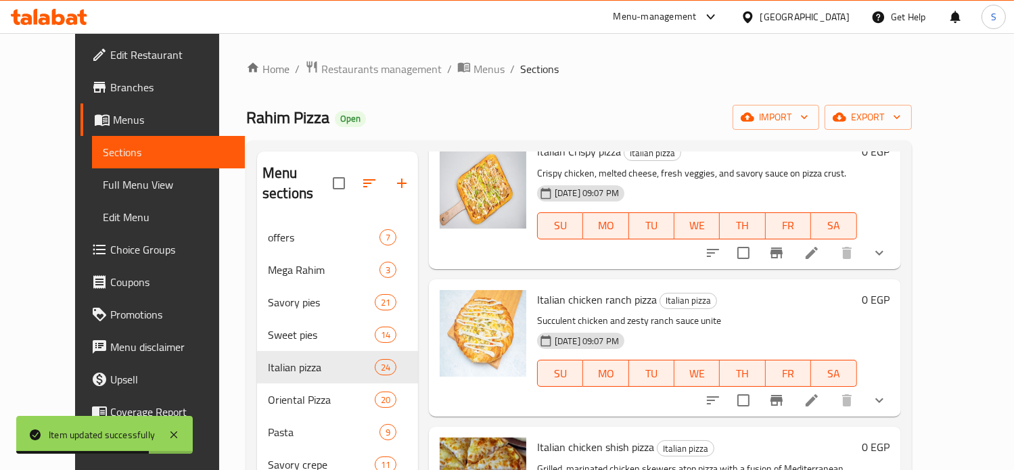
scroll to position [2570, 0]
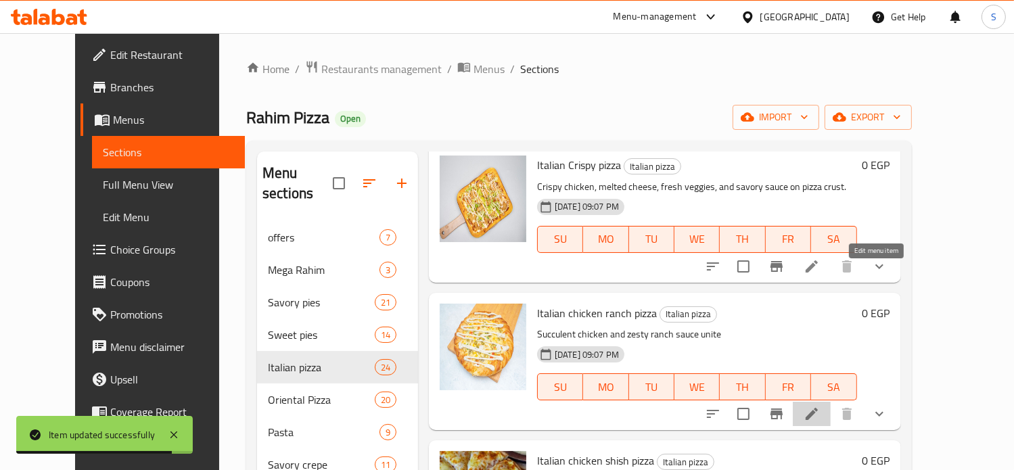
click at [818, 408] on icon at bounding box center [811, 414] width 12 height 12
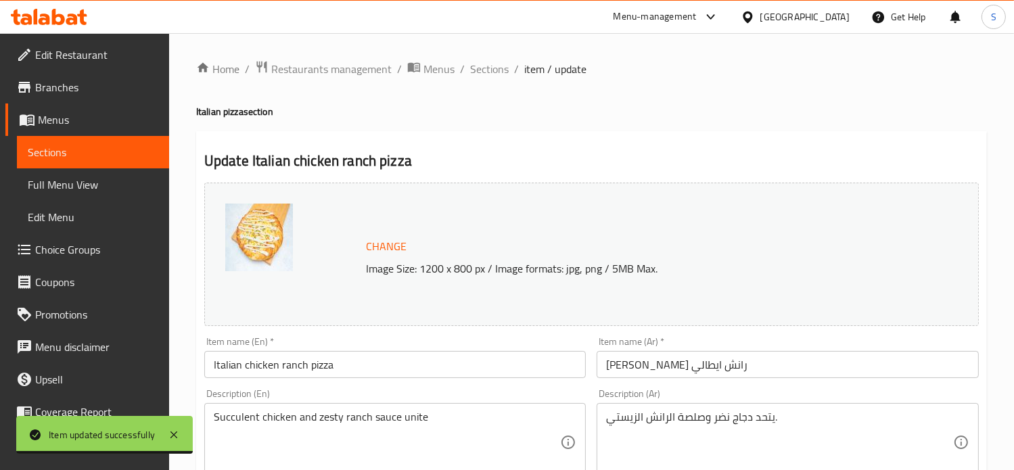
scroll to position [573, 0]
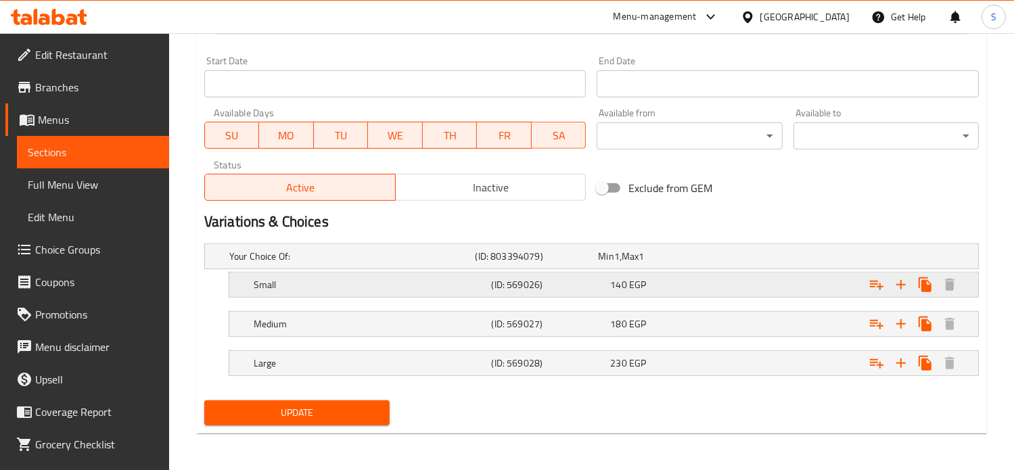
click at [684, 263] on div "140 EGP" at bounding box center [657, 257] width 118 height 14
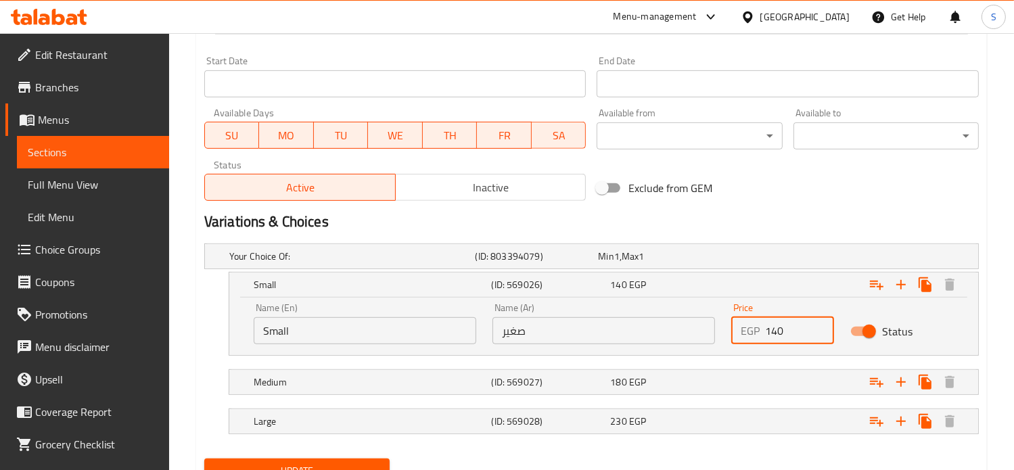
click at [770, 327] on input "140" at bounding box center [800, 330] width 70 height 27
type input "160"
click at [763, 259] on div "Expand" at bounding box center [841, 256] width 246 height 5
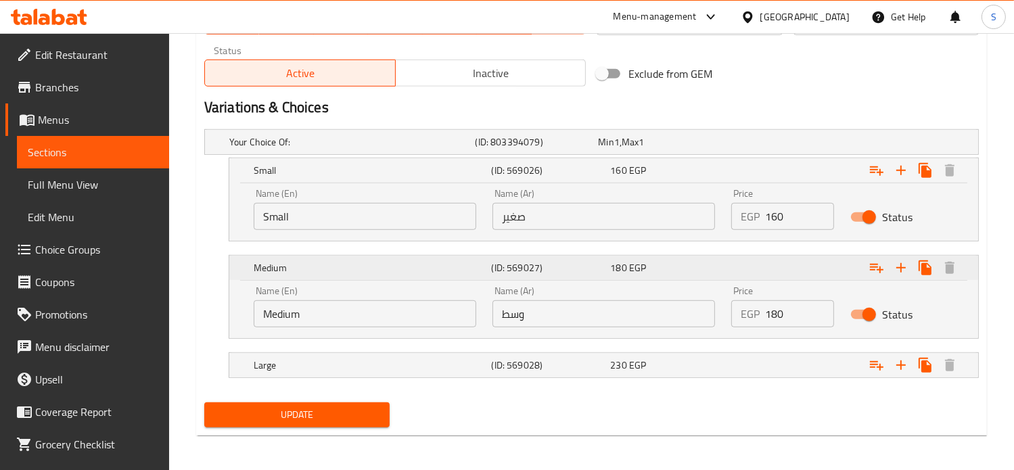
scroll to position [690, 0]
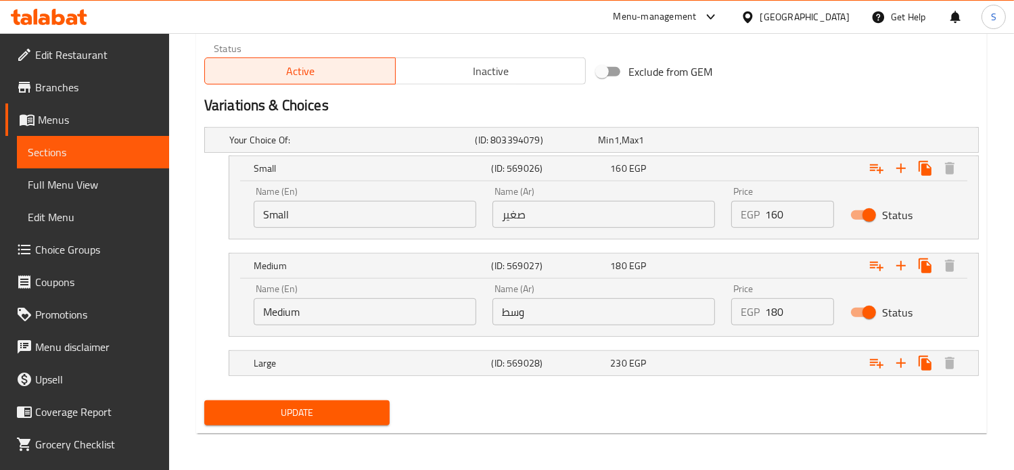
click at [774, 313] on input "180" at bounding box center [800, 311] width 70 height 27
type input "220"
click at [763, 143] on div "Expand" at bounding box center [841, 139] width 246 height 5
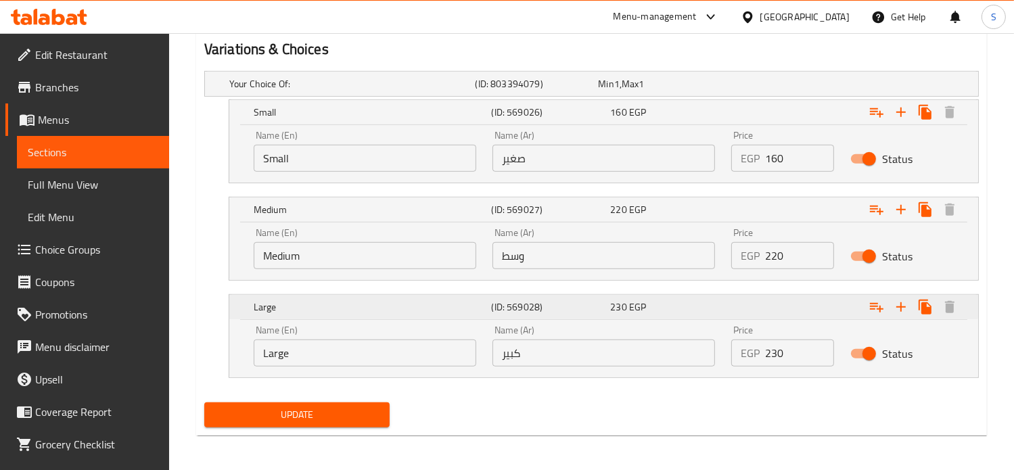
scroll to position [747, 0]
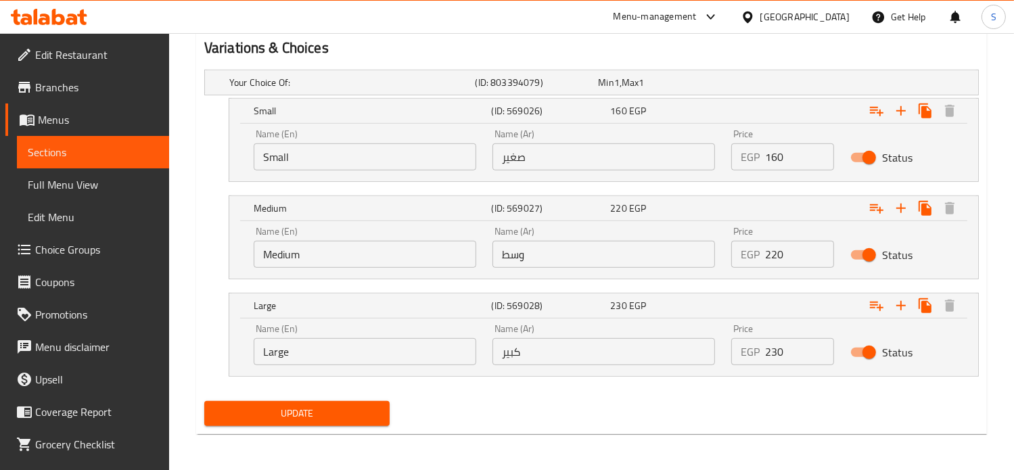
click at [774, 351] on input "230" at bounding box center [800, 351] width 70 height 27
type input "290"
click at [204, 401] on button "Update" at bounding box center [296, 413] width 185 height 25
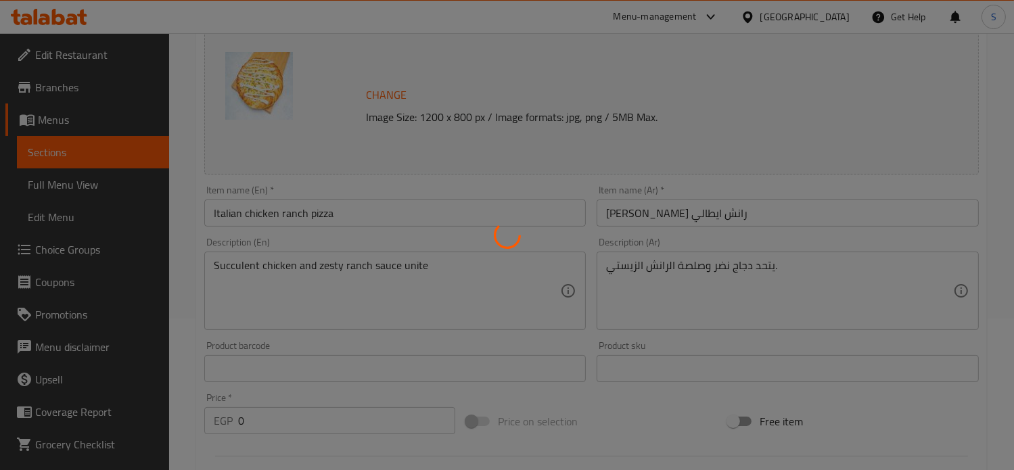
scroll to position [0, 0]
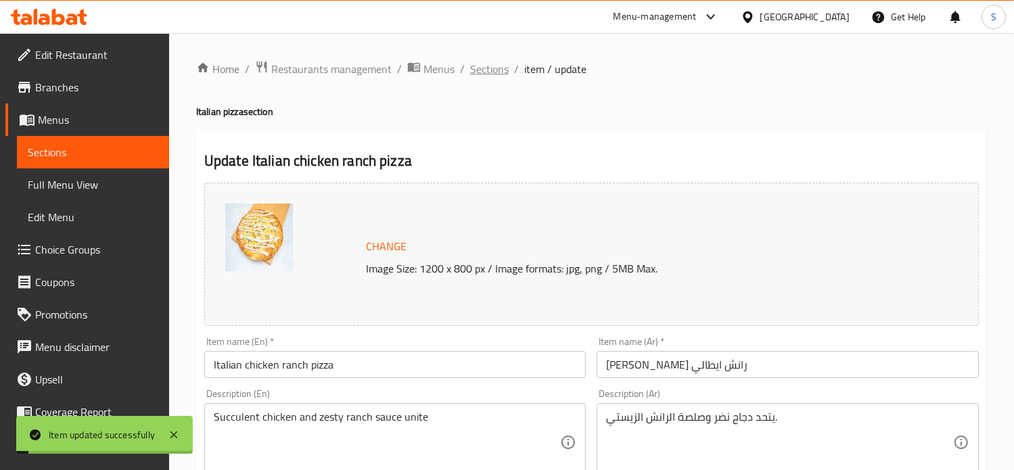
click at [486, 72] on span "Sections" at bounding box center [489, 69] width 39 height 16
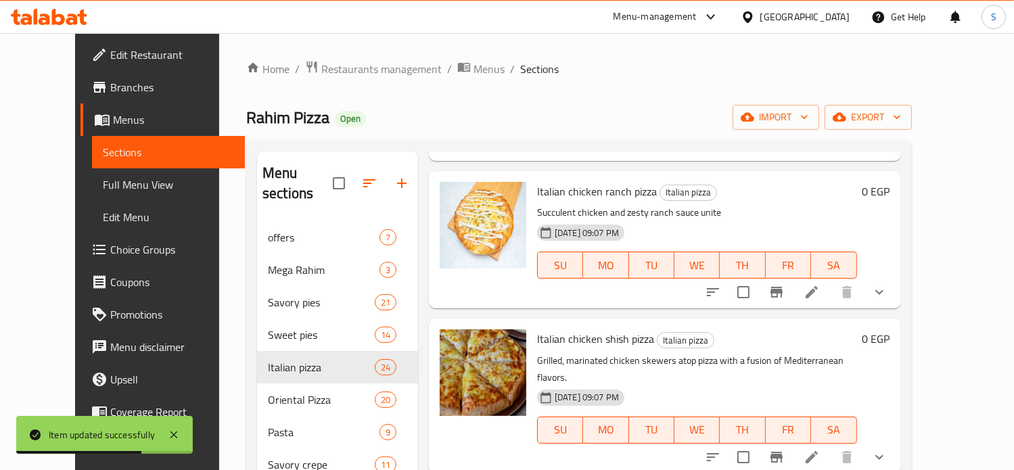
scroll to position [2691, 0]
click at [820, 449] on icon at bounding box center [811, 457] width 16 height 16
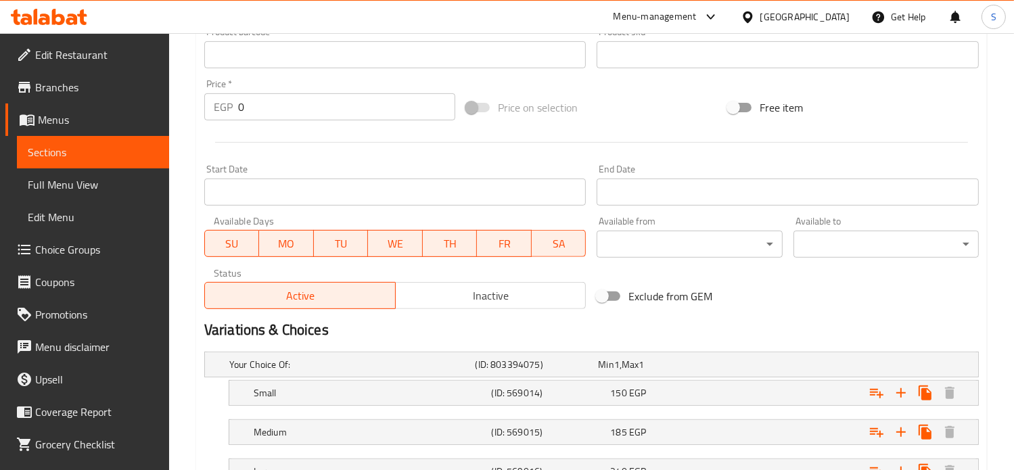
scroll to position [573, 0]
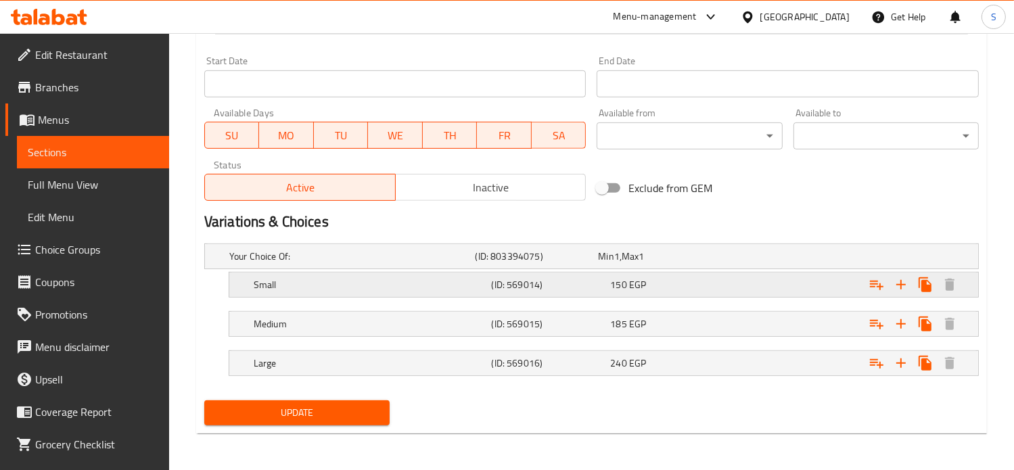
click at [675, 263] on div "150 EGP" at bounding box center [657, 257] width 118 height 14
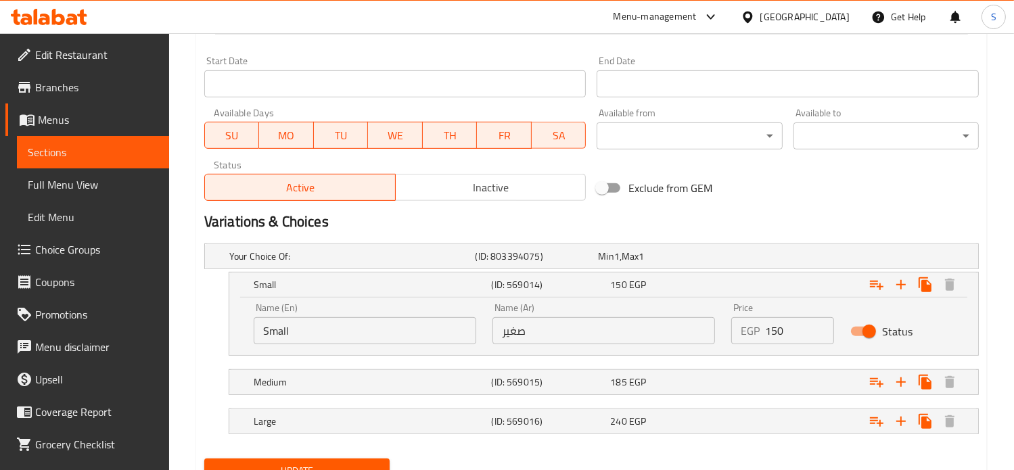
click at [779, 335] on input "150" at bounding box center [800, 330] width 70 height 27
type input "170"
click at [771, 259] on div "Expand" at bounding box center [841, 256] width 246 height 5
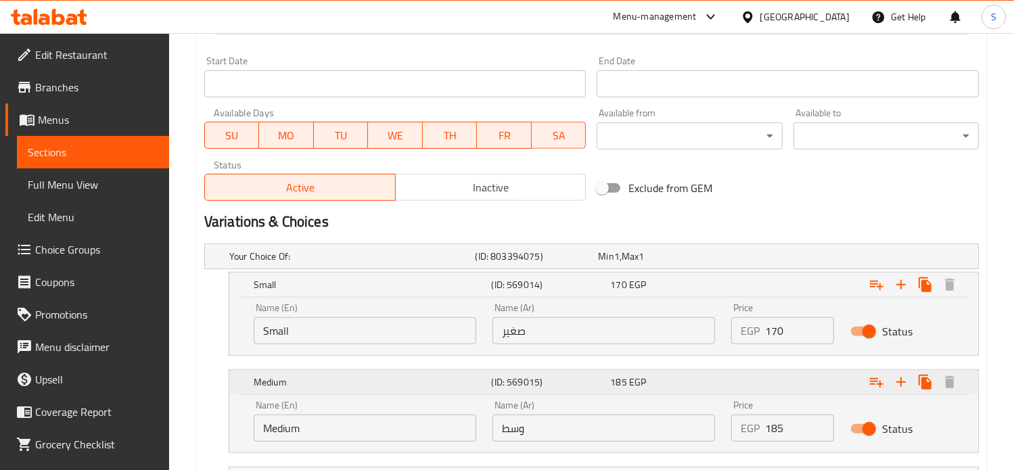
scroll to position [690, 0]
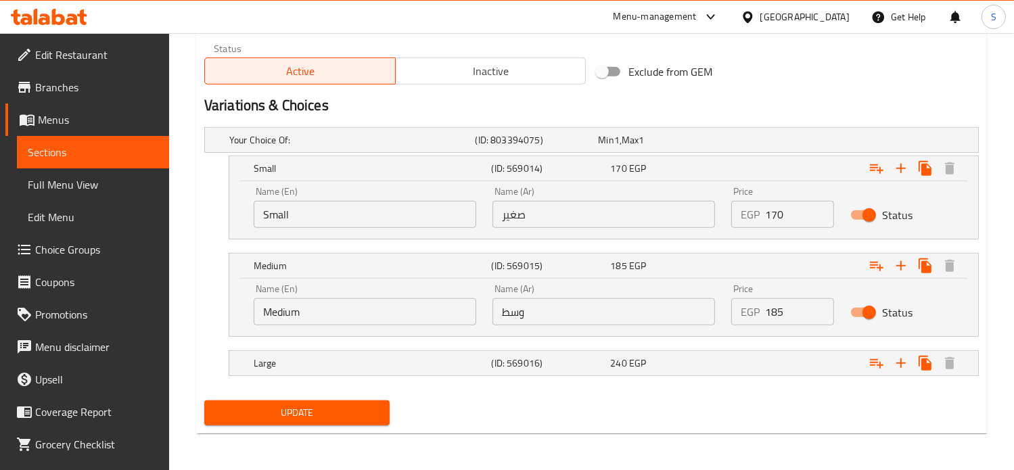
click at [771, 310] on input "185" at bounding box center [800, 311] width 70 height 27
type input "235"
click at [763, 143] on div "Expand" at bounding box center [841, 139] width 246 height 5
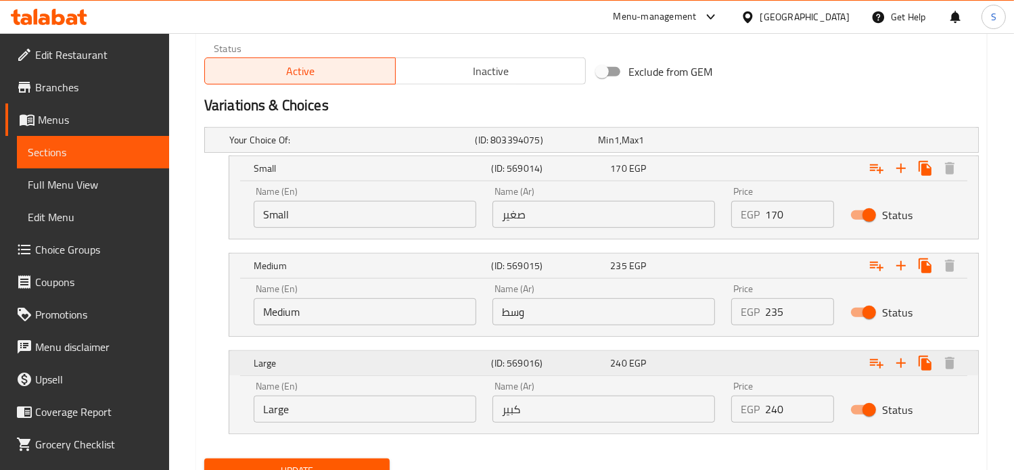
scroll to position [747, 0]
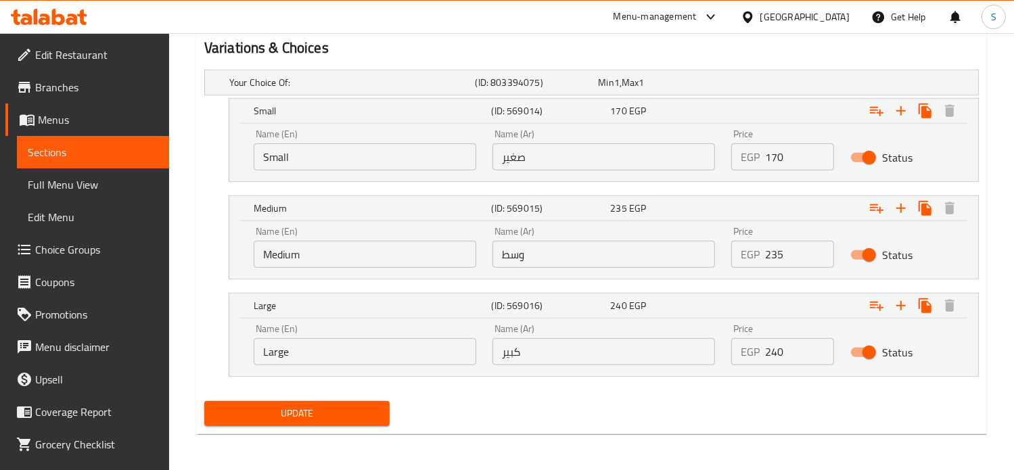
click at [773, 348] on input "240" at bounding box center [800, 351] width 70 height 27
type input "290"
click at [204, 401] on button "Update" at bounding box center [296, 413] width 185 height 25
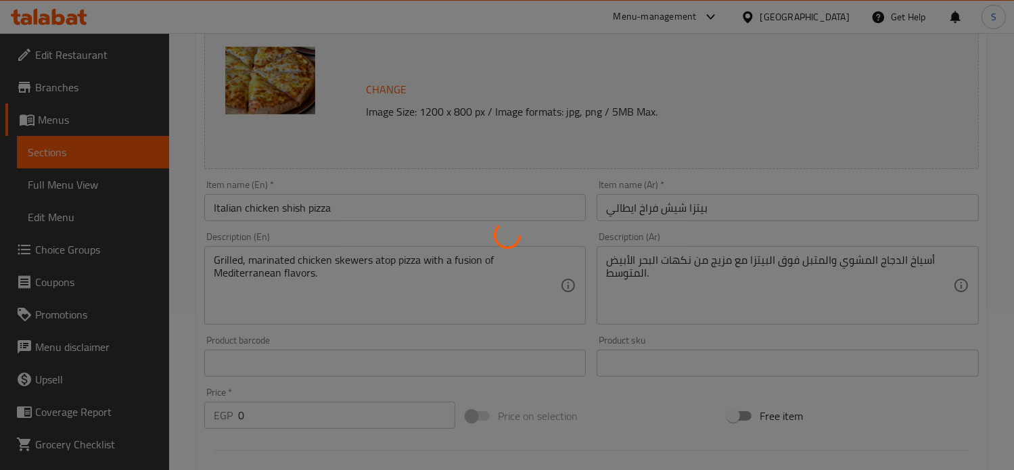
scroll to position [0, 0]
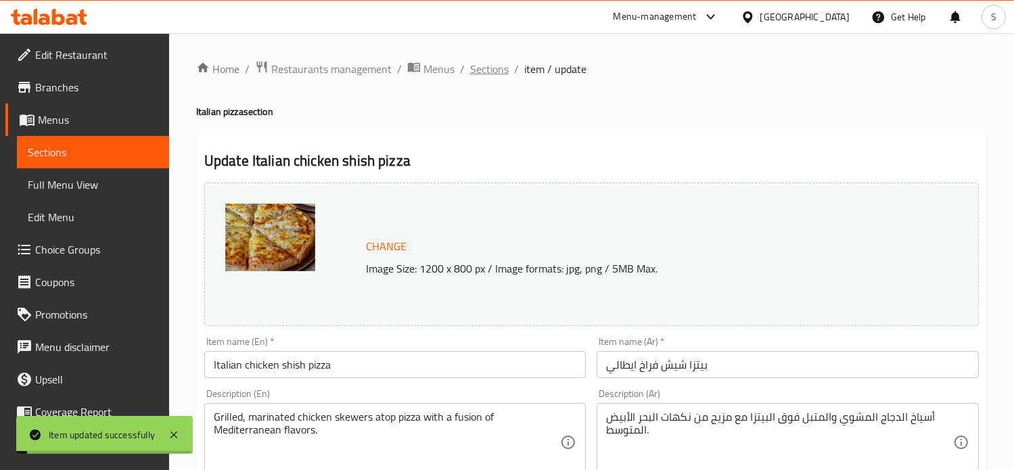
click at [481, 69] on span "Sections" at bounding box center [489, 69] width 39 height 16
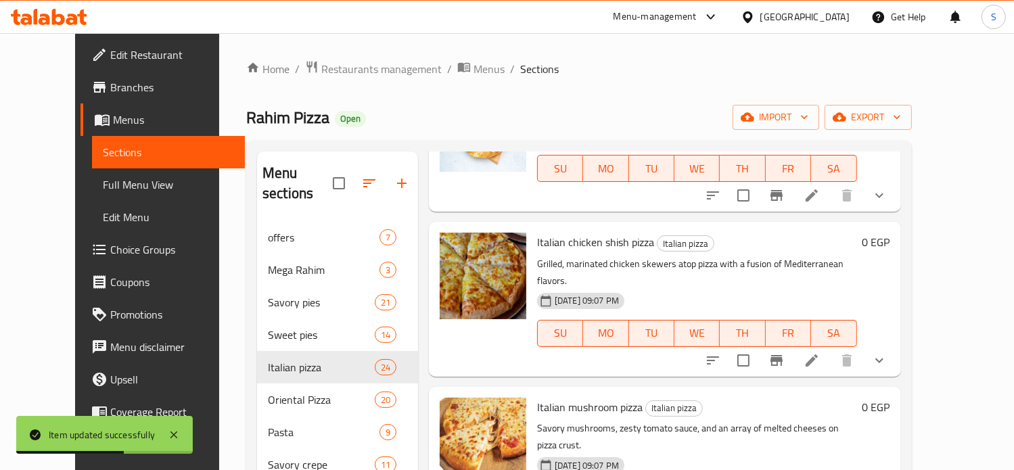
scroll to position [2851, 0]
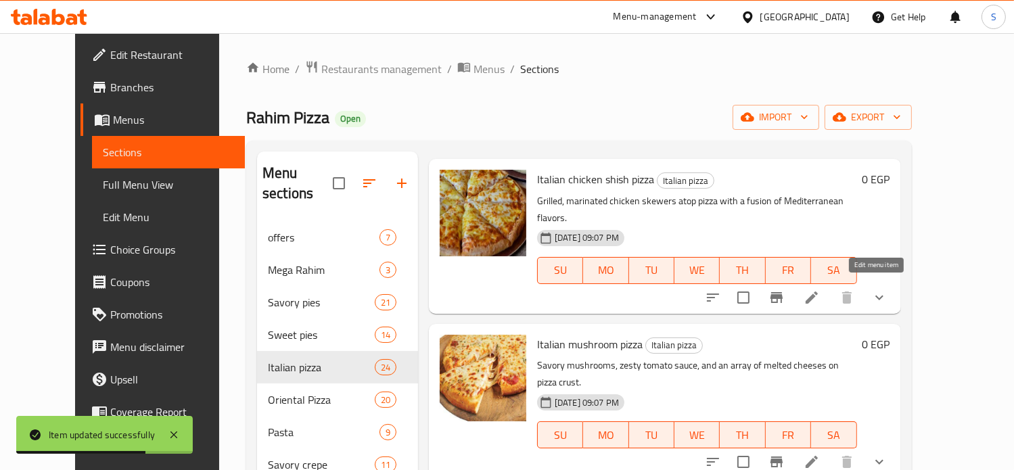
click at [820, 454] on icon at bounding box center [811, 462] width 16 height 16
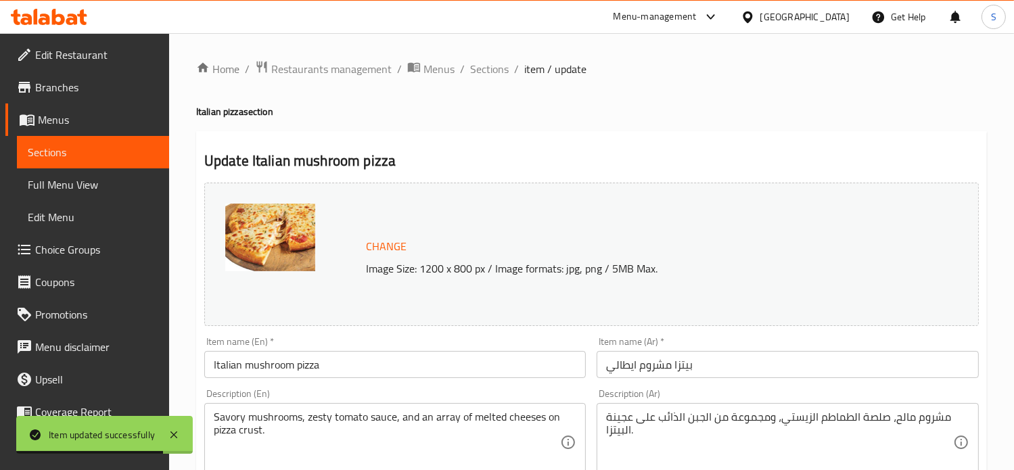
scroll to position [573, 0]
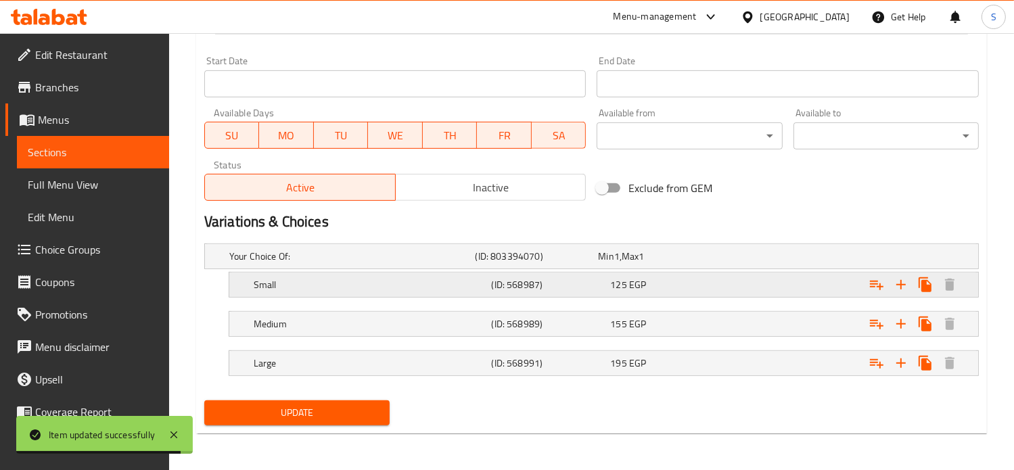
click at [715, 263] on div "125 EGP" at bounding box center [657, 257] width 118 height 14
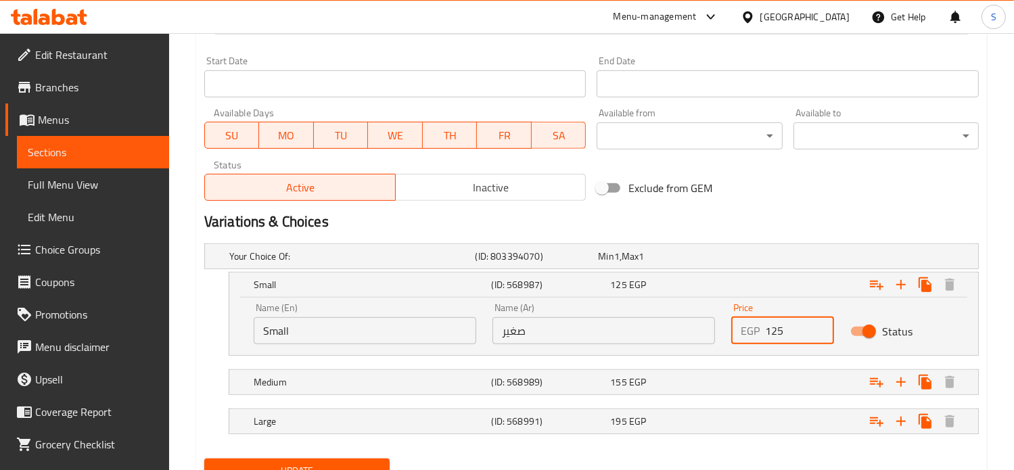
click at [774, 334] on input "125" at bounding box center [800, 330] width 70 height 27
type input "136"
drag, startPoint x: 766, startPoint y: 361, endPoint x: 761, endPoint y: 383, distance: 22.7
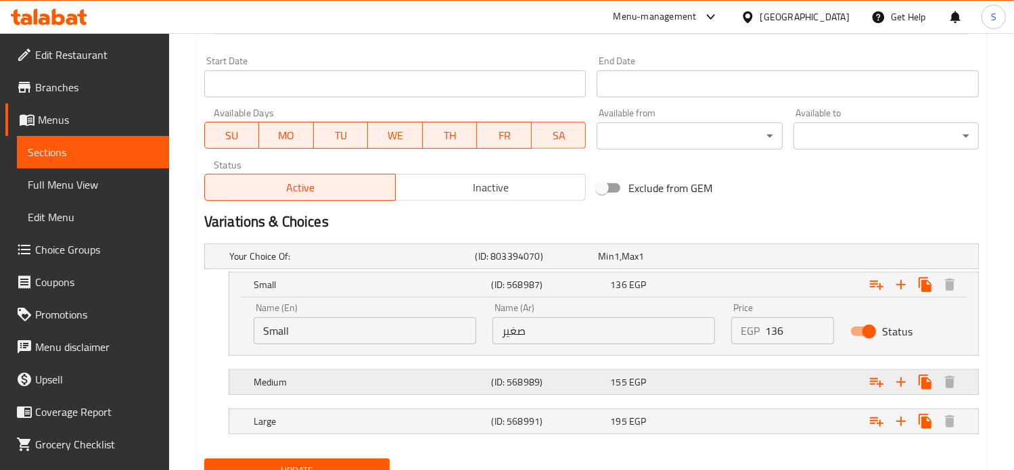
click at [761, 383] on div "Your Choice Of: (ID: 803394070) Min 1 , Max 1 Name (En) Your Choice Of: Name (E…" at bounding box center [591, 345] width 785 height 215
click at [761, 259] on div "Expand" at bounding box center [841, 256] width 246 height 5
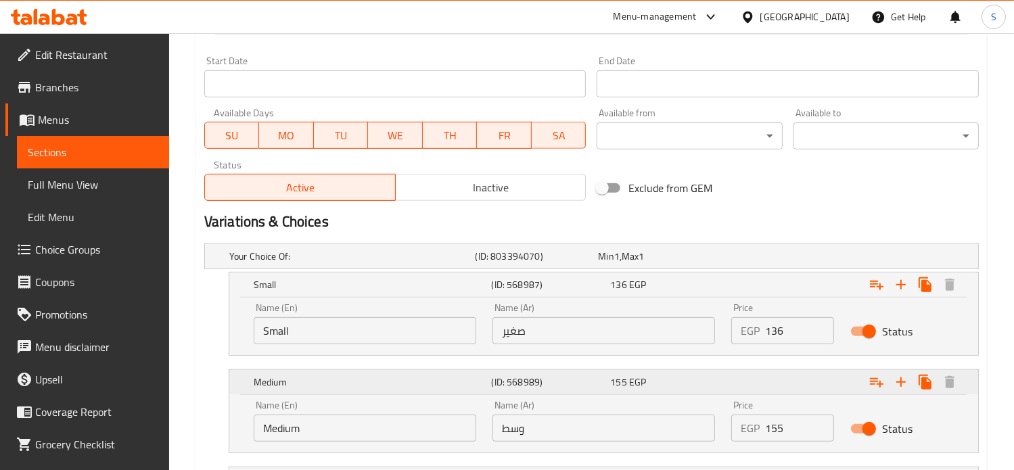
scroll to position [690, 0]
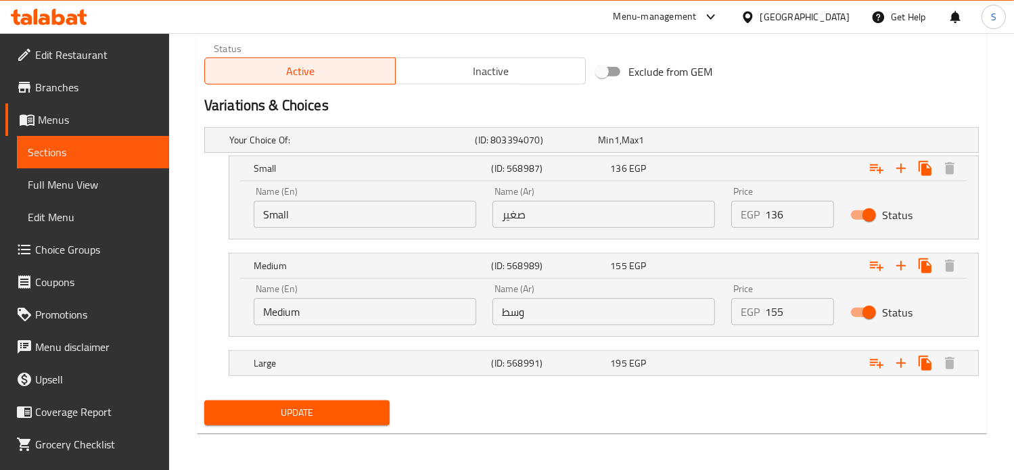
click at [771, 310] on input "155" at bounding box center [800, 311] width 70 height 27
type input "190"
click at [761, 143] on div "Expand" at bounding box center [841, 139] width 246 height 5
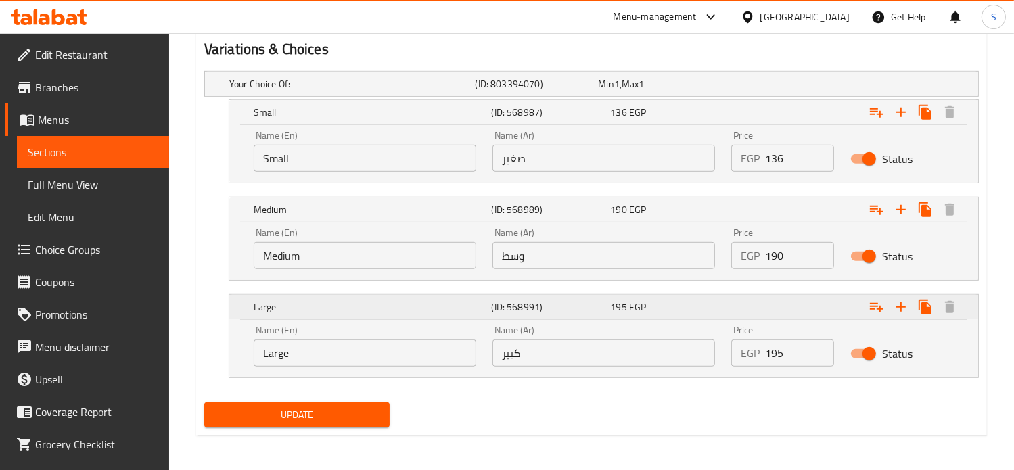
scroll to position [747, 0]
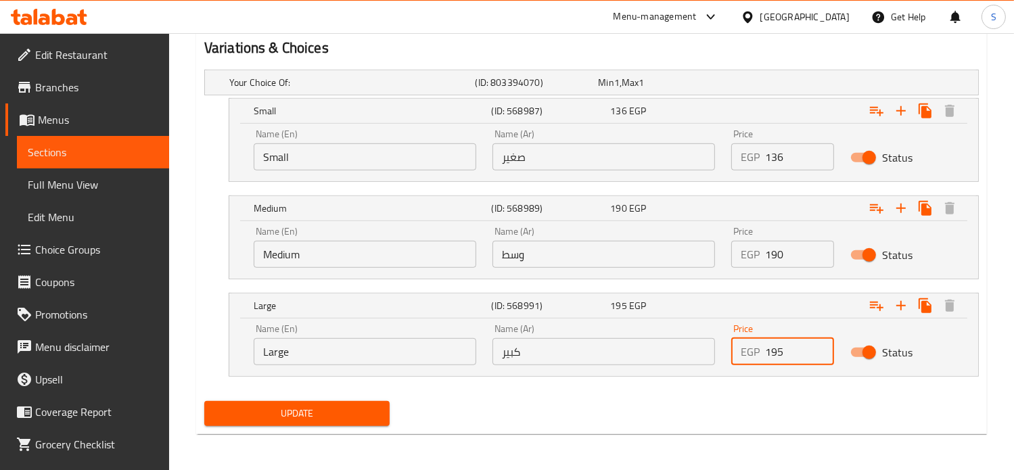
click at [776, 350] on input "195" at bounding box center [800, 351] width 70 height 27
type input "220"
click at [204, 401] on button "Update" at bounding box center [296, 413] width 185 height 25
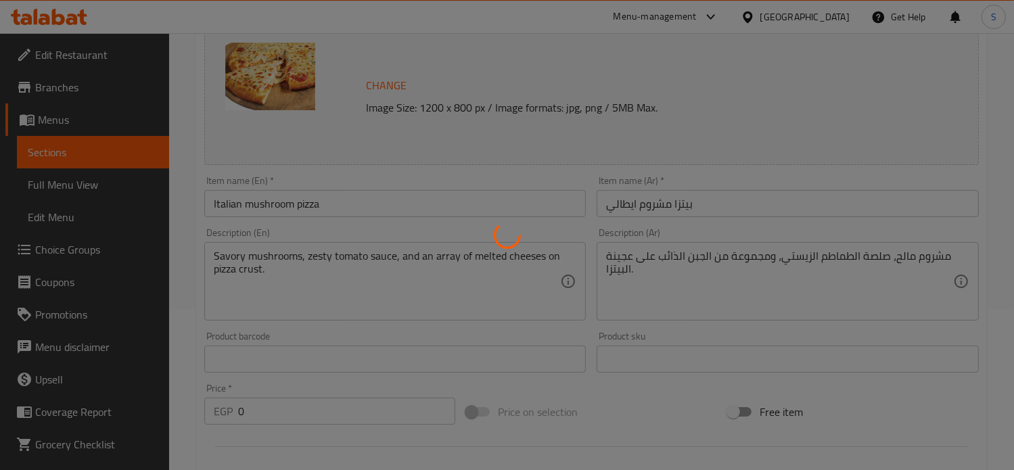
scroll to position [0, 0]
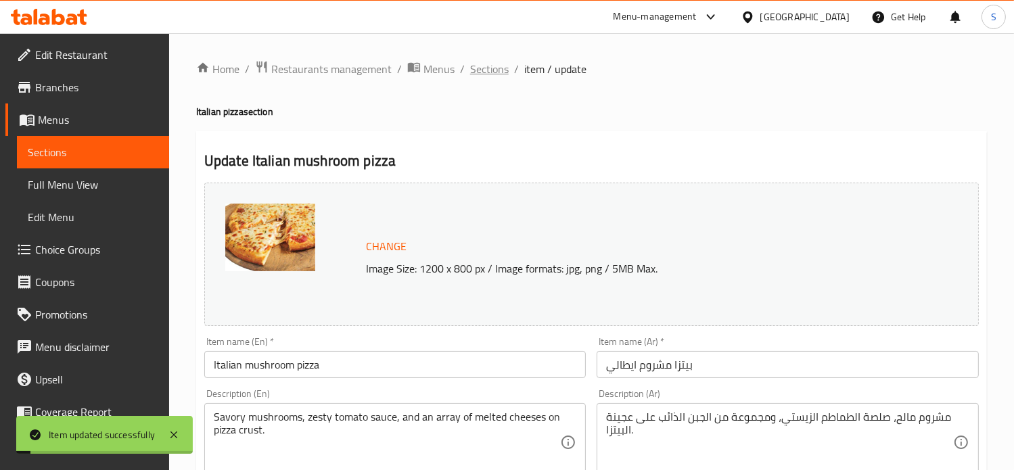
click at [490, 68] on span "Sections" at bounding box center [489, 69] width 39 height 16
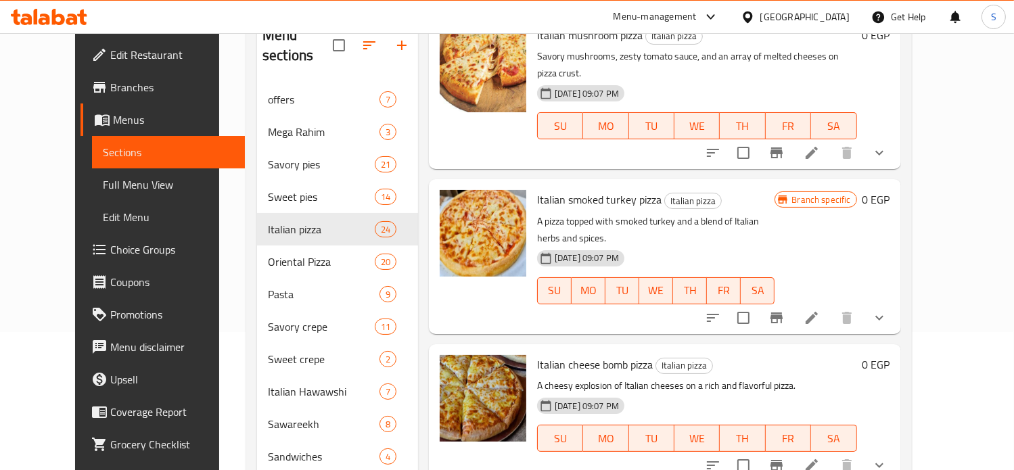
scroll to position [145, 0]
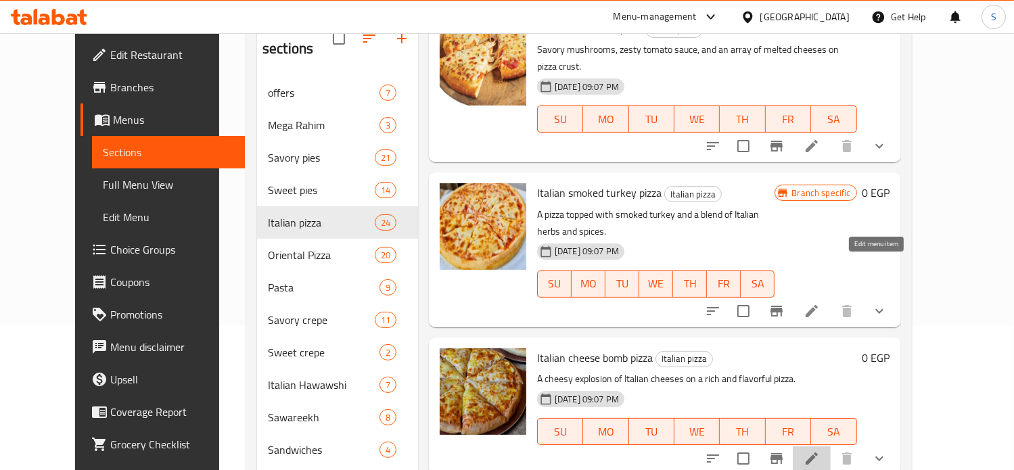
click at [820, 450] on icon at bounding box center [811, 458] width 16 height 16
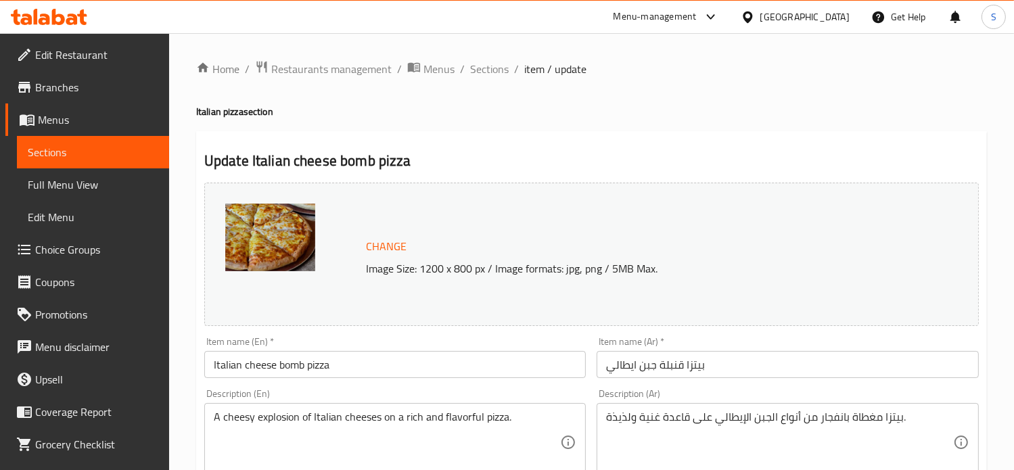
scroll to position [573, 0]
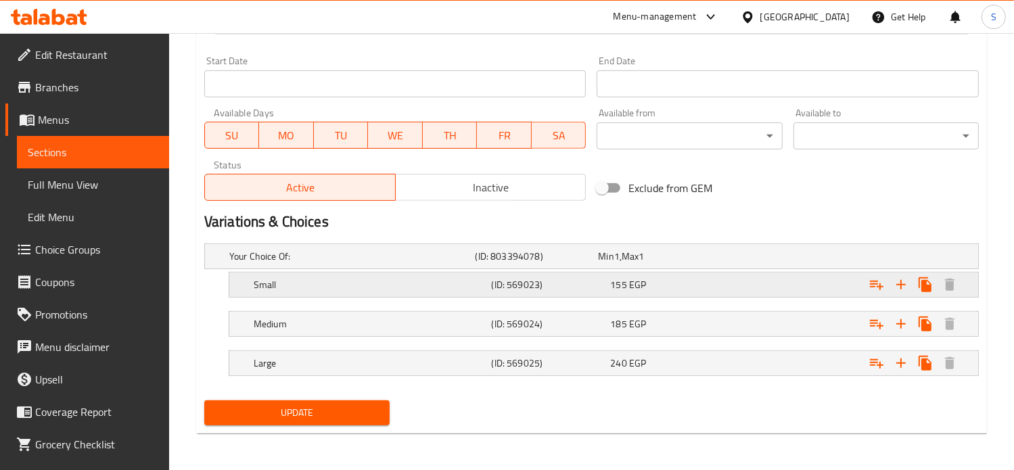
click at [680, 263] on div "155 EGP" at bounding box center [657, 257] width 118 height 14
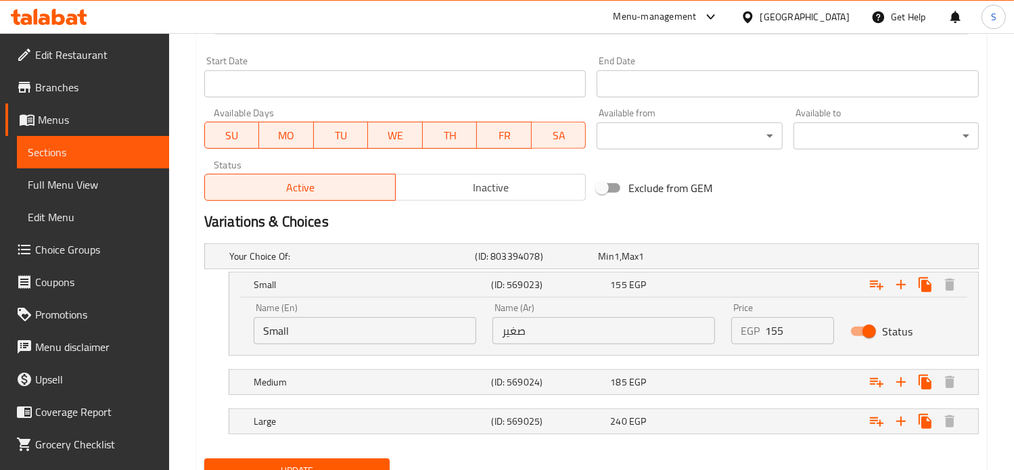
scroll to position [631, 0]
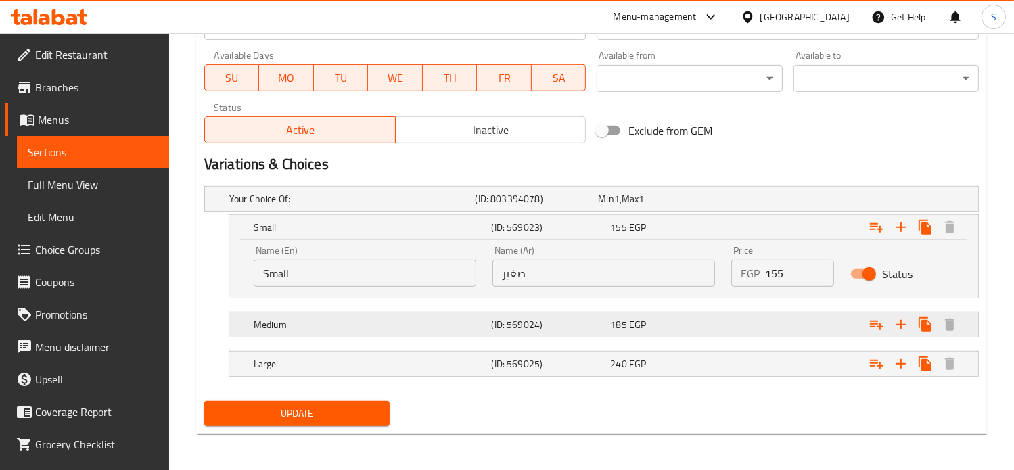
click at [763, 202] on div "Expand" at bounding box center [841, 198] width 246 height 5
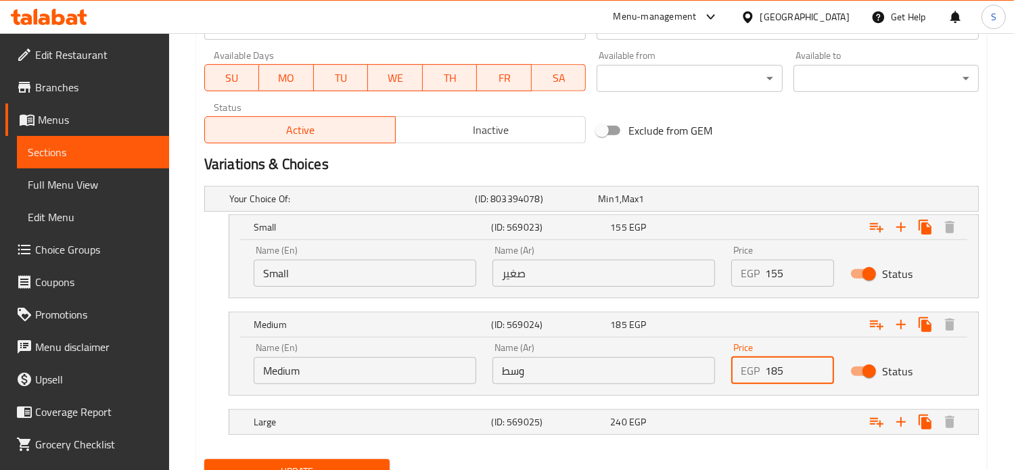
click at [772, 373] on input "185" at bounding box center [800, 370] width 70 height 27
type input "200"
click at [760, 202] on div "Expand" at bounding box center [841, 198] width 246 height 5
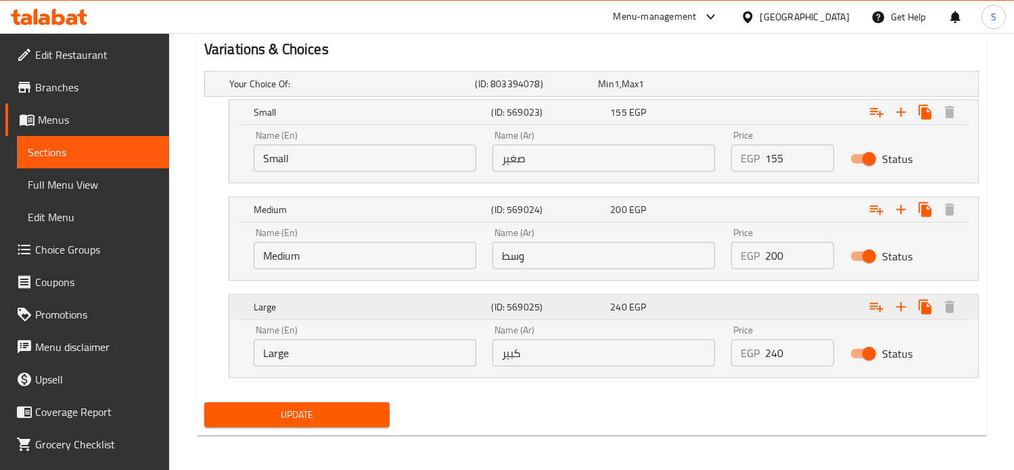
scroll to position [747, 0]
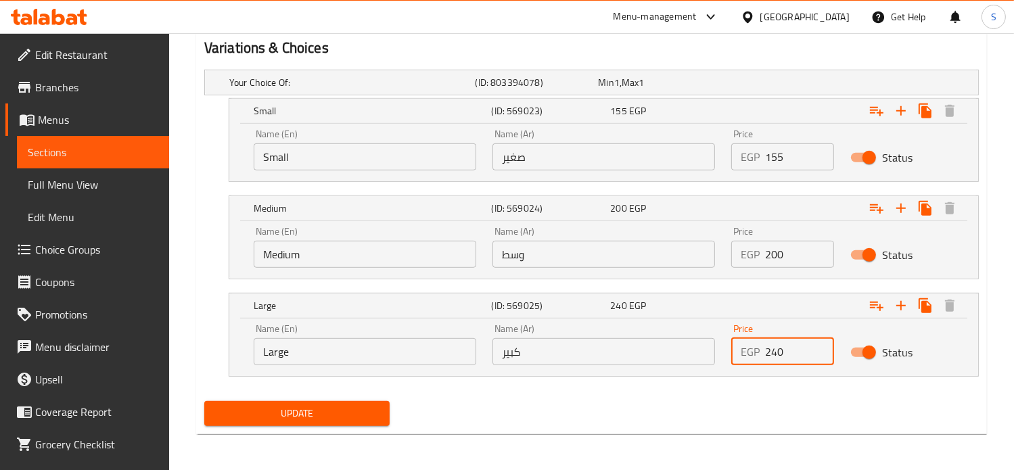
click at [774, 354] on input "240" at bounding box center [800, 351] width 70 height 27
type input "260"
click at [204, 401] on button "Update" at bounding box center [296, 413] width 185 height 25
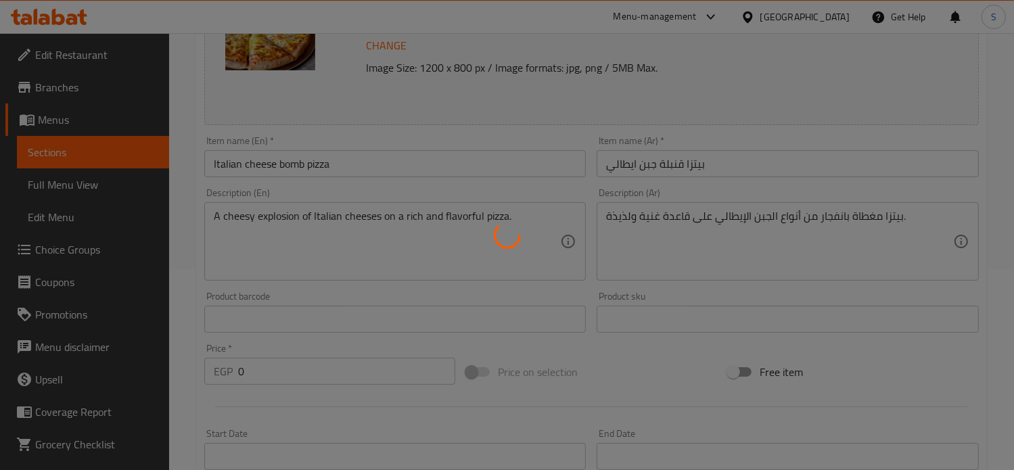
scroll to position [0, 0]
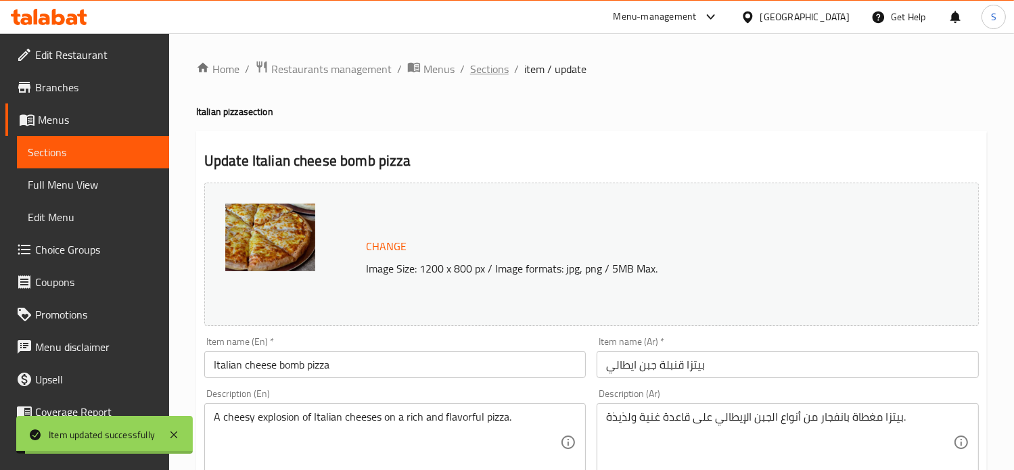
click at [492, 68] on span "Sections" at bounding box center [489, 69] width 39 height 16
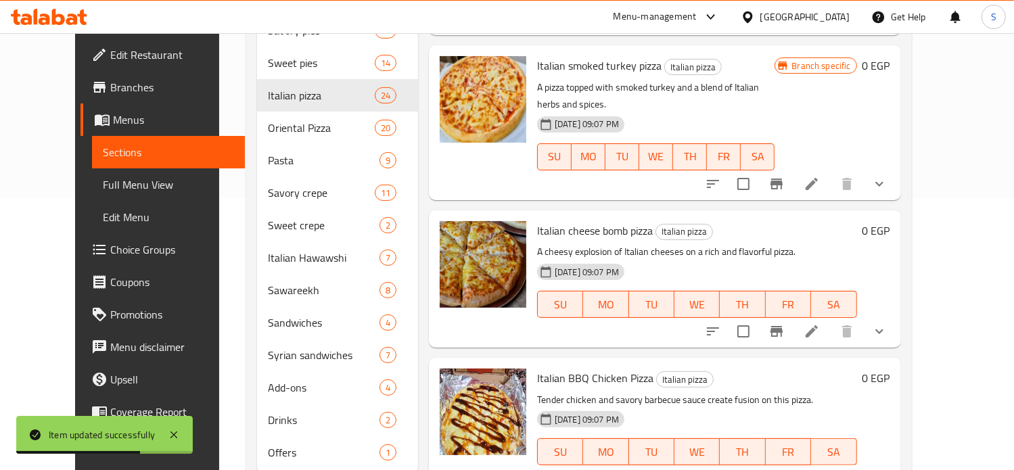
scroll to position [293, 0]
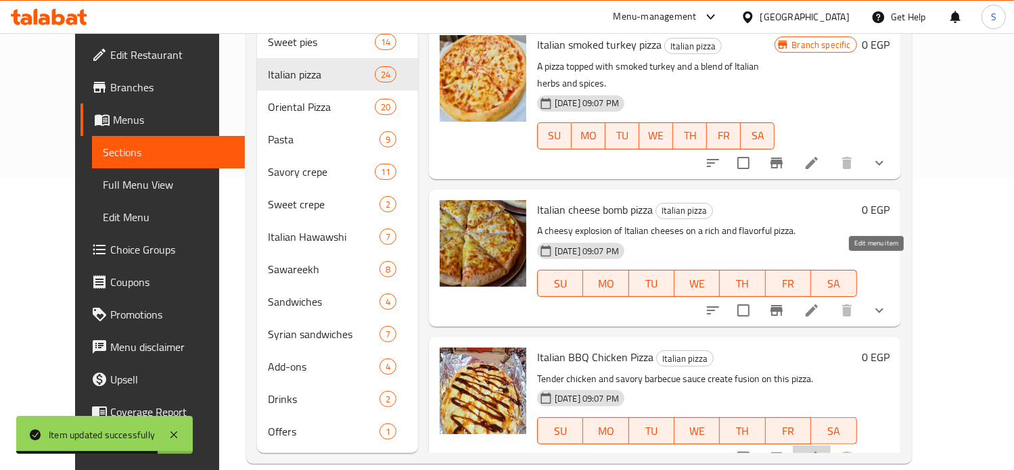
click at [818, 452] on icon at bounding box center [811, 458] width 12 height 12
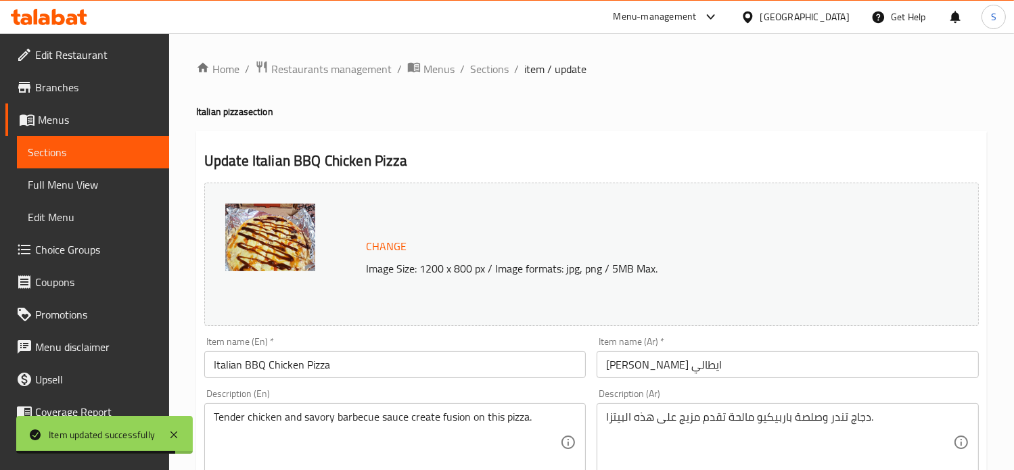
scroll to position [573, 0]
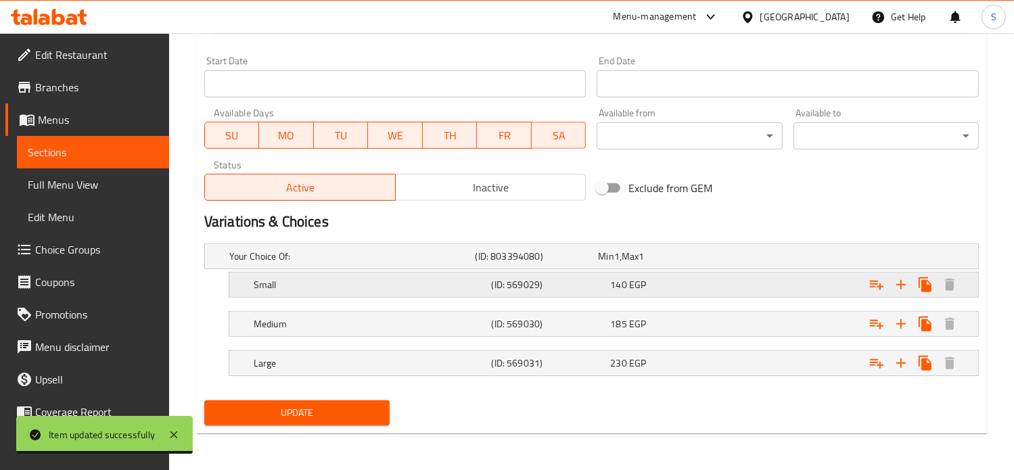
click at [709, 266] on div "140 EGP" at bounding box center [656, 256] width 123 height 19
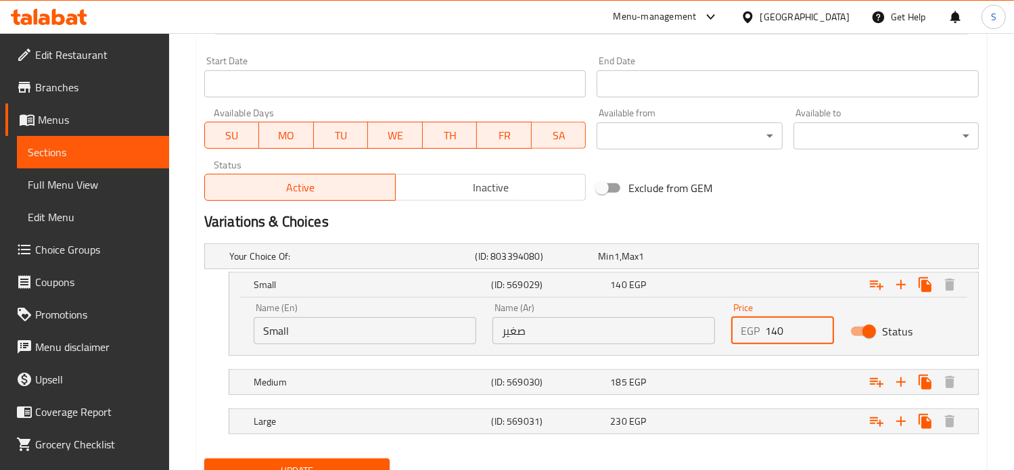
click at [771, 332] on input "140" at bounding box center [800, 330] width 70 height 27
type input "160"
click at [760, 259] on div "Expand" at bounding box center [841, 256] width 246 height 5
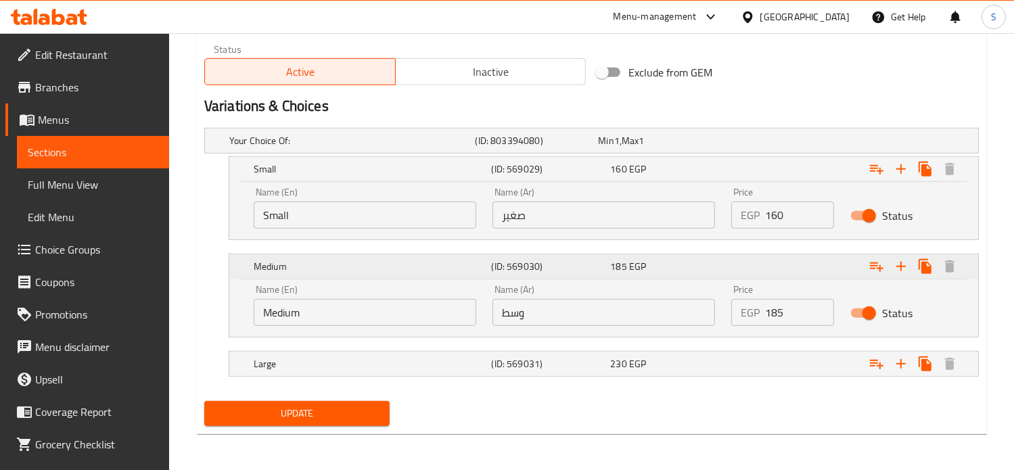
scroll to position [690, 0]
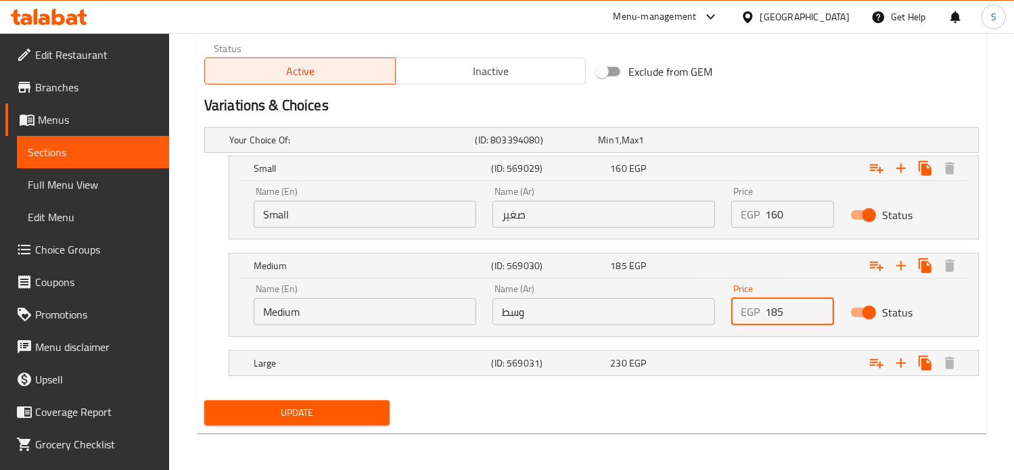
click at [773, 310] on input "185" at bounding box center [800, 311] width 70 height 27
type input "220"
click at [763, 143] on div "Expand" at bounding box center [841, 139] width 246 height 5
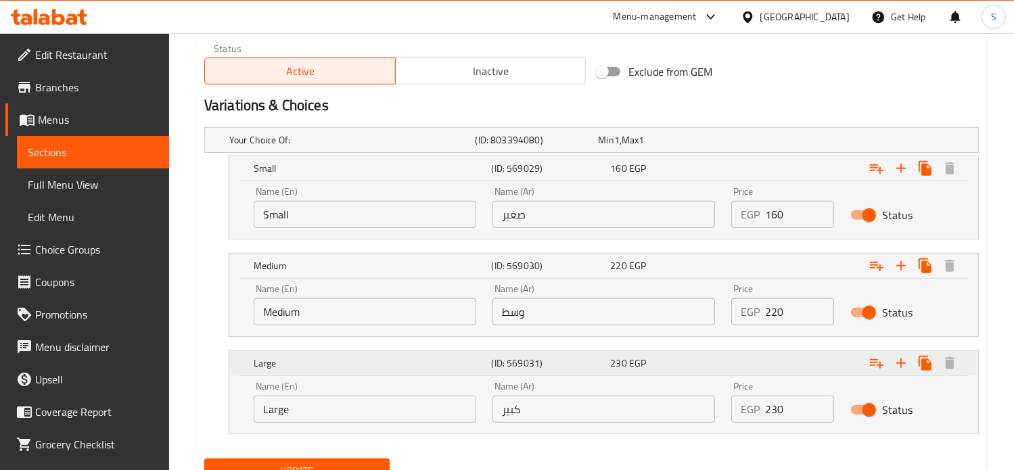
scroll to position [747, 0]
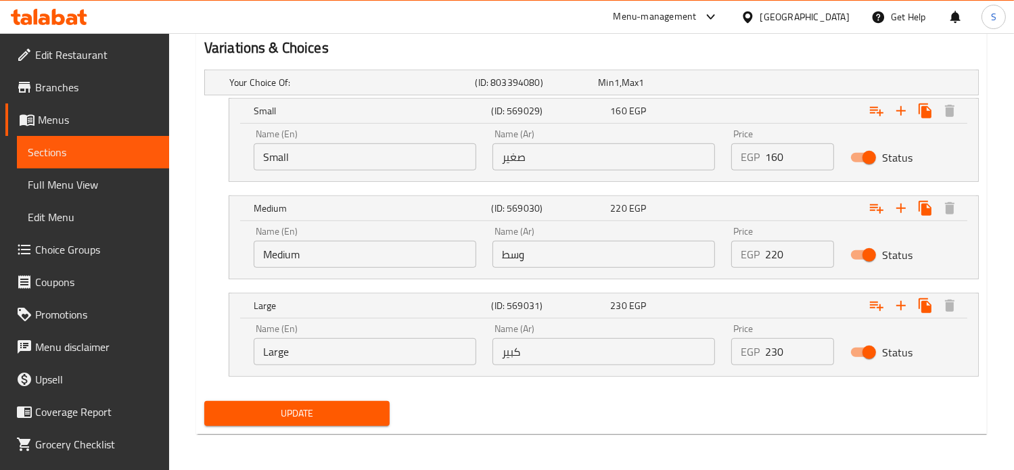
click at [772, 355] on input "230" at bounding box center [800, 351] width 70 height 27
type input "290"
click at [204, 401] on button "Update" at bounding box center [296, 413] width 185 height 25
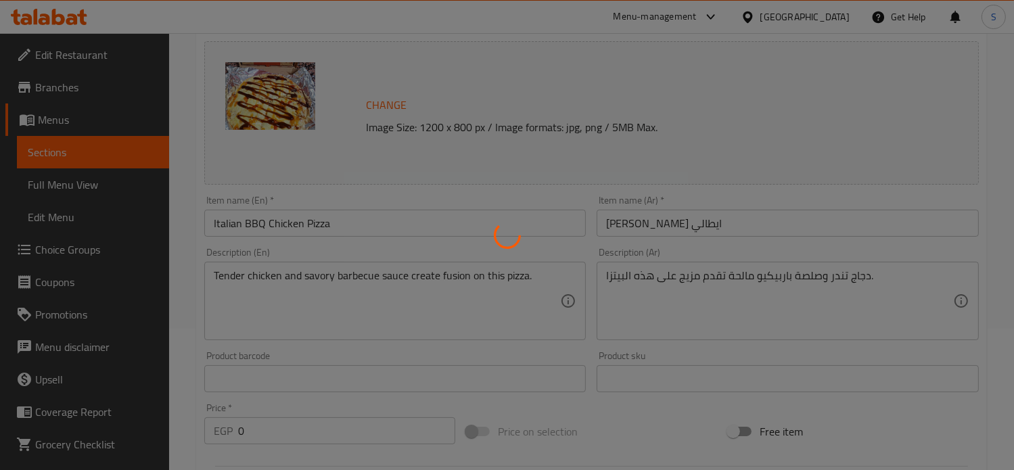
scroll to position [0, 0]
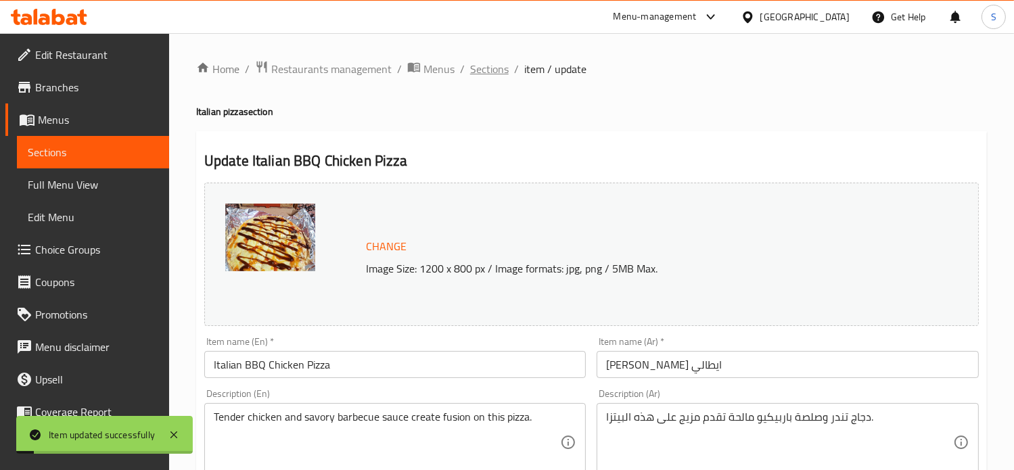
click at [481, 72] on span "Sections" at bounding box center [489, 69] width 39 height 16
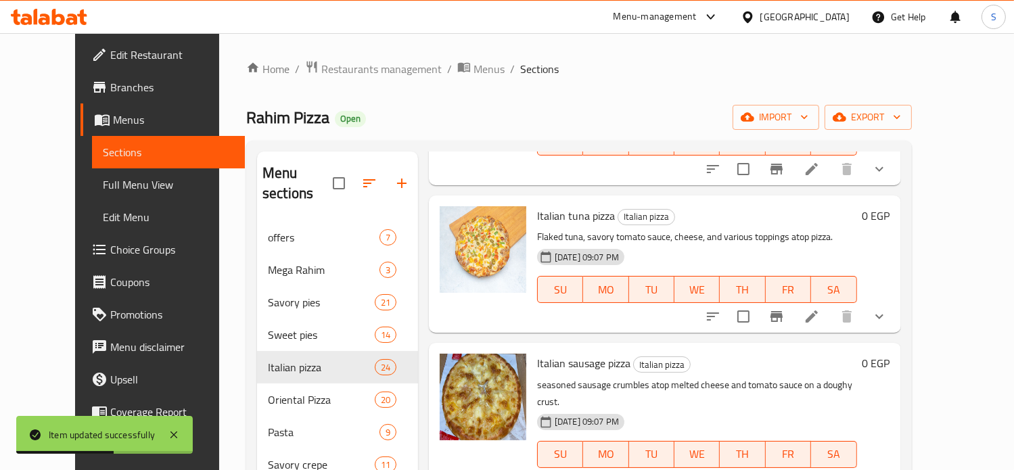
scroll to position [959, 0]
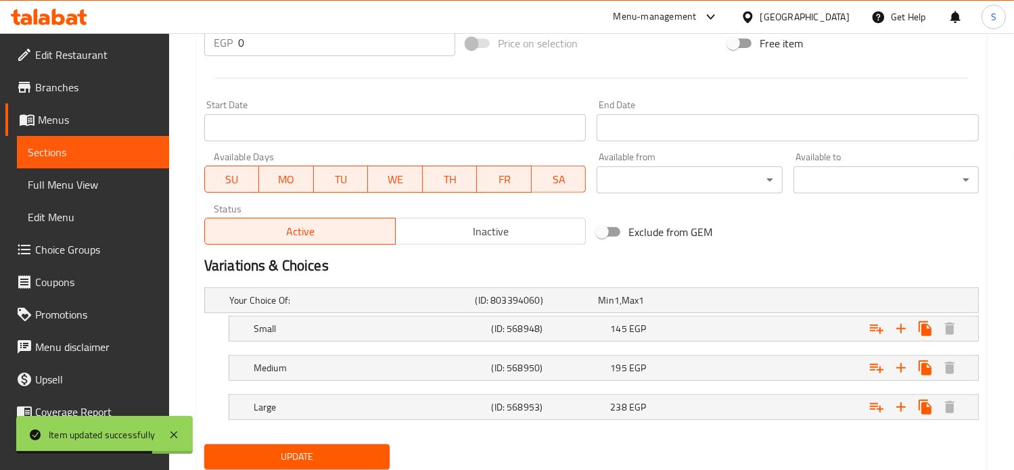
scroll to position [573, 0]
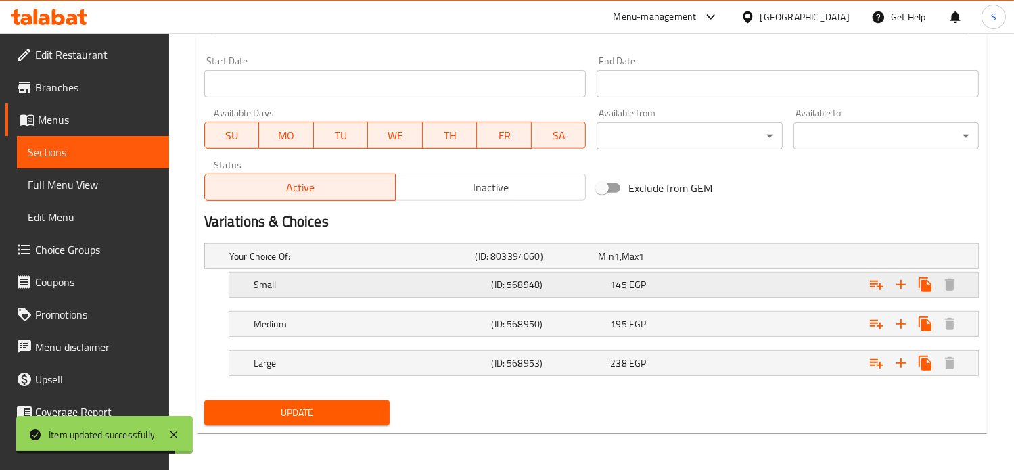
click at [689, 266] on div "145 EGP" at bounding box center [656, 256] width 123 height 19
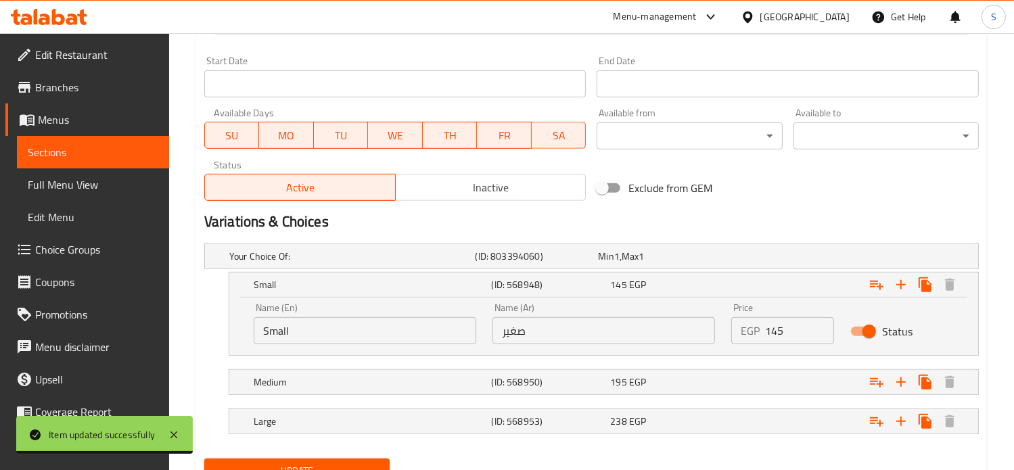
click at [762, 326] on div "EGP 145 Price" at bounding box center [782, 330] width 103 height 27
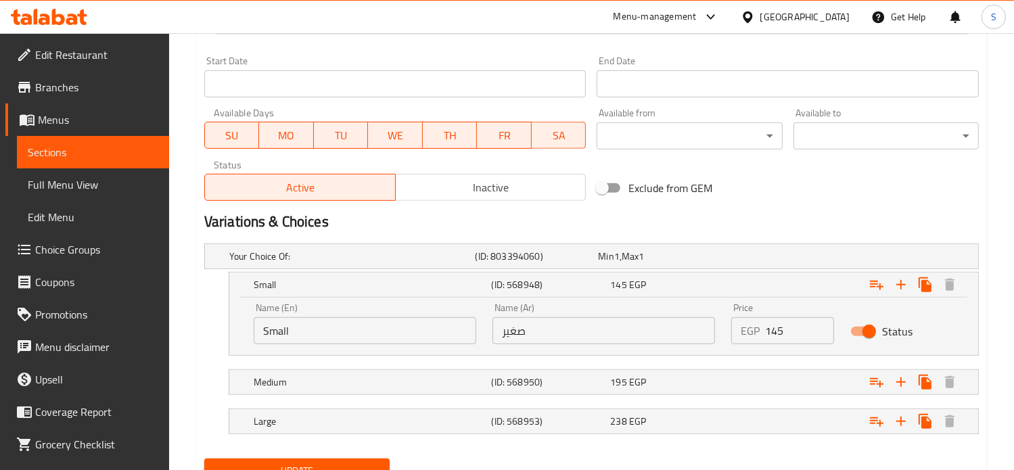
click at [762, 326] on div "EGP 145 Price" at bounding box center [782, 330] width 103 height 27
click at [771, 331] on input "145" at bounding box center [800, 330] width 70 height 27
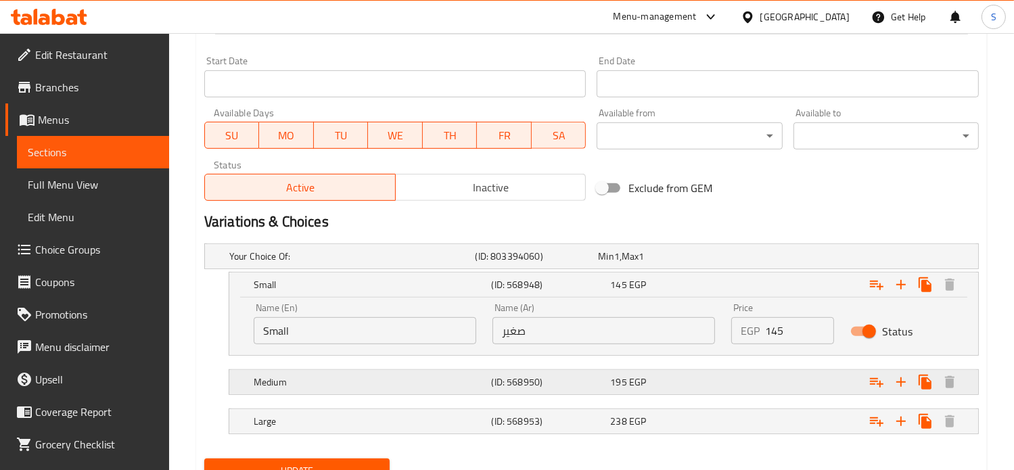
click at [749, 259] on div "Expand" at bounding box center [841, 256] width 246 height 5
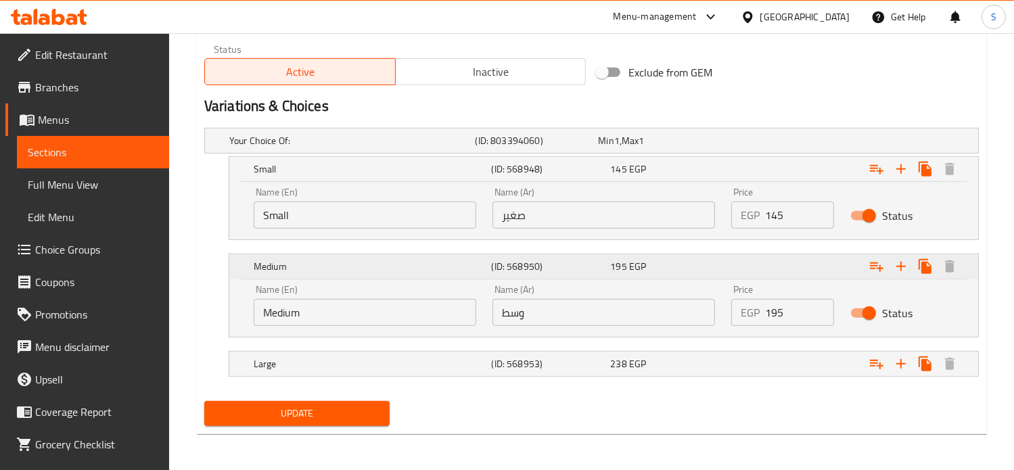
scroll to position [690, 0]
click at [755, 143] on div "Expand" at bounding box center [841, 139] width 246 height 5
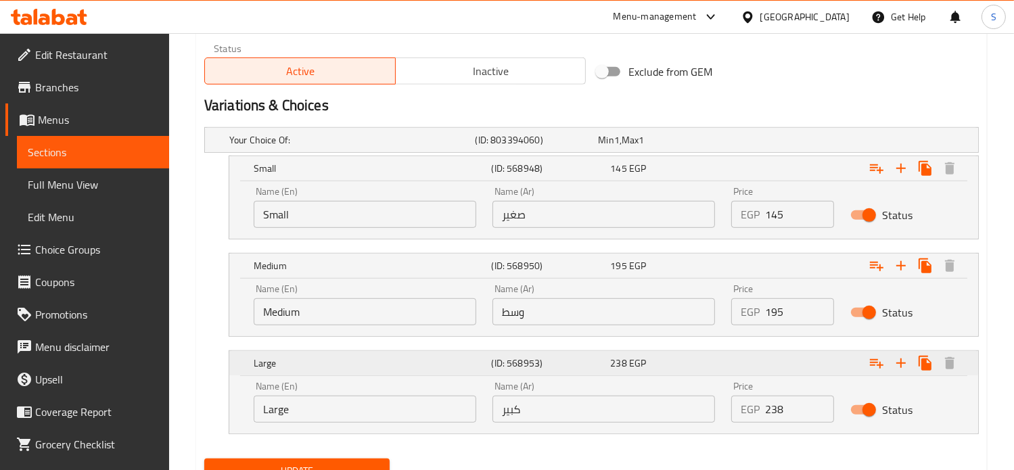
click at [755, 183] on div "Expand" at bounding box center [845, 169] width 238 height 30
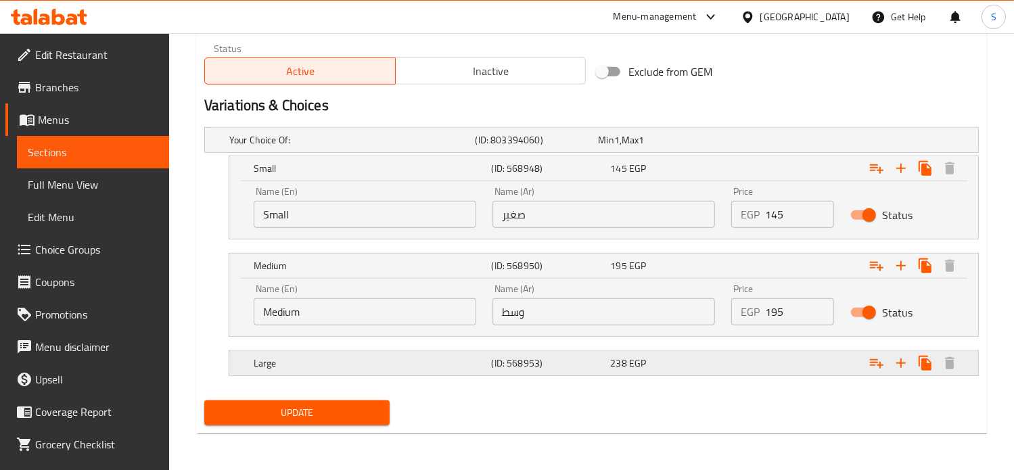
click at [755, 143] on div "Expand" at bounding box center [841, 139] width 246 height 5
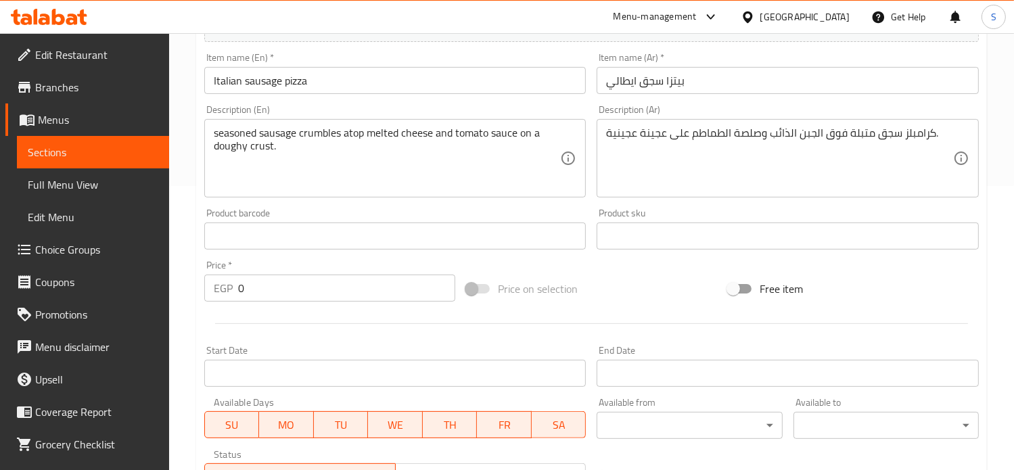
scroll to position [0, 0]
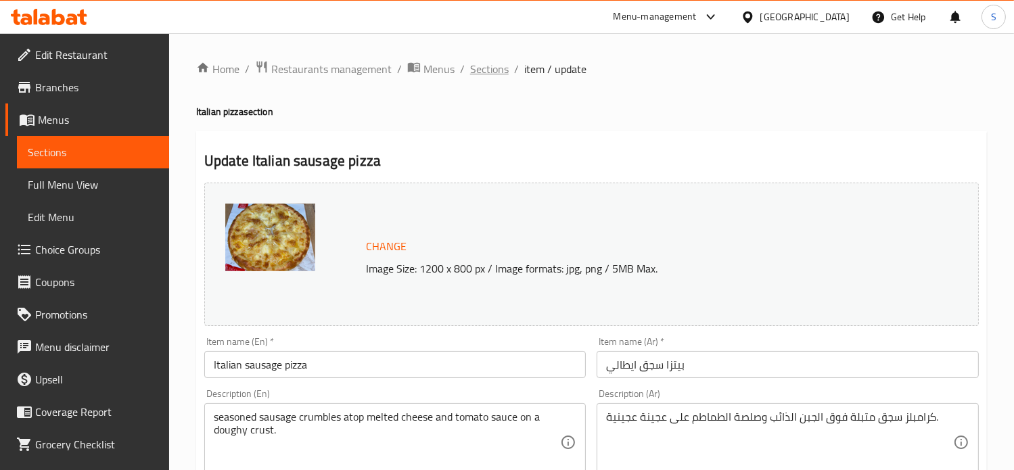
click at [490, 65] on span "Sections" at bounding box center [489, 69] width 39 height 16
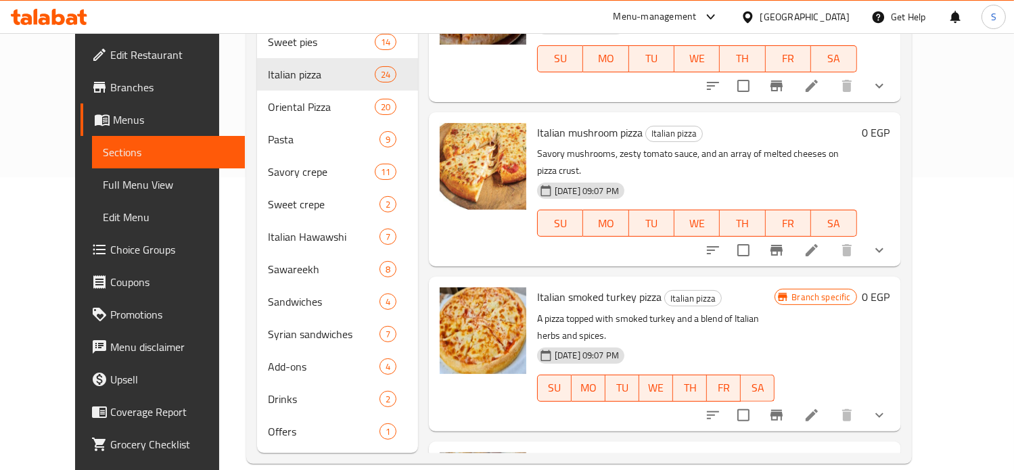
scroll to position [2764, 0]
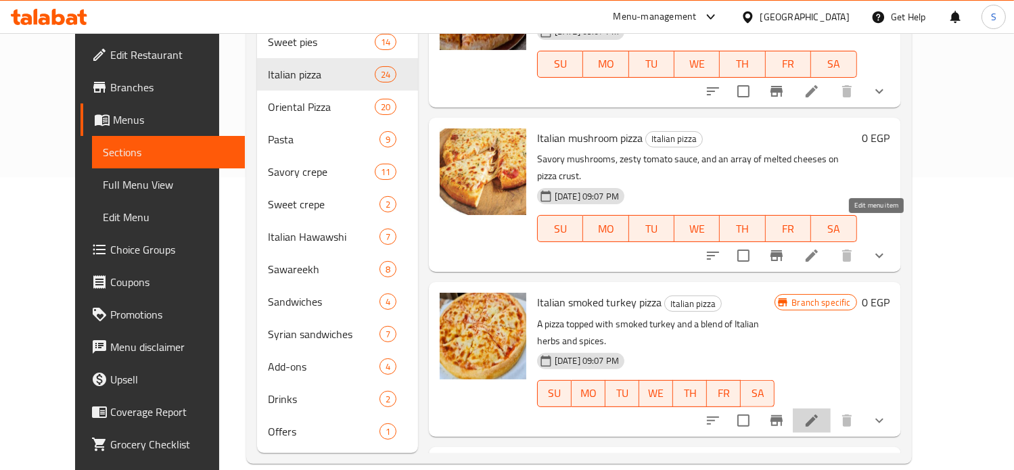
click at [818, 415] on icon at bounding box center [811, 421] width 12 height 12
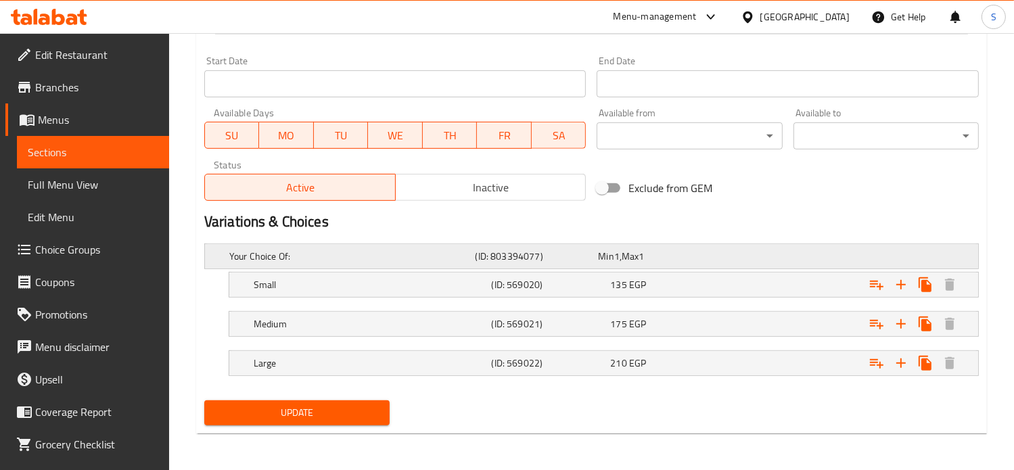
scroll to position [573, 0]
click at [715, 264] on div "135 EGP" at bounding box center [657, 257] width 118 height 14
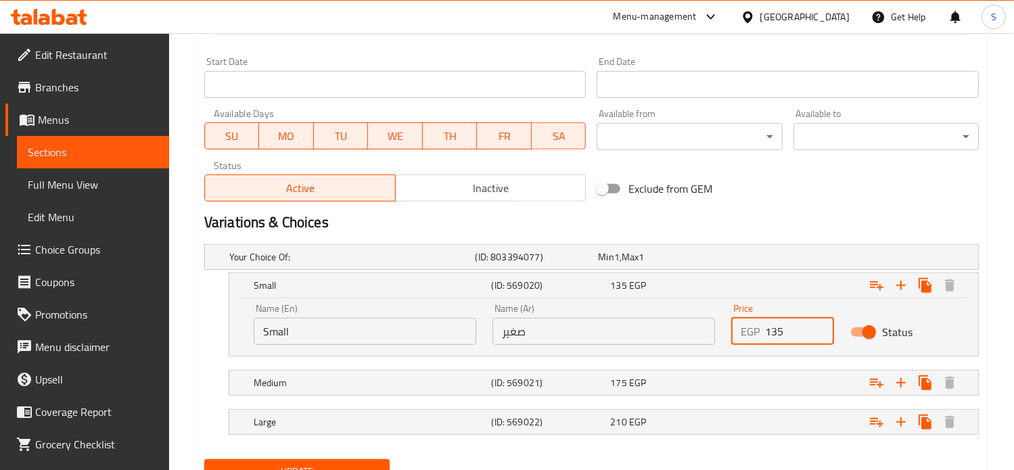
click at [779, 335] on input "135" at bounding box center [800, 331] width 70 height 27
type input "150"
click at [766, 260] on div "Expand" at bounding box center [841, 256] width 246 height 5
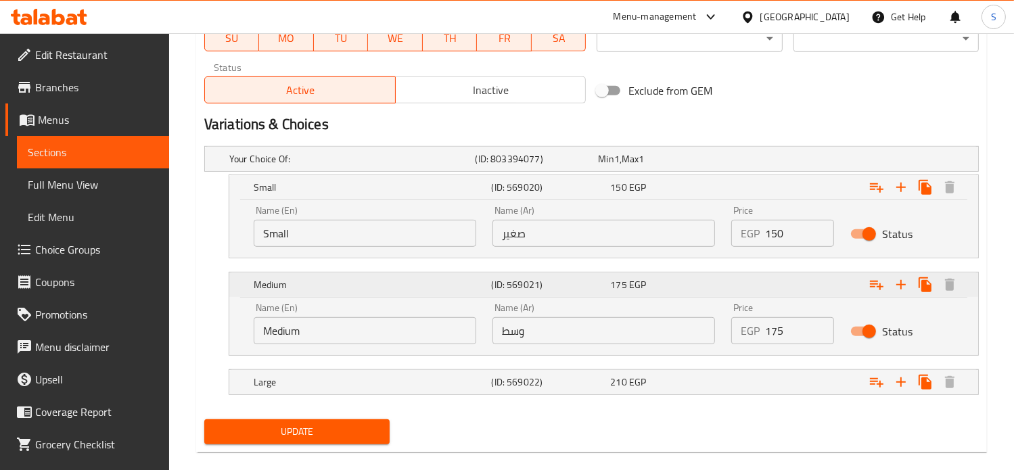
scroll to position [690, 0]
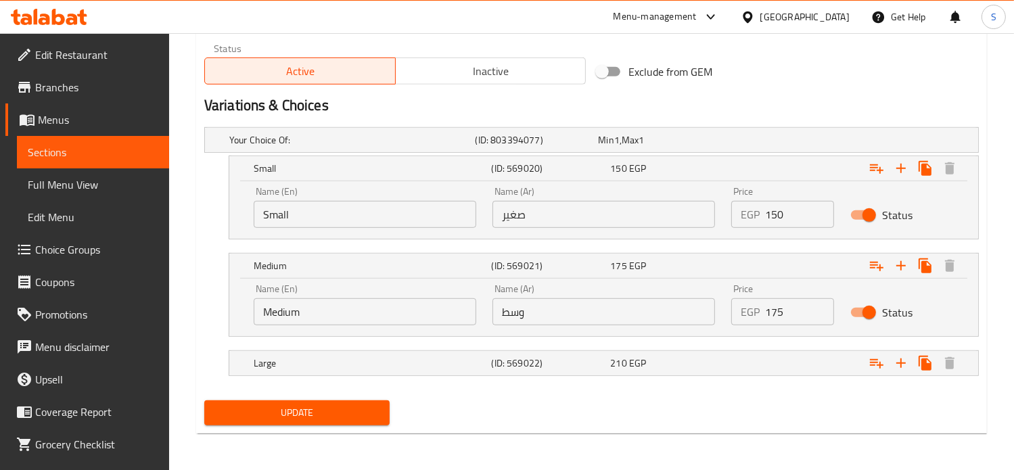
click at [771, 311] on input "175" at bounding box center [800, 311] width 70 height 27
type input "210"
click at [760, 143] on div "Expand" at bounding box center [841, 139] width 246 height 5
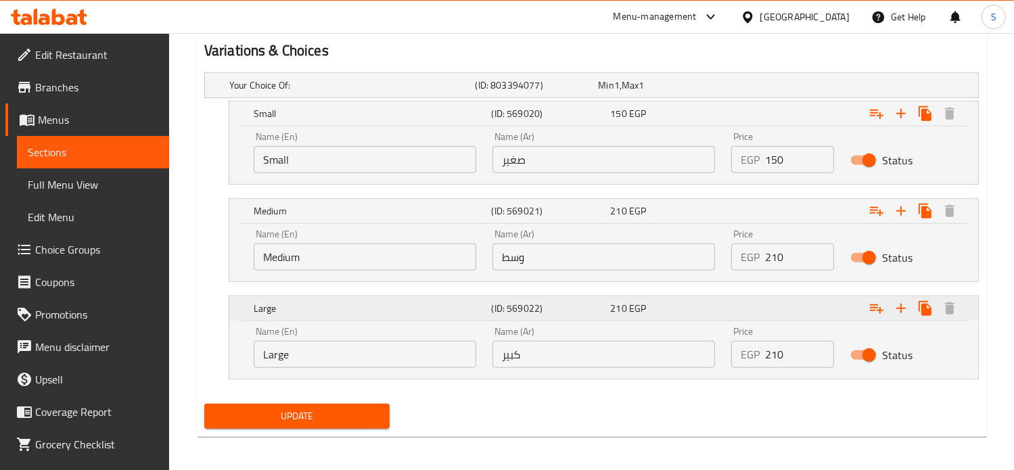
scroll to position [747, 0]
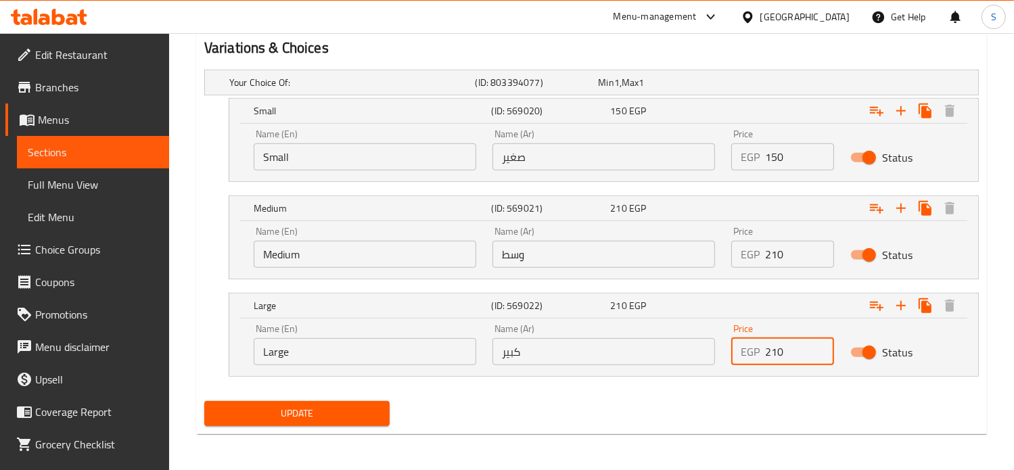
click at [773, 356] on input "210" at bounding box center [800, 351] width 70 height 27
type input "250"
click at [204, 401] on button "Update" at bounding box center [296, 413] width 185 height 25
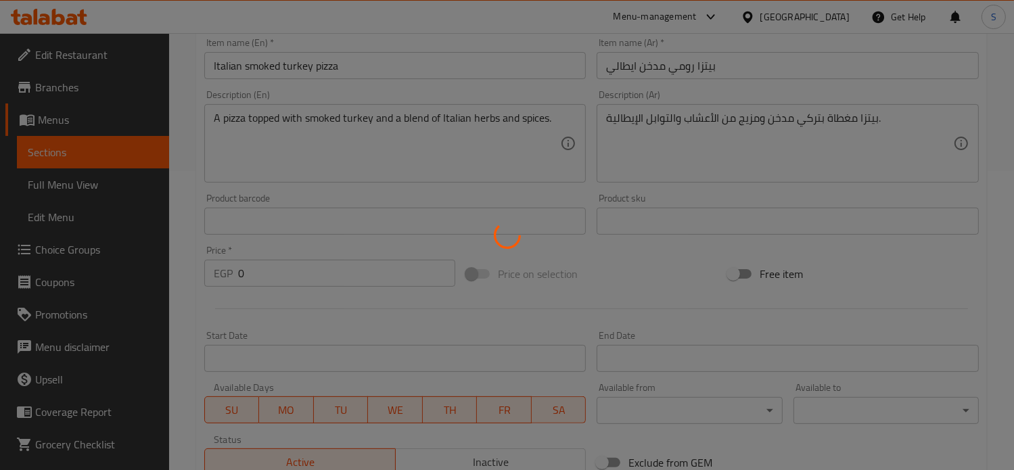
scroll to position [0, 0]
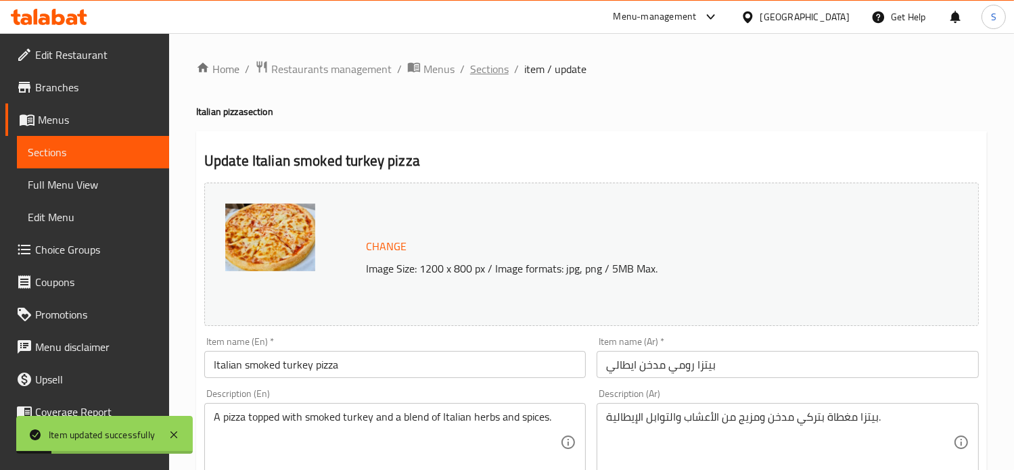
click at [479, 70] on span "Sections" at bounding box center [489, 69] width 39 height 16
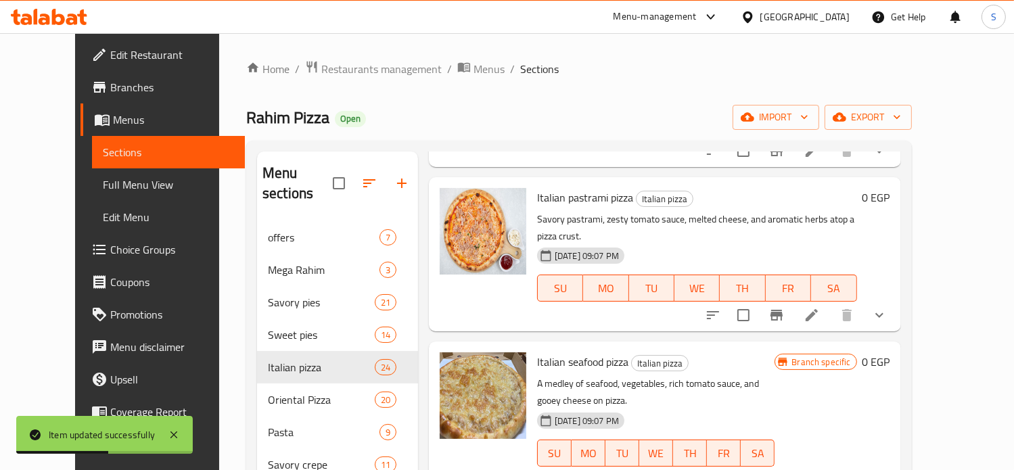
scroll to position [1760, 0]
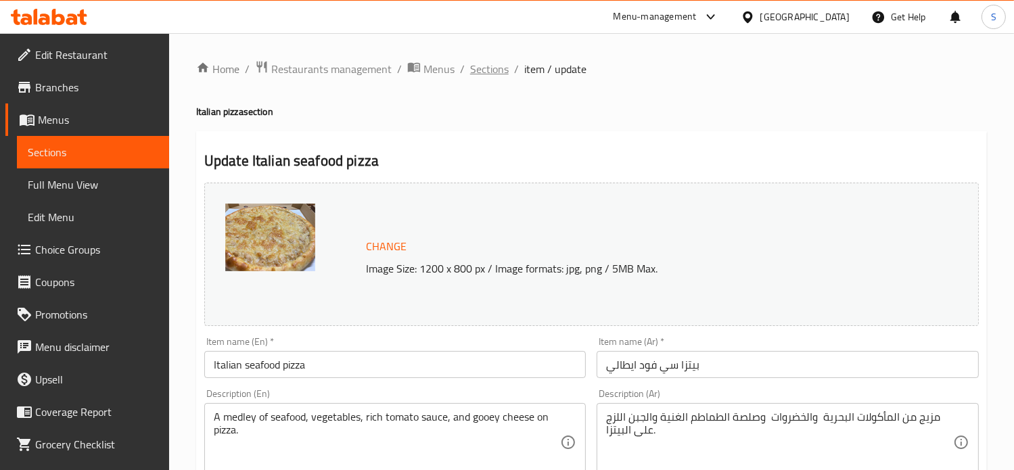
click at [482, 64] on span "Sections" at bounding box center [489, 69] width 39 height 16
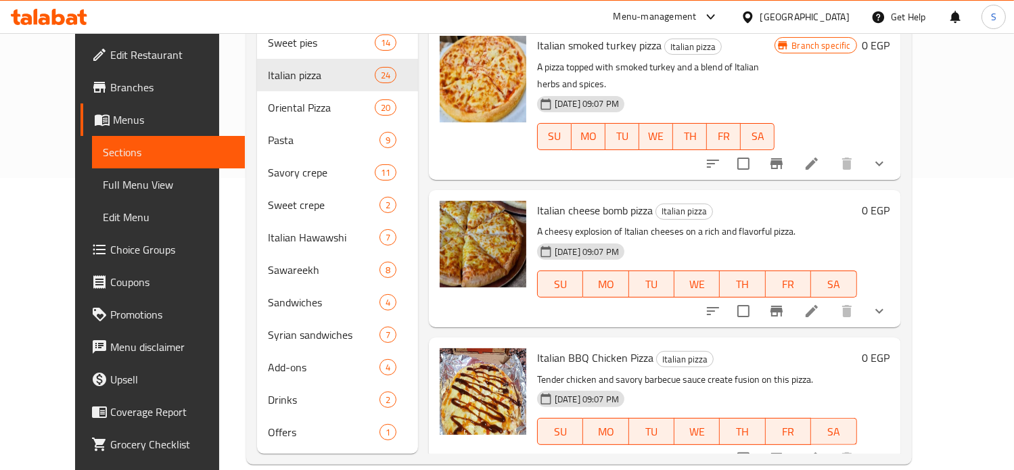
scroll to position [293, 0]
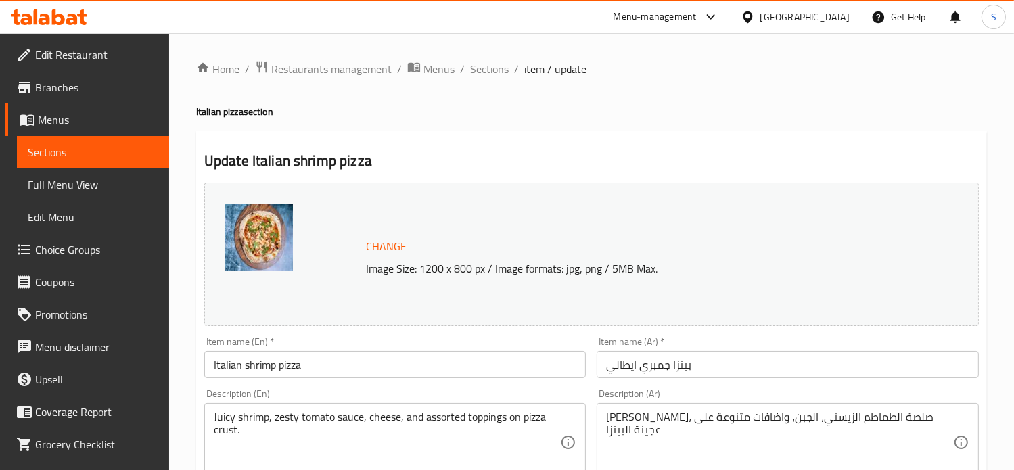
scroll to position [573, 0]
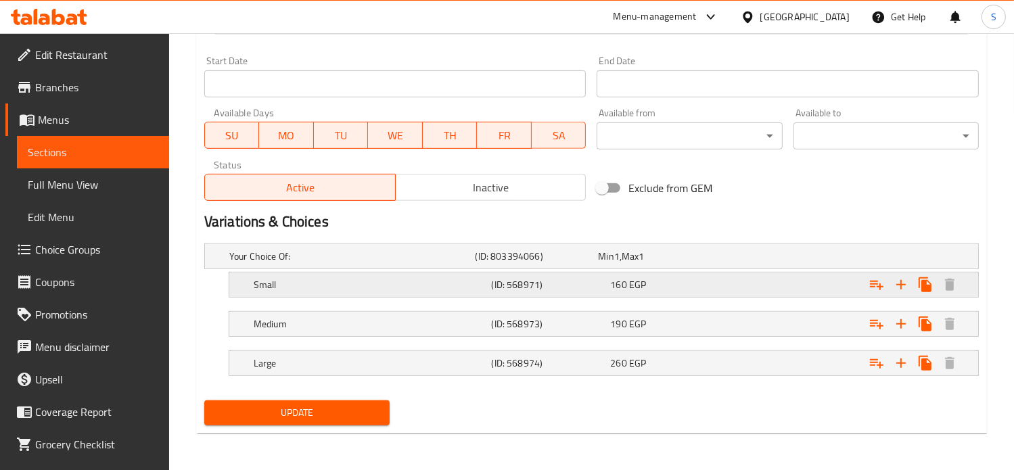
click at [732, 259] on div "Expand" at bounding box center [841, 256] width 246 height 5
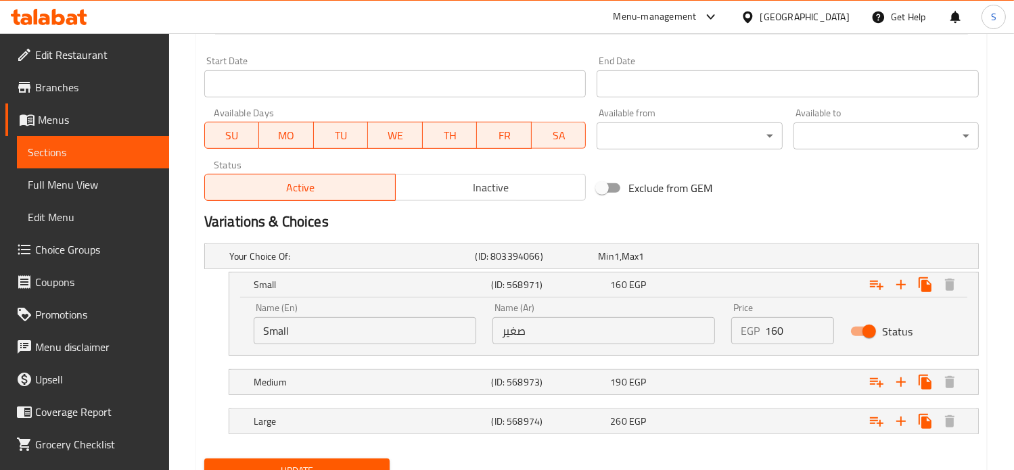
click at [768, 338] on input "160" at bounding box center [800, 330] width 70 height 27
type input "180"
click at [762, 259] on div "Expand" at bounding box center [841, 256] width 246 height 5
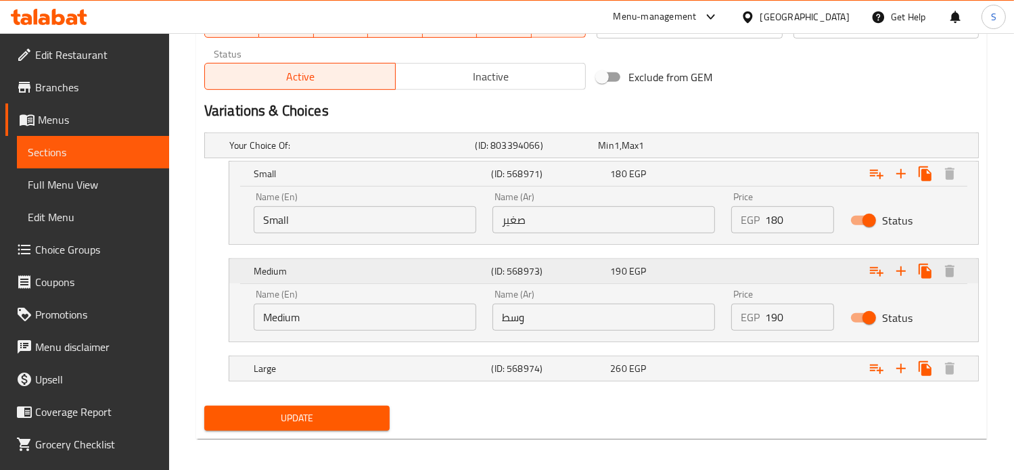
scroll to position [690, 0]
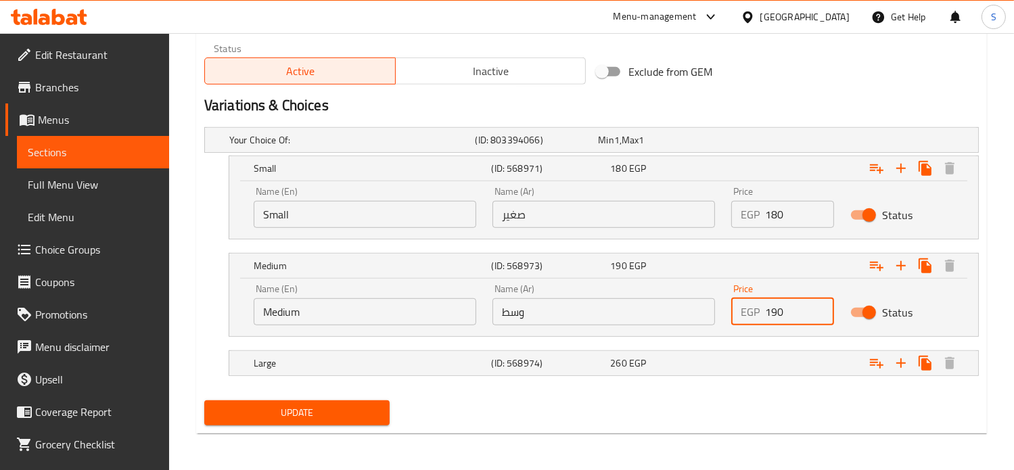
click at [771, 310] on input "190" at bounding box center [800, 311] width 70 height 27
type input "230"
click at [763, 143] on div "Expand" at bounding box center [841, 139] width 246 height 5
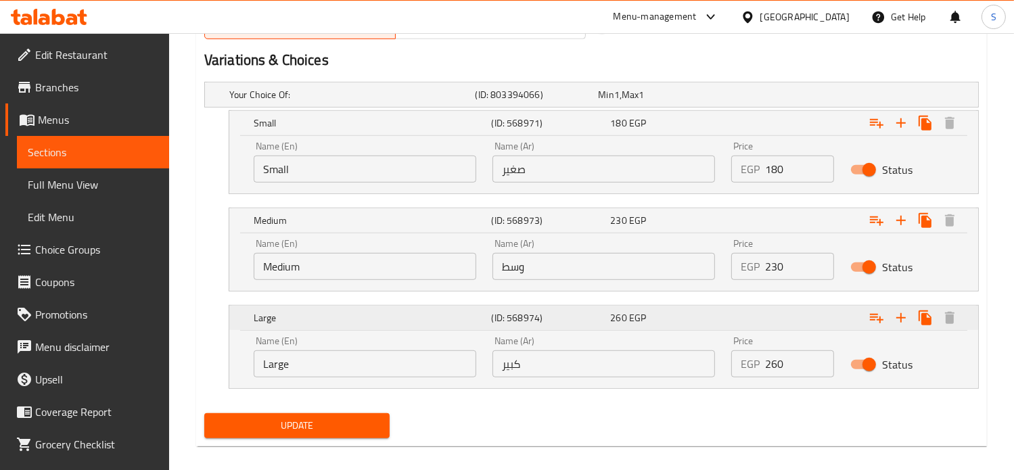
scroll to position [747, 0]
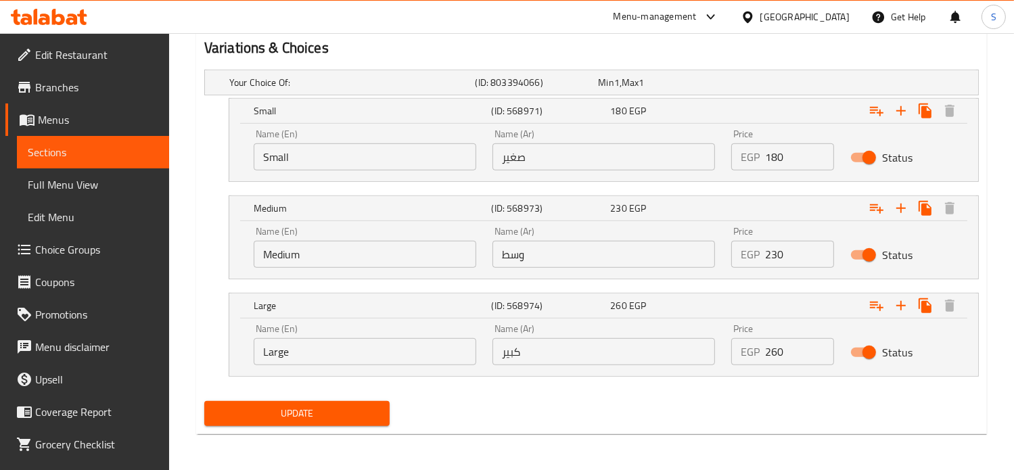
click at [774, 354] on input "260" at bounding box center [800, 351] width 70 height 27
type input "300"
click at [204, 401] on button "Update" at bounding box center [296, 413] width 185 height 25
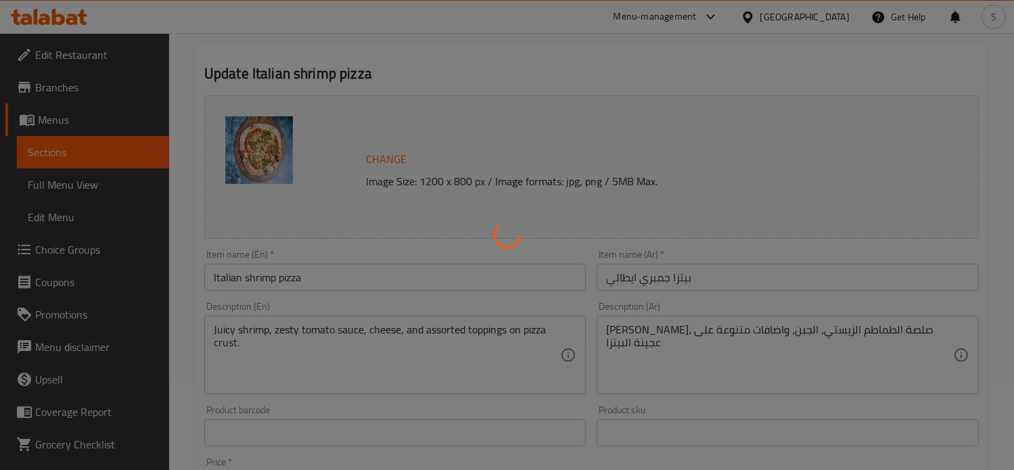
scroll to position [0, 0]
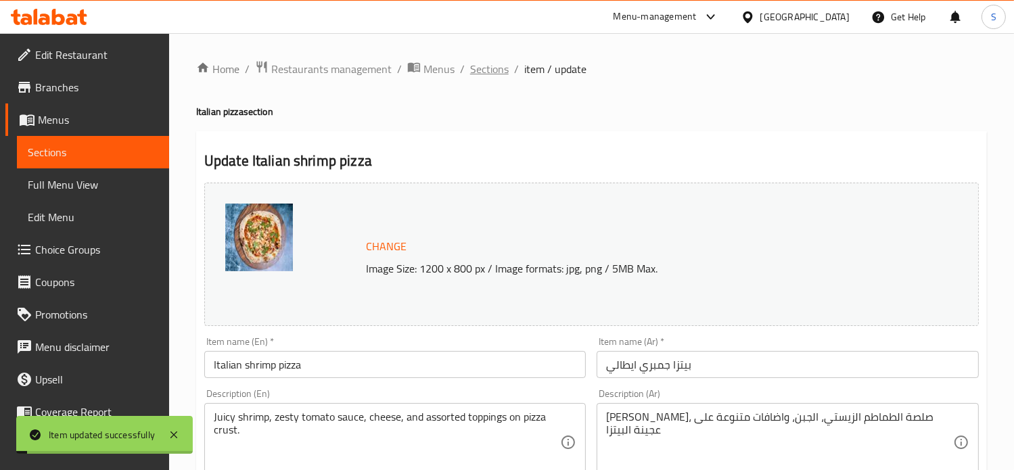
click at [487, 73] on span "Sections" at bounding box center [489, 69] width 39 height 16
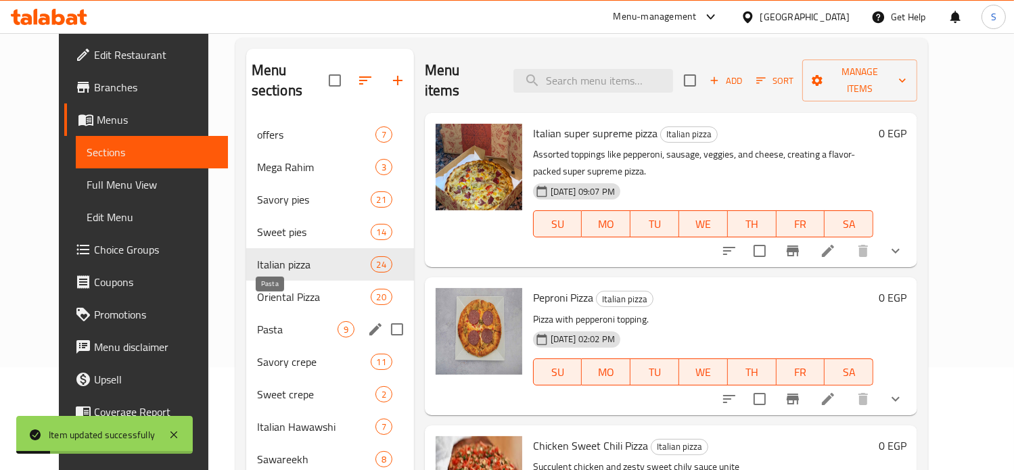
scroll to position [129, 0]
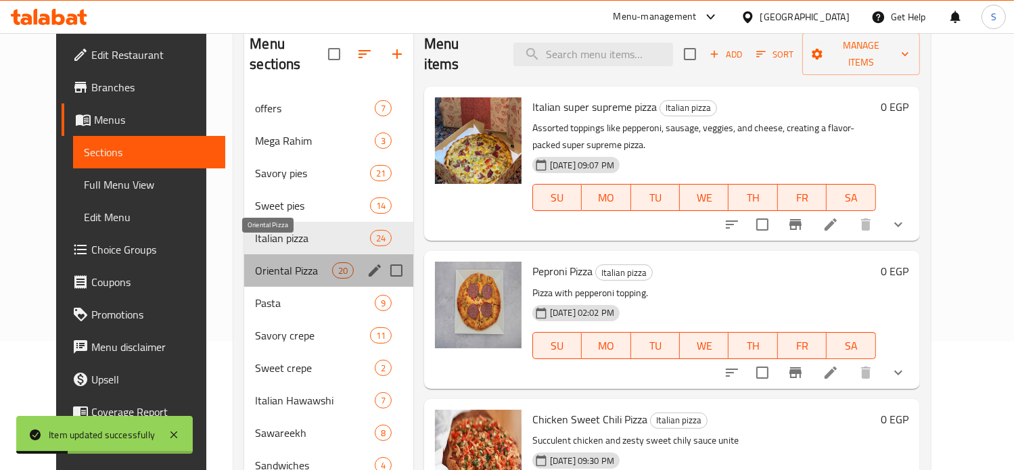
click at [255, 262] on span "Oriental Pizza" at bounding box center [293, 270] width 76 height 16
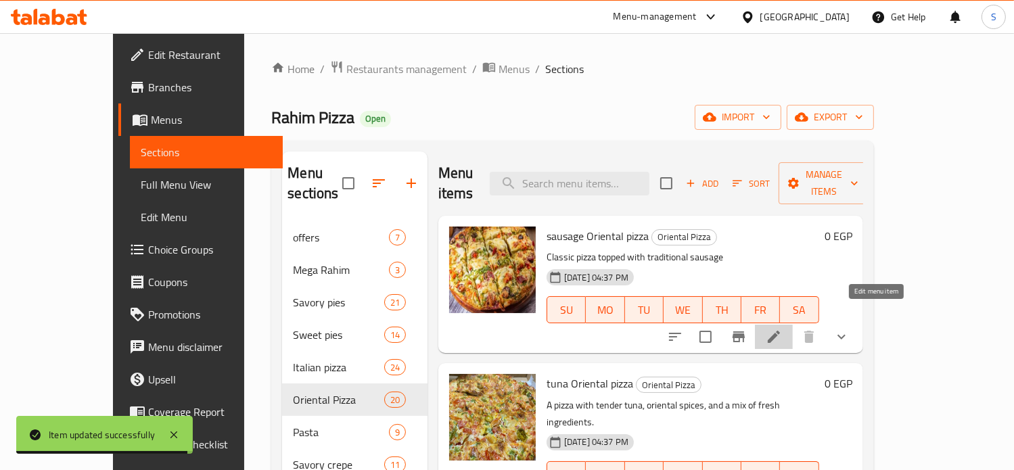
click at [782, 329] on icon at bounding box center [774, 337] width 16 height 16
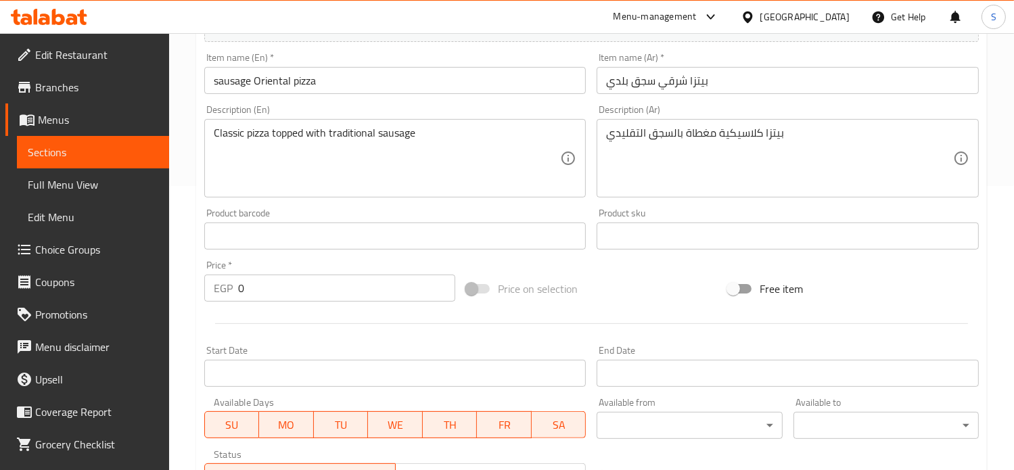
scroll to position [573, 0]
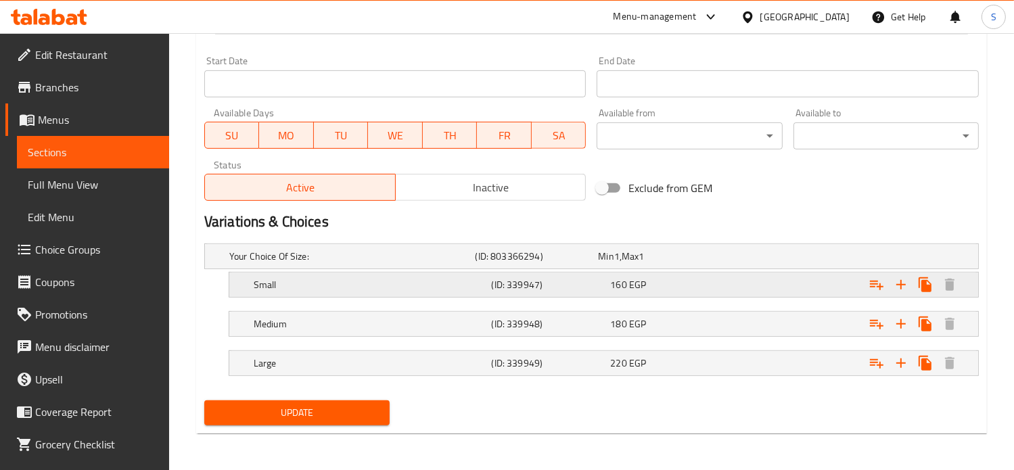
click at [717, 266] on div "160 EGP" at bounding box center [656, 256] width 123 height 19
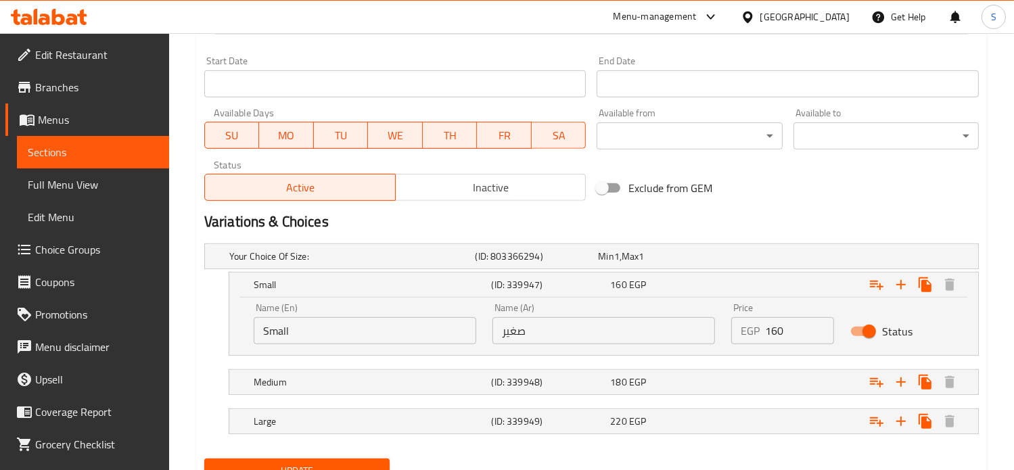
scroll to position [631, 0]
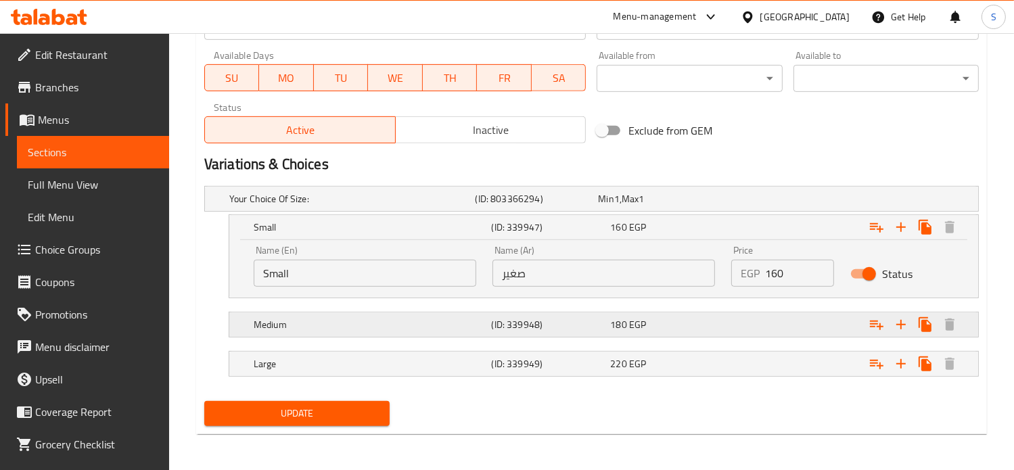
drag, startPoint x: 740, startPoint y: 325, endPoint x: 760, endPoint y: 335, distance: 22.1
click at [760, 202] on div "Expand" at bounding box center [841, 198] width 246 height 5
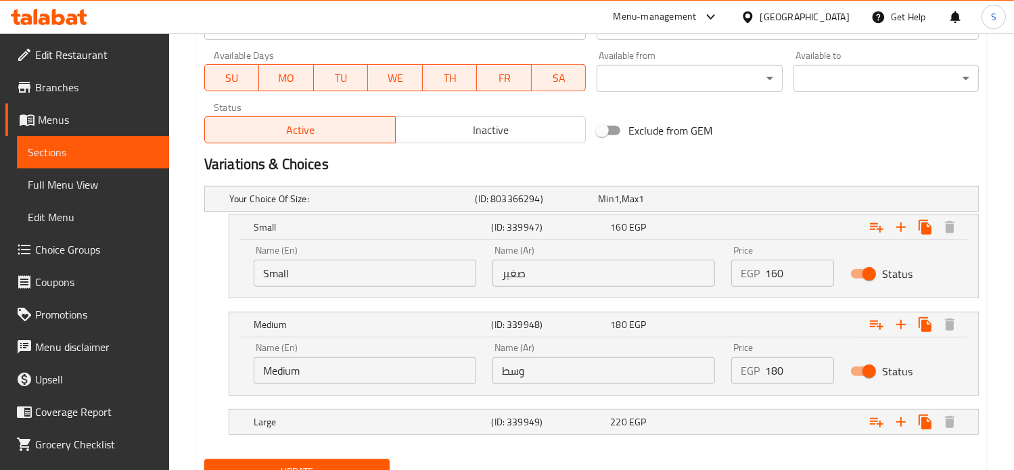
click at [773, 364] on input "180" at bounding box center [800, 370] width 70 height 27
type input "195"
click at [734, 202] on div "Expand" at bounding box center [841, 198] width 246 height 5
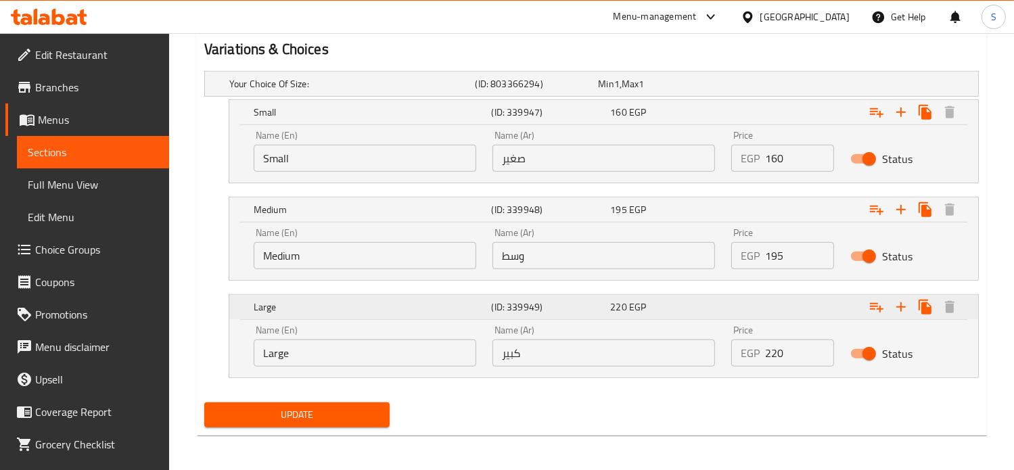
scroll to position [747, 0]
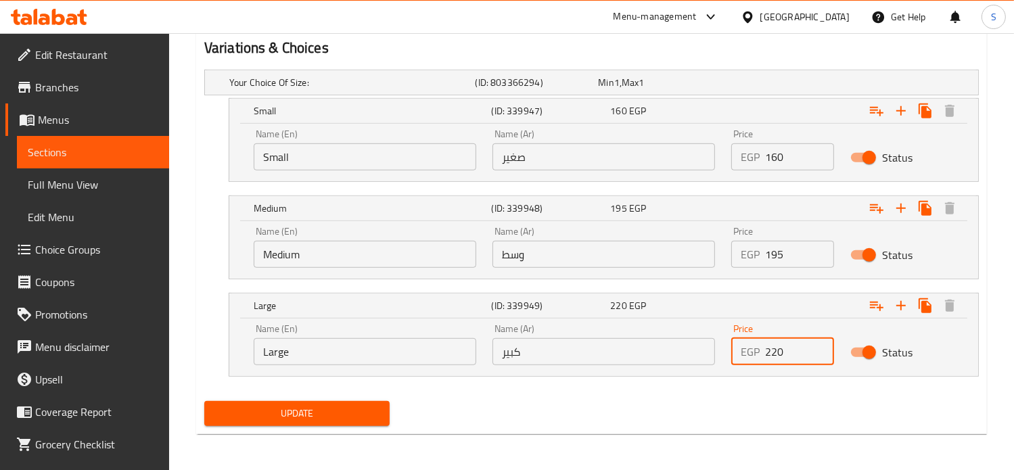
click at [771, 354] on input "220" at bounding box center [800, 351] width 70 height 27
type input "250"
click at [204, 401] on button "Update" at bounding box center [296, 413] width 185 height 25
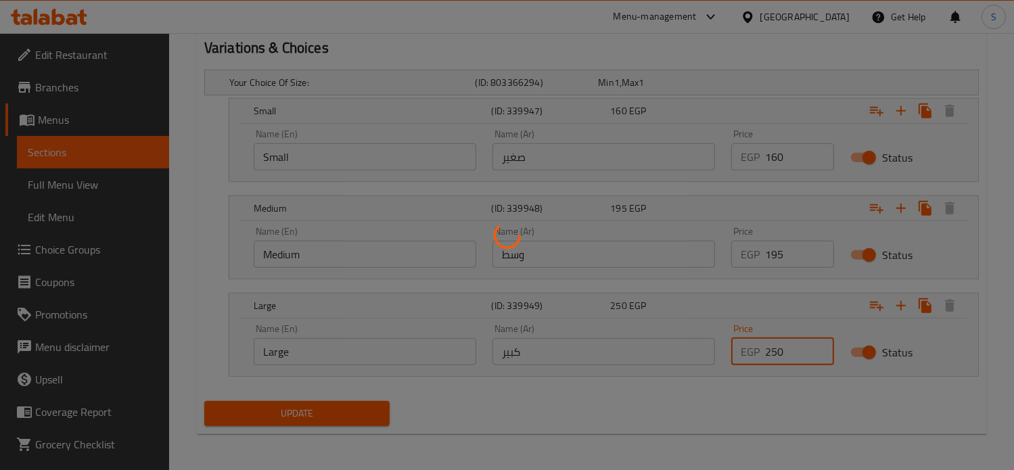
scroll to position [0, 0]
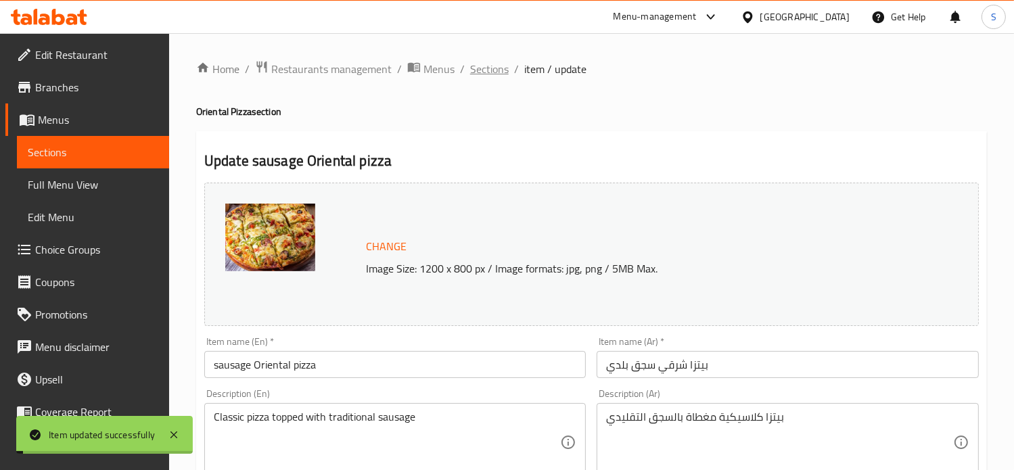
click at [489, 72] on span "Sections" at bounding box center [489, 69] width 39 height 16
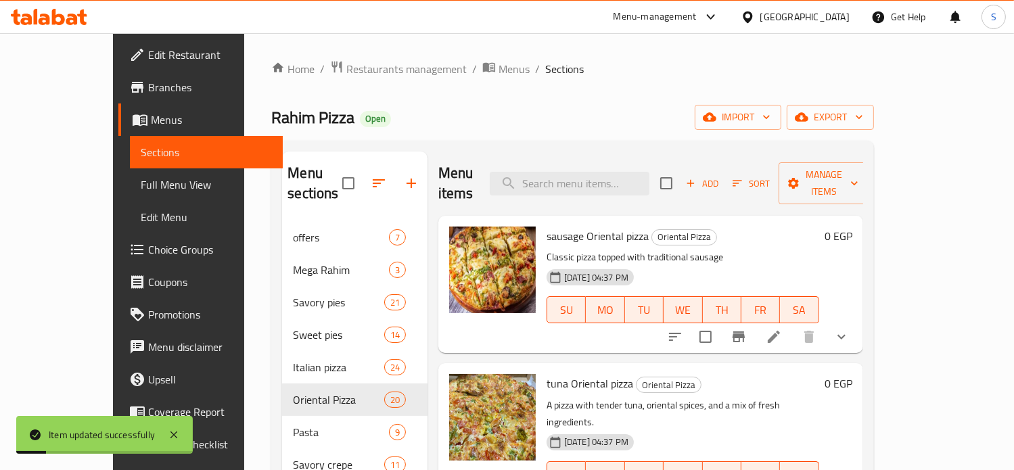
scroll to position [113, 0]
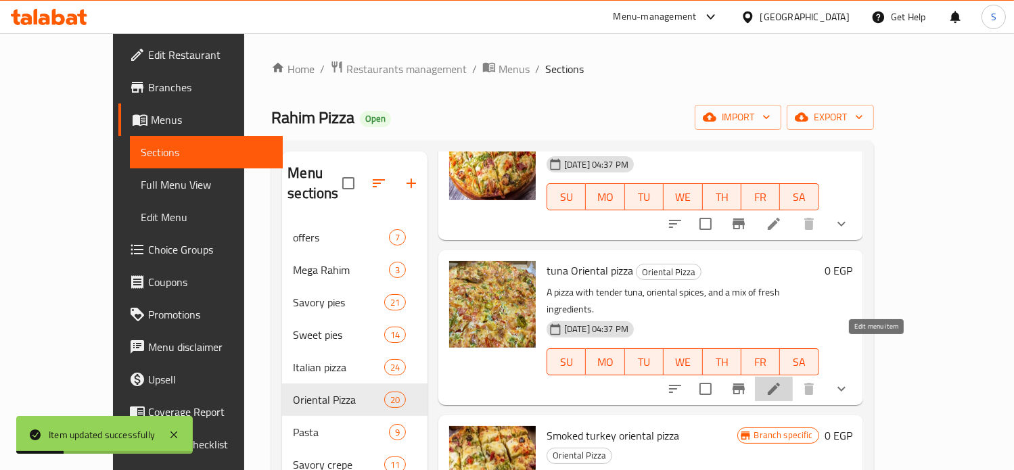
click at [782, 381] on icon at bounding box center [774, 389] width 16 height 16
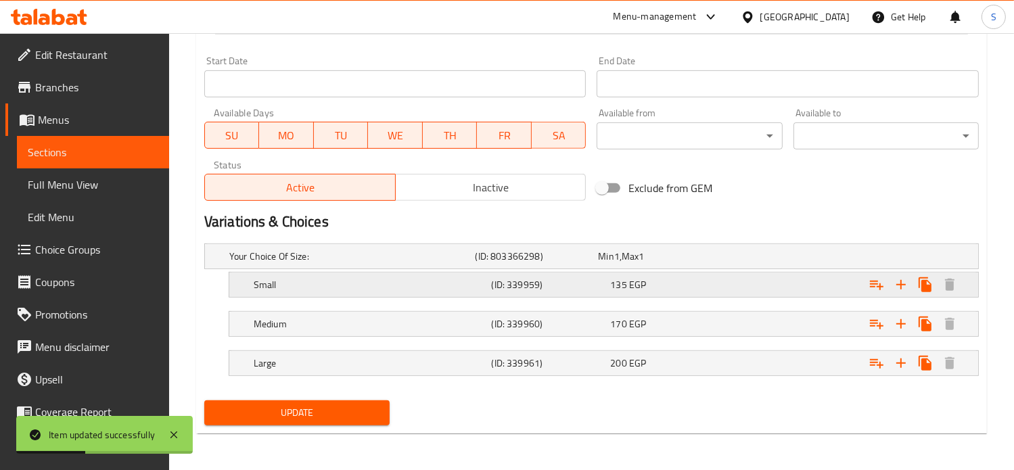
scroll to position [573, 0]
click at [686, 264] on div "135 EGP" at bounding box center [657, 257] width 118 height 14
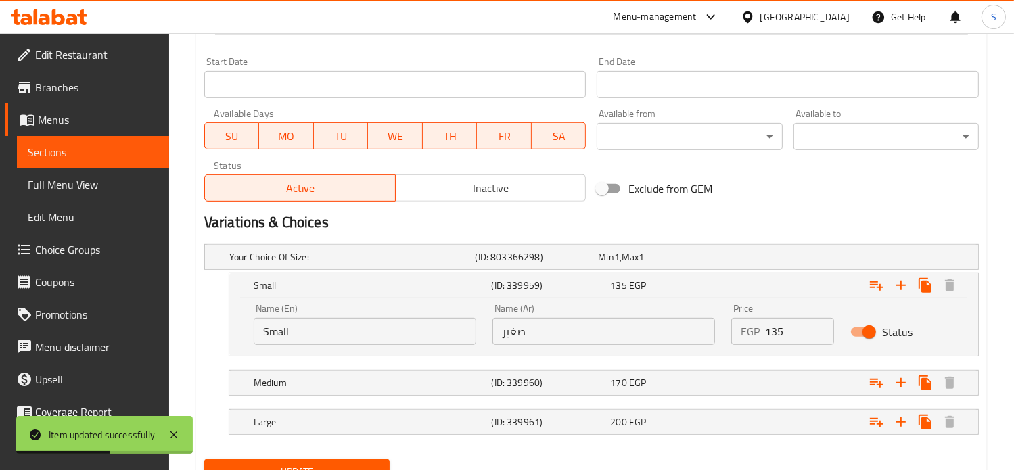
click at [776, 335] on input "135" at bounding box center [800, 331] width 70 height 27
type input "155"
click at [753, 260] on div "Expand" at bounding box center [841, 256] width 246 height 5
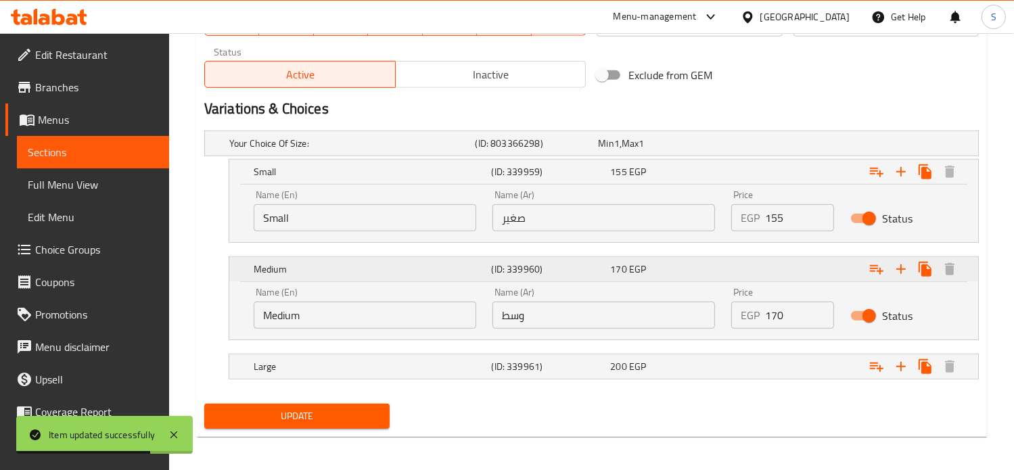
scroll to position [690, 0]
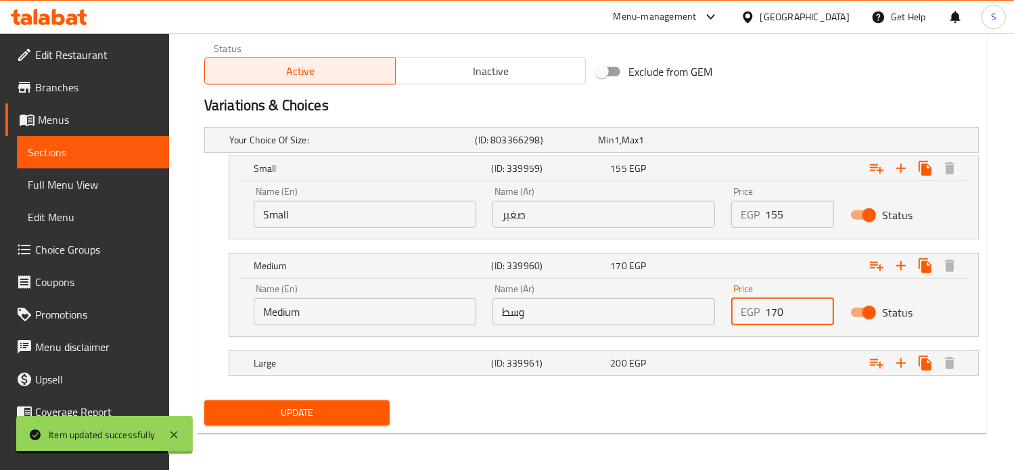
click at [771, 312] on input "170" at bounding box center [800, 311] width 70 height 27
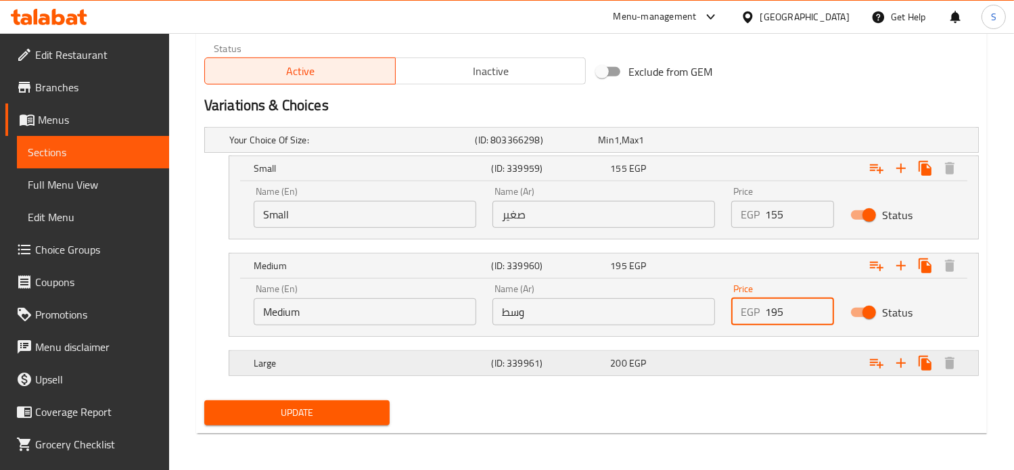
type input "195"
click at [762, 143] on div "Expand" at bounding box center [841, 139] width 246 height 5
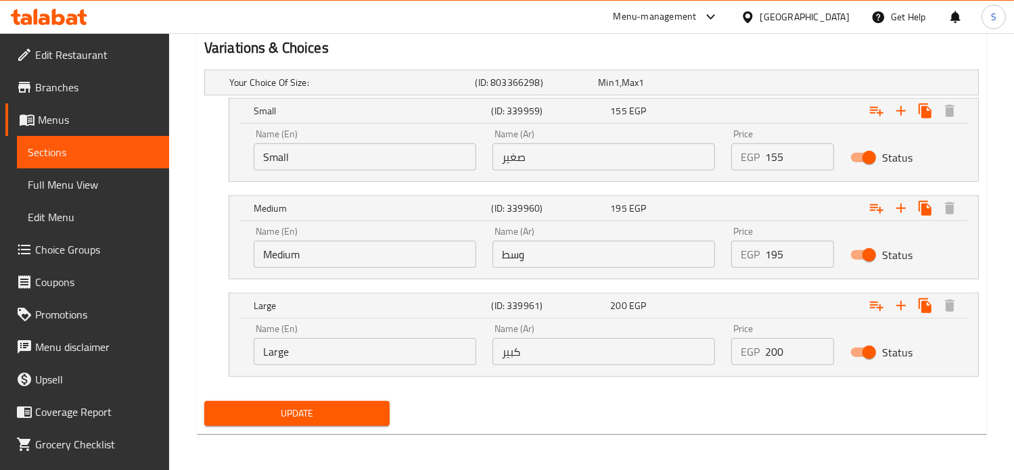
scroll to position [747, 0]
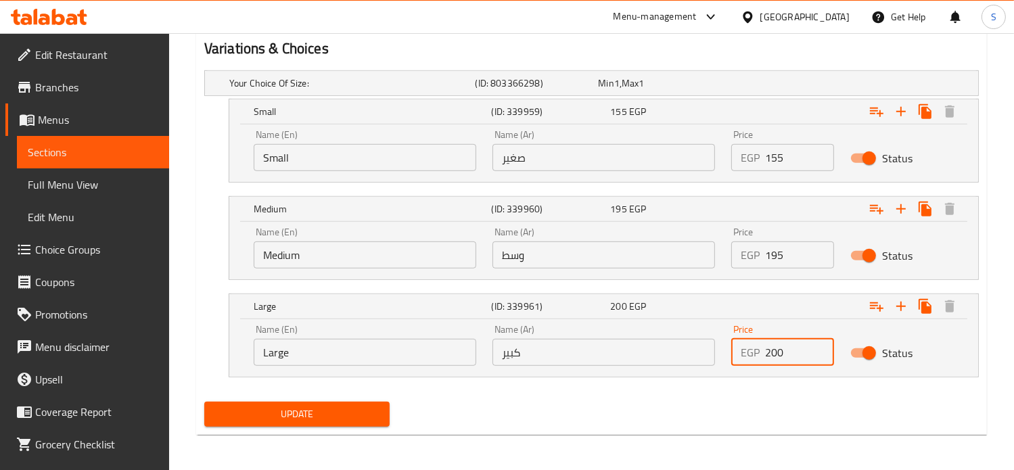
click at [774, 349] on input "200" at bounding box center [800, 352] width 70 height 27
type input "250"
click at [204, 402] on button "Update" at bounding box center [296, 414] width 185 height 25
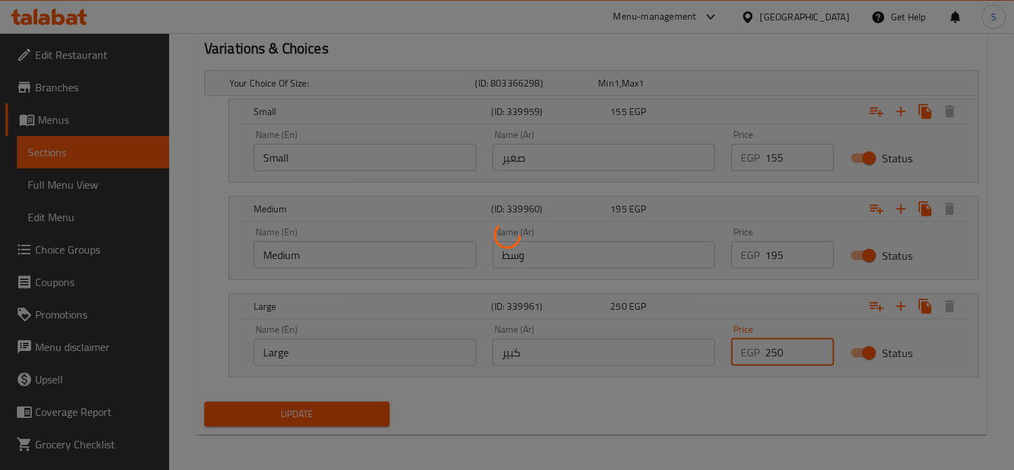
scroll to position [0, 0]
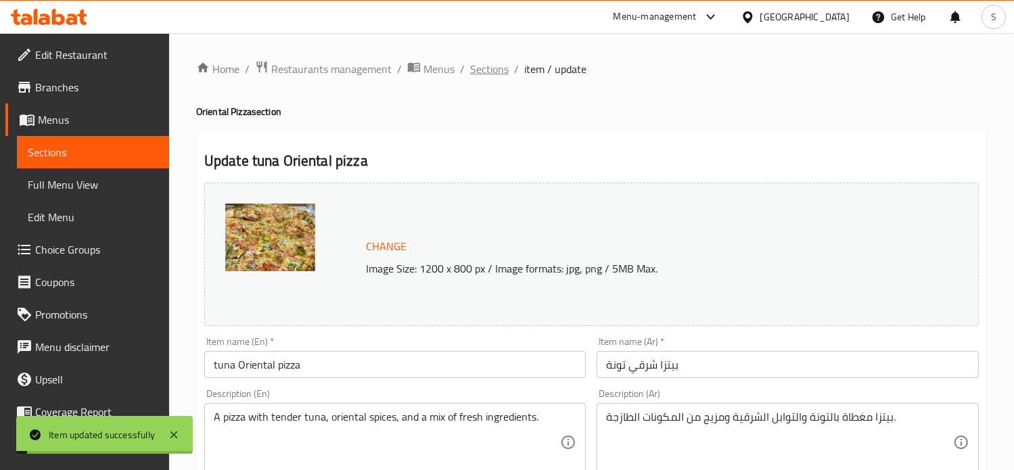
click at [488, 74] on span "Sections" at bounding box center [489, 69] width 39 height 16
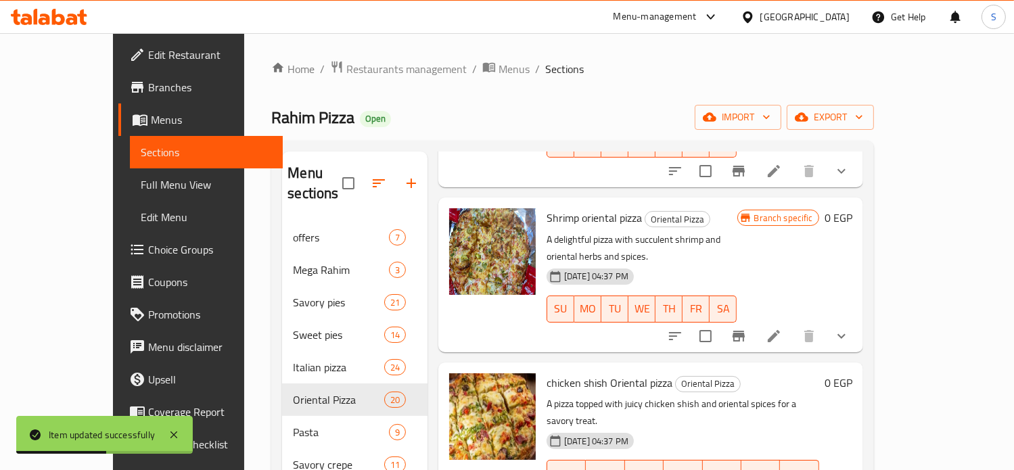
scroll to position [546, 0]
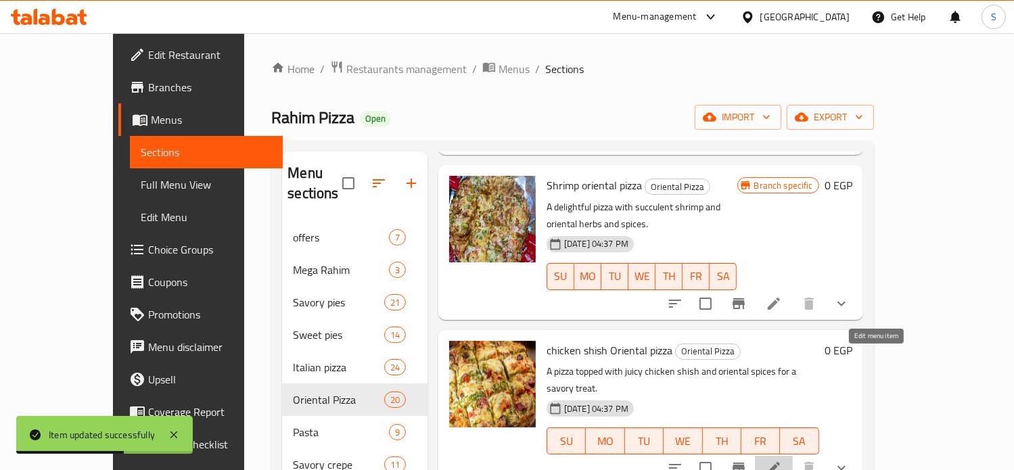
click at [780, 462] on icon at bounding box center [774, 468] width 12 height 12
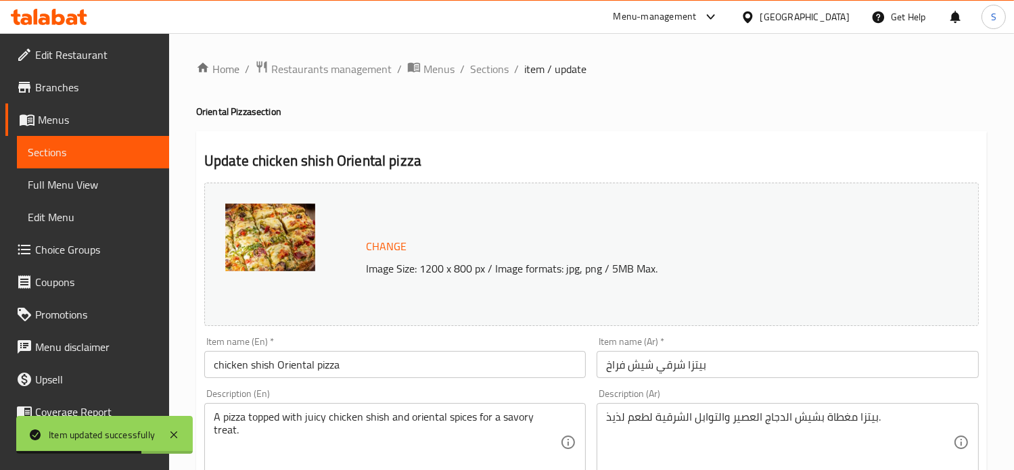
scroll to position [573, 0]
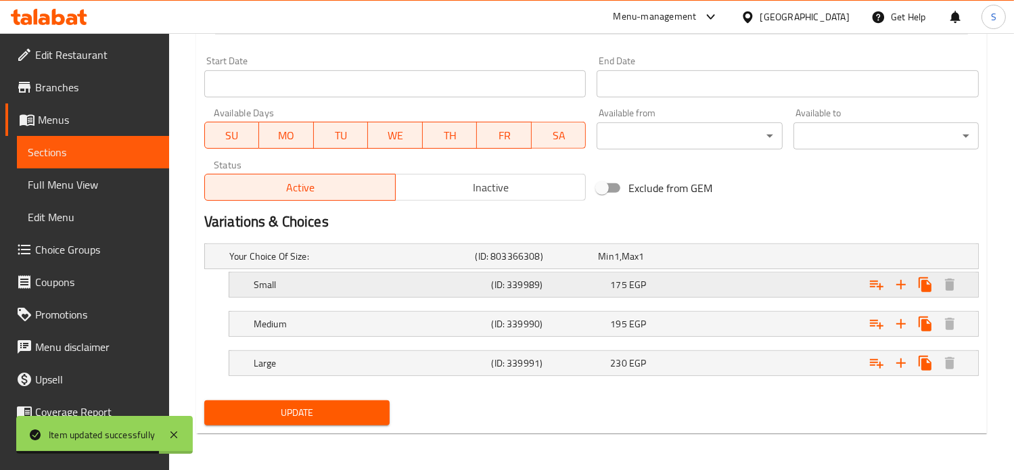
click at [715, 263] on div "175 EGP" at bounding box center [657, 257] width 118 height 14
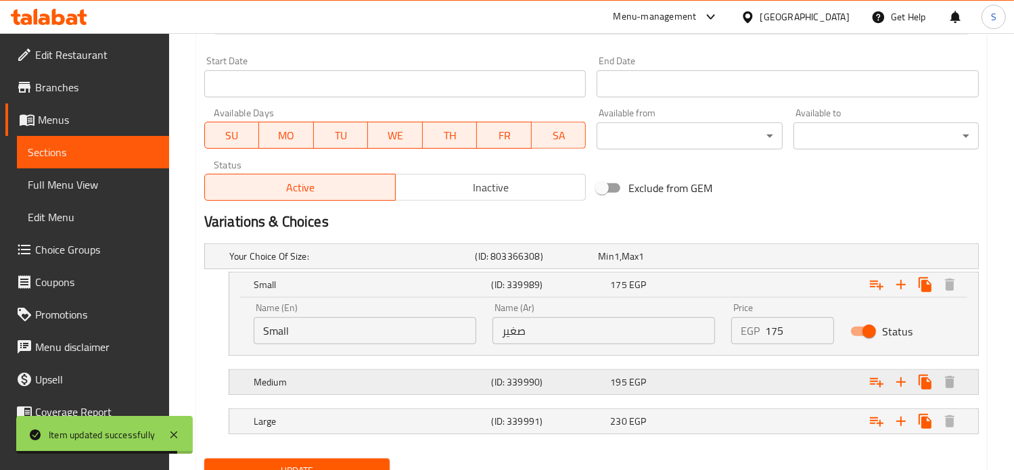
click at [778, 259] on div "Expand" at bounding box center [841, 256] width 246 height 5
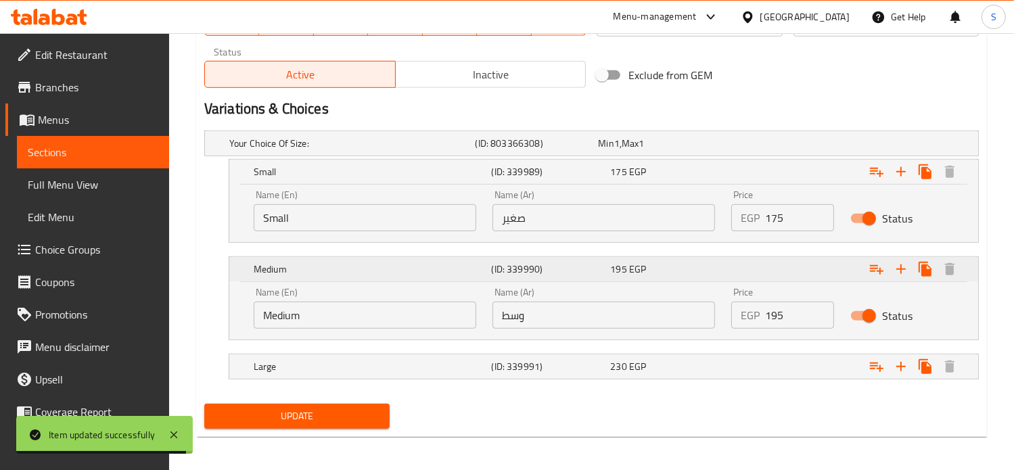
scroll to position [690, 0]
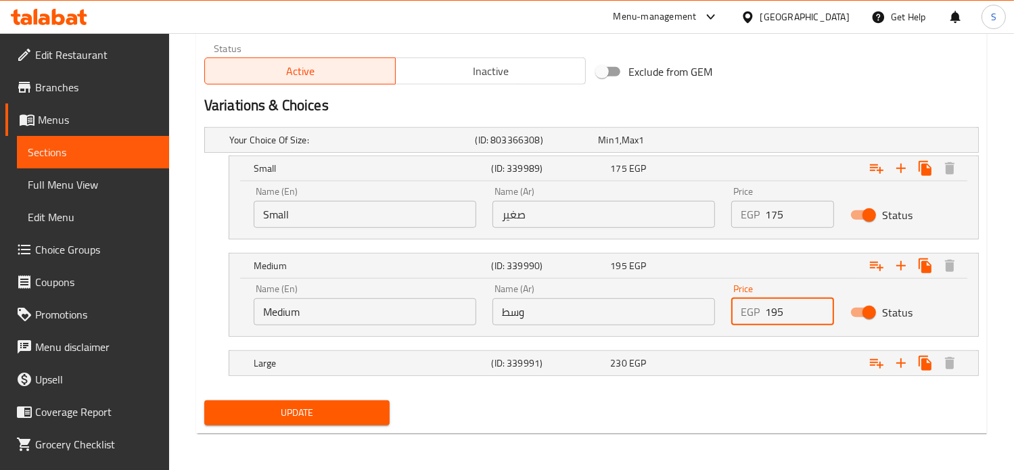
click at [770, 311] on input "195" at bounding box center [800, 311] width 70 height 27
type input "230"
click at [770, 143] on div "Expand" at bounding box center [841, 139] width 246 height 5
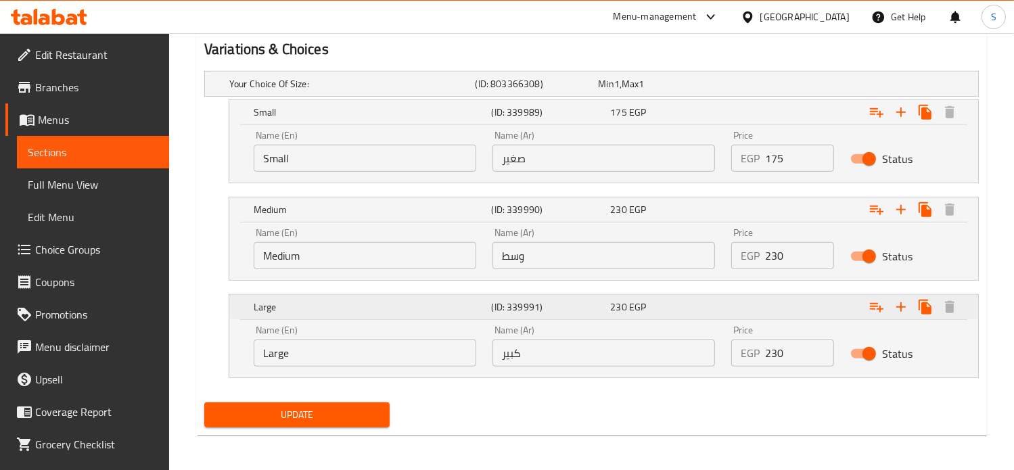
scroll to position [747, 0]
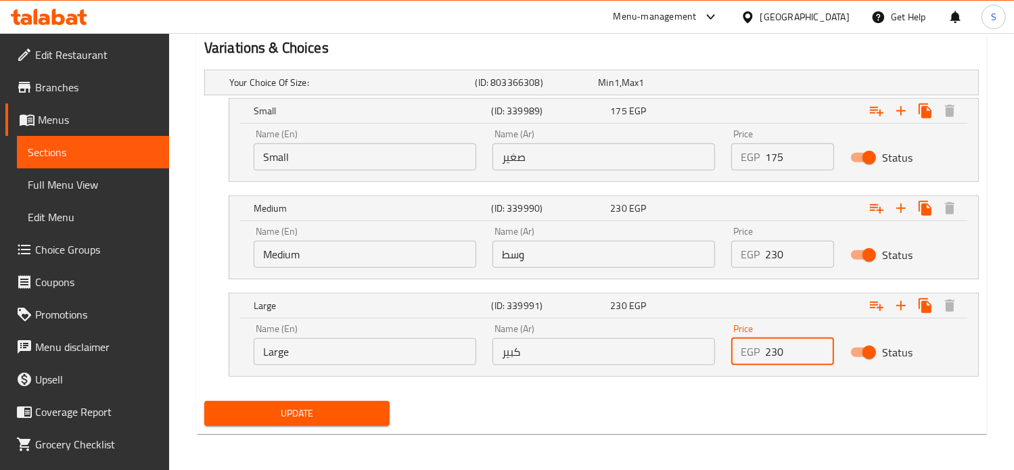
click at [773, 353] on input "230" at bounding box center [800, 351] width 70 height 27
type input "290"
click at [204, 401] on button "Update" at bounding box center [296, 413] width 185 height 25
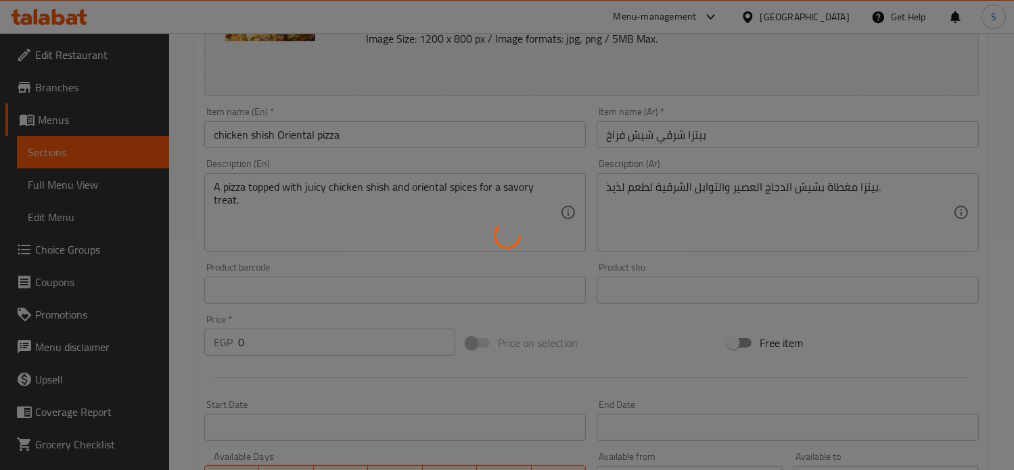
scroll to position [0, 0]
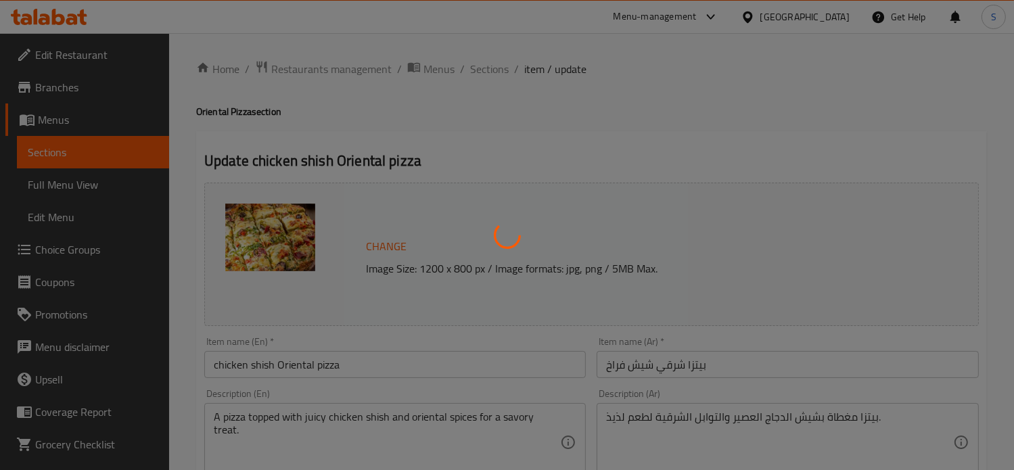
click at [487, 70] on div at bounding box center [507, 235] width 1014 height 470
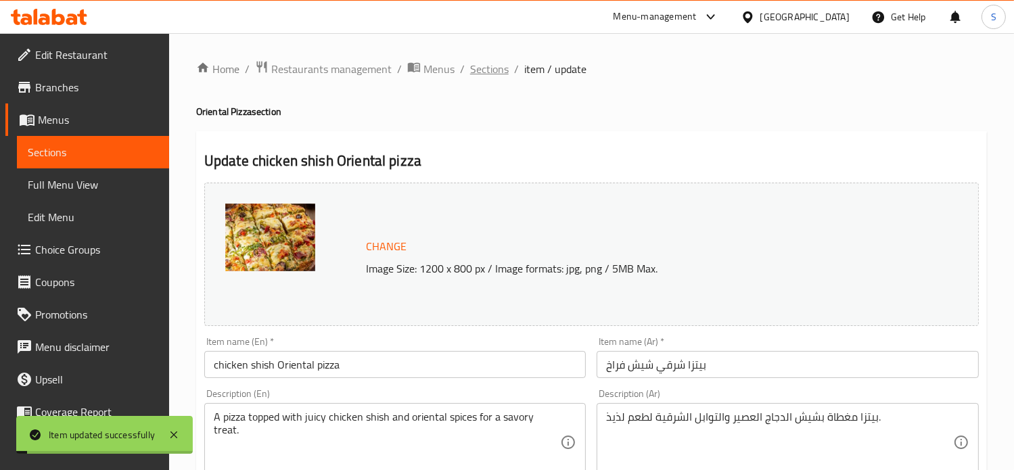
click at [487, 70] on span "Sections" at bounding box center [489, 69] width 39 height 16
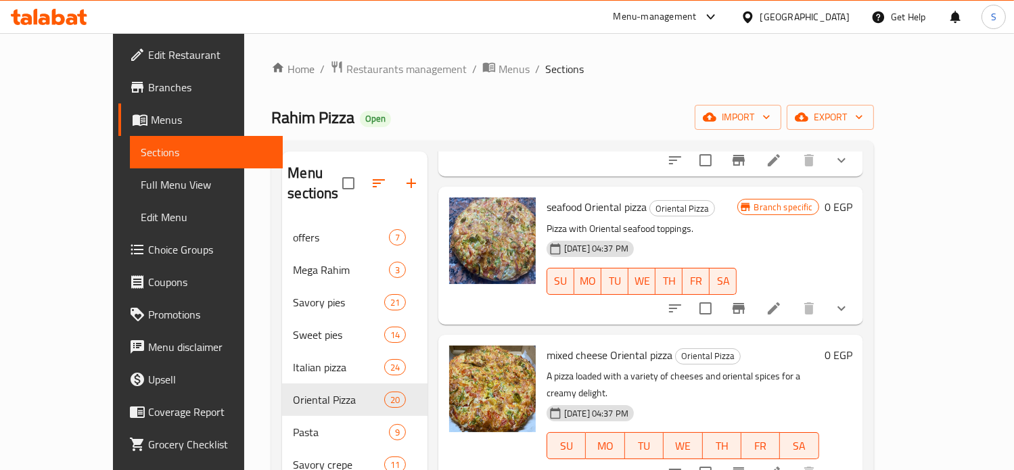
scroll to position [860, 0]
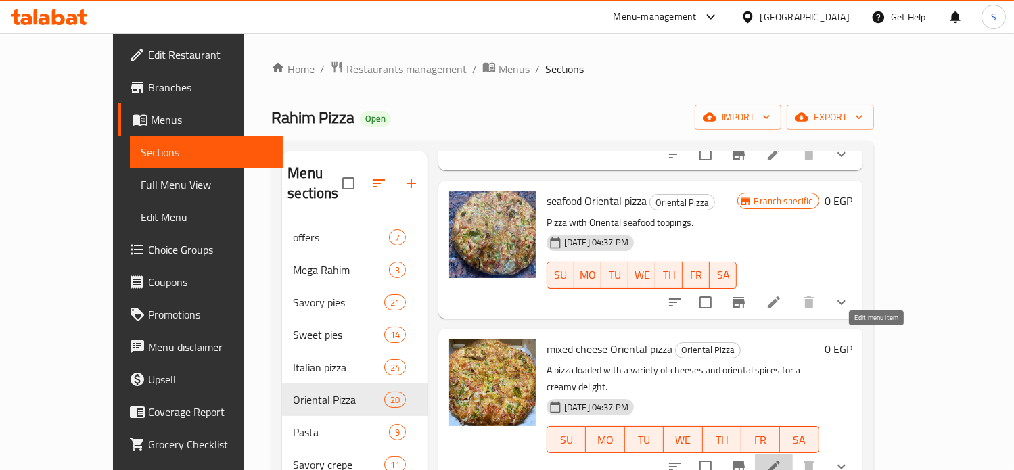
click at [782, 458] on icon at bounding box center [774, 466] width 16 height 16
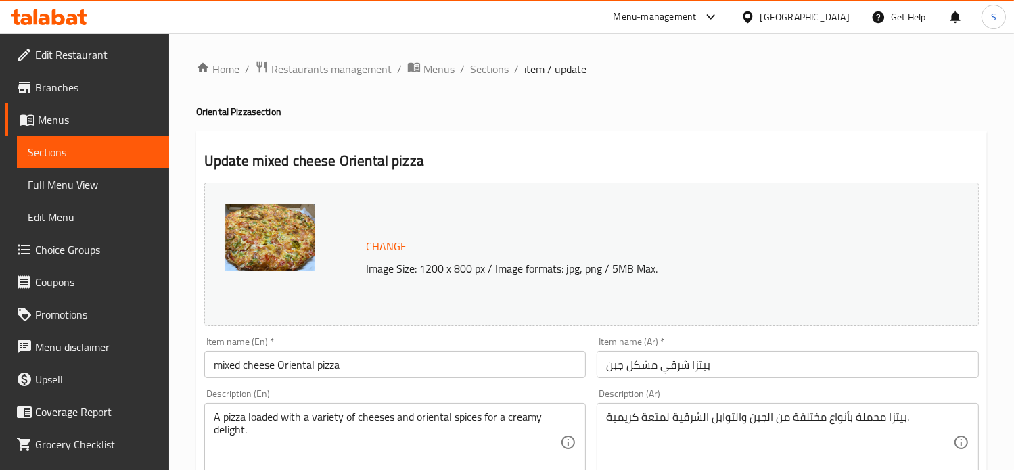
scroll to position [573, 0]
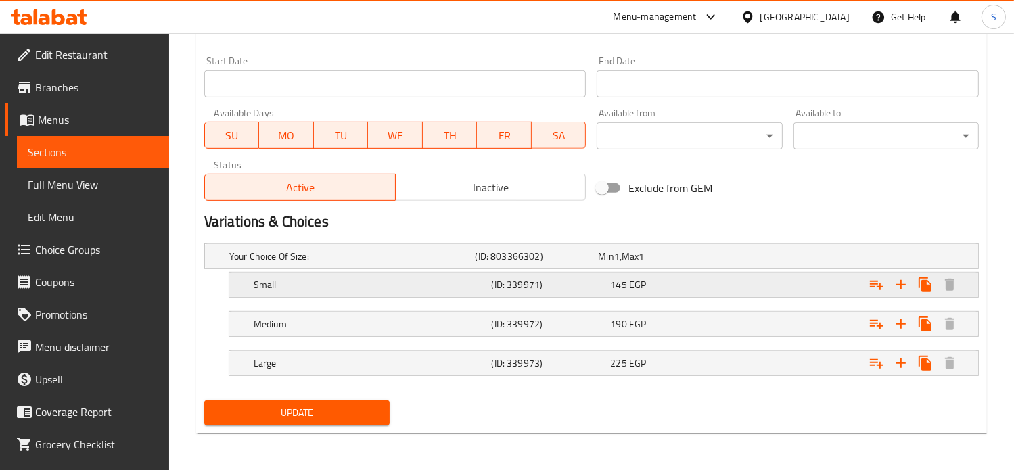
click at [673, 263] on div "145 EGP" at bounding box center [657, 257] width 118 height 14
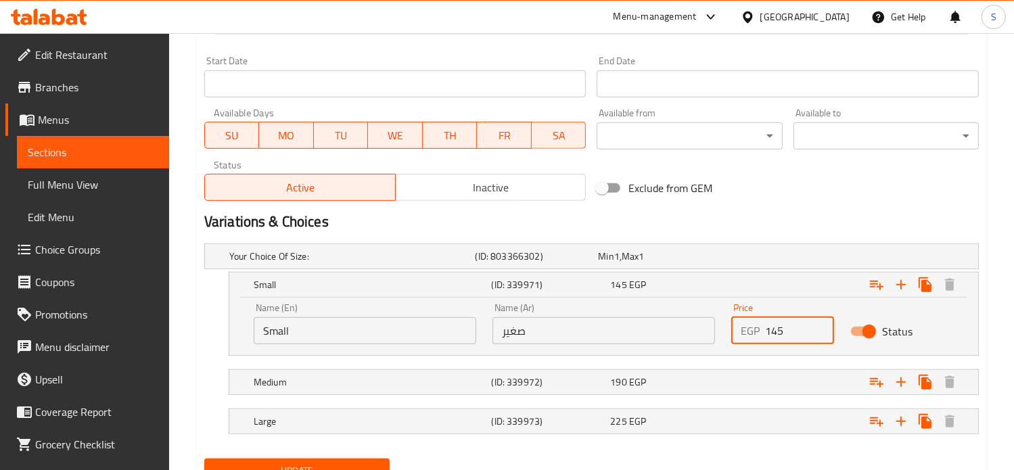
click at [782, 331] on input "145" at bounding box center [800, 330] width 70 height 27
type input "155"
click at [755, 259] on div "Expand" at bounding box center [841, 256] width 246 height 5
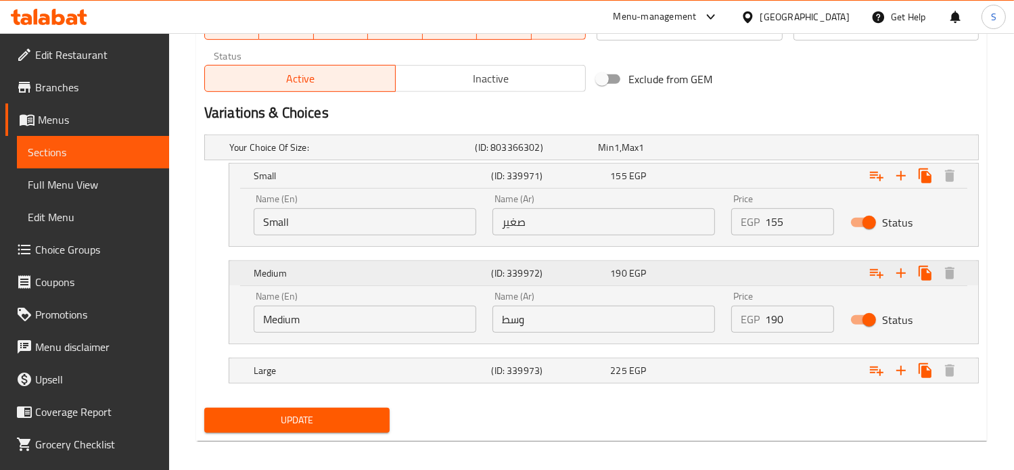
scroll to position [690, 0]
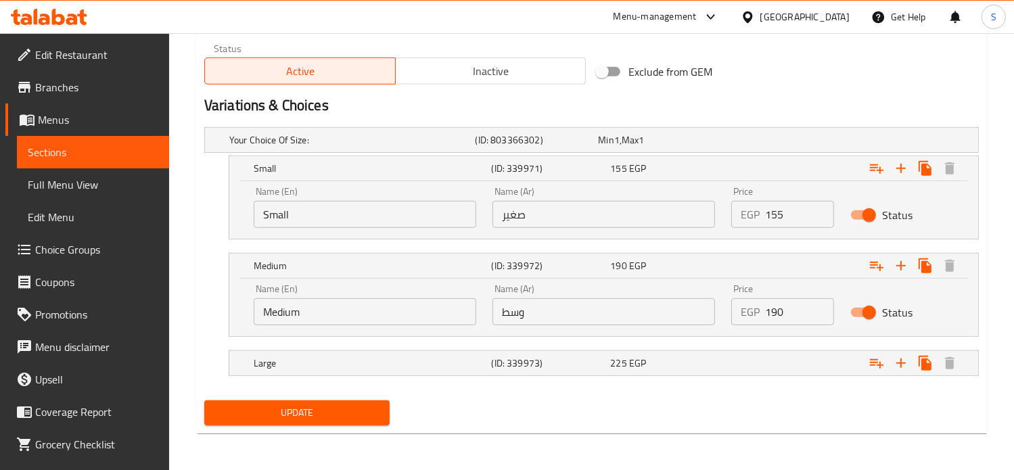
click at [777, 308] on input "190" at bounding box center [800, 311] width 70 height 27
click at [788, 143] on div "Expand" at bounding box center [841, 139] width 246 height 5
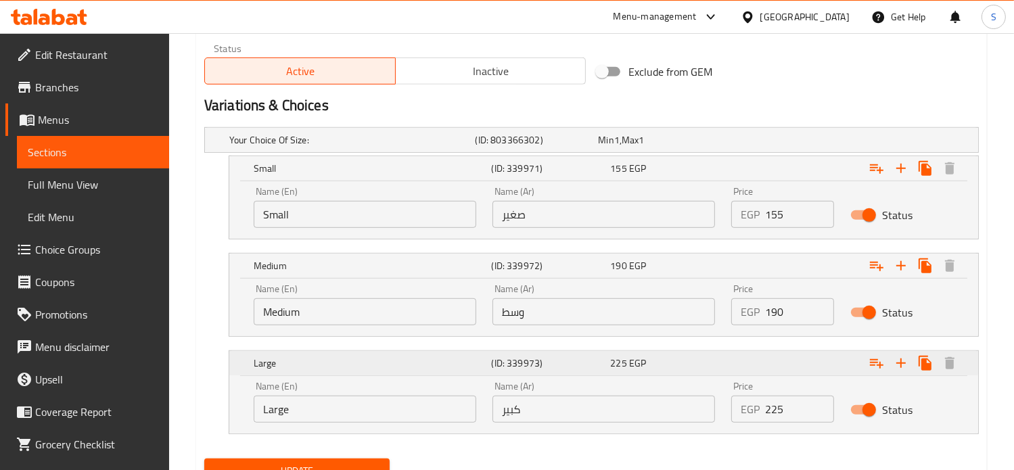
scroll to position [747, 0]
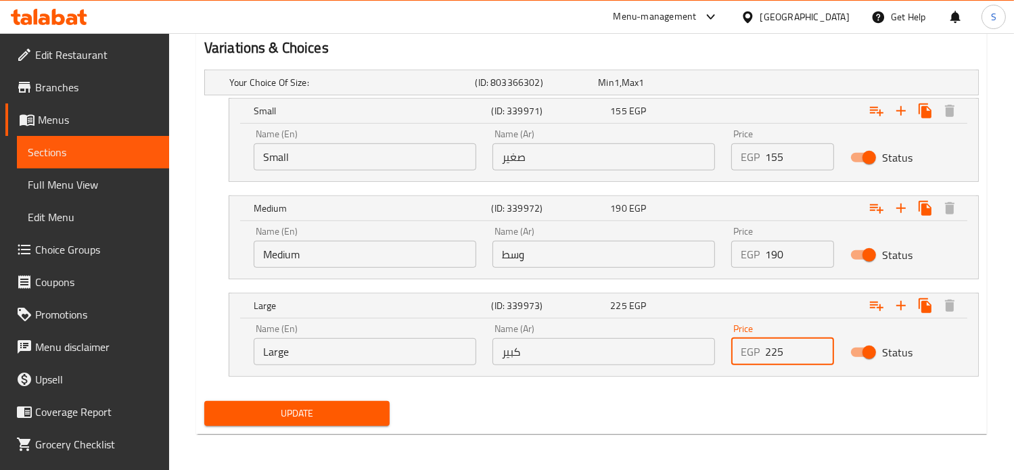
click at [782, 356] on input "225" at bounding box center [800, 351] width 70 height 27
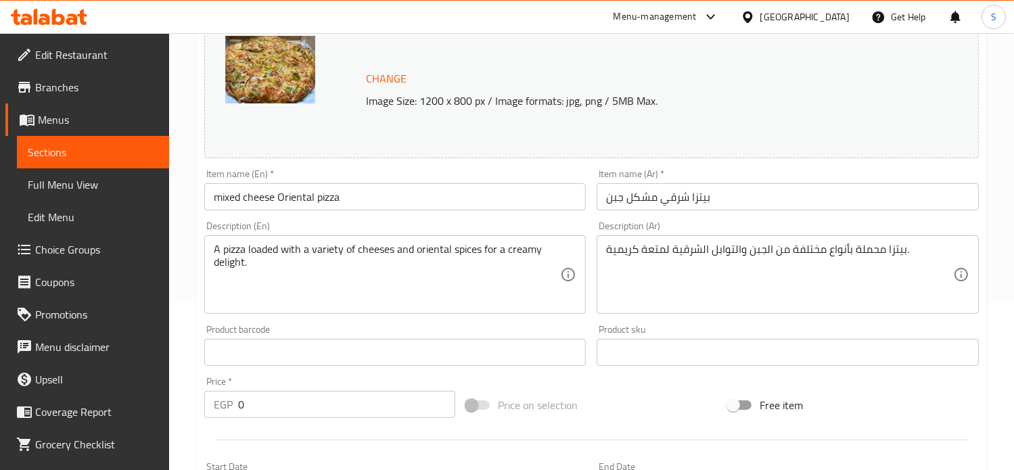
scroll to position [0, 0]
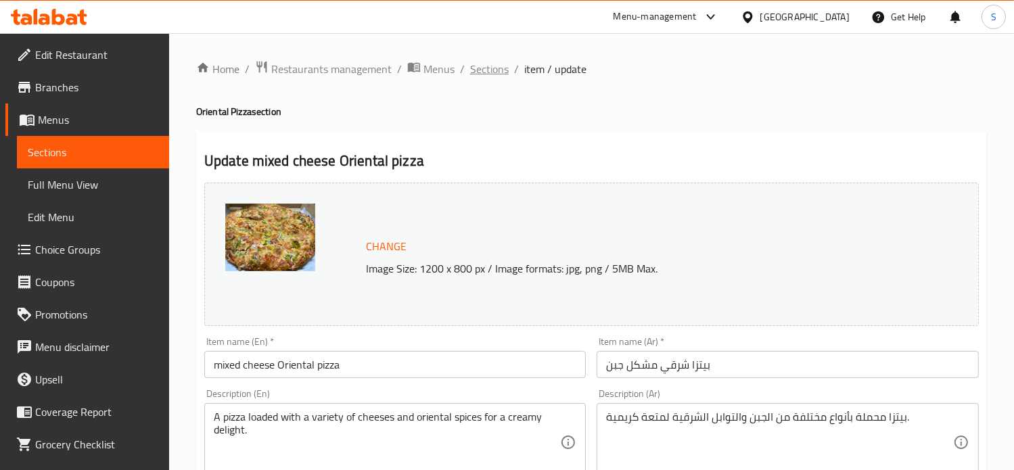
type input "2"
click at [487, 72] on span "Sections" at bounding box center [489, 69] width 39 height 16
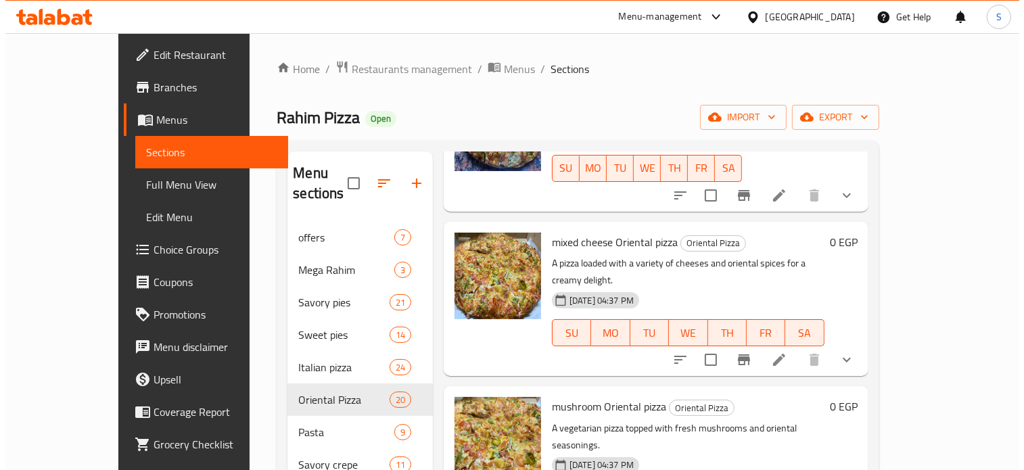
scroll to position [1012, 0]
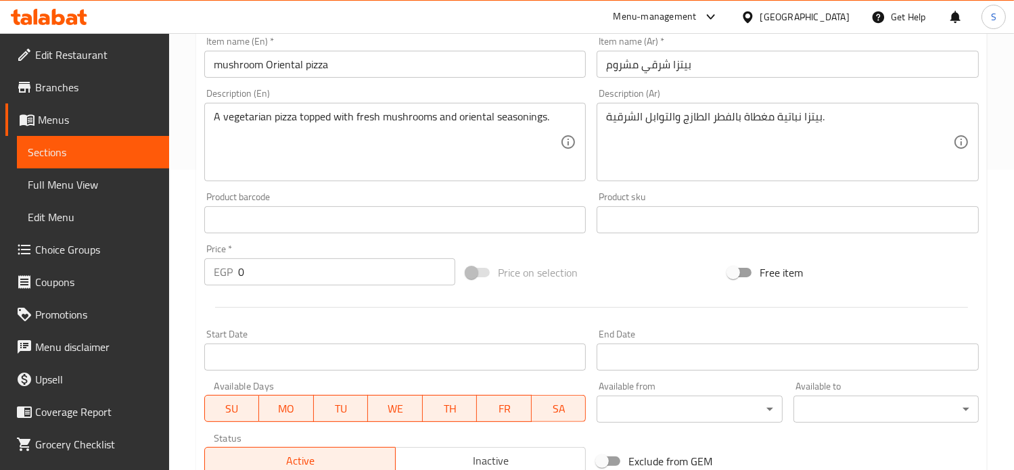
scroll to position [573, 0]
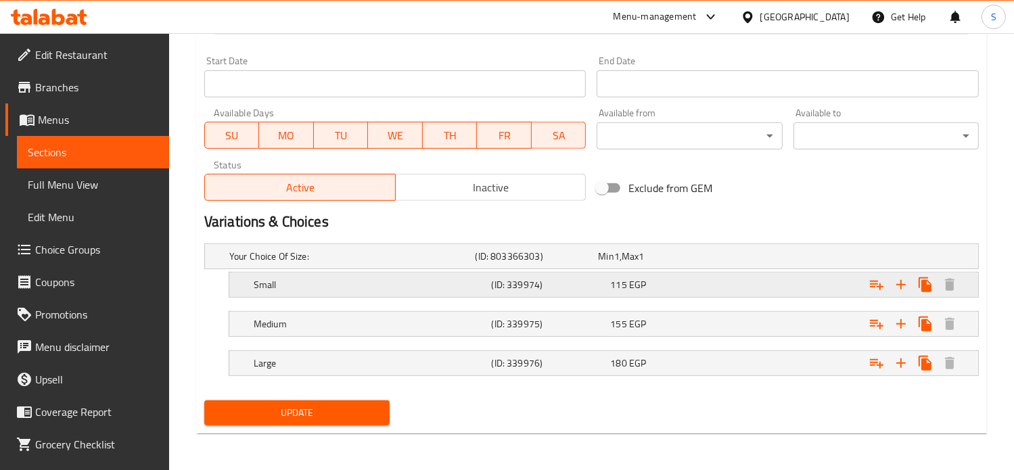
click at [728, 259] on div "Expand" at bounding box center [841, 256] width 246 height 5
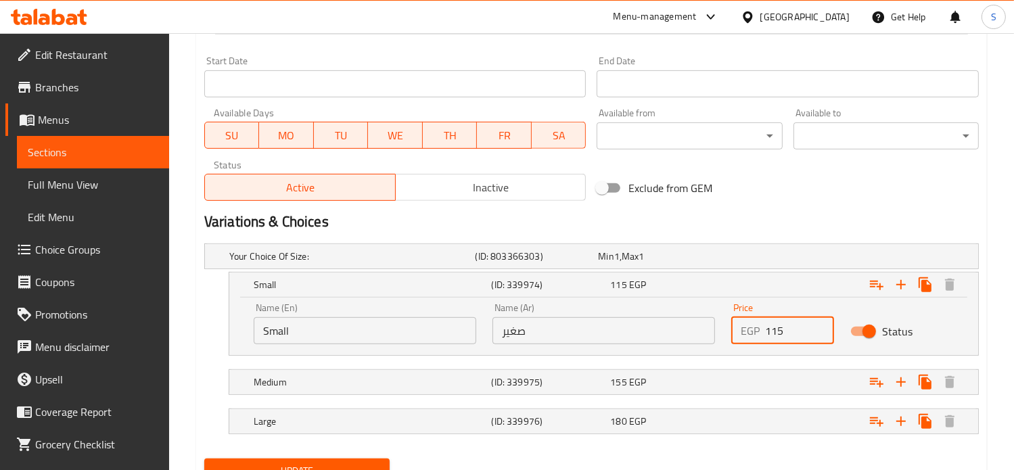
click at [770, 332] on input "115" at bounding box center [800, 330] width 70 height 27
type input "130"
click at [757, 259] on div "Expand" at bounding box center [841, 256] width 246 height 5
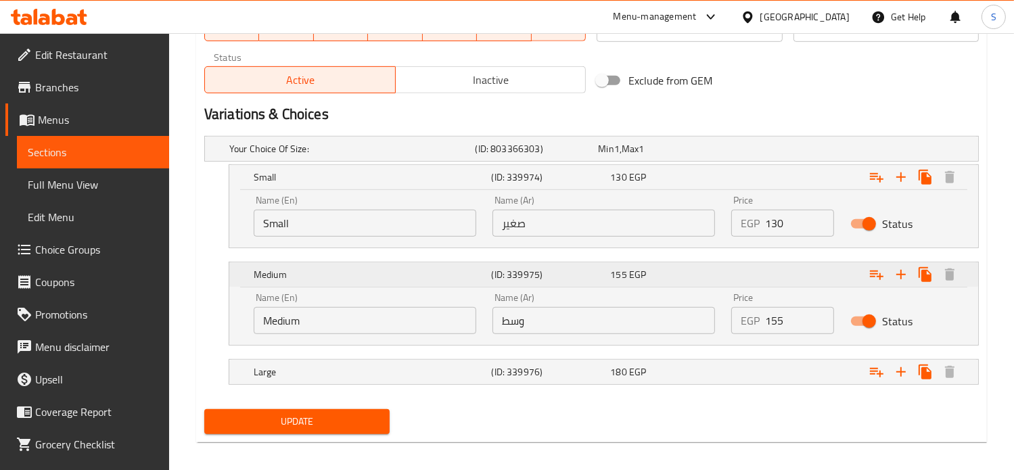
scroll to position [690, 0]
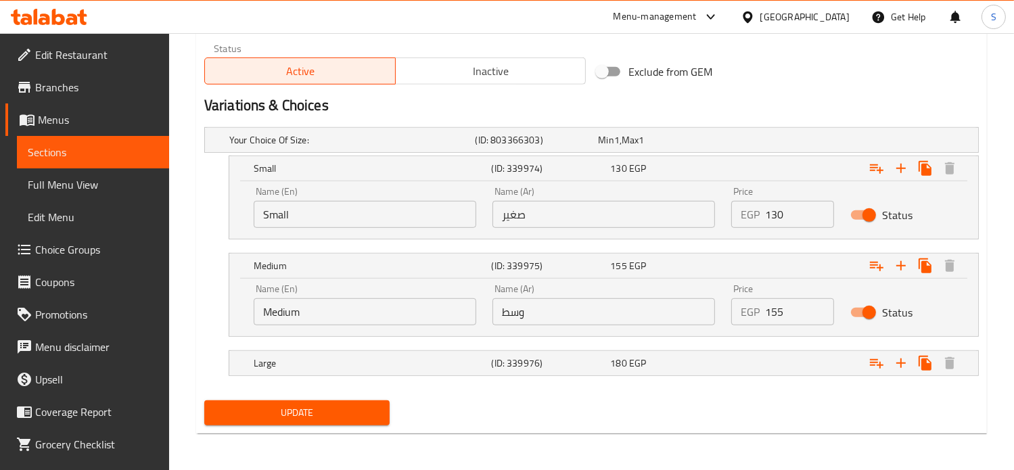
click at [781, 315] on input "155" at bounding box center [800, 311] width 70 height 27
type input "180"
click at [753, 143] on div "Expand" at bounding box center [841, 139] width 246 height 5
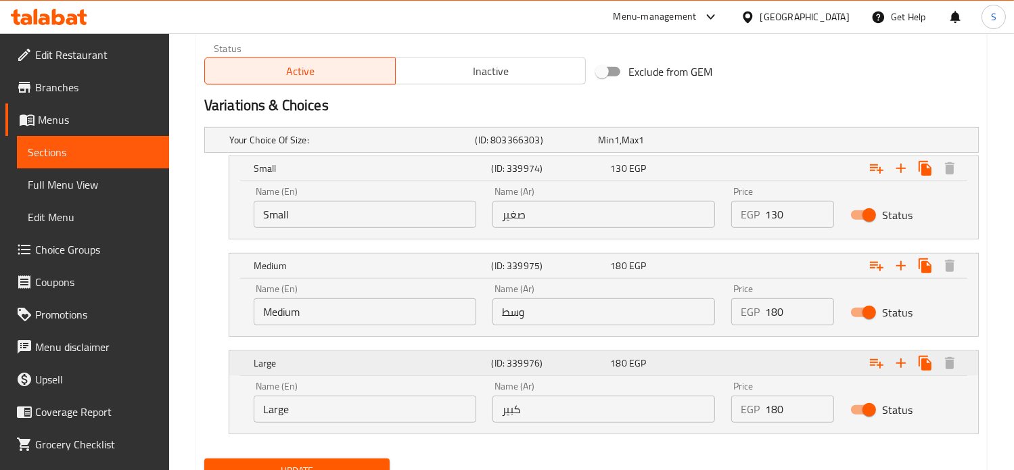
scroll to position [747, 0]
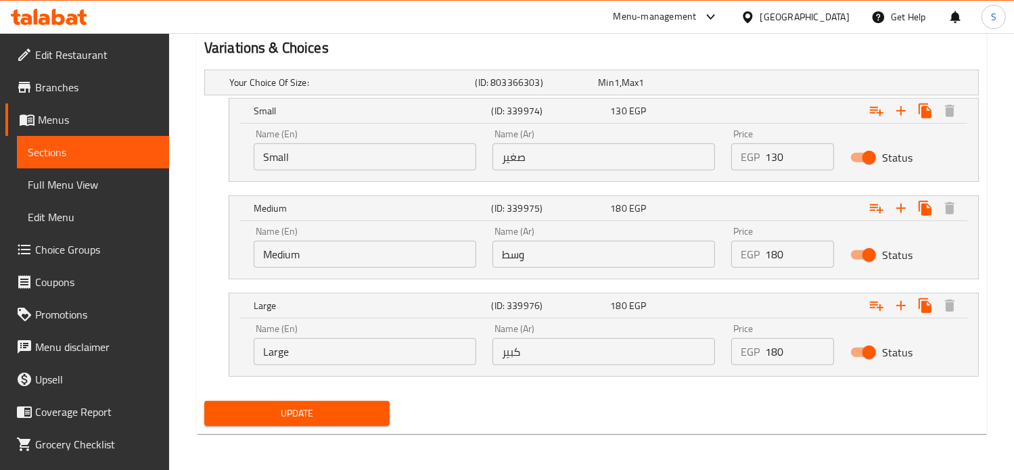
click at [770, 346] on input "180" at bounding box center [800, 351] width 70 height 27
type input "220"
click at [204, 401] on button "Update" at bounding box center [296, 413] width 185 height 25
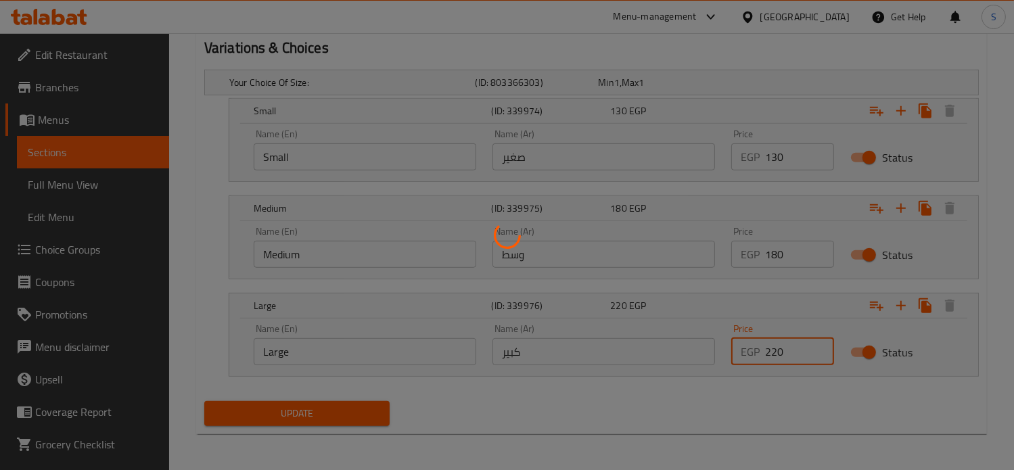
scroll to position [0, 0]
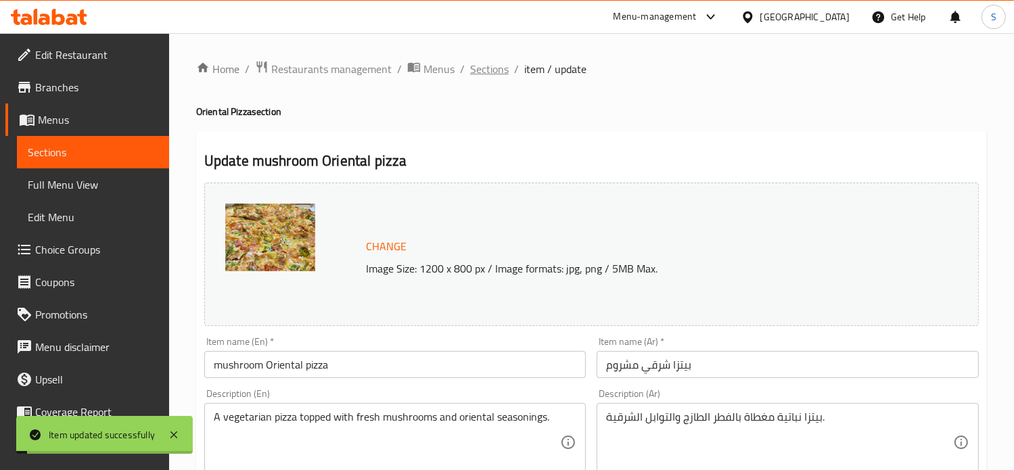
click at [481, 66] on span "Sections" at bounding box center [489, 69] width 39 height 16
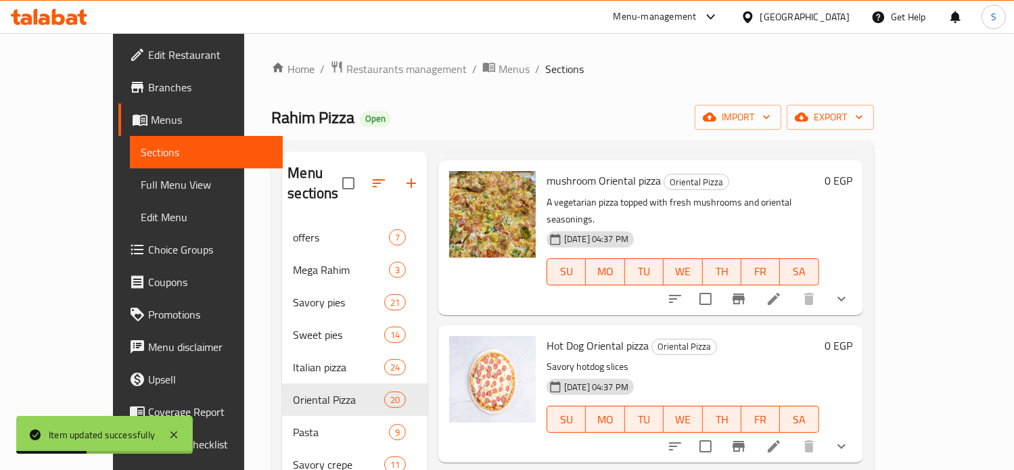
scroll to position [1198, 0]
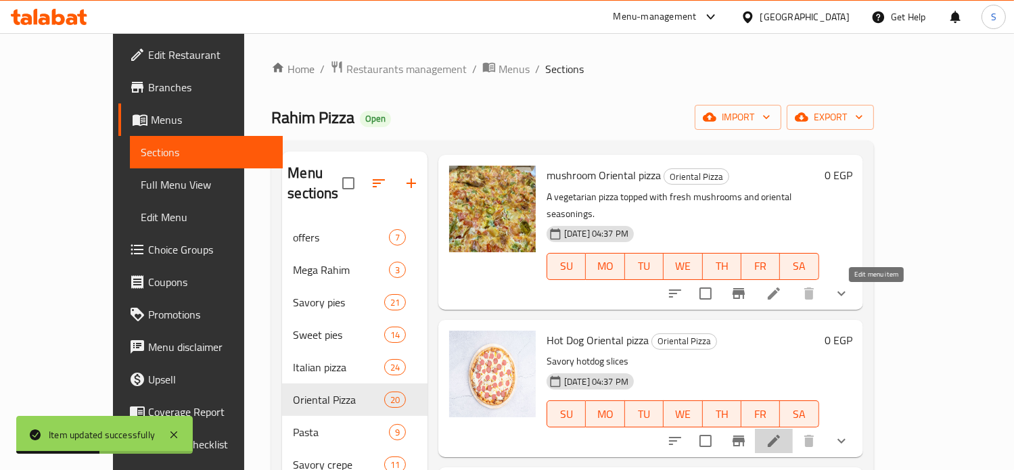
click at [782, 433] on icon at bounding box center [774, 441] width 16 height 16
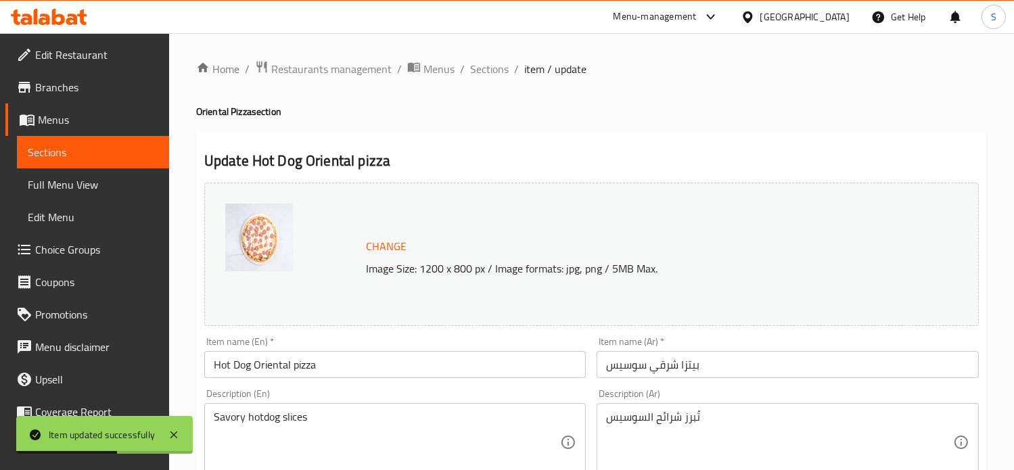
scroll to position [573, 0]
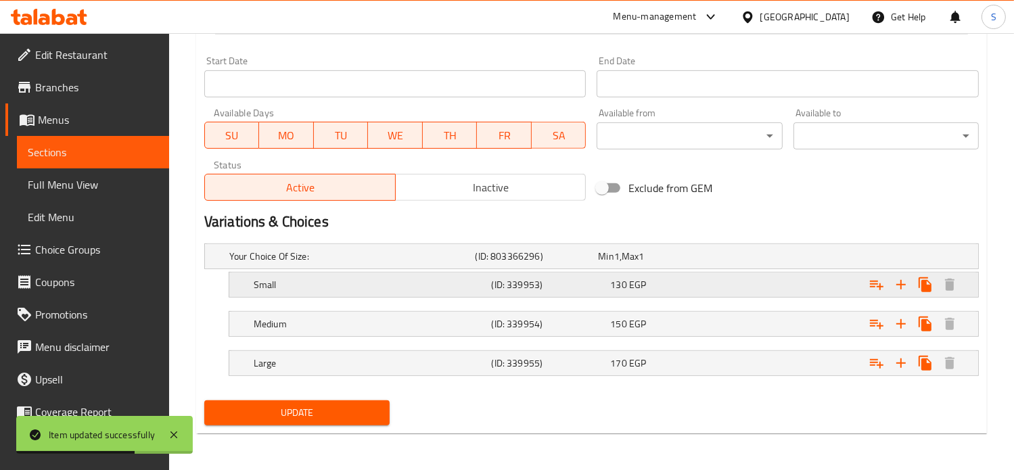
click at [697, 263] on div "130 EGP" at bounding box center [657, 257] width 118 height 14
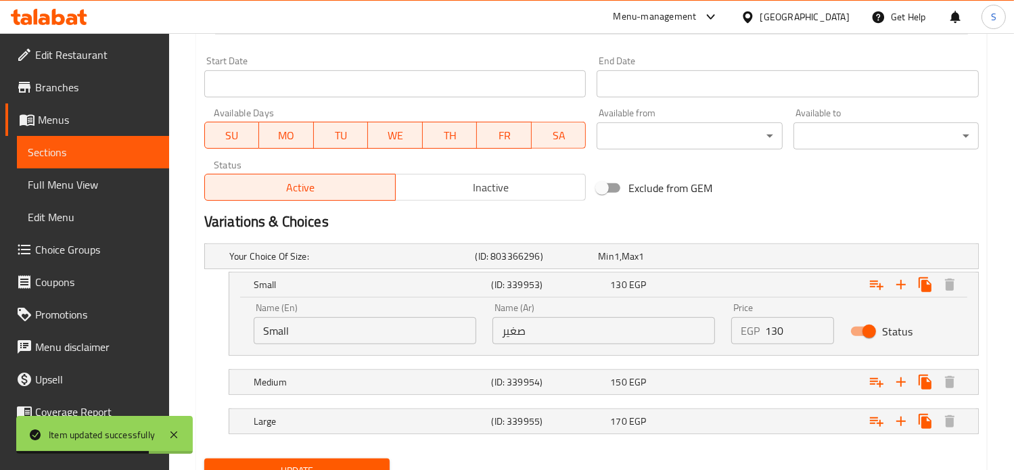
click at [774, 335] on input "130" at bounding box center [800, 330] width 70 height 27
type input "150"
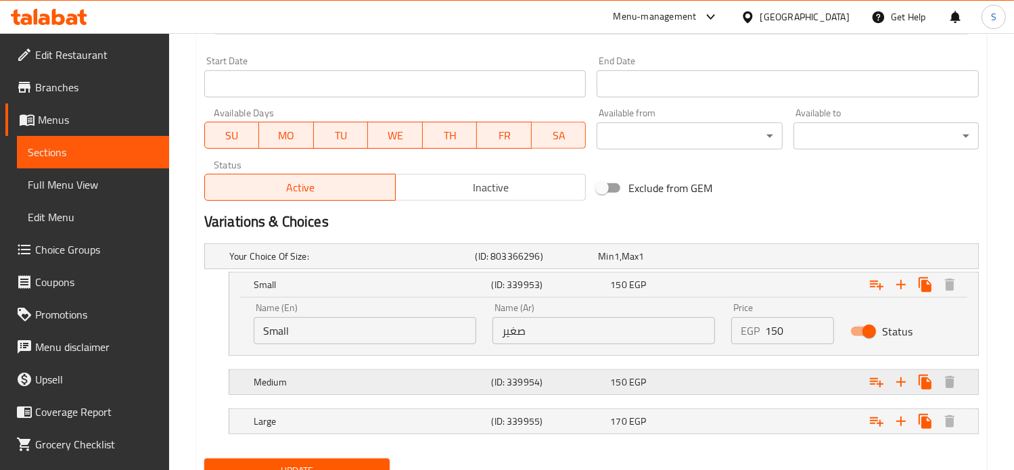
click at [771, 259] on div "Expand" at bounding box center [841, 256] width 246 height 5
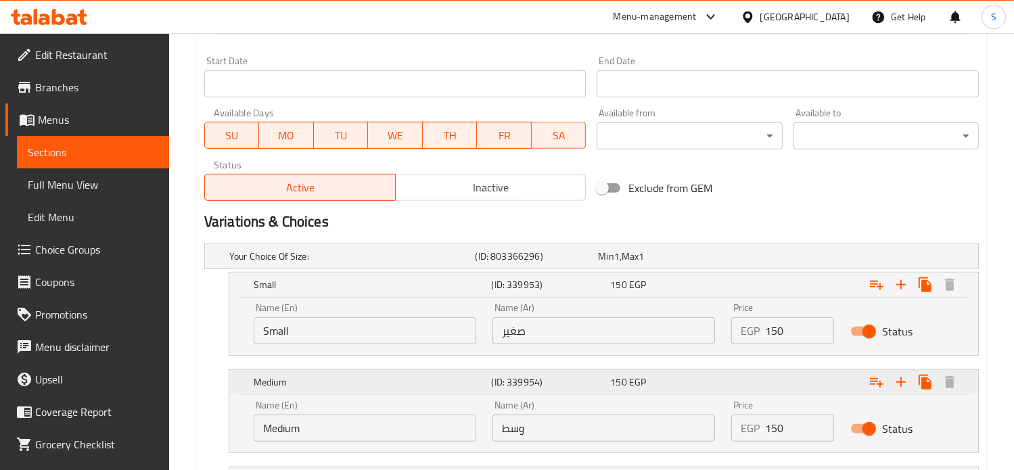
scroll to position [690, 0]
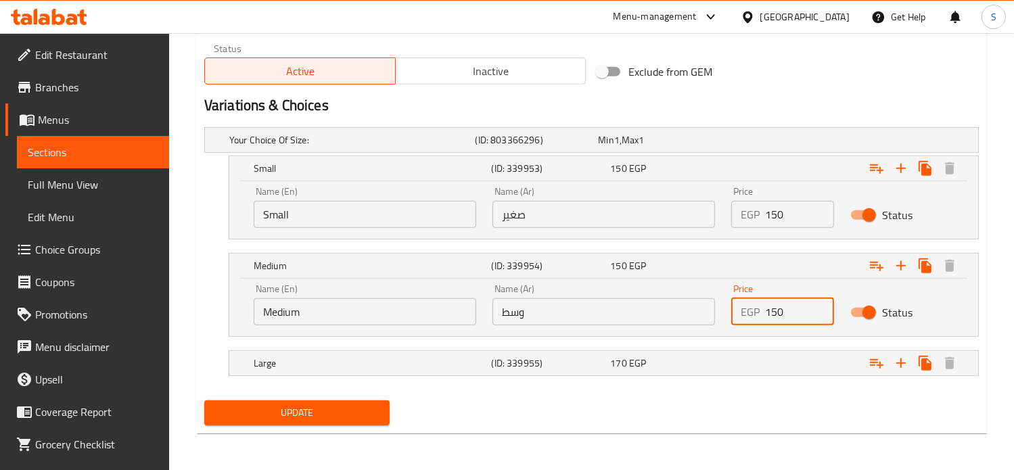
click at [773, 310] on input "150" at bounding box center [800, 311] width 70 height 27
type input "180"
click at [759, 143] on div "Expand" at bounding box center [841, 139] width 246 height 5
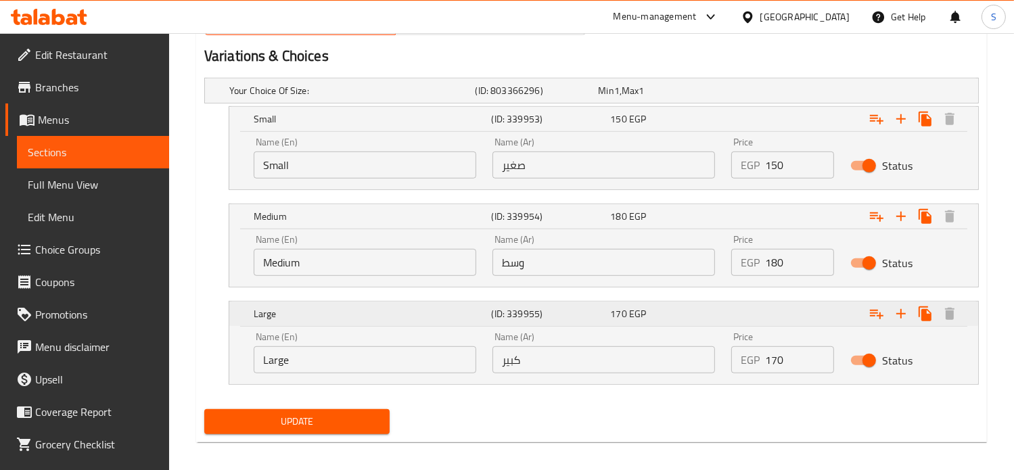
scroll to position [747, 0]
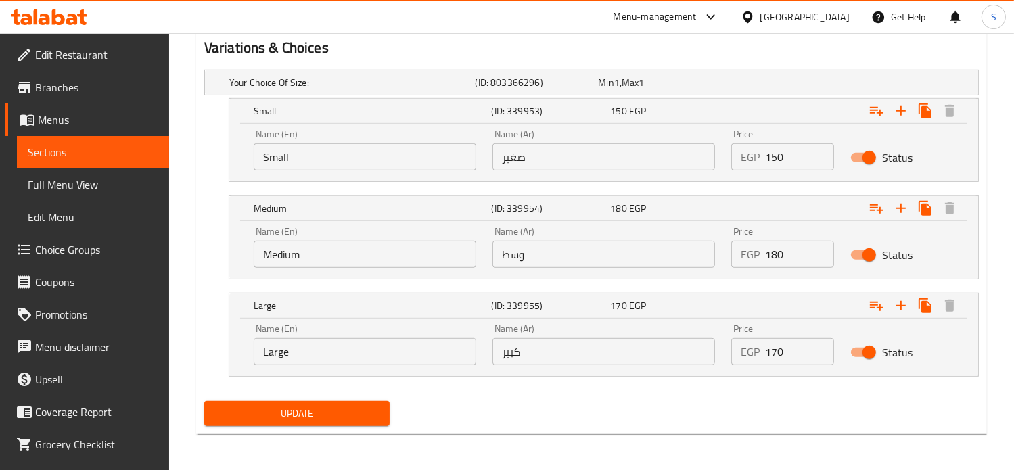
click at [773, 350] on input "170" at bounding box center [800, 351] width 70 height 27
type input "220"
click at [204, 401] on button "Update" at bounding box center [296, 413] width 185 height 25
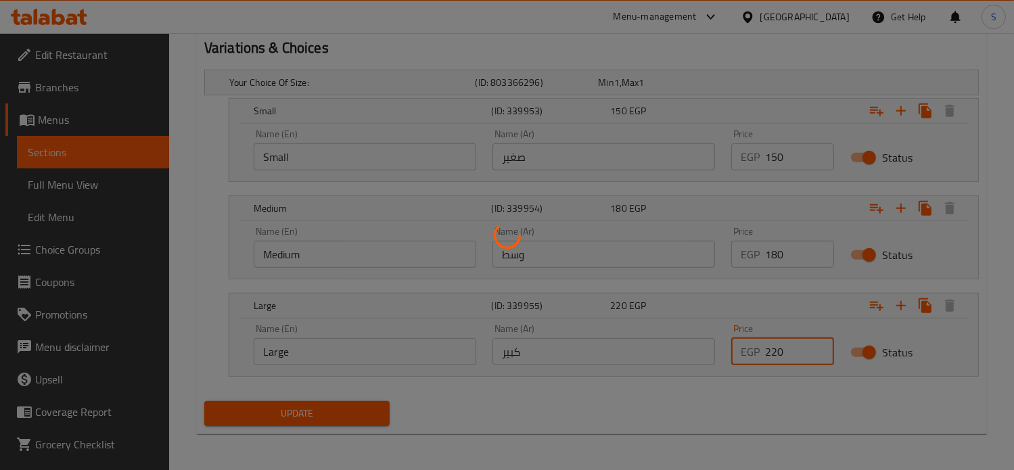
scroll to position [0, 0]
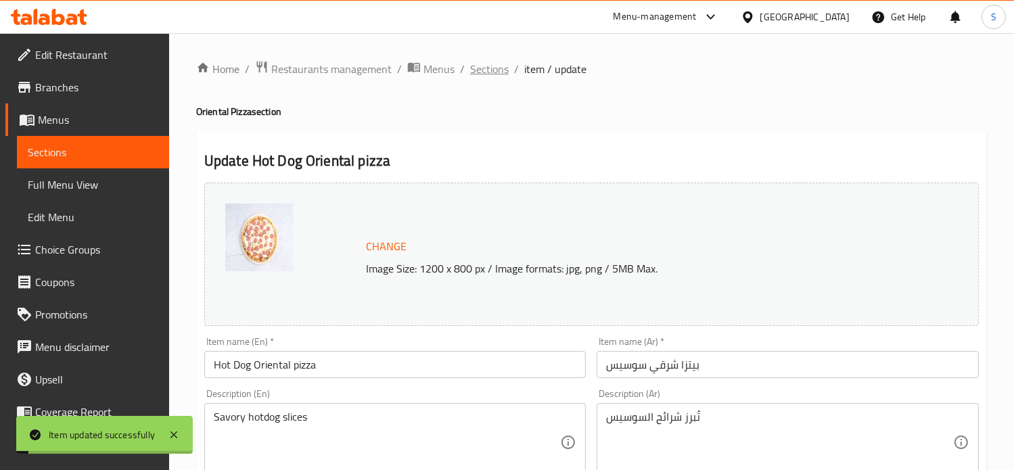
click at [486, 72] on span "Sections" at bounding box center [489, 69] width 39 height 16
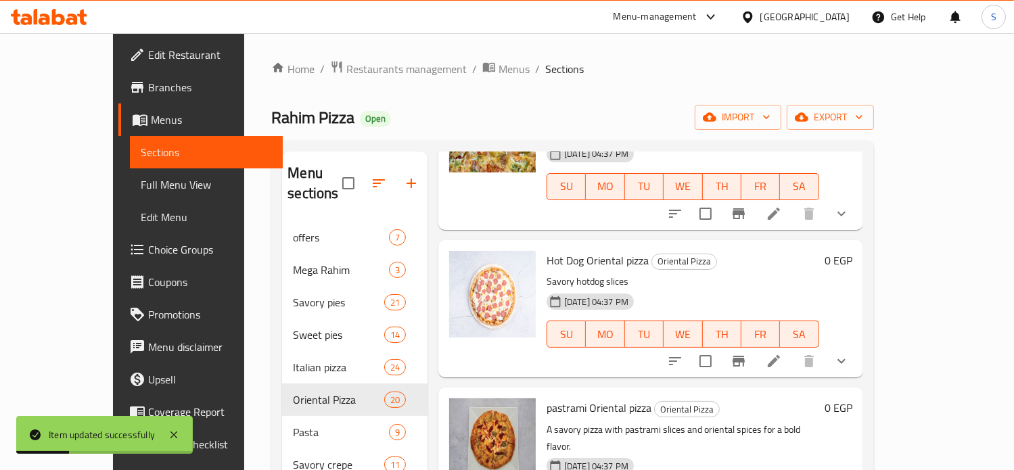
scroll to position [1281, 0]
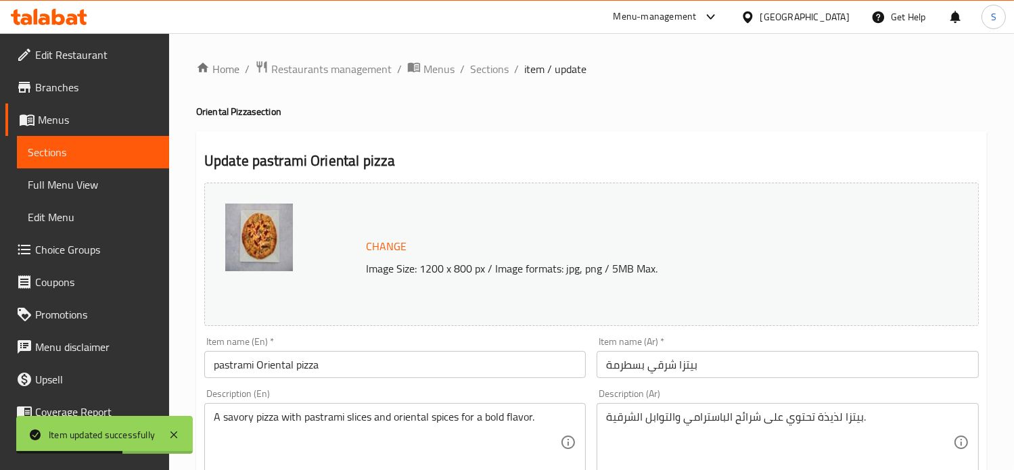
click at [699, 346] on div "Item name (Ar)   * بيتزا شرقي بسطرمة Item name (Ar) *" at bounding box center [787, 357] width 382 height 41
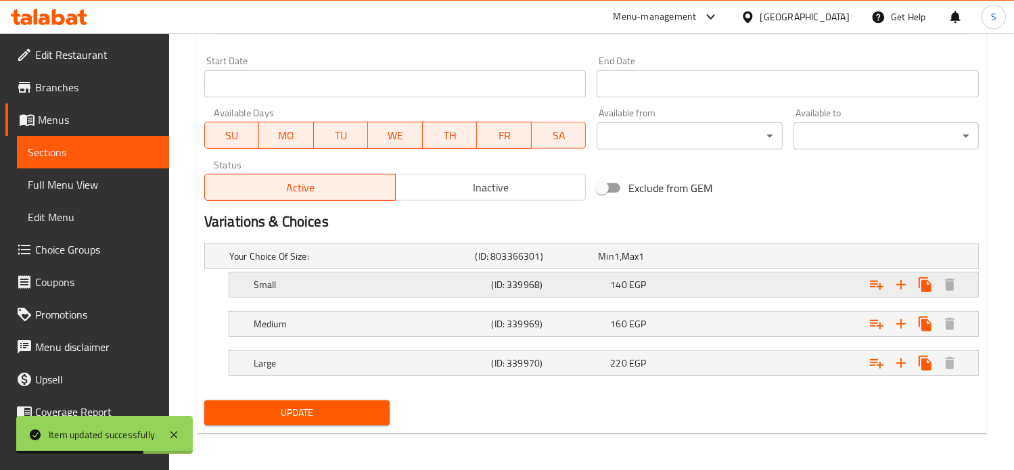
click at [684, 263] on div "140 EGP" at bounding box center [657, 257] width 118 height 14
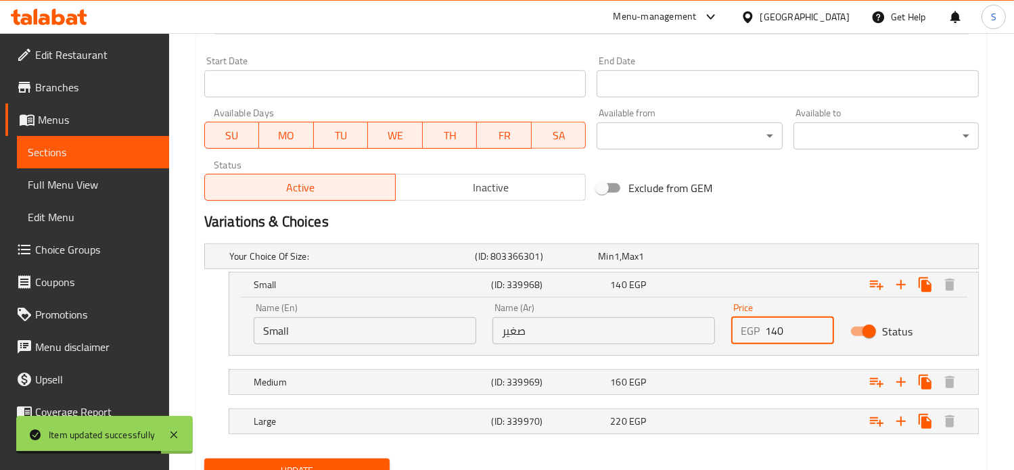
click at [779, 332] on input "140" at bounding box center [800, 330] width 70 height 27
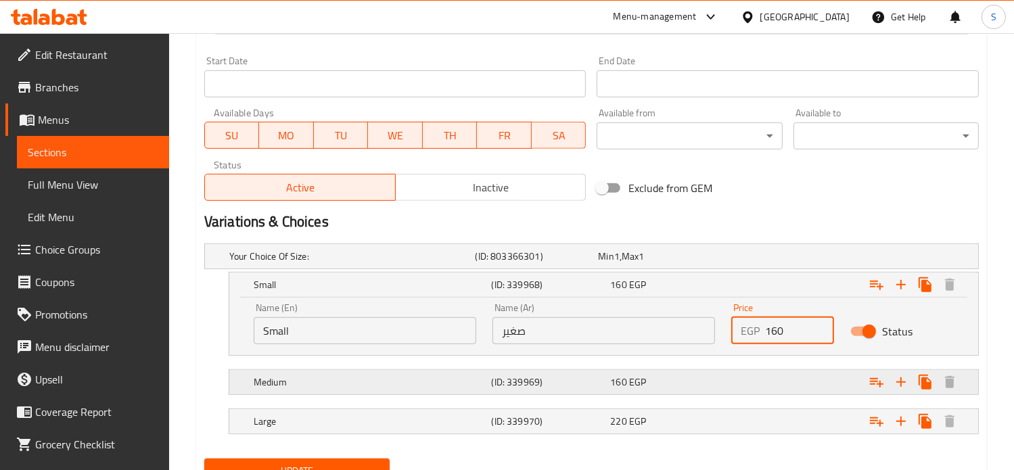
type input "160"
click at [778, 259] on div "Expand" at bounding box center [841, 256] width 246 height 5
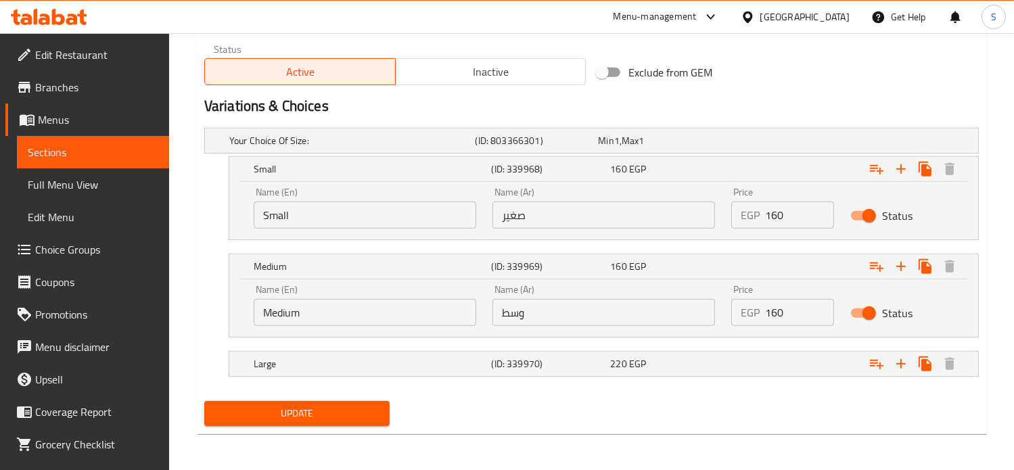
scroll to position [690, 0]
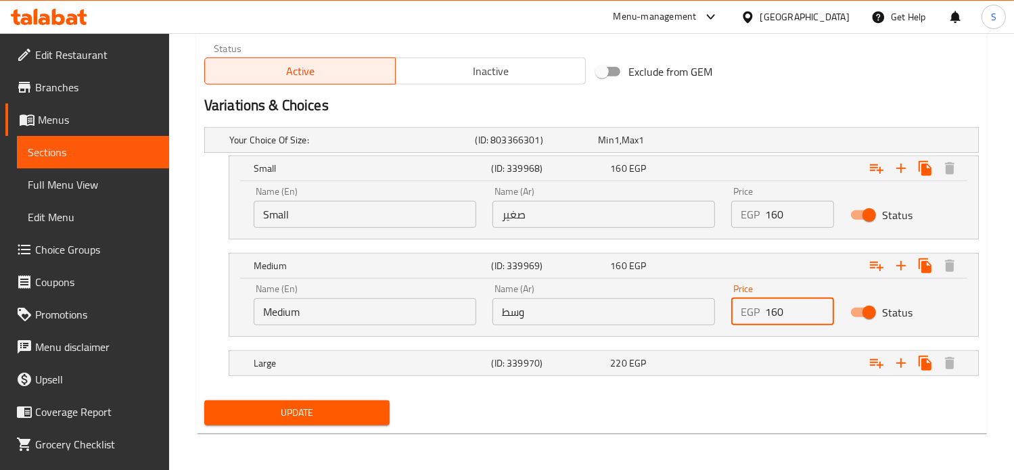
click at [776, 321] on input "160" at bounding box center [800, 311] width 70 height 27
type input "200"
click at [755, 143] on div "Expand" at bounding box center [841, 139] width 246 height 5
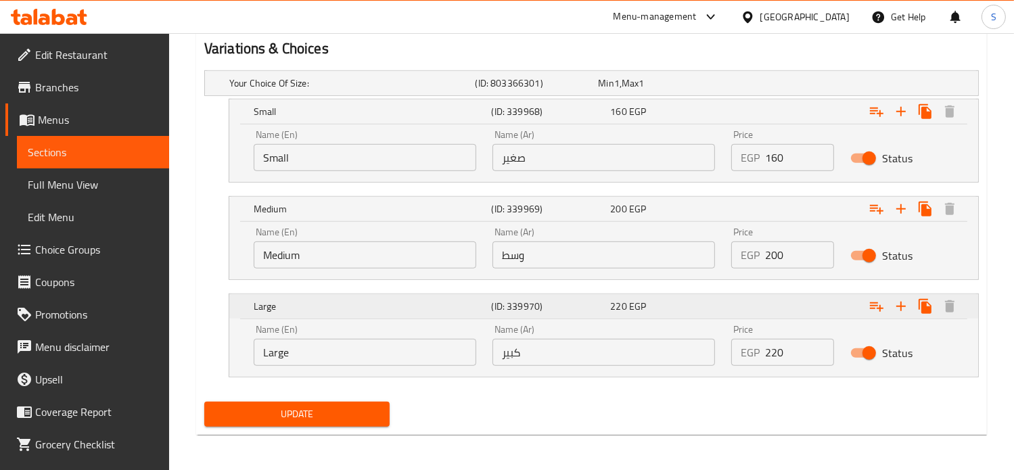
scroll to position [747, 0]
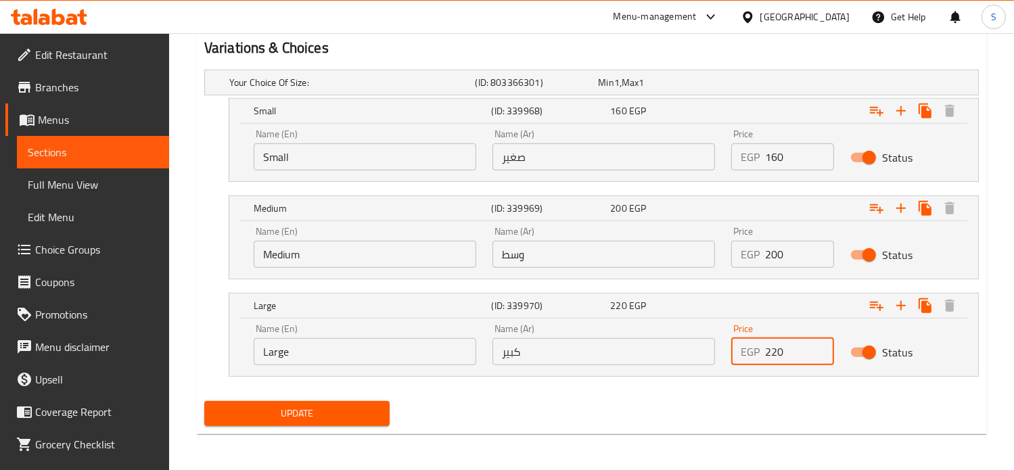
click at [774, 343] on input "220" at bounding box center [800, 351] width 70 height 27
type input "280"
click at [204, 401] on button "Update" at bounding box center [296, 413] width 185 height 25
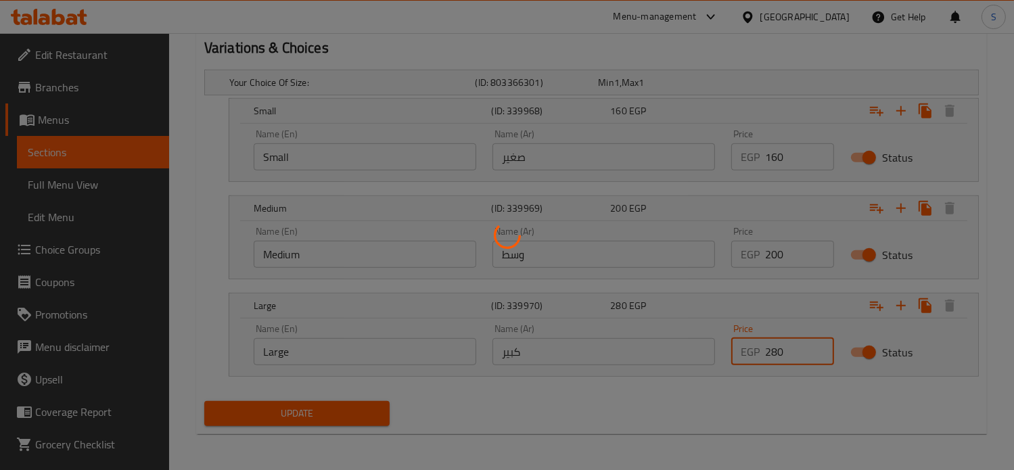
scroll to position [0, 0]
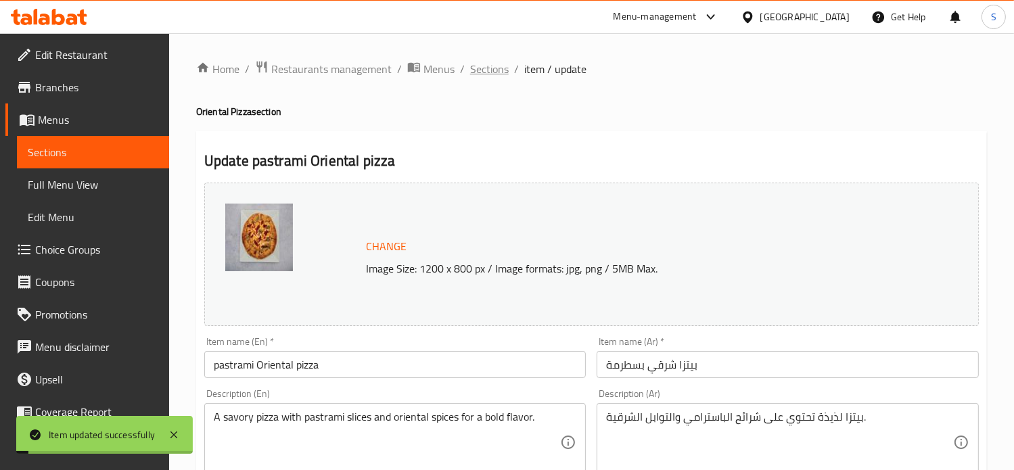
click at [484, 72] on span "Sections" at bounding box center [489, 69] width 39 height 16
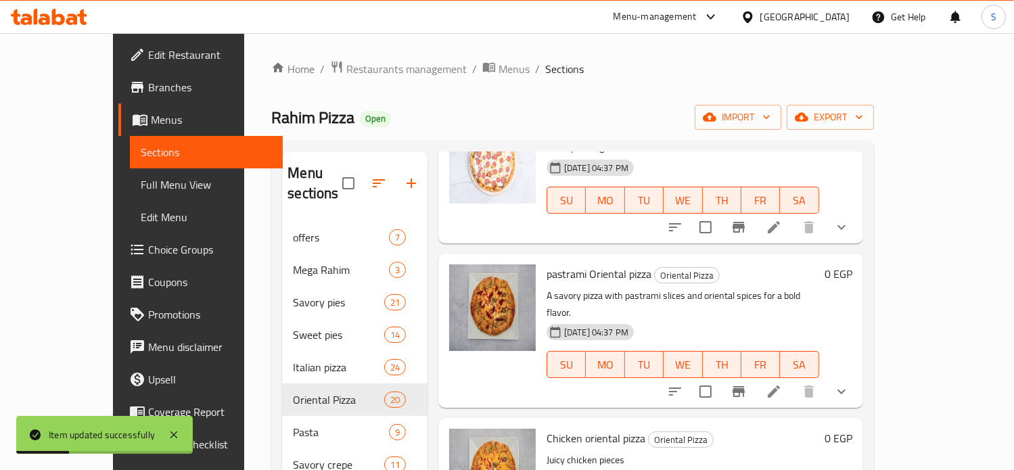
scroll to position [1465, 0]
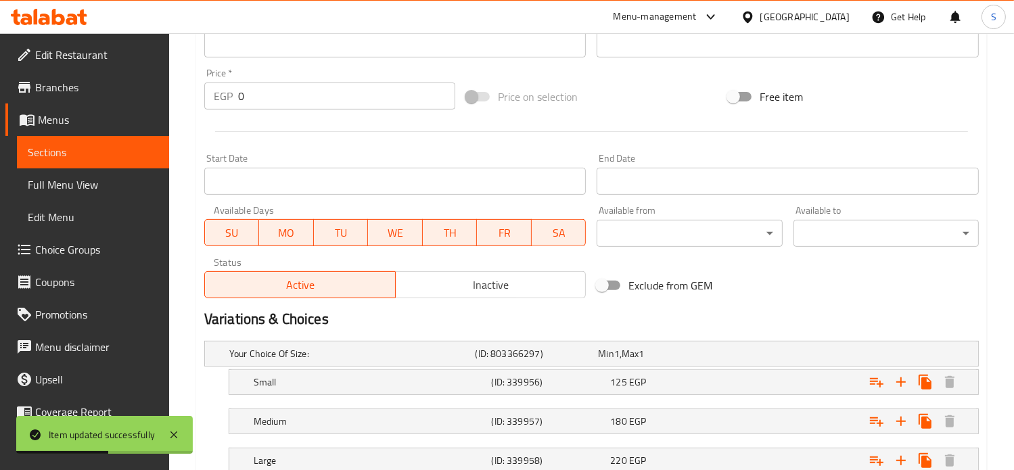
scroll to position [573, 0]
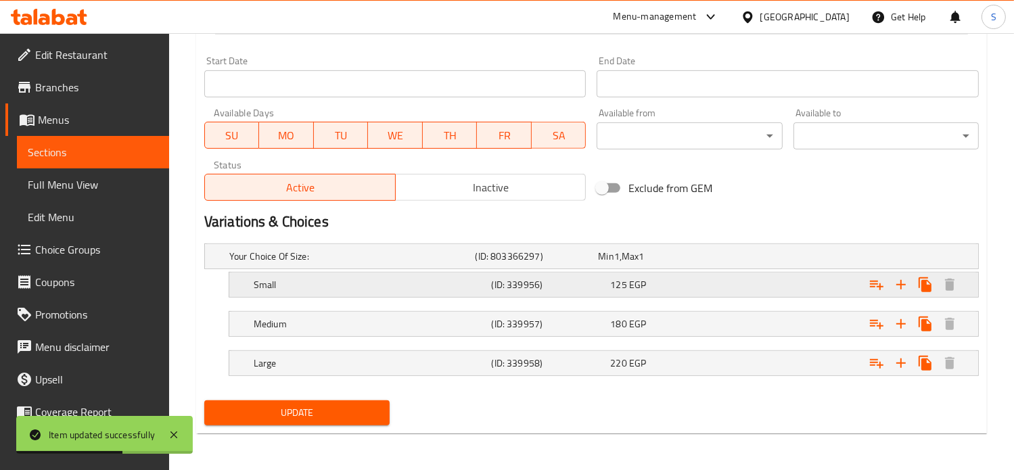
click at [715, 263] on div "125 EGP" at bounding box center [657, 257] width 118 height 14
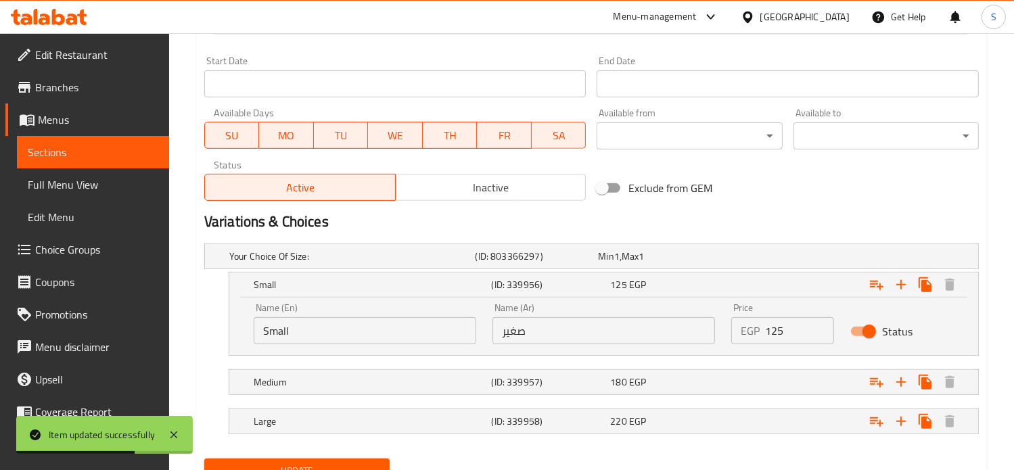
click at [770, 329] on input "125" at bounding box center [800, 330] width 70 height 27
type input "150"
drag, startPoint x: 770, startPoint y: 402, endPoint x: 767, endPoint y: 385, distance: 17.9
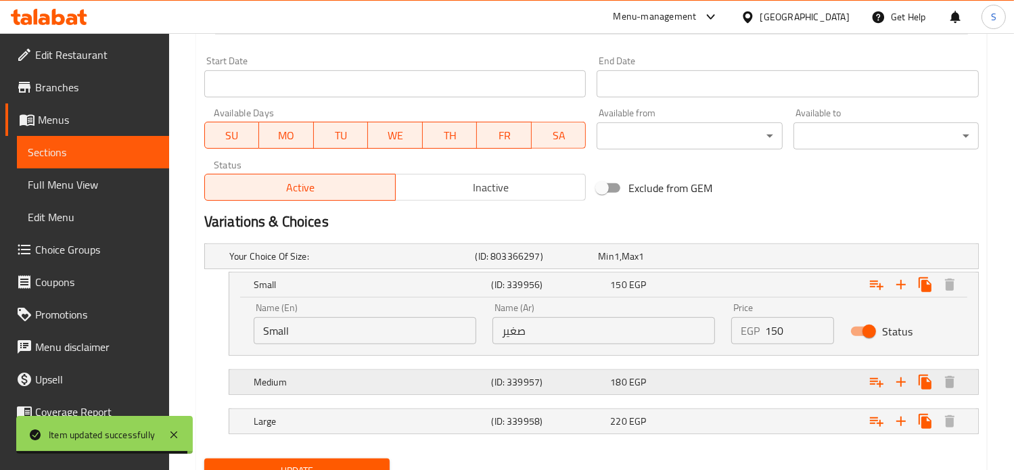
click at [767, 385] on div "Your Choice Of Size: (ID: 803366297) Min 1 , Max 1 Name (En) Your Choice Of Siz…" at bounding box center [591, 345] width 785 height 215
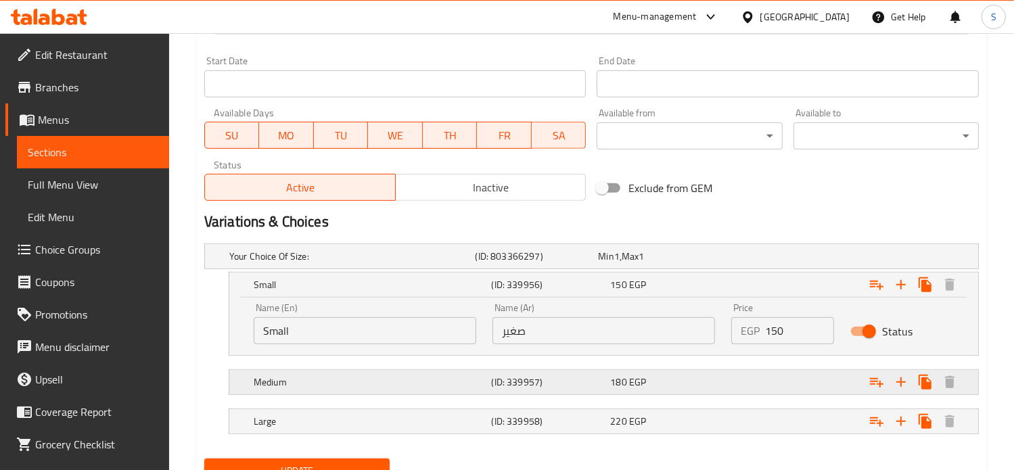
click at [767, 259] on div "Expand" at bounding box center [841, 256] width 246 height 5
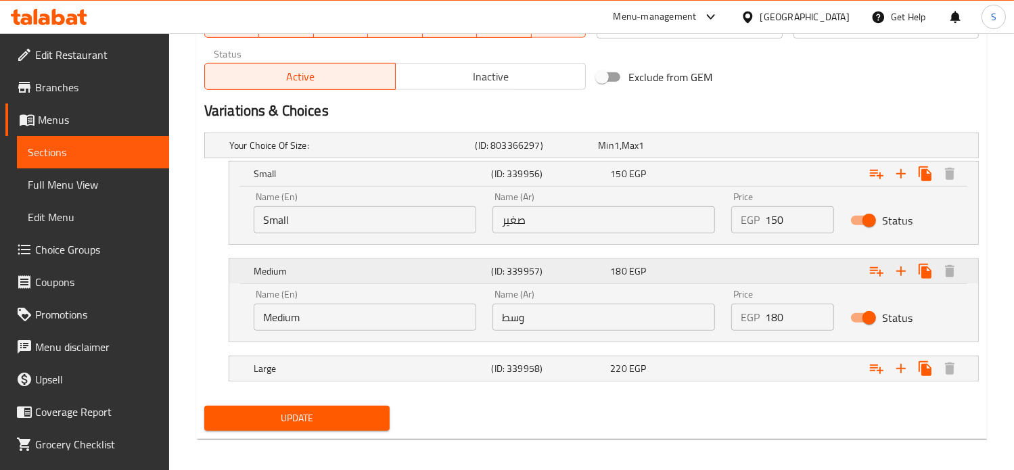
scroll to position [690, 0]
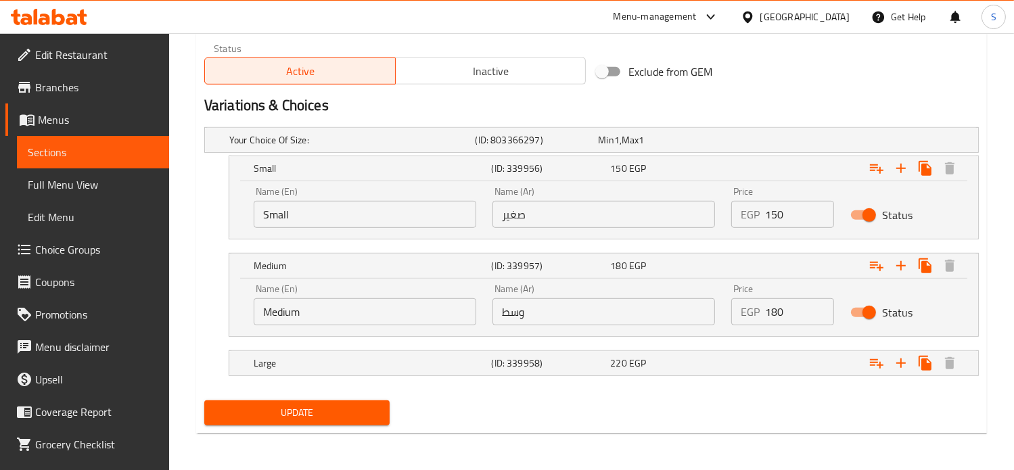
click at [770, 310] on input "180" at bounding box center [800, 311] width 70 height 27
type input "210"
click at [763, 143] on div "Expand" at bounding box center [841, 139] width 246 height 5
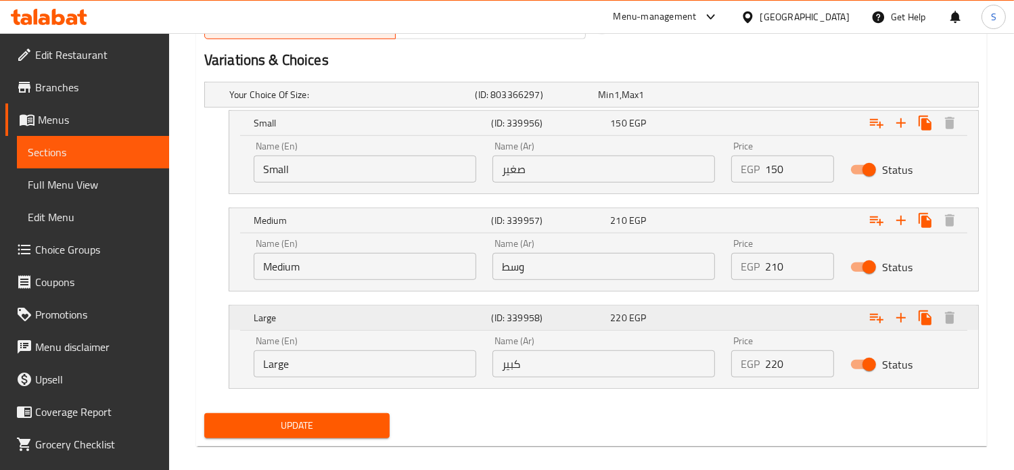
scroll to position [747, 0]
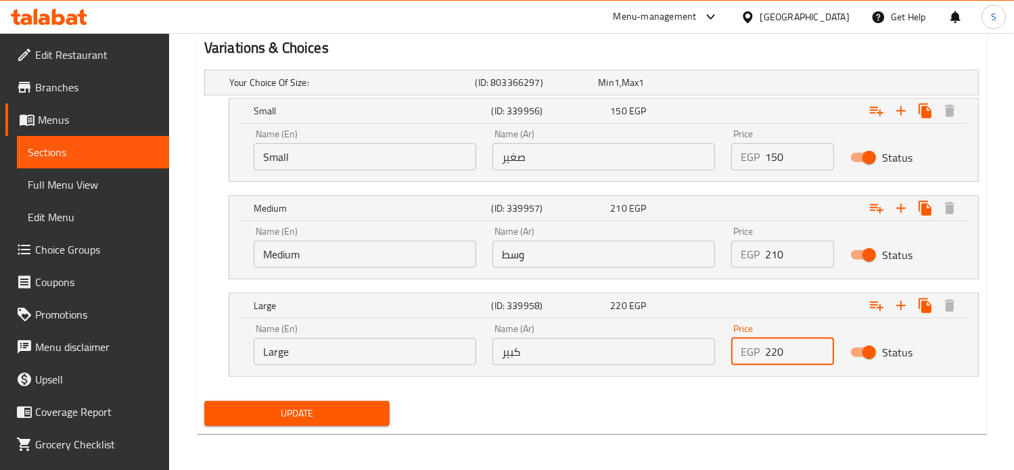
click at [774, 354] on input "220" at bounding box center [800, 351] width 70 height 27
type input "280"
click at [204, 401] on button "Update" at bounding box center [296, 413] width 185 height 25
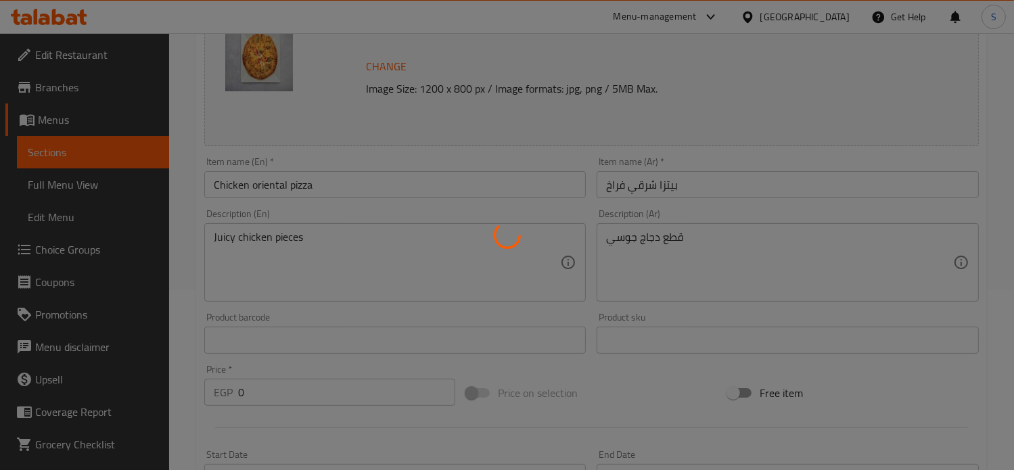
scroll to position [0, 0]
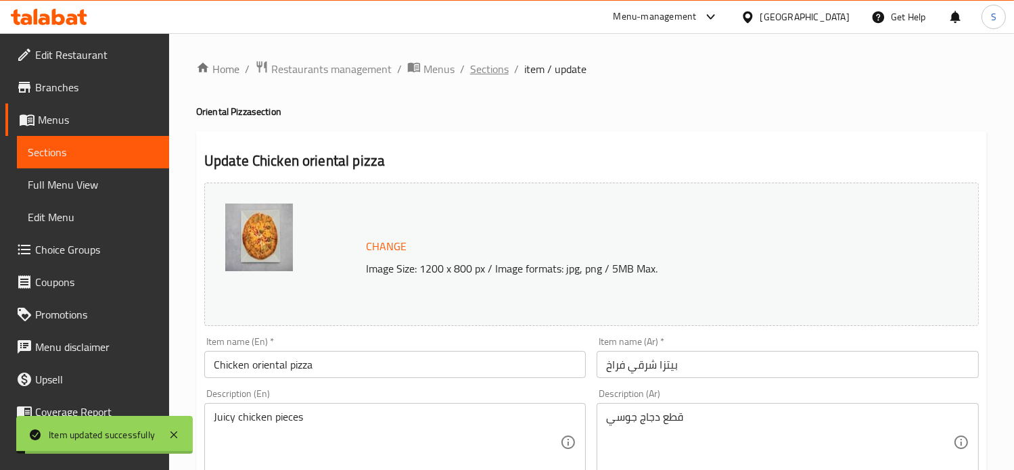
click at [484, 71] on span "Sections" at bounding box center [489, 69] width 39 height 16
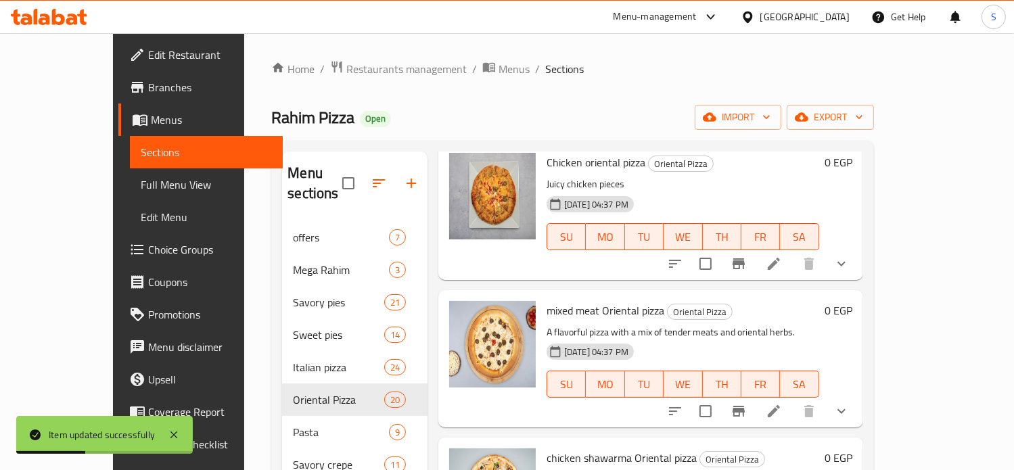
scroll to position [1660, 0]
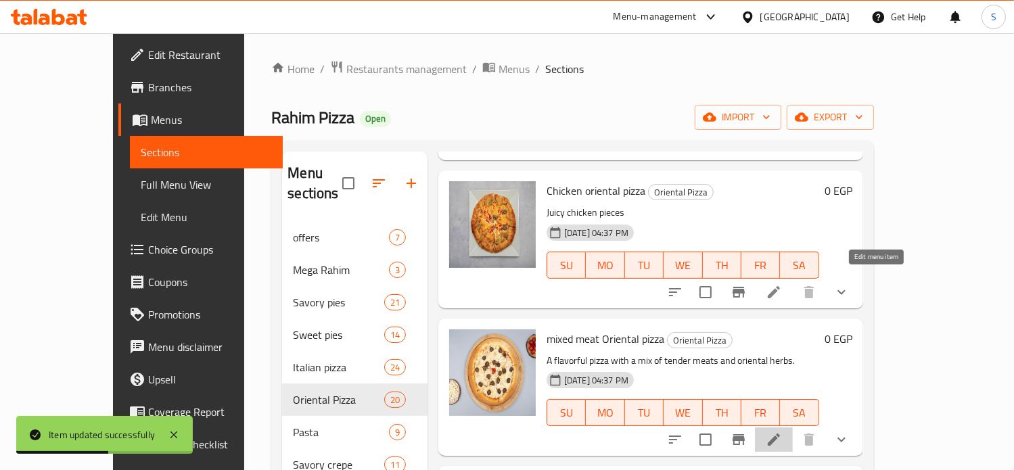
click at [782, 431] on icon at bounding box center [774, 439] width 16 height 16
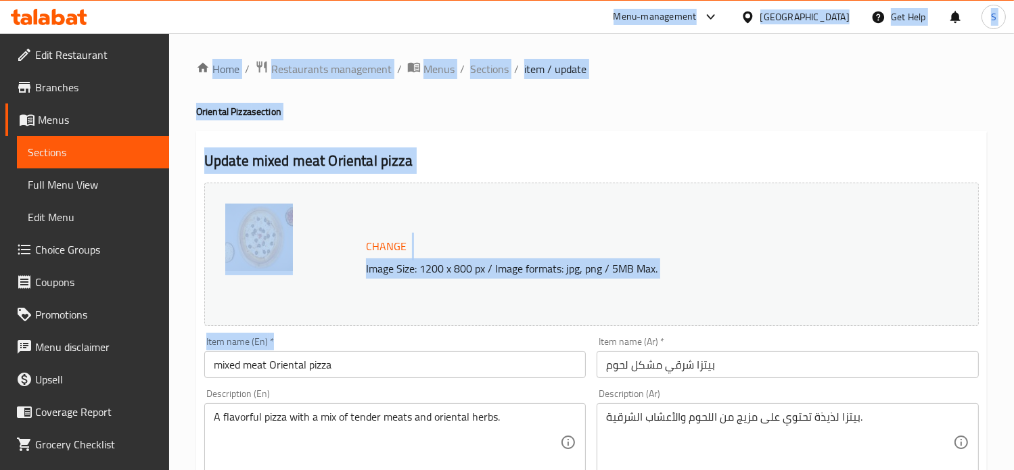
drag, startPoint x: 421, startPoint y: 339, endPoint x: 427, endPoint y: 17, distance: 322.6
click at [427, 33] on div "​ Menu-management [GEOGRAPHIC_DATA] Get Help S Edit Restaurant Branches Menus S…" at bounding box center [507, 251] width 1014 height 437
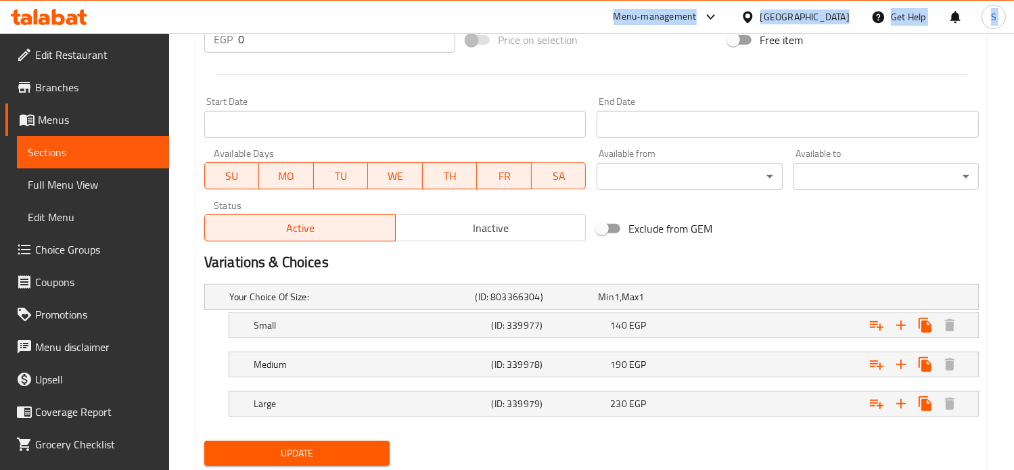
scroll to position [573, 0]
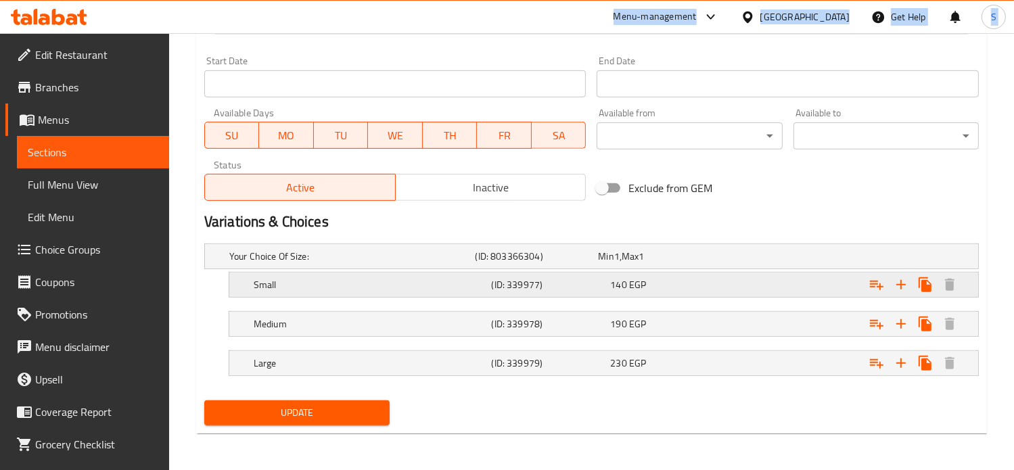
click at [718, 266] on div "140 EGP" at bounding box center [656, 256] width 123 height 19
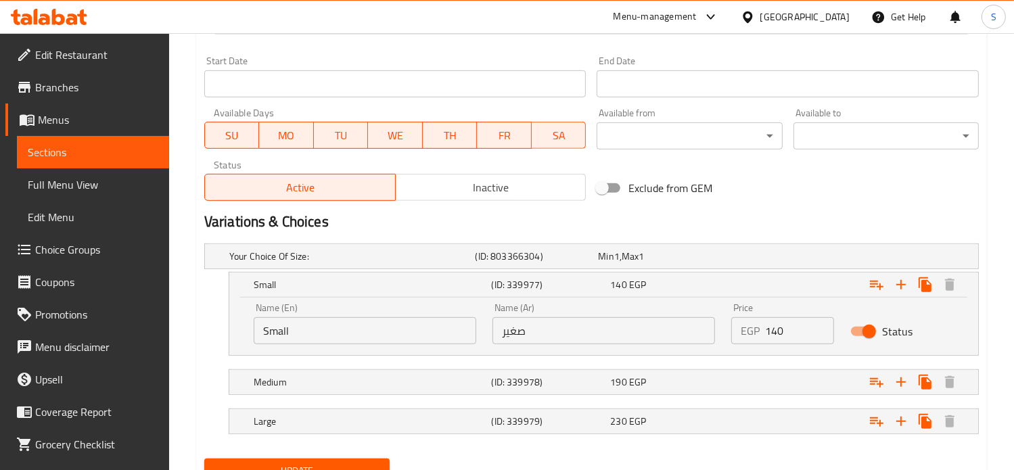
click at [774, 332] on input "140" at bounding box center [800, 330] width 70 height 27
type input "175"
click at [758, 392] on div "Your Choice Of Size: (ID: 803366304) Min 1 , Max 1 Name (En) Your Choice Of Siz…" at bounding box center [591, 345] width 785 height 215
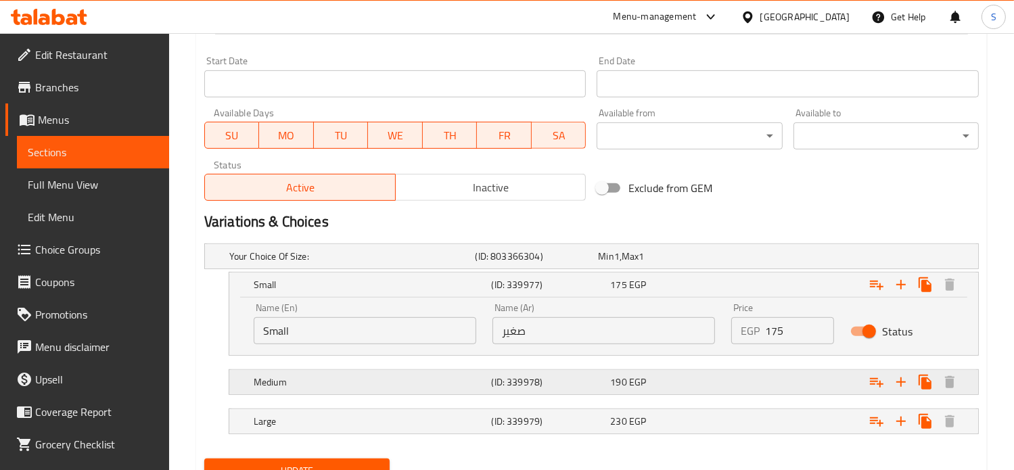
click at [758, 259] on div "Expand" at bounding box center [841, 256] width 246 height 5
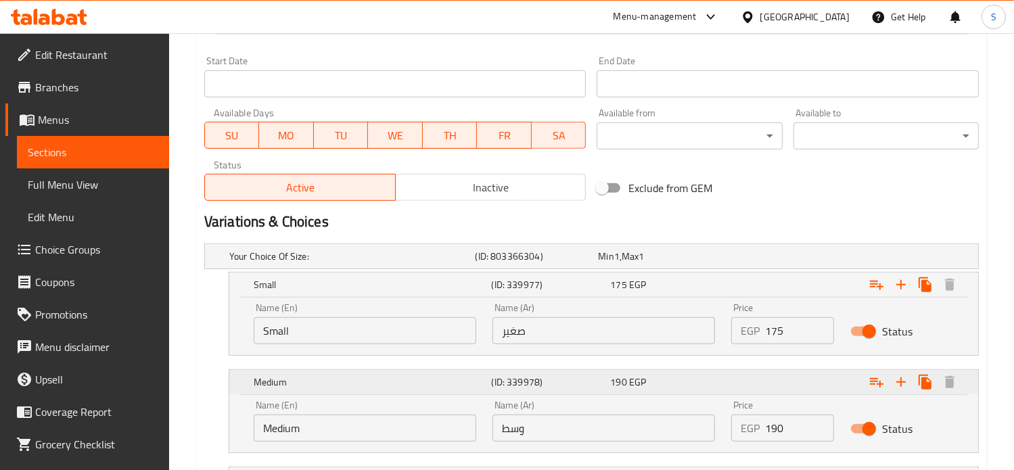
scroll to position [690, 0]
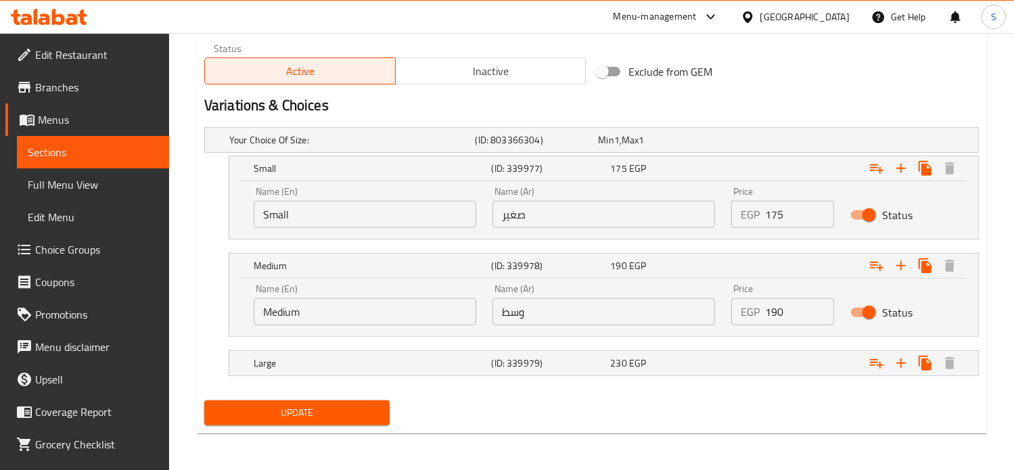
click at [766, 308] on input "190" at bounding box center [800, 311] width 70 height 27
type input "230"
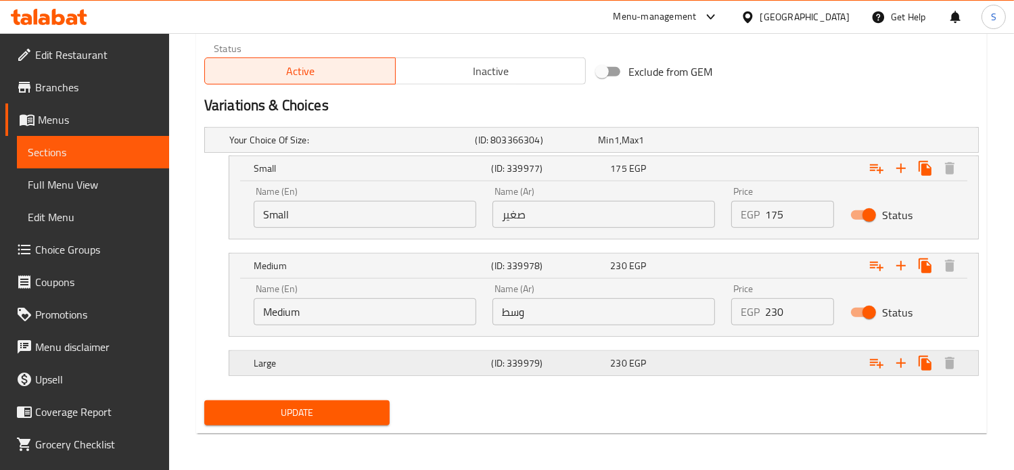
click at [768, 143] on div "Expand" at bounding box center [841, 139] width 246 height 5
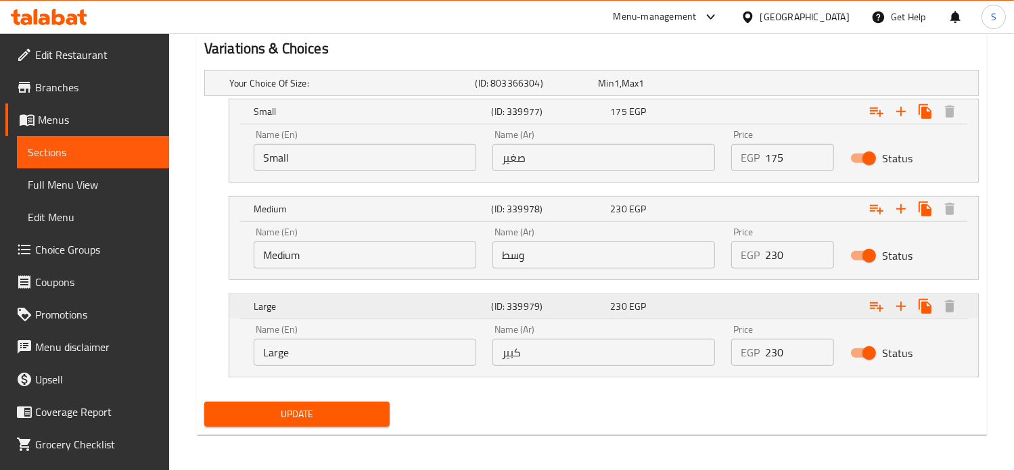
scroll to position [747, 0]
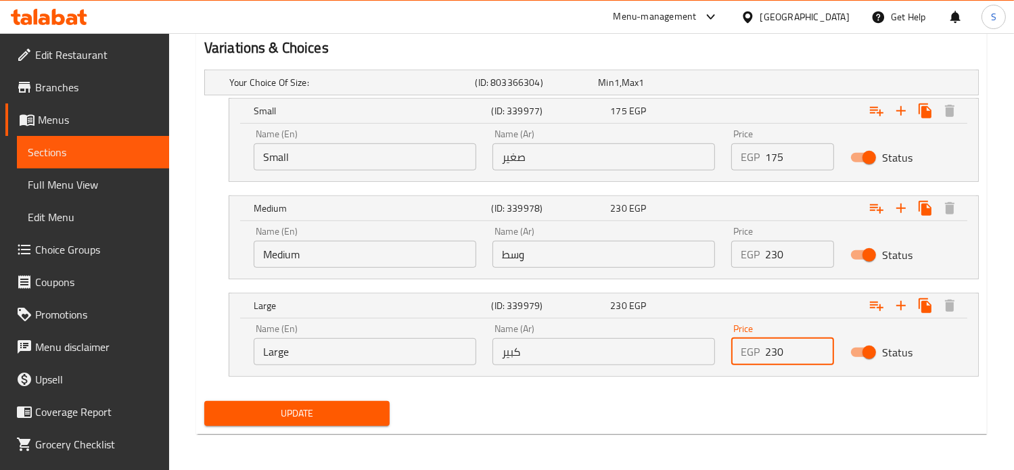
click at [771, 351] on input "230" at bounding box center [800, 351] width 70 height 27
type input "290"
click at [204, 401] on button "Update" at bounding box center [296, 413] width 185 height 25
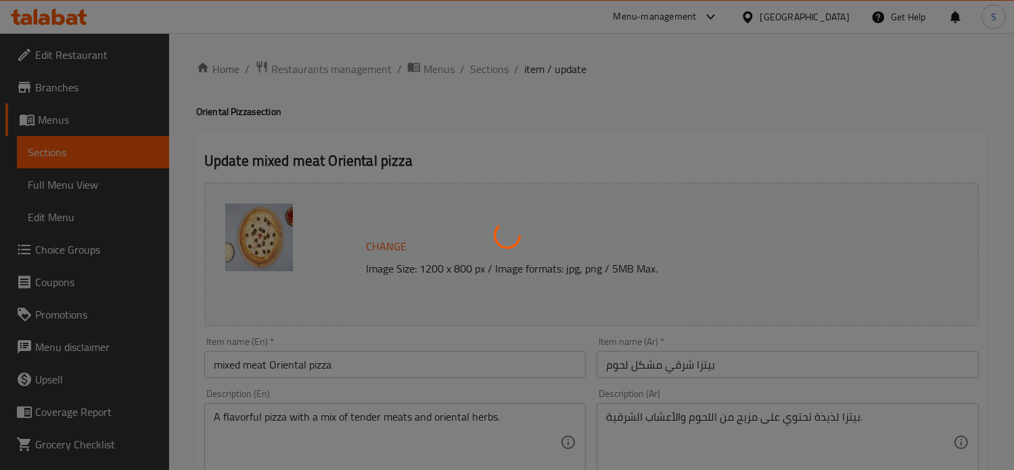
scroll to position [0, 0]
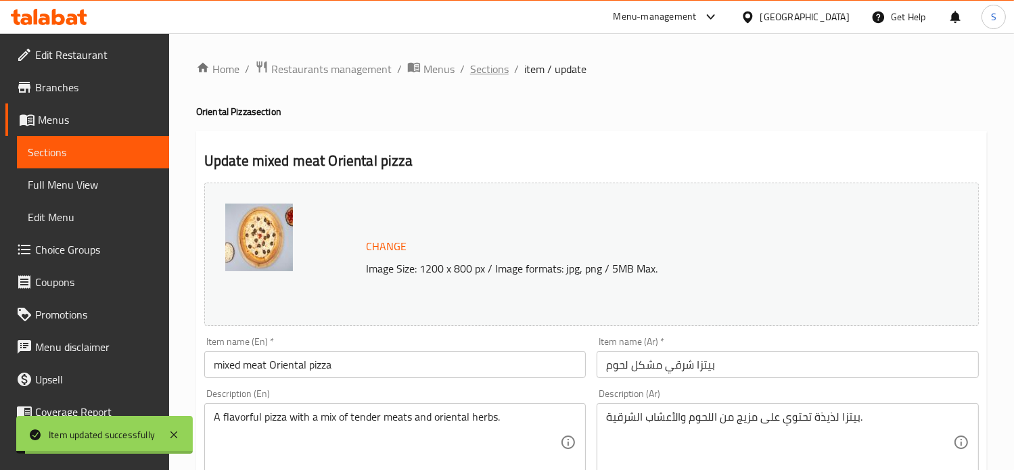
click at [484, 68] on span "Sections" at bounding box center [489, 69] width 39 height 16
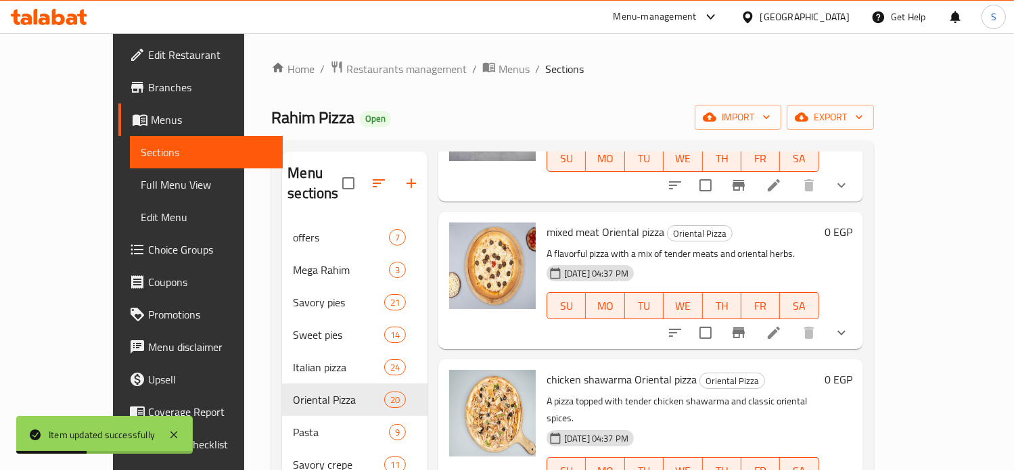
scroll to position [1770, 0]
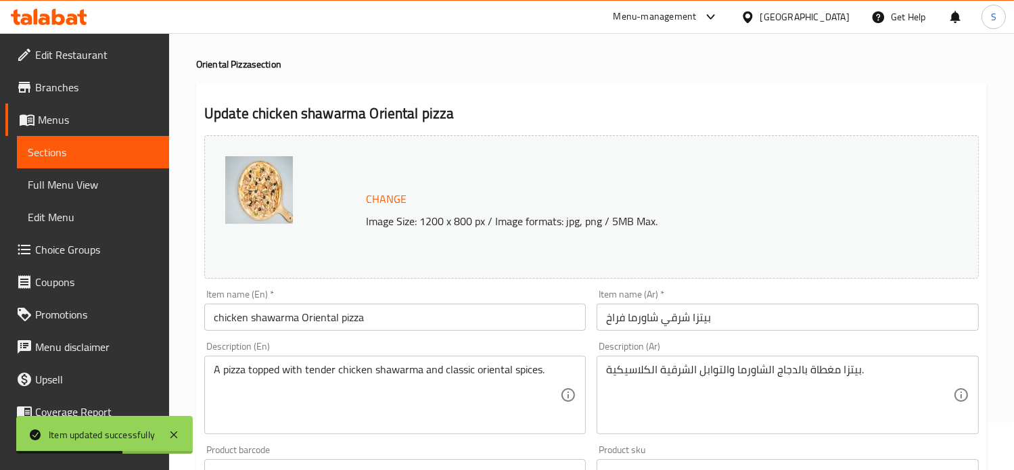
scroll to position [573, 0]
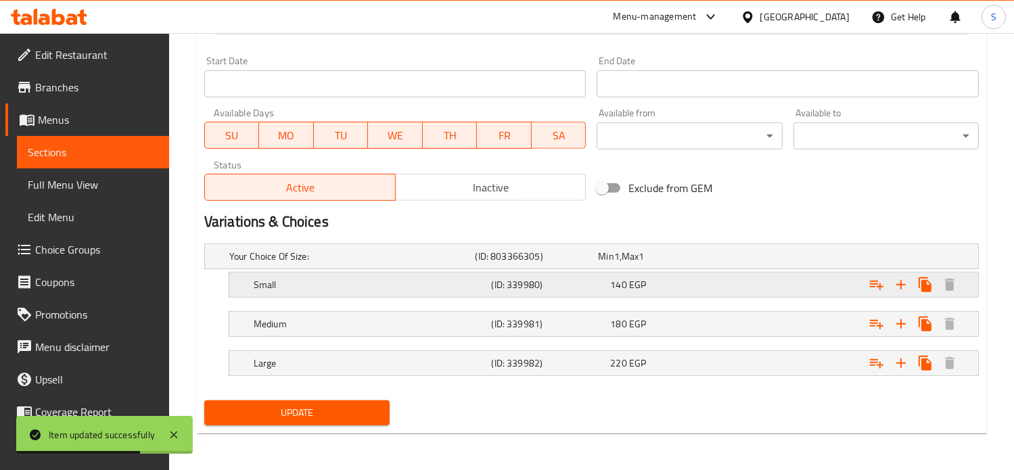
click at [669, 263] on div "140 EGP" at bounding box center [657, 257] width 118 height 14
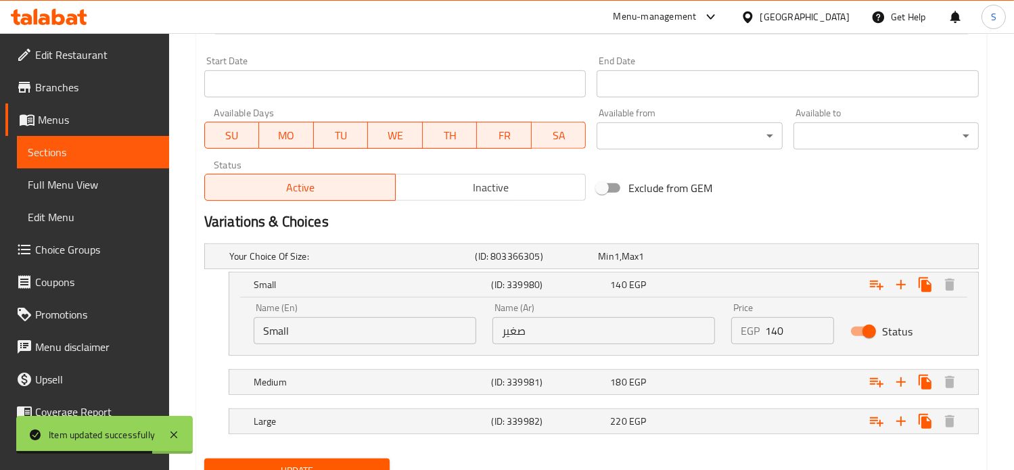
click at [774, 339] on input "140" at bounding box center [800, 330] width 70 height 27
type input "175"
click at [770, 259] on div "Expand" at bounding box center [841, 256] width 246 height 5
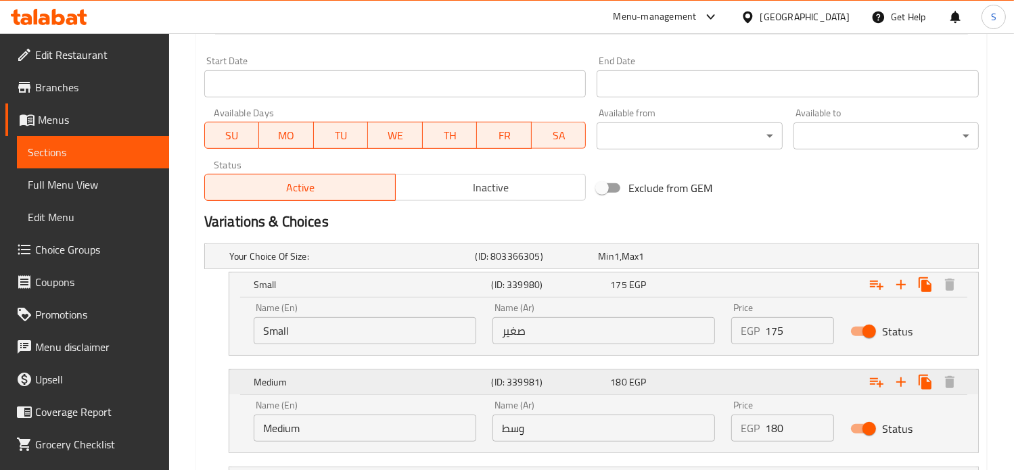
scroll to position [690, 0]
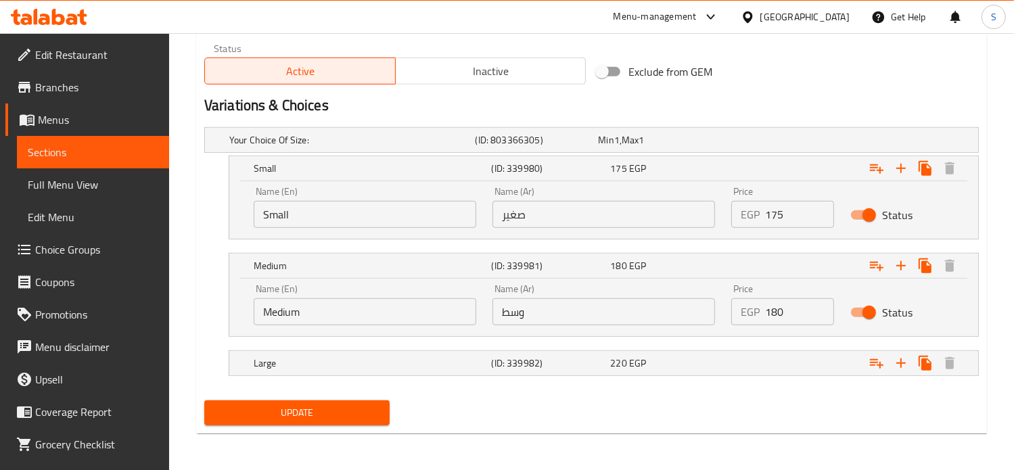
click at [774, 310] on input "180" at bounding box center [800, 311] width 70 height 27
type input "210"
click at [758, 143] on div "Expand" at bounding box center [841, 139] width 246 height 5
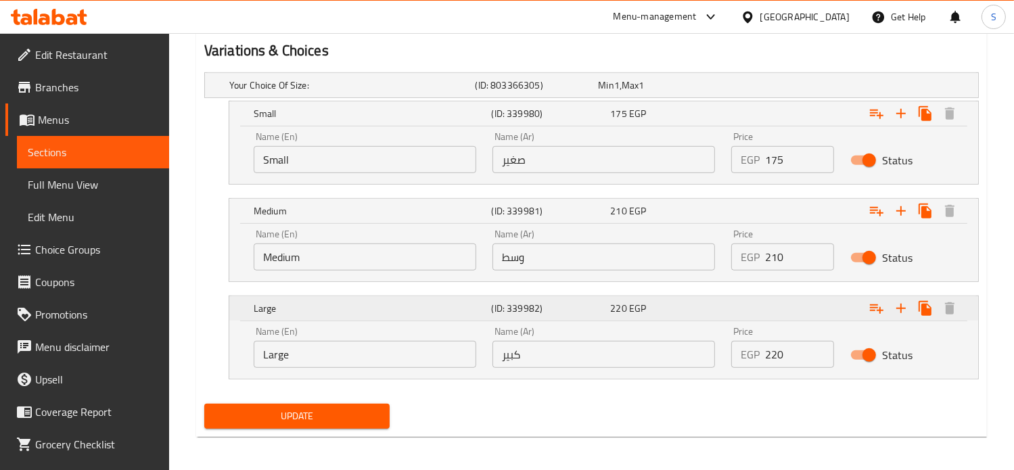
scroll to position [747, 0]
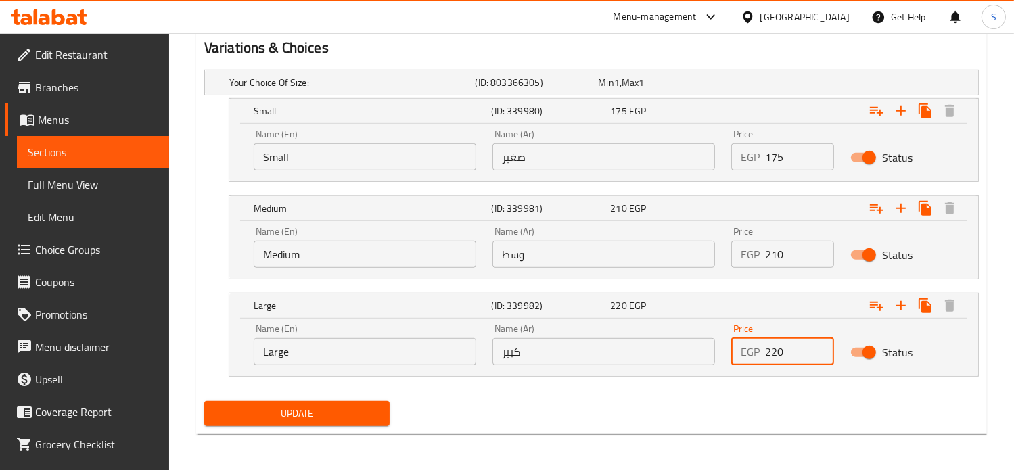
click at [768, 348] on input "220" at bounding box center [800, 351] width 70 height 27
type input "280"
click at [204, 401] on button "Update" at bounding box center [296, 413] width 185 height 25
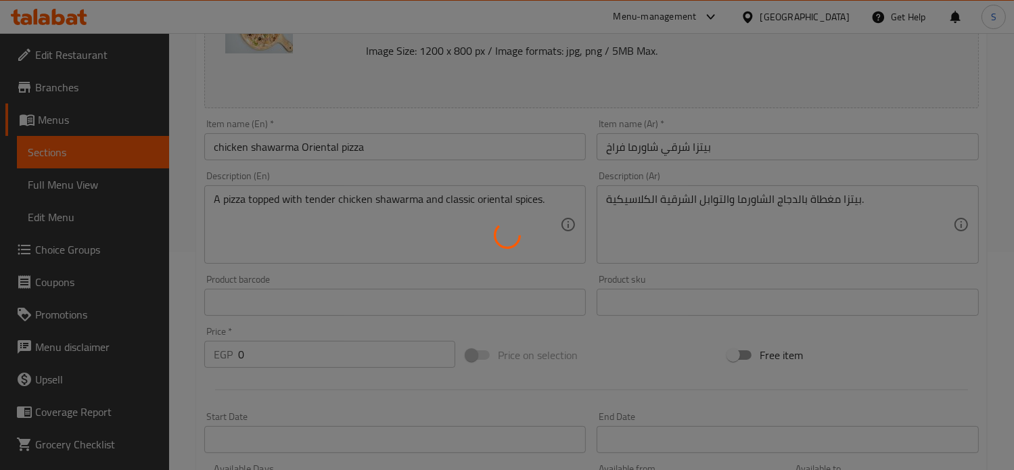
scroll to position [0, 0]
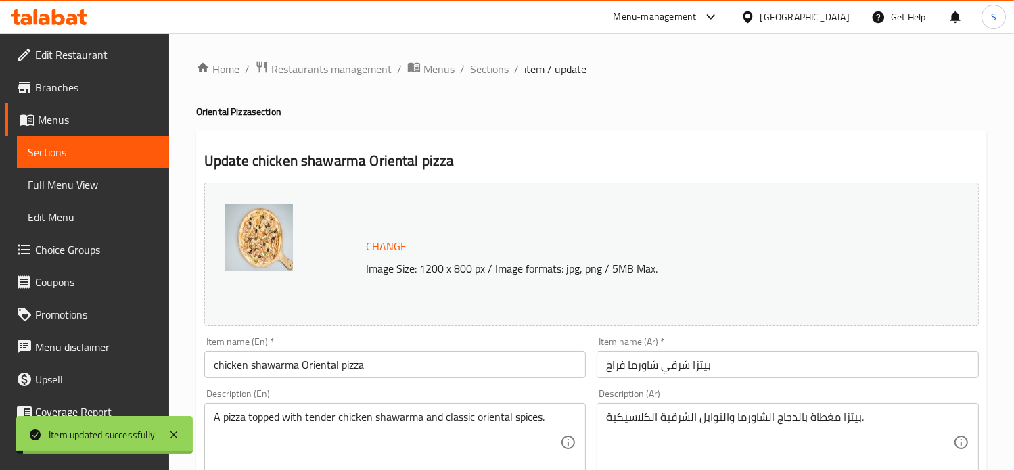
click at [488, 71] on span "Sections" at bounding box center [489, 69] width 39 height 16
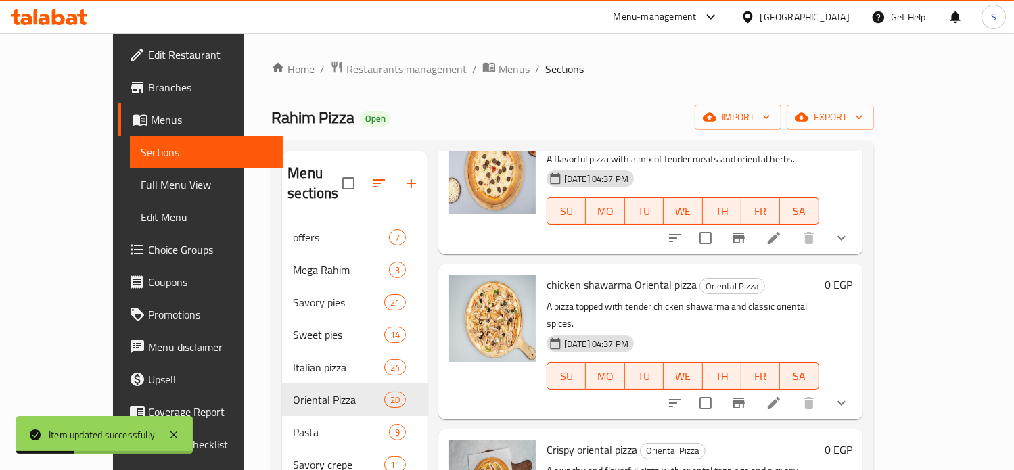
scroll to position [1869, 0]
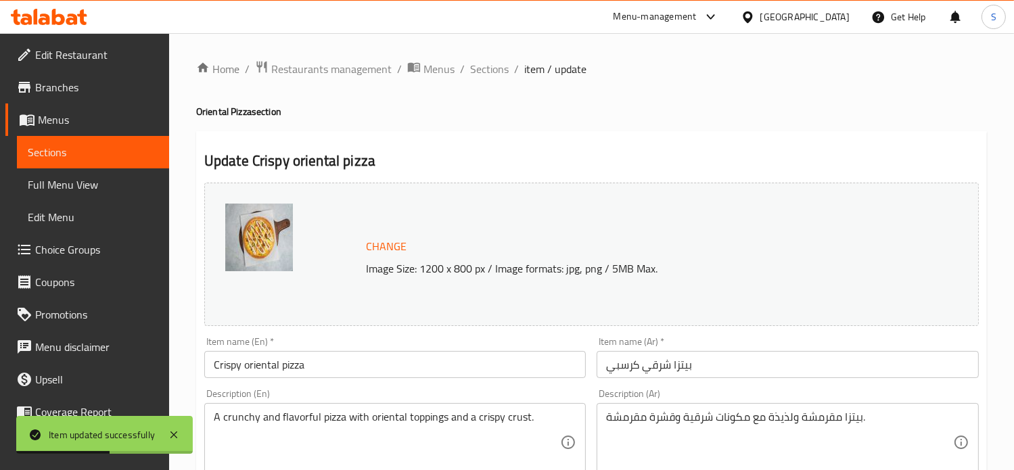
scroll to position [573, 0]
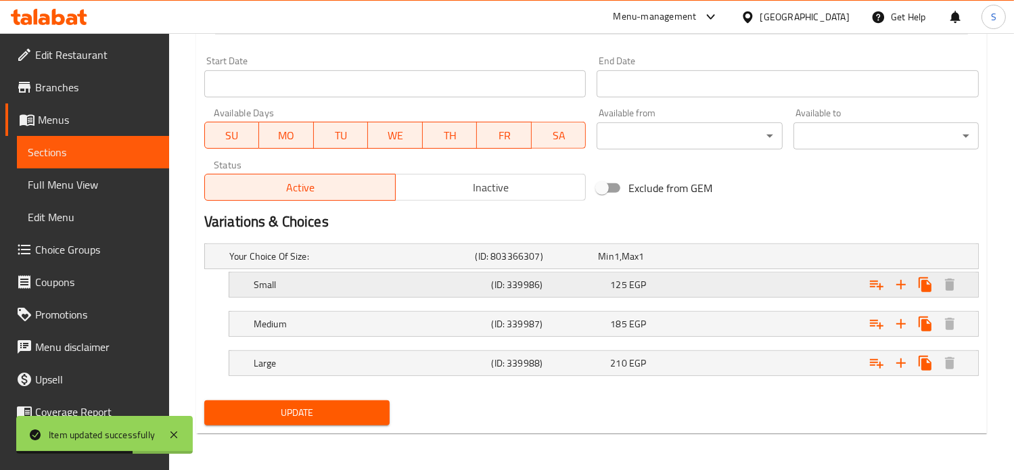
click at [669, 263] on div "125 EGP" at bounding box center [657, 257] width 118 height 14
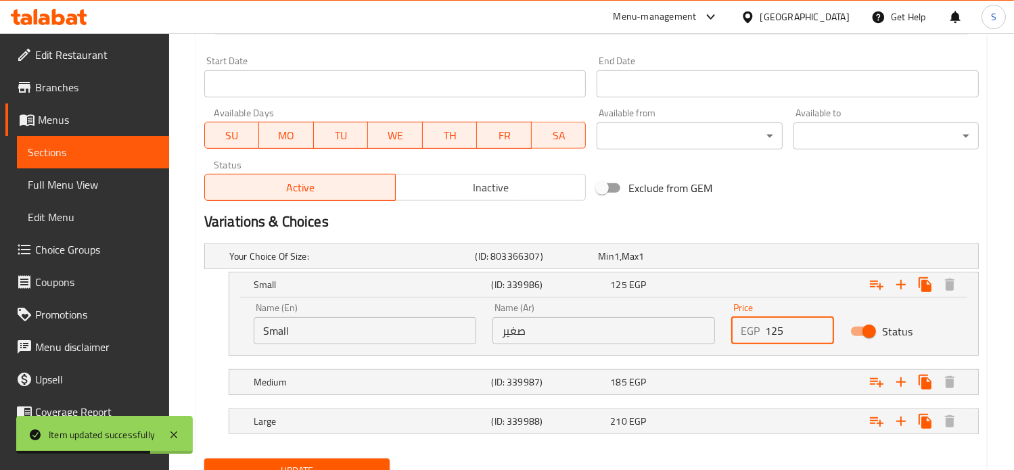
click at [779, 341] on input "125" at bounding box center [800, 330] width 70 height 27
type input "145"
click at [768, 259] on div "Expand" at bounding box center [841, 256] width 246 height 5
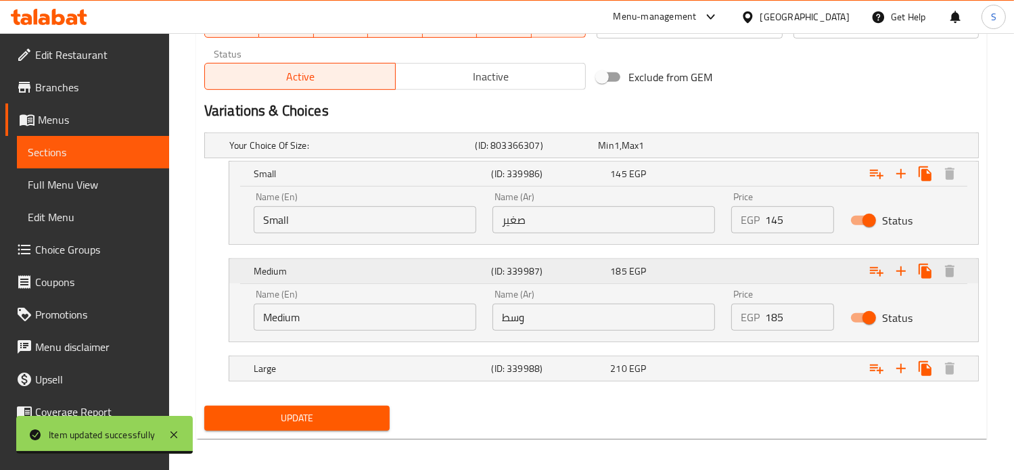
scroll to position [690, 0]
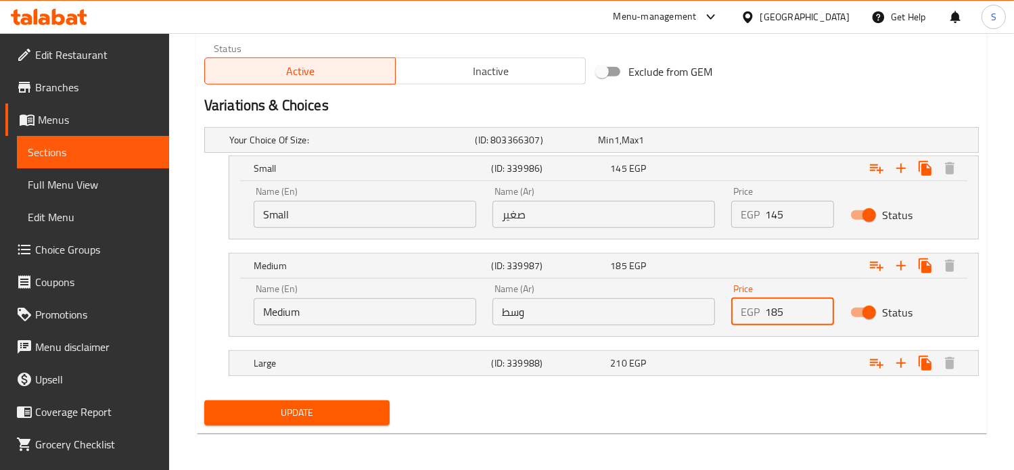
click at [775, 318] on input "185" at bounding box center [800, 311] width 70 height 27
type input "200"
click at [764, 143] on div "Expand" at bounding box center [841, 139] width 246 height 5
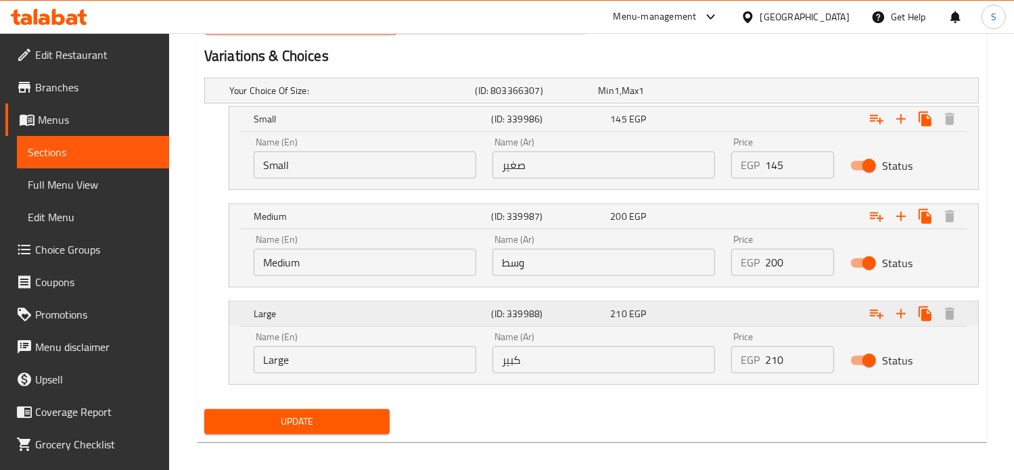
scroll to position [747, 0]
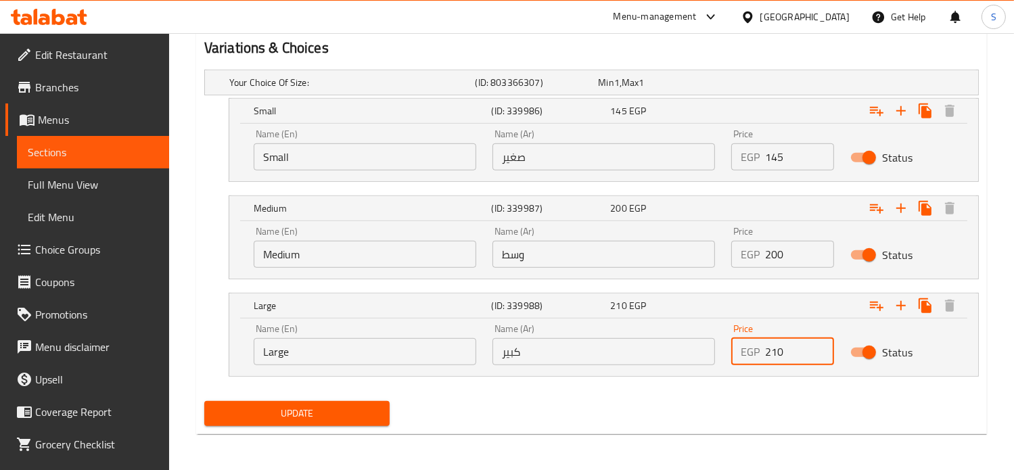
click at [780, 349] on input "210" at bounding box center [800, 351] width 70 height 27
type input "260"
click at [204, 401] on button "Update" at bounding box center [296, 413] width 185 height 25
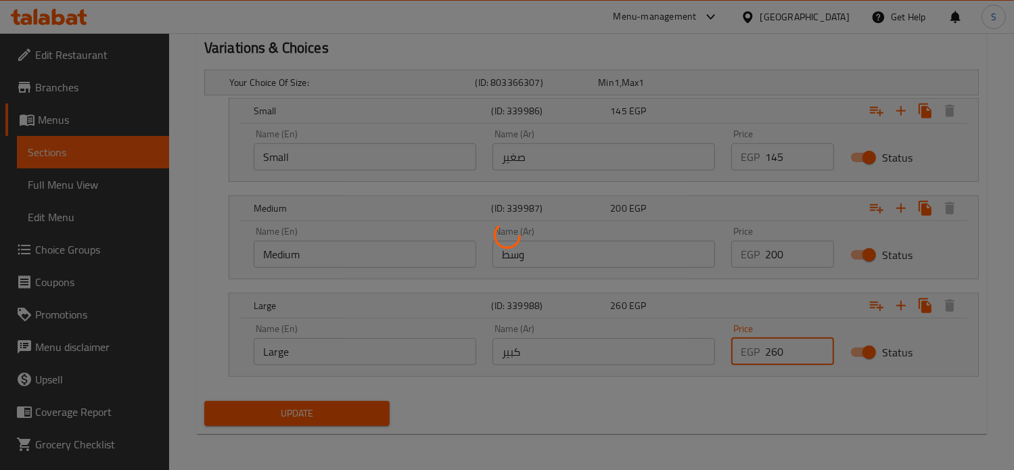
scroll to position [0, 0]
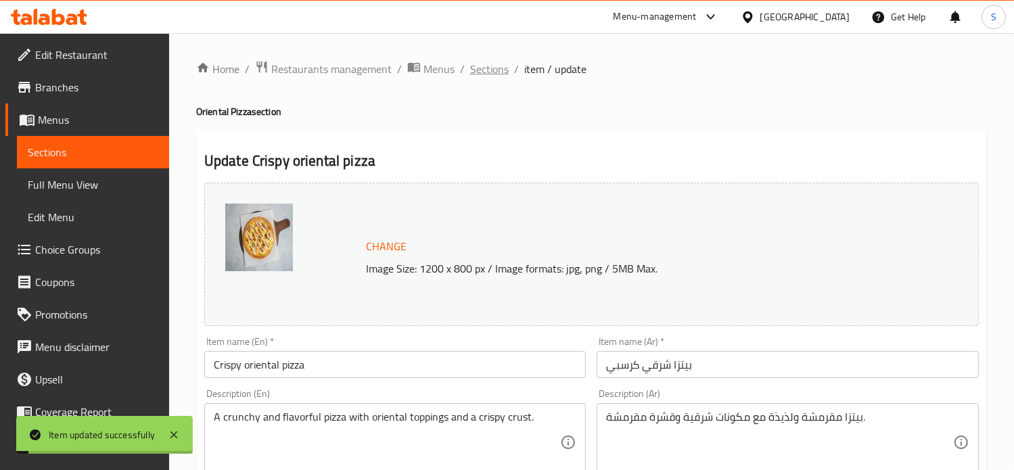
click at [490, 68] on span "Sections" at bounding box center [489, 69] width 39 height 16
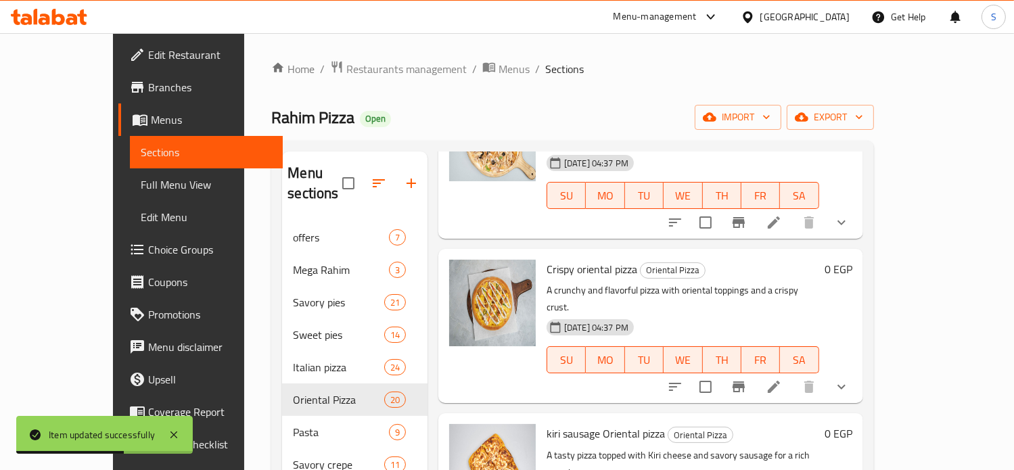
scroll to position [2067, 0]
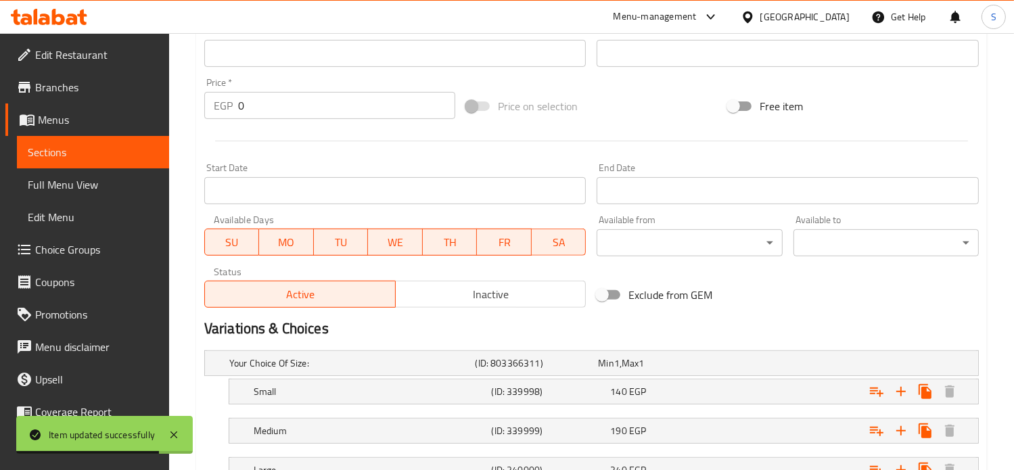
scroll to position [573, 0]
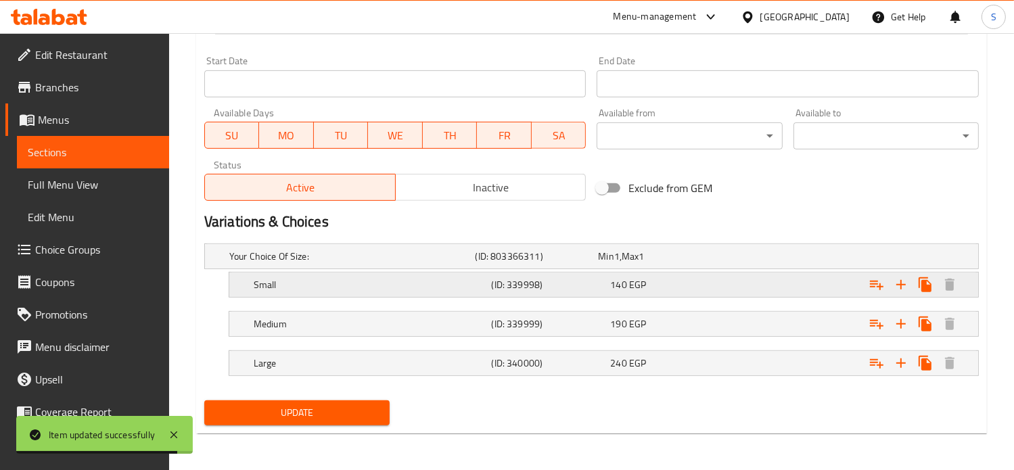
click at [686, 271] on div "Small (ID: 339998) 140 EGP" at bounding box center [596, 256] width 738 height 30
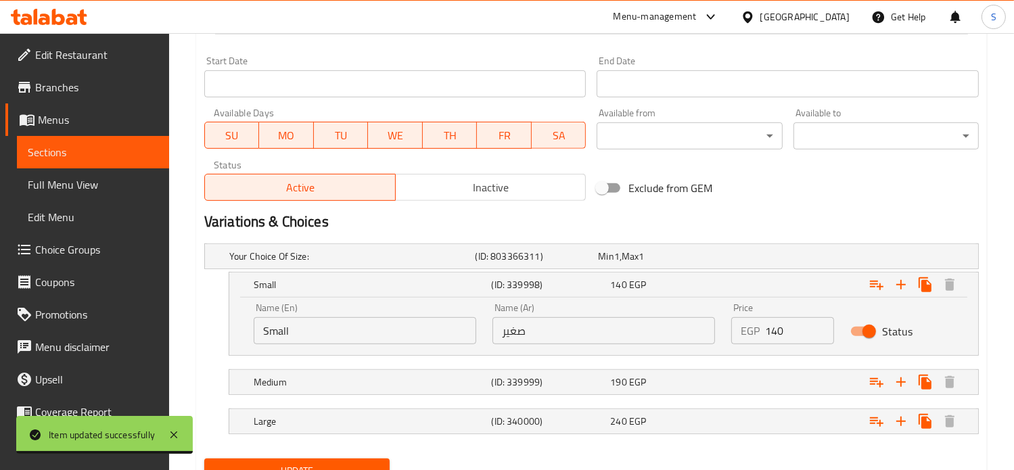
click at [776, 336] on input "140" at bounding box center [800, 330] width 70 height 27
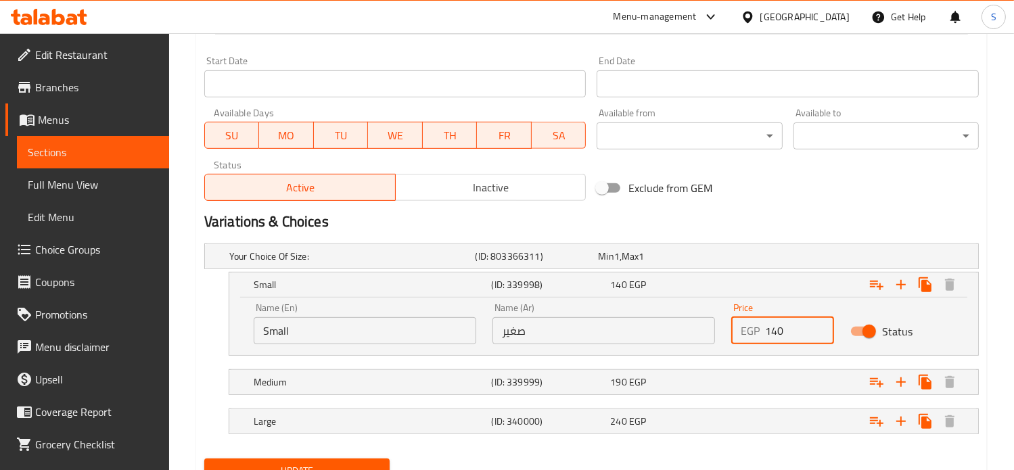
click at [776, 336] on input "140" at bounding box center [800, 330] width 70 height 27
type input "160"
click at [758, 259] on div "Expand" at bounding box center [841, 256] width 246 height 5
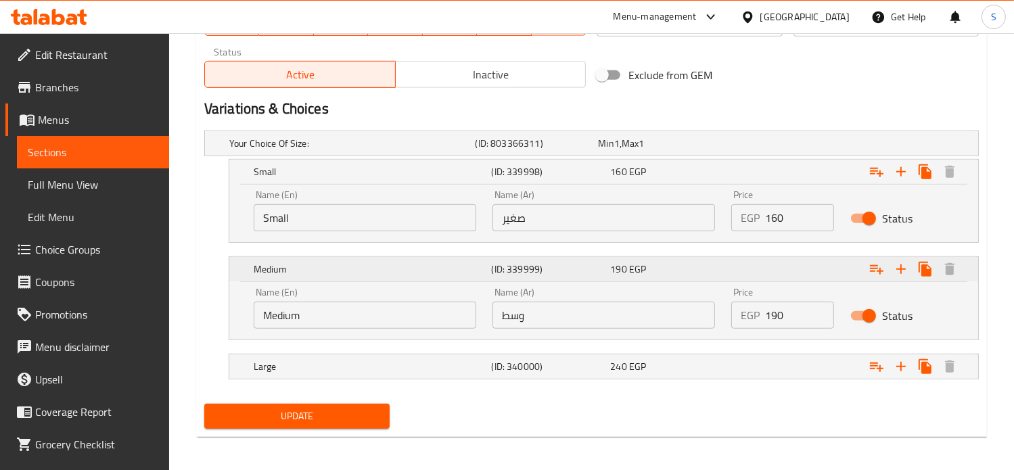
scroll to position [690, 0]
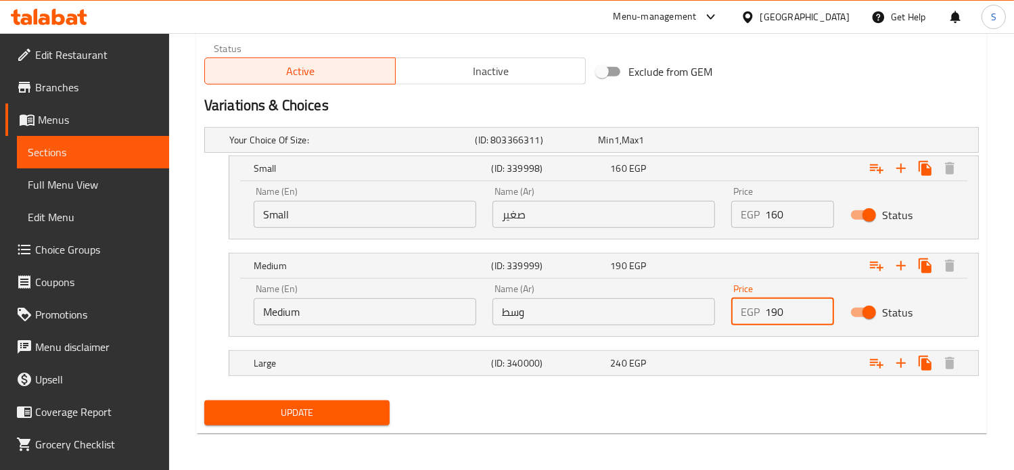
click at [774, 308] on input "190" at bounding box center [800, 311] width 70 height 27
type input "210"
click at [767, 143] on div "Expand" at bounding box center [841, 139] width 246 height 5
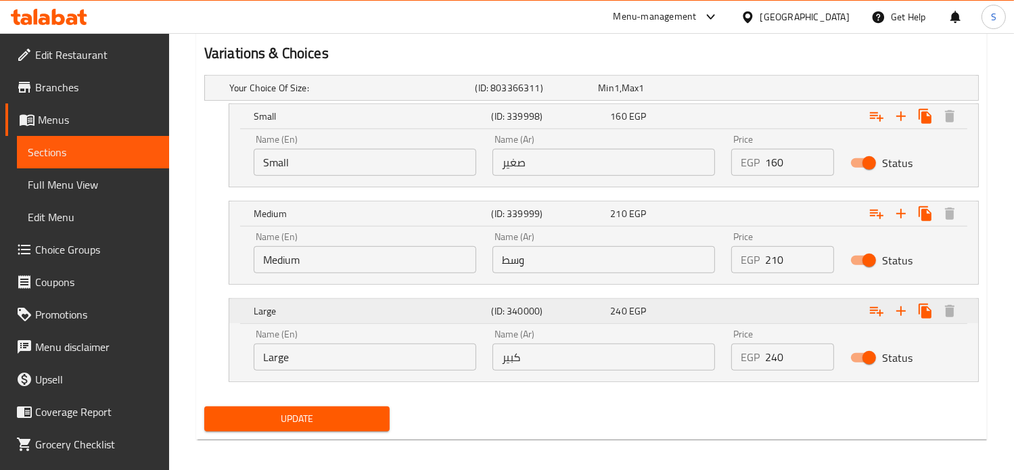
scroll to position [747, 0]
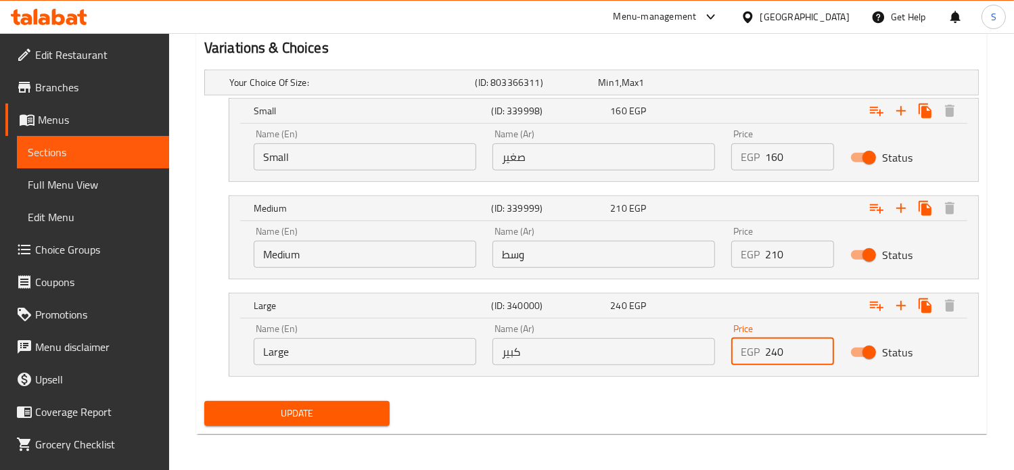
click at [773, 352] on input "240" at bounding box center [800, 351] width 70 height 27
type input "260"
click at [204, 401] on button "Update" at bounding box center [296, 413] width 185 height 25
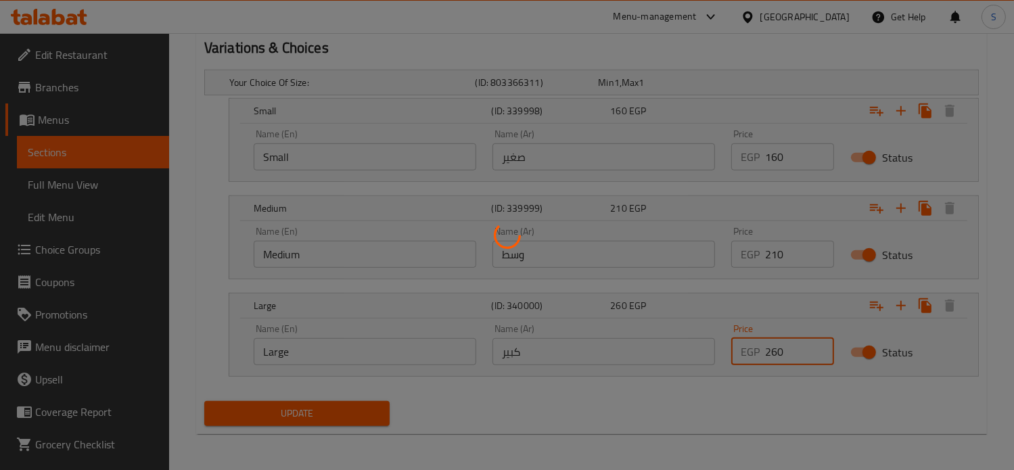
scroll to position [0, 0]
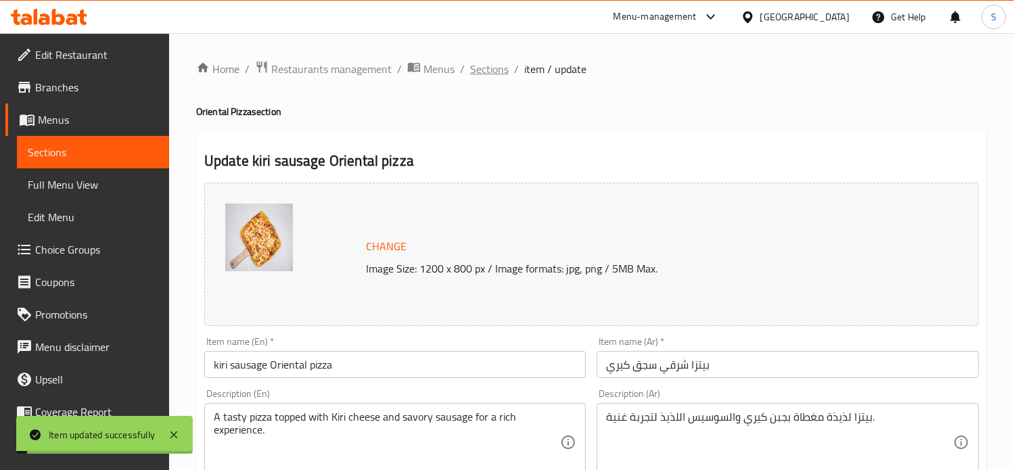
click at [484, 72] on span "Sections" at bounding box center [489, 69] width 39 height 16
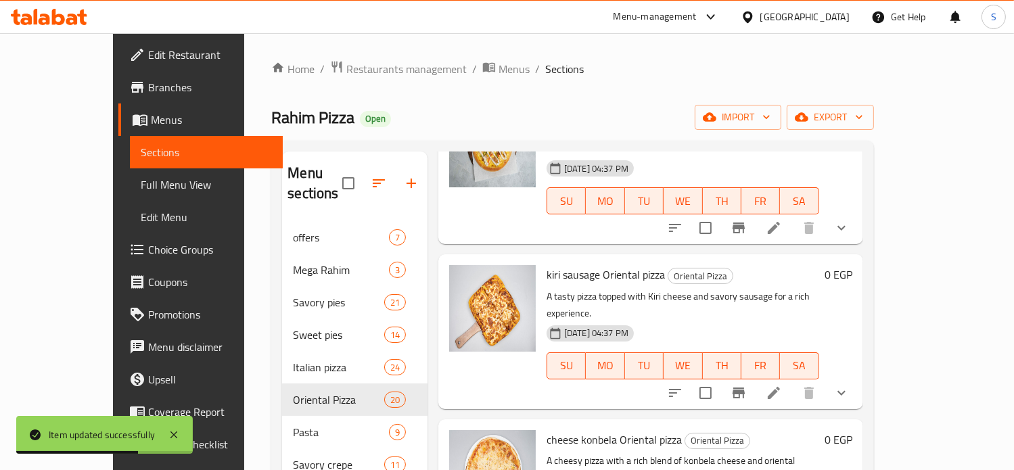
scroll to position [2199, 0]
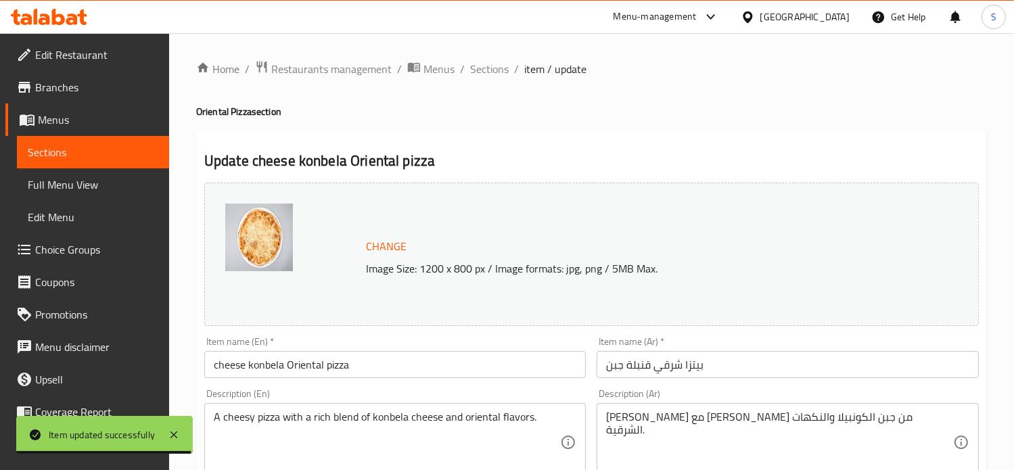
scroll to position [573, 0]
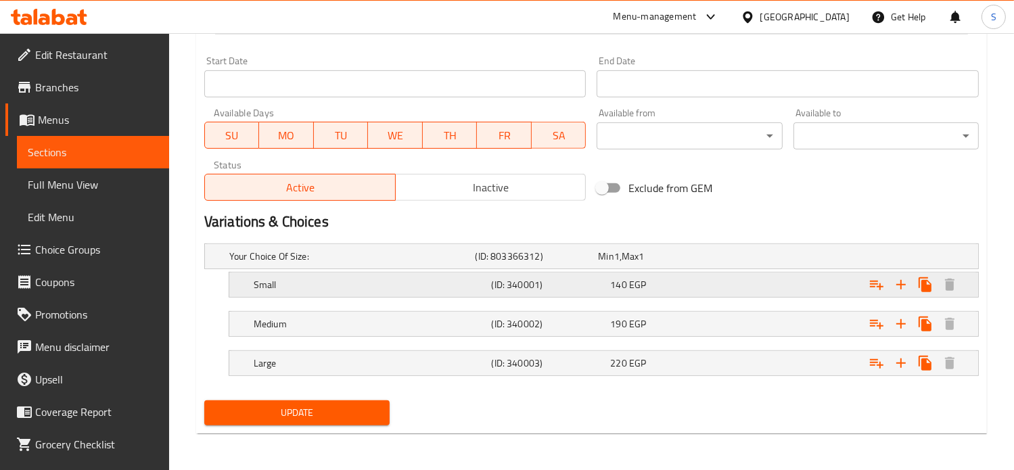
click at [695, 263] on div "140 EGP" at bounding box center [657, 257] width 118 height 14
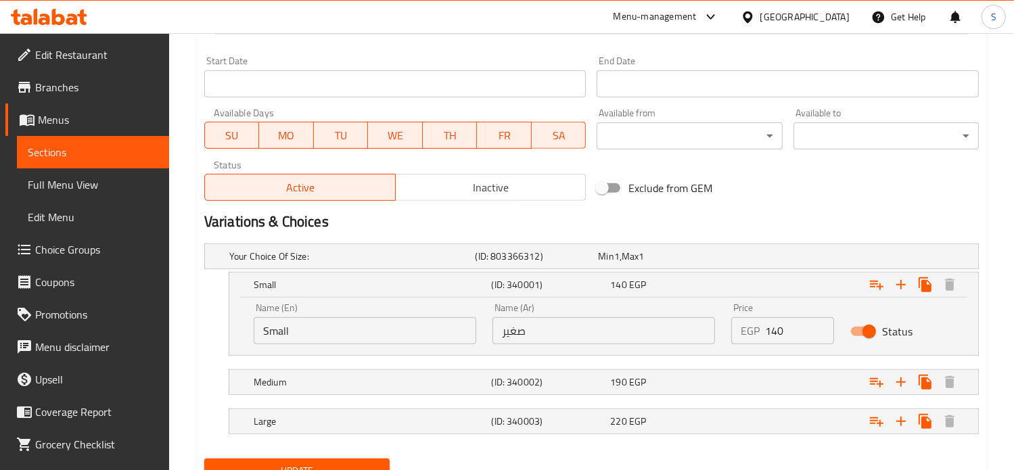
click at [776, 326] on input "140" at bounding box center [800, 330] width 70 height 27
type input "155"
click at [780, 259] on div "Expand" at bounding box center [841, 256] width 246 height 5
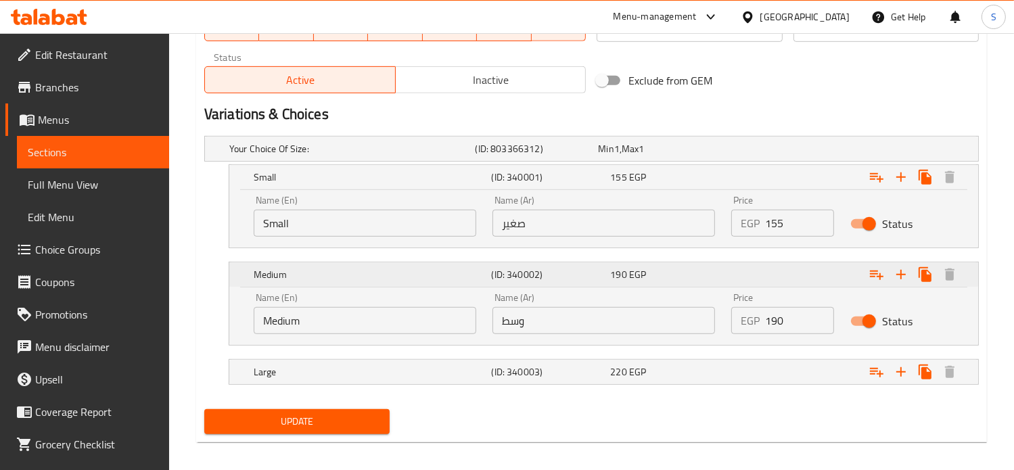
scroll to position [690, 0]
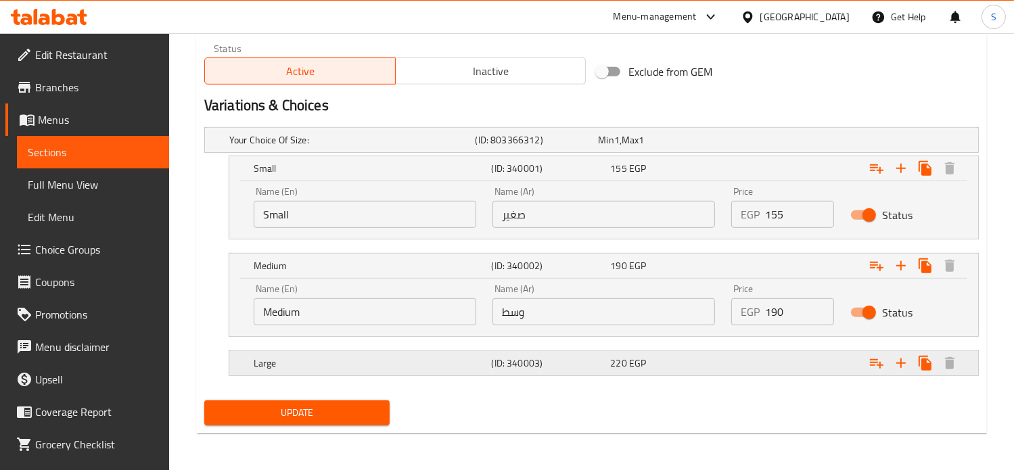
click at [759, 143] on div "Expand" at bounding box center [841, 139] width 246 height 5
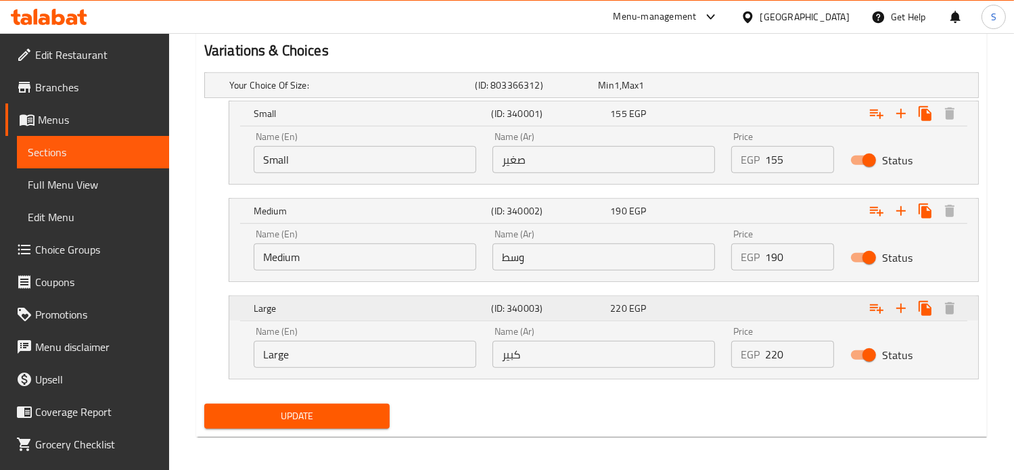
scroll to position [747, 0]
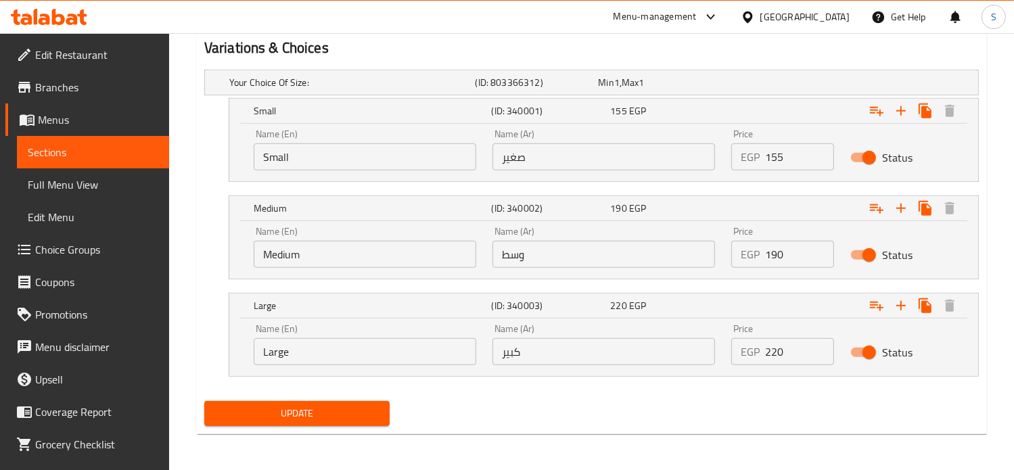
click at [771, 348] on input "220" at bounding box center [800, 351] width 70 height 27
type input "260"
click at [204, 401] on button "Update" at bounding box center [296, 413] width 185 height 25
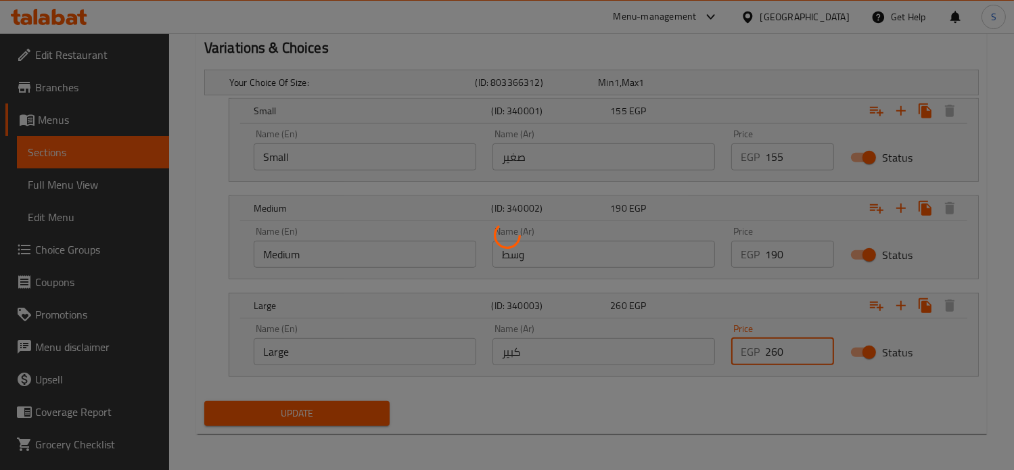
scroll to position [0, 0]
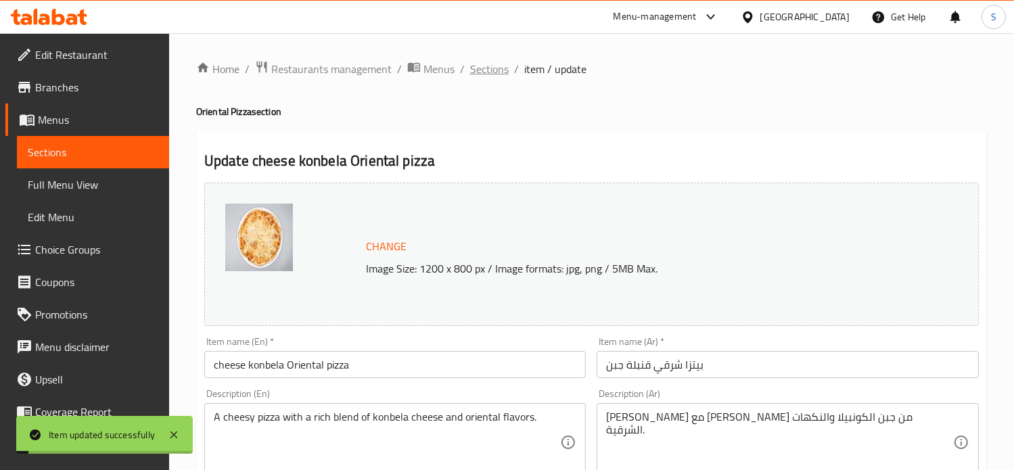
click at [481, 72] on span "Sections" at bounding box center [489, 69] width 39 height 16
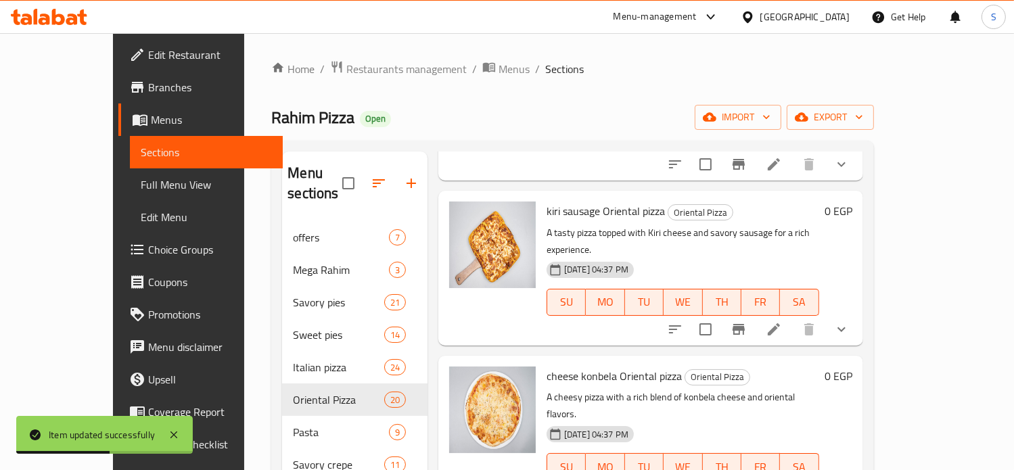
scroll to position [2343, 0]
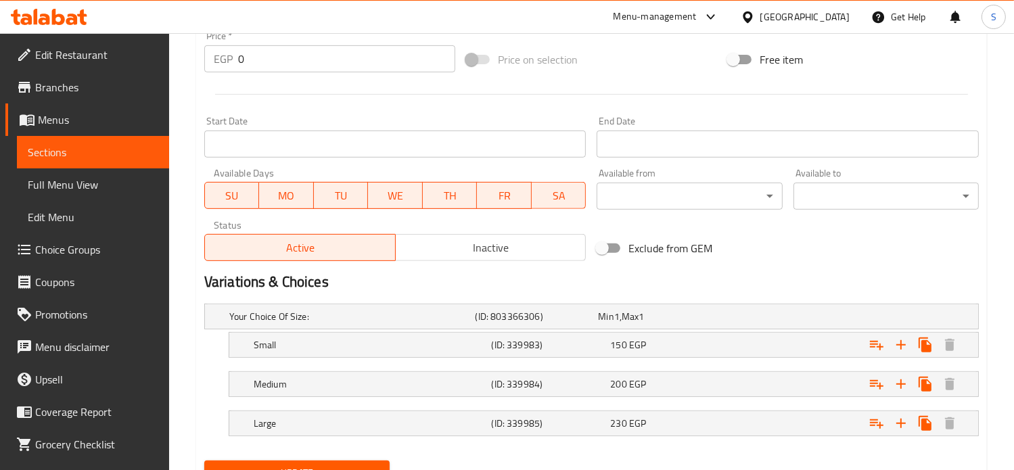
scroll to position [573, 0]
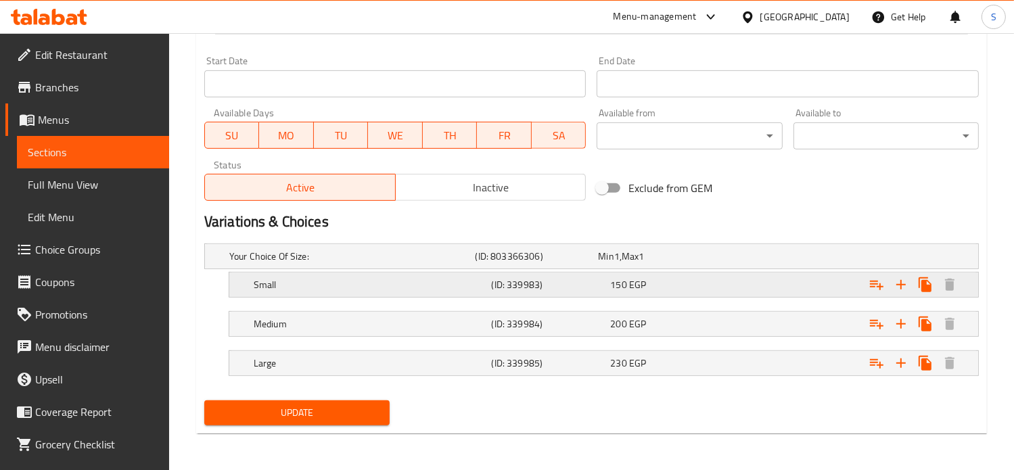
click at [684, 263] on div "150 EGP" at bounding box center [657, 257] width 118 height 14
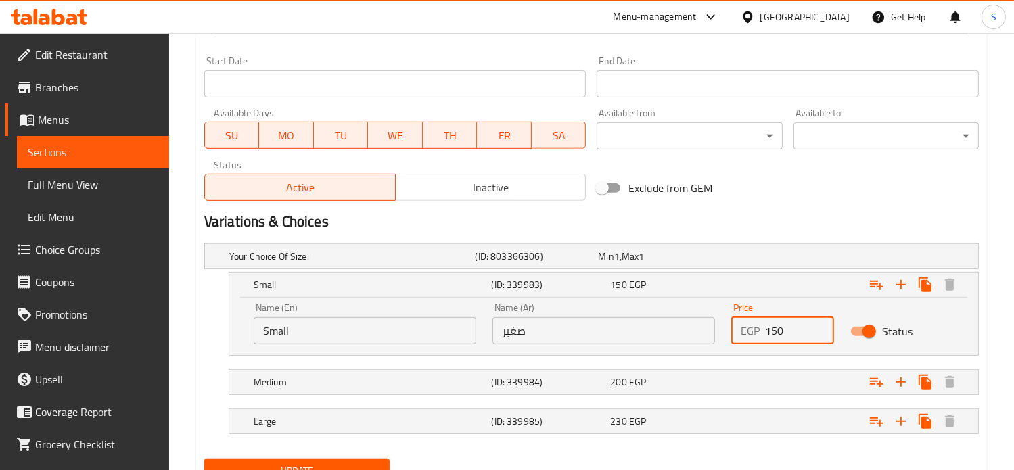
click at [772, 329] on input "150" at bounding box center [800, 330] width 70 height 27
type input "195"
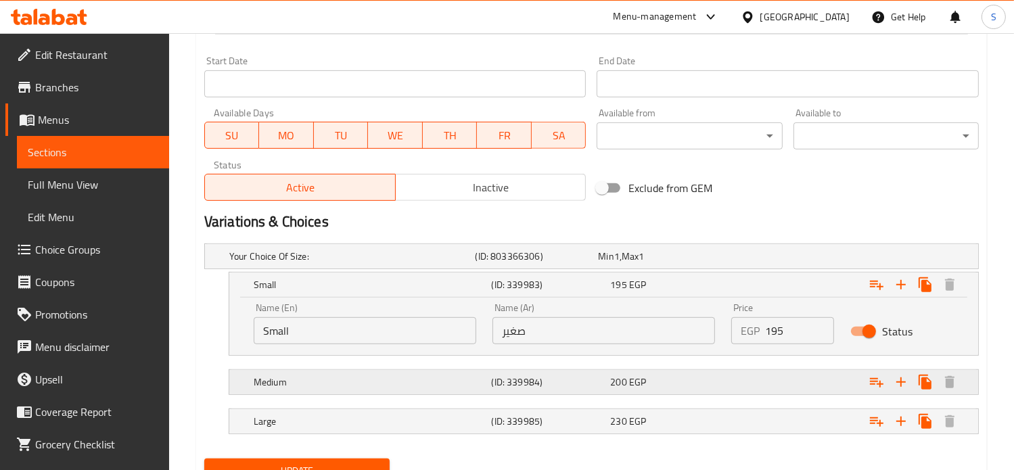
click at [768, 367] on div "Your Choice Of Size: (ID: 803366306) Min 1 , Max 1 Name (En) Your Choice Of Siz…" at bounding box center [591, 345] width 785 height 215
click at [768, 259] on div "Expand" at bounding box center [841, 256] width 246 height 5
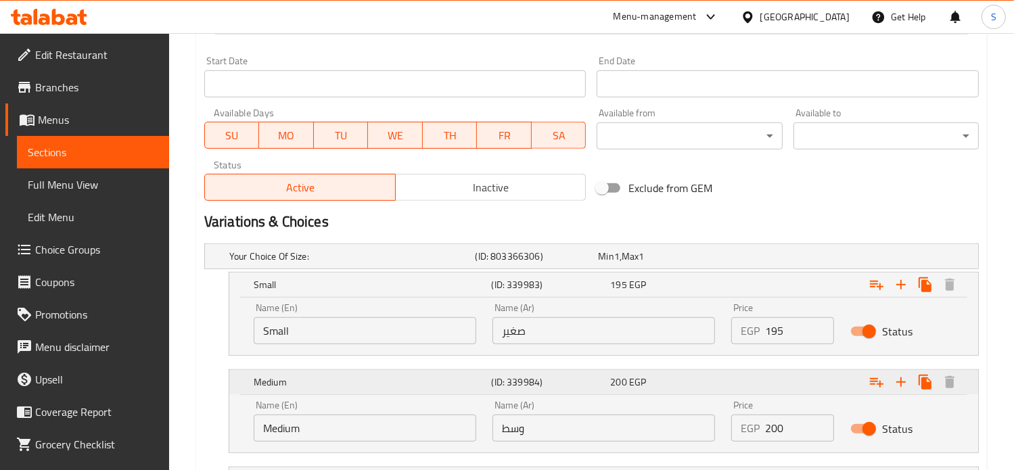
scroll to position [674, 0]
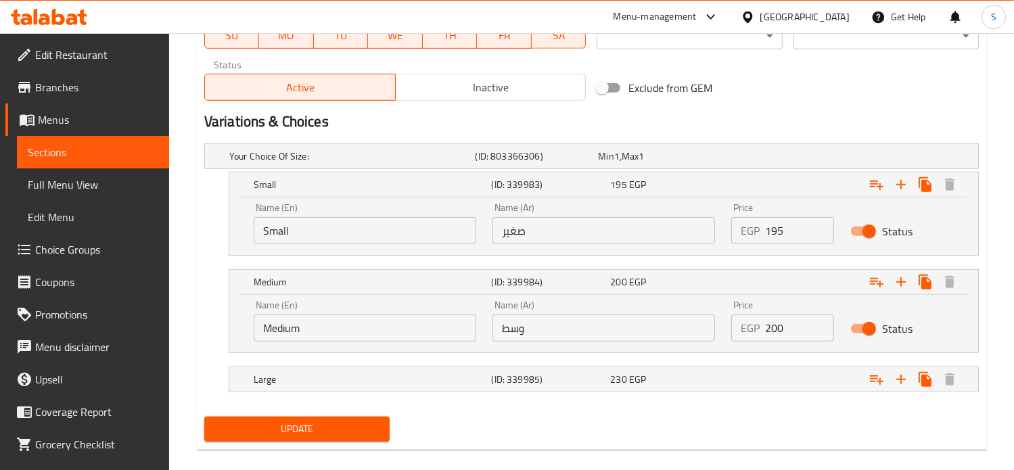
click at [773, 327] on input "200" at bounding box center [800, 327] width 70 height 27
type input "240"
click at [774, 159] on div "Expand" at bounding box center [841, 156] width 246 height 5
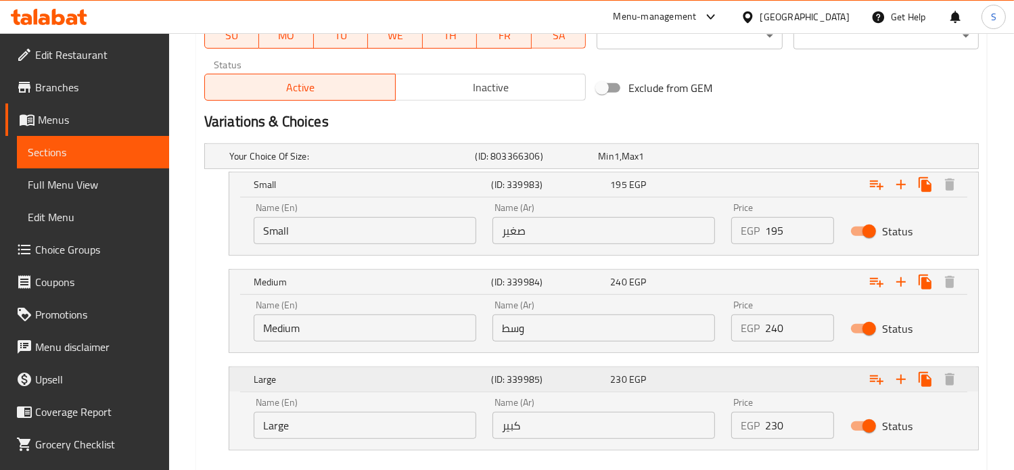
scroll to position [747, 0]
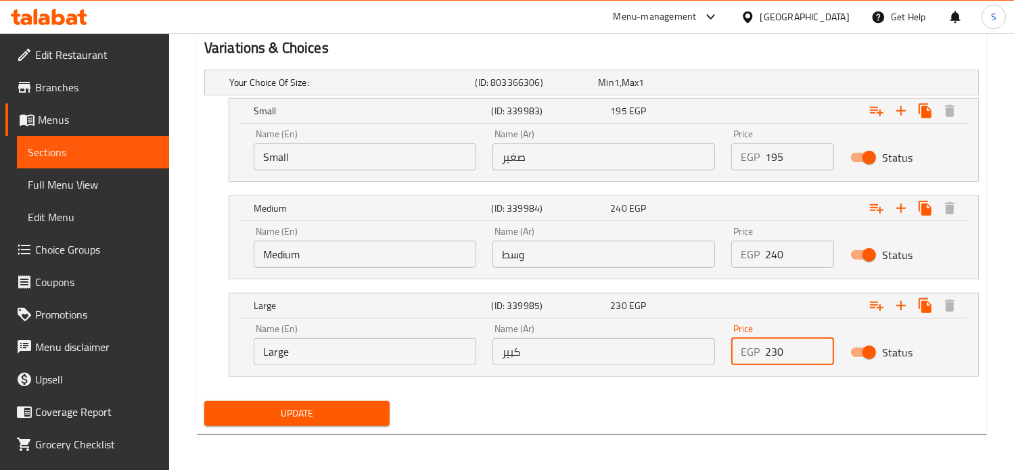
click at [772, 350] on input "230" at bounding box center [800, 351] width 70 height 27
type input "260"
click at [204, 401] on button "Update" at bounding box center [296, 413] width 185 height 25
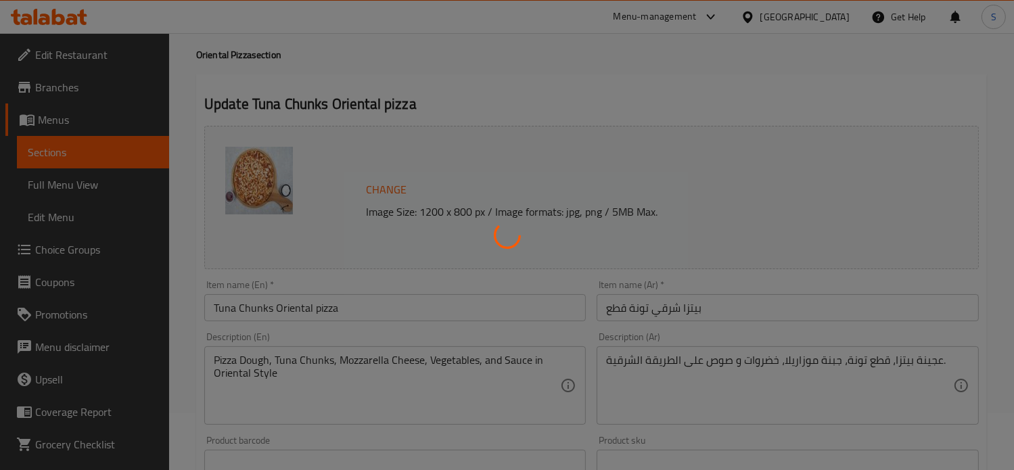
scroll to position [0, 0]
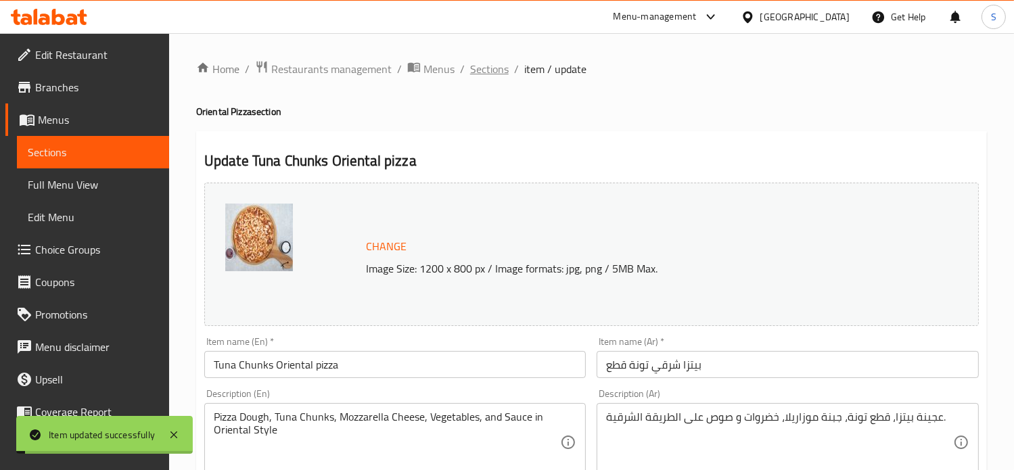
click at [479, 69] on span "Sections" at bounding box center [489, 69] width 39 height 16
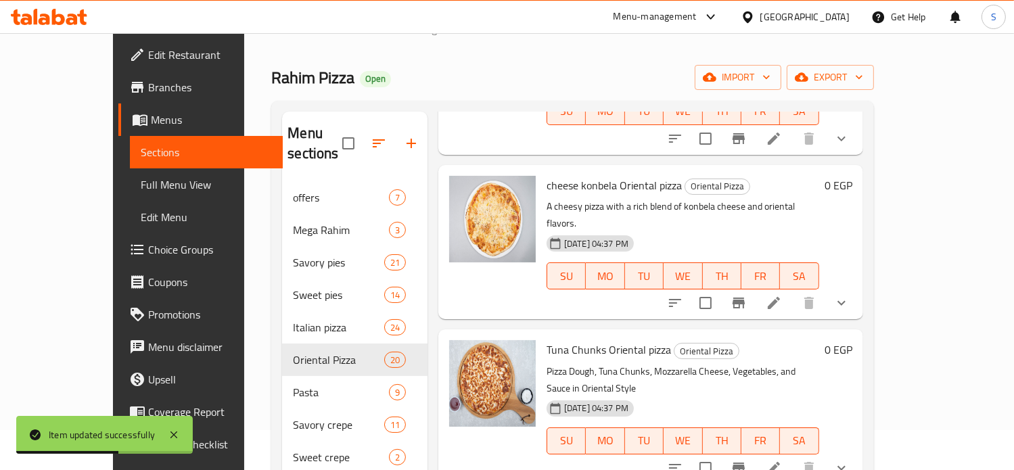
scroll to position [115, 0]
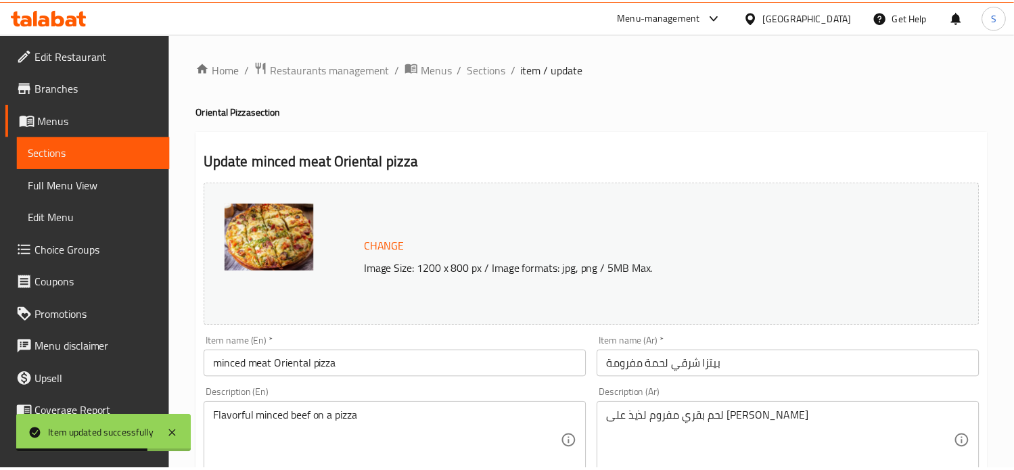
scroll to position [573, 0]
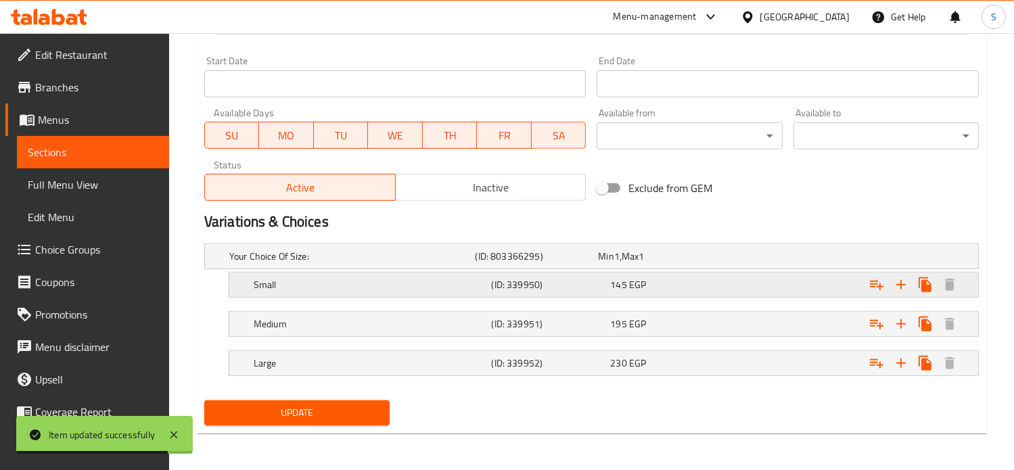
click at [713, 263] on div "145 EGP" at bounding box center [657, 257] width 118 height 14
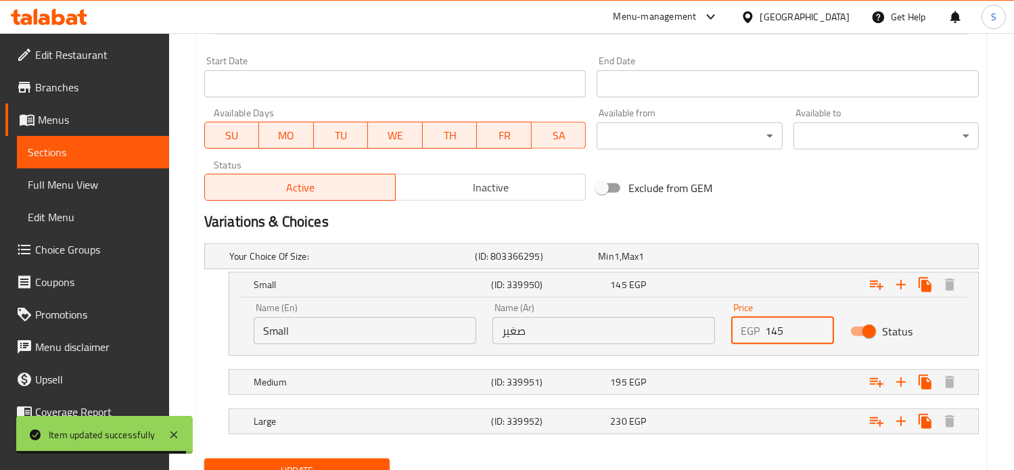
click at [765, 333] on input "145" at bounding box center [800, 330] width 70 height 27
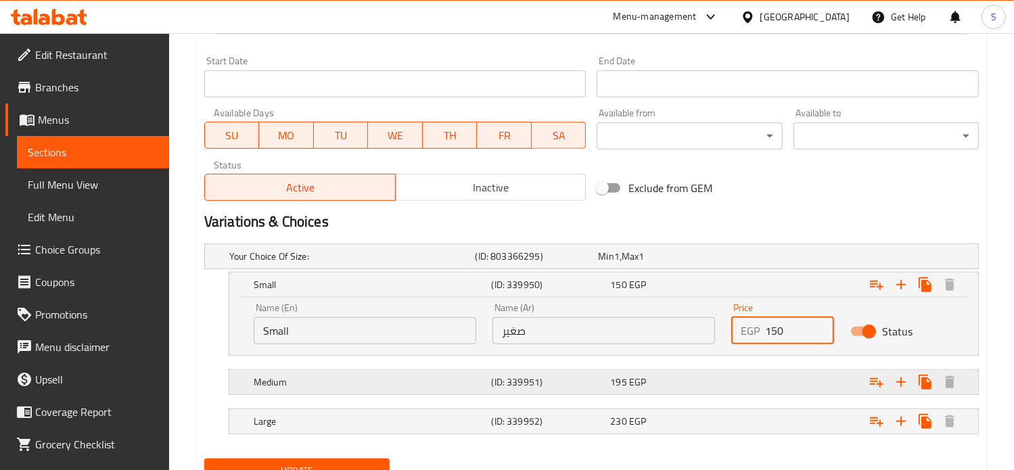
type input "150"
click at [760, 259] on div "Expand" at bounding box center [841, 256] width 246 height 5
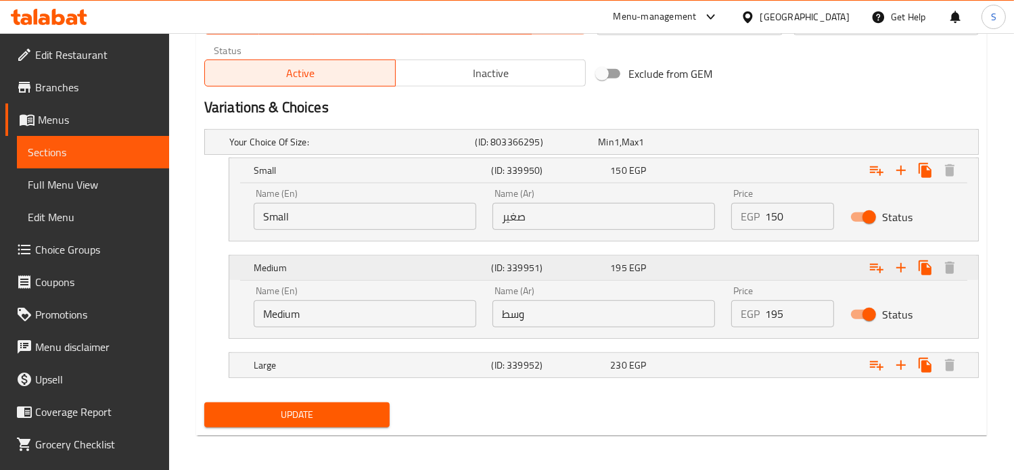
scroll to position [690, 0]
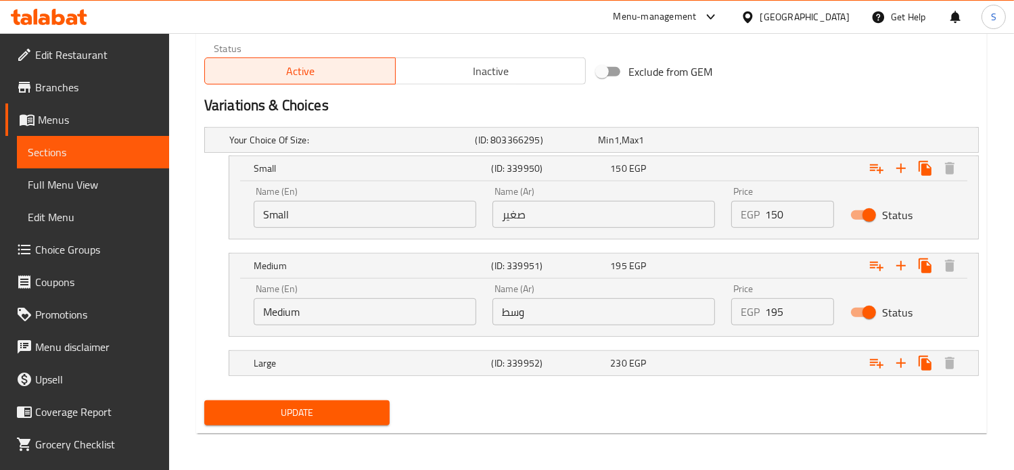
click at [772, 312] on input "195" at bounding box center [800, 311] width 70 height 27
type input "210"
click at [766, 143] on div "Expand" at bounding box center [841, 139] width 246 height 5
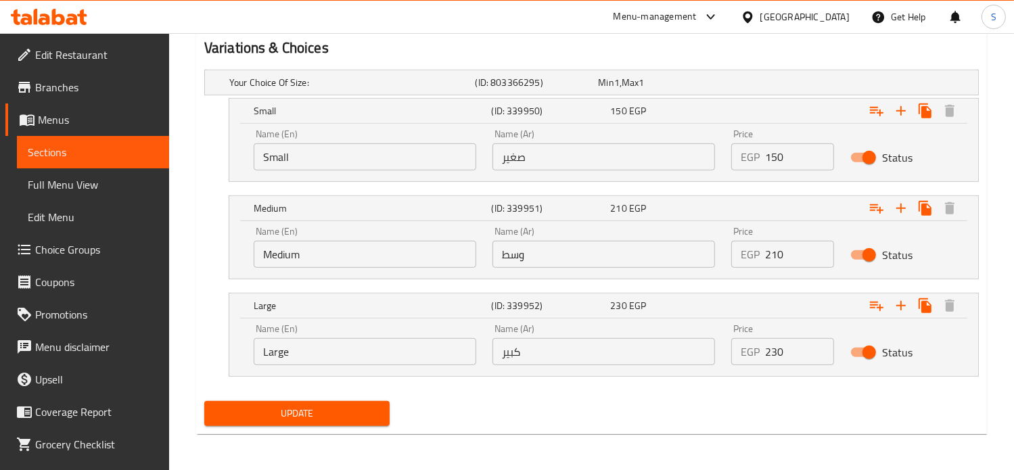
scroll to position [747, 0]
click at [778, 351] on input "230" at bounding box center [800, 352] width 70 height 27
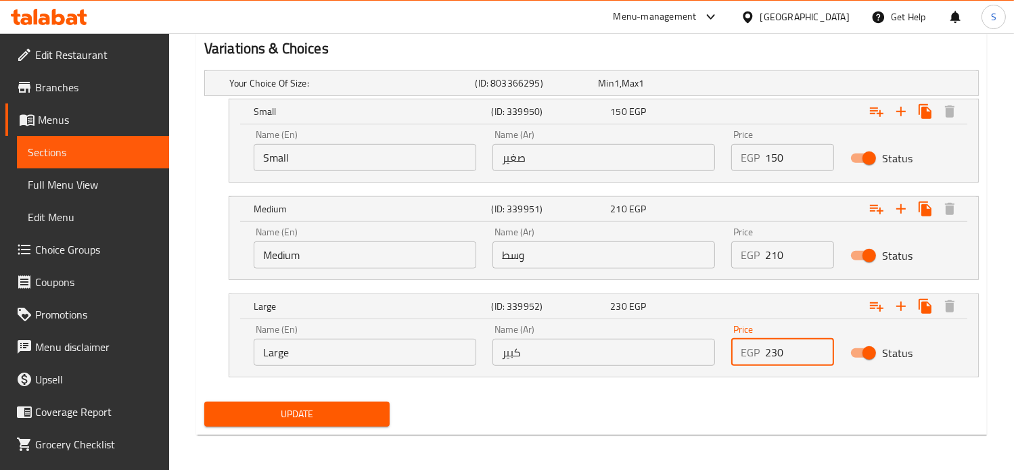
click at [778, 351] on input "230" at bounding box center [800, 352] width 70 height 27
type input "285"
click at [204, 402] on button "Update" at bounding box center [296, 414] width 185 height 25
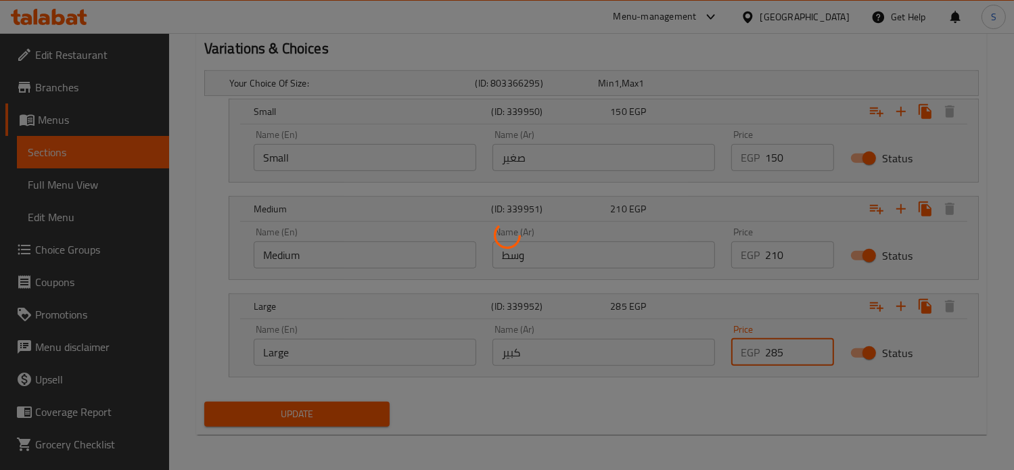
scroll to position [0, 0]
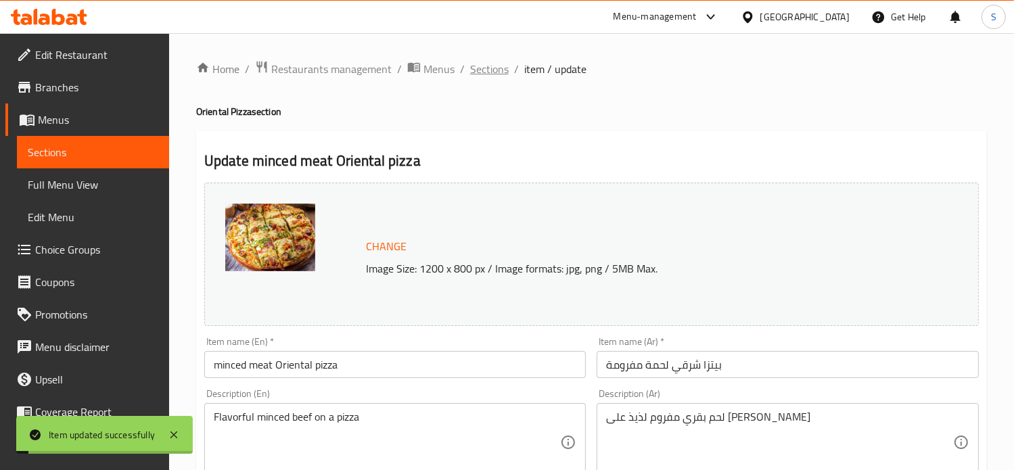
click at [487, 74] on span "Sections" at bounding box center [489, 69] width 39 height 16
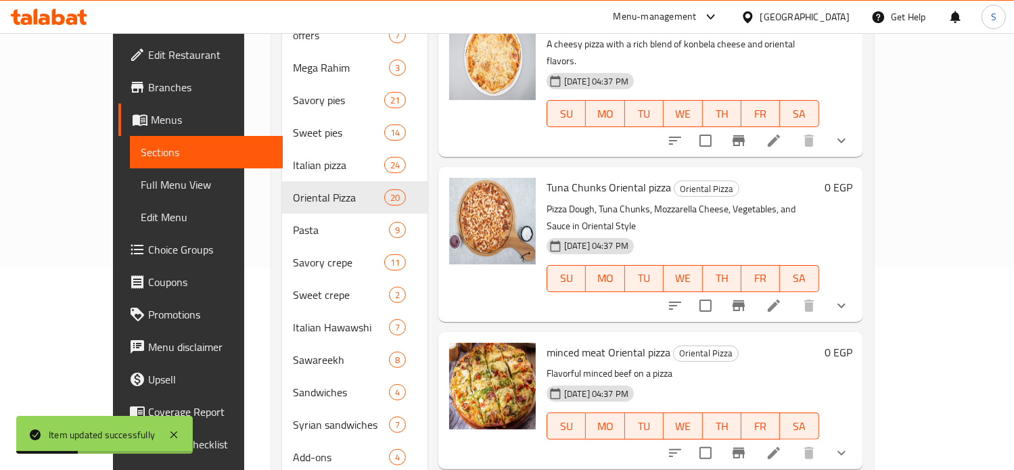
scroll to position [293, 0]
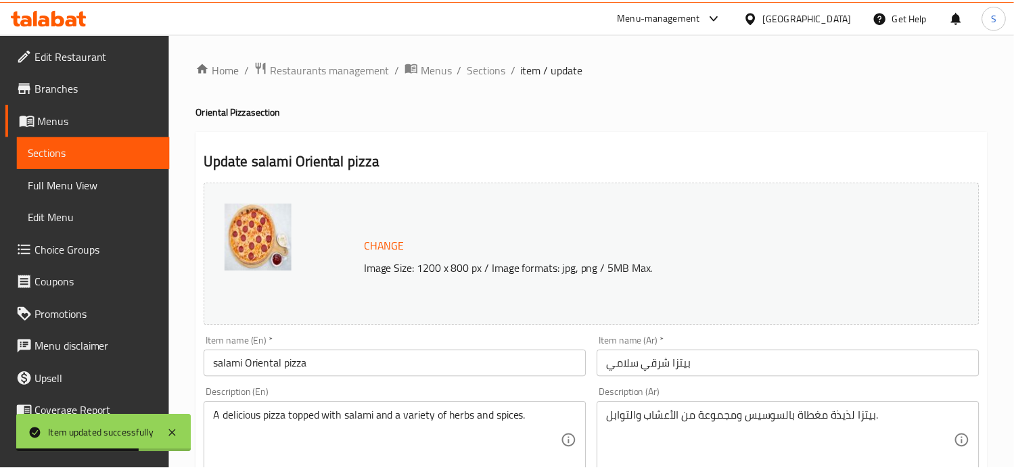
scroll to position [573, 0]
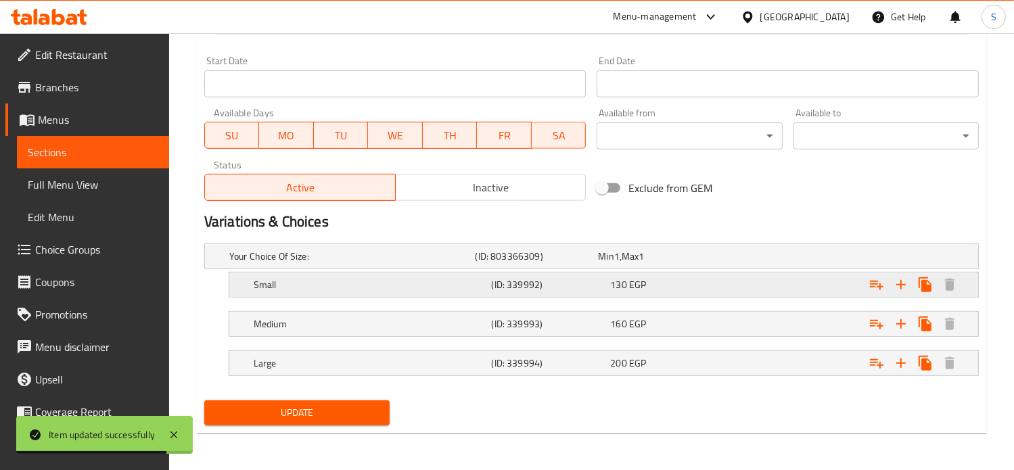
click at [695, 266] on div "130 EGP" at bounding box center [656, 256] width 123 height 19
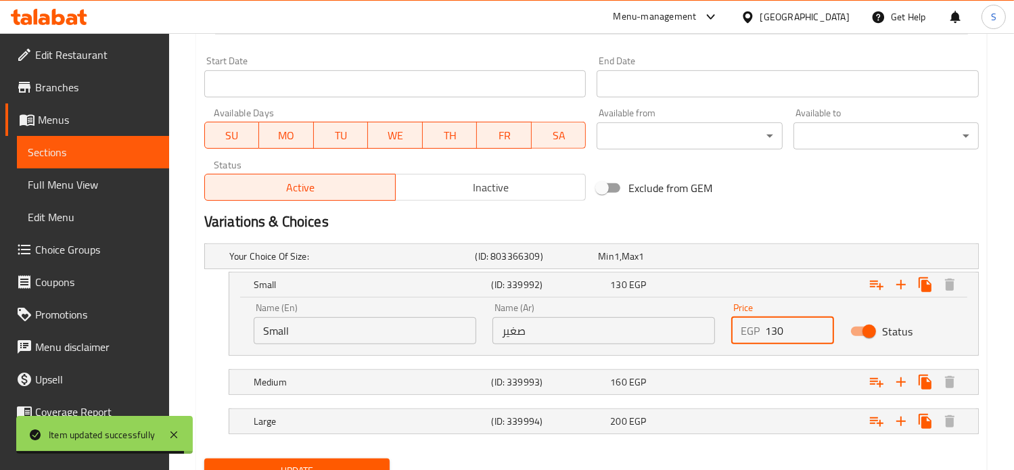
click at [768, 331] on input "130" at bounding box center [800, 330] width 70 height 27
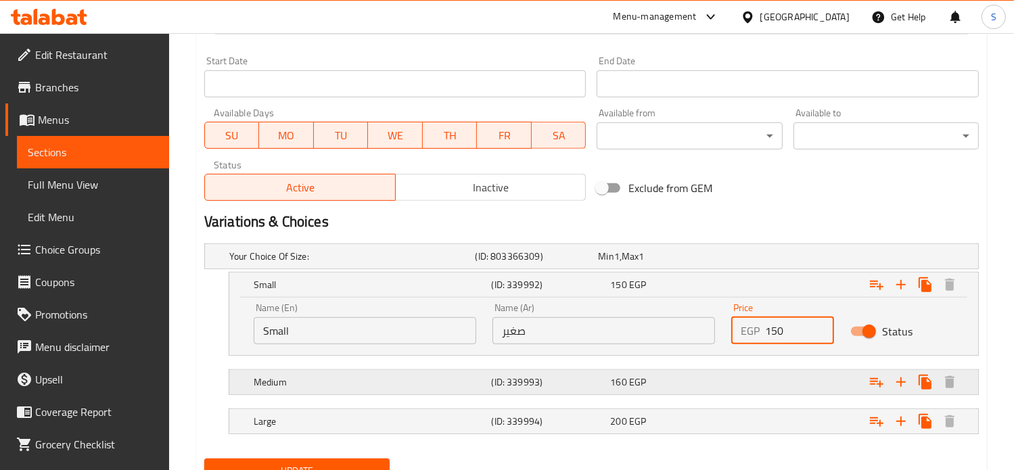
type input "150"
click at [741, 259] on div "Expand" at bounding box center [841, 256] width 246 height 5
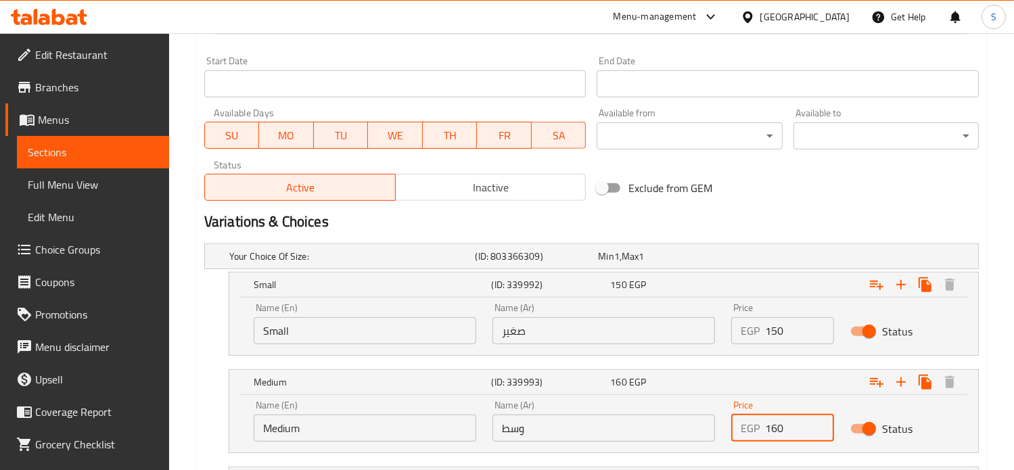
click at [766, 423] on input "160" at bounding box center [800, 428] width 70 height 27
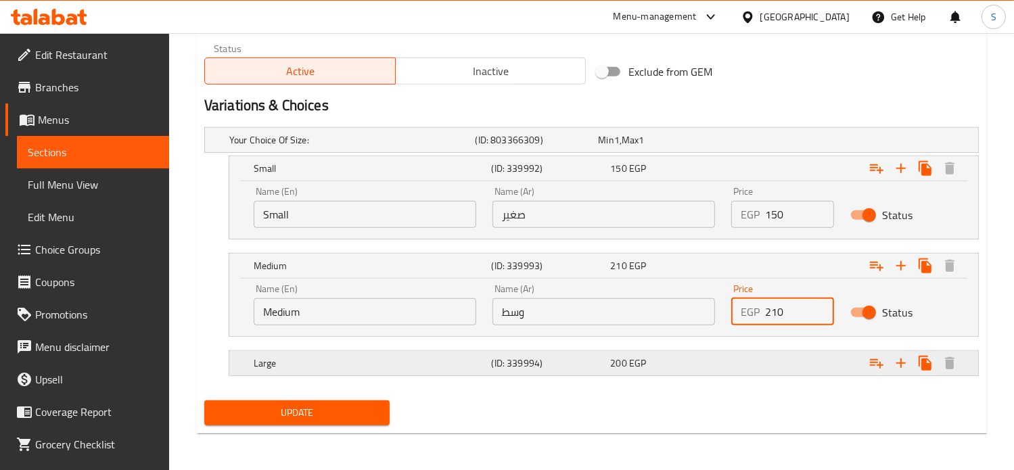
type input "210"
click at [763, 143] on div "Expand" at bounding box center [841, 139] width 246 height 5
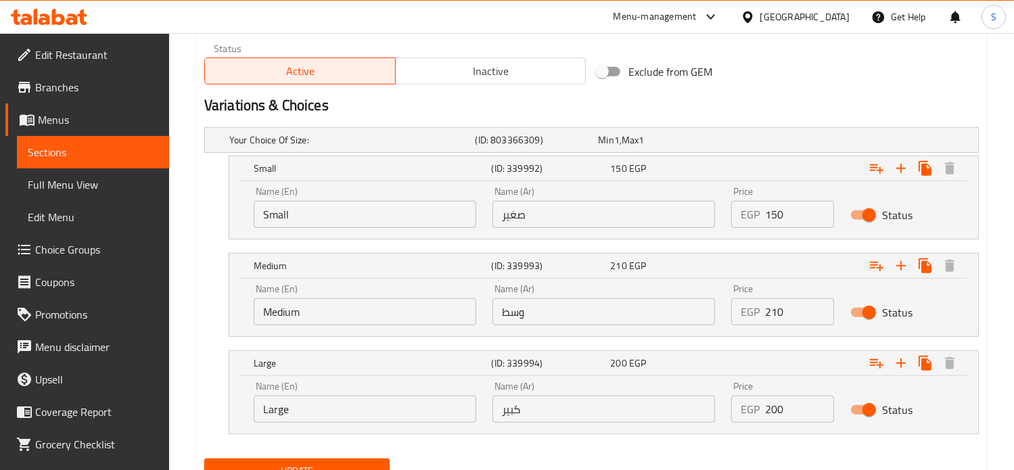
click at [770, 405] on input "200" at bounding box center [800, 409] width 70 height 27
type input "260"
click at [204, 458] on button "Update" at bounding box center [296, 470] width 185 height 25
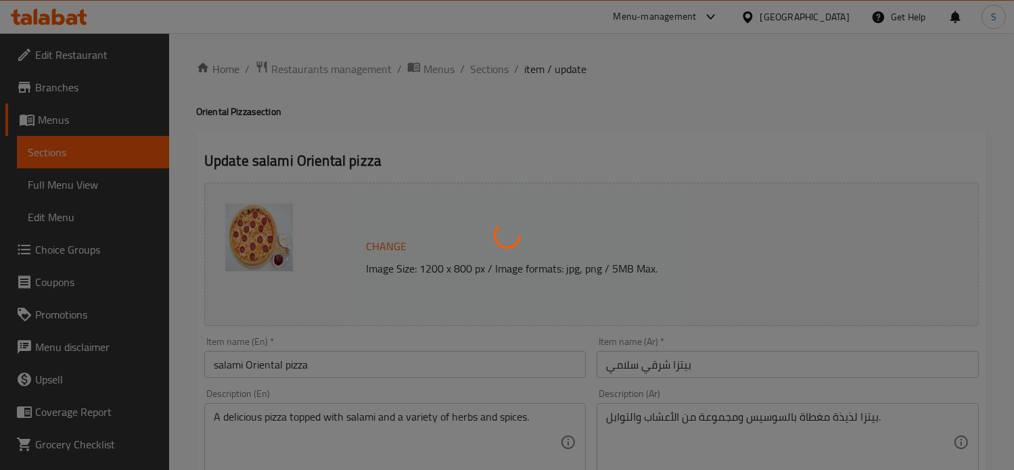
scroll to position [0, 0]
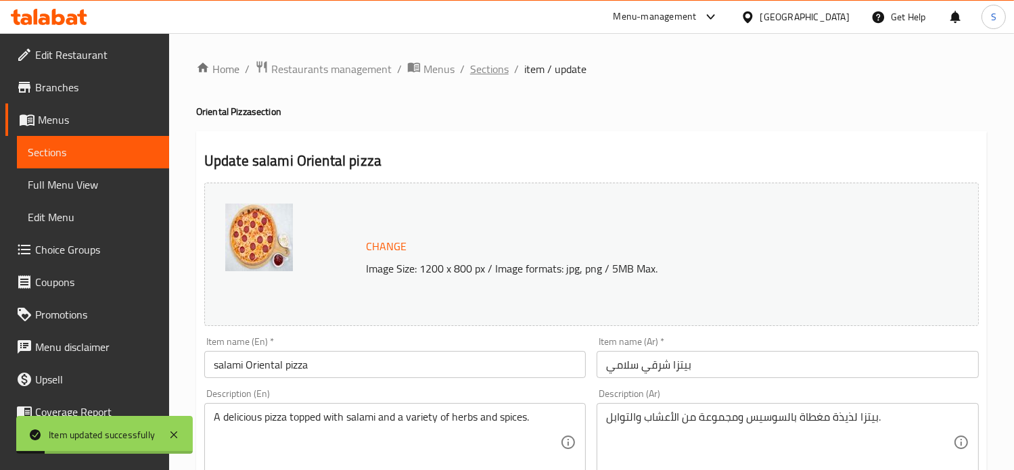
click at [489, 71] on span "Sections" at bounding box center [489, 69] width 39 height 16
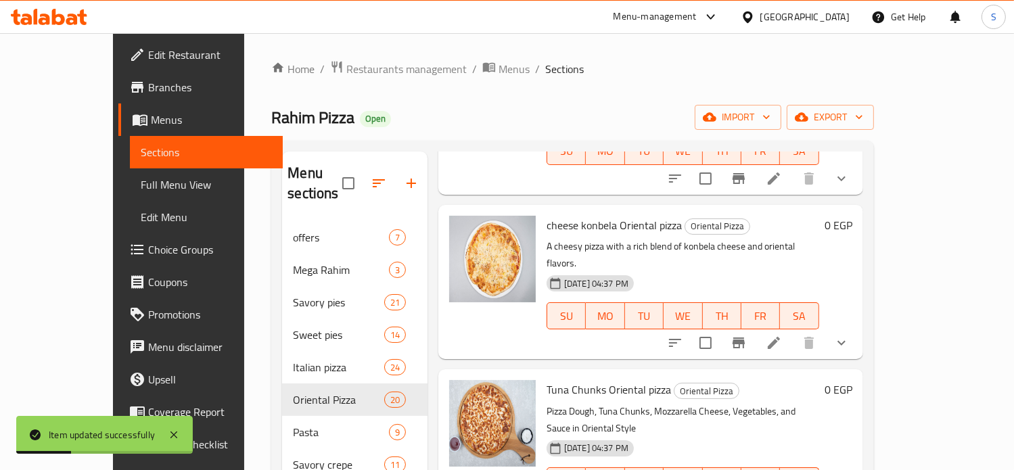
scroll to position [293, 0]
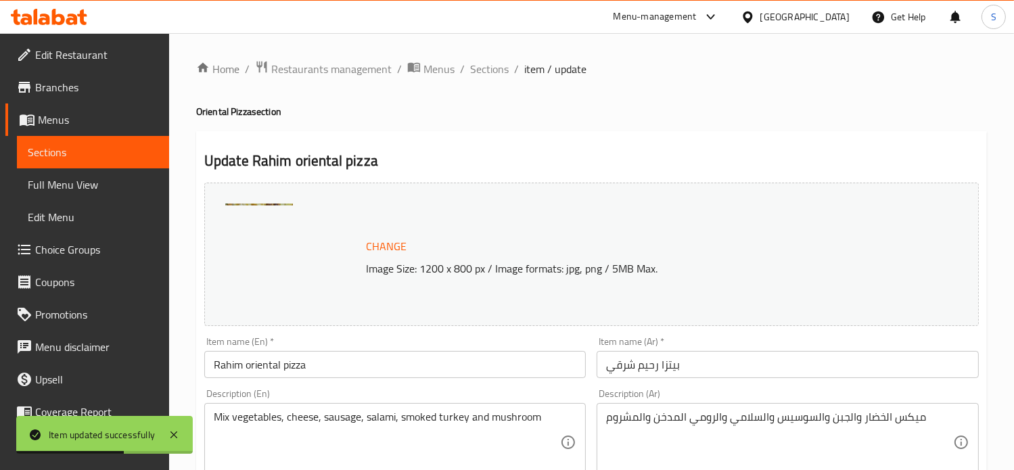
scroll to position [504, 0]
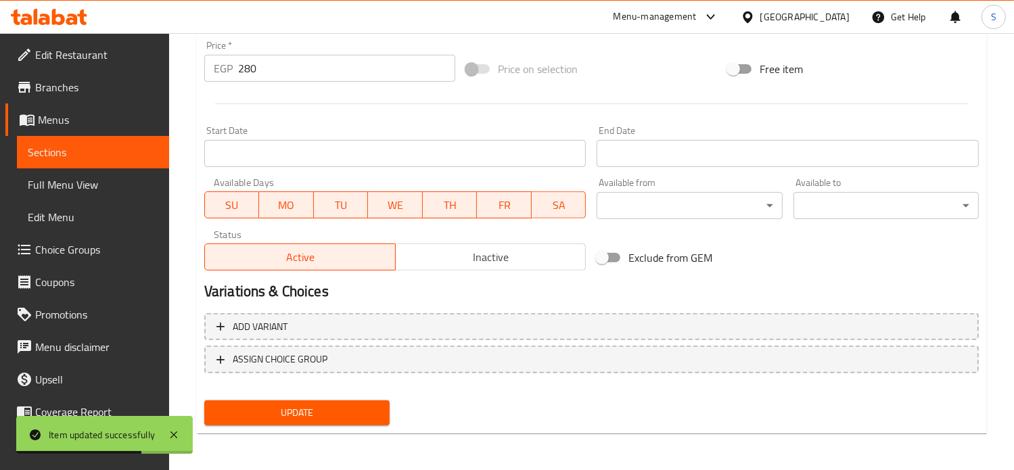
click at [245, 71] on input "280" at bounding box center [346, 68] width 217 height 27
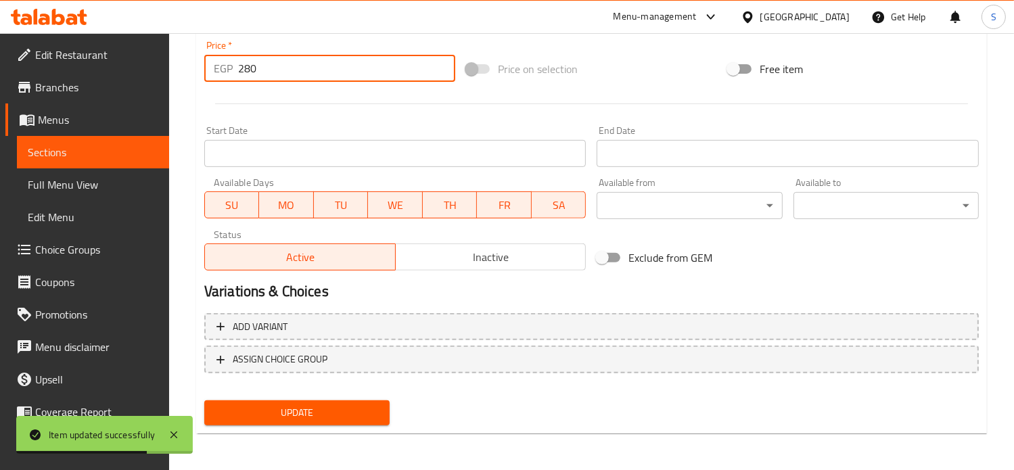
click at [245, 71] on input "280" at bounding box center [346, 68] width 217 height 27
type input "320"
click at [204, 400] on button "Update" at bounding box center [296, 412] width 185 height 25
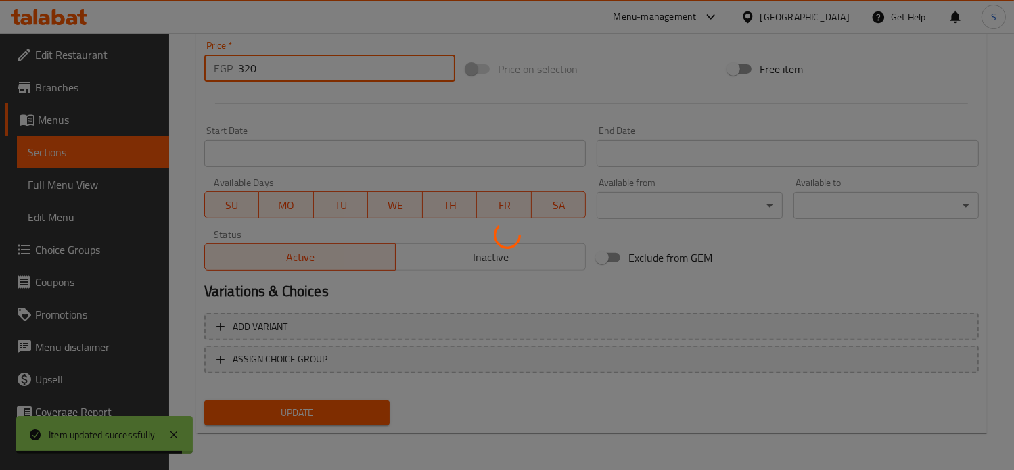
scroll to position [0, 0]
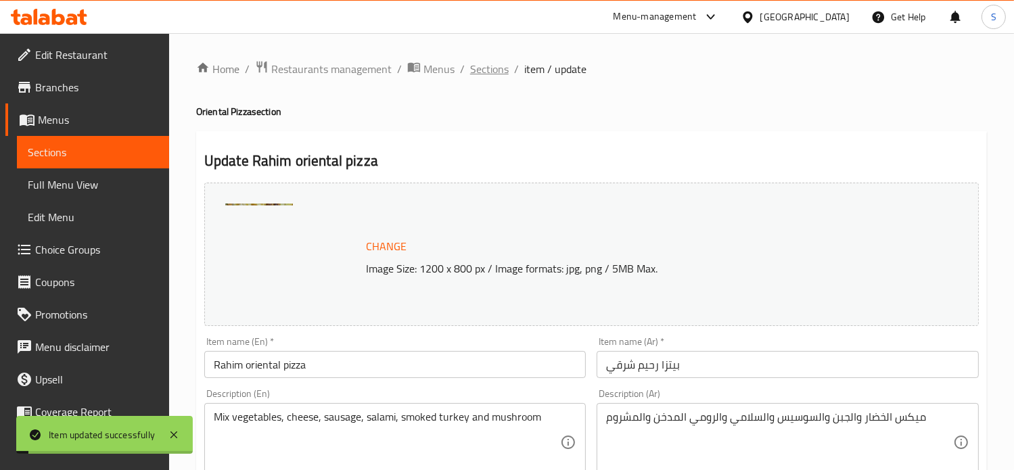
click at [488, 70] on span "Sections" at bounding box center [489, 69] width 39 height 16
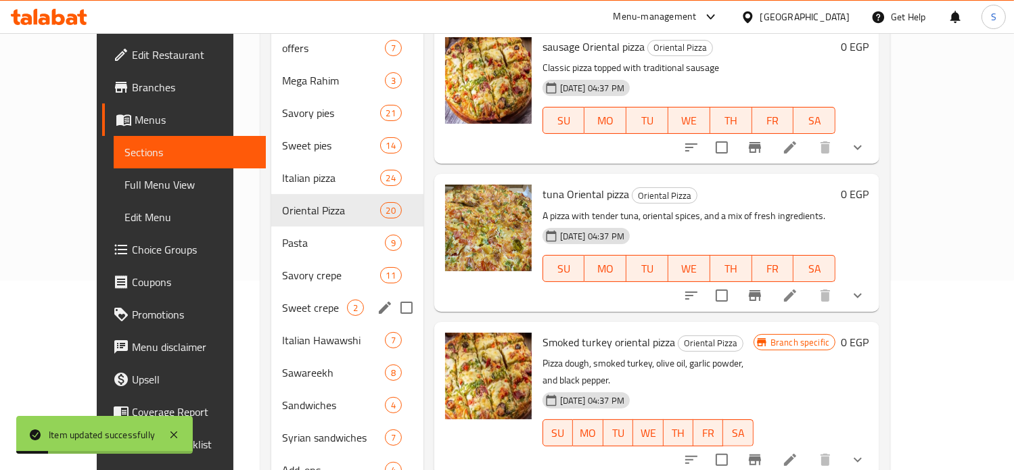
scroll to position [191, 0]
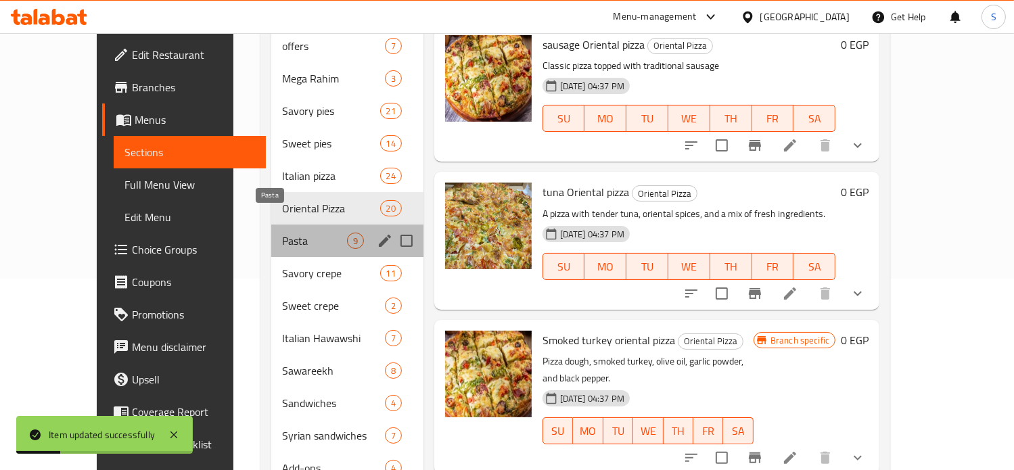
click at [284, 233] on span "Pasta" at bounding box center [314, 241] width 65 height 16
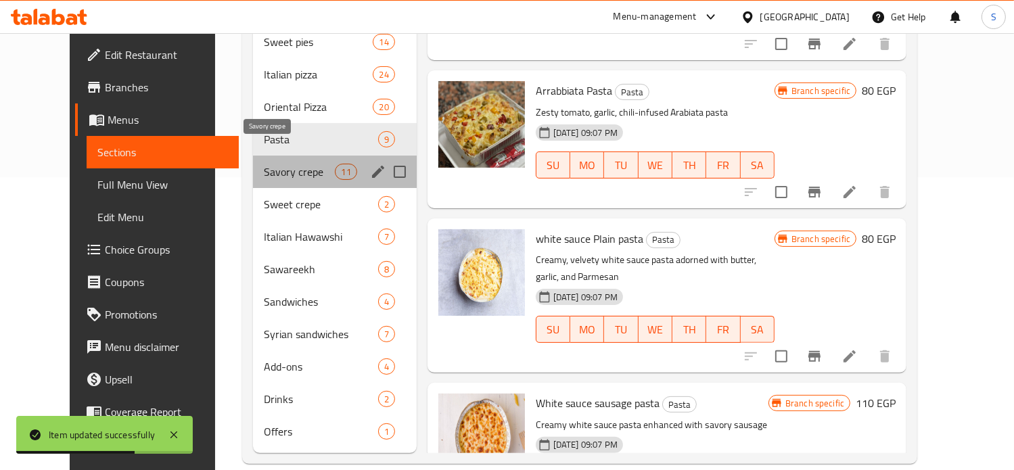
click at [270, 164] on span "Savory crepe" at bounding box center [299, 172] width 71 height 16
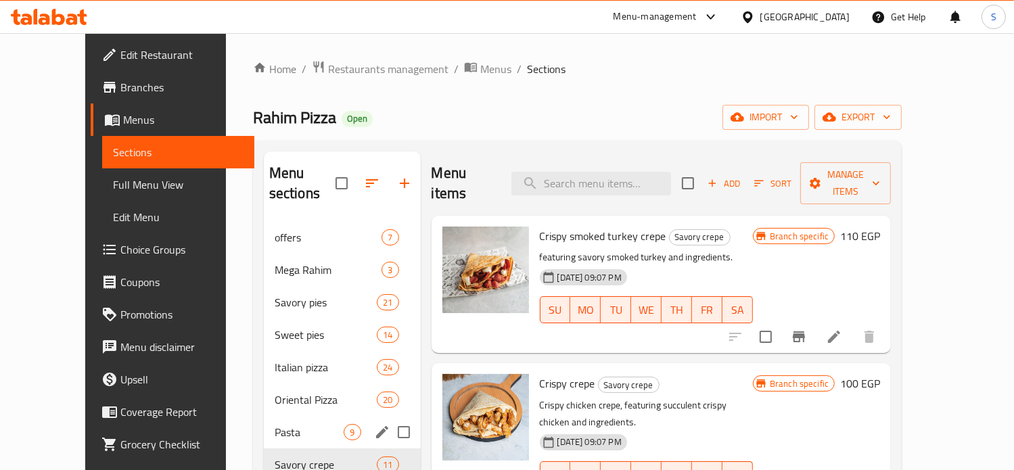
scroll to position [181, 0]
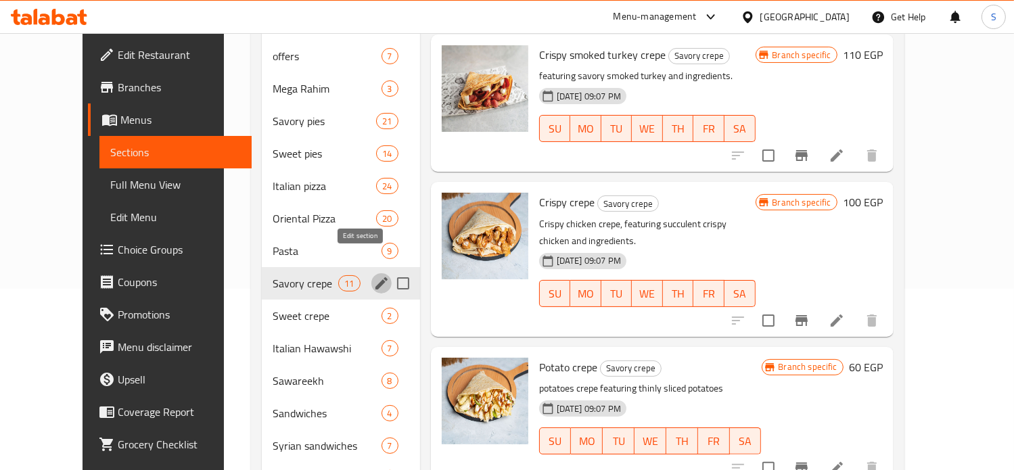
click at [373, 275] on icon "edit" at bounding box center [381, 283] width 16 height 16
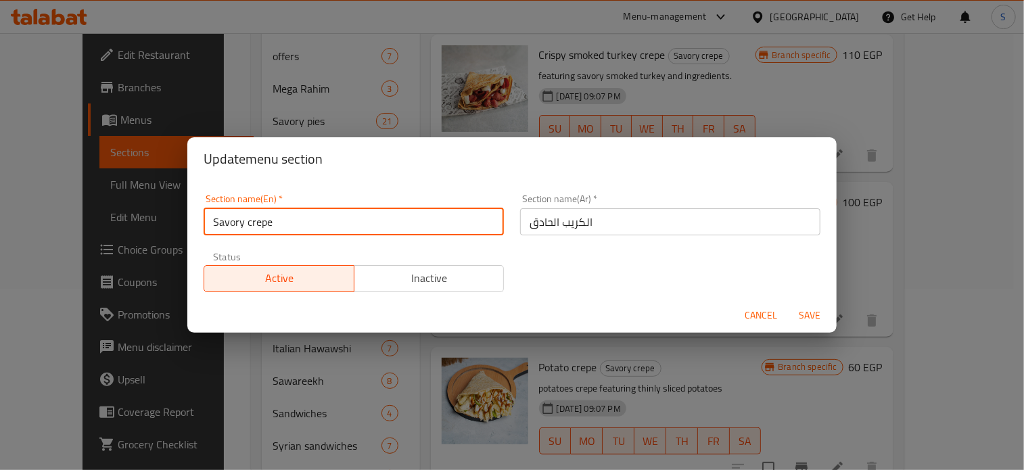
click at [281, 225] on input "Savory crepe" at bounding box center [354, 221] width 300 height 27
click at [755, 315] on span "Cancel" at bounding box center [761, 315] width 32 height 17
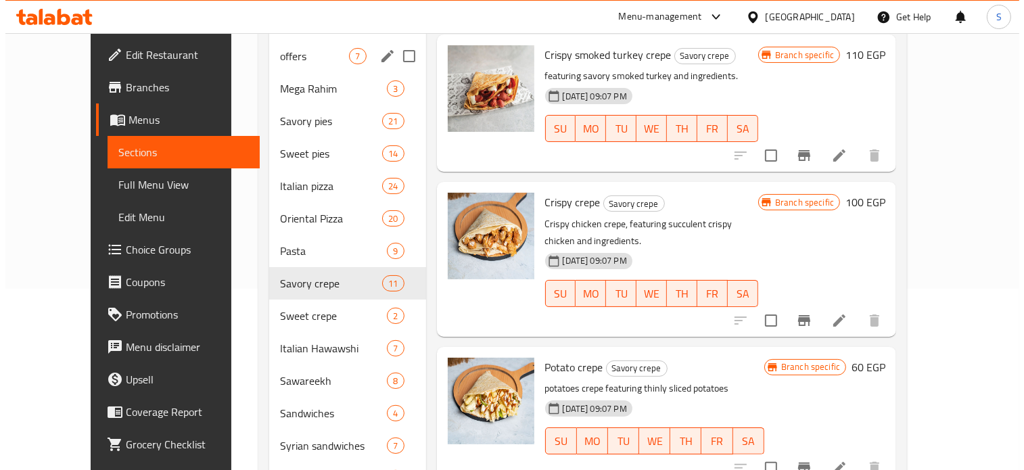
scroll to position [0, 0]
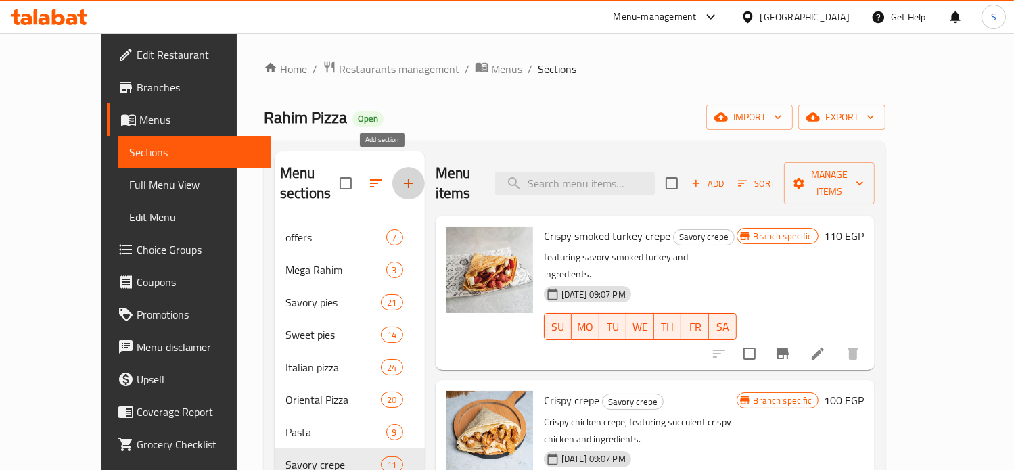
click at [400, 175] on icon "button" at bounding box center [408, 183] width 16 height 16
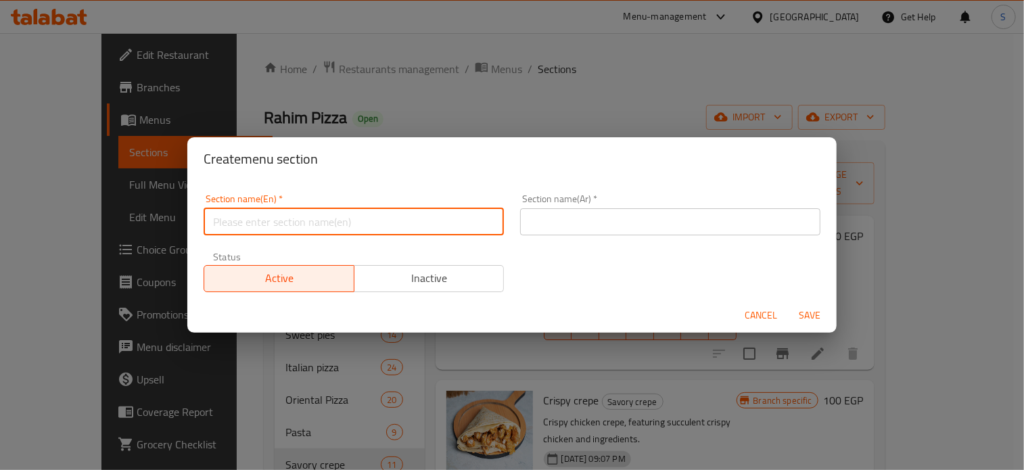
click at [377, 230] on input "text" at bounding box center [354, 221] width 300 height 27
paste input "Savory crepe"
type input "Savory crepe"
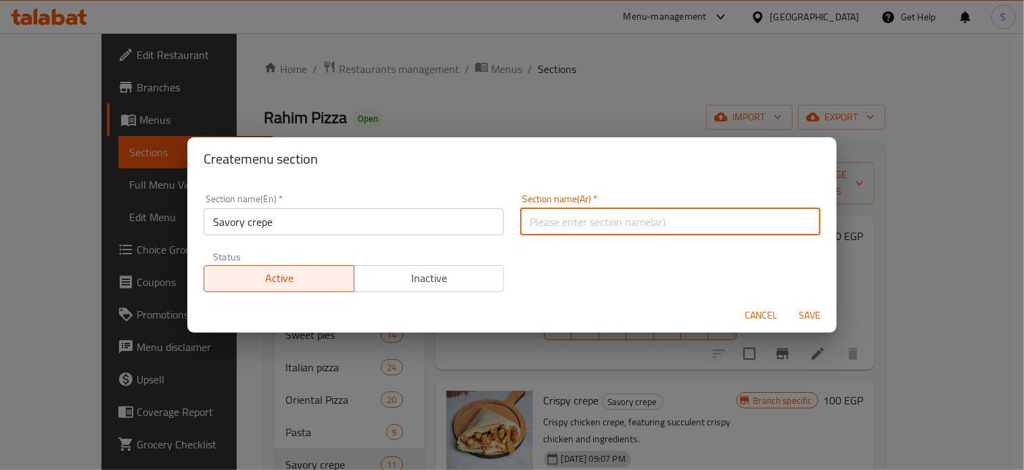
click at [559, 225] on input "text" at bounding box center [670, 221] width 300 height 27
type input "الكريب الحادق"
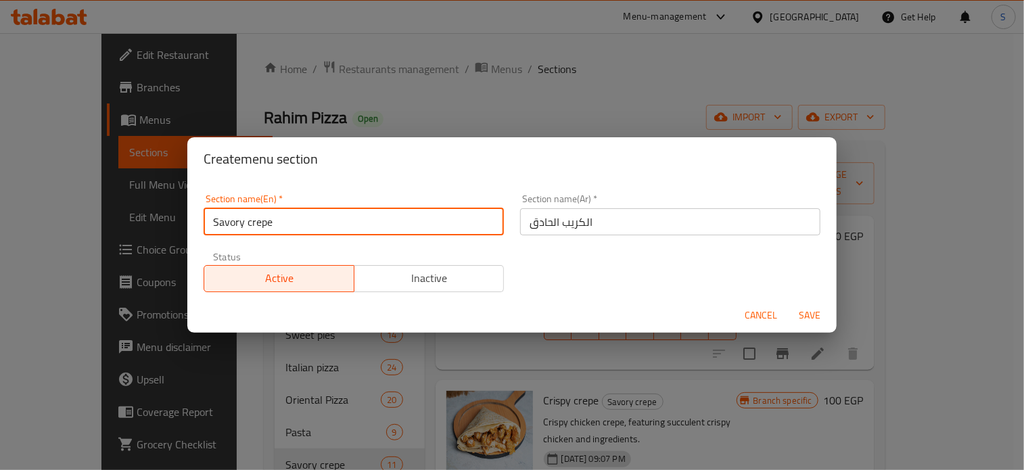
click at [357, 225] on input "Savory crepe" at bounding box center [354, 221] width 300 height 27
type input "Savory crepe 1"
click at [788, 303] on button "Save" at bounding box center [809, 315] width 43 height 25
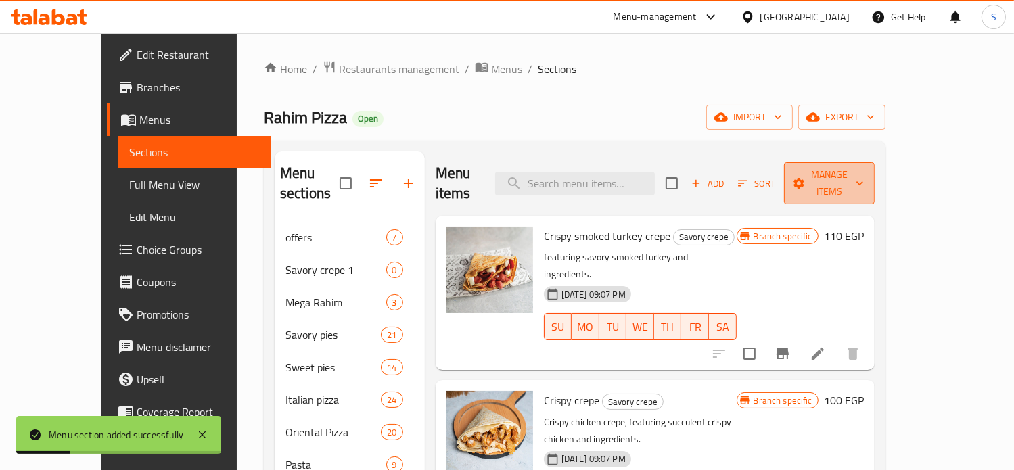
click at [864, 176] on span "Manage items" at bounding box center [829, 183] width 69 height 34
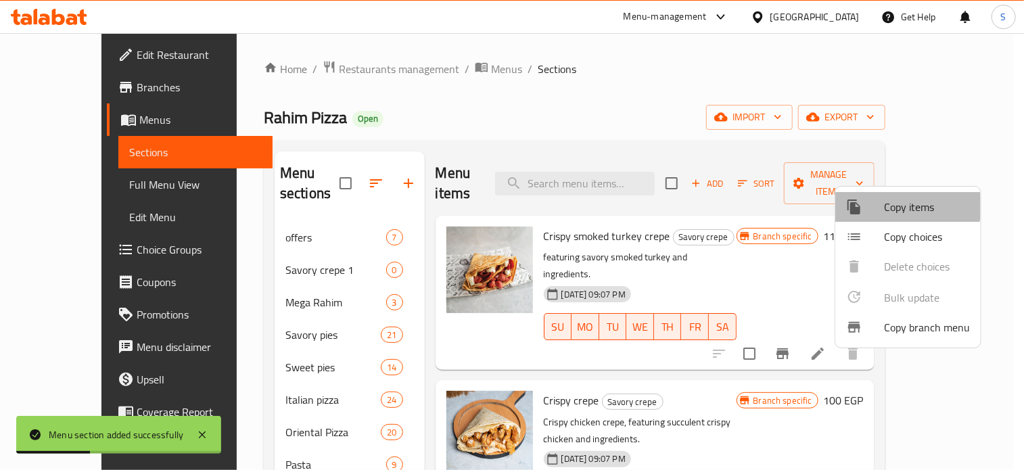
click at [893, 206] on span "Copy items" at bounding box center [927, 207] width 86 height 16
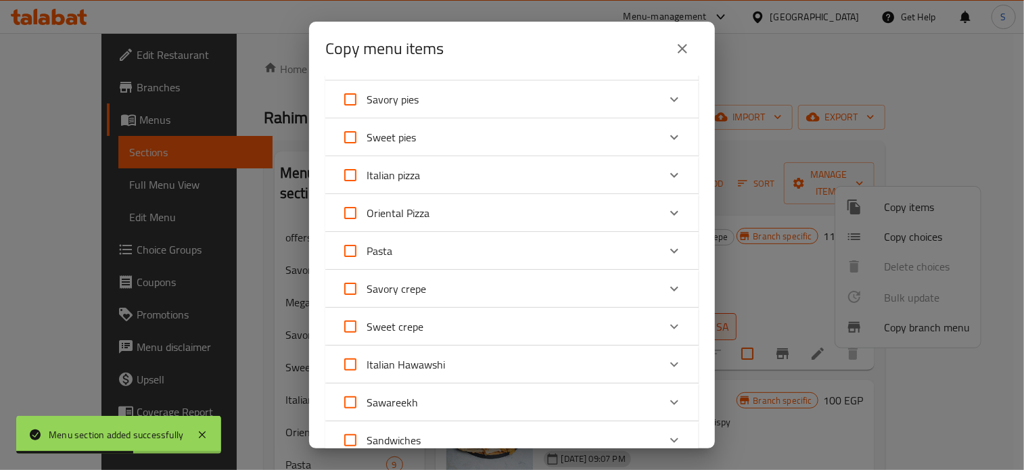
scroll to position [118, 0]
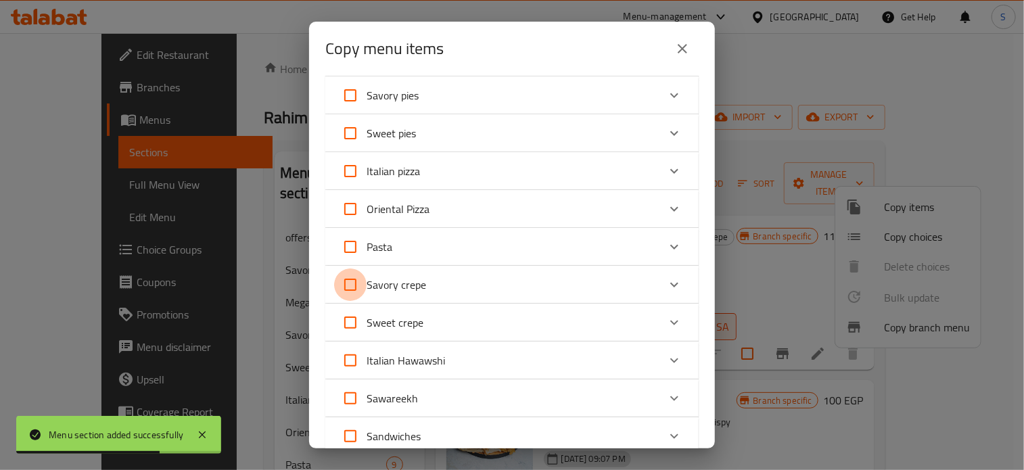
click at [352, 286] on input "Savory crepe" at bounding box center [350, 284] width 32 height 32
checkbox input "true"
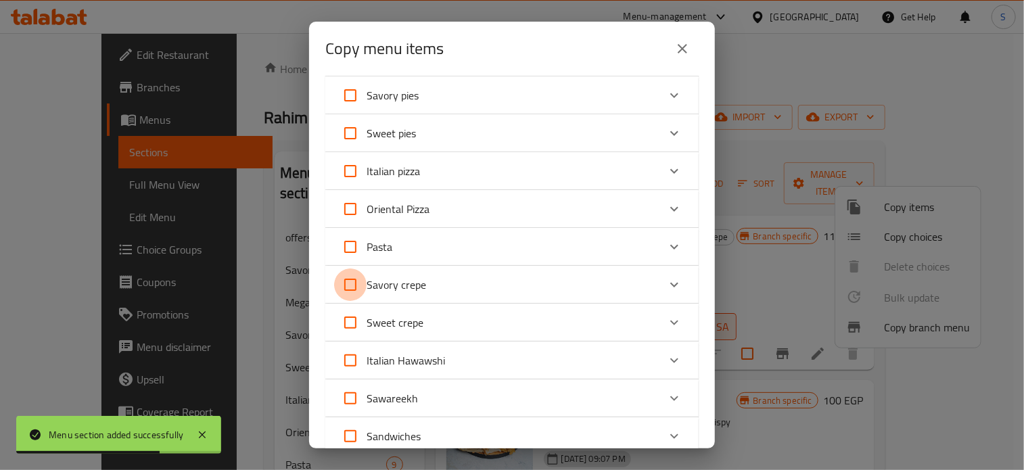
checkbox input "true"
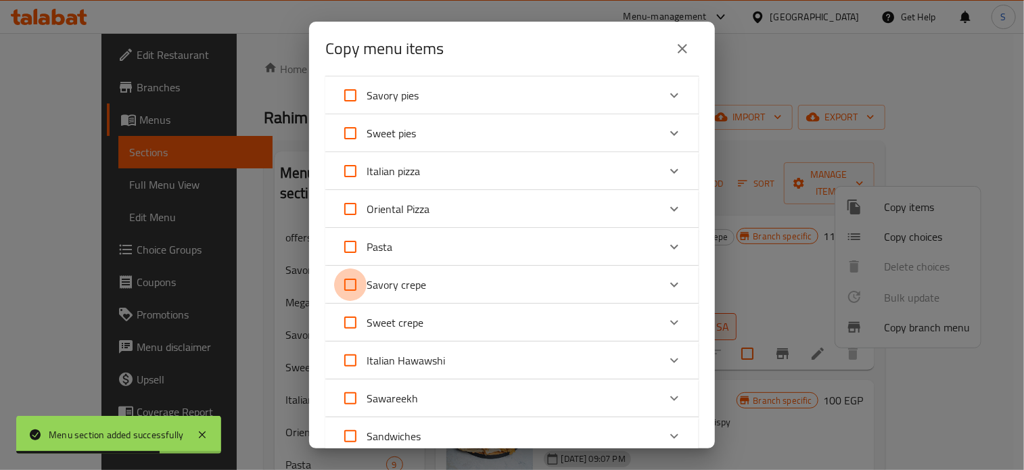
checkbox input "true"
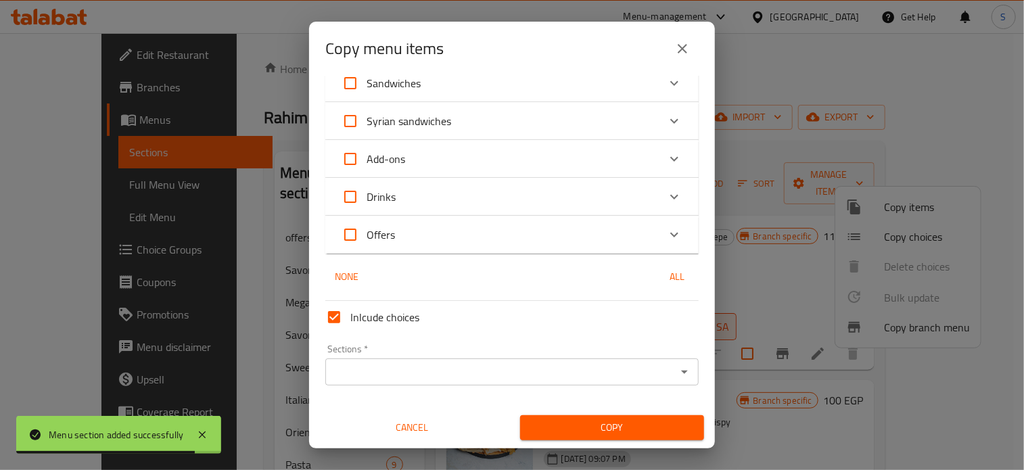
click at [413, 371] on input "Sections   *" at bounding box center [500, 371] width 343 height 19
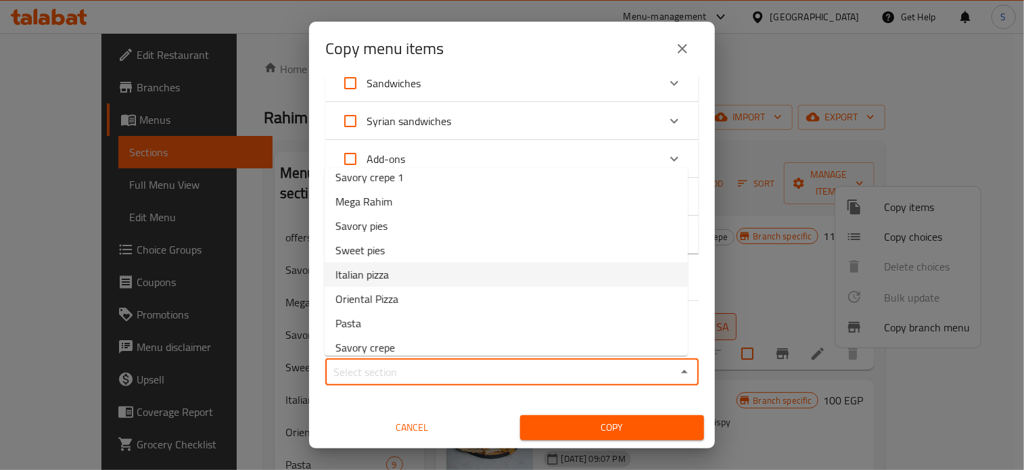
scroll to position [0, 0]
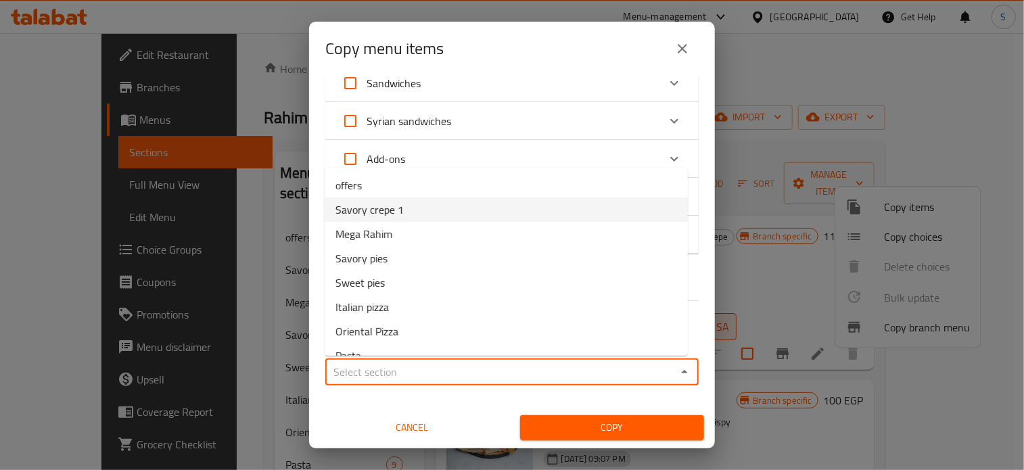
click at [375, 216] on span "Savory crepe 1" at bounding box center [369, 210] width 68 height 16
type input "Savory crepe 1"
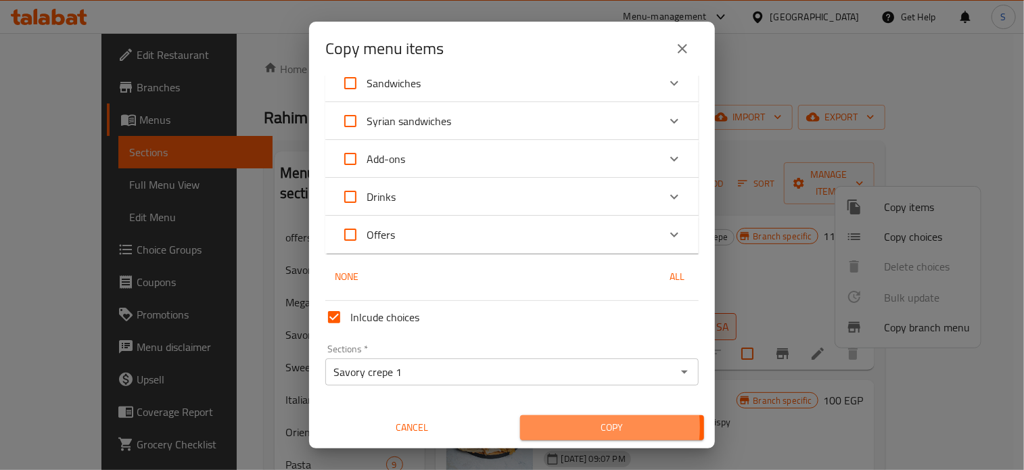
click at [565, 427] on span "Copy" at bounding box center [612, 427] width 162 height 17
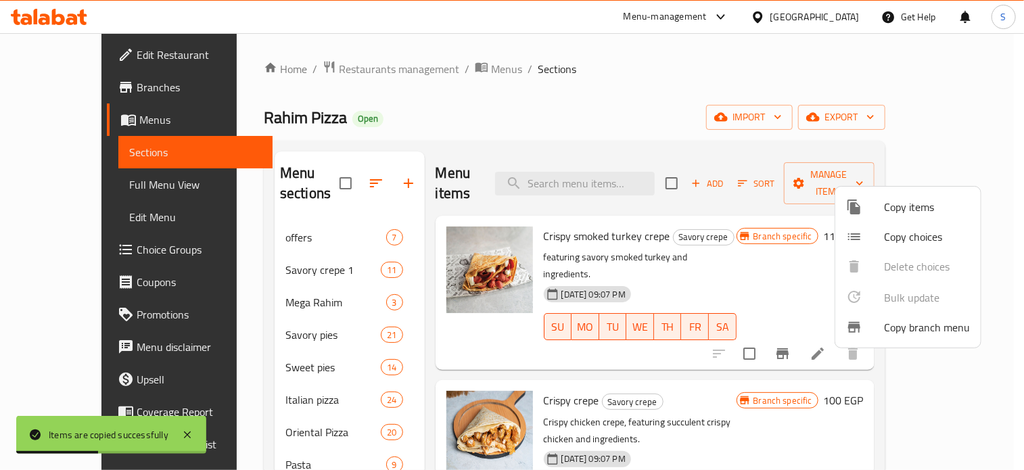
click at [740, 239] on div at bounding box center [512, 235] width 1024 height 470
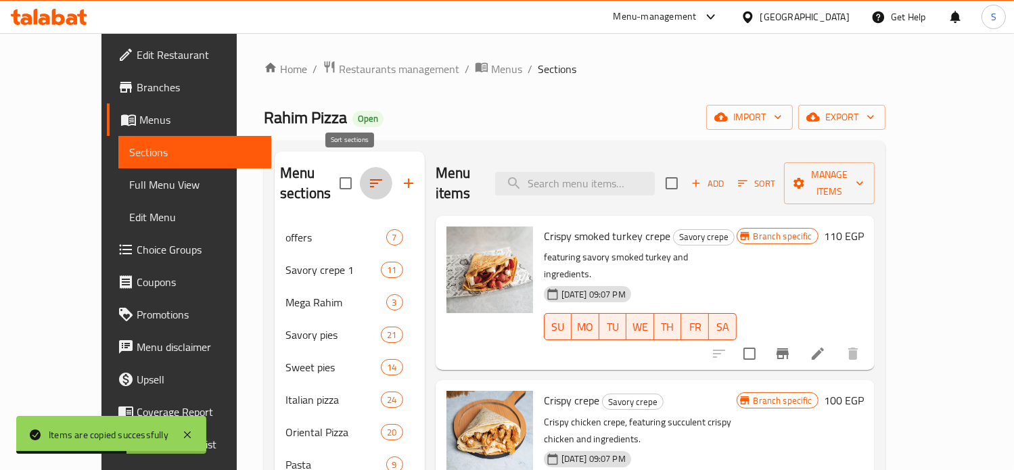
click at [368, 176] on icon "button" at bounding box center [376, 183] width 16 height 16
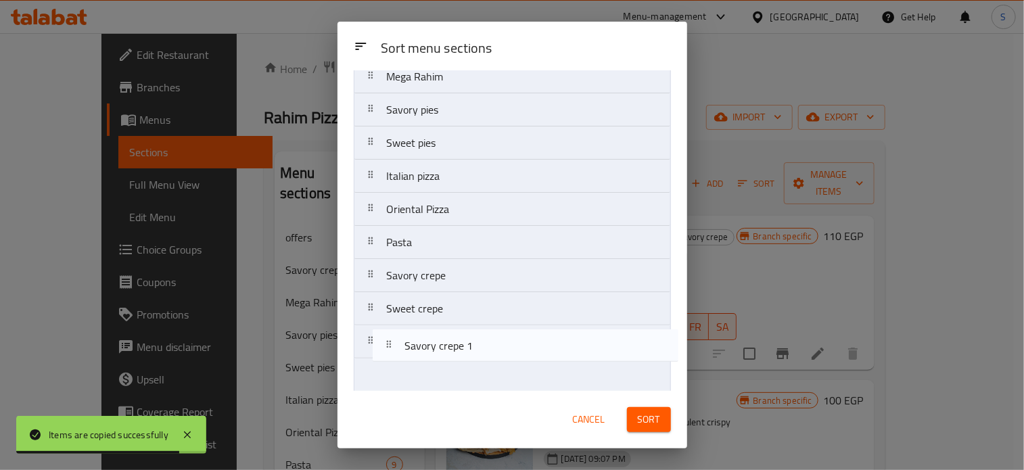
scroll to position [105, 0]
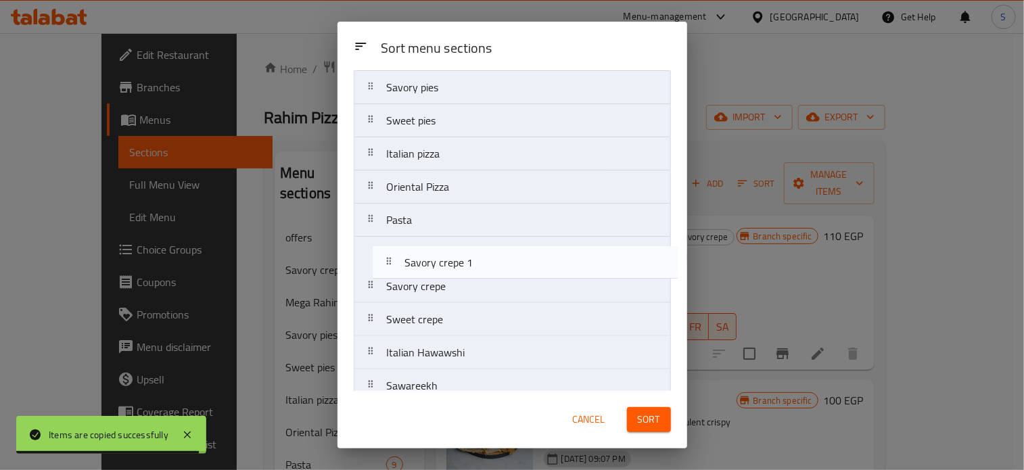
drag, startPoint x: 425, startPoint y: 167, endPoint x: 444, endPoint y: 286, distance: 120.5
click at [444, 286] on nav "offers Savory crepe 1 Mega [PERSON_NAME] pies Sweet pies Italian pizza Oriental…" at bounding box center [512, 286] width 317 height 565
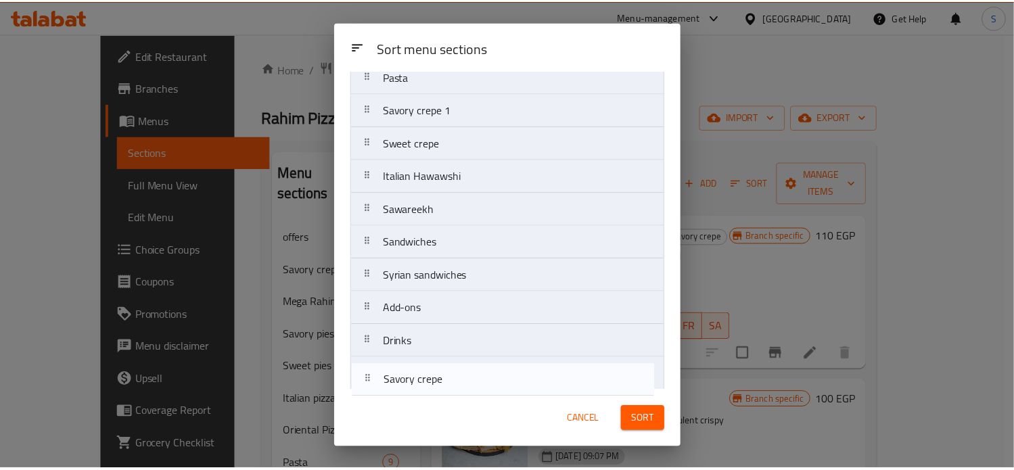
scroll to position [285, 0]
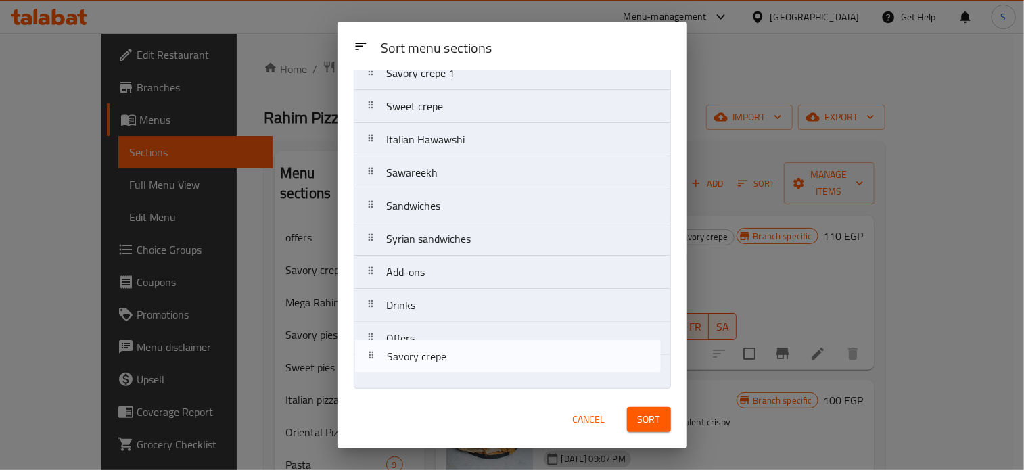
drag, startPoint x: 465, startPoint y: 293, endPoint x: 465, endPoint y: 381, distance: 87.2
click at [465, 381] on nav "offers Mega [PERSON_NAME] pies Sweet pies Italian pizza Oriental Pizza Pasta Sa…" at bounding box center [512, 106] width 317 height 565
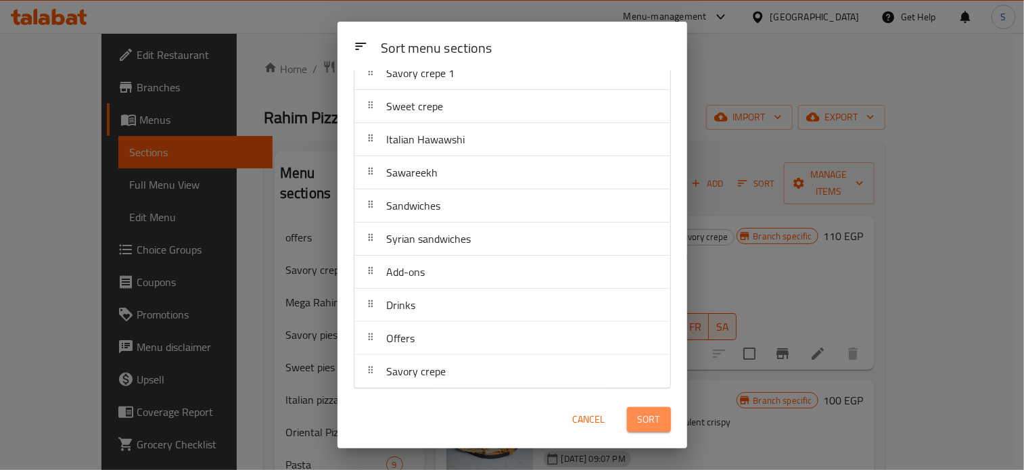
click at [644, 413] on span "Sort" at bounding box center [649, 419] width 22 height 17
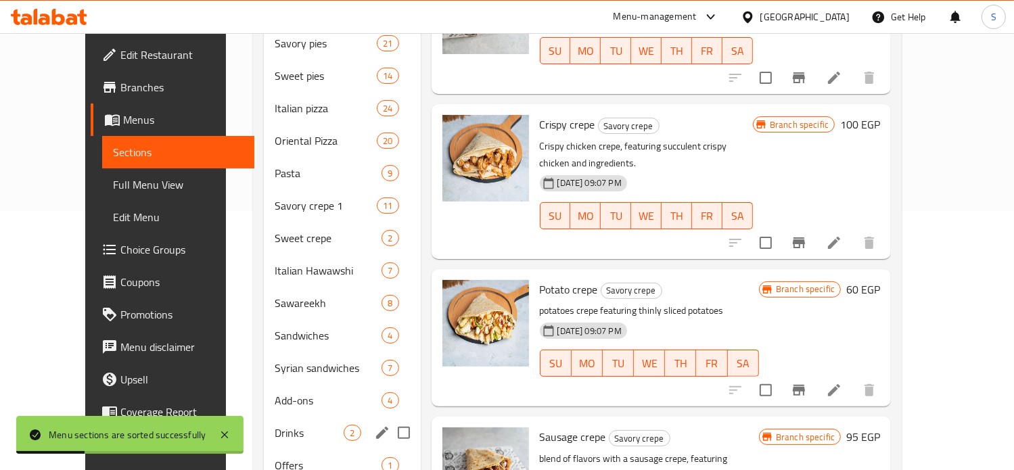
scroll to position [325, 0]
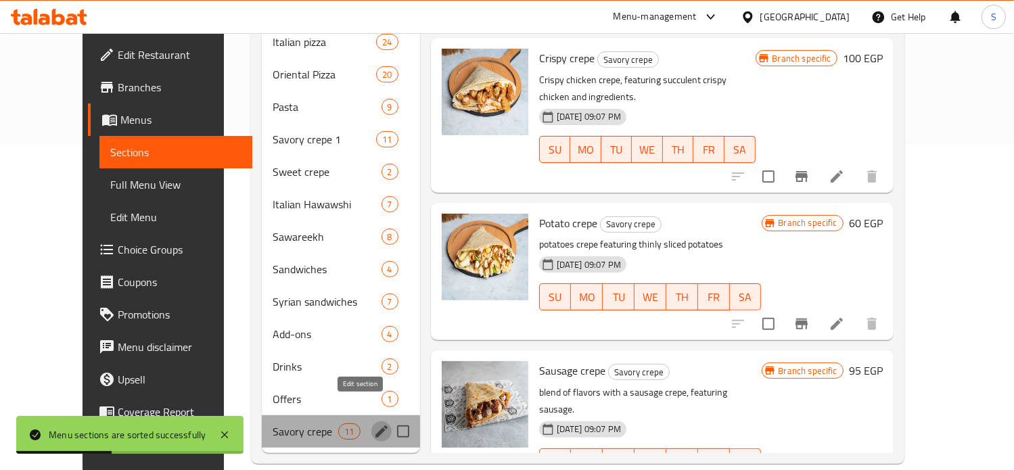
click at [375, 425] on icon "edit" at bounding box center [381, 431] width 12 height 12
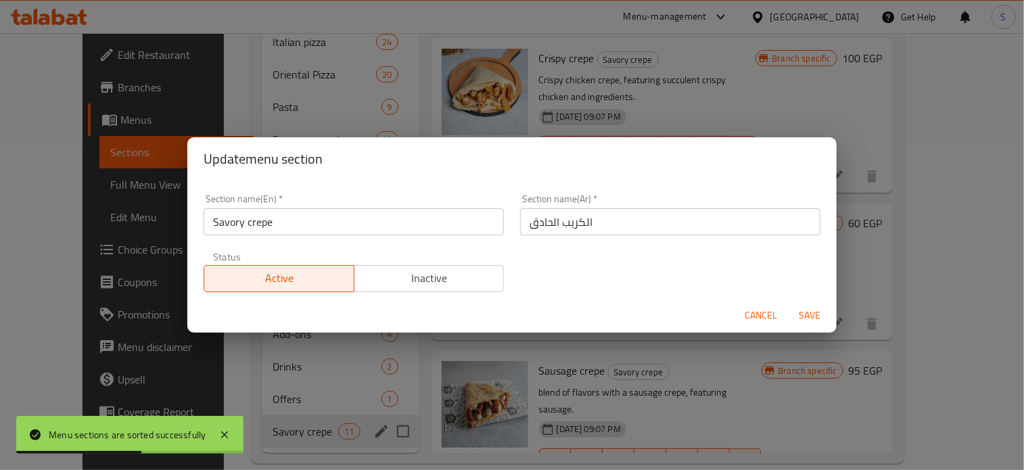
click at [462, 277] on span "Inactive" at bounding box center [429, 278] width 139 height 20
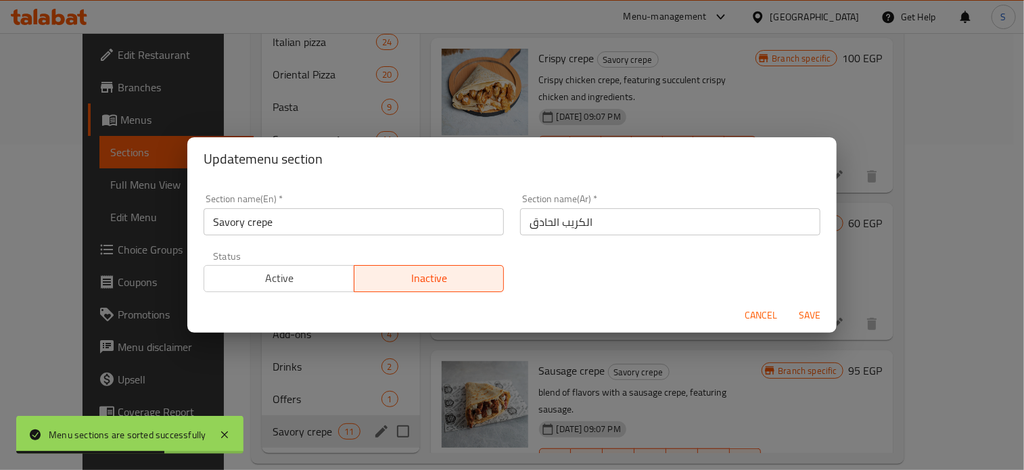
click at [798, 312] on span "Save" at bounding box center [809, 315] width 32 height 17
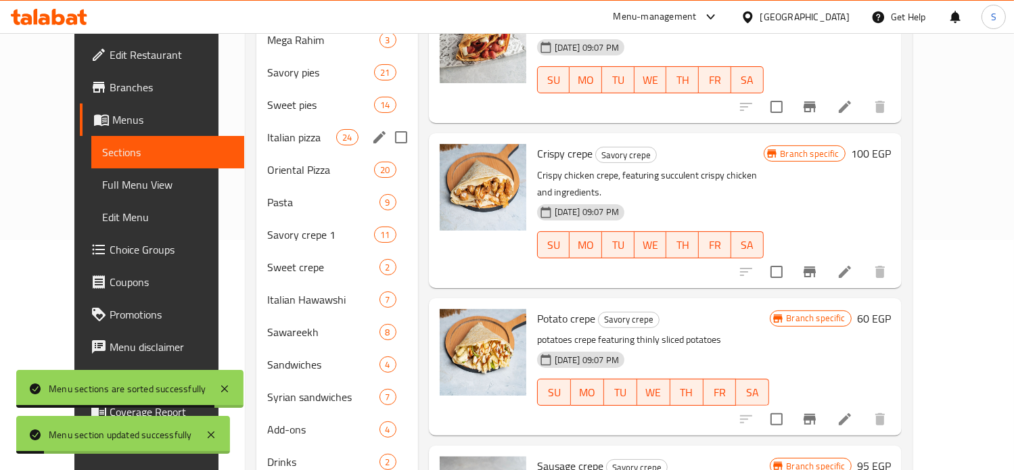
scroll to position [230, 0]
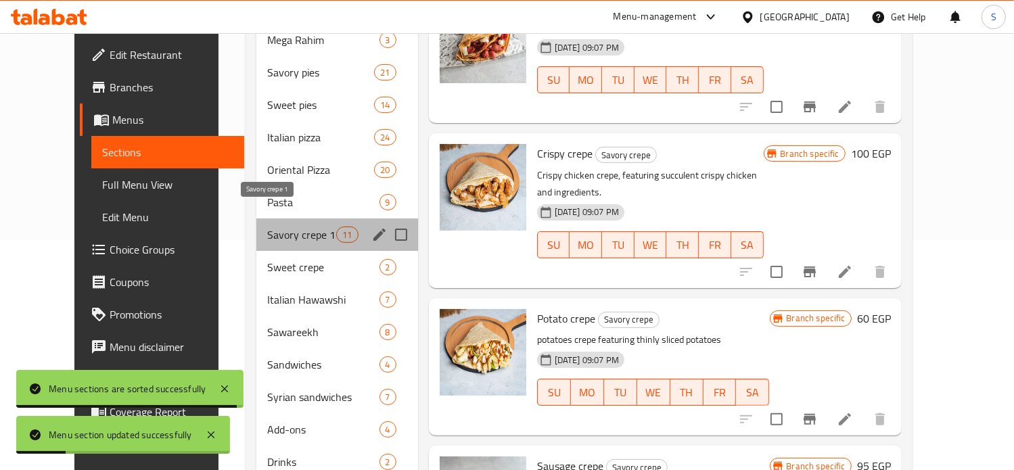
click at [271, 227] on span "Savory crepe 1" at bounding box center [301, 235] width 69 height 16
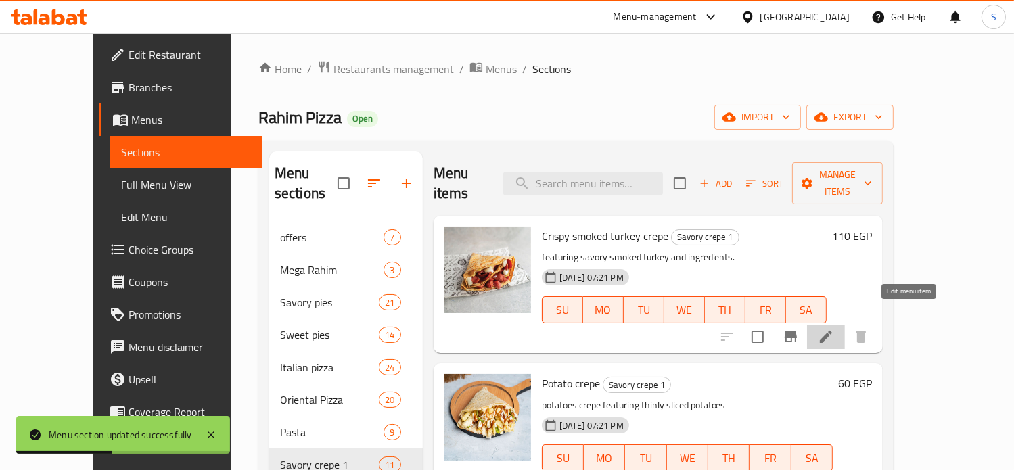
click at [834, 329] on icon at bounding box center [826, 337] width 16 height 16
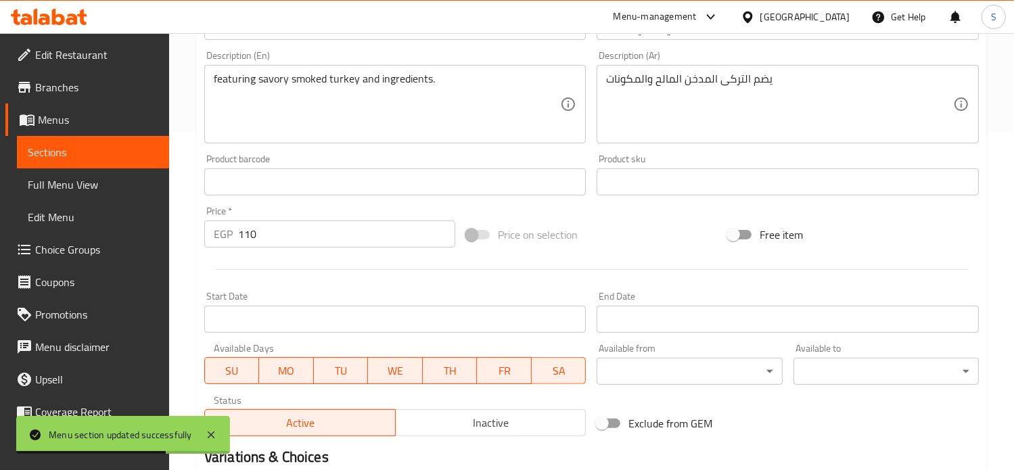
scroll to position [504, 0]
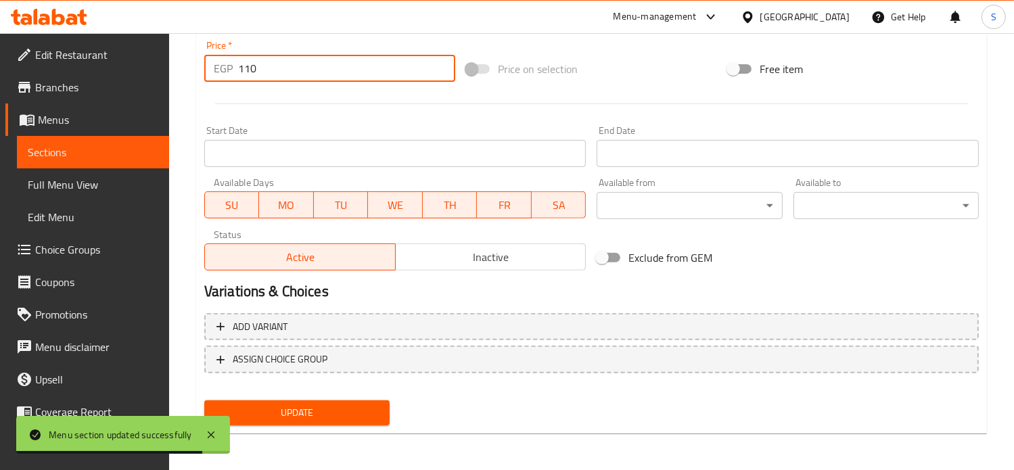
click at [243, 67] on input "110" at bounding box center [346, 68] width 217 height 27
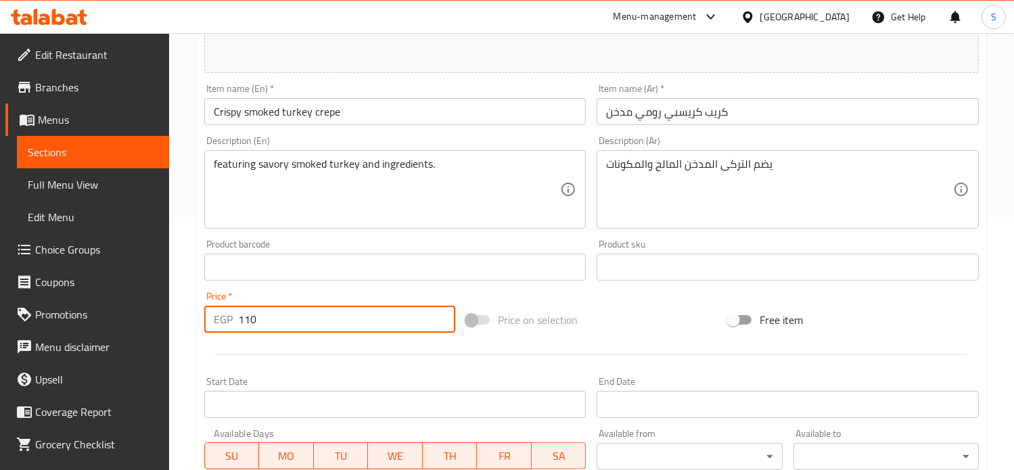
scroll to position [252, 0]
type input "135"
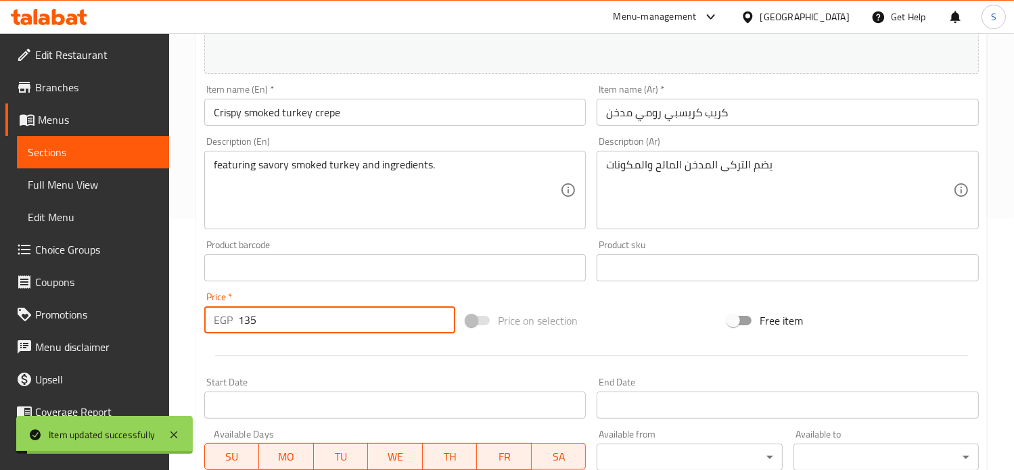
scroll to position [0, 0]
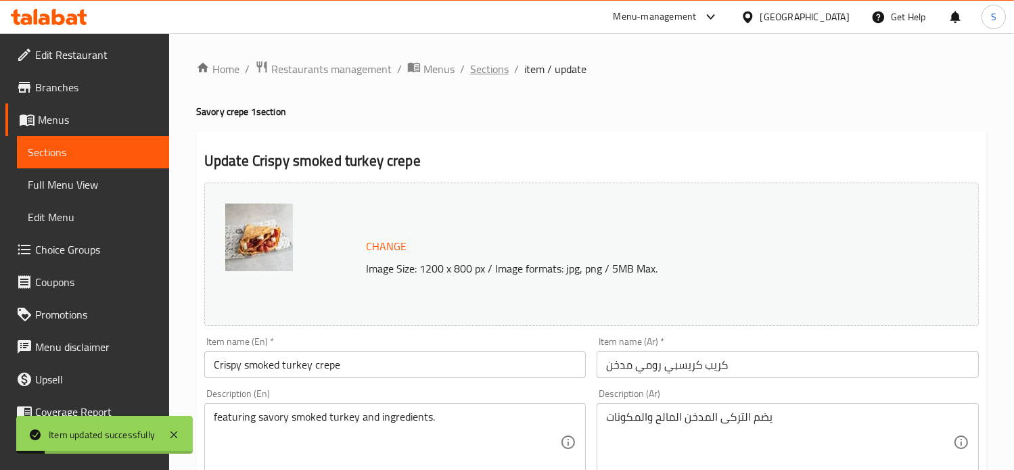
click at [491, 64] on span "Sections" at bounding box center [489, 69] width 39 height 16
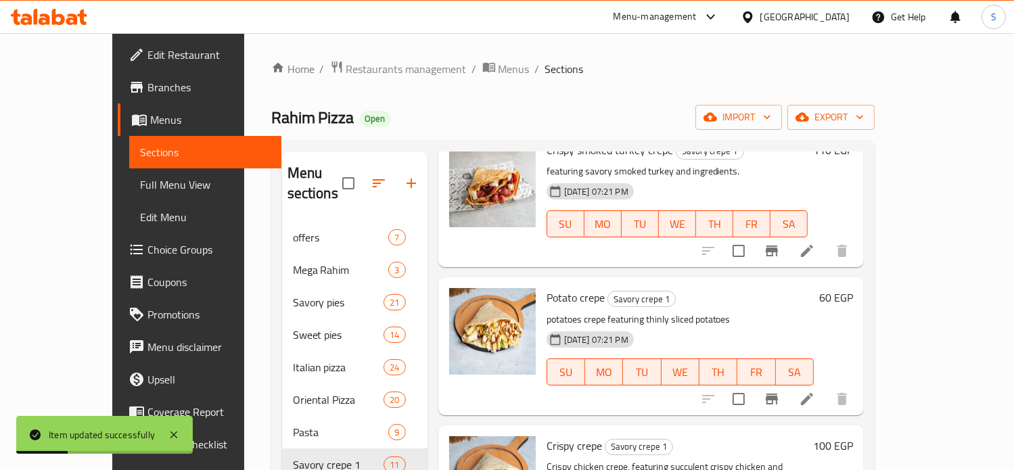
scroll to position [89, 0]
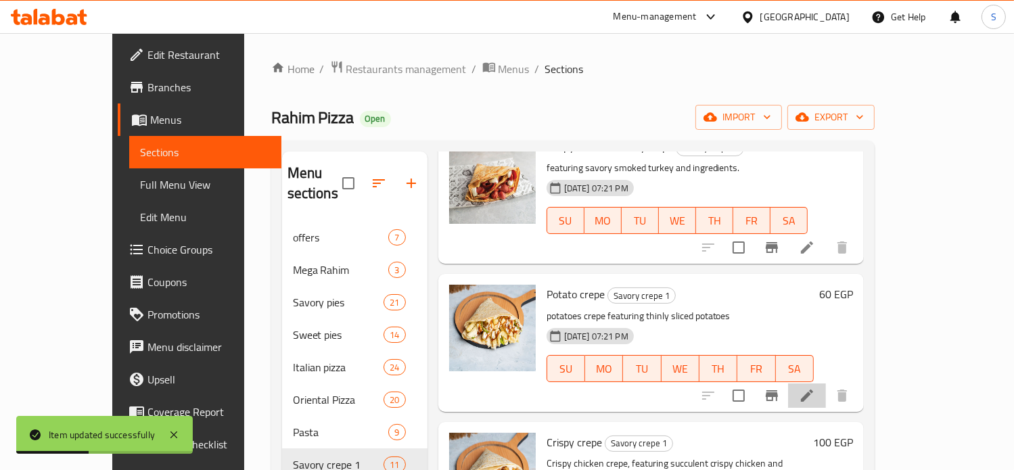
click at [826, 383] on li at bounding box center [807, 395] width 38 height 24
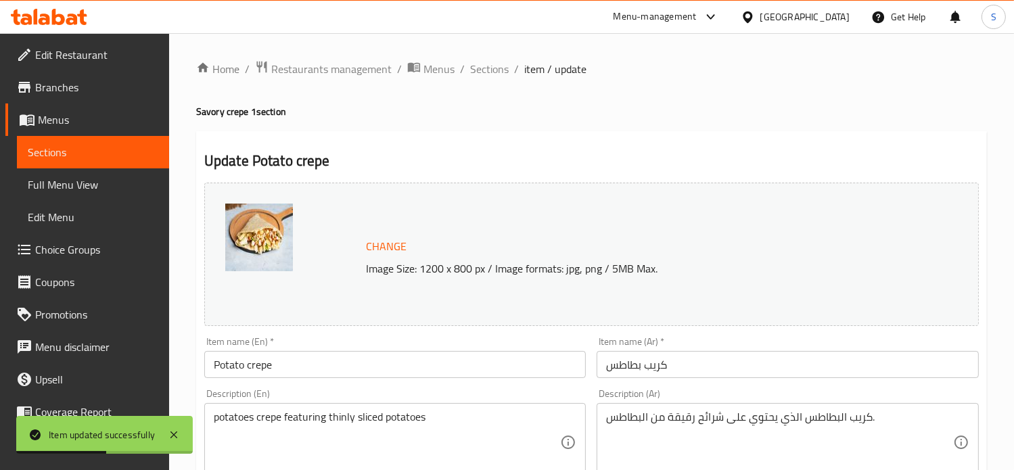
scroll to position [504, 0]
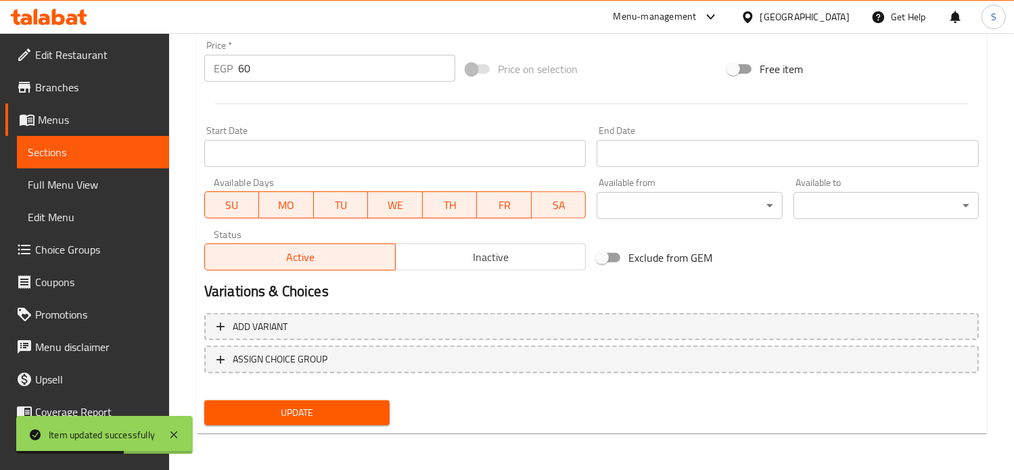
click at [248, 72] on input "60" at bounding box center [346, 68] width 217 height 27
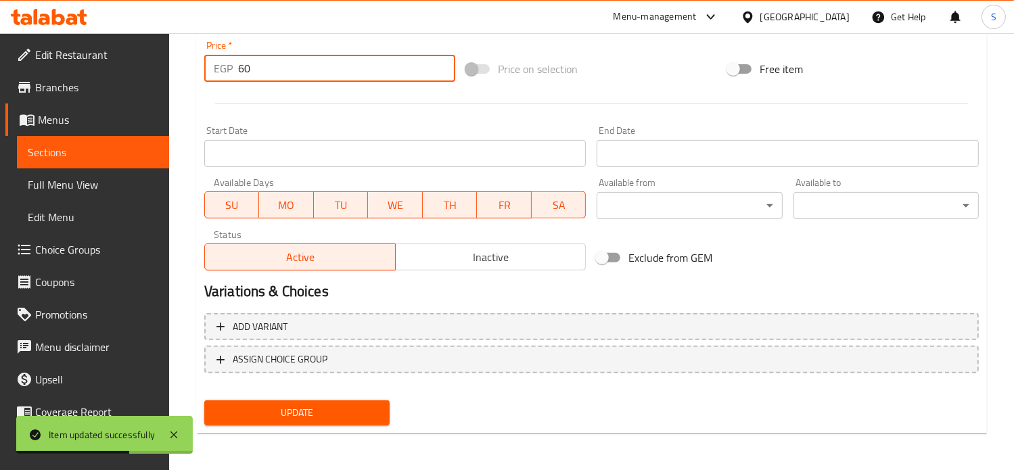
click at [248, 72] on input "60" at bounding box center [346, 68] width 217 height 27
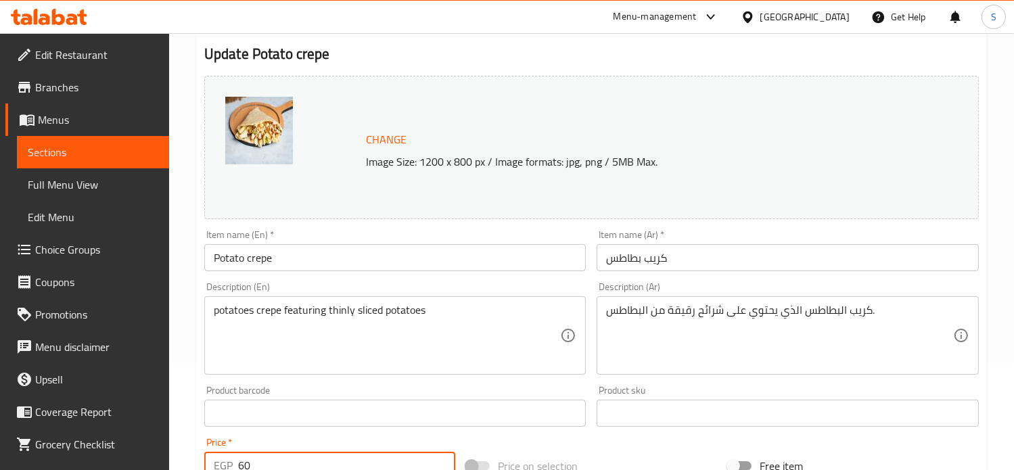
scroll to position [0, 0]
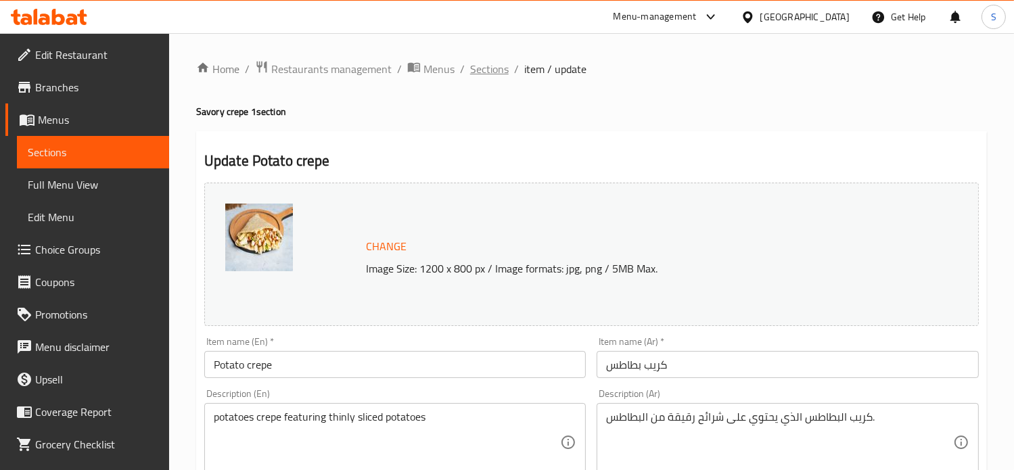
click at [487, 74] on span "Sections" at bounding box center [489, 69] width 39 height 16
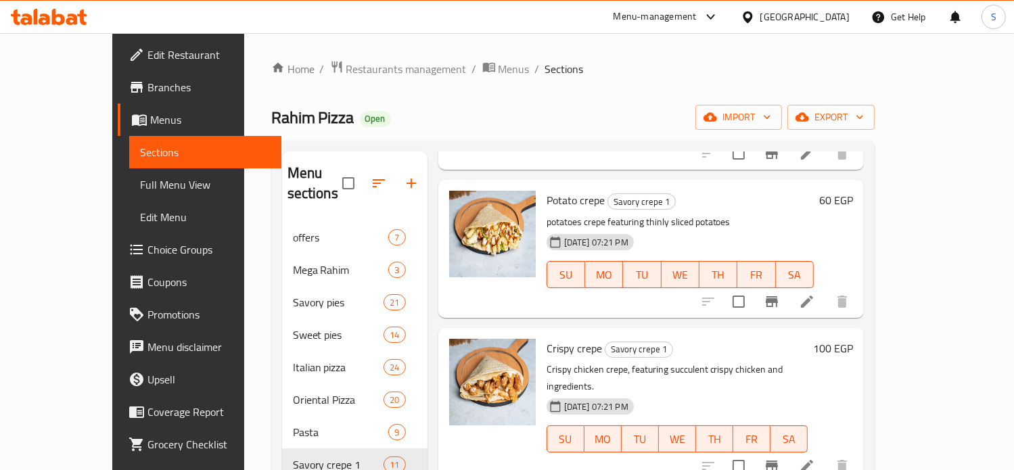
scroll to position [279, 0]
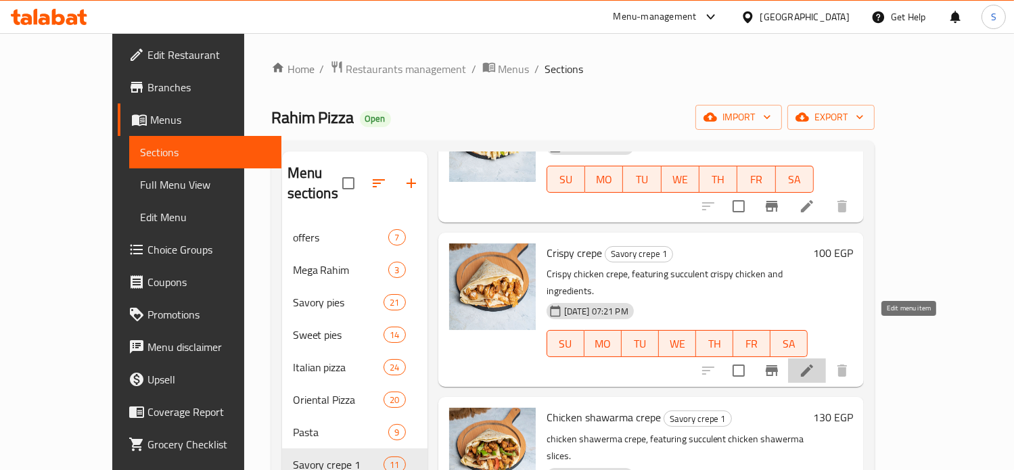
click at [815, 362] on icon at bounding box center [807, 370] width 16 height 16
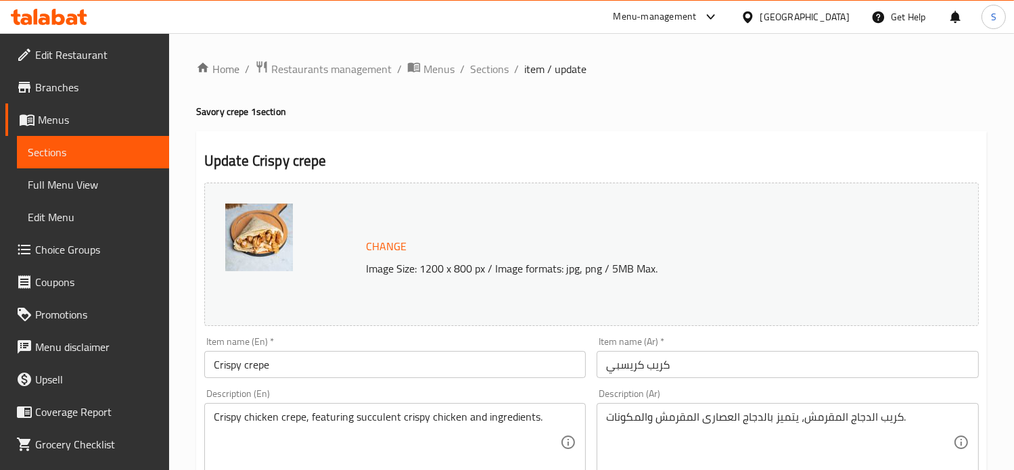
scroll to position [504, 0]
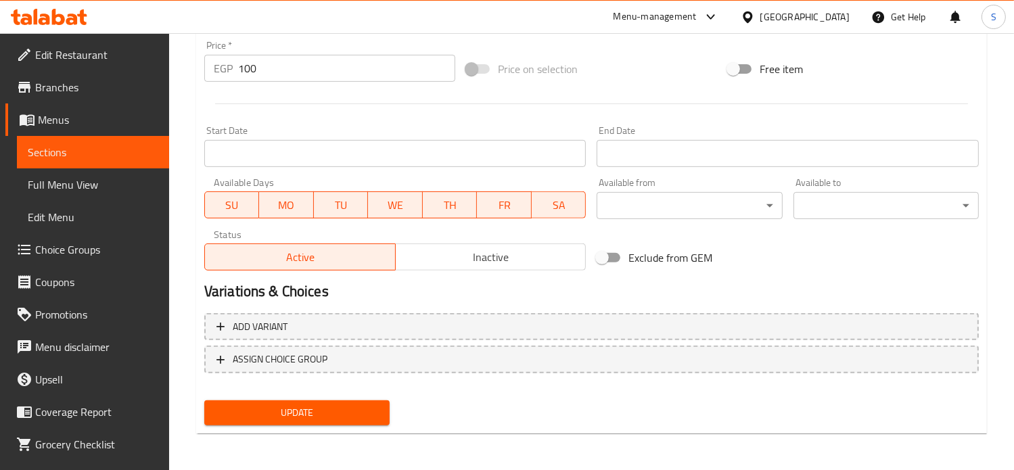
click at [252, 72] on input "100" at bounding box center [346, 68] width 217 height 27
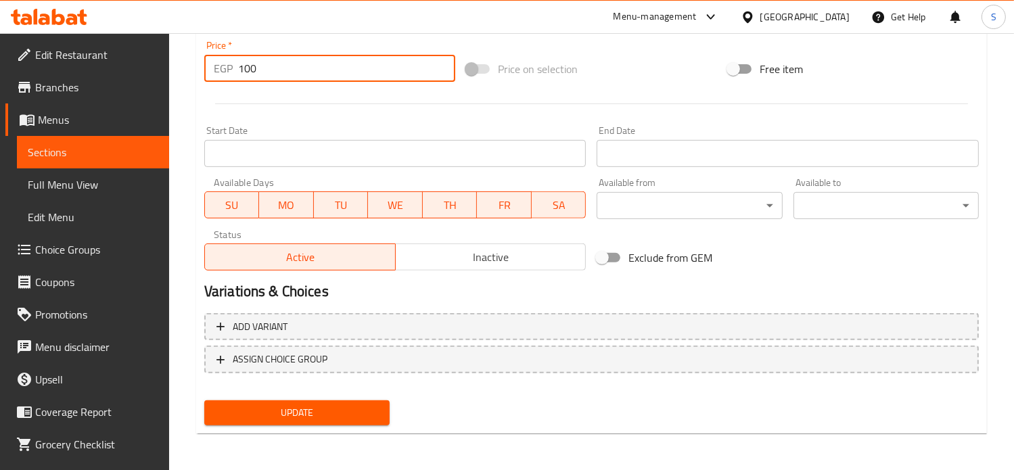
click at [252, 72] on input "100" at bounding box center [346, 68] width 217 height 27
type input "140"
click at [204, 400] on button "Update" at bounding box center [296, 412] width 185 height 25
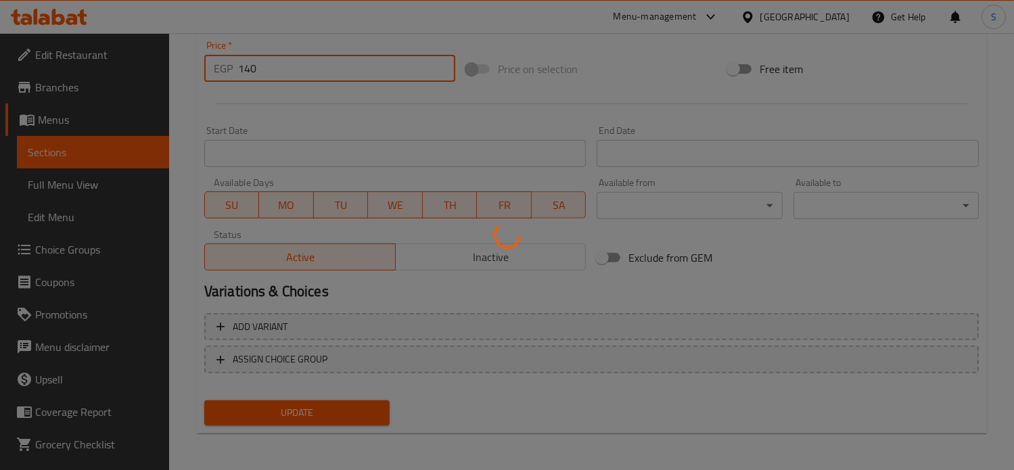
scroll to position [0, 0]
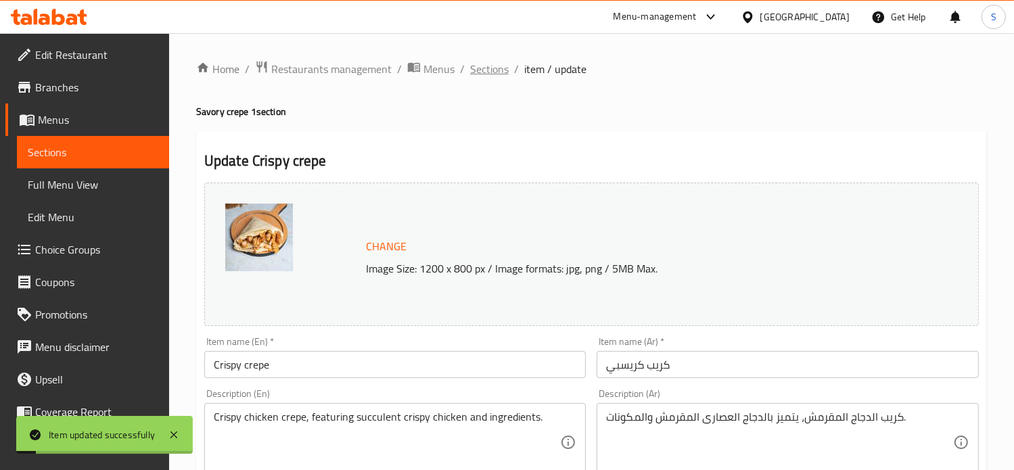
click at [484, 65] on span "Sections" at bounding box center [489, 69] width 39 height 16
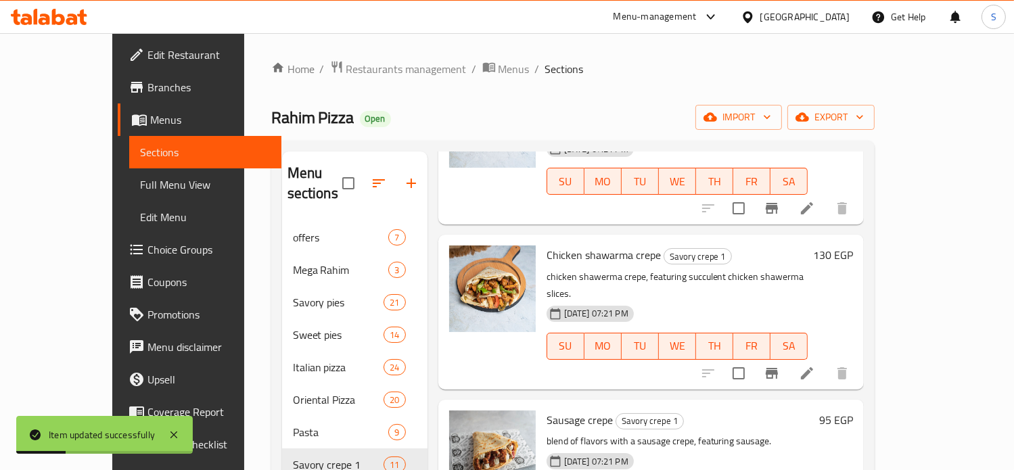
scroll to position [441, 0]
click at [813, 367] on icon at bounding box center [807, 373] width 12 height 12
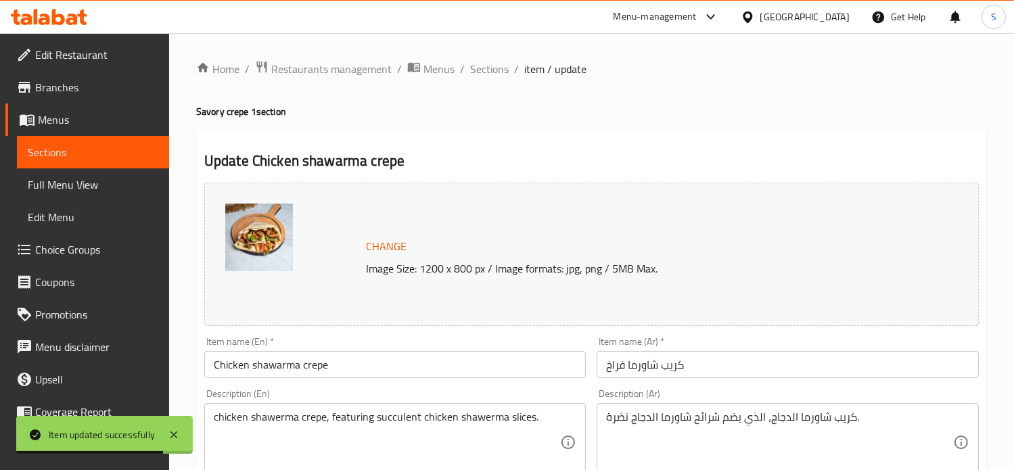
scroll to position [504, 0]
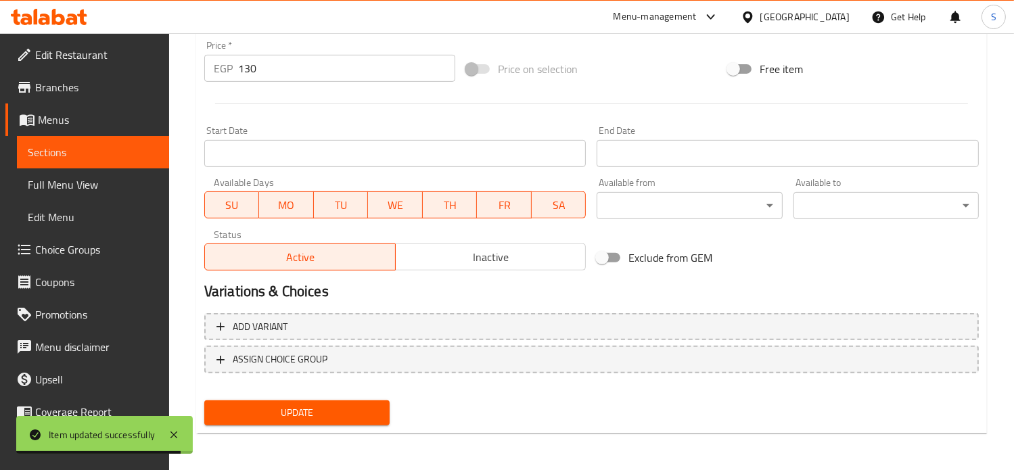
click at [252, 68] on input "130" at bounding box center [346, 68] width 217 height 27
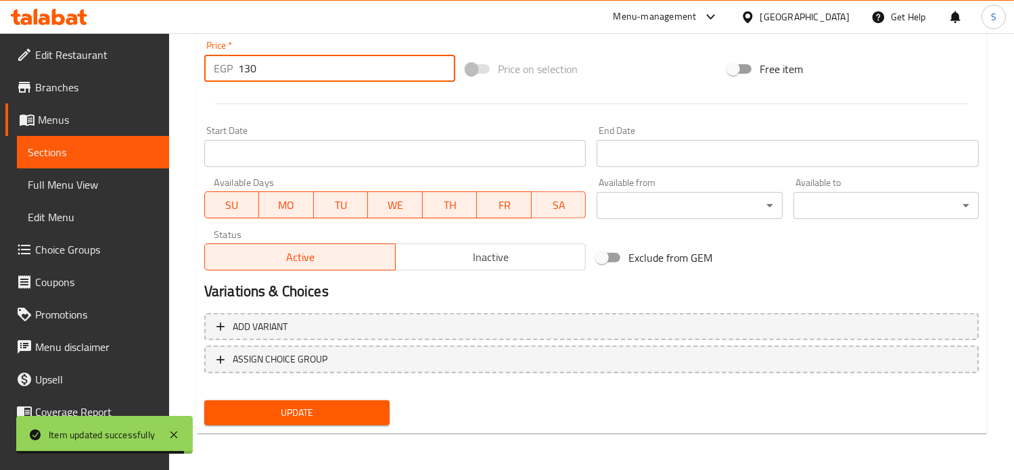
click at [252, 68] on input "130" at bounding box center [346, 68] width 217 height 27
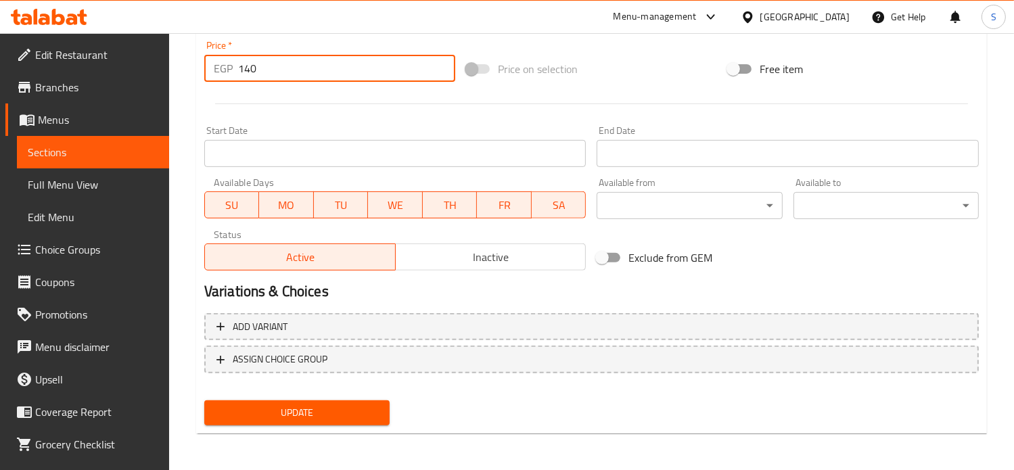
type input "140"
click at [204, 400] on button "Update" at bounding box center [296, 412] width 185 height 25
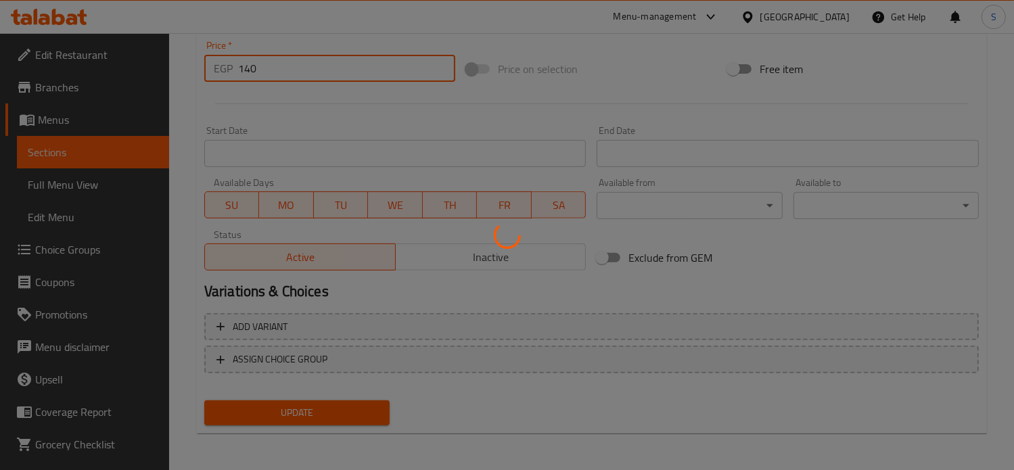
scroll to position [0, 0]
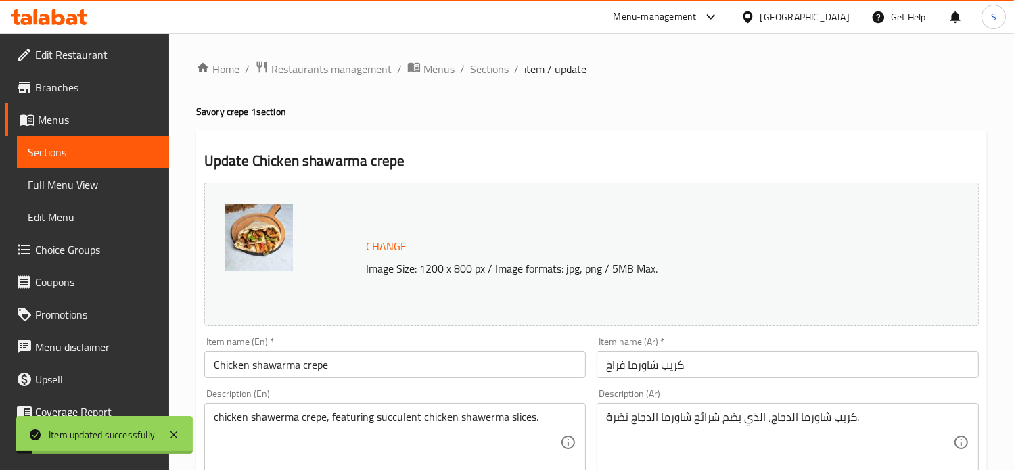
click at [480, 75] on span "Sections" at bounding box center [489, 69] width 39 height 16
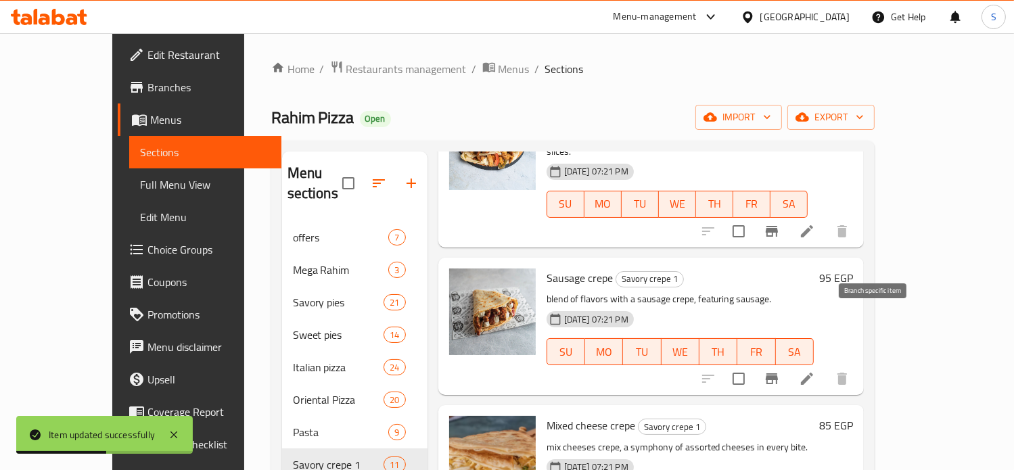
scroll to position [584, 0]
click at [826, 366] on li at bounding box center [807, 378] width 38 height 24
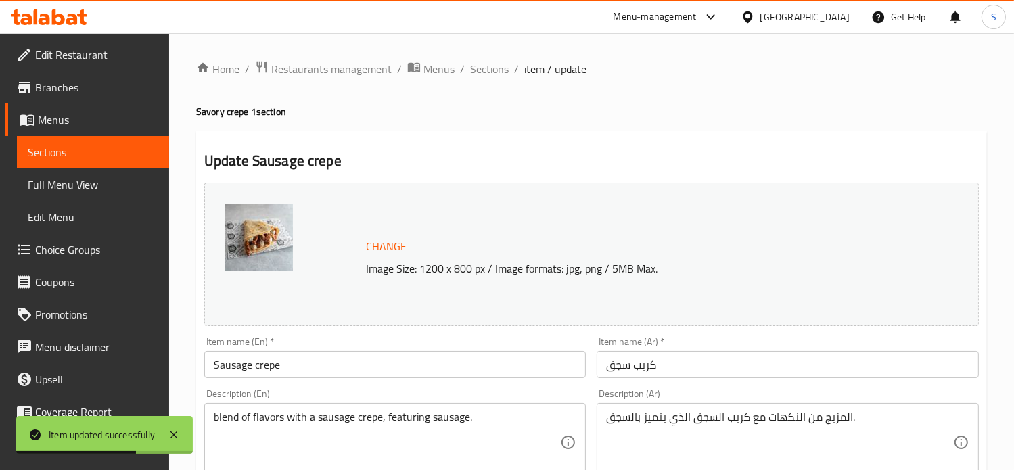
scroll to position [504, 0]
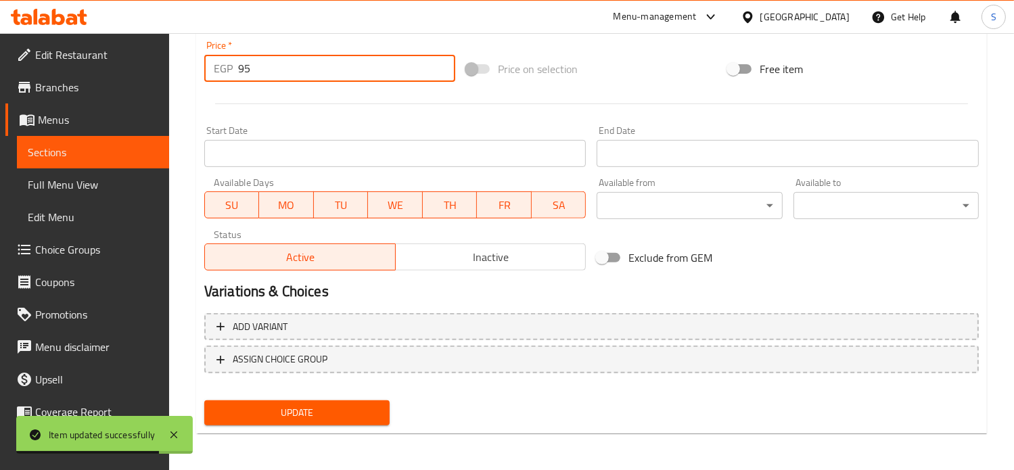
click at [249, 70] on input "95" at bounding box center [346, 68] width 217 height 27
type input "110"
click at [204, 400] on button "Update" at bounding box center [296, 412] width 185 height 25
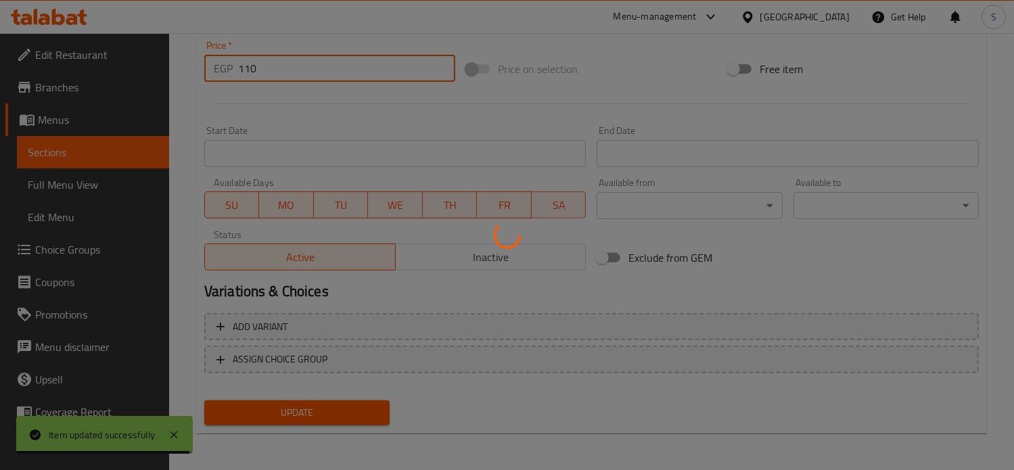
scroll to position [0, 0]
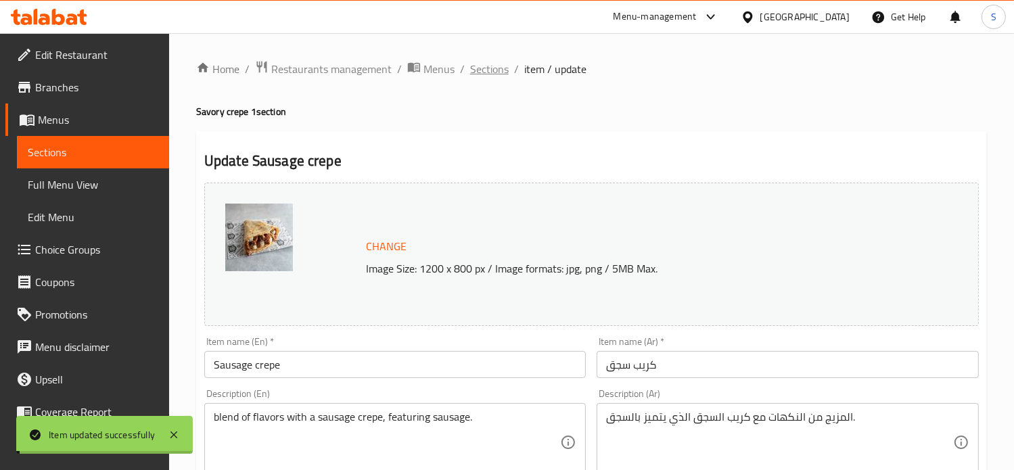
click at [488, 72] on span "Sections" at bounding box center [489, 69] width 39 height 16
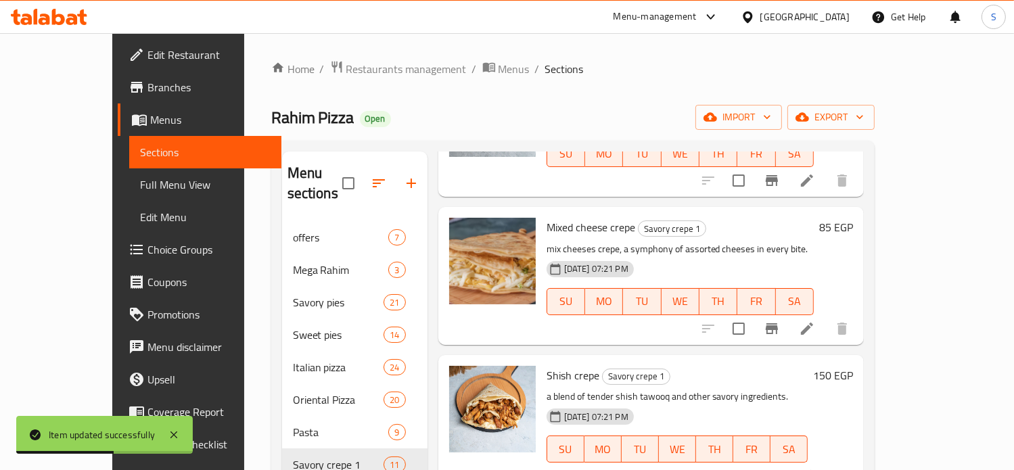
scroll to position [782, 0]
click at [815, 320] on icon at bounding box center [807, 328] width 16 height 16
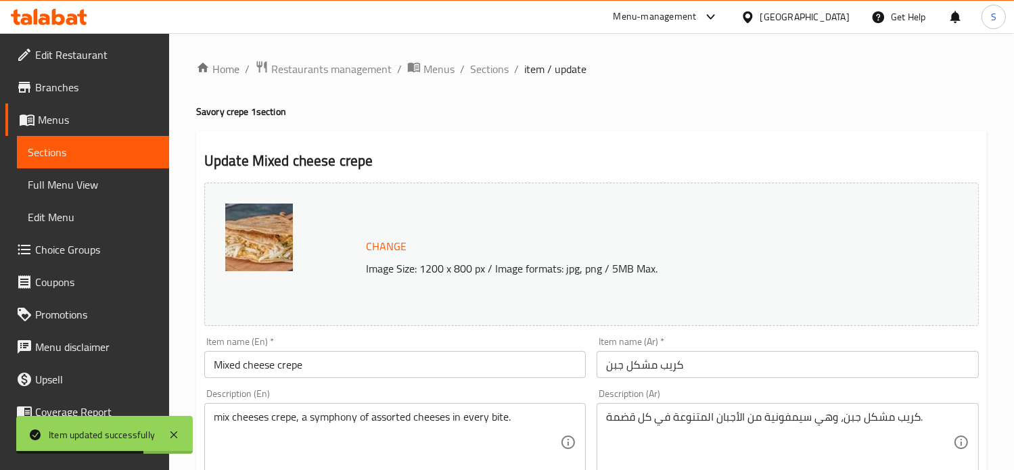
scroll to position [504, 0]
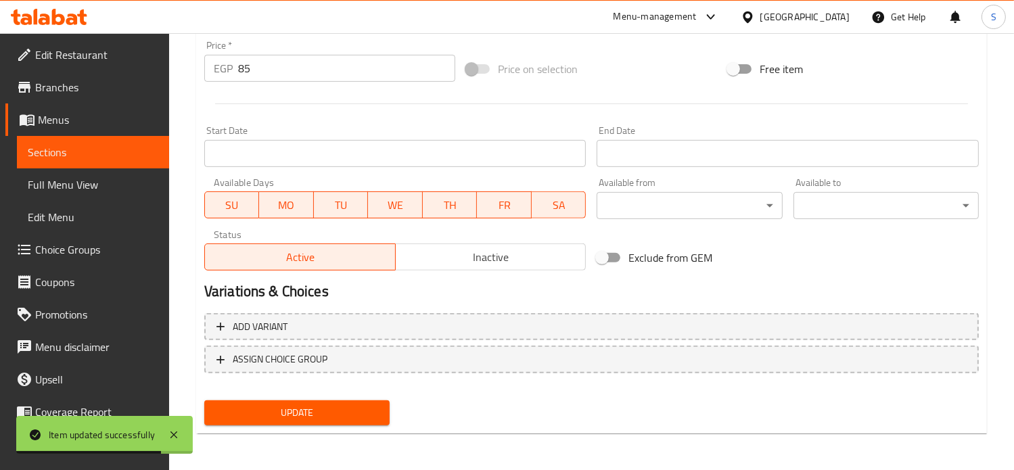
click at [248, 71] on input "85" at bounding box center [346, 68] width 217 height 27
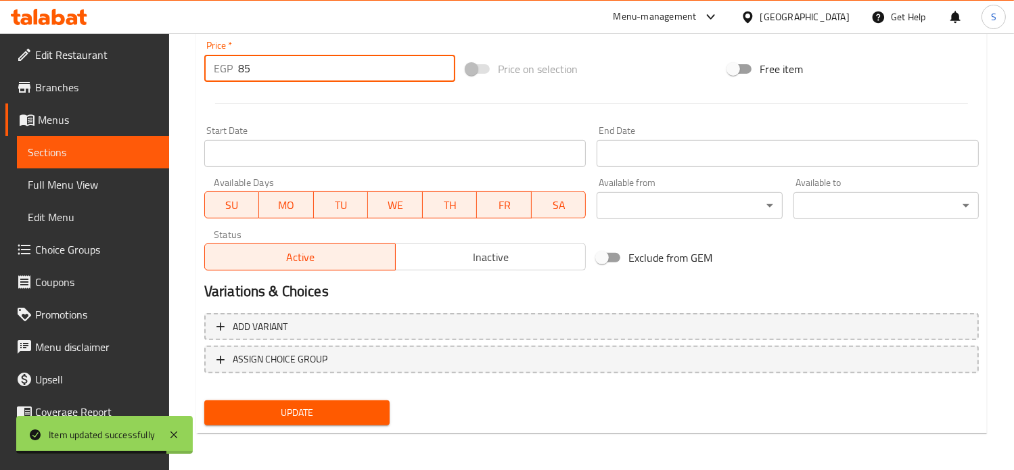
click at [248, 71] on input "85" at bounding box center [346, 68] width 217 height 27
type input "115"
click at [204, 400] on button "Update" at bounding box center [296, 412] width 185 height 25
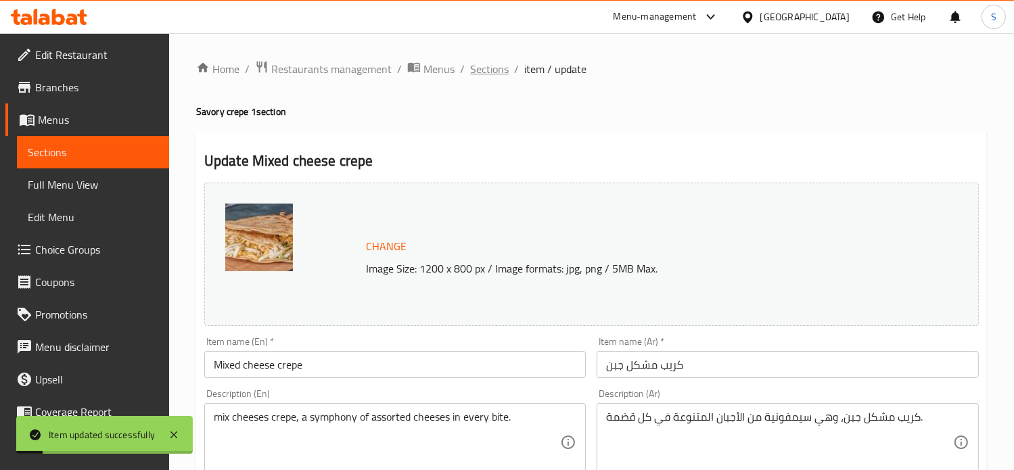
click at [490, 70] on span "Sections" at bounding box center [489, 69] width 39 height 16
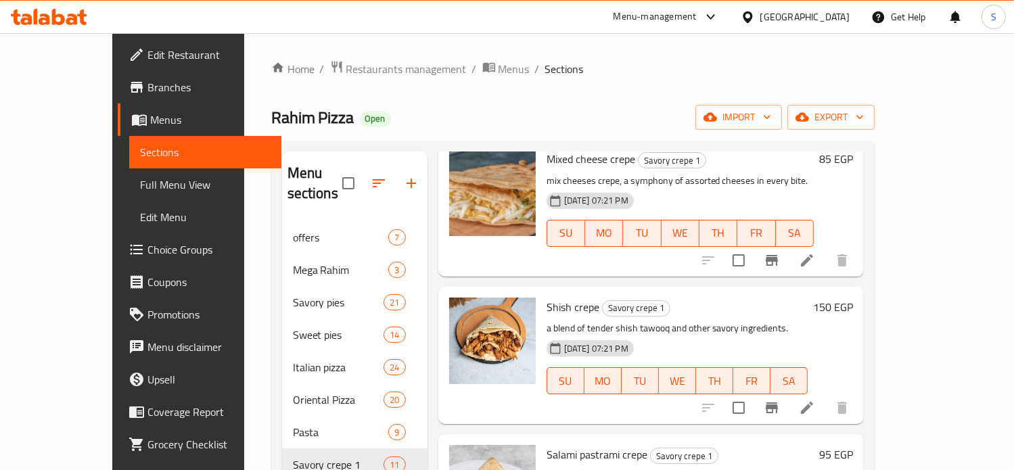
scroll to position [886, 0]
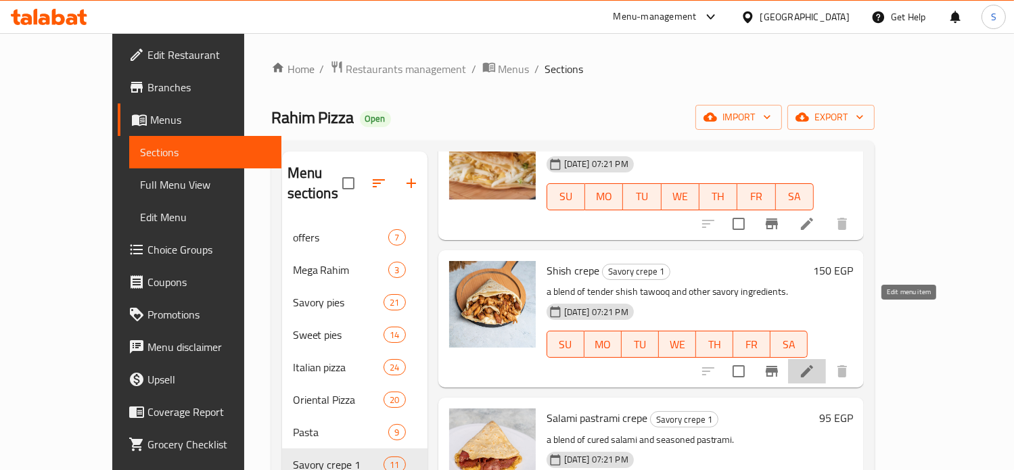
click at [813, 365] on icon at bounding box center [807, 371] width 12 height 12
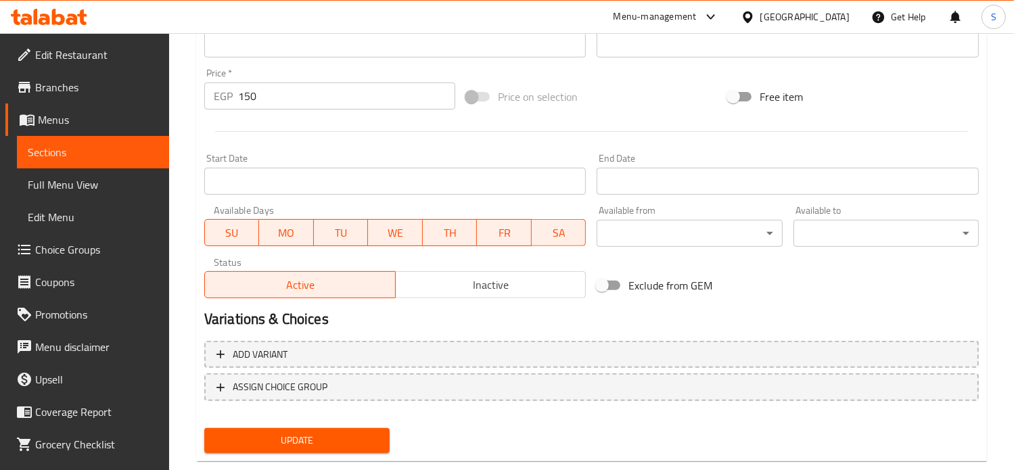
scroll to position [504, 0]
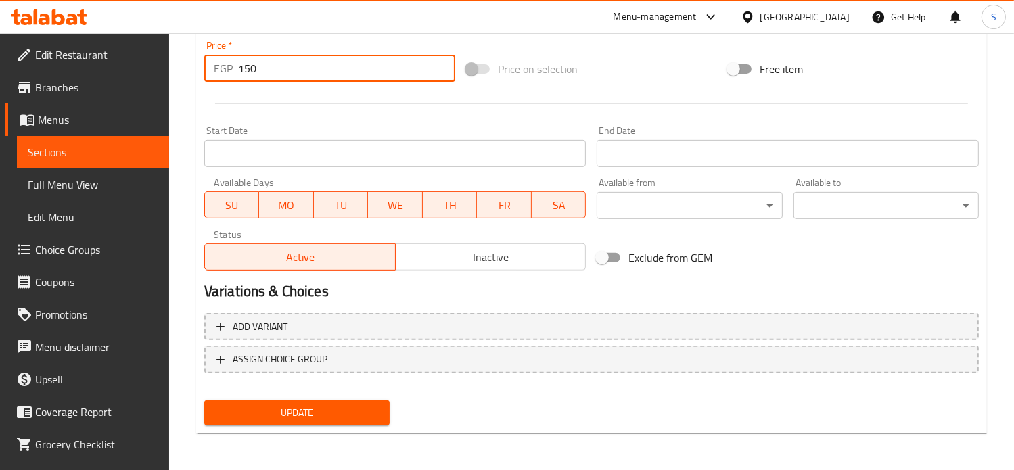
click at [284, 70] on input "150" at bounding box center [346, 68] width 217 height 27
type input "185"
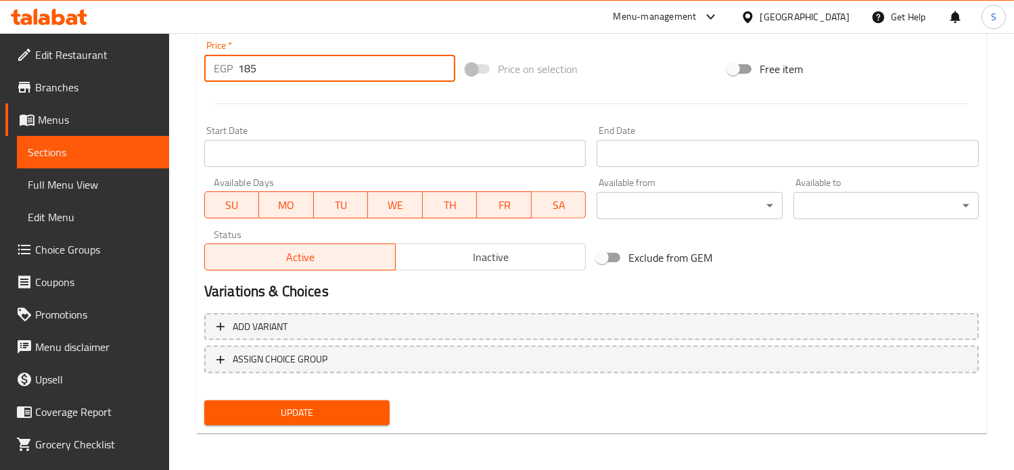
click at [204, 400] on button "Update" at bounding box center [296, 412] width 185 height 25
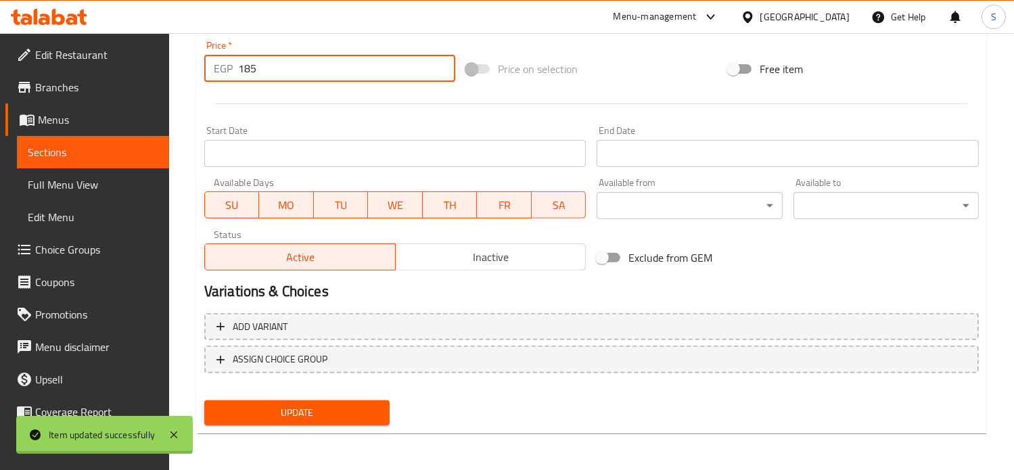
scroll to position [0, 0]
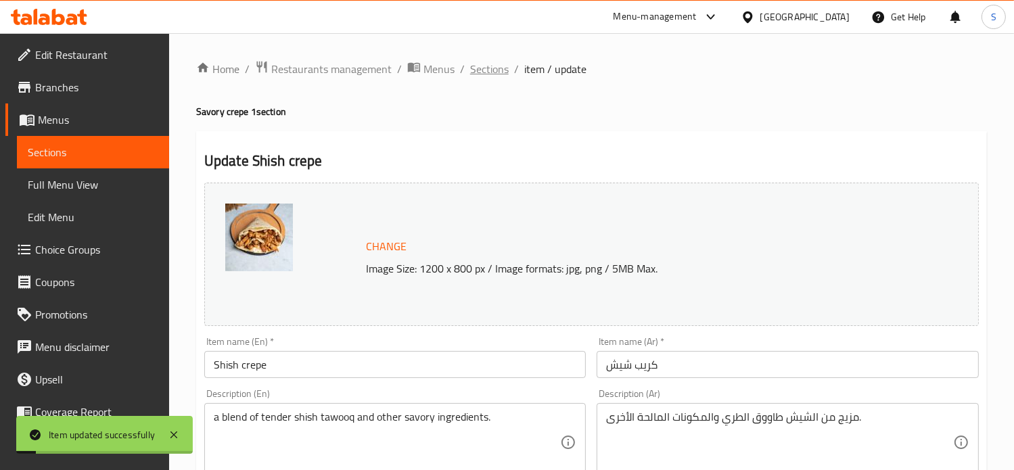
click at [482, 75] on span "Sections" at bounding box center [489, 69] width 39 height 16
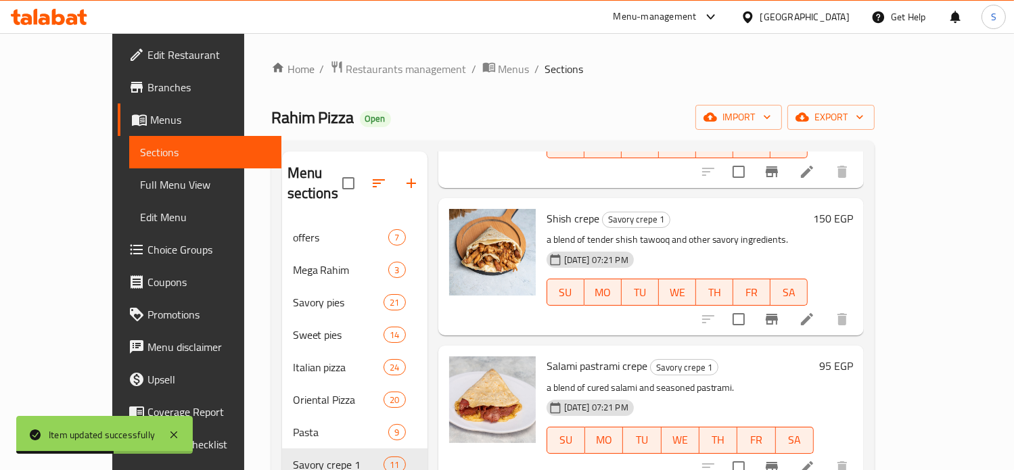
scroll to position [1016, 0]
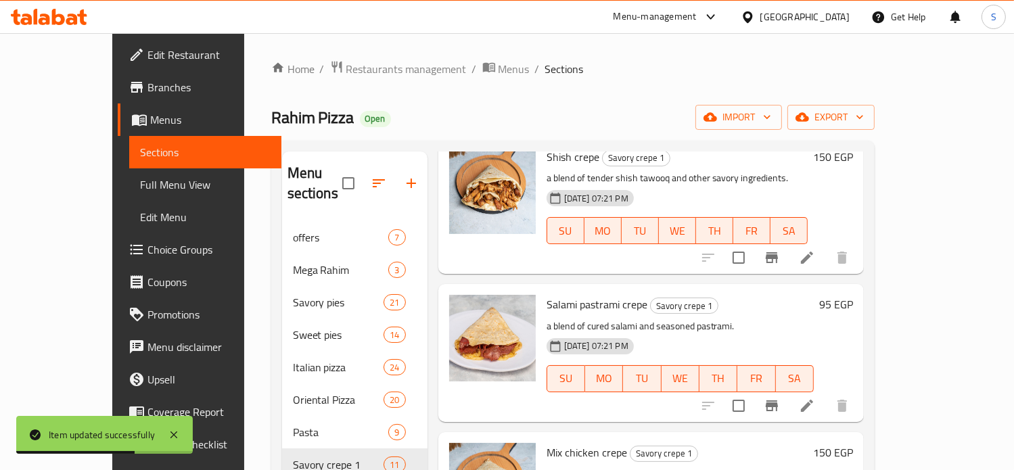
click at [826, 394] on li at bounding box center [807, 406] width 38 height 24
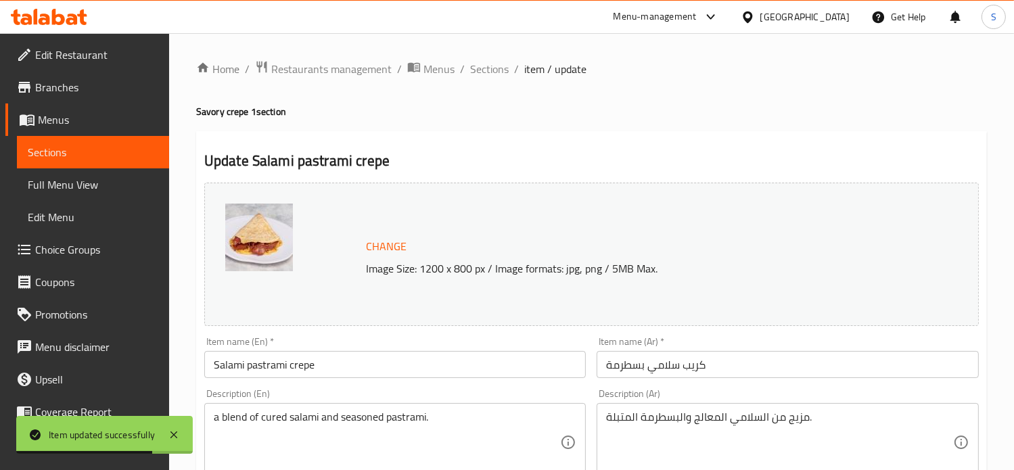
scroll to position [504, 0]
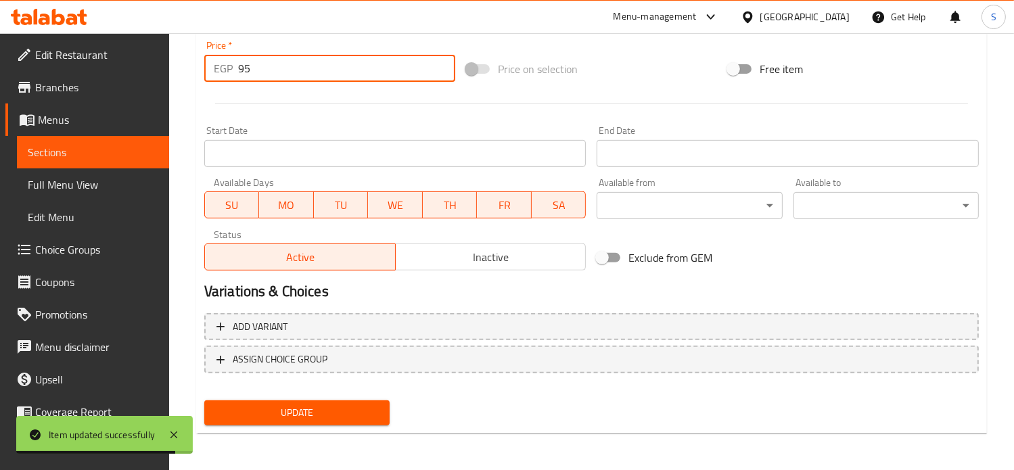
click at [248, 68] on input "95" at bounding box center [346, 68] width 217 height 27
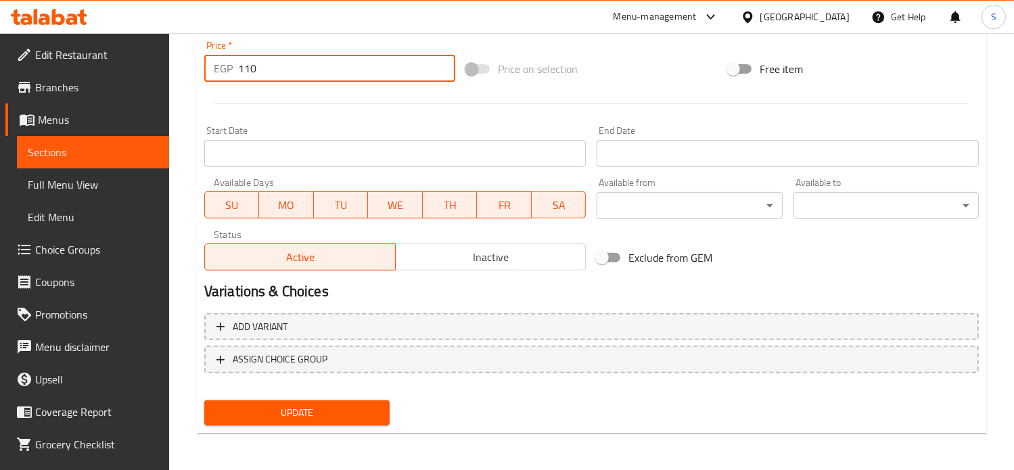
type input "110"
click at [204, 400] on button "Update" at bounding box center [296, 412] width 185 height 25
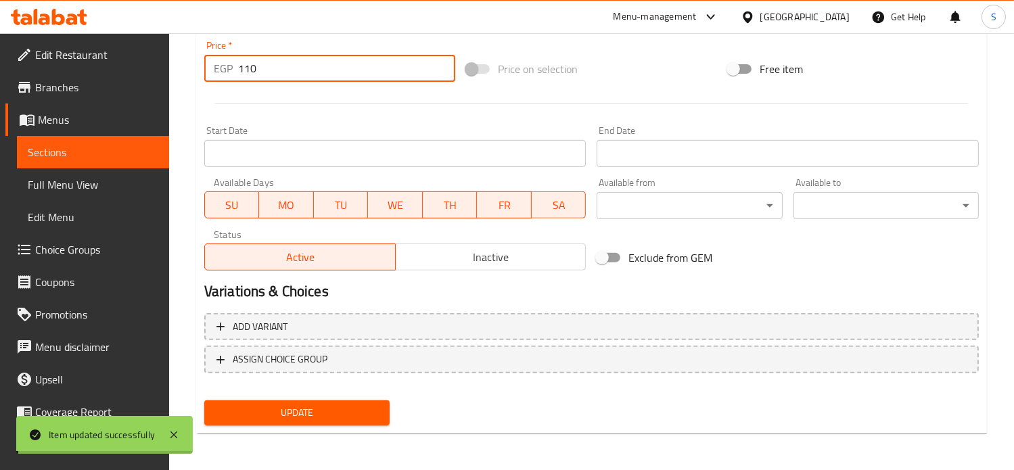
scroll to position [0, 0]
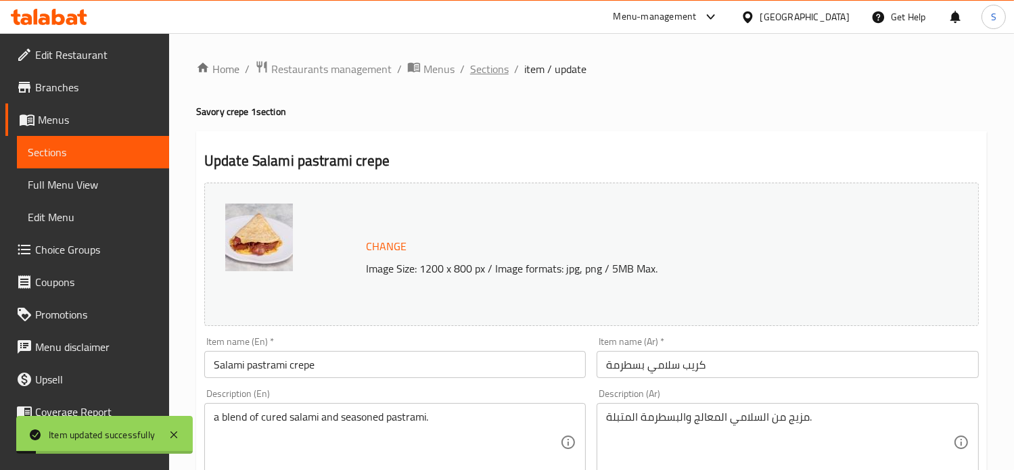
click at [485, 70] on span "Sections" at bounding box center [489, 69] width 39 height 16
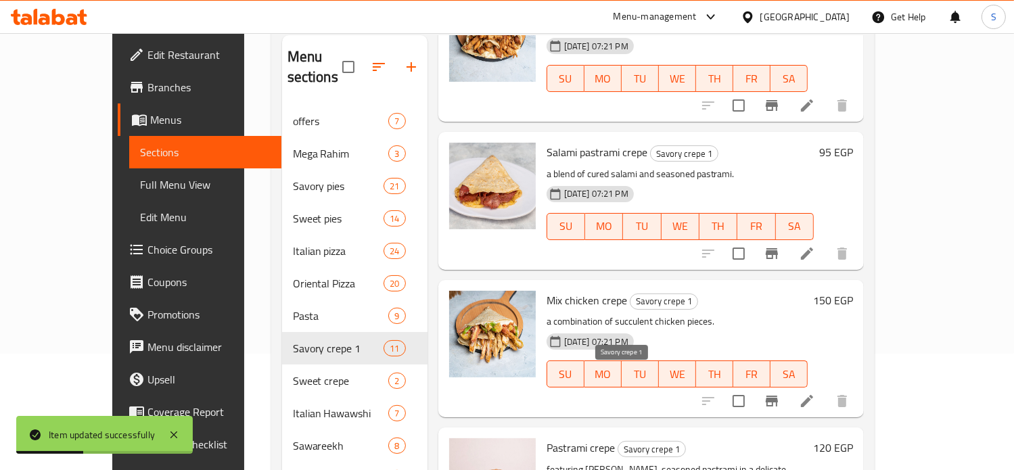
scroll to position [118, 0]
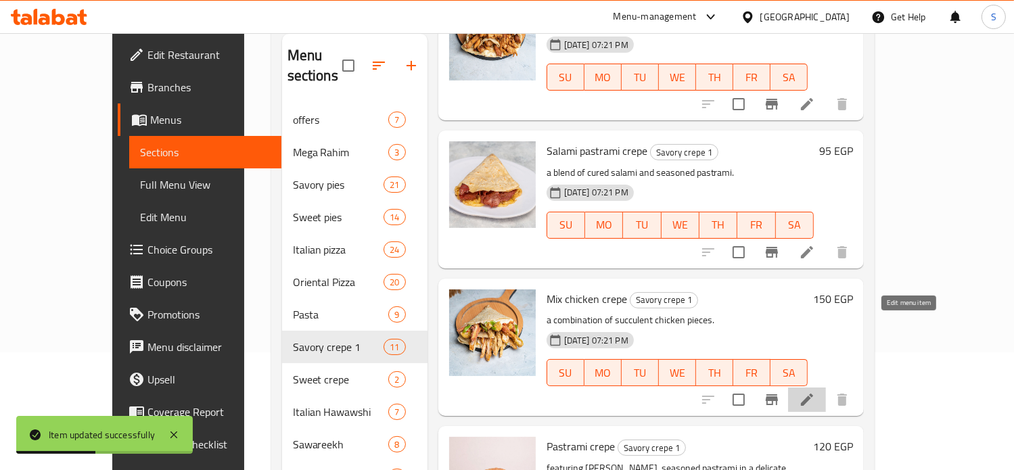
click at [815, 392] on icon at bounding box center [807, 400] width 16 height 16
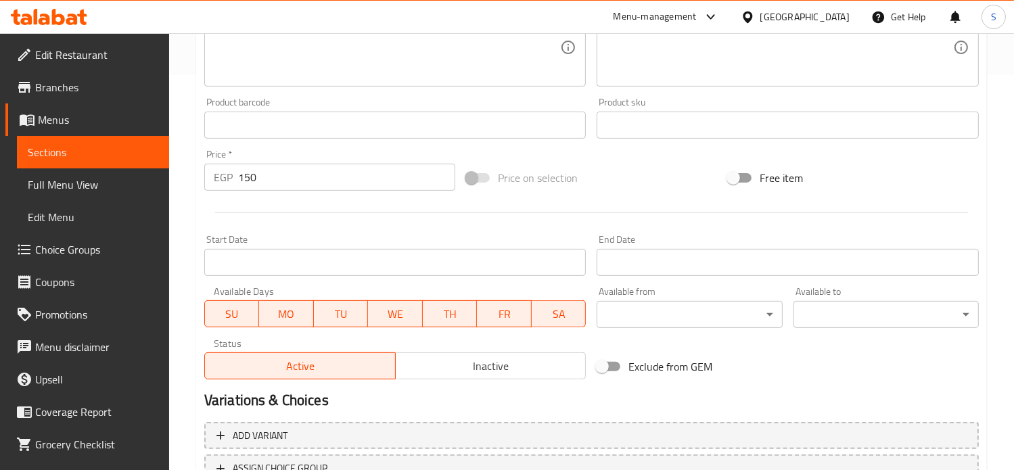
scroll to position [400, 0]
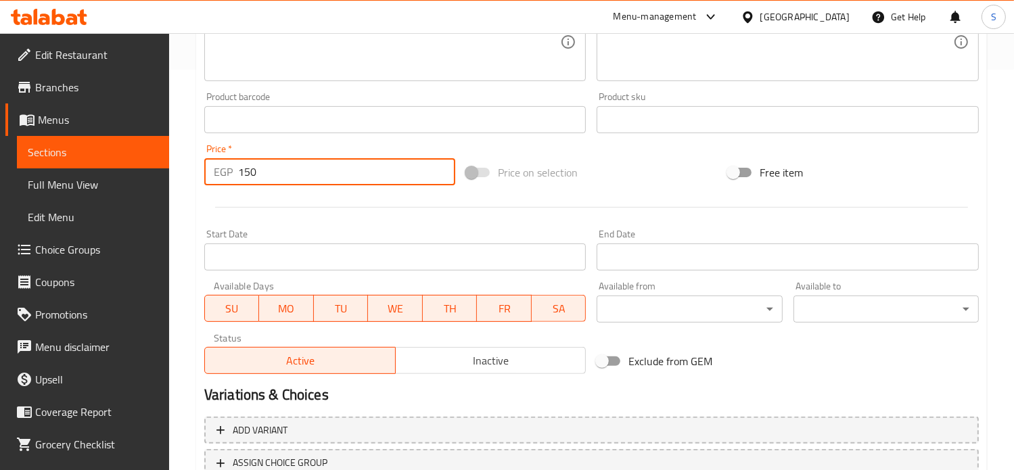
click at [251, 167] on input "150" at bounding box center [346, 171] width 217 height 27
type input "175"
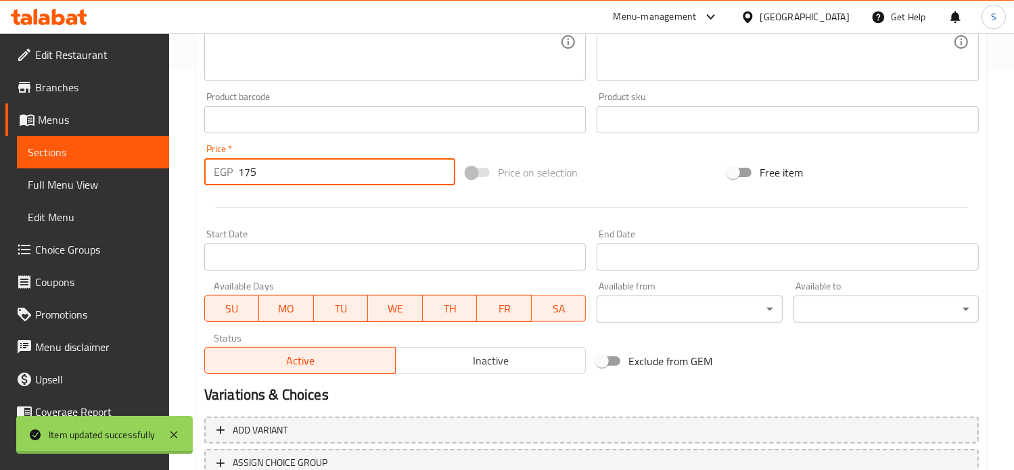
scroll to position [0, 0]
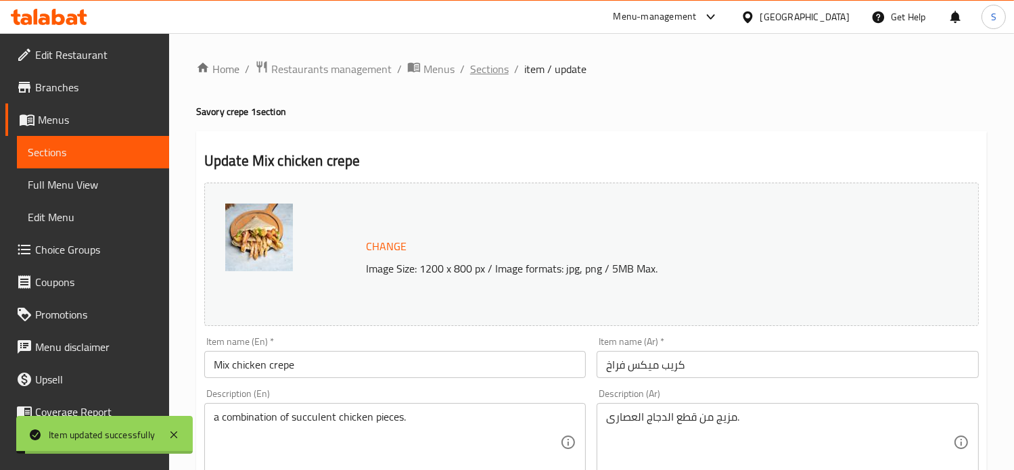
click at [483, 70] on span "Sections" at bounding box center [489, 69] width 39 height 16
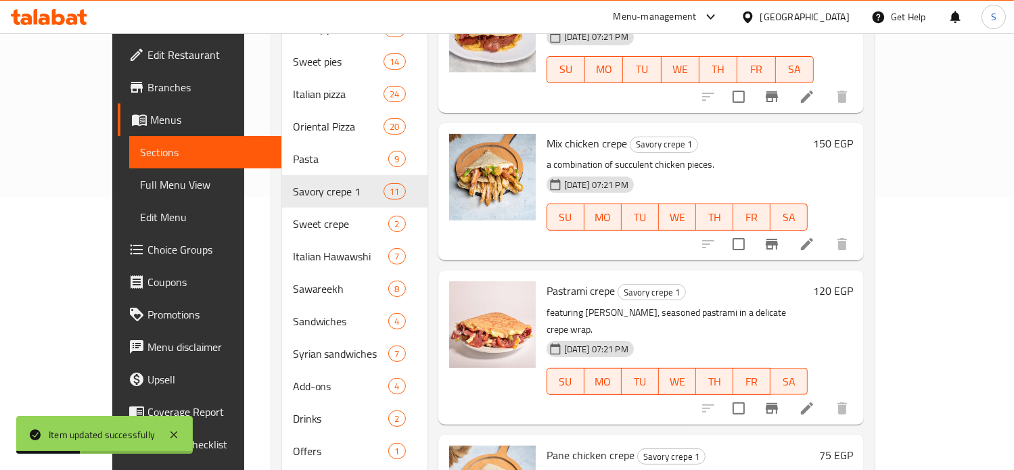
scroll to position [273, 0]
click at [815, 400] on icon at bounding box center [807, 408] width 16 height 16
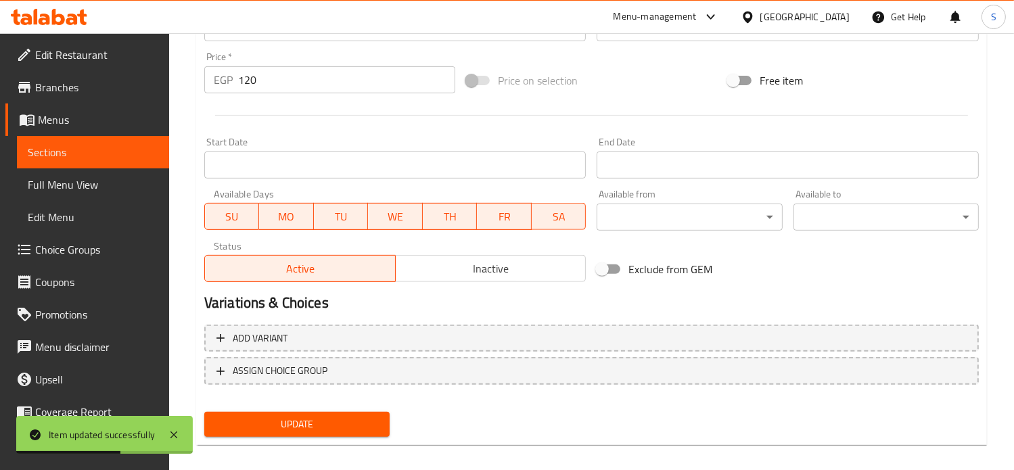
scroll to position [504, 0]
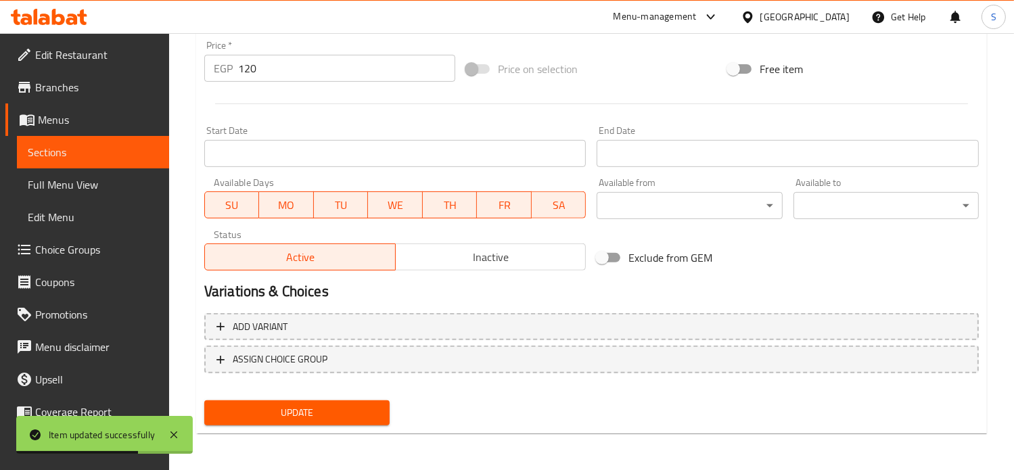
click at [252, 65] on input "120" at bounding box center [346, 68] width 217 height 27
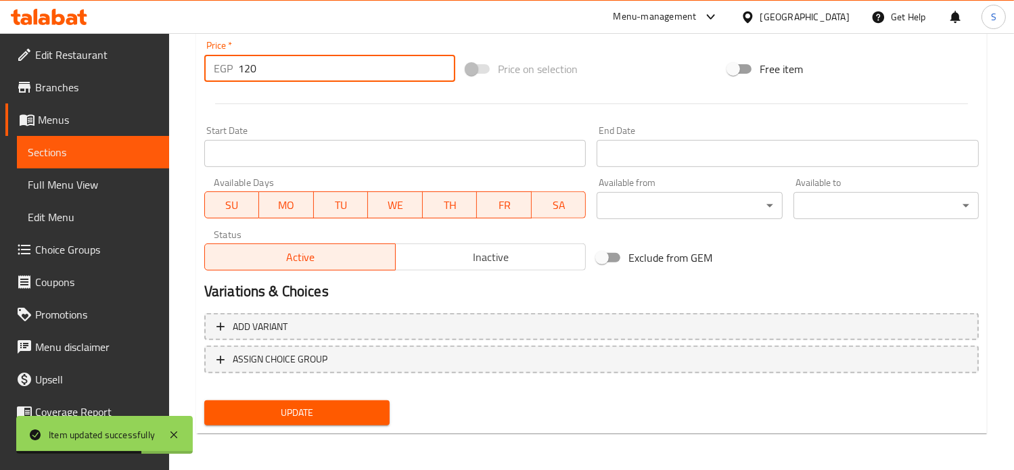
click at [252, 65] on input "120" at bounding box center [346, 68] width 217 height 27
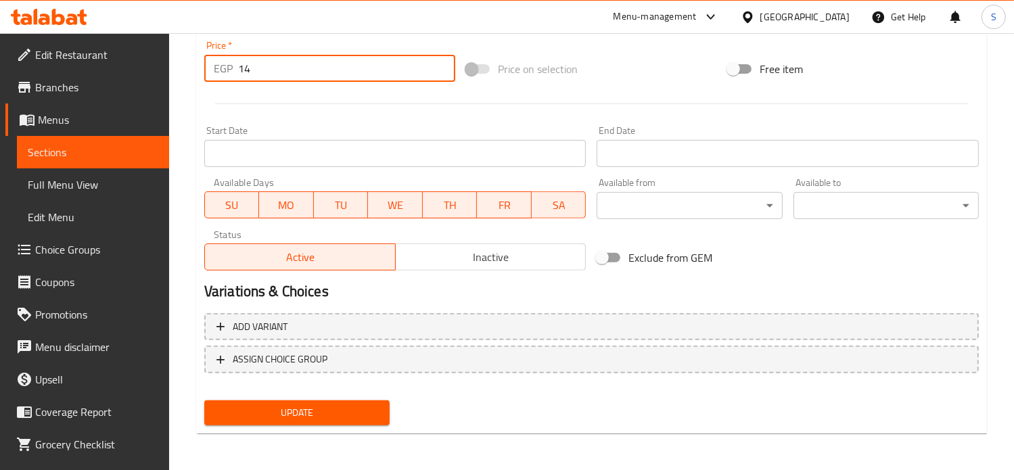
click at [204, 400] on button "Update" at bounding box center [296, 412] width 185 height 25
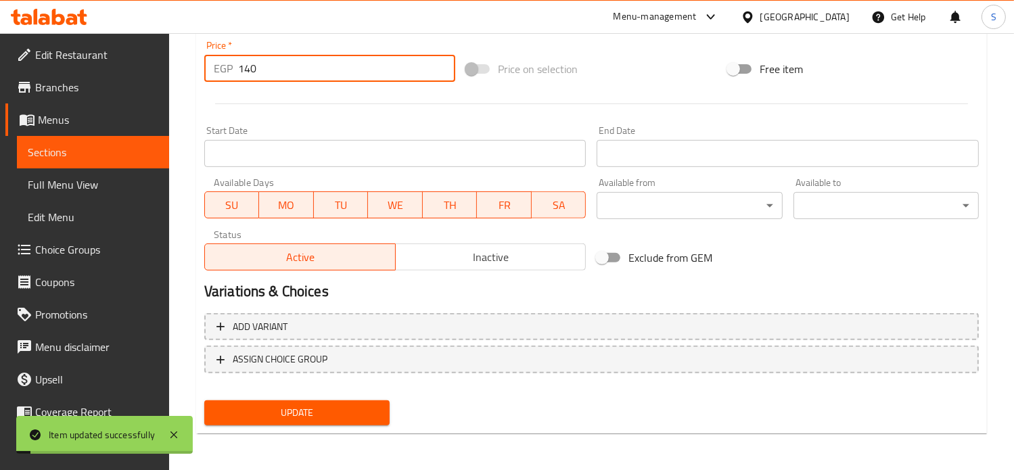
type input "140"
click at [204, 400] on button "Update" at bounding box center [296, 412] width 185 height 25
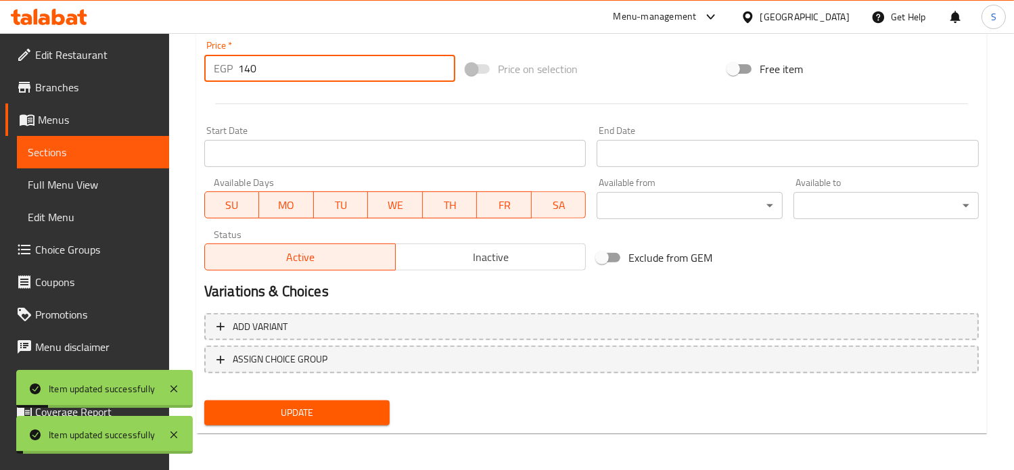
scroll to position [0, 0]
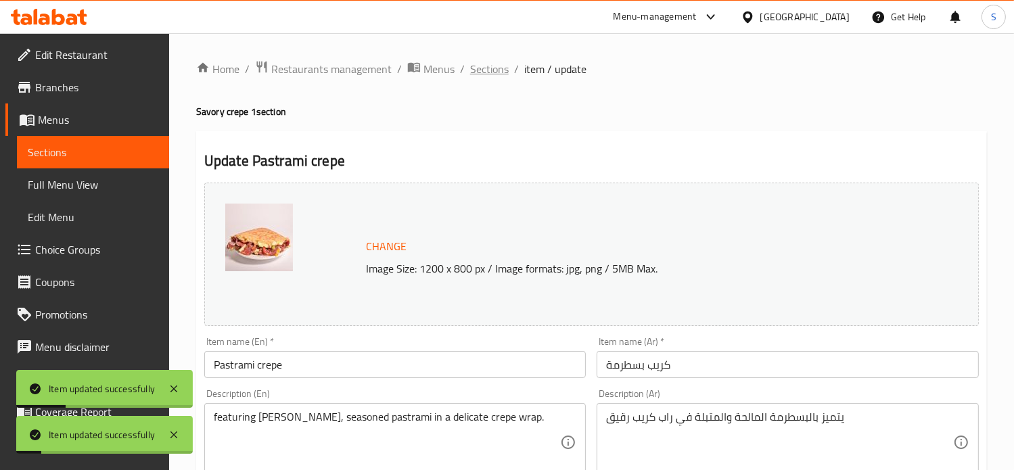
click at [477, 66] on span "Sections" at bounding box center [489, 69] width 39 height 16
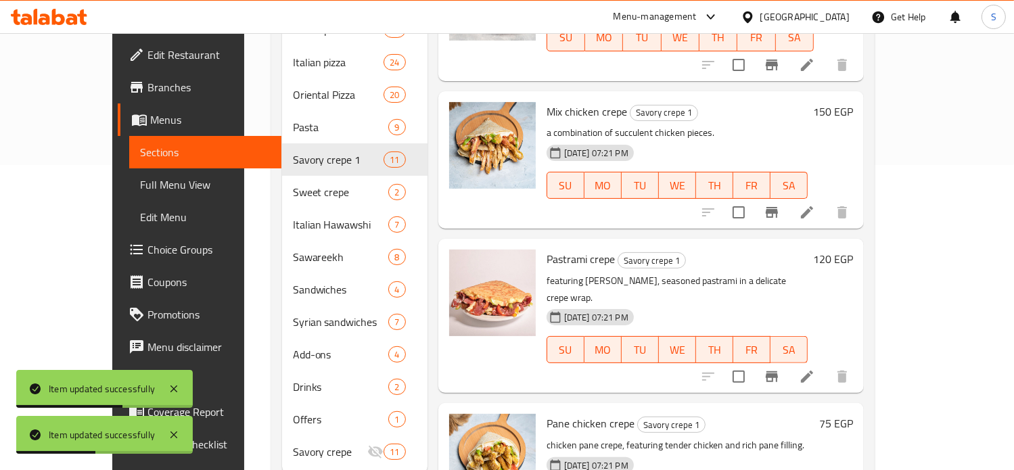
scroll to position [325, 0]
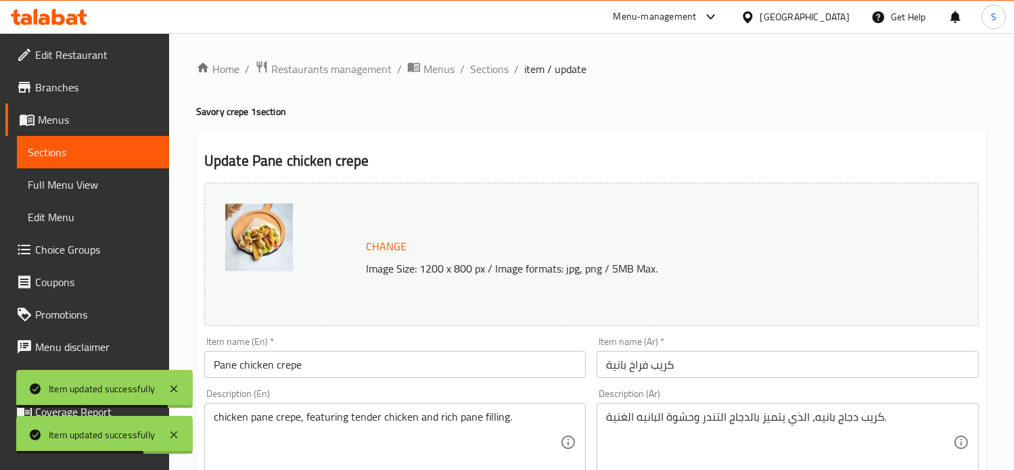
scroll to position [504, 0]
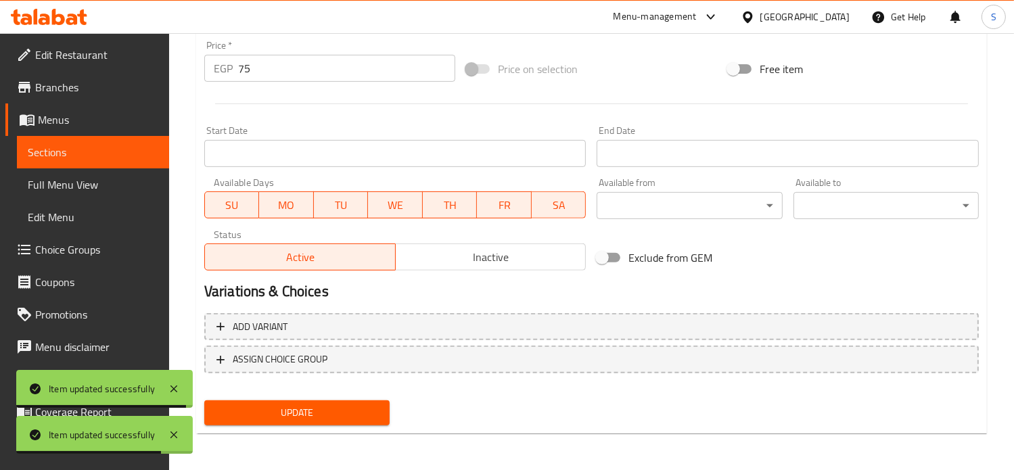
click at [243, 62] on input "75" at bounding box center [346, 68] width 217 height 27
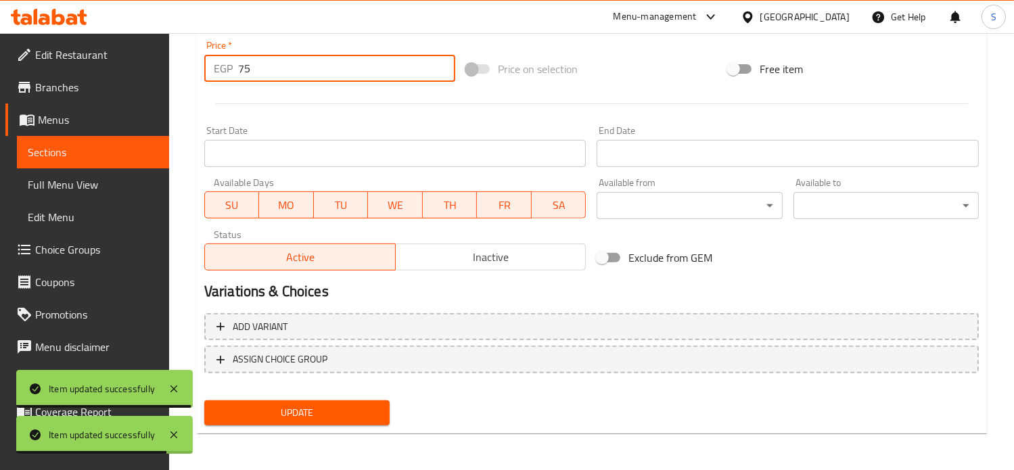
click at [243, 62] on input "75" at bounding box center [346, 68] width 217 height 27
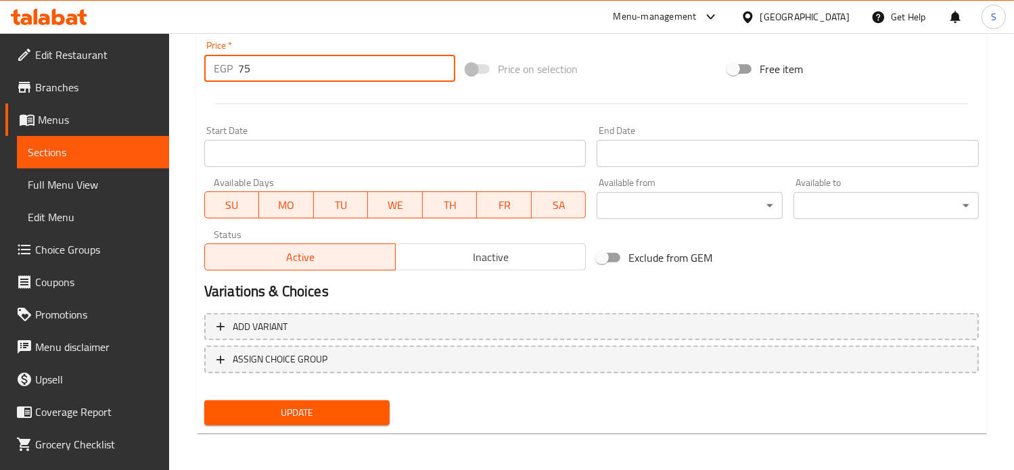
scroll to position [0, 0]
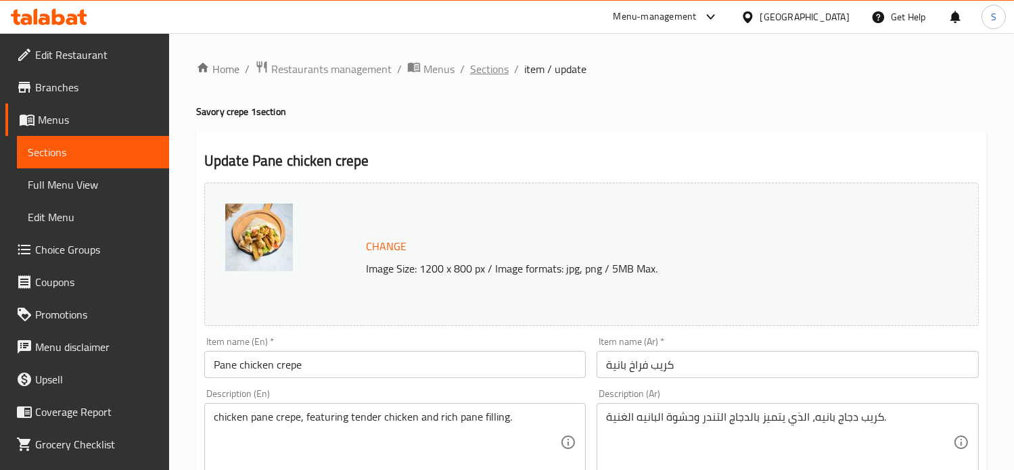
click at [488, 74] on span "Sections" at bounding box center [489, 69] width 39 height 16
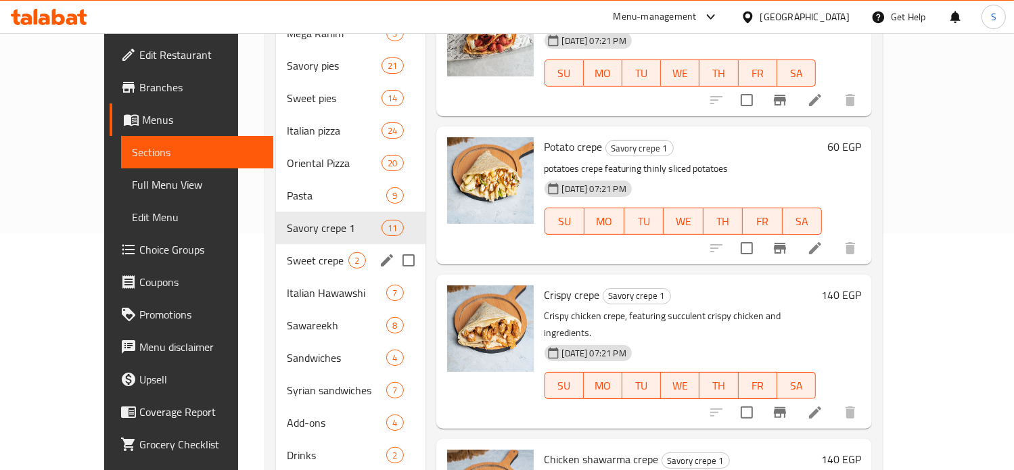
scroll to position [237, 0]
click at [287, 252] on span "Sweet crepe" at bounding box center [318, 260] width 62 height 16
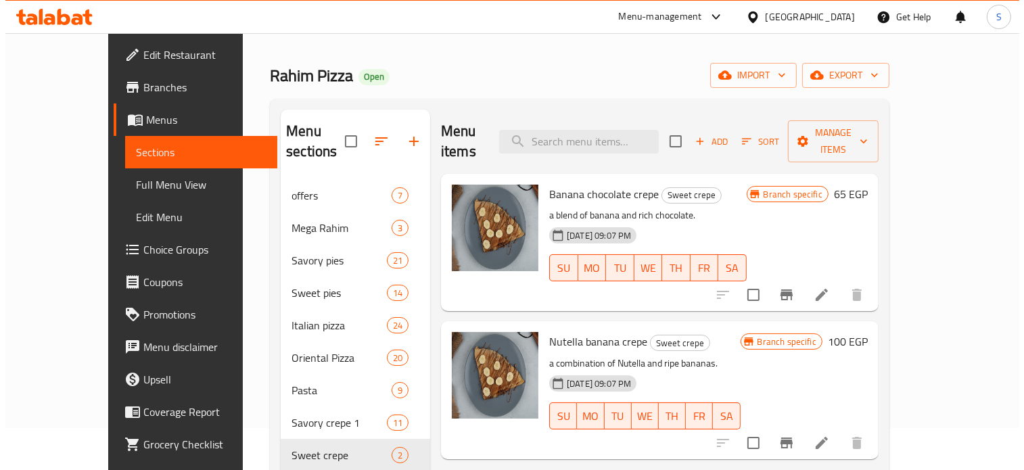
scroll to position [41, 0]
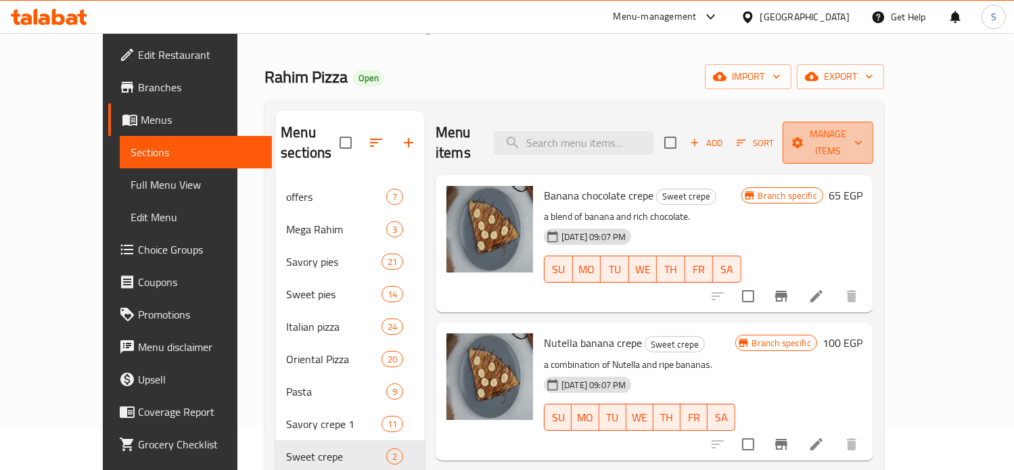
click at [862, 139] on span "Manage items" at bounding box center [827, 143] width 69 height 34
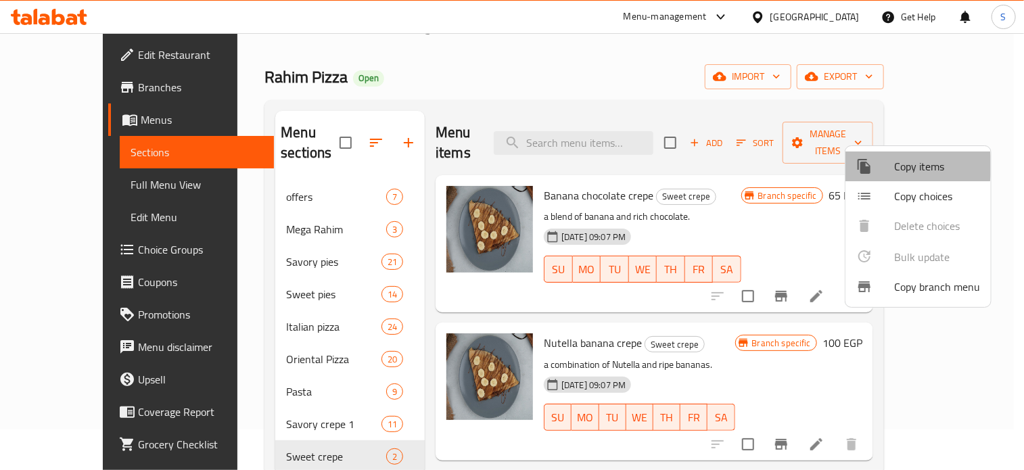
click at [891, 166] on div at bounding box center [875, 166] width 38 height 16
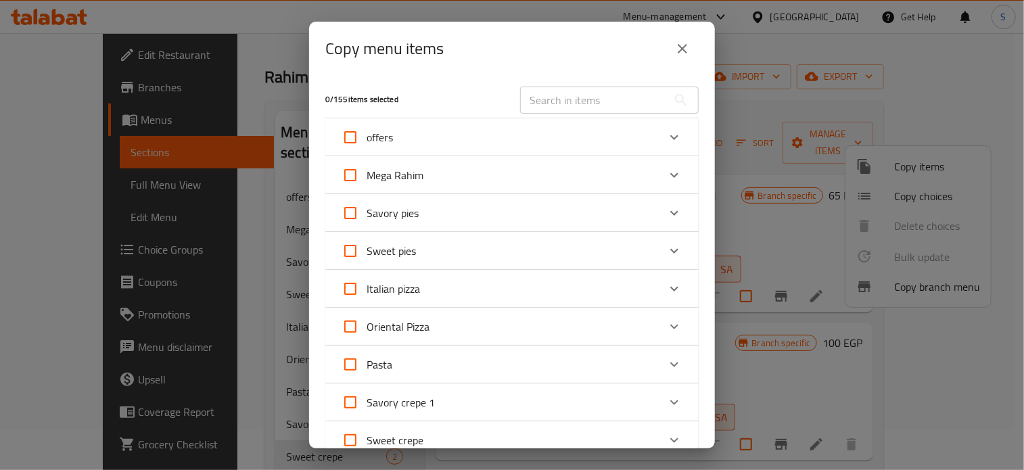
scroll to position [225, 0]
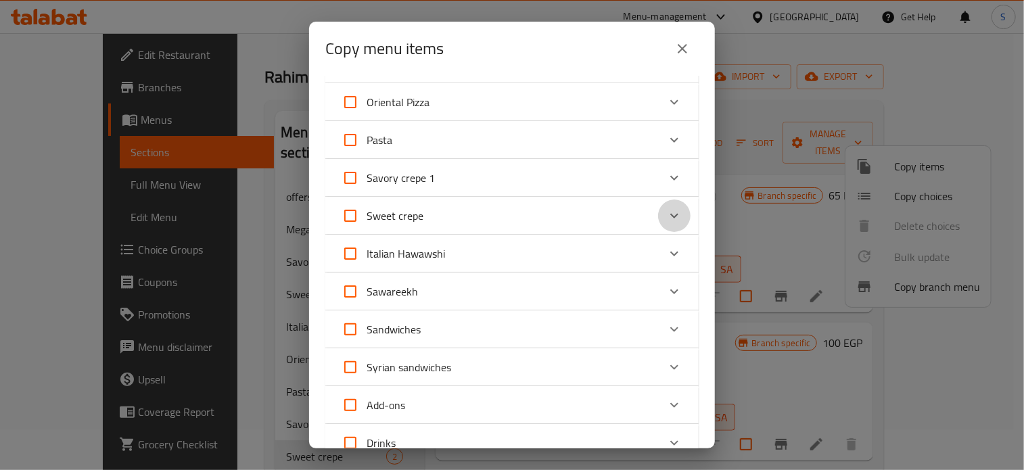
click at [666, 217] on icon "Expand" at bounding box center [674, 216] width 16 height 16
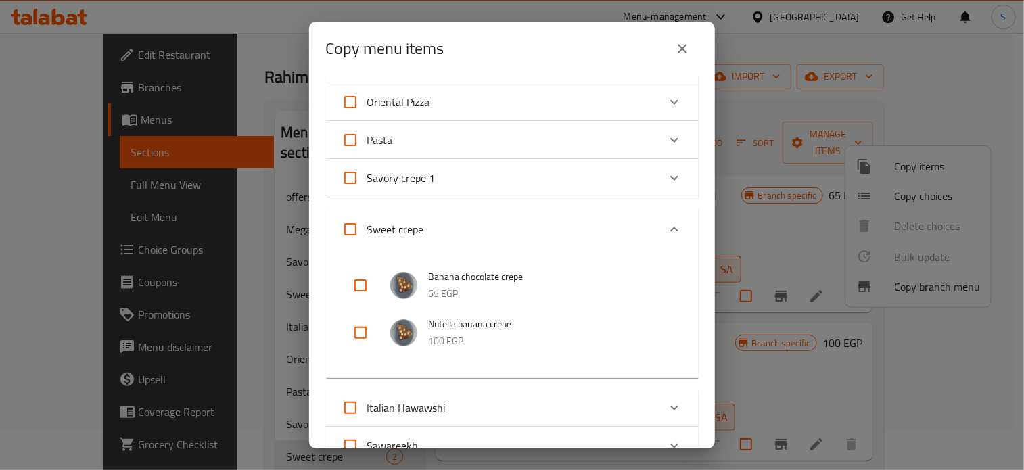
click at [358, 285] on input "checkbox" at bounding box center [360, 285] width 32 height 32
checkbox input "true"
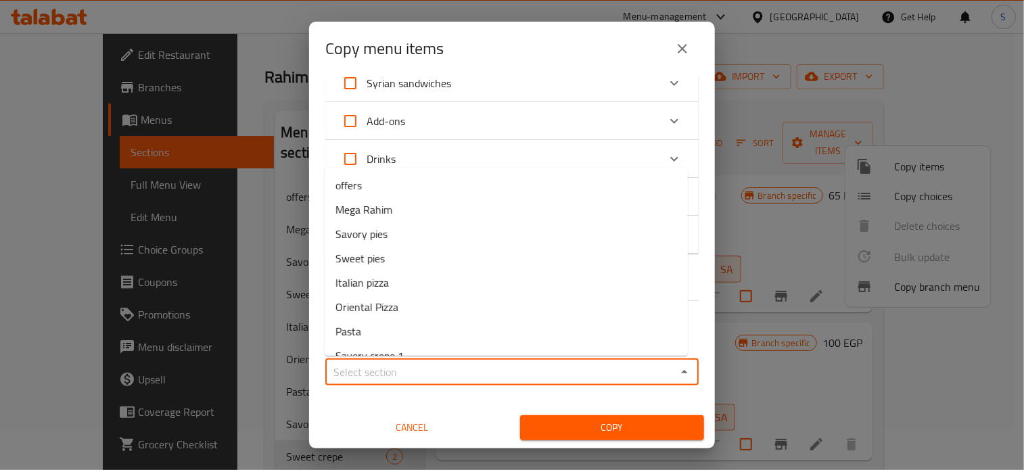
click at [390, 377] on input "Sections   *" at bounding box center [500, 371] width 343 height 19
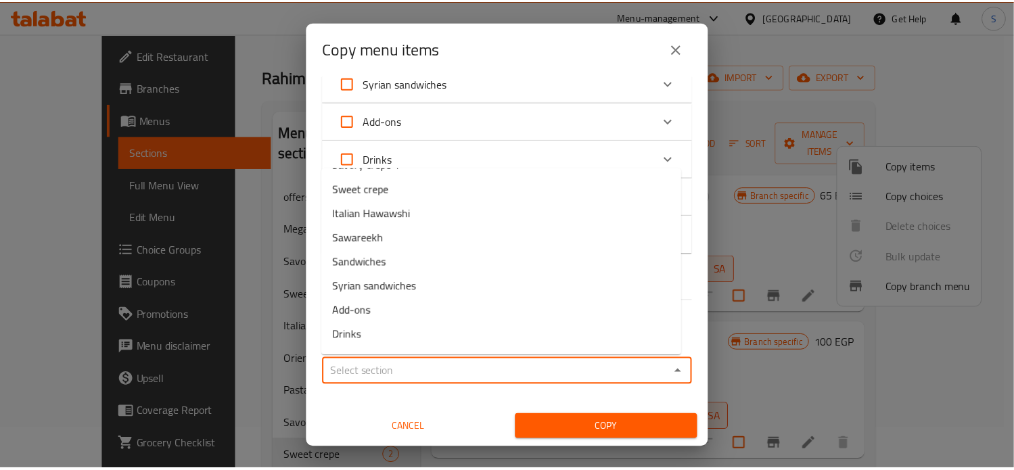
scroll to position [192, 0]
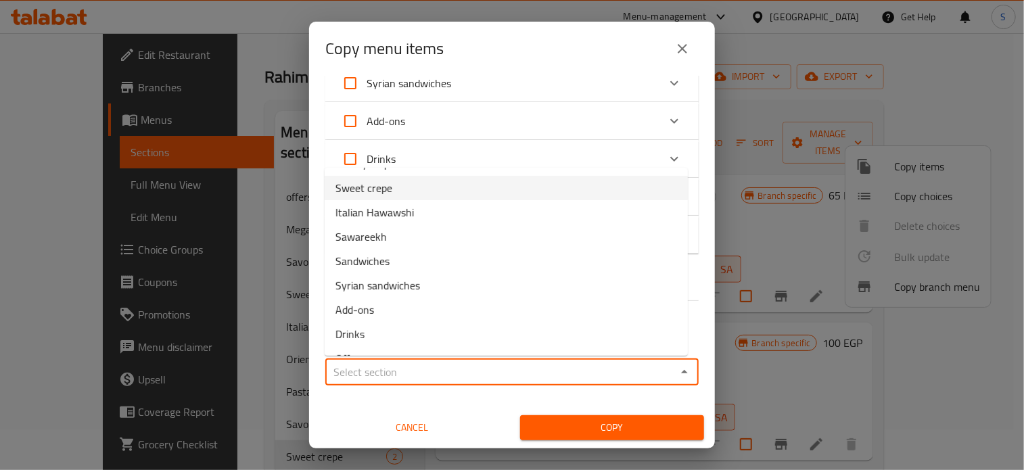
click at [370, 193] on span "Sweet crepe" at bounding box center [363, 188] width 57 height 16
type input "Sweet crepe"
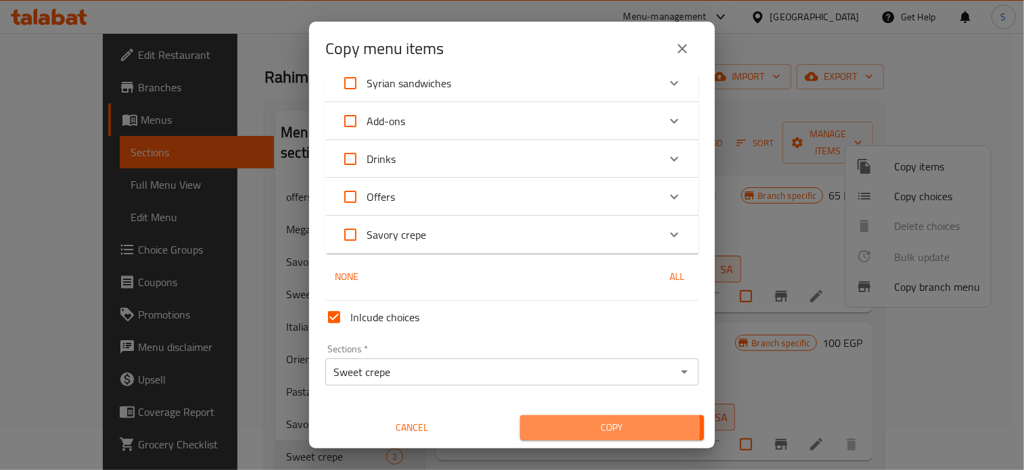
click at [559, 426] on span "Copy" at bounding box center [612, 427] width 162 height 17
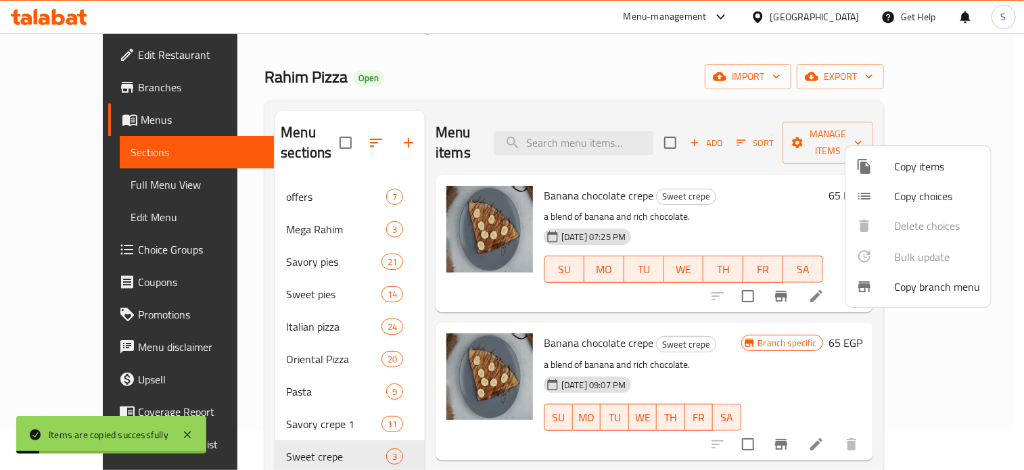
click at [748, 339] on div at bounding box center [512, 235] width 1024 height 470
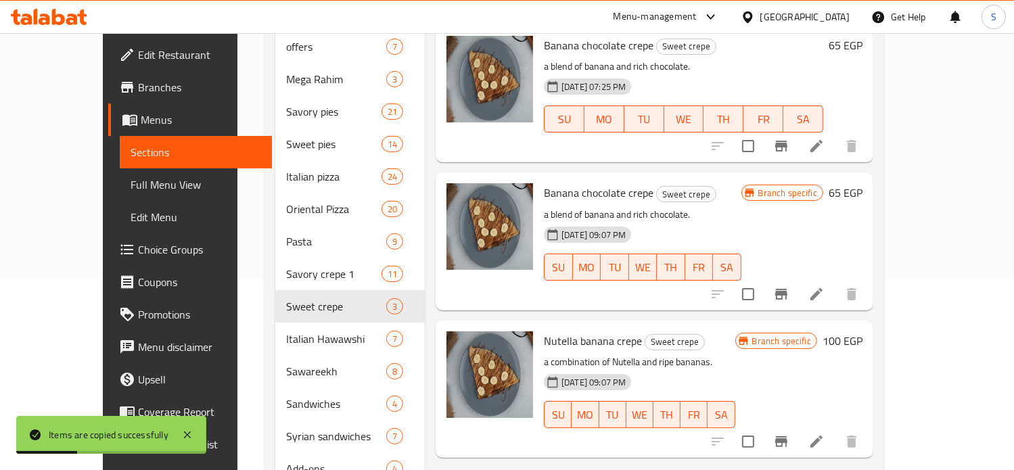
scroll to position [183, 0]
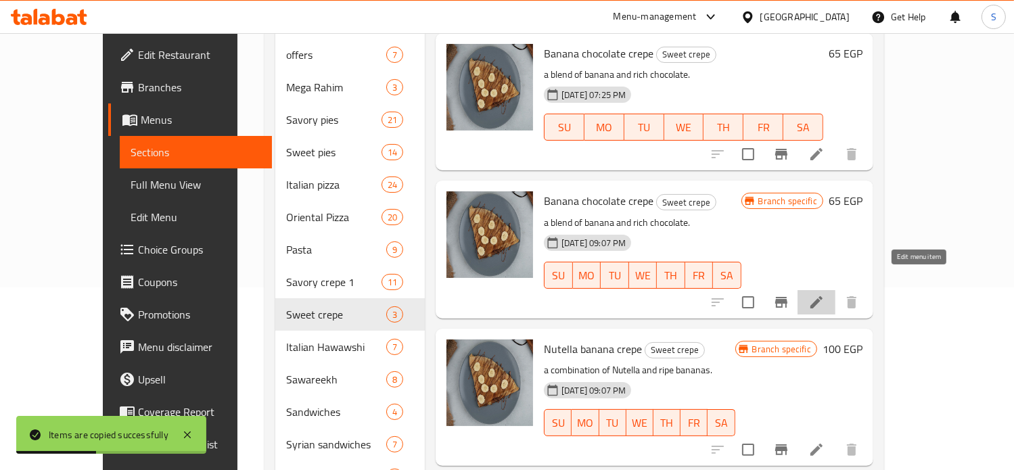
click at [824, 294] on icon at bounding box center [816, 302] width 16 height 16
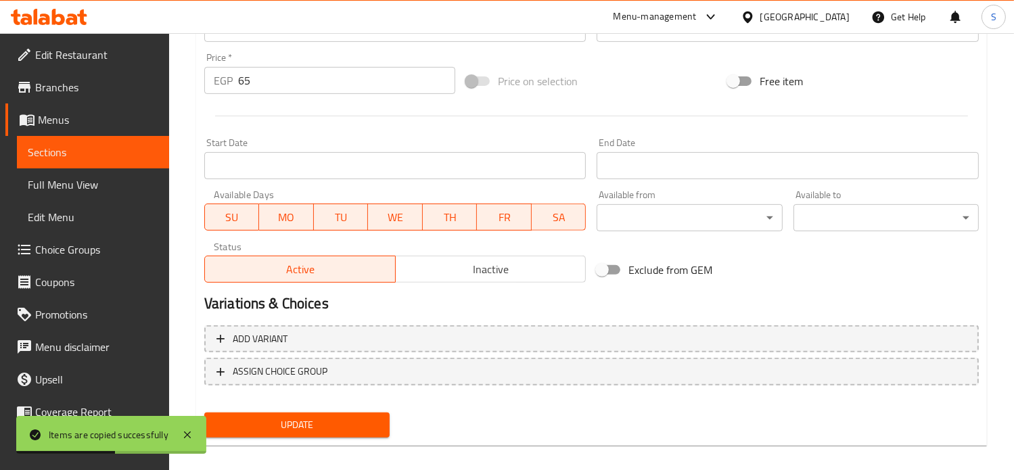
scroll to position [504, 0]
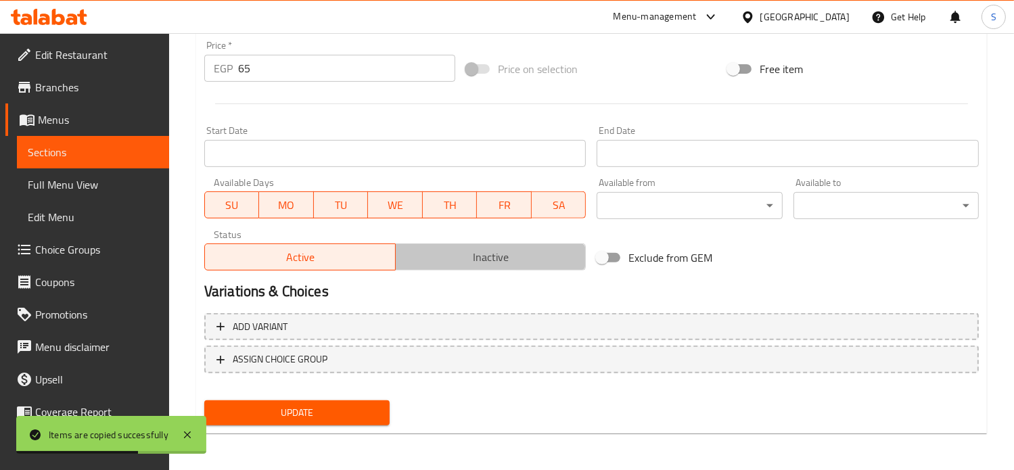
click at [465, 262] on span "Inactive" at bounding box center [491, 258] width 180 height 20
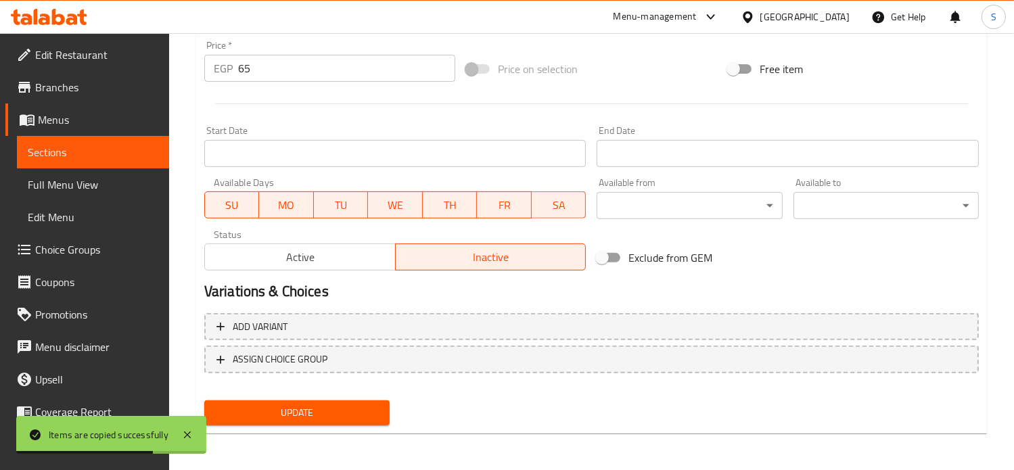
click at [345, 414] on span "Update" at bounding box center [297, 412] width 164 height 17
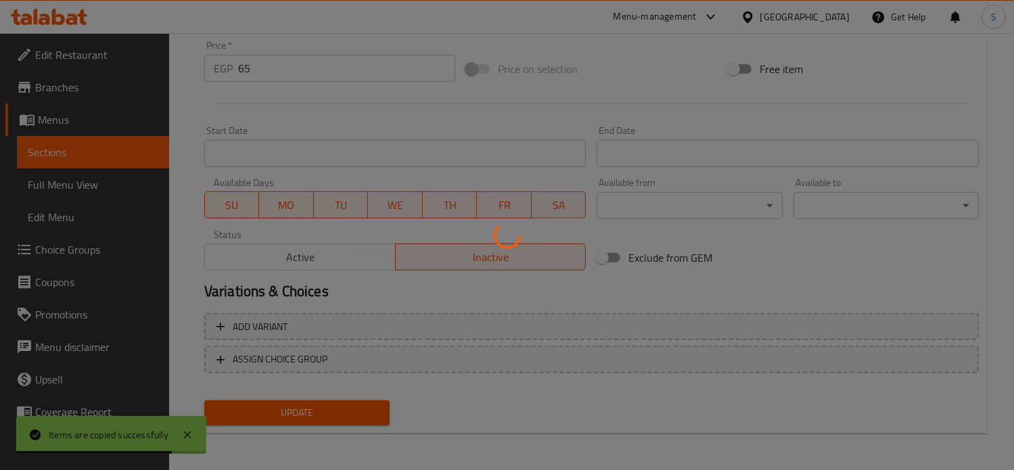
scroll to position [0, 0]
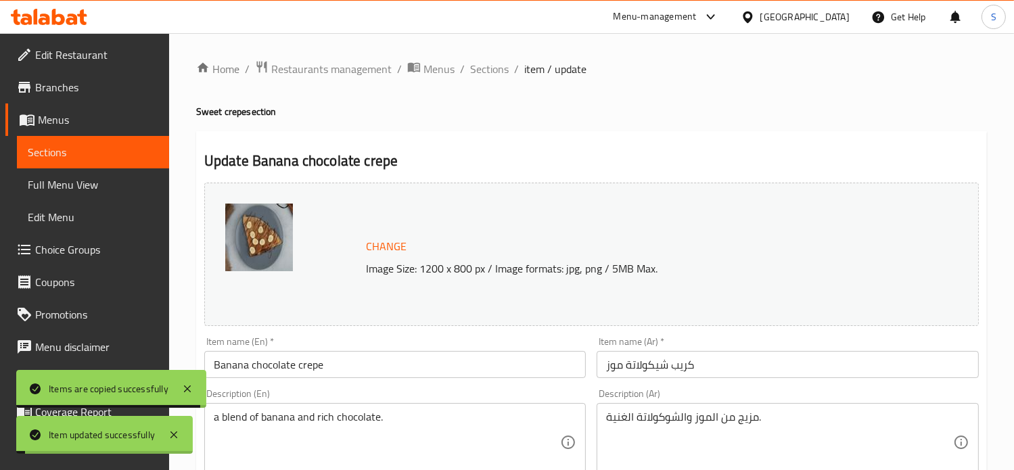
click at [492, 71] on span "Sections" at bounding box center [489, 69] width 39 height 16
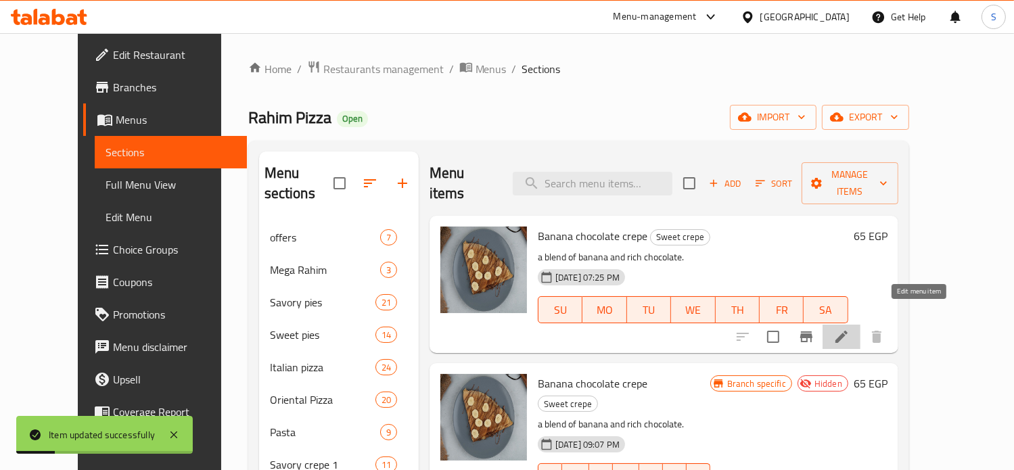
click at [847, 331] on icon at bounding box center [841, 337] width 12 height 12
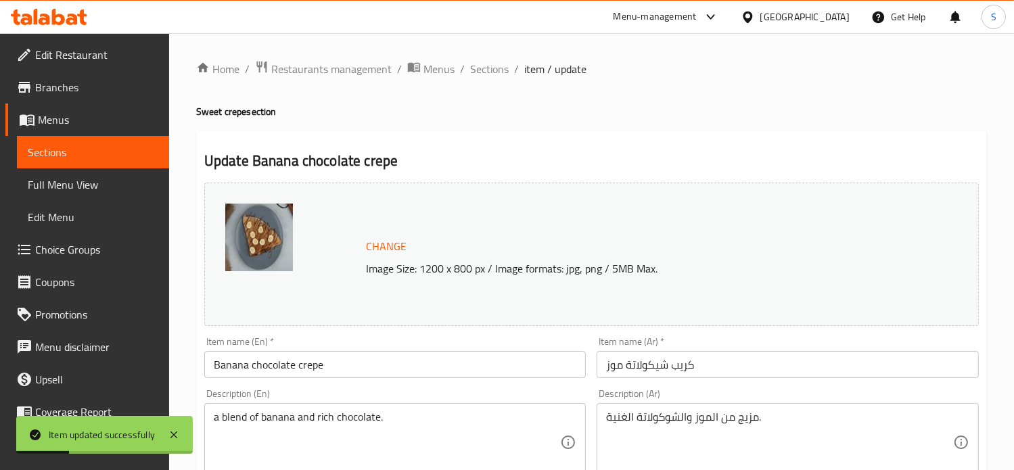
scroll to position [504, 0]
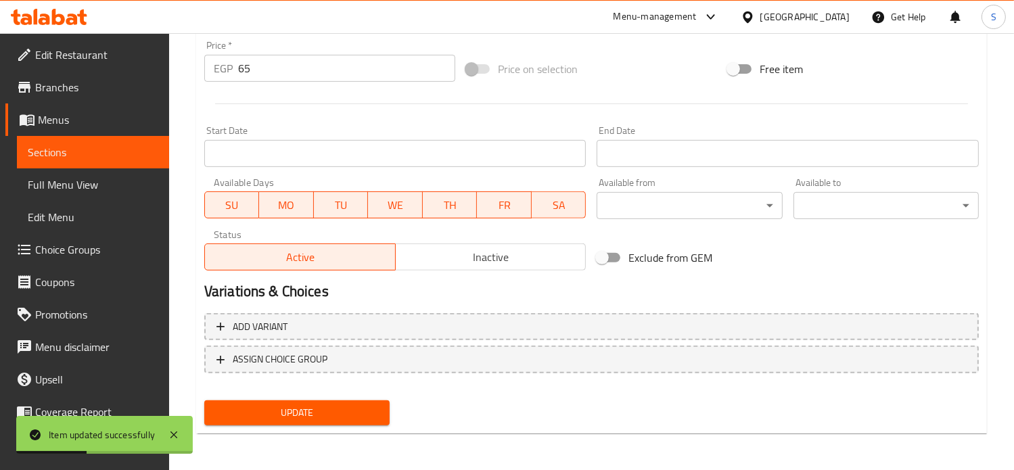
click at [234, 71] on div "EGP 65 Price *" at bounding box center [329, 68] width 251 height 27
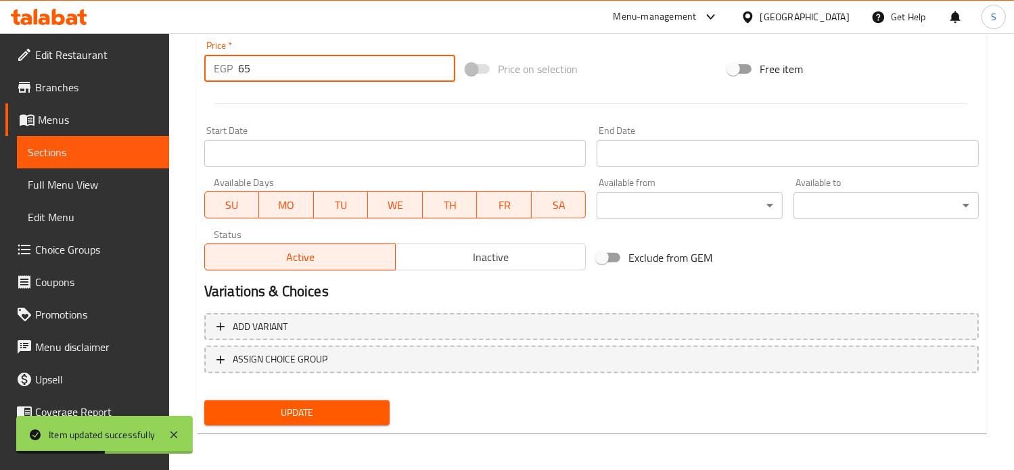
click at [245, 69] on input "65" at bounding box center [346, 68] width 217 height 27
type input "85"
click at [204, 400] on button "Update" at bounding box center [296, 412] width 185 height 25
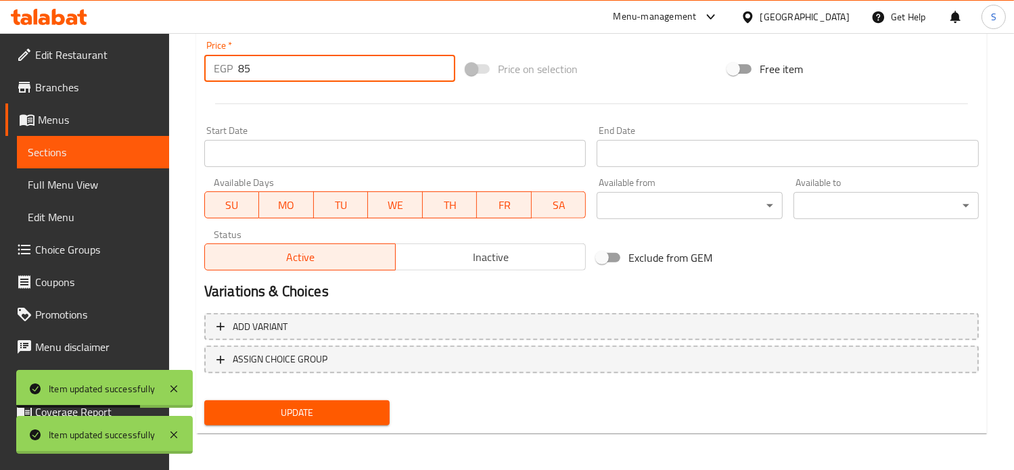
scroll to position [0, 0]
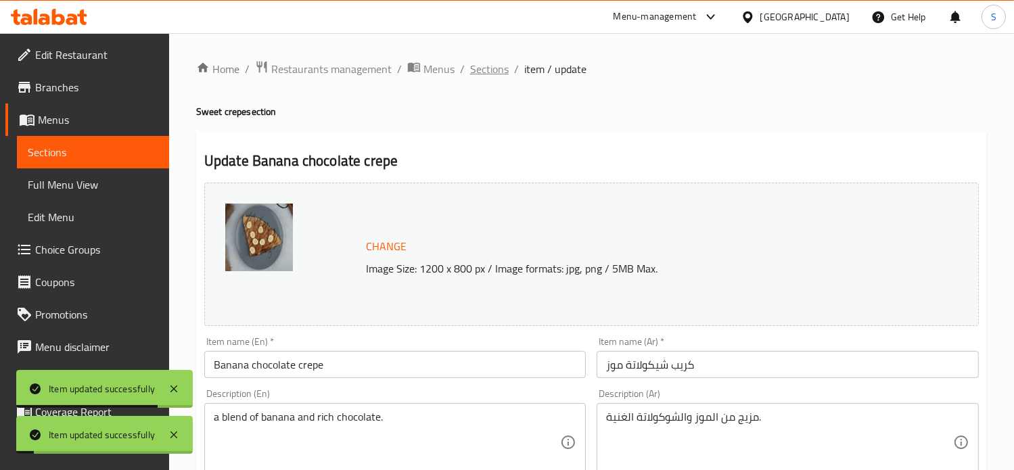
click at [486, 68] on span "Sections" at bounding box center [489, 69] width 39 height 16
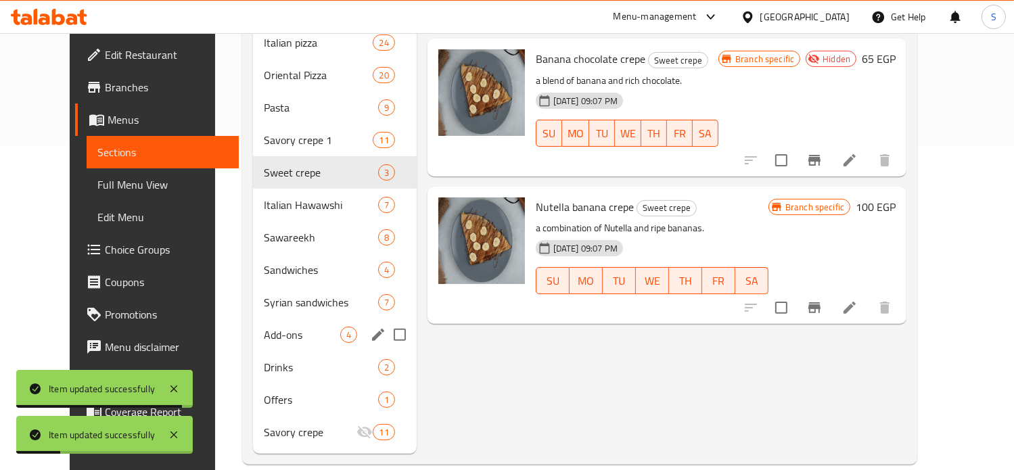
scroll to position [325, 0]
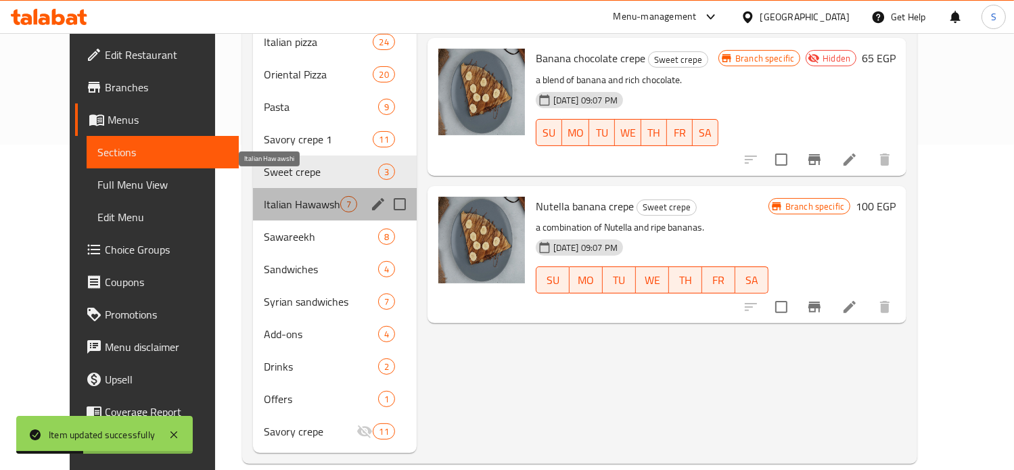
click at [272, 196] on span "Italian Hawawshi" at bounding box center [302, 204] width 76 height 16
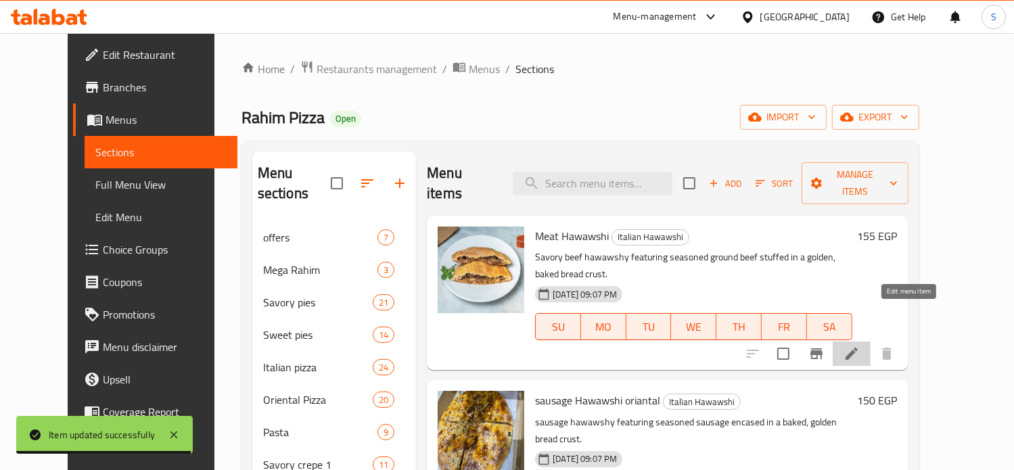
click at [860, 346] on icon at bounding box center [851, 354] width 16 height 16
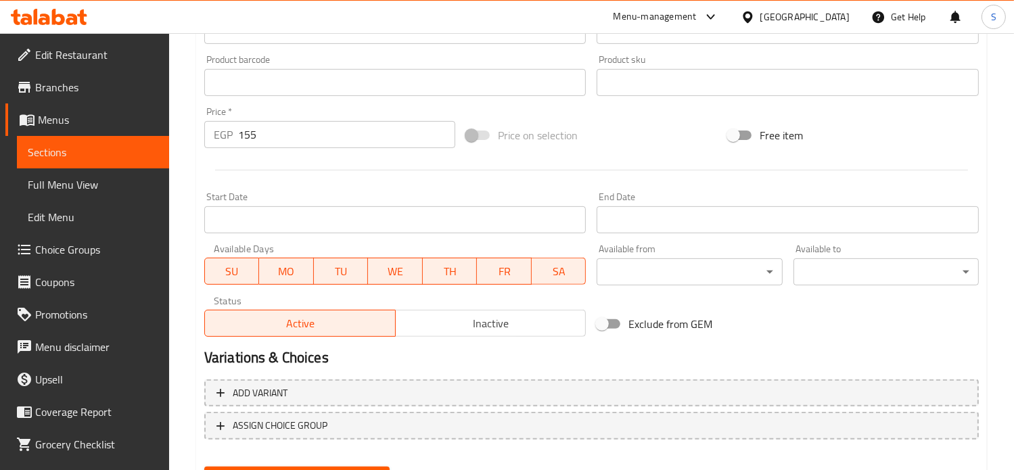
scroll to position [504, 0]
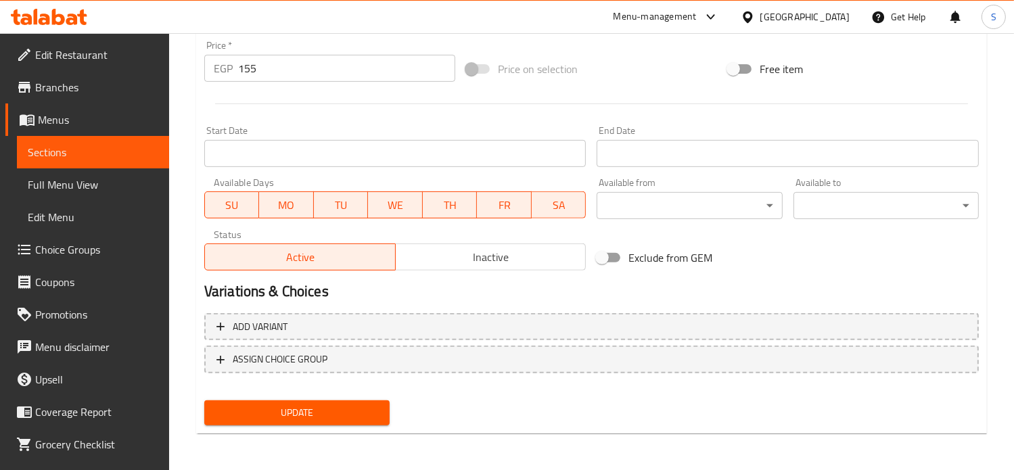
click at [267, 72] on input "155" at bounding box center [346, 68] width 217 height 27
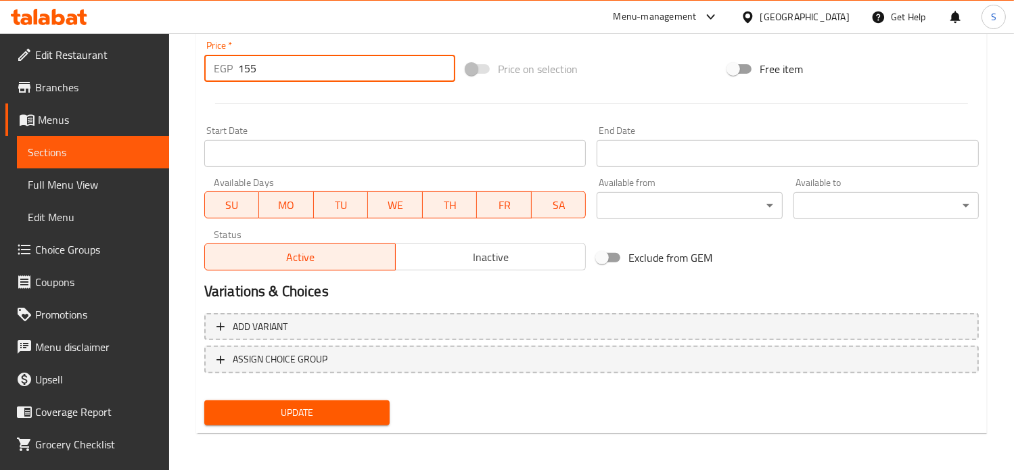
click at [267, 72] on input "155" at bounding box center [346, 68] width 217 height 27
type input "185"
click at [204, 400] on button "Update" at bounding box center [296, 412] width 185 height 25
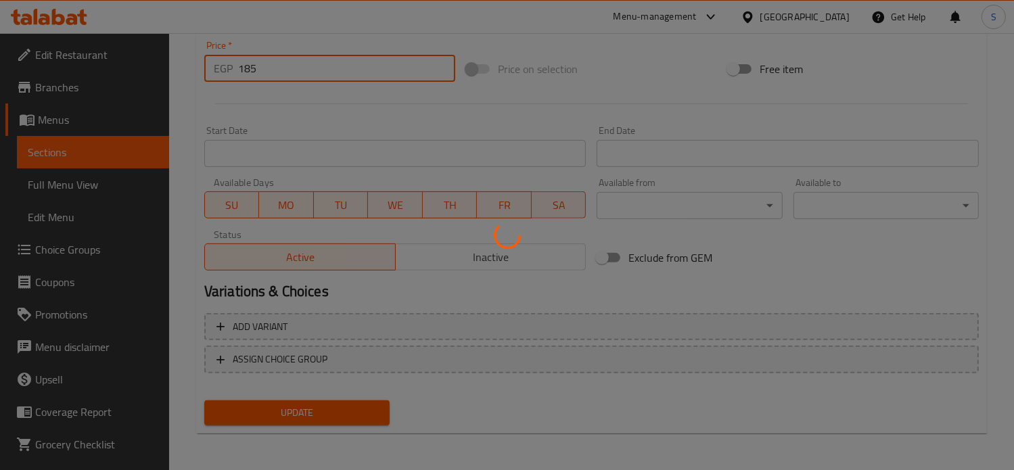
scroll to position [0, 0]
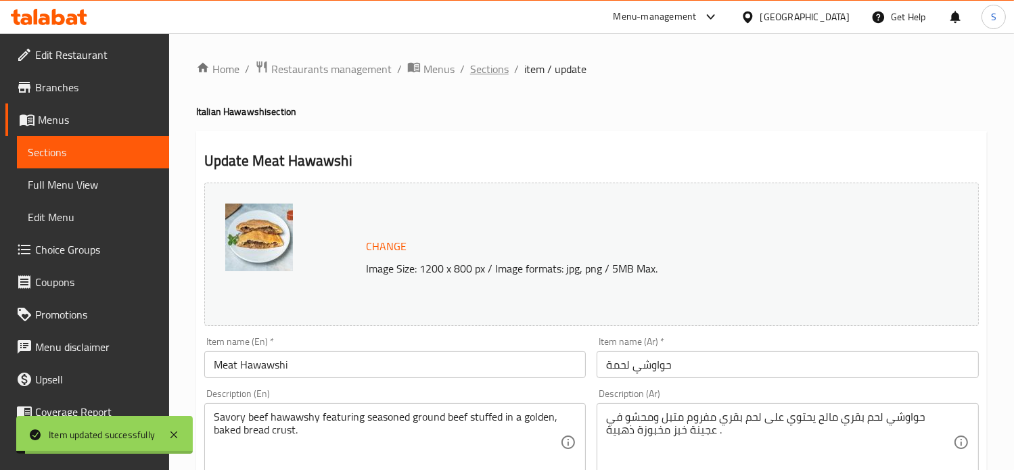
click at [487, 73] on span "Sections" at bounding box center [489, 69] width 39 height 16
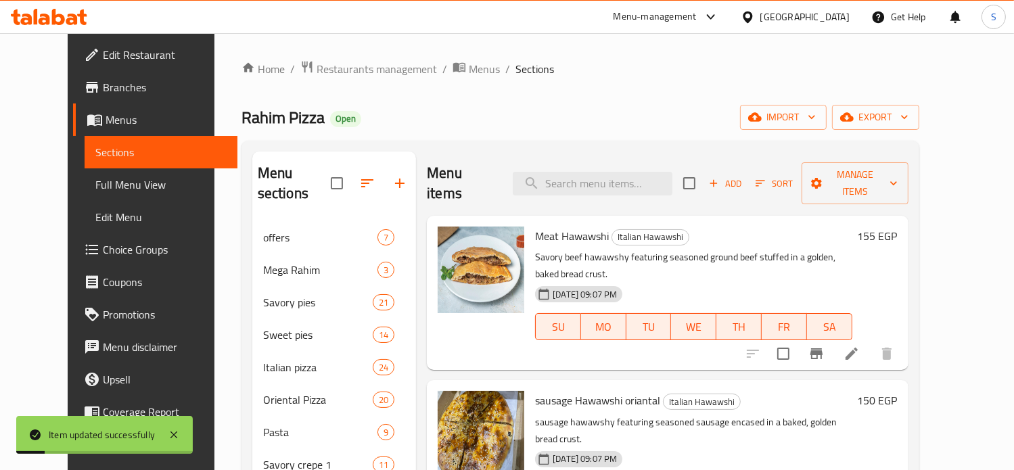
scroll to position [131, 0]
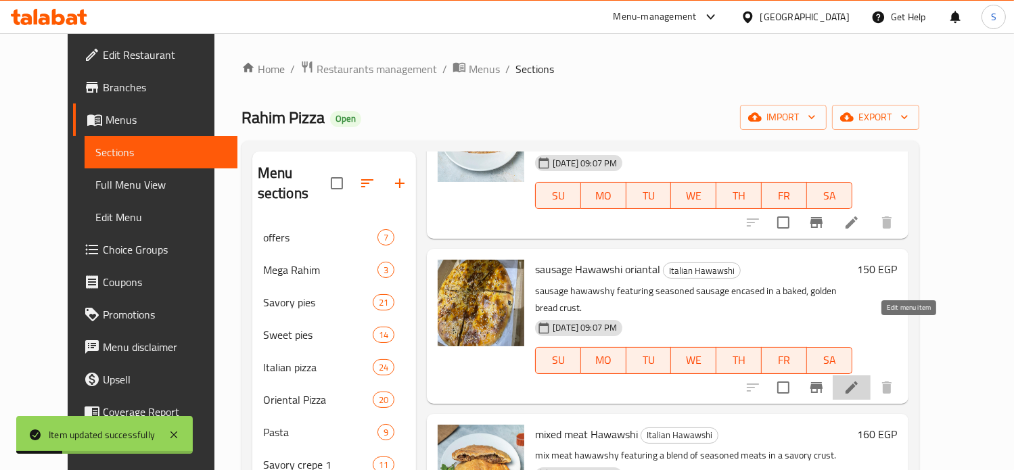
click at [860, 379] on icon at bounding box center [851, 387] width 16 height 16
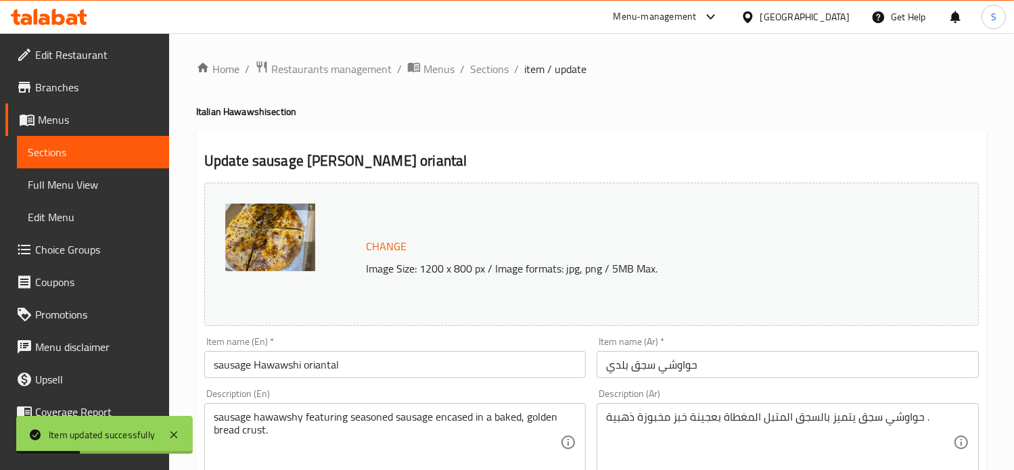
scroll to position [504, 0]
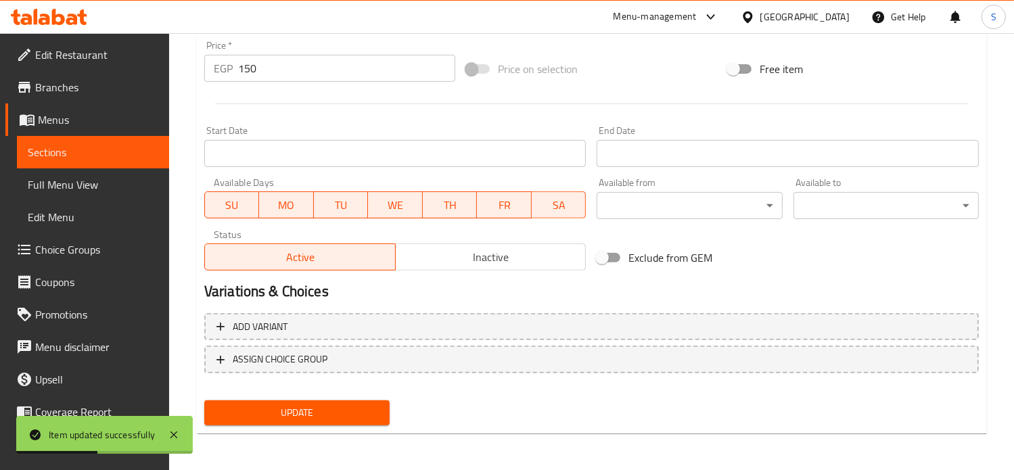
click at [249, 66] on input "150" at bounding box center [346, 68] width 217 height 27
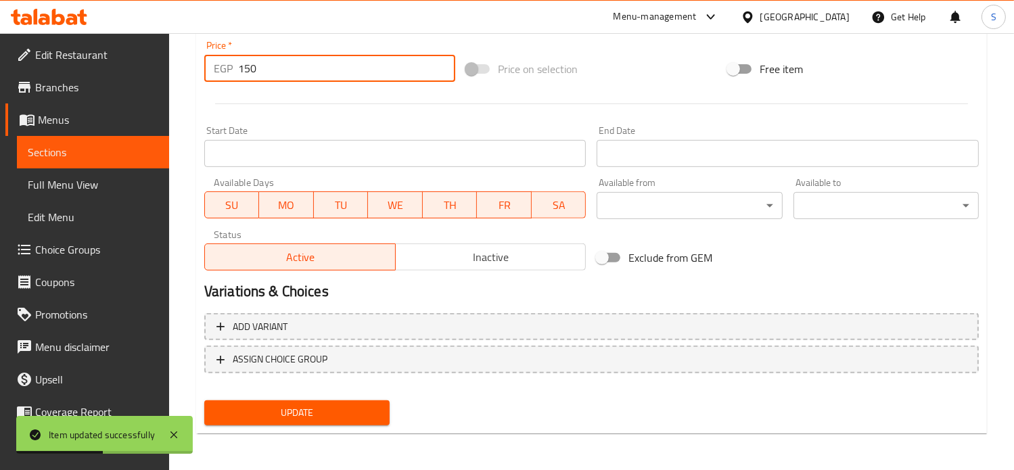
click at [249, 66] on input "150" at bounding box center [346, 68] width 217 height 27
type input "185"
click at [204, 400] on button "Update" at bounding box center [296, 412] width 185 height 25
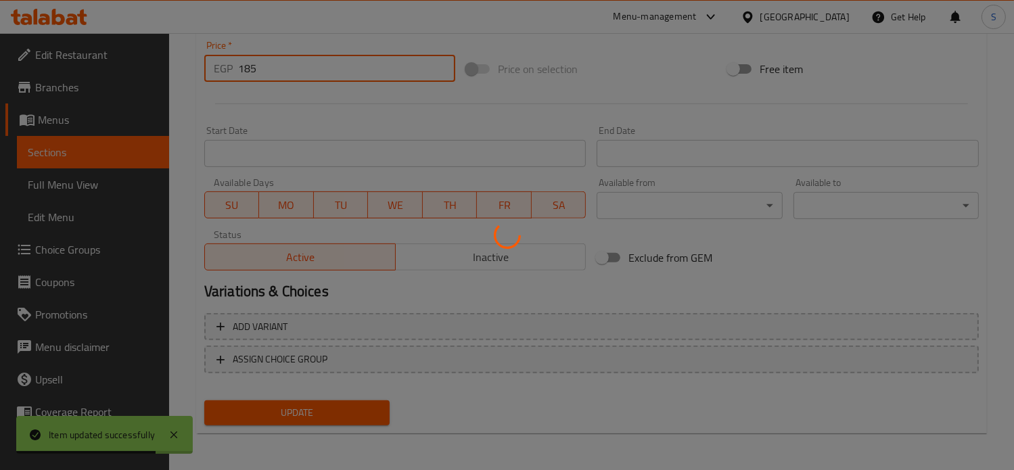
scroll to position [0, 0]
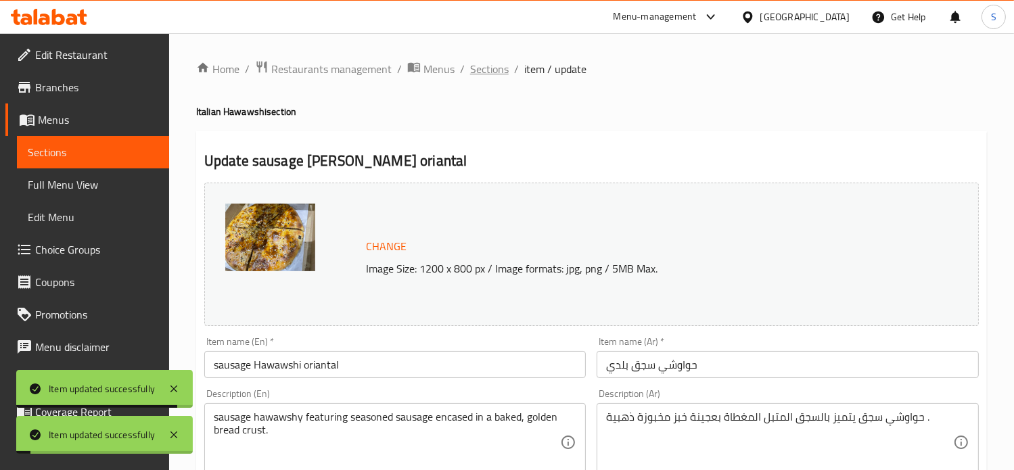
click at [470, 67] on span "Sections" at bounding box center [489, 69] width 39 height 16
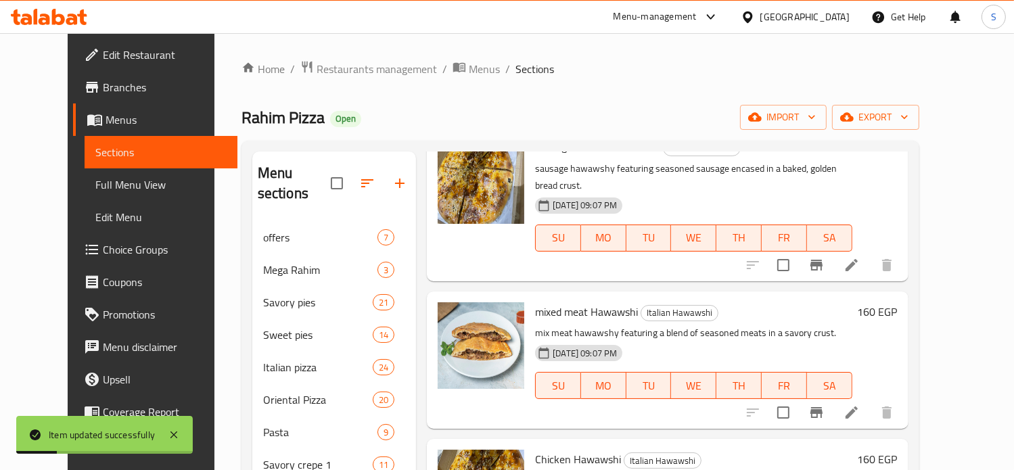
scroll to position [256, 0]
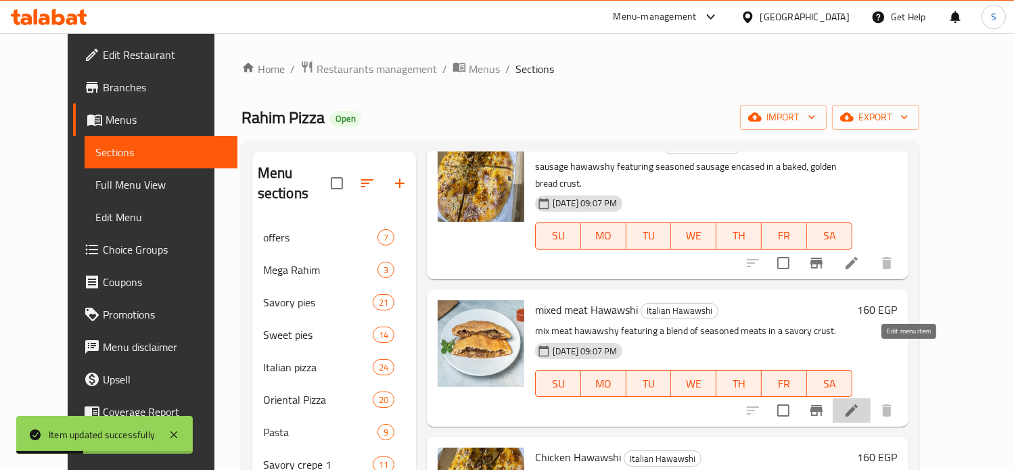
click at [857, 404] on icon at bounding box center [851, 410] width 12 height 12
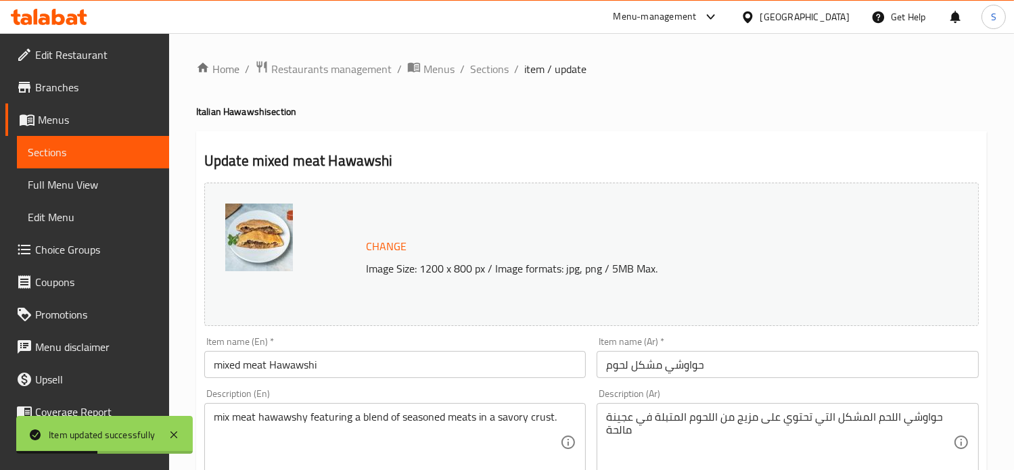
scroll to position [504, 0]
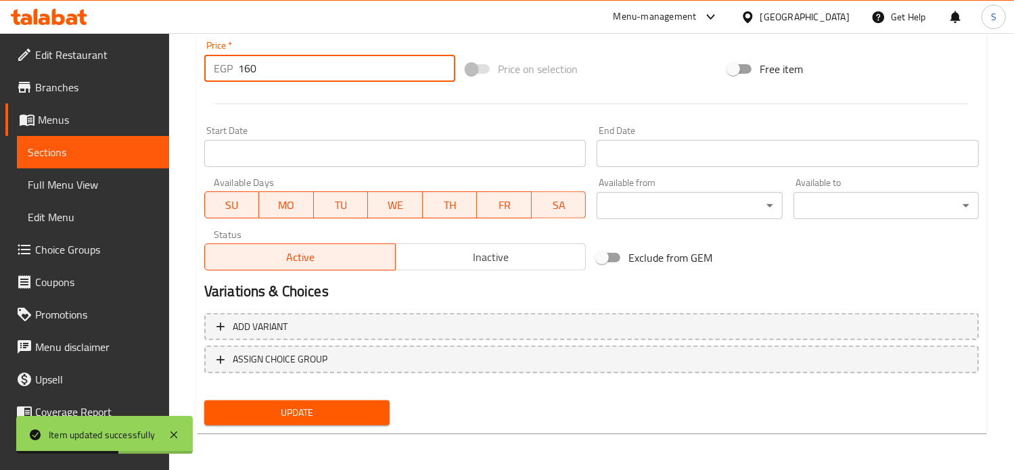
click at [262, 68] on input "160" at bounding box center [346, 68] width 217 height 27
click at [204, 400] on button "Update" at bounding box center [296, 412] width 185 height 25
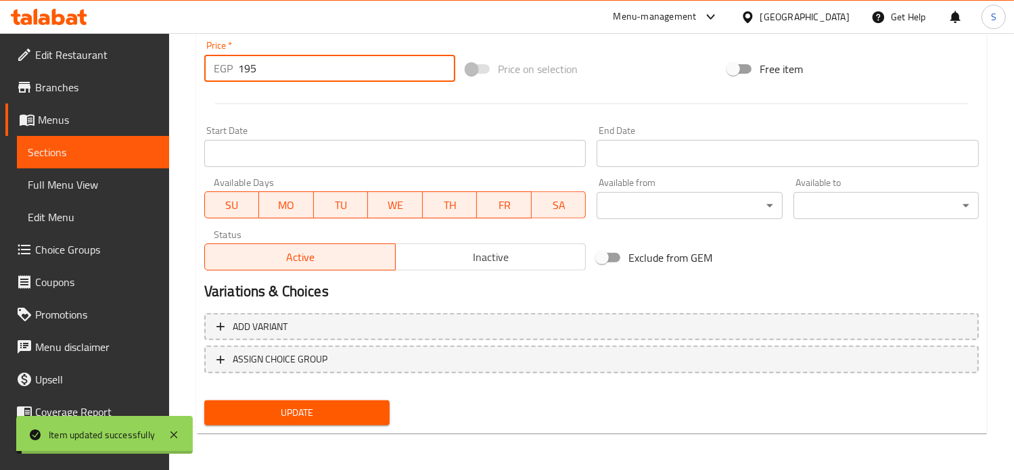
click at [276, 68] on input "195" at bounding box center [346, 68] width 217 height 27
type input "190"
click at [204, 400] on button "Update" at bounding box center [296, 412] width 185 height 25
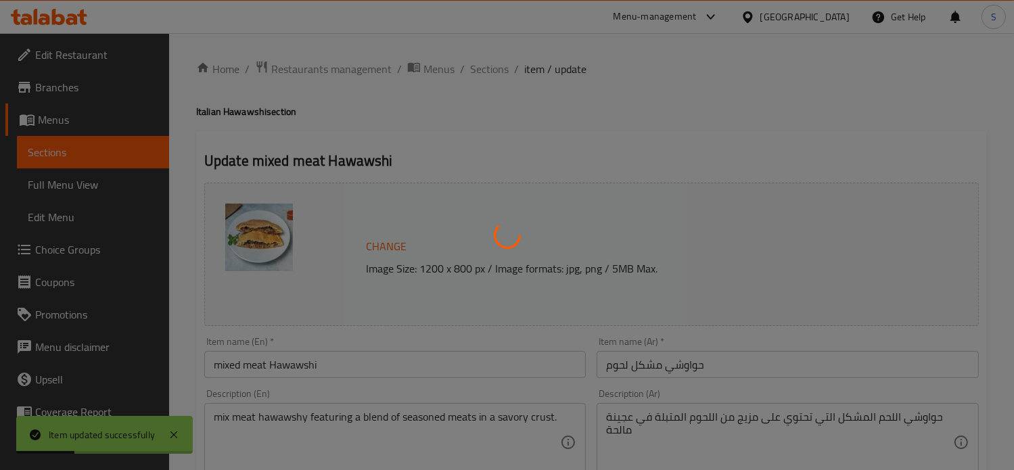
scroll to position [0, 0]
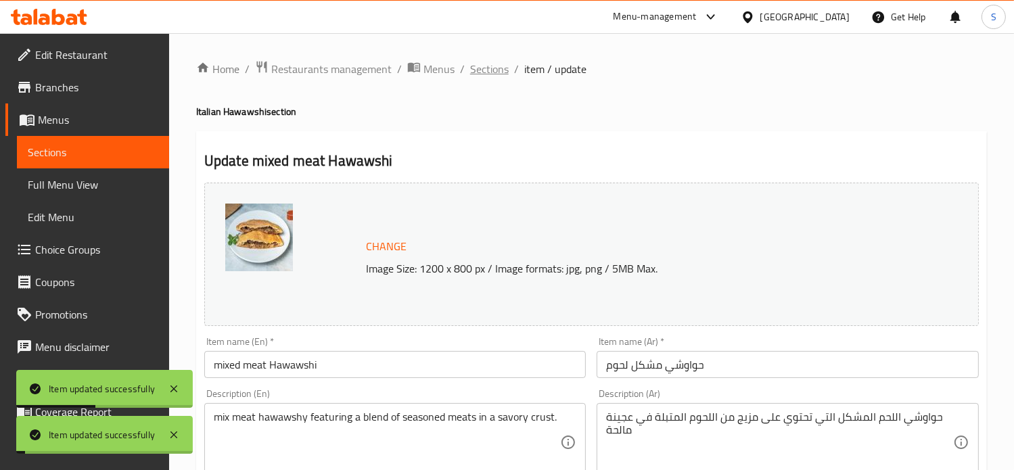
click at [491, 73] on span "Sections" at bounding box center [489, 69] width 39 height 16
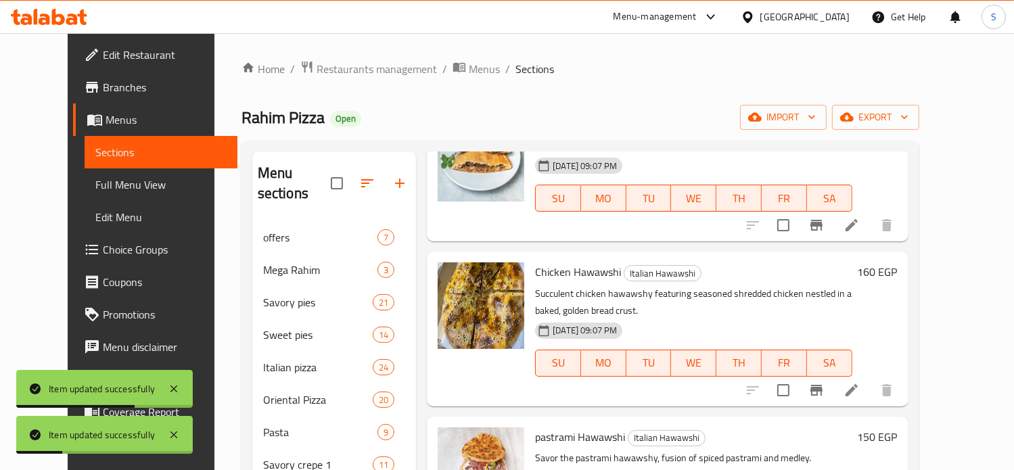
scroll to position [441, 0]
click at [857, 384] on icon at bounding box center [851, 390] width 12 height 12
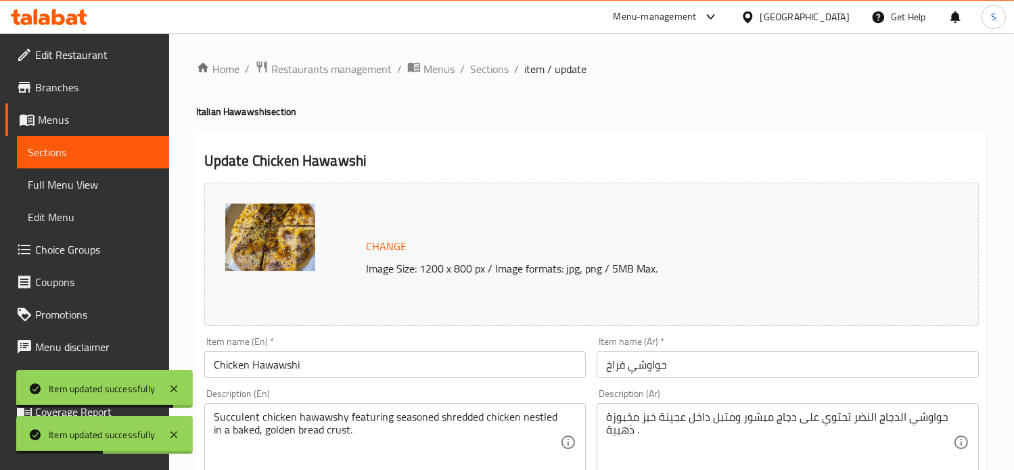
scroll to position [504, 0]
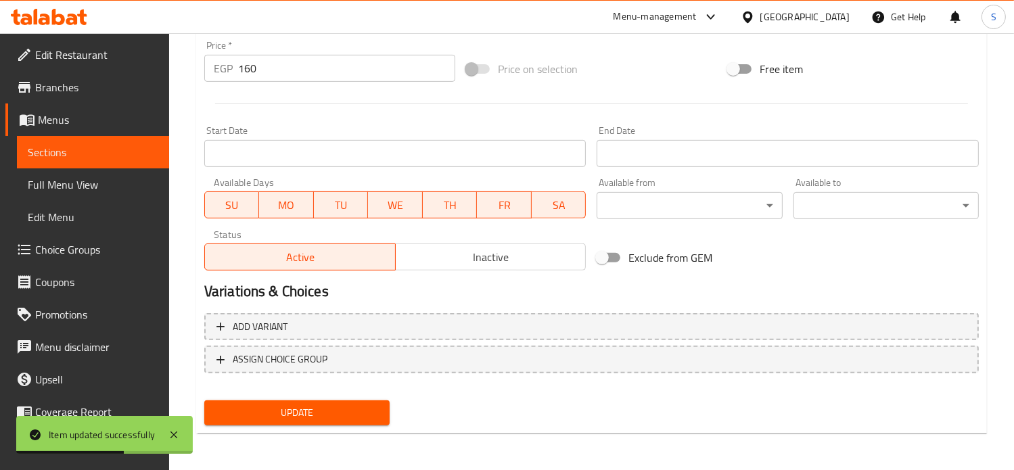
click at [264, 72] on input "160" at bounding box center [346, 68] width 217 height 27
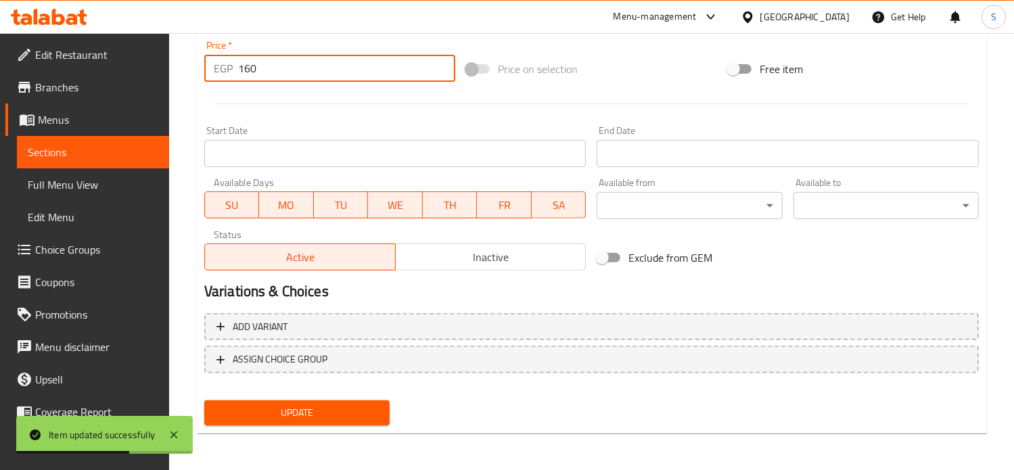
click at [264, 72] on input "160" at bounding box center [346, 68] width 217 height 27
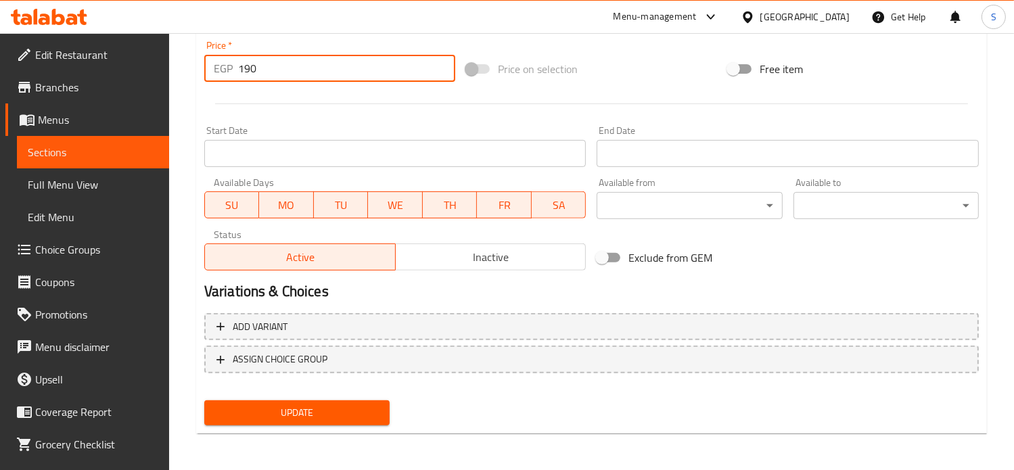
click at [251, 66] on input "190" at bounding box center [346, 68] width 217 height 27
type input "210"
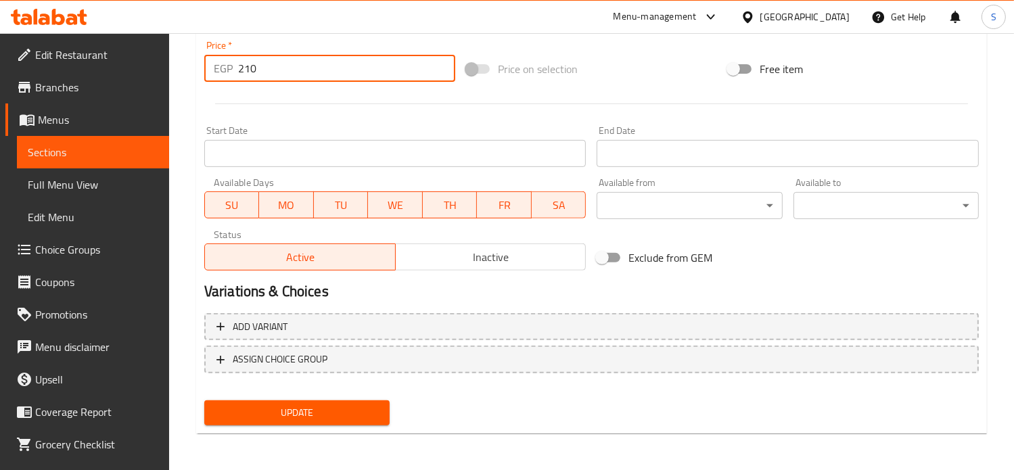
click at [204, 400] on button "Update" at bounding box center [296, 412] width 185 height 25
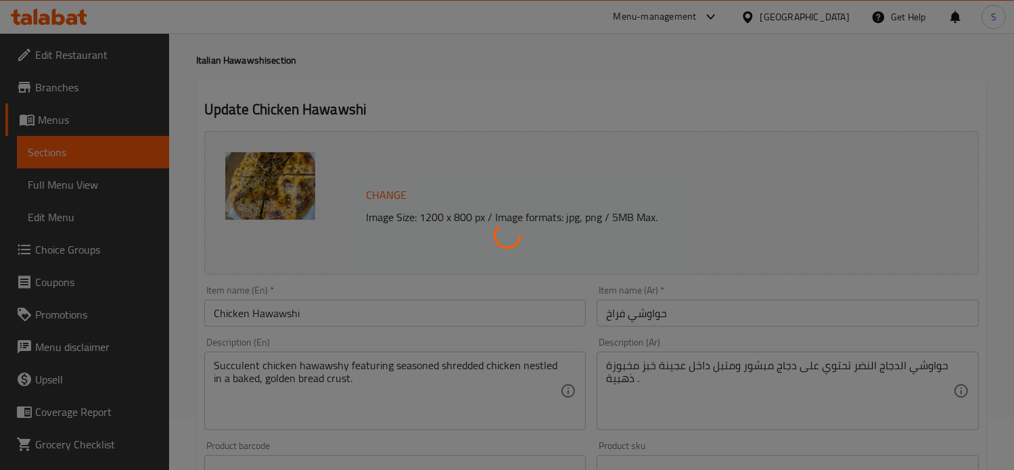
scroll to position [0, 0]
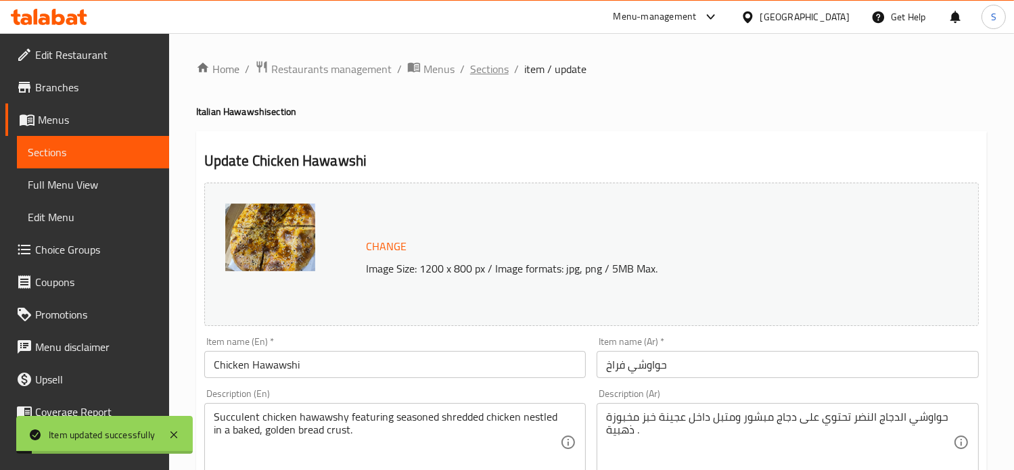
click at [492, 74] on span "Sections" at bounding box center [489, 69] width 39 height 16
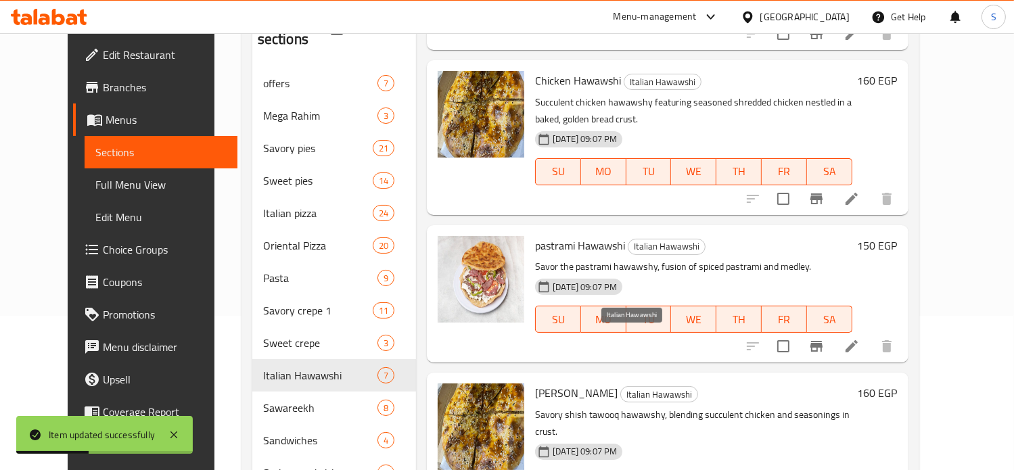
scroll to position [177, 0]
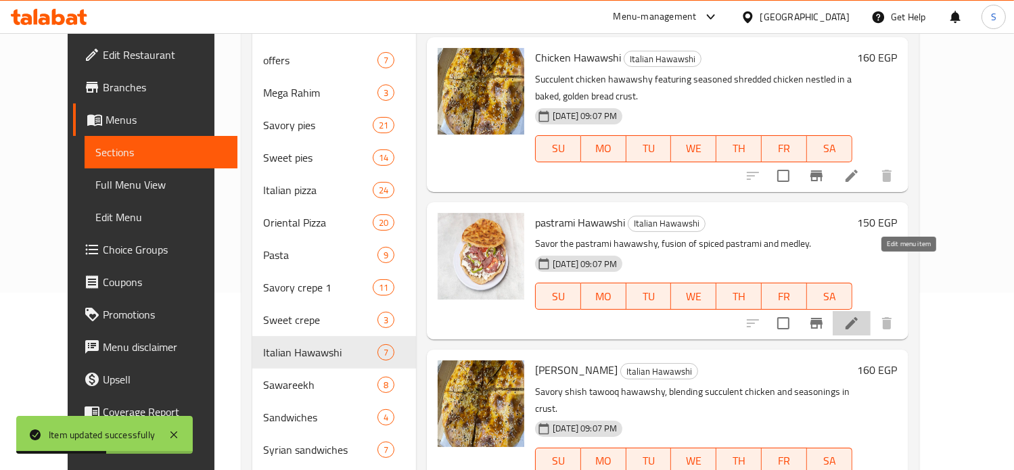
click at [857, 317] on icon at bounding box center [851, 323] width 12 height 12
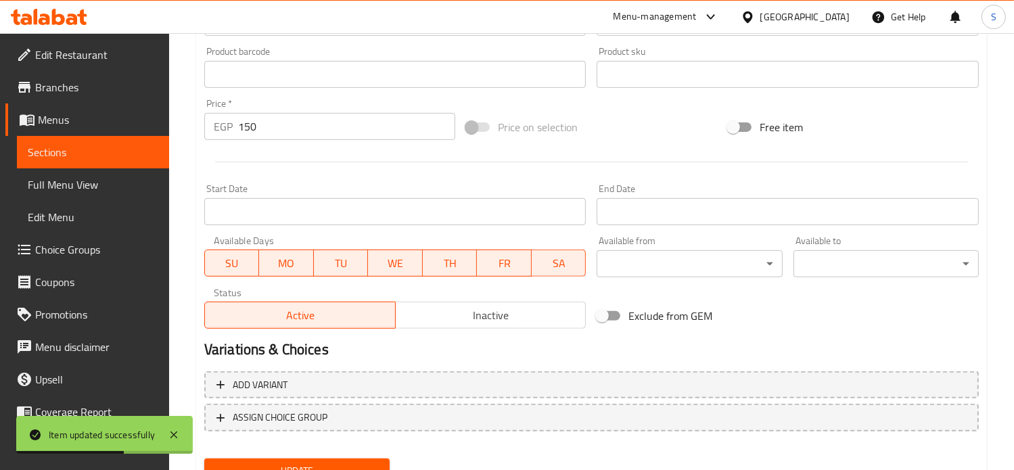
scroll to position [504, 0]
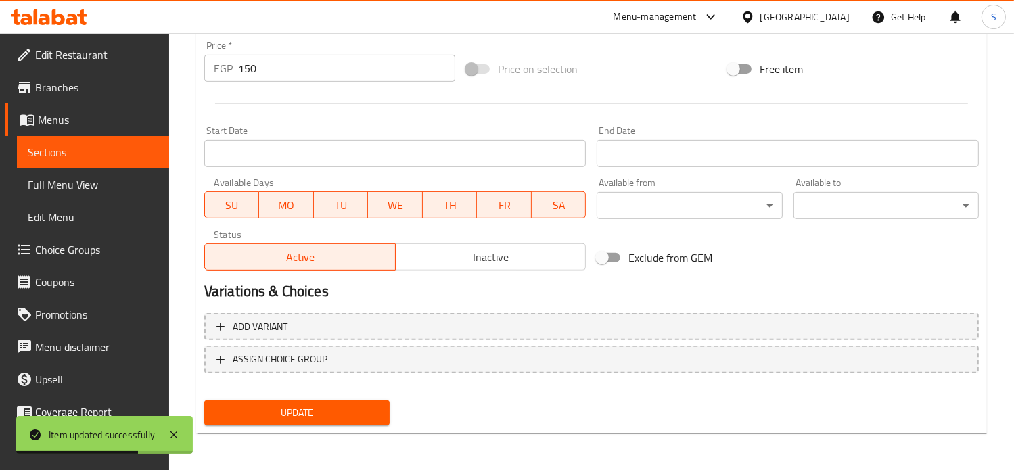
click at [256, 67] on input "150" at bounding box center [346, 68] width 217 height 27
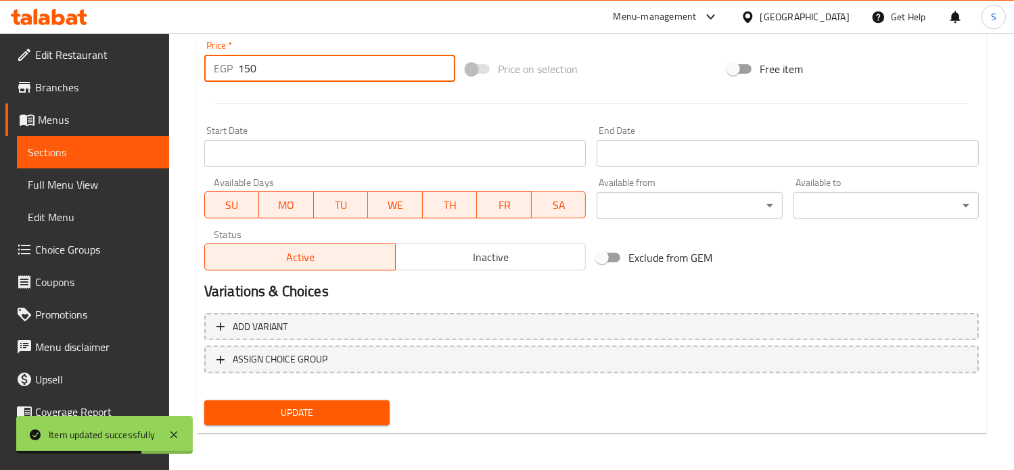
click at [256, 67] on input "150" at bounding box center [346, 68] width 217 height 27
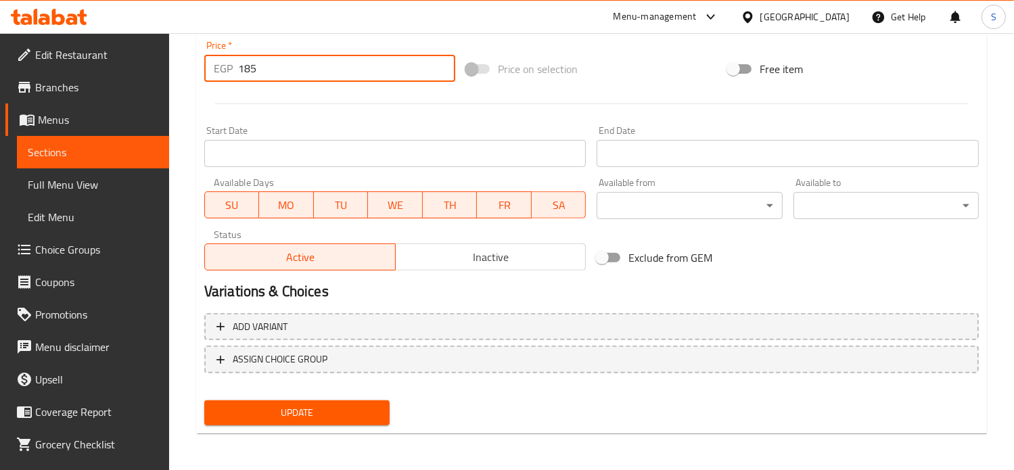
type input "185"
click at [204, 400] on button "Update" at bounding box center [296, 412] width 185 height 25
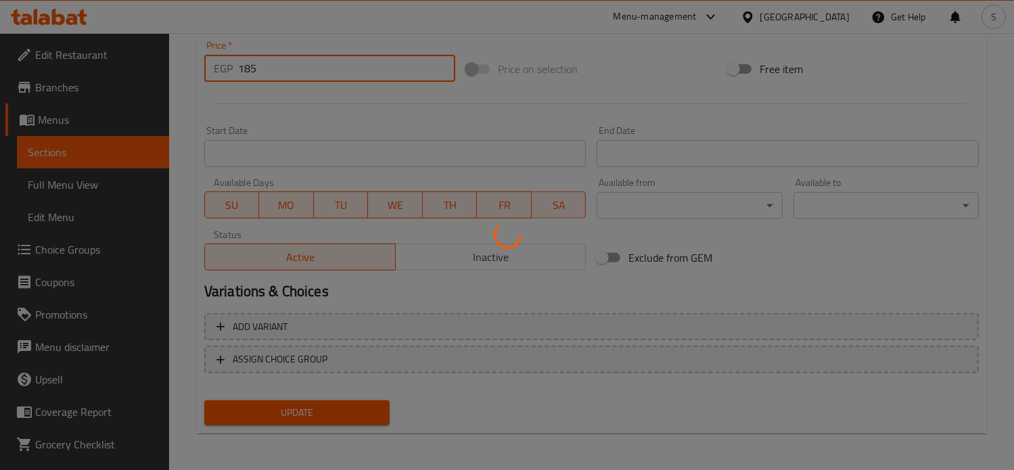
scroll to position [0, 0]
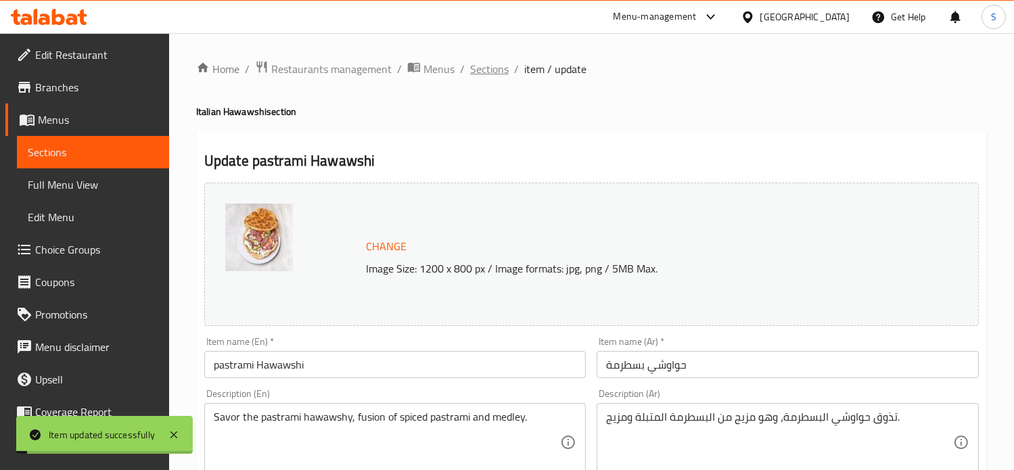
click at [490, 66] on span "Sections" at bounding box center [489, 69] width 39 height 16
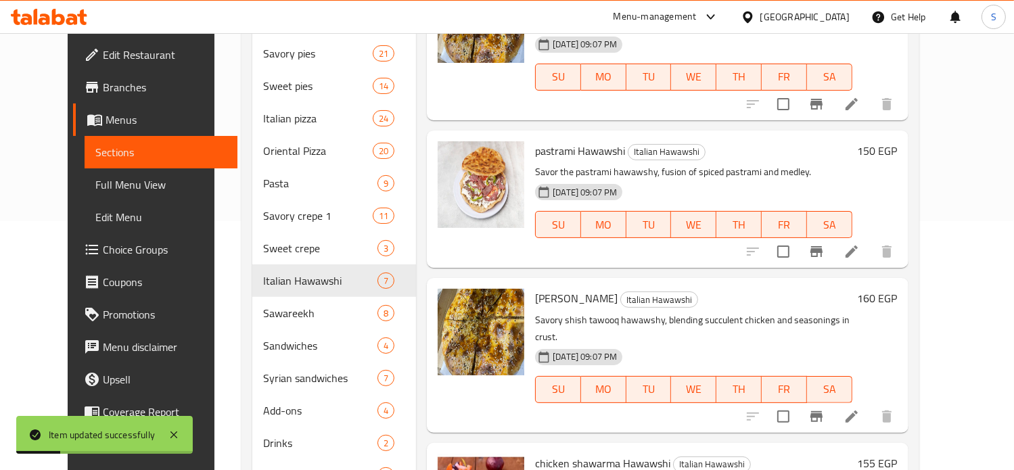
scroll to position [325, 0]
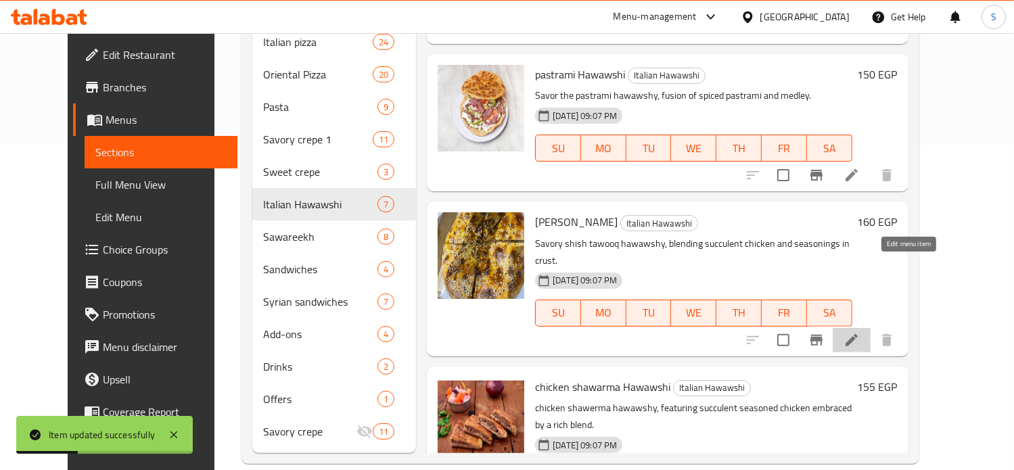
click at [857, 334] on icon at bounding box center [851, 340] width 12 height 12
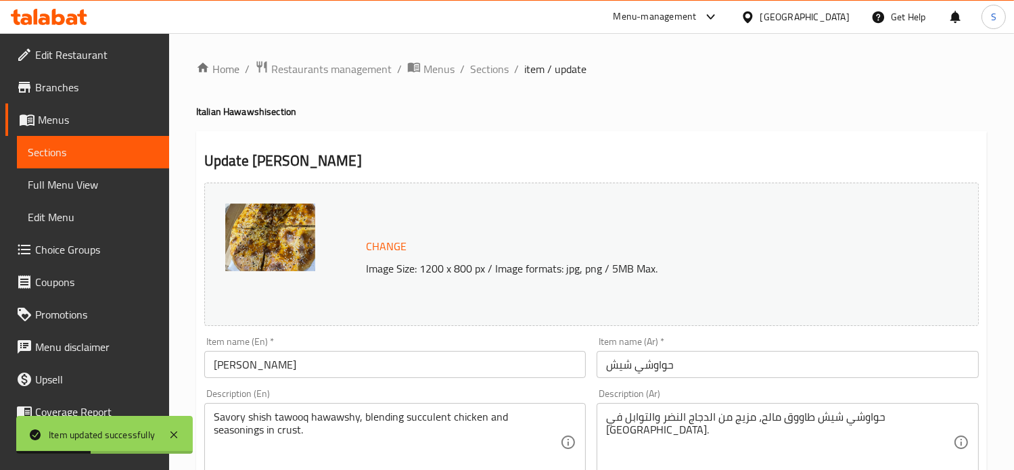
scroll to position [504, 0]
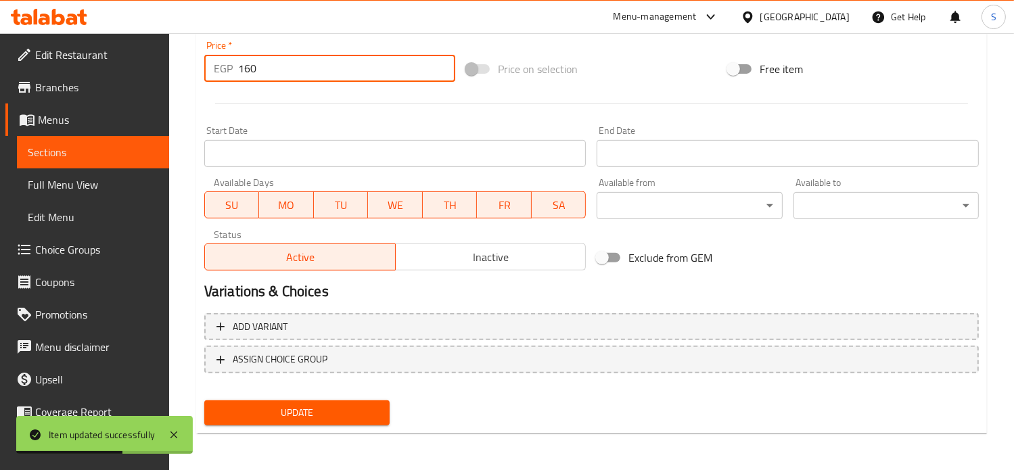
click at [263, 69] on input "160" at bounding box center [346, 68] width 217 height 27
type input "190"
click at [204, 400] on button "Update" at bounding box center [296, 412] width 185 height 25
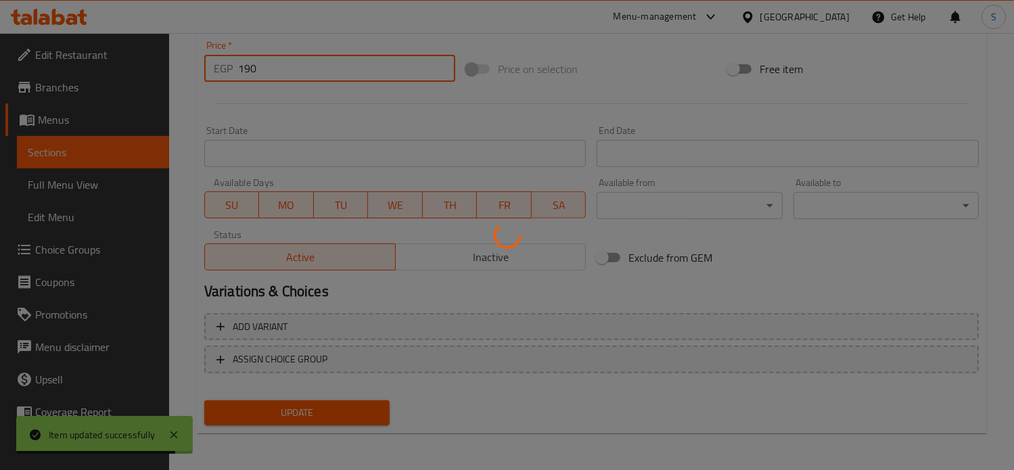
scroll to position [0, 0]
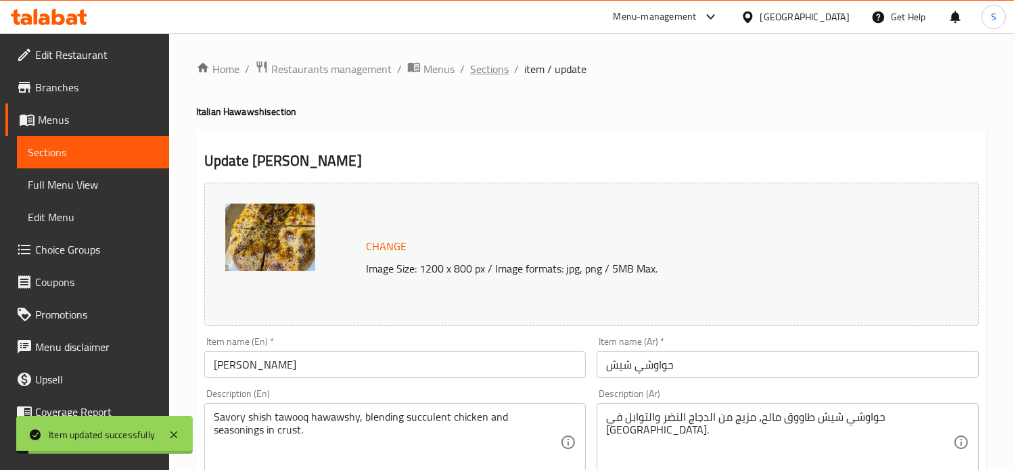
click at [481, 70] on span "Sections" at bounding box center [489, 69] width 39 height 16
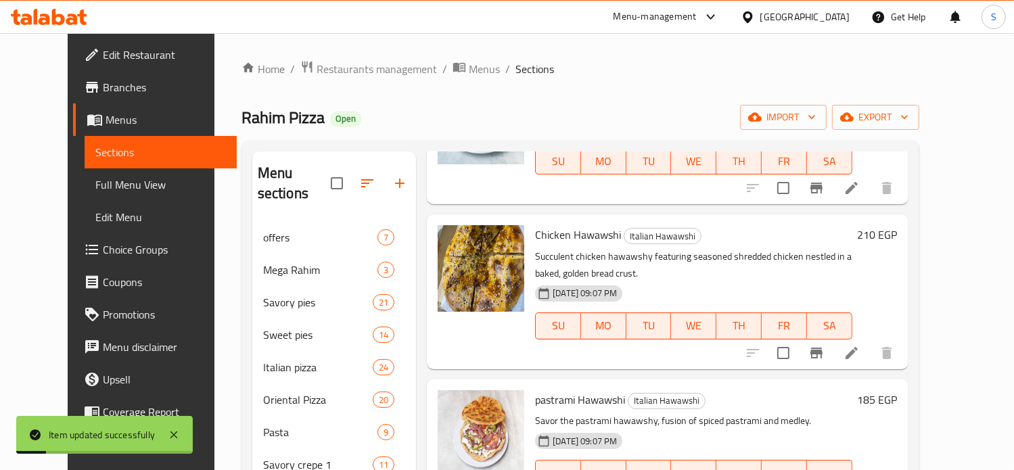
scroll to position [325, 0]
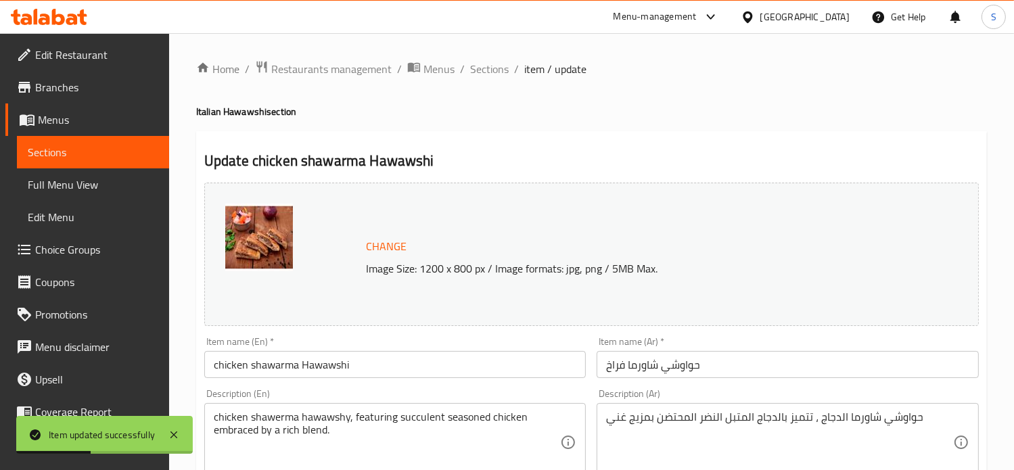
scroll to position [504, 0]
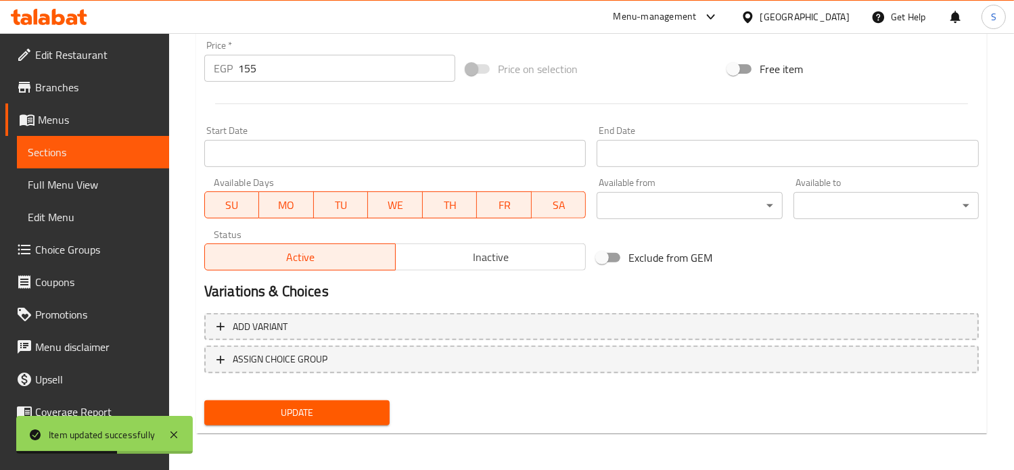
click at [241, 60] on input "155" at bounding box center [346, 68] width 217 height 27
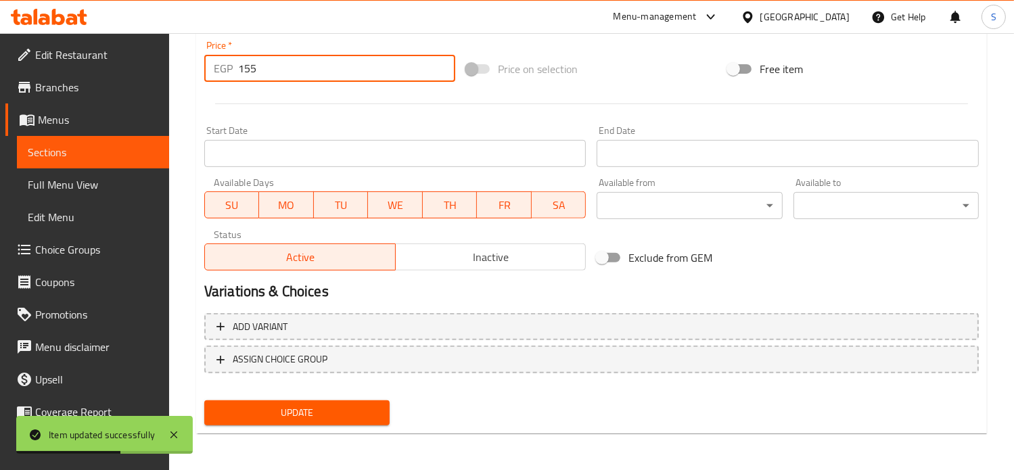
click at [241, 60] on input "155" at bounding box center [346, 68] width 217 height 27
type input "175"
click at [204, 400] on button "Update" at bounding box center [296, 412] width 185 height 25
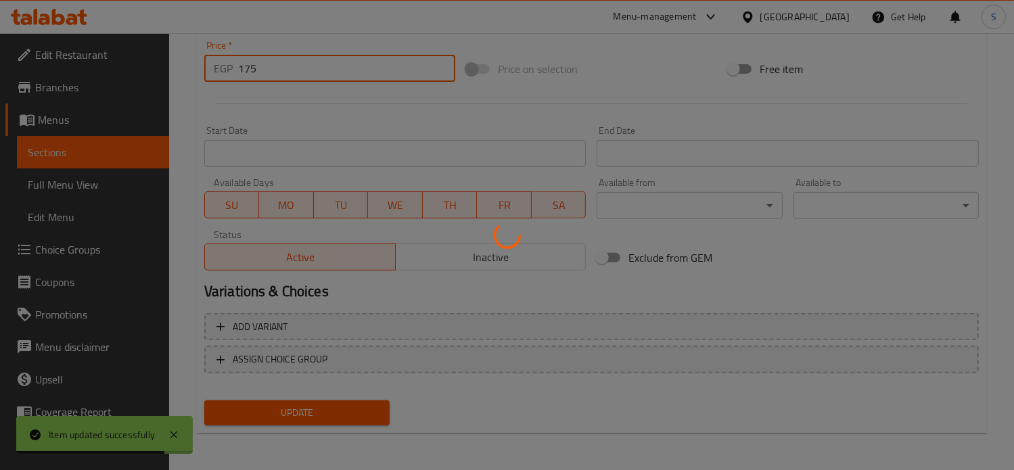
scroll to position [0, 0]
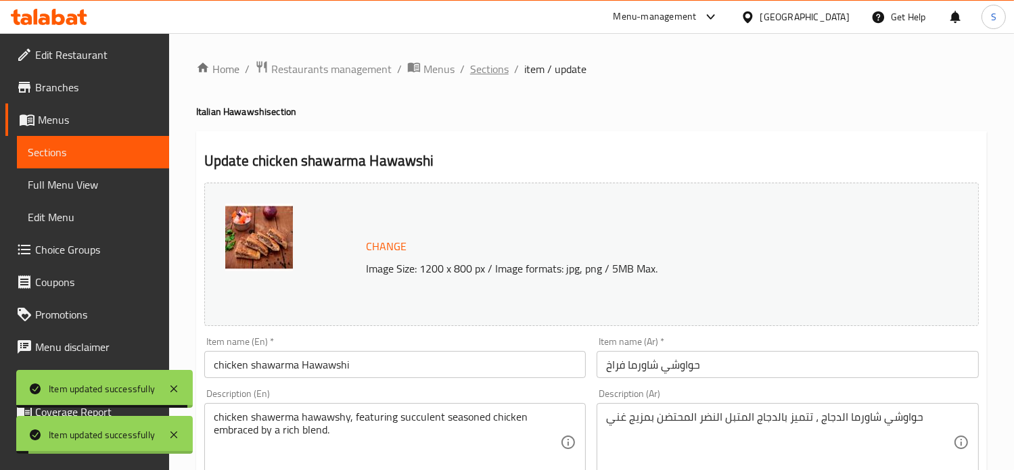
click at [488, 72] on span "Sections" at bounding box center [489, 69] width 39 height 16
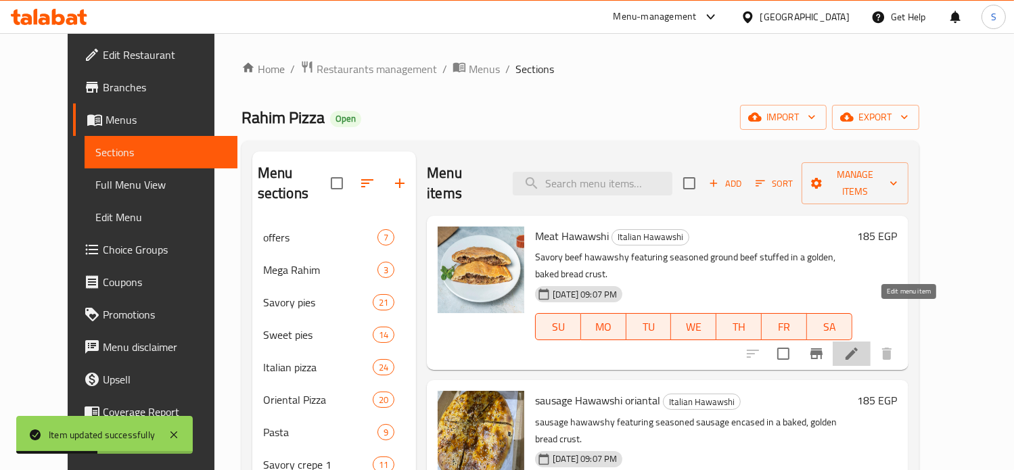
click at [857, 348] on icon at bounding box center [851, 354] width 12 height 12
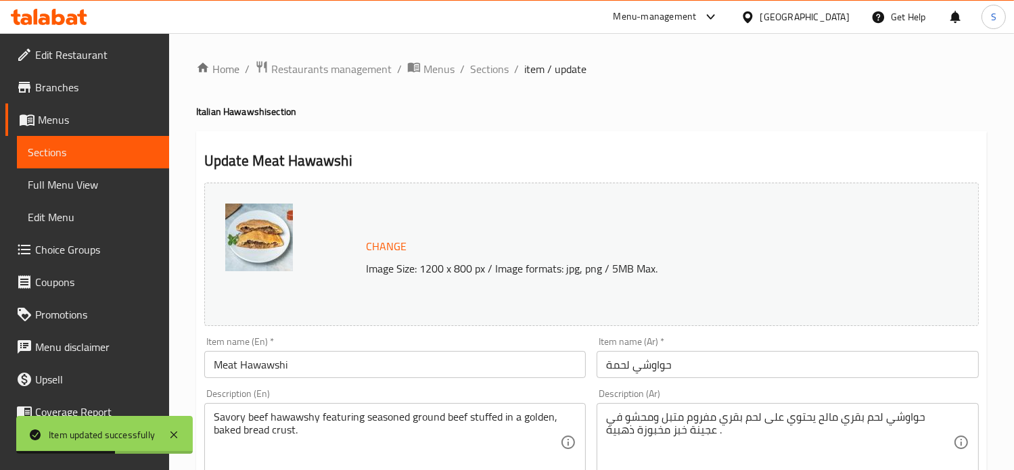
scroll to position [504, 0]
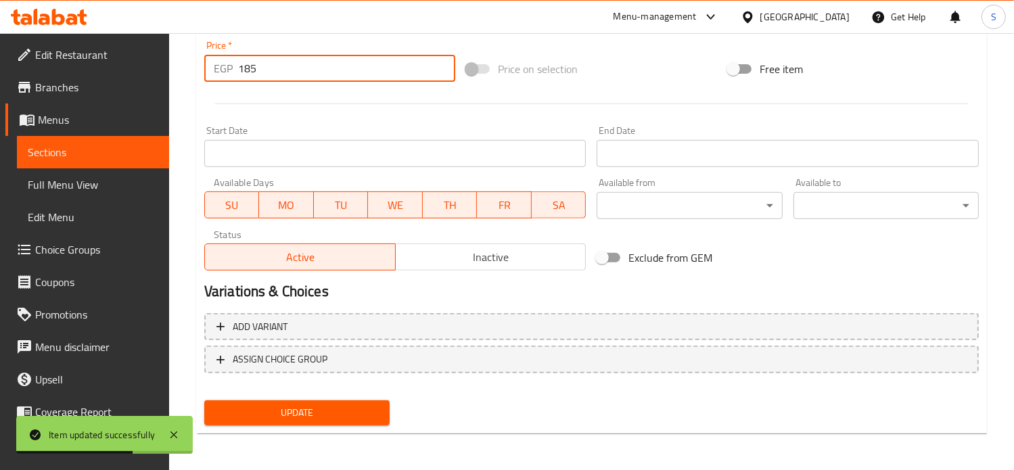
click at [254, 66] on input "185" at bounding box center [346, 68] width 217 height 27
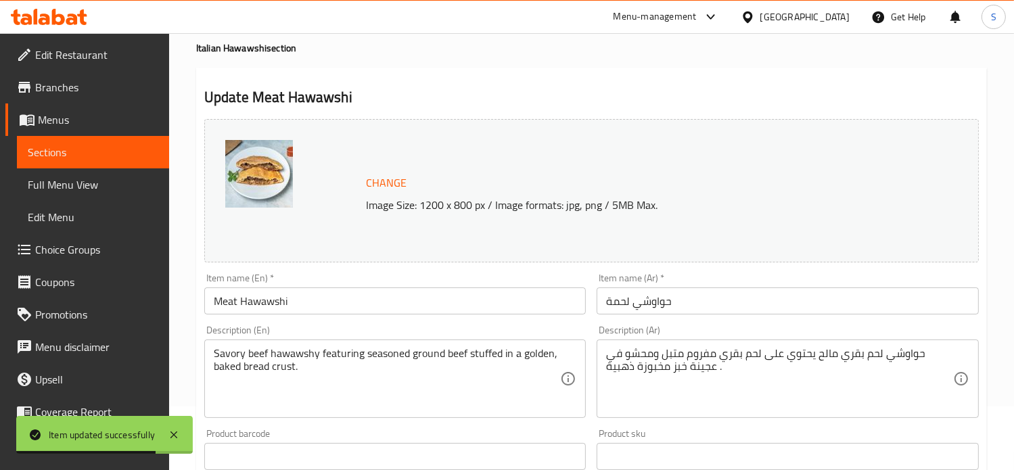
scroll to position [0, 0]
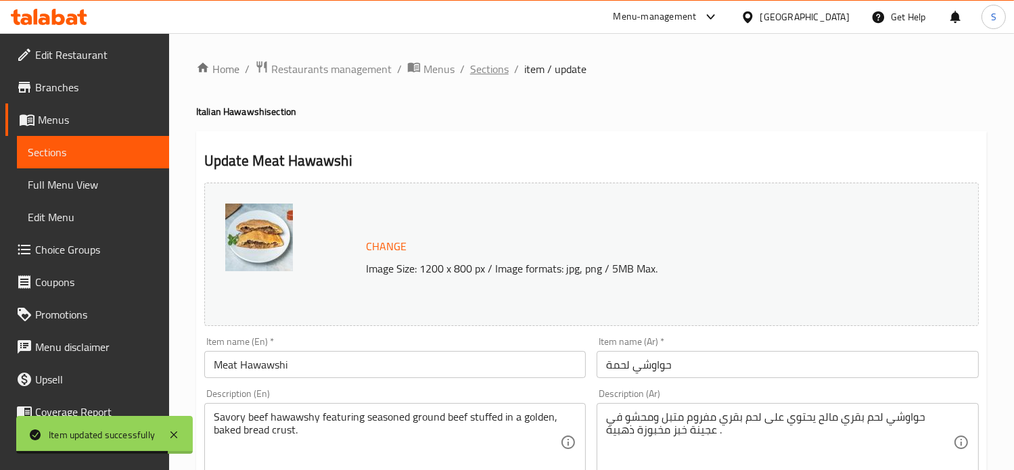
click at [488, 68] on span "Sections" at bounding box center [489, 69] width 39 height 16
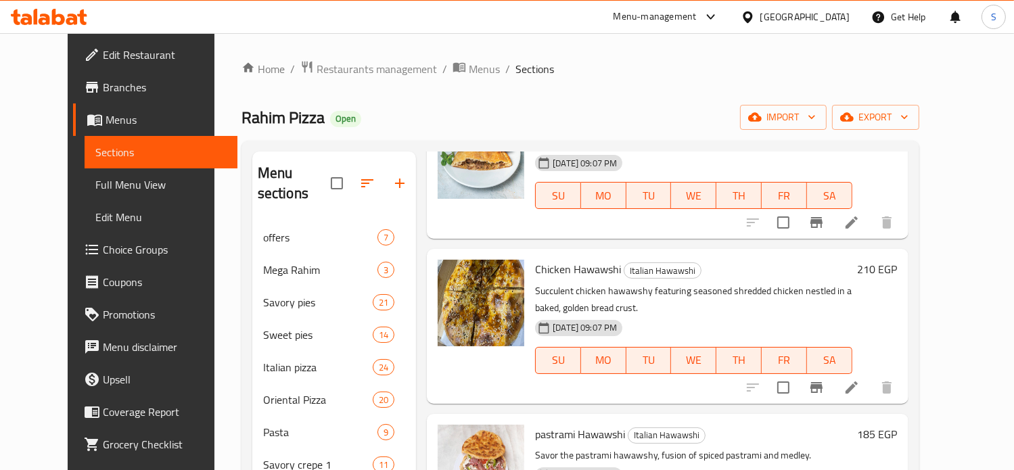
scroll to position [443, 0]
click at [860, 380] on icon at bounding box center [851, 388] width 16 height 16
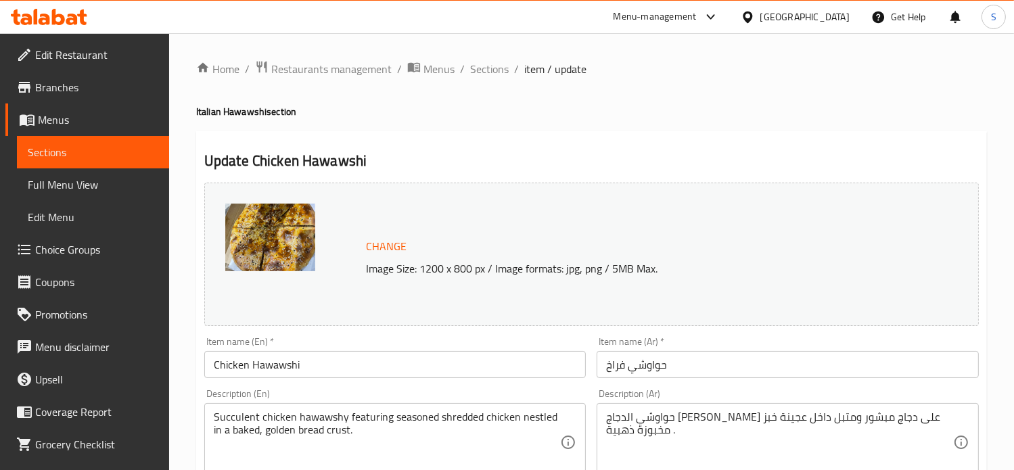
scroll to position [504, 0]
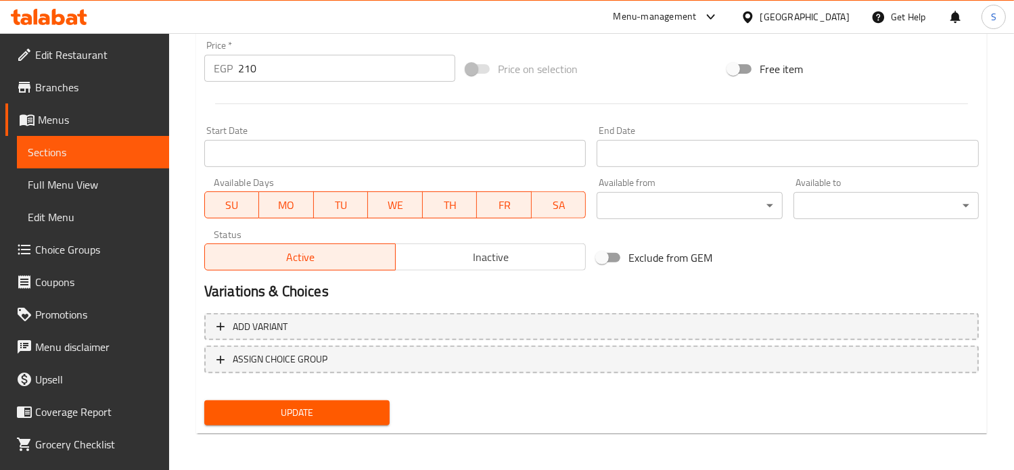
click at [258, 59] on input "210" at bounding box center [346, 68] width 217 height 27
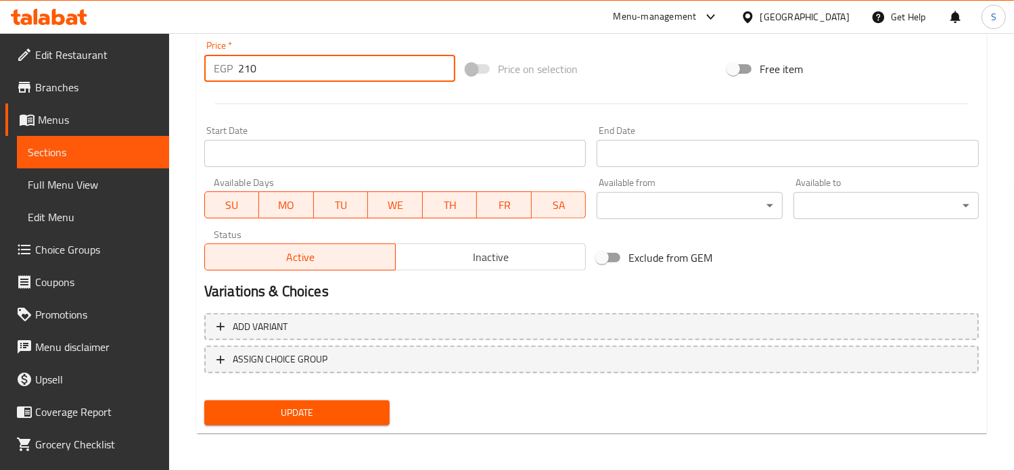
click at [258, 59] on input "210" at bounding box center [346, 68] width 217 height 27
type input "175"
click at [204, 400] on button "Update" at bounding box center [296, 412] width 185 height 25
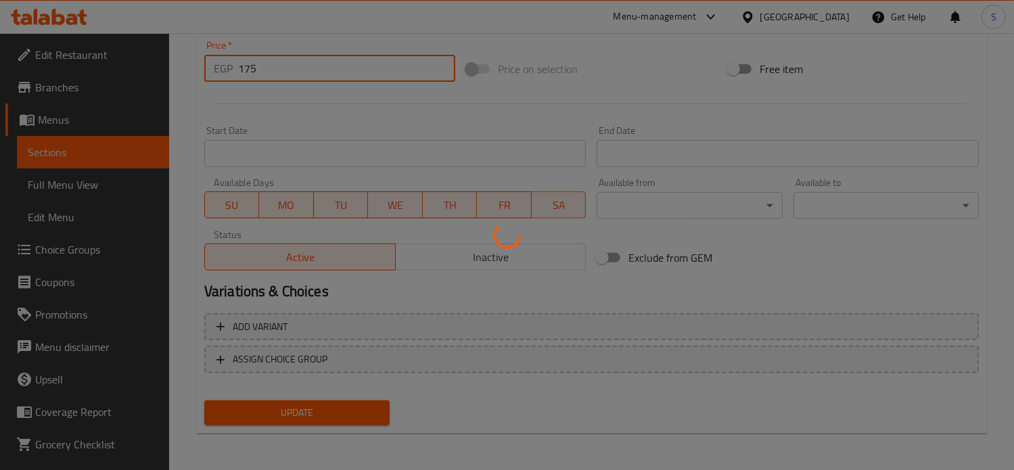
scroll to position [0, 0]
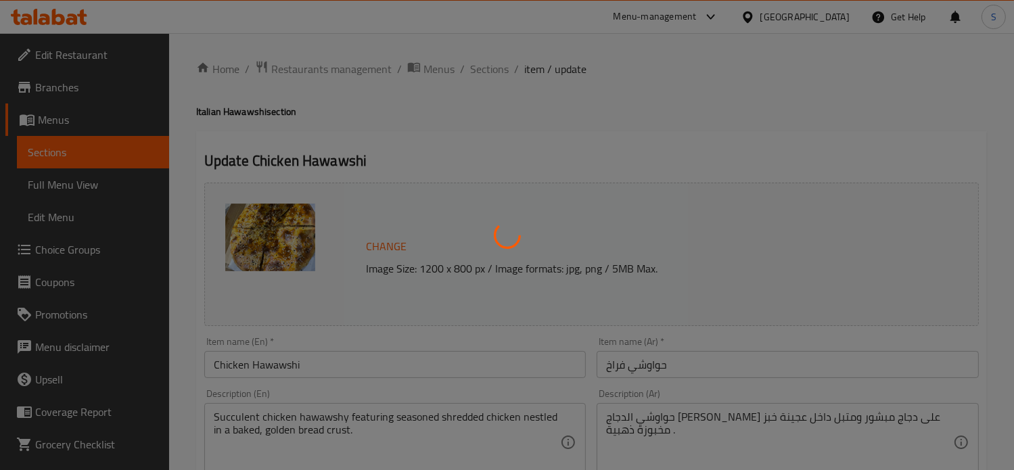
click at [484, 74] on div at bounding box center [507, 235] width 1014 height 470
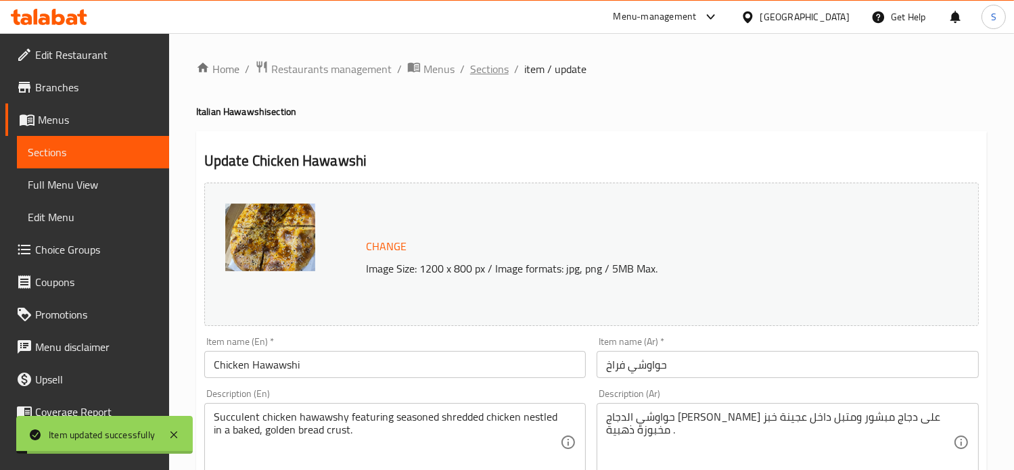
click at [488, 72] on span "Sections" at bounding box center [489, 69] width 39 height 16
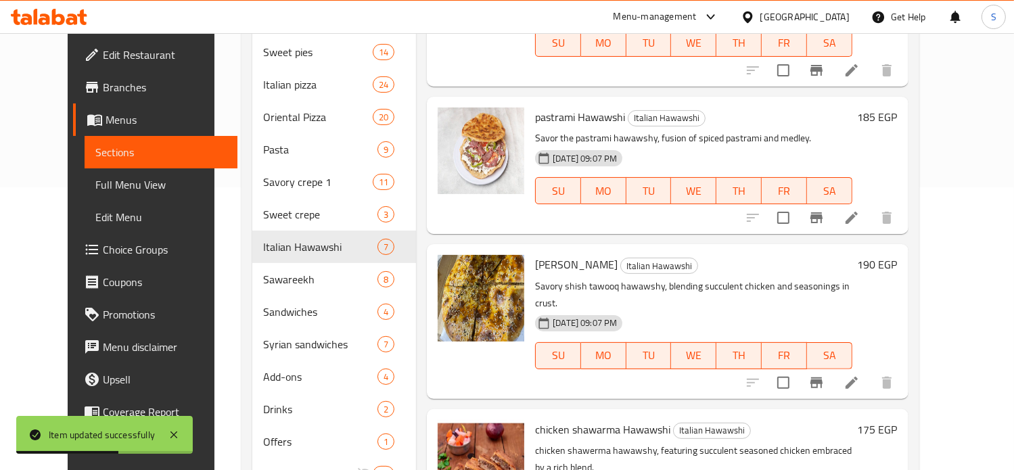
scroll to position [325, 0]
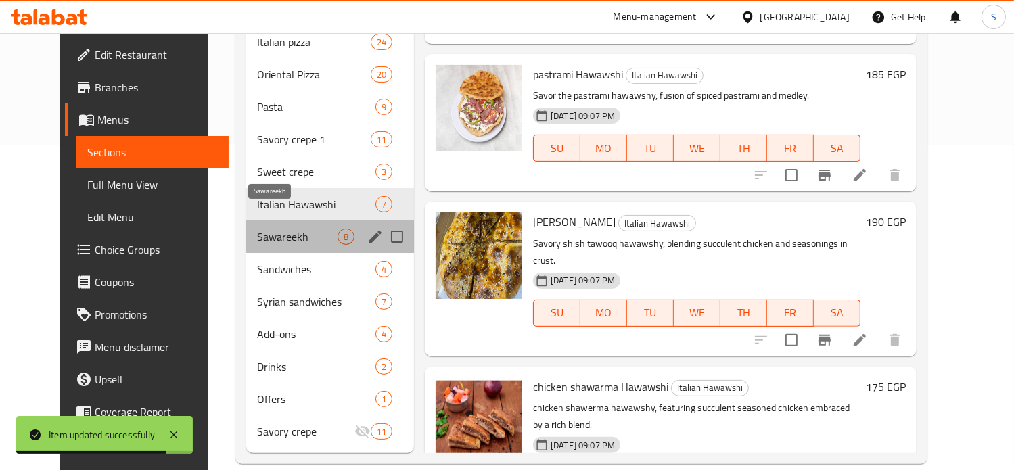
click at [266, 229] on span "Sawareekh" at bounding box center [297, 237] width 80 height 16
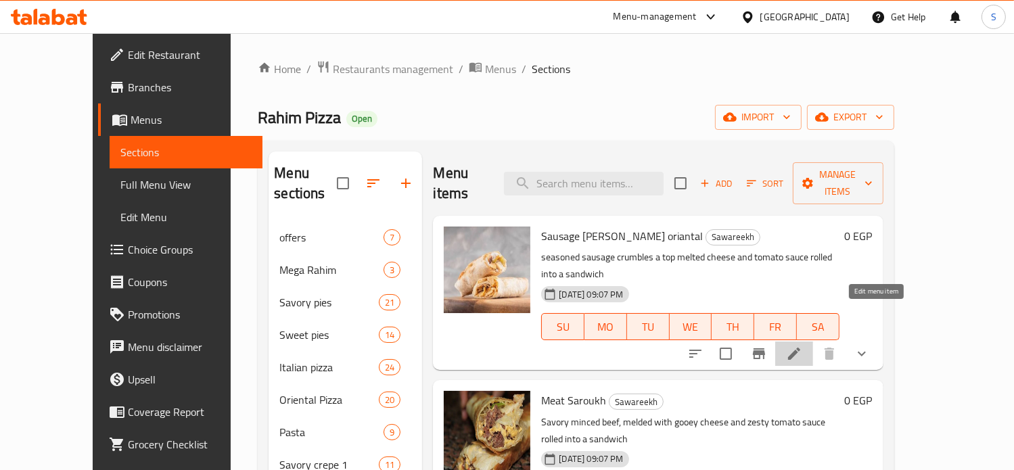
click at [800, 348] on icon at bounding box center [794, 354] width 12 height 12
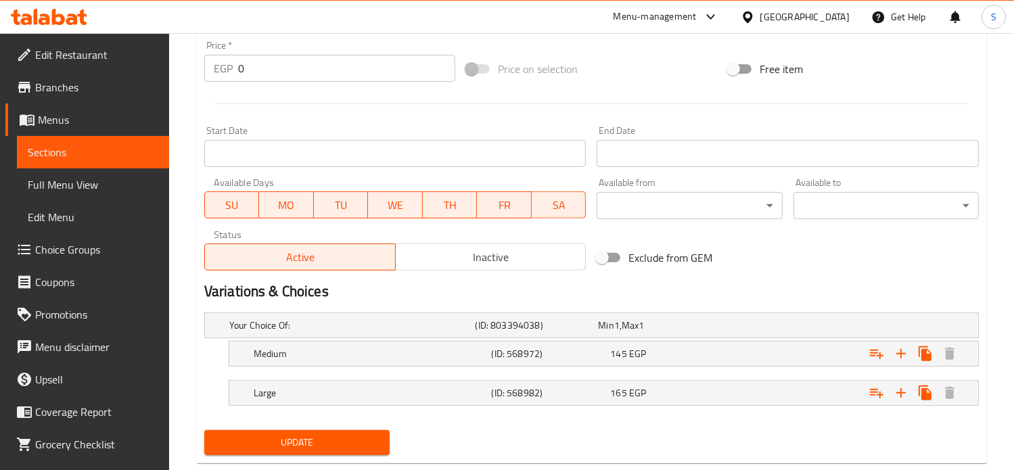
scroll to position [525, 0]
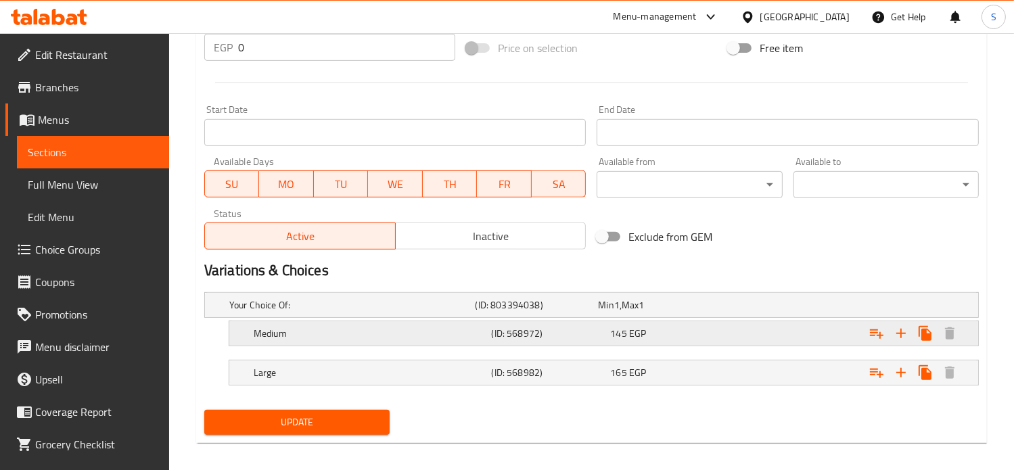
click at [673, 320] on div "Medium (ID: 568972) 145 EGP" at bounding box center [596, 305] width 738 height 30
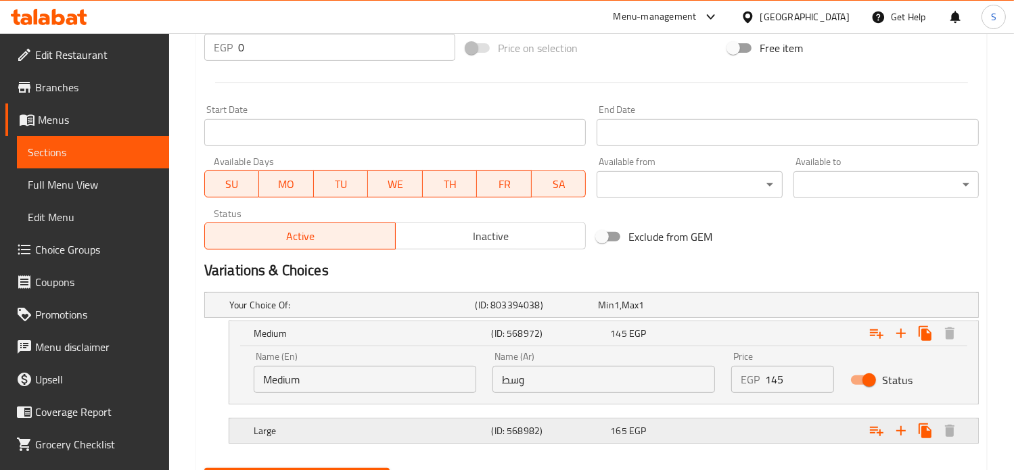
click at [711, 320] on div "Large (ID: 568982) 165 EGP" at bounding box center [596, 305] width 738 height 30
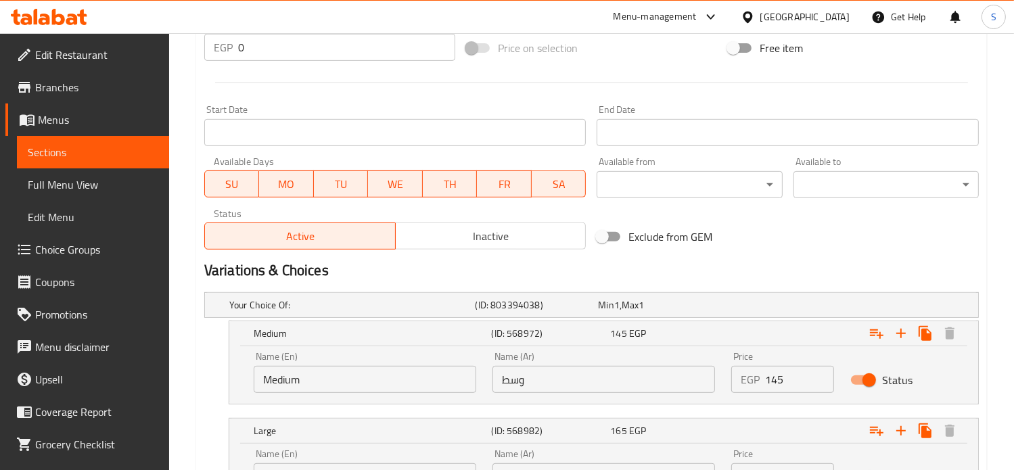
scroll to position [651, 0]
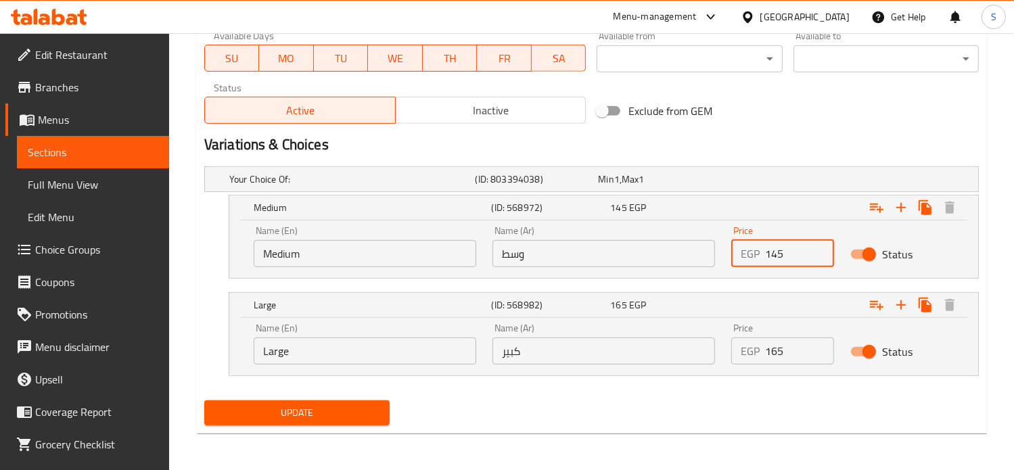
click at [773, 256] on input "145" at bounding box center [800, 253] width 70 height 27
click at [773, 351] on input "165" at bounding box center [800, 350] width 70 height 27
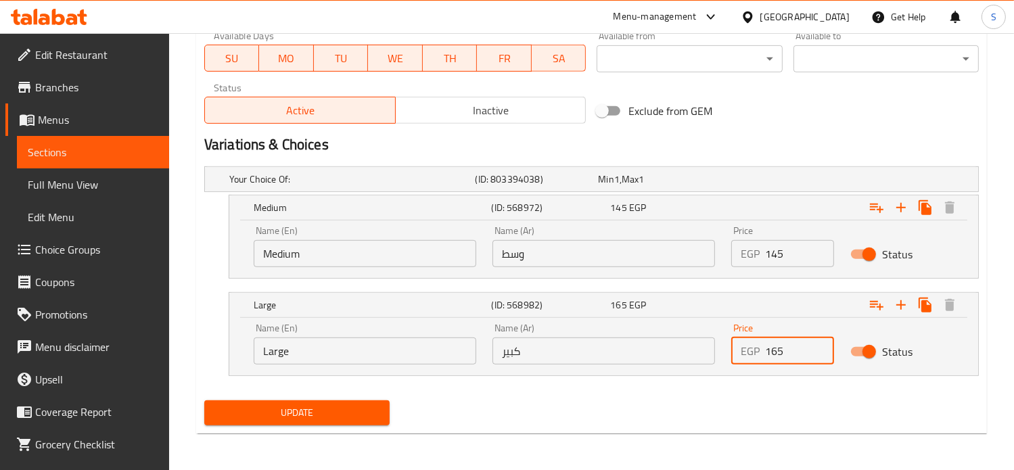
click at [773, 351] on input "165" at bounding box center [800, 350] width 70 height 27
type input "195"
click at [204, 400] on button "Update" at bounding box center [296, 412] width 185 height 25
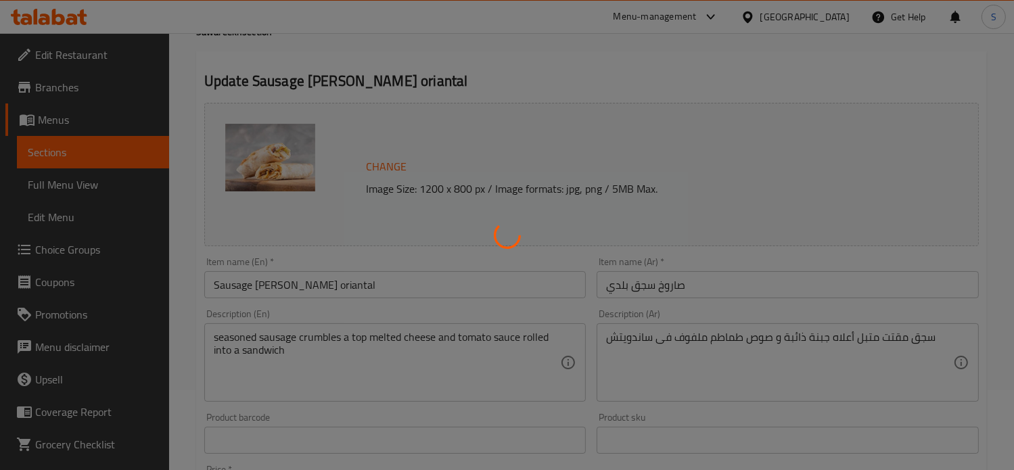
scroll to position [0, 0]
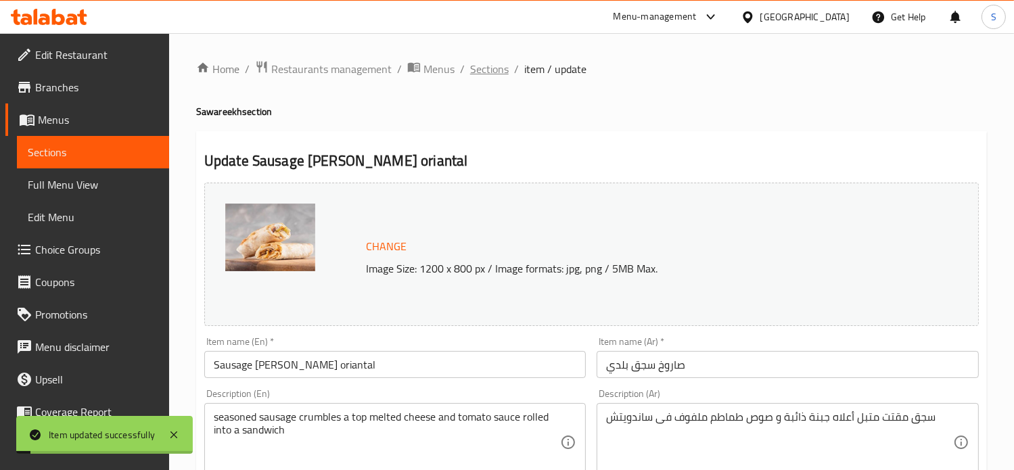
click at [483, 72] on span "Sections" at bounding box center [489, 69] width 39 height 16
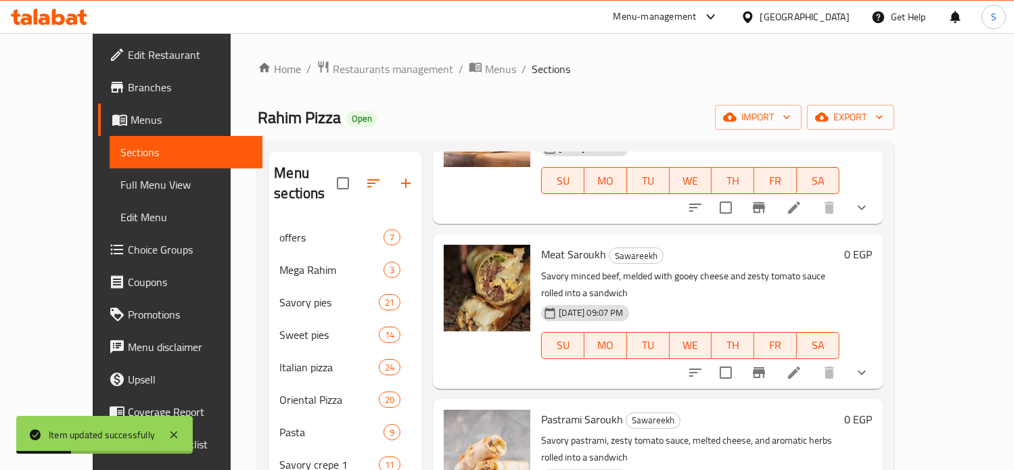
scroll to position [149, 0]
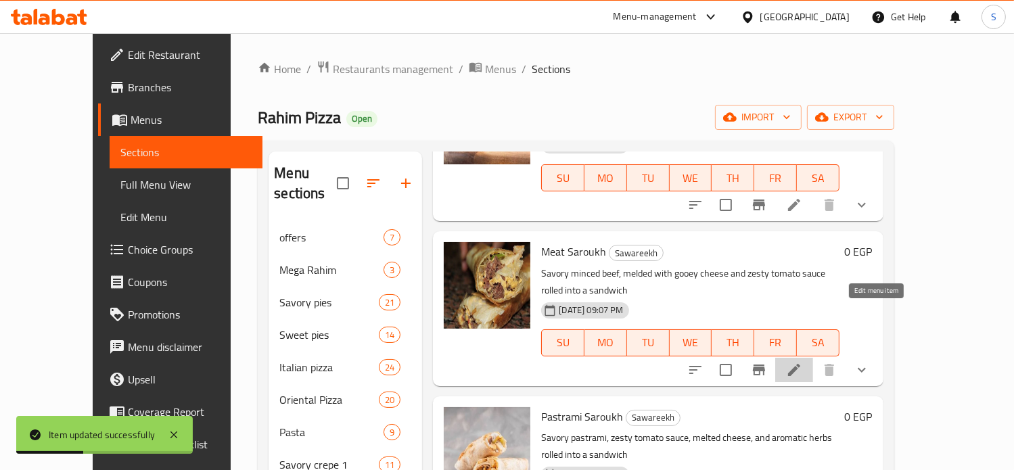
click at [802, 362] on icon at bounding box center [794, 370] width 16 height 16
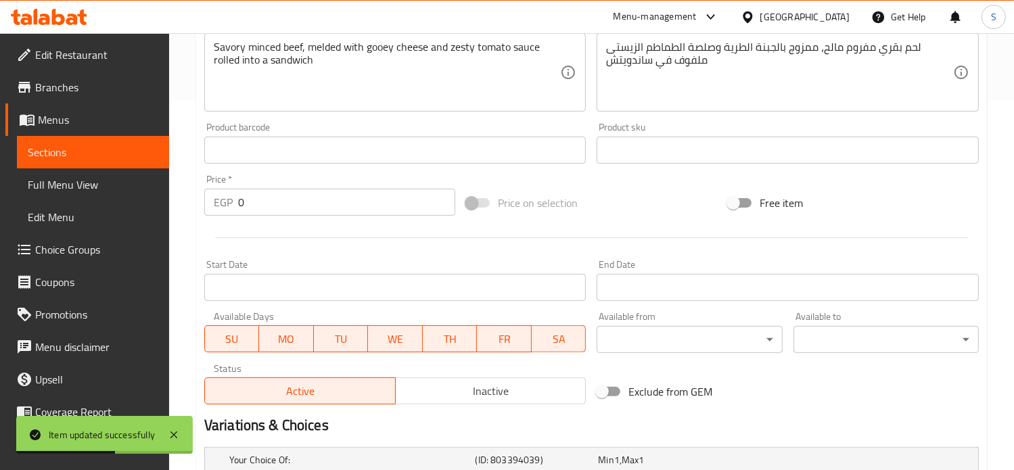
scroll to position [534, 0]
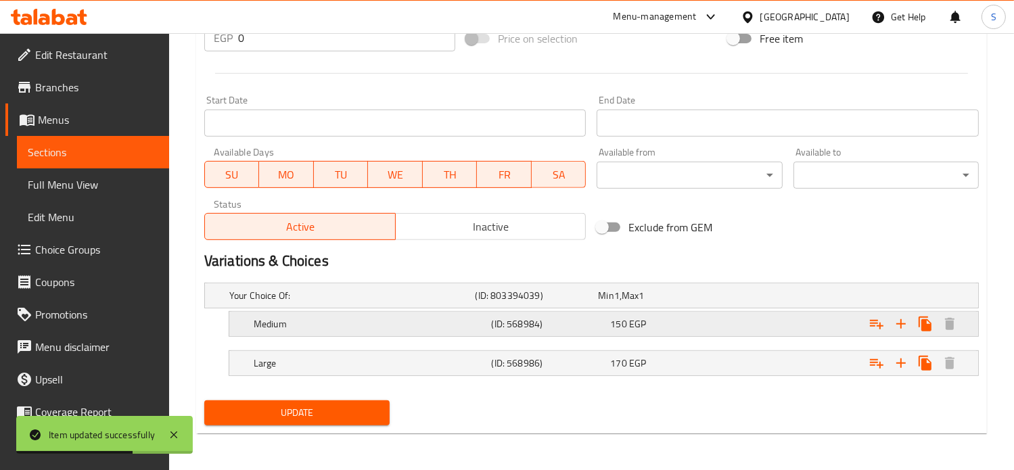
click at [698, 305] on div "150 EGP" at bounding box center [656, 295] width 123 height 19
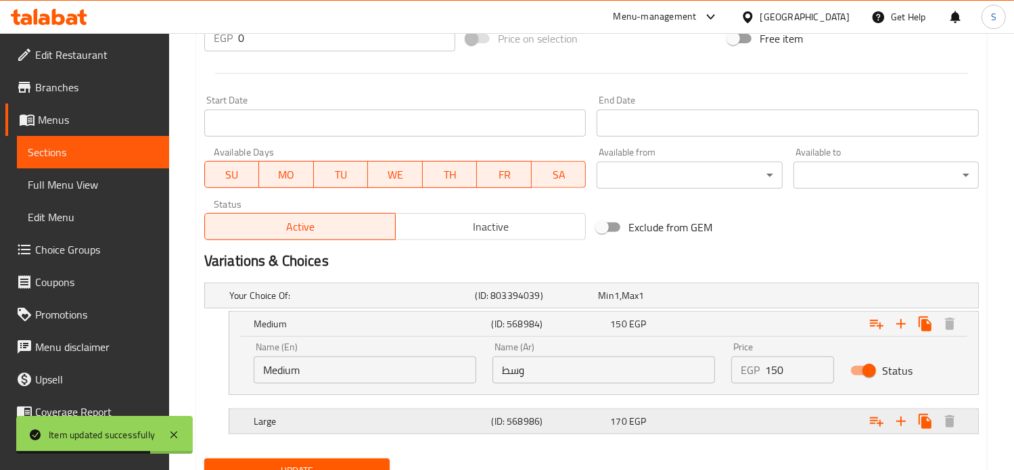
click at [714, 302] on div "170 EGP" at bounding box center [657, 296] width 118 height 14
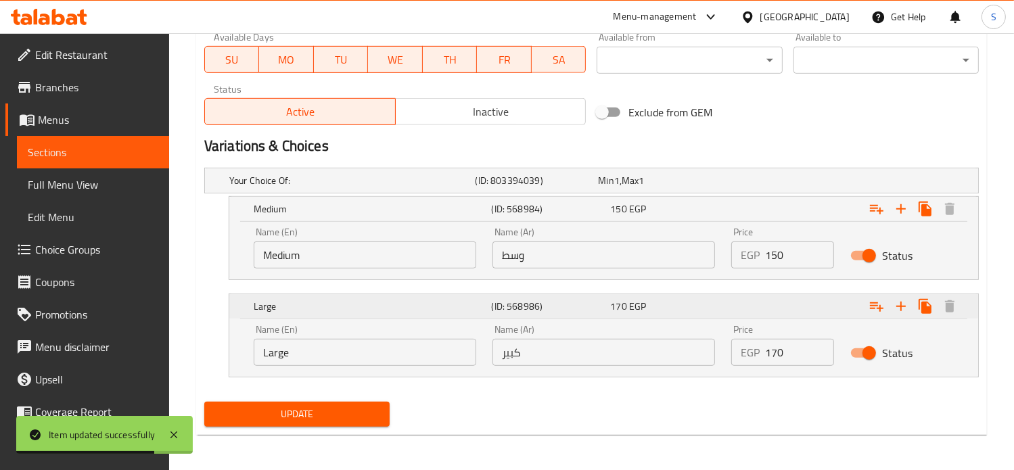
scroll to position [651, 0]
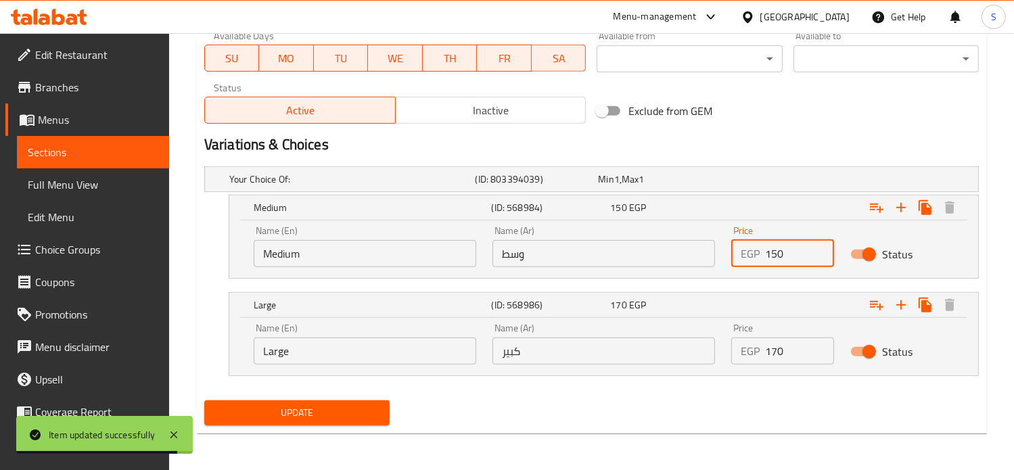
click at [774, 249] on input "150" at bounding box center [800, 253] width 70 height 27
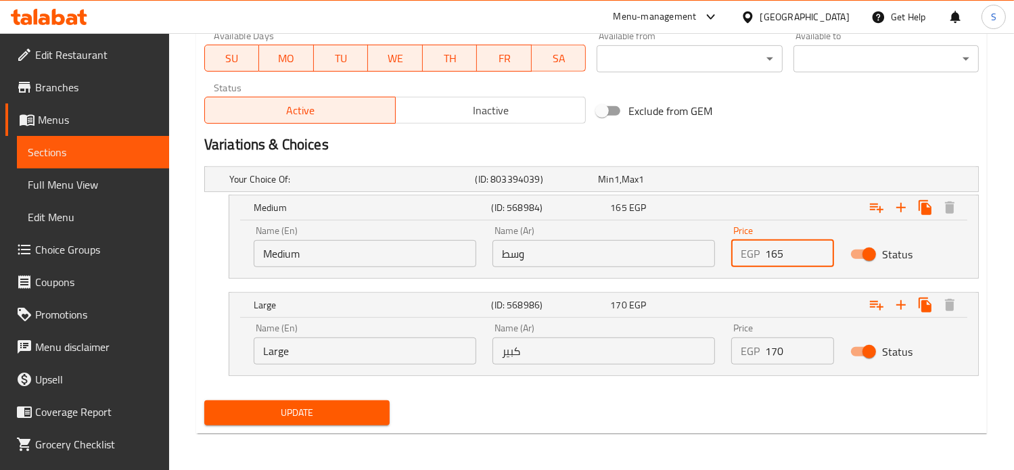
type input "165"
click at [774, 350] on input "170" at bounding box center [800, 350] width 70 height 27
type input "195"
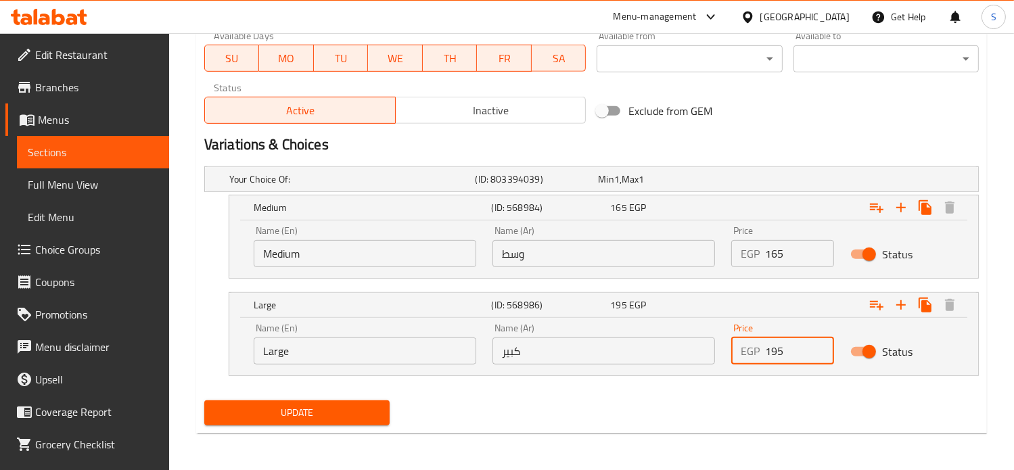
click at [204, 400] on button "Update" at bounding box center [296, 412] width 185 height 25
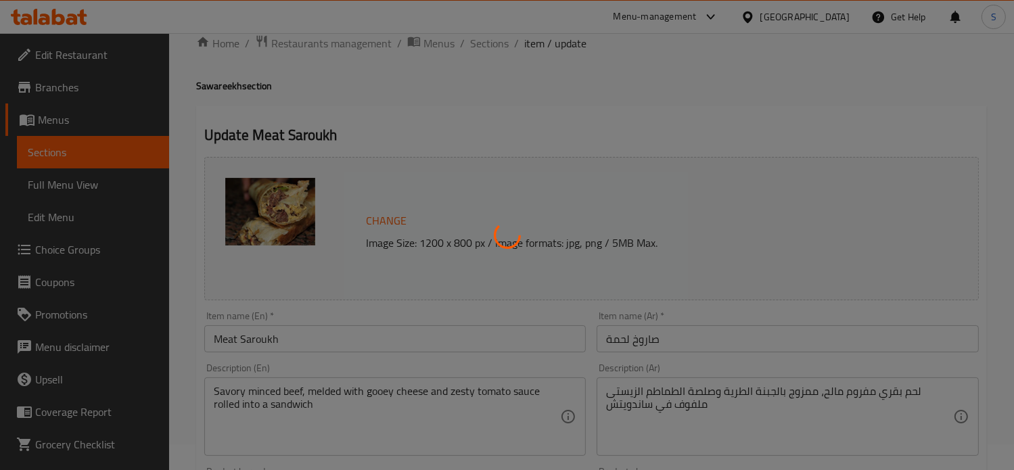
scroll to position [0, 0]
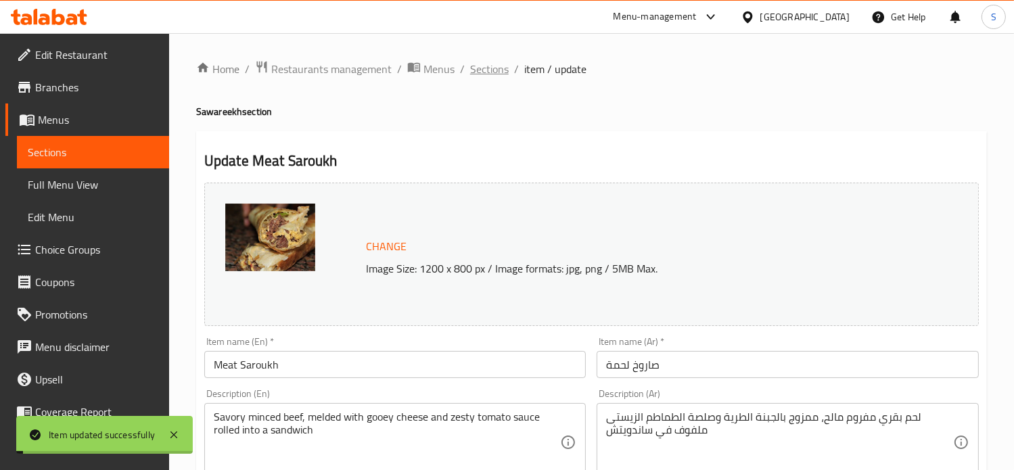
click at [483, 68] on span "Sections" at bounding box center [489, 69] width 39 height 16
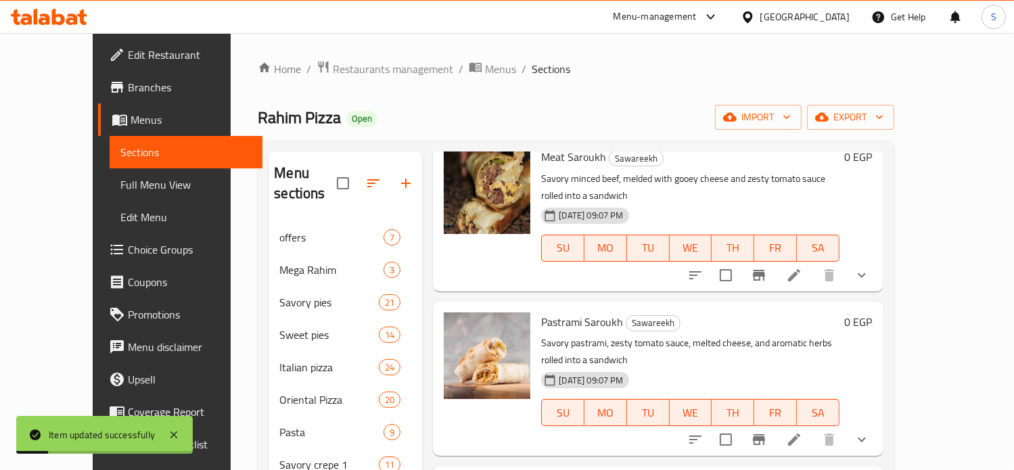
scroll to position [270, 0]
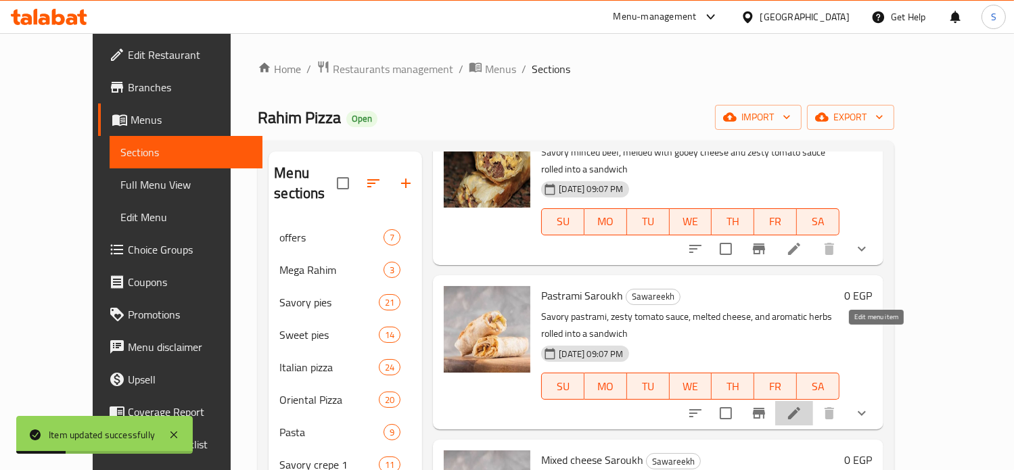
click at [800, 407] on icon at bounding box center [794, 413] width 12 height 12
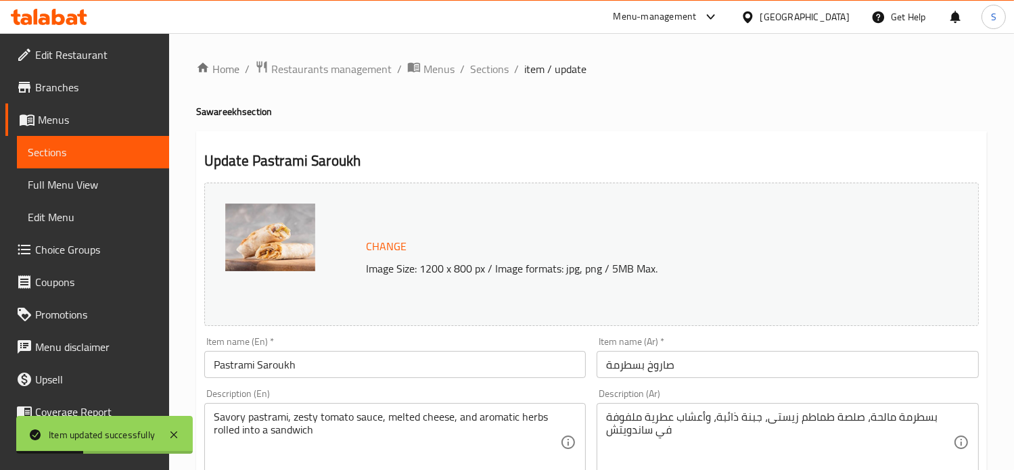
scroll to position [534, 0]
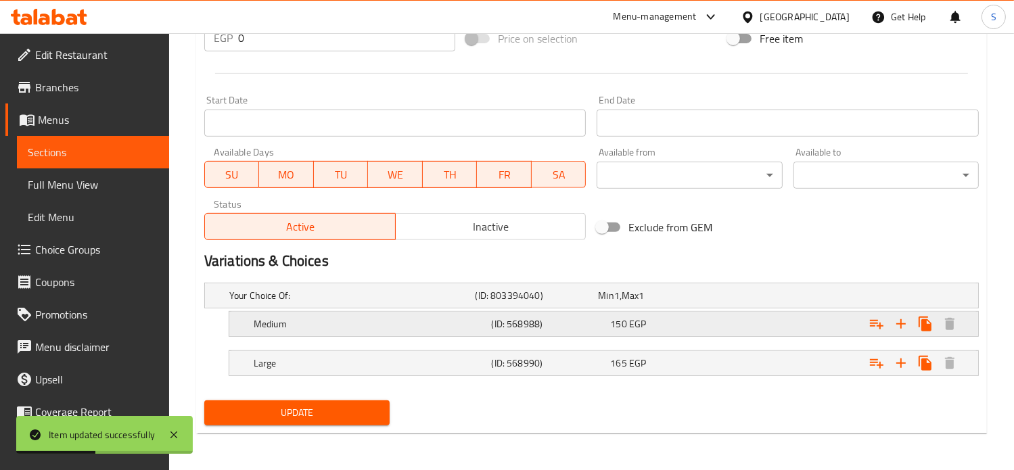
click at [695, 302] on div "150 EGP" at bounding box center [657, 296] width 118 height 14
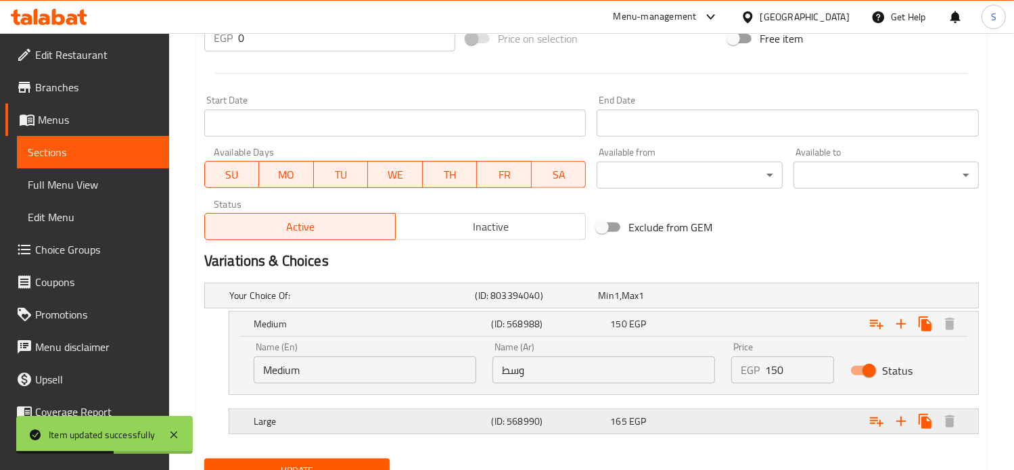
click at [715, 302] on div "165 EGP" at bounding box center [657, 296] width 118 height 14
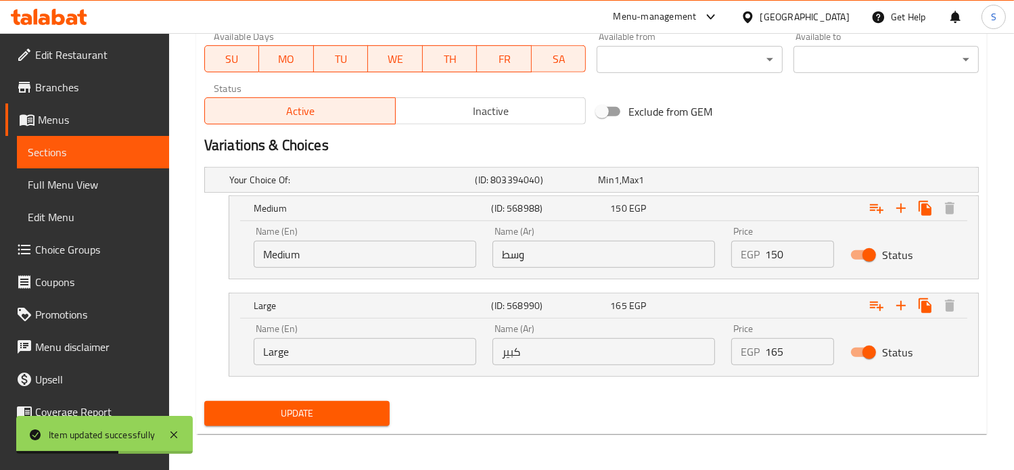
scroll to position [651, 0]
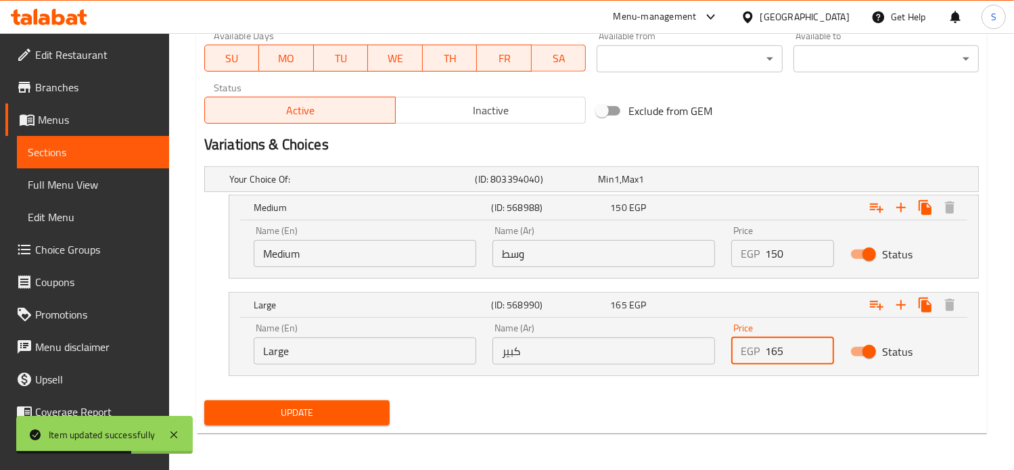
click at [778, 350] on input "165" at bounding box center [800, 350] width 70 height 27
type input "195"
click at [204, 400] on button "Update" at bounding box center [296, 412] width 185 height 25
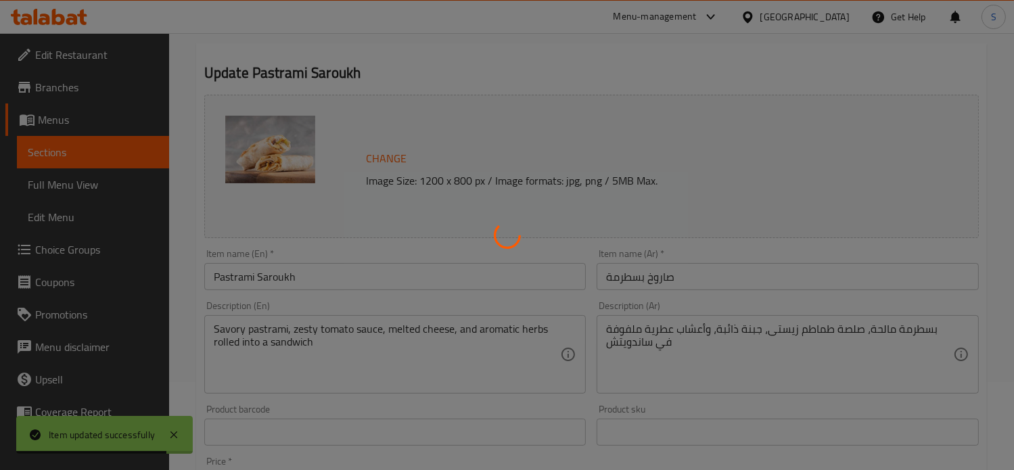
scroll to position [0, 0]
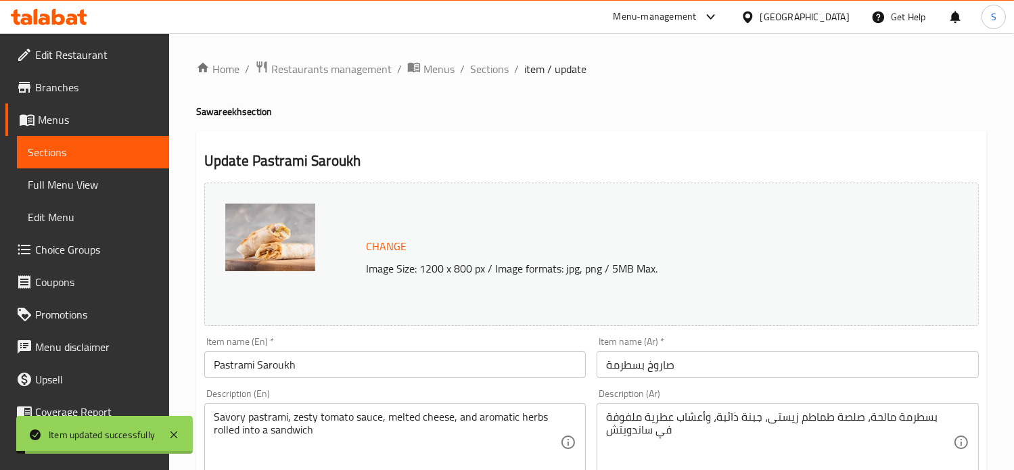
click at [485, 70] on span "Sections" at bounding box center [489, 69] width 39 height 16
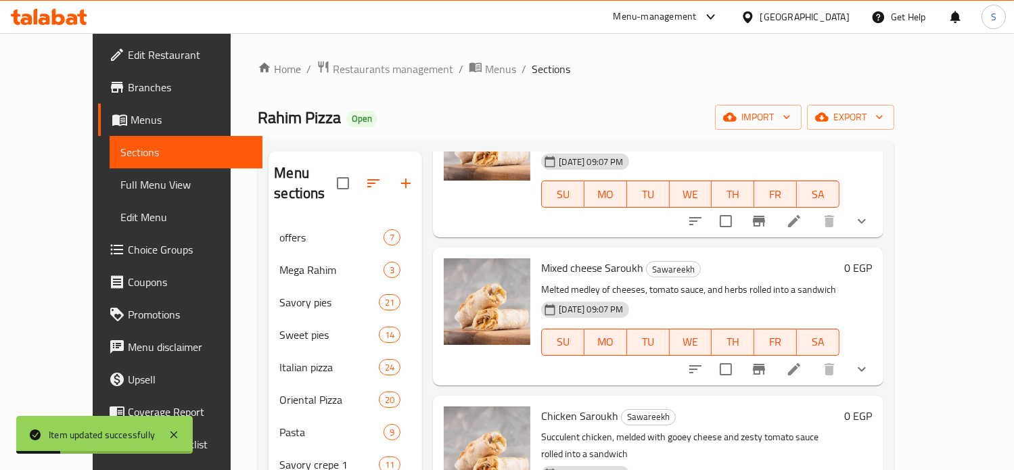
scroll to position [490, 0]
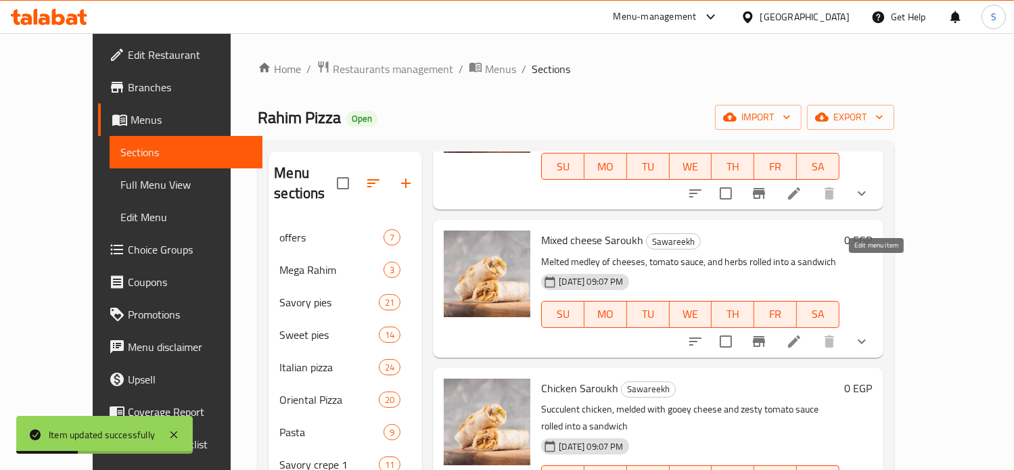
click at [802, 333] on icon at bounding box center [794, 341] width 16 height 16
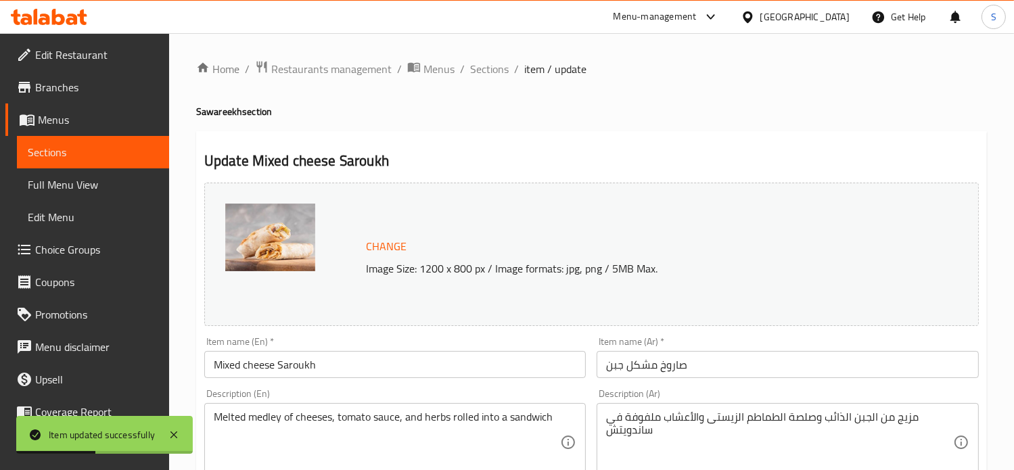
scroll to position [534, 0]
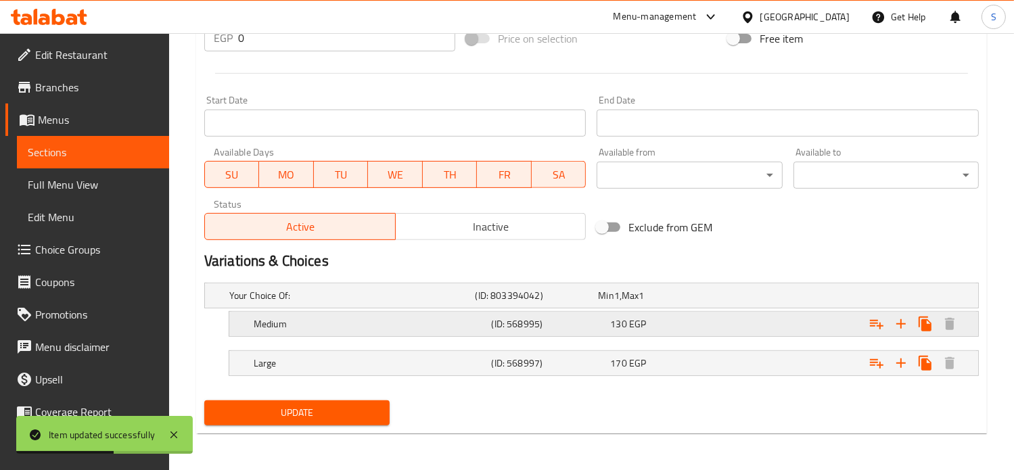
click at [752, 298] on div "Expand" at bounding box center [841, 295] width 246 height 5
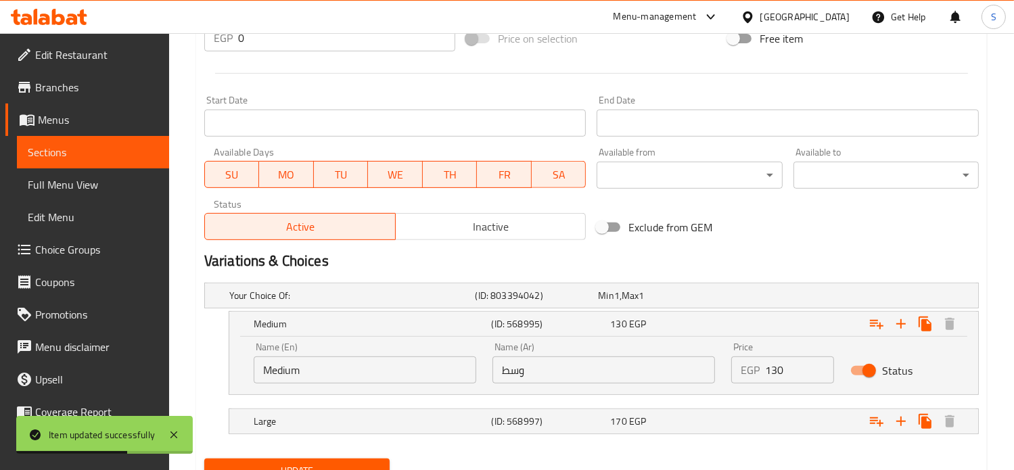
click at [766, 359] on input "130" at bounding box center [800, 369] width 70 height 27
type input "135"
click at [770, 298] on div "Expand" at bounding box center [841, 295] width 246 height 5
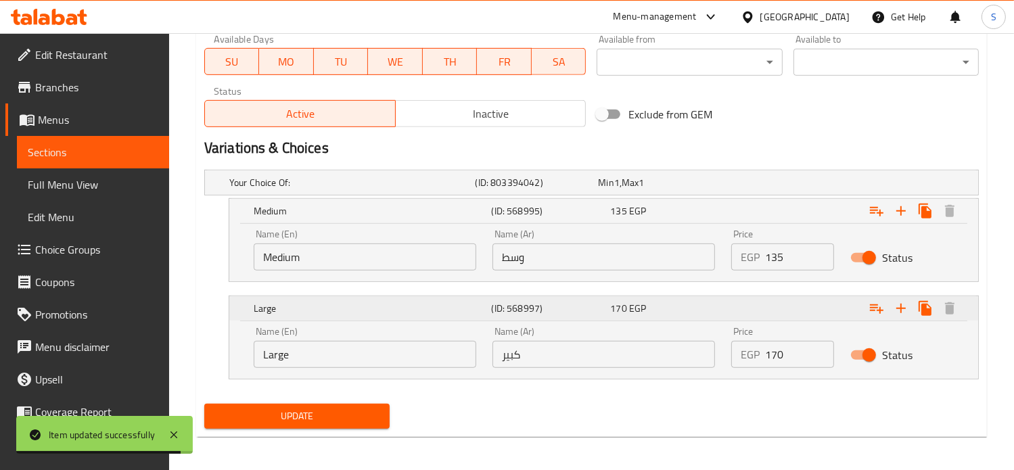
scroll to position [651, 0]
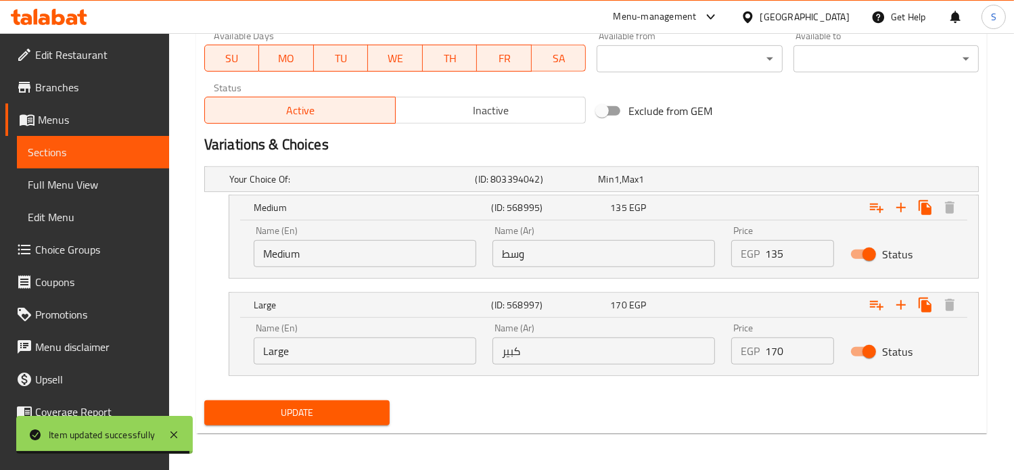
click at [778, 351] on input "170" at bounding box center [800, 350] width 70 height 27
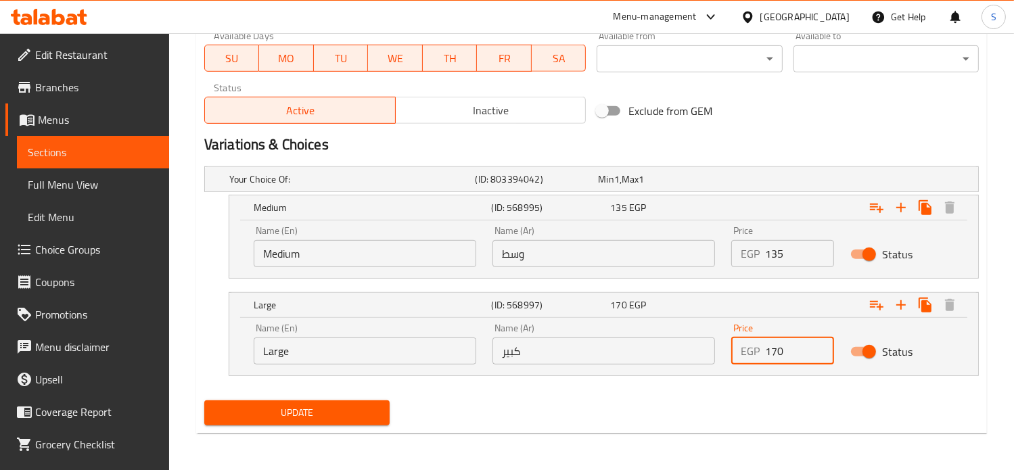
click at [778, 351] on input "170" at bounding box center [800, 350] width 70 height 27
type input "175"
click at [204, 400] on button "Update" at bounding box center [296, 412] width 185 height 25
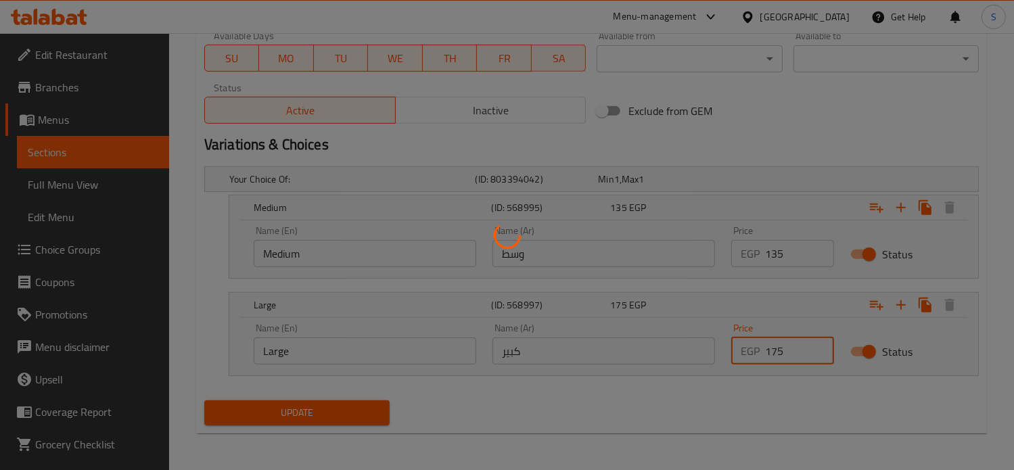
scroll to position [0, 0]
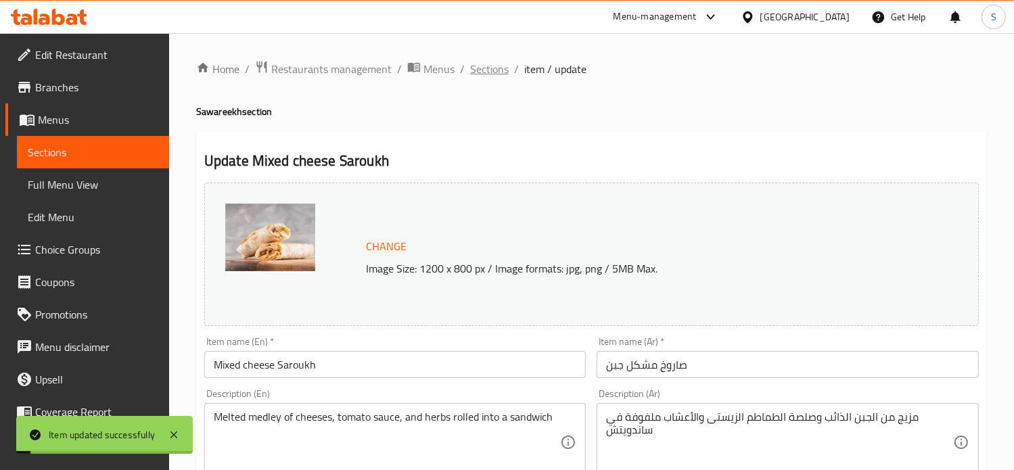
click at [486, 75] on span "Sections" at bounding box center [489, 69] width 39 height 16
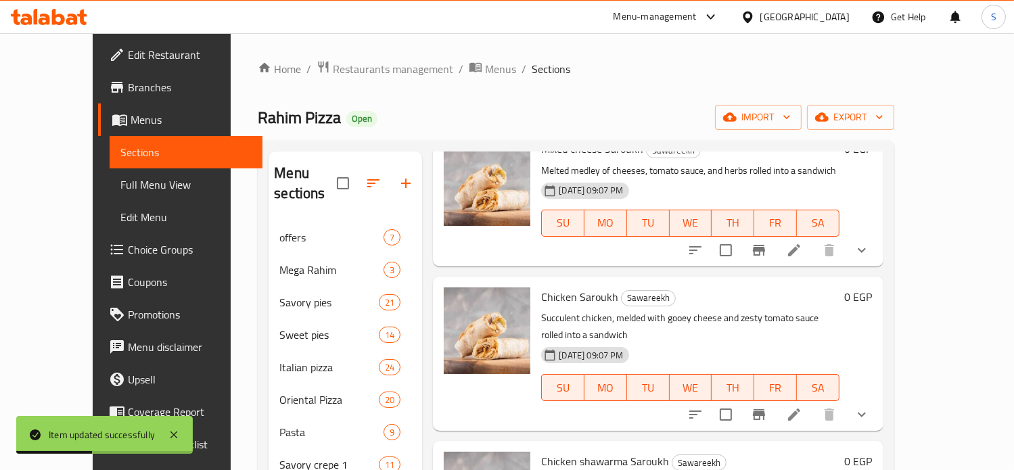
scroll to position [586, 0]
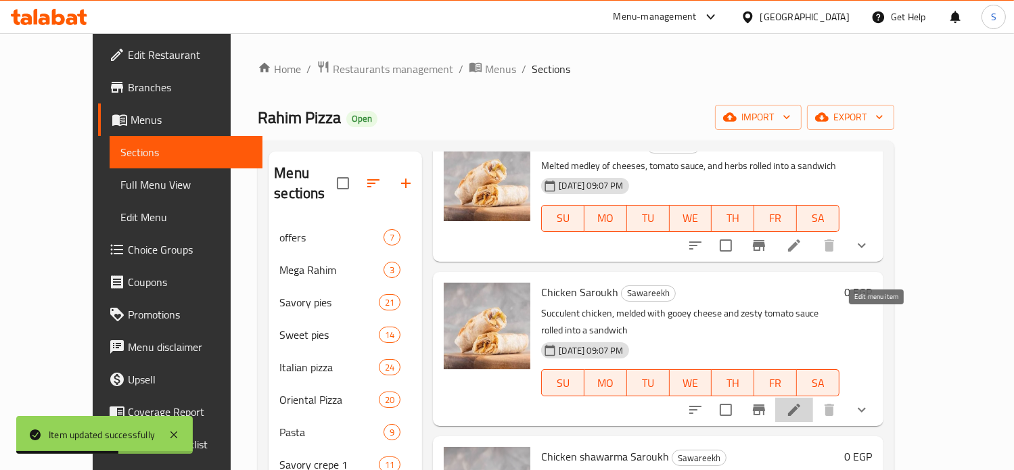
click at [800, 404] on icon at bounding box center [794, 410] width 12 height 12
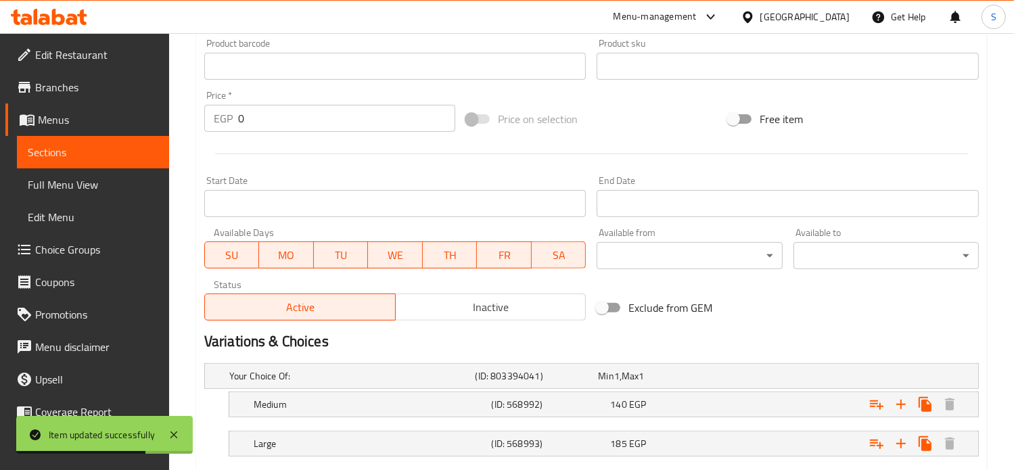
scroll to position [534, 0]
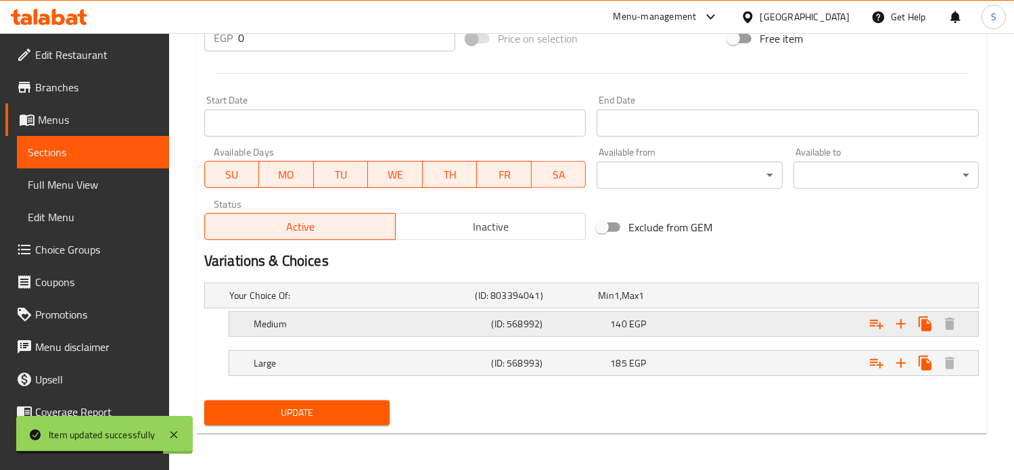
click at [693, 302] on div "140 EGP" at bounding box center [657, 296] width 118 height 14
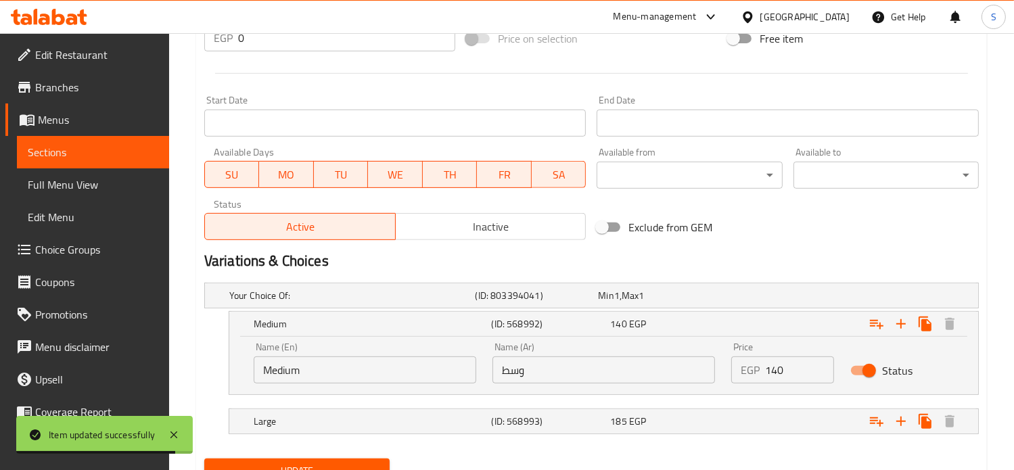
click at [764, 369] on div "EGP 140 Price" at bounding box center [782, 369] width 103 height 27
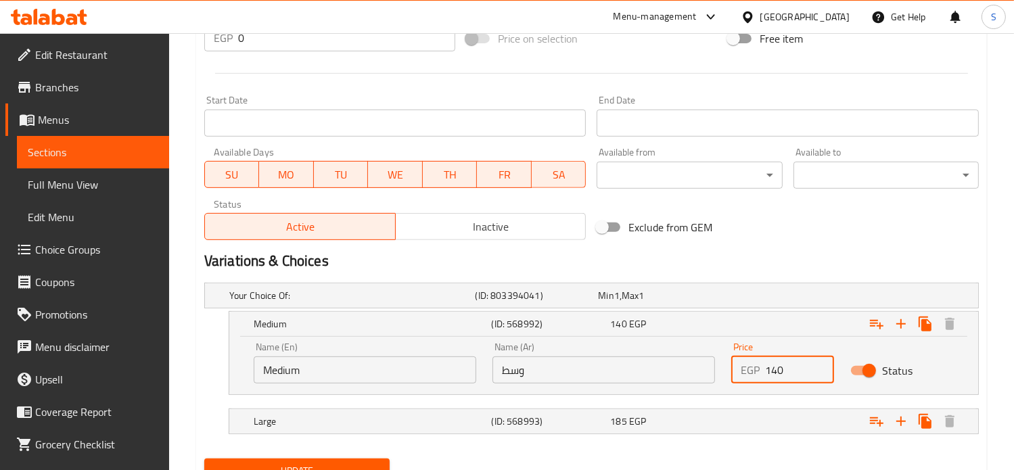
click at [774, 371] on input "140" at bounding box center [800, 369] width 70 height 27
type input "155"
click at [778, 298] on div "Expand" at bounding box center [841, 295] width 246 height 5
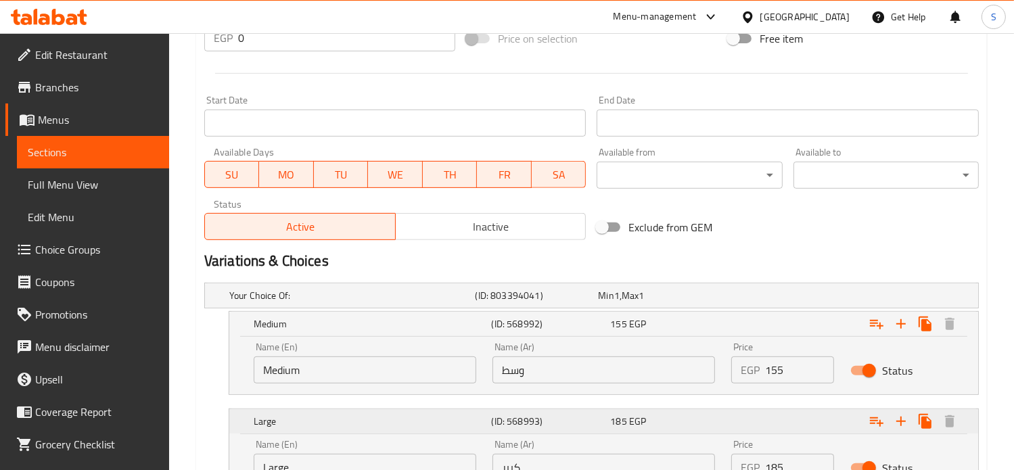
scroll to position [651, 0]
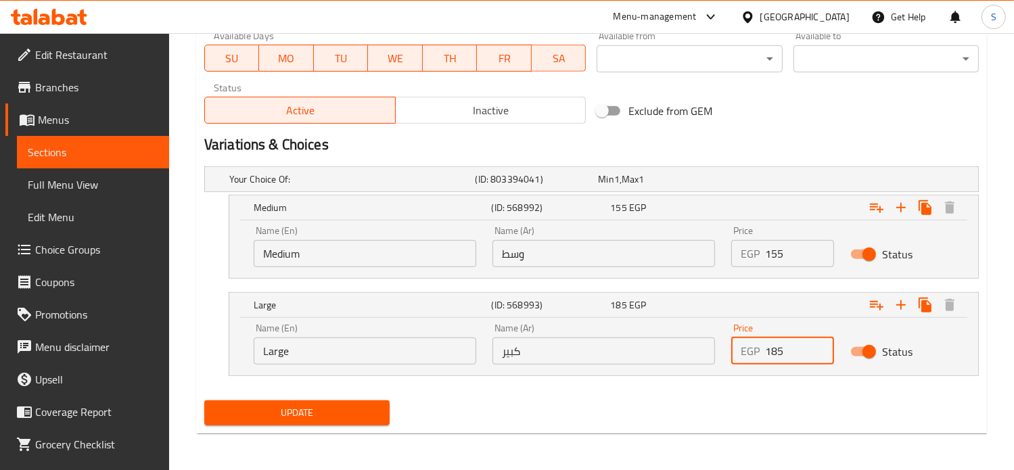
click at [774, 356] on input "185" at bounding box center [800, 350] width 70 height 27
type input "200"
click at [204, 400] on button "Update" at bounding box center [296, 412] width 185 height 25
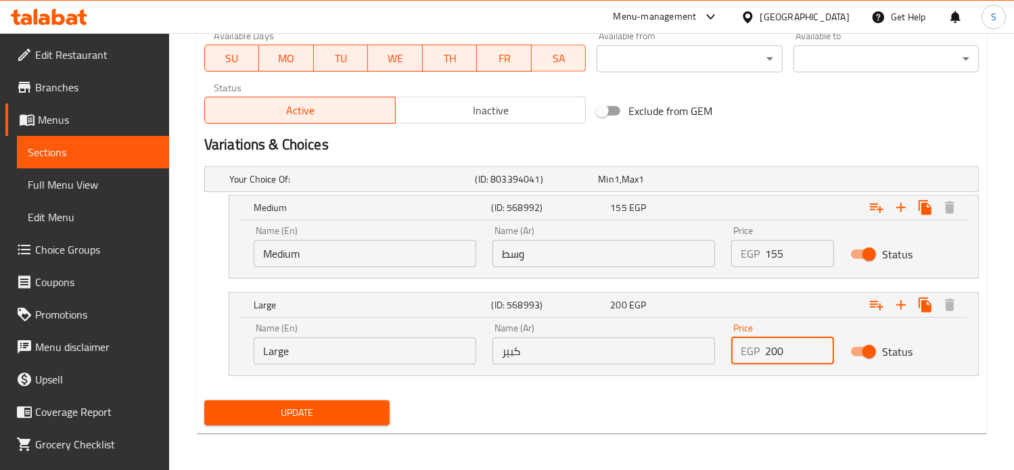
click at [204, 400] on button "Update" at bounding box center [296, 412] width 185 height 25
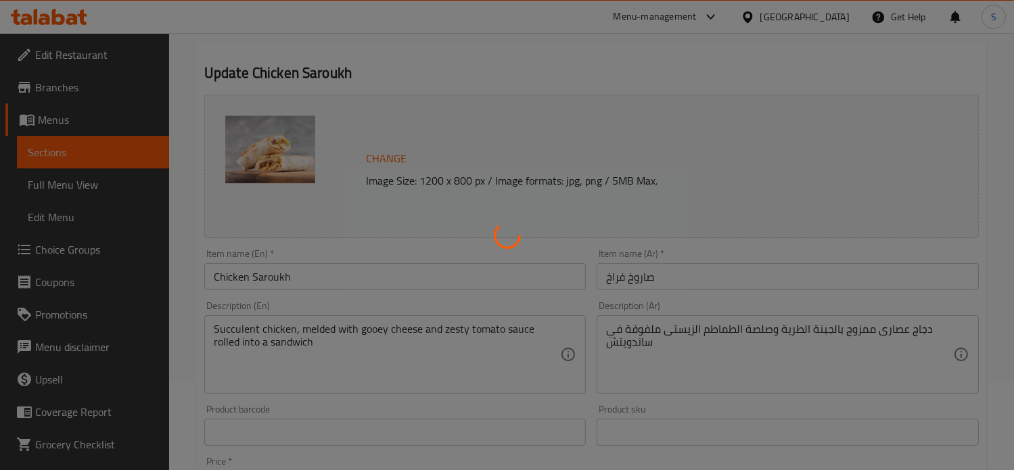
scroll to position [0, 0]
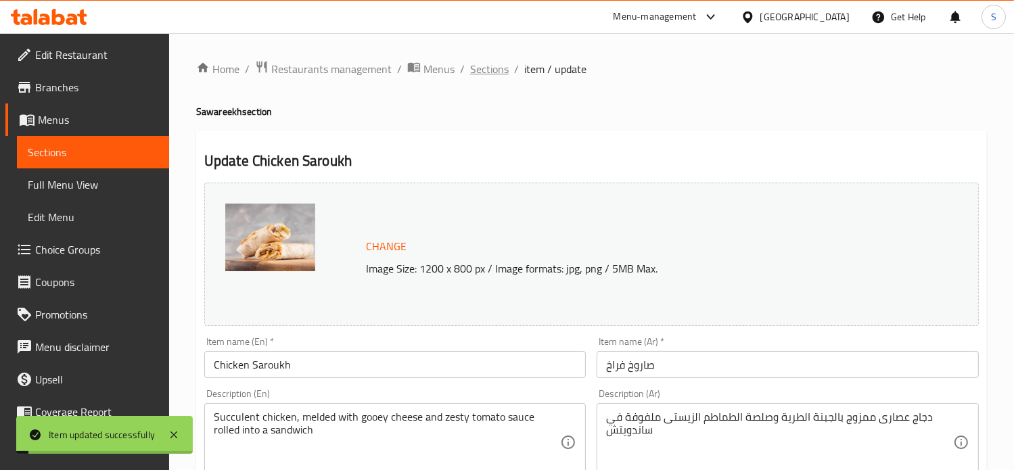
click at [485, 72] on span "Sections" at bounding box center [489, 69] width 39 height 16
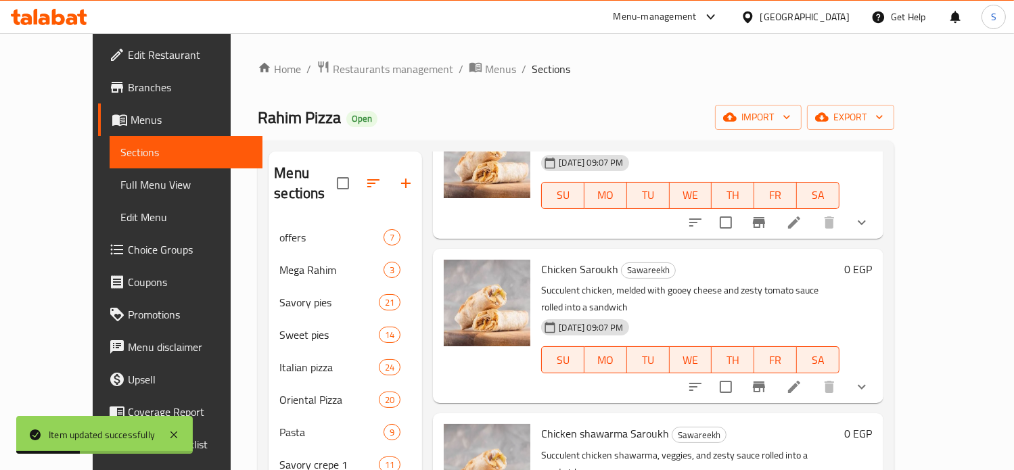
scroll to position [122, 0]
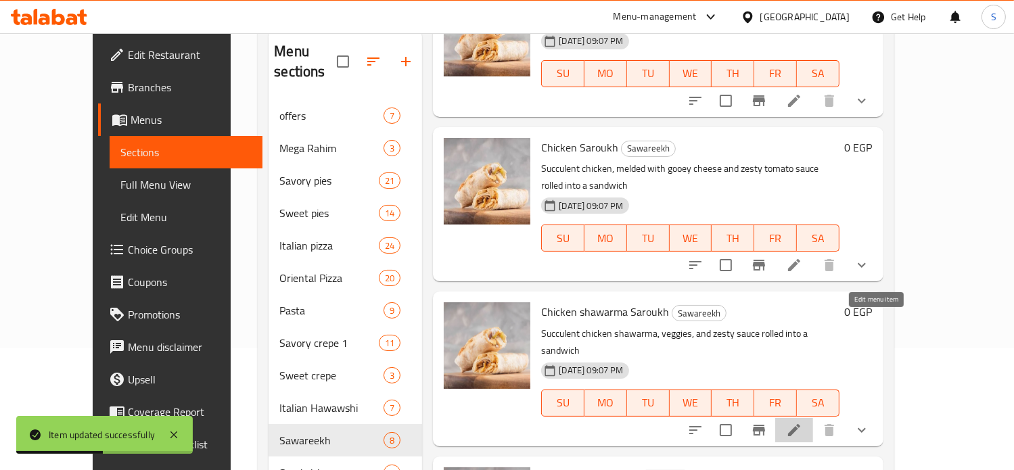
click at [802, 422] on icon at bounding box center [794, 430] width 16 height 16
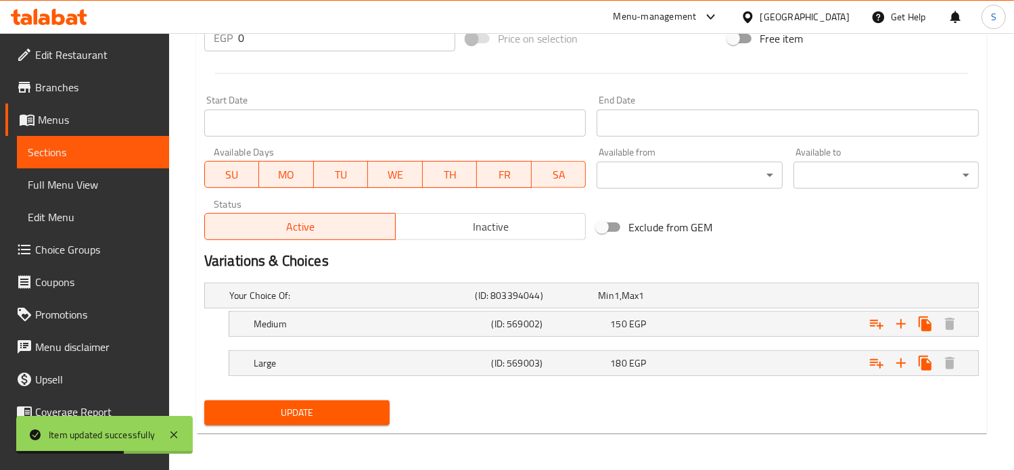
scroll to position [534, 0]
click at [672, 342] on nav at bounding box center [591, 345] width 774 height 11
click at [684, 311] on div "Medium (ID: 569002) 150 EGP" at bounding box center [596, 296] width 738 height 30
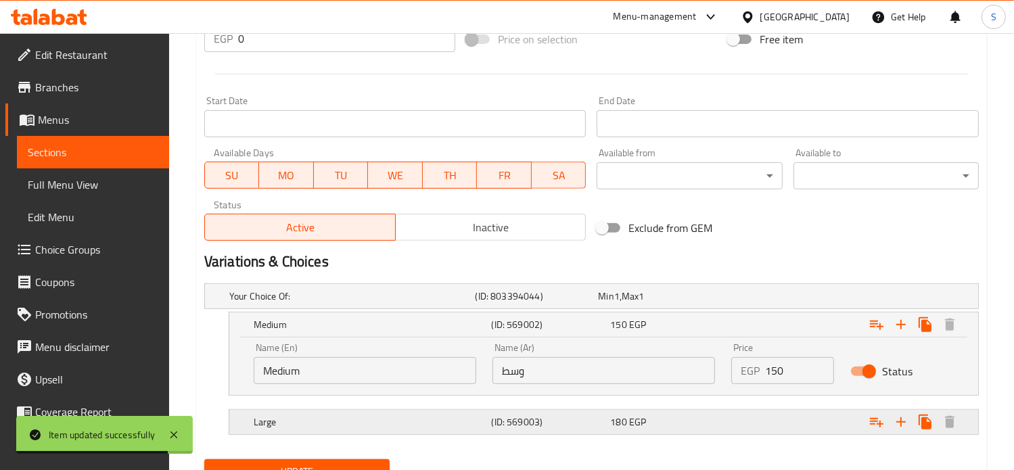
click at [711, 303] on div "180 EGP" at bounding box center [657, 296] width 118 height 14
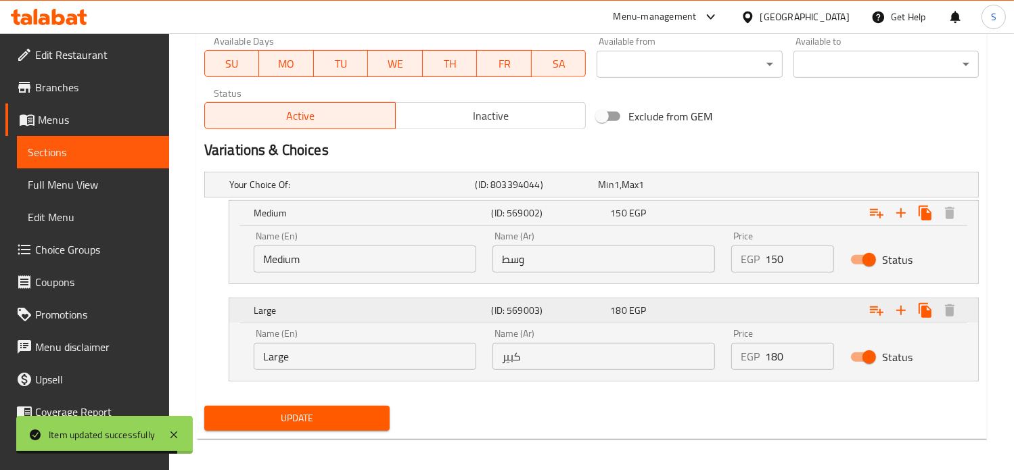
scroll to position [651, 0]
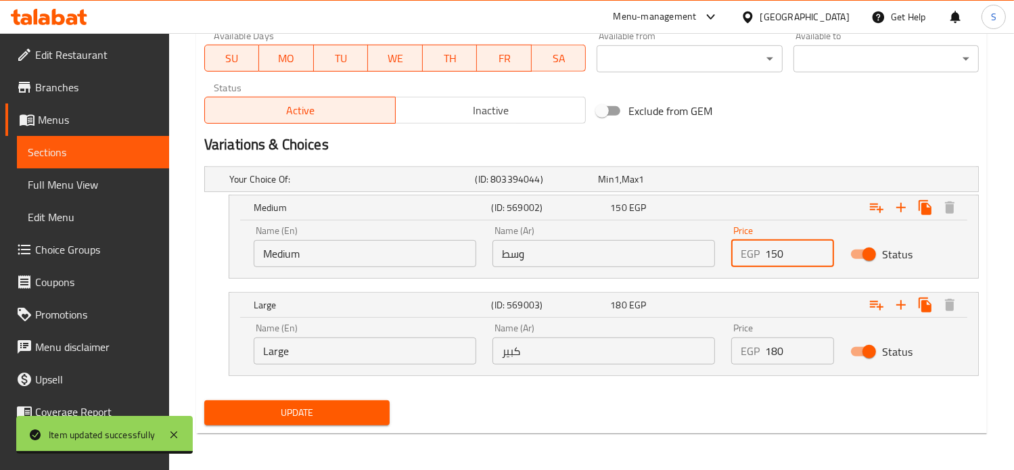
click at [773, 251] on input "150" at bounding box center [800, 253] width 70 height 27
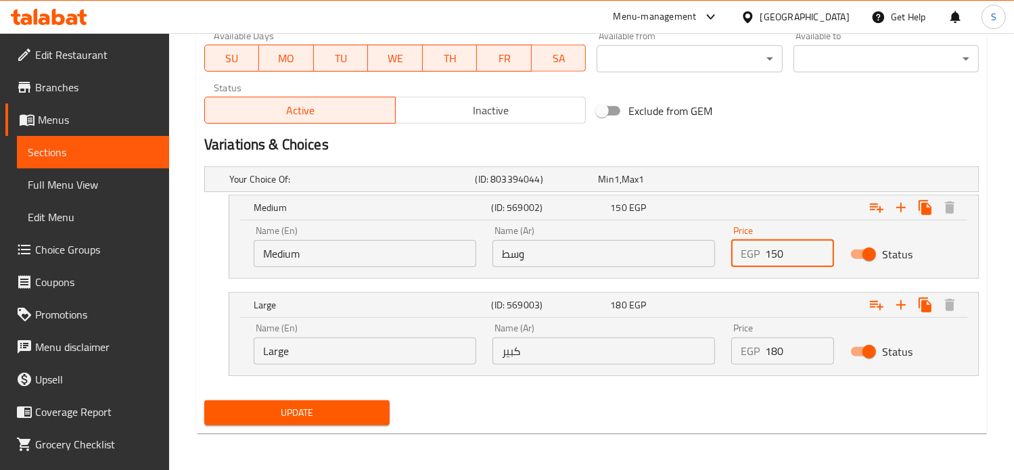
click at [773, 251] on input "150" at bounding box center [800, 253] width 70 height 27
type input "160"
click at [774, 349] on input "180" at bounding box center [800, 350] width 70 height 27
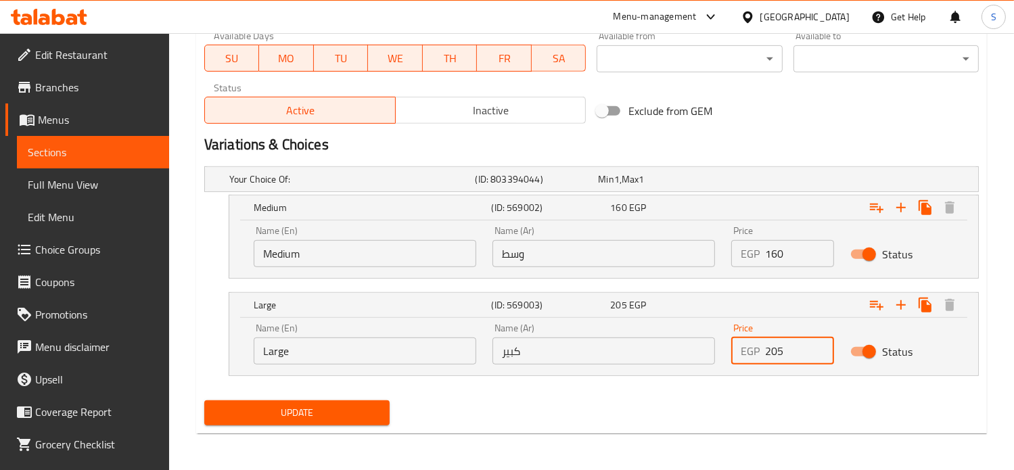
type input "205"
click at [204, 400] on button "Update" at bounding box center [296, 412] width 185 height 25
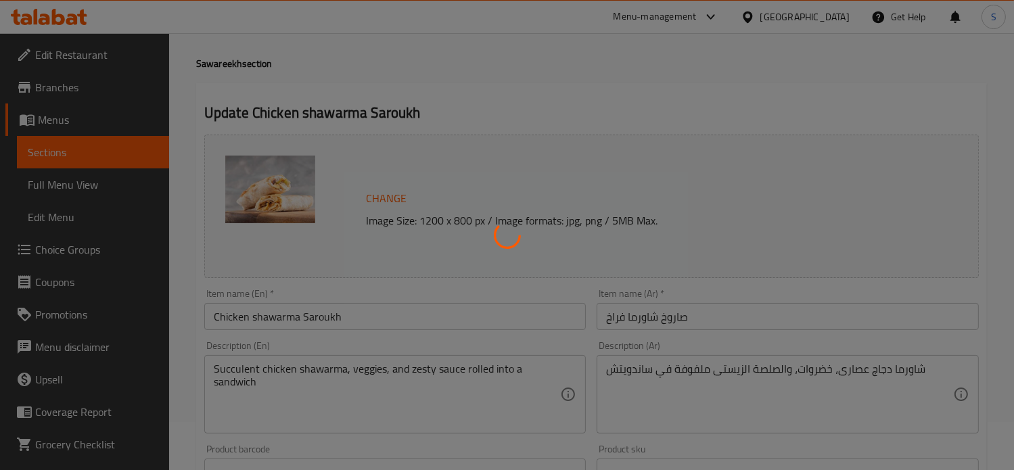
scroll to position [0, 0]
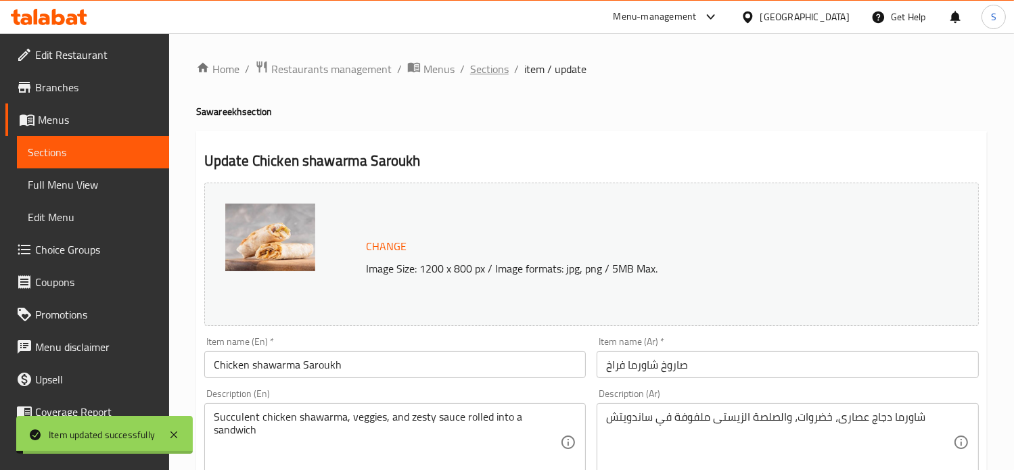
click at [487, 72] on span "Sections" at bounding box center [489, 69] width 39 height 16
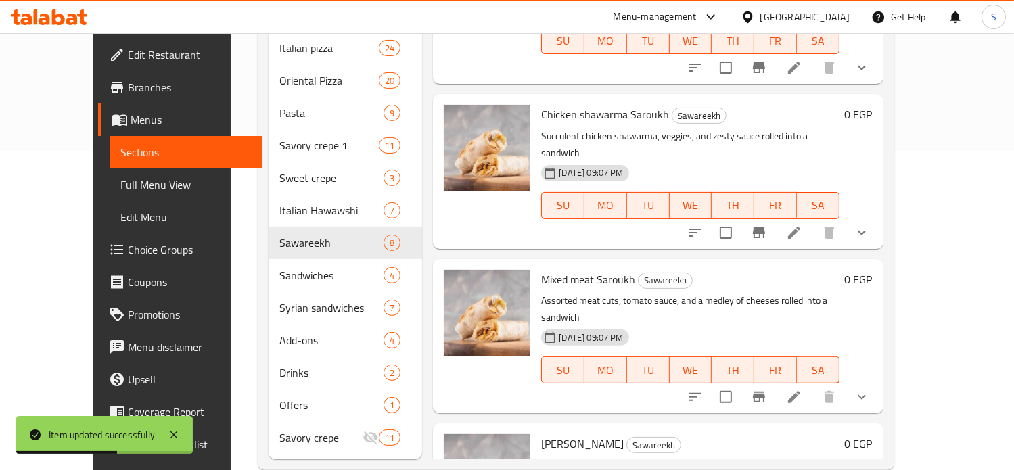
scroll to position [325, 0]
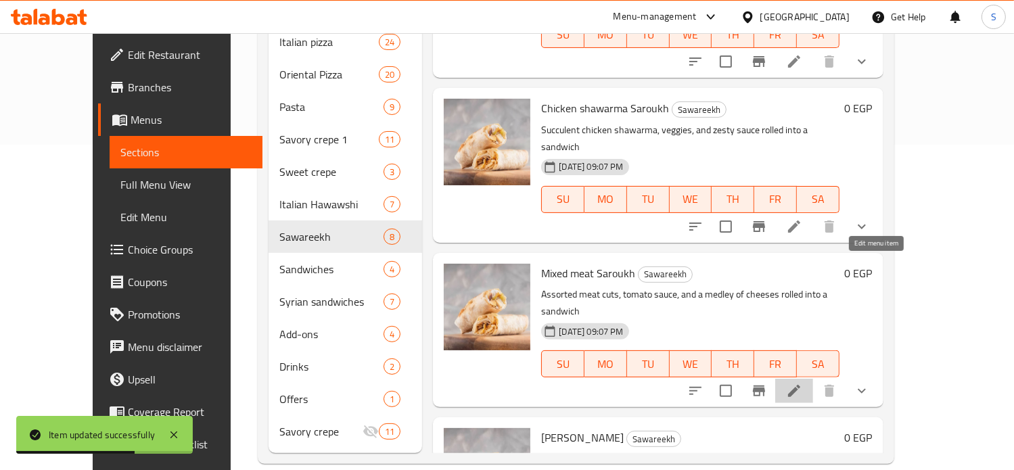
click at [802, 383] on icon at bounding box center [794, 391] width 16 height 16
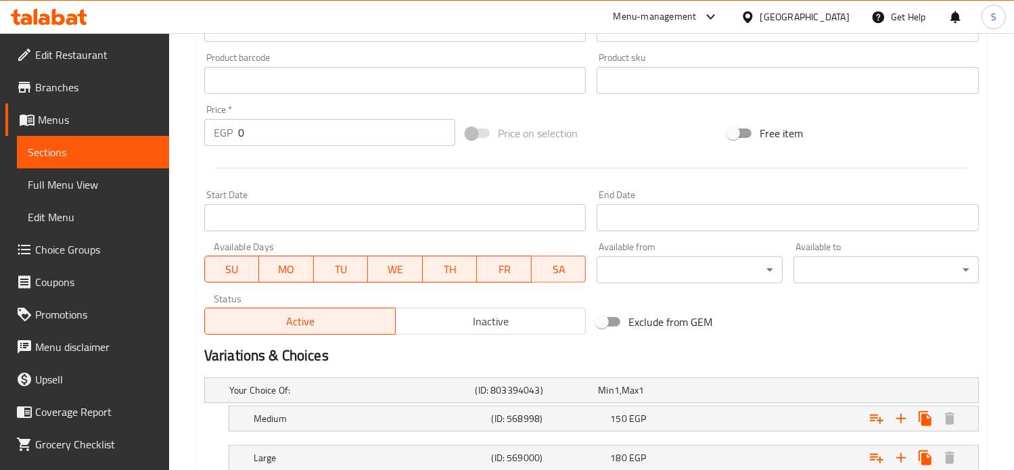
scroll to position [534, 0]
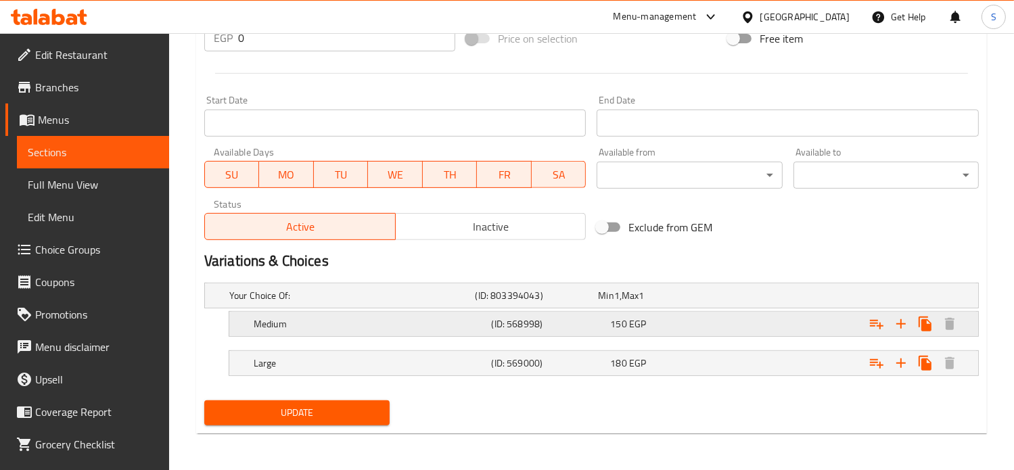
click at [690, 302] on div "150 EGP" at bounding box center [657, 296] width 118 height 14
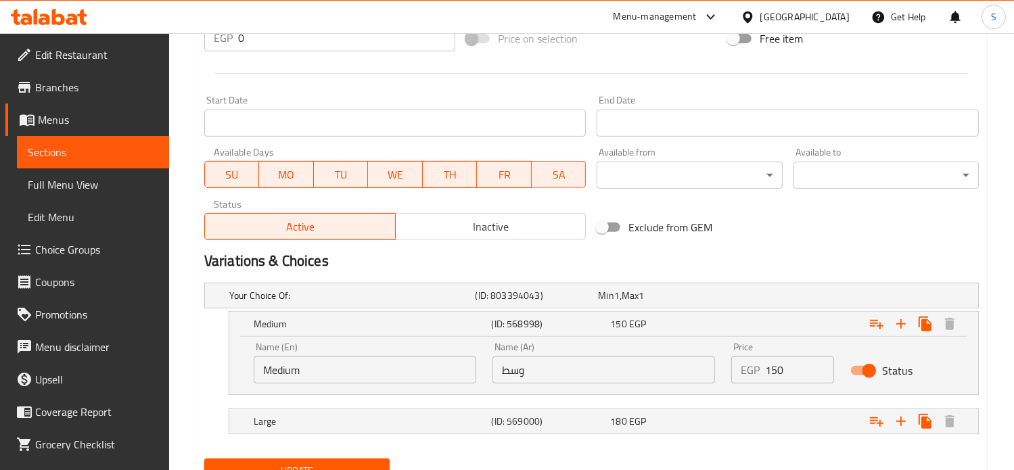
click at [779, 369] on input "150" at bounding box center [800, 369] width 70 height 27
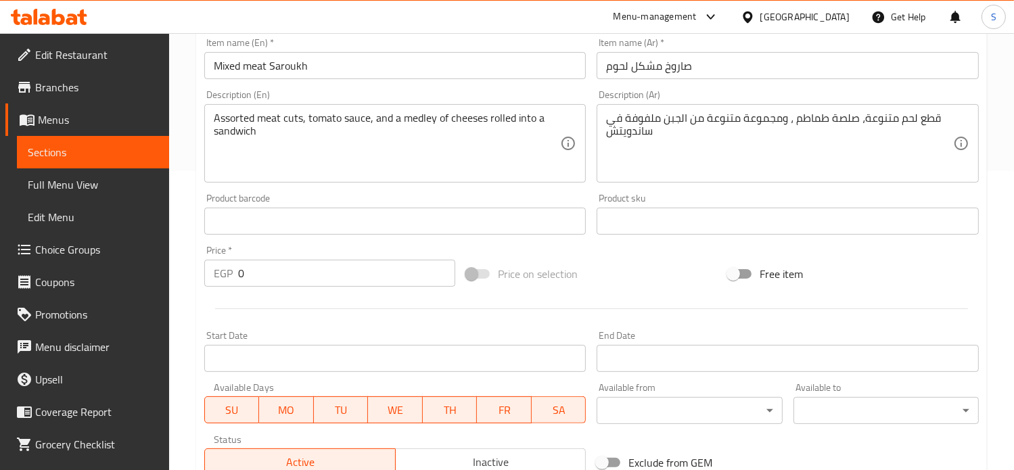
scroll to position [592, 0]
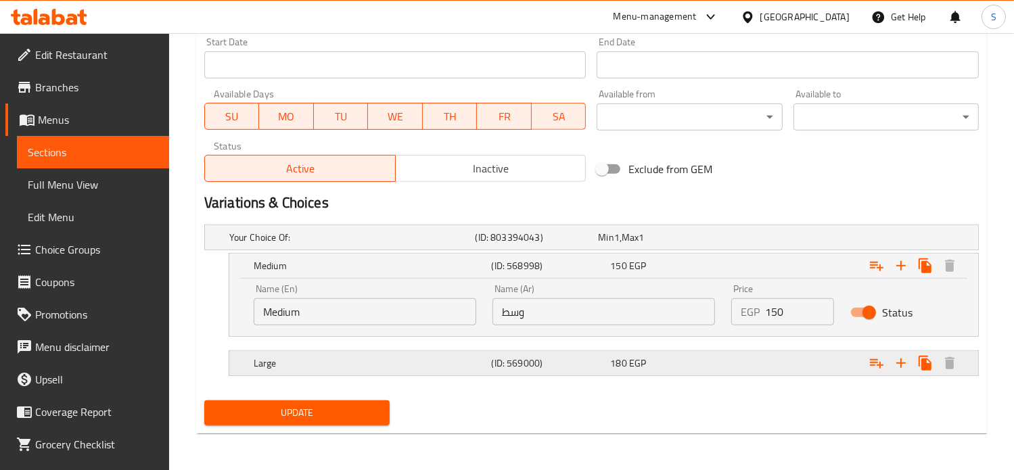
click at [733, 240] on div "Expand" at bounding box center [841, 237] width 246 height 5
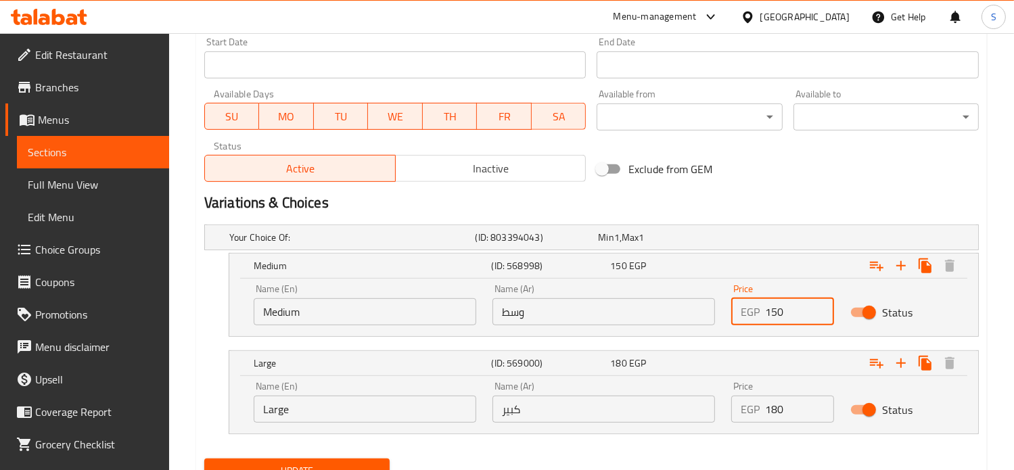
click at [774, 310] on input "150" at bounding box center [800, 311] width 70 height 27
type input "175"
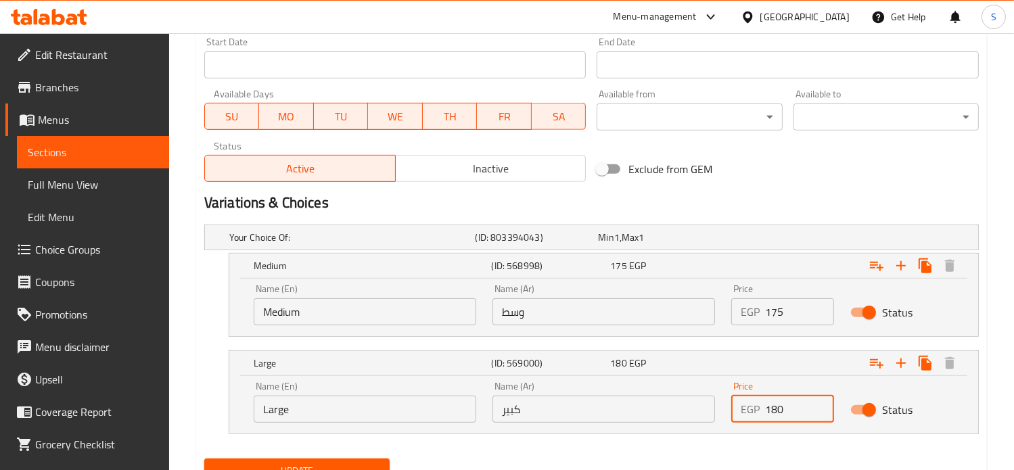
click at [778, 415] on input "180" at bounding box center [800, 409] width 70 height 27
type input "220"
click at [204, 458] on button "Update" at bounding box center [296, 470] width 185 height 25
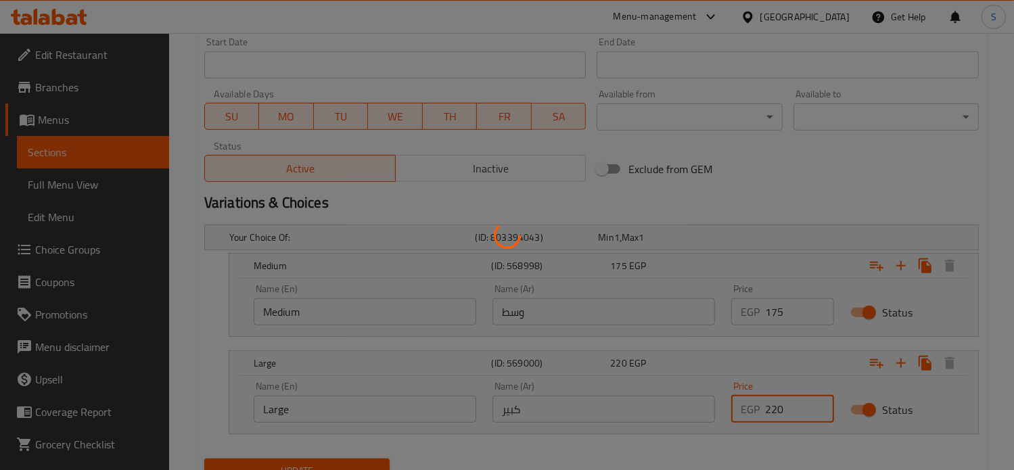
scroll to position [0, 0]
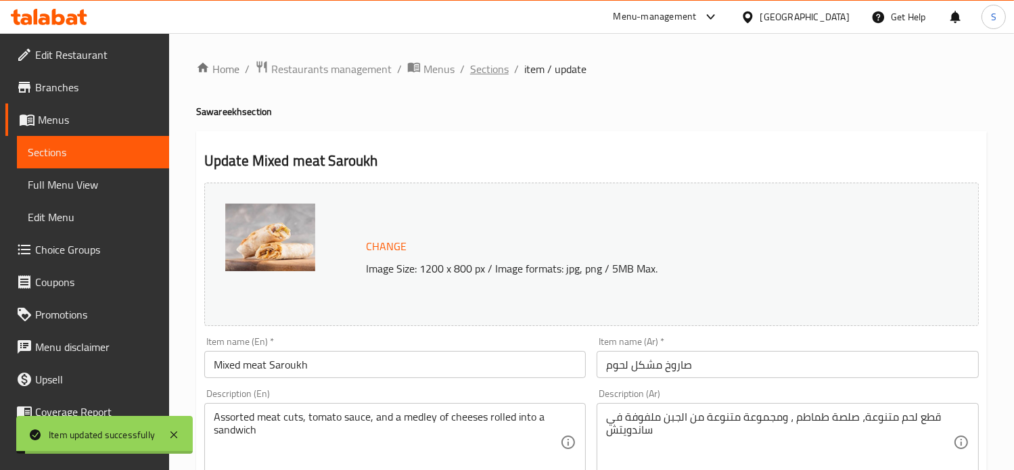
click at [492, 70] on span "Sections" at bounding box center [489, 69] width 39 height 16
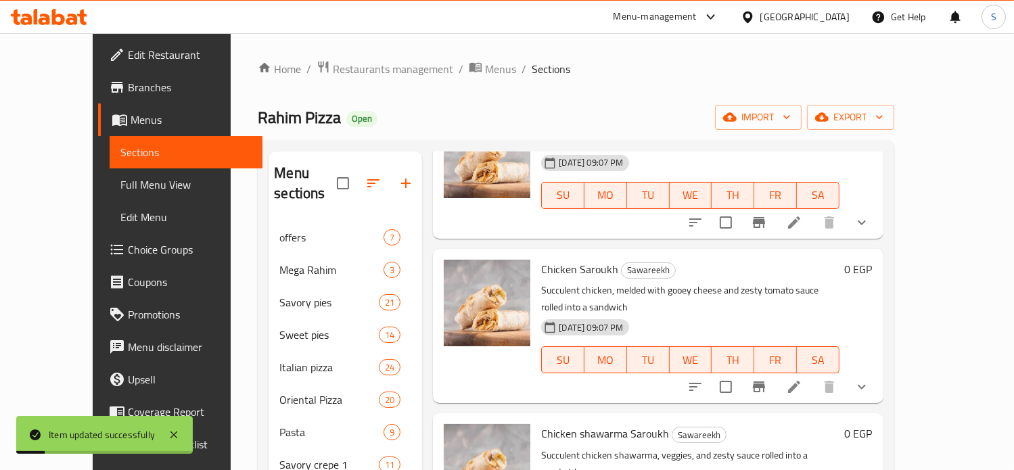
scroll to position [325, 0]
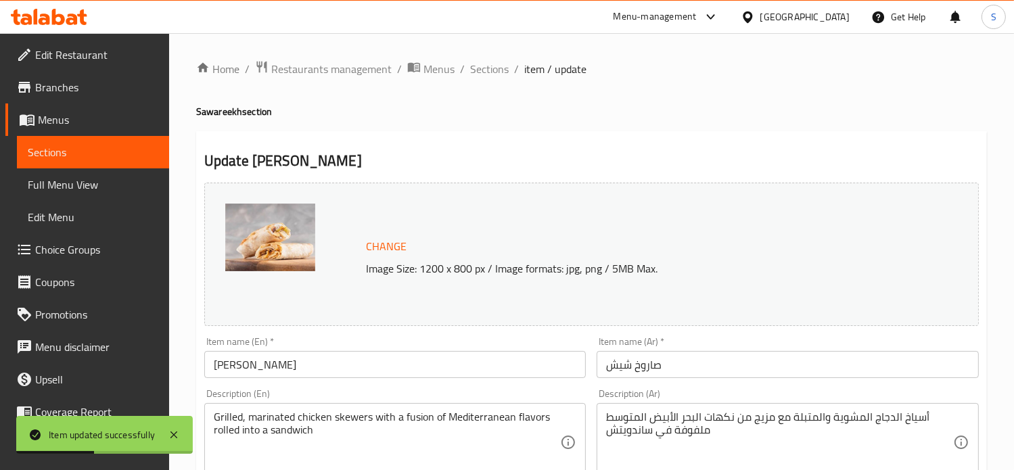
scroll to position [534, 0]
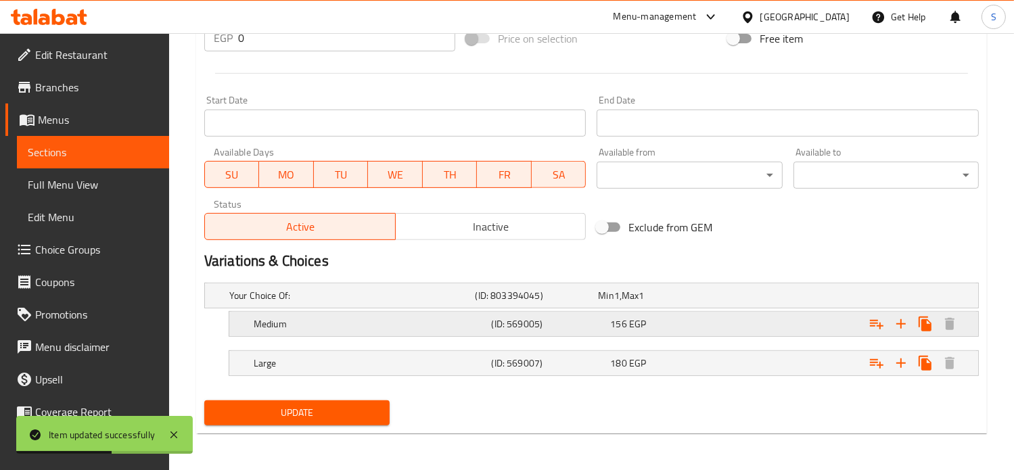
click at [695, 302] on div "156 EGP" at bounding box center [657, 296] width 118 height 14
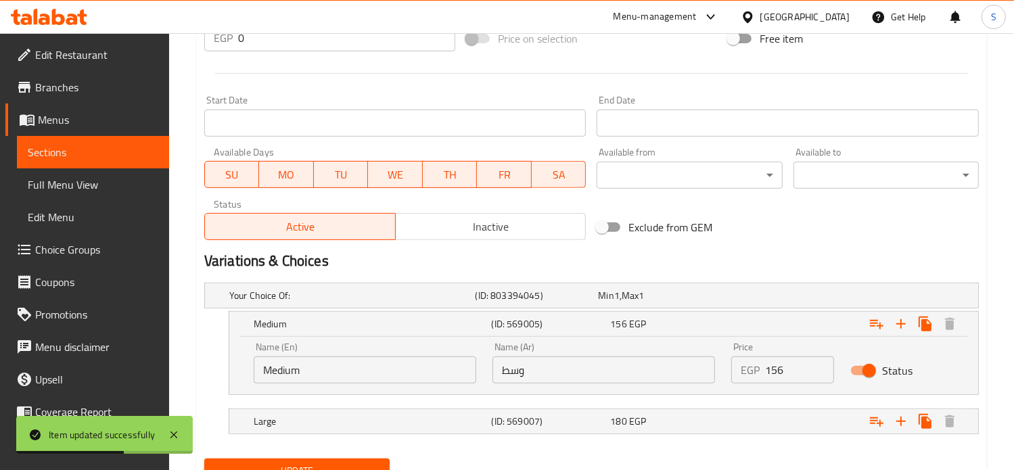
click at [772, 367] on input "156" at bounding box center [800, 369] width 70 height 27
type input "185"
click at [770, 298] on div "Expand" at bounding box center [841, 295] width 246 height 5
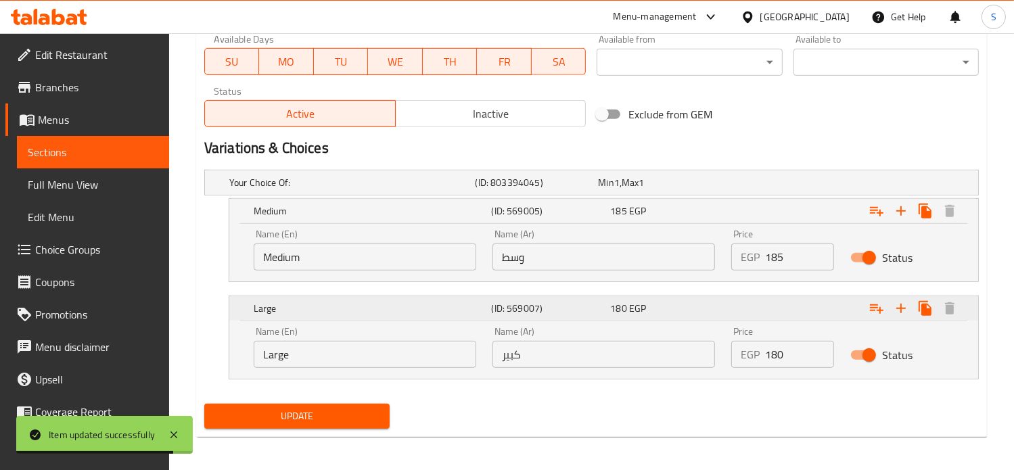
scroll to position [651, 0]
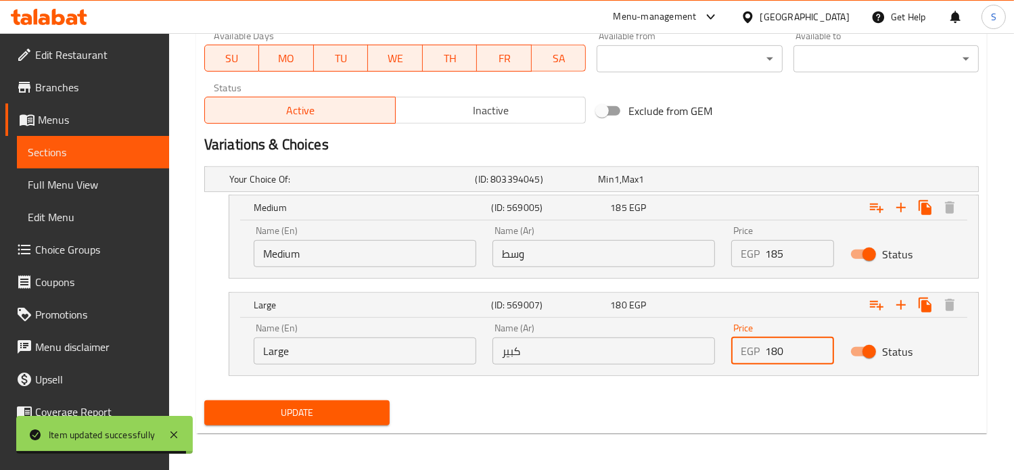
click at [772, 351] on input "180" at bounding box center [800, 350] width 70 height 27
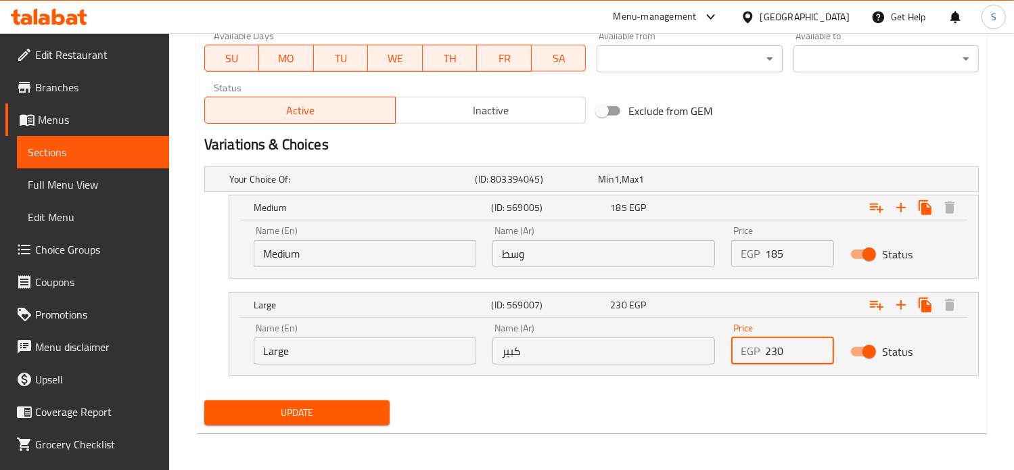
type input "230"
click at [204, 400] on button "Update" at bounding box center [296, 412] width 185 height 25
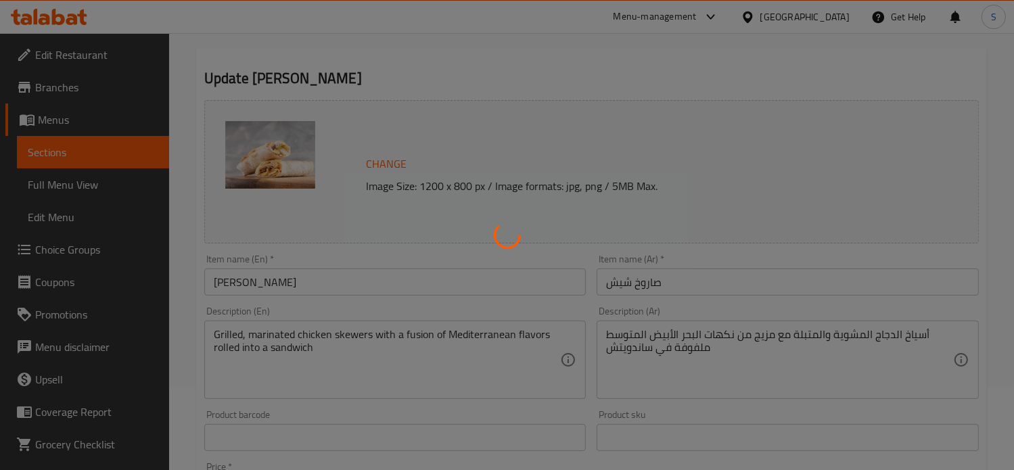
scroll to position [0, 0]
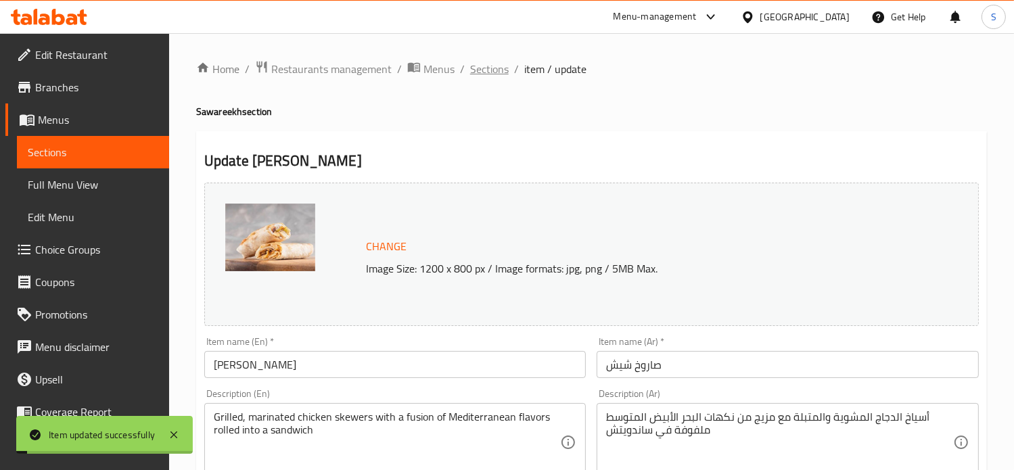
click at [484, 66] on span "Sections" at bounding box center [489, 69] width 39 height 16
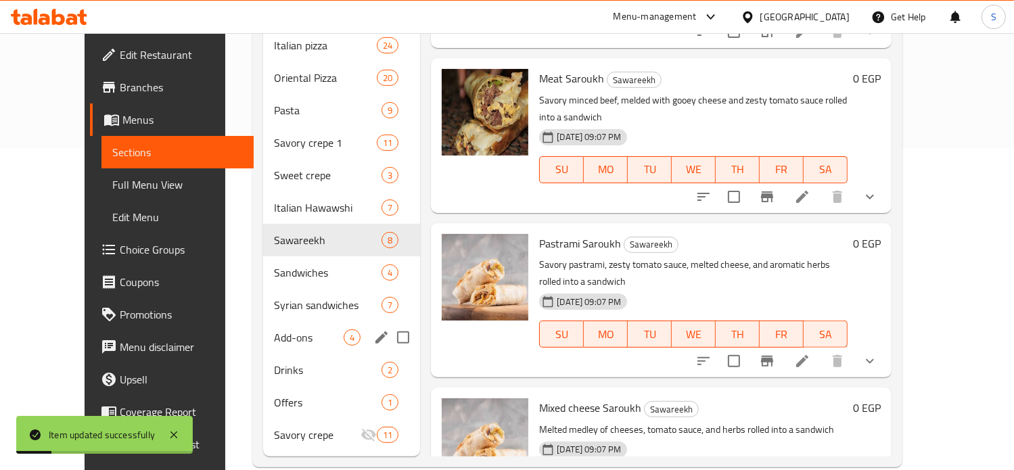
scroll to position [322, 0]
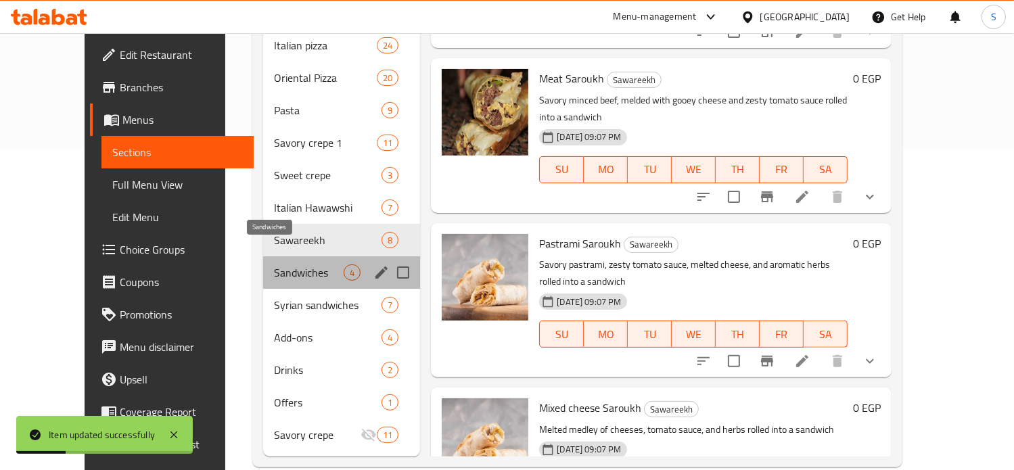
click at [274, 264] on span "Sandwiches" at bounding box center [309, 272] width 70 height 16
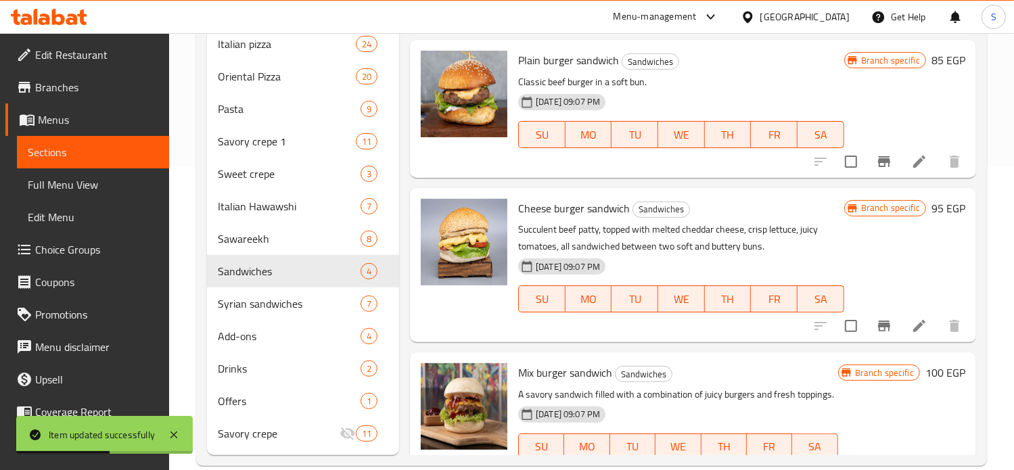
scroll to position [325, 0]
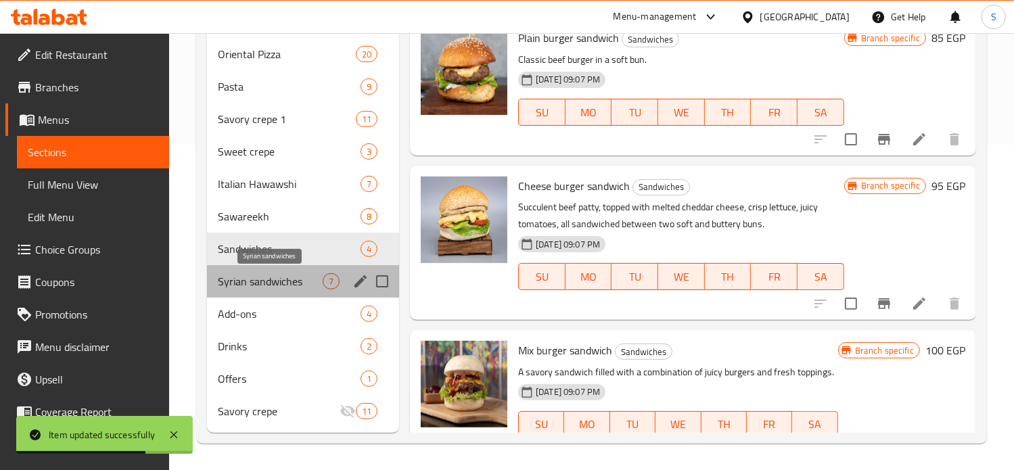
click at [281, 286] on span "Syrian sandwiches" at bounding box center [270, 281] width 105 height 16
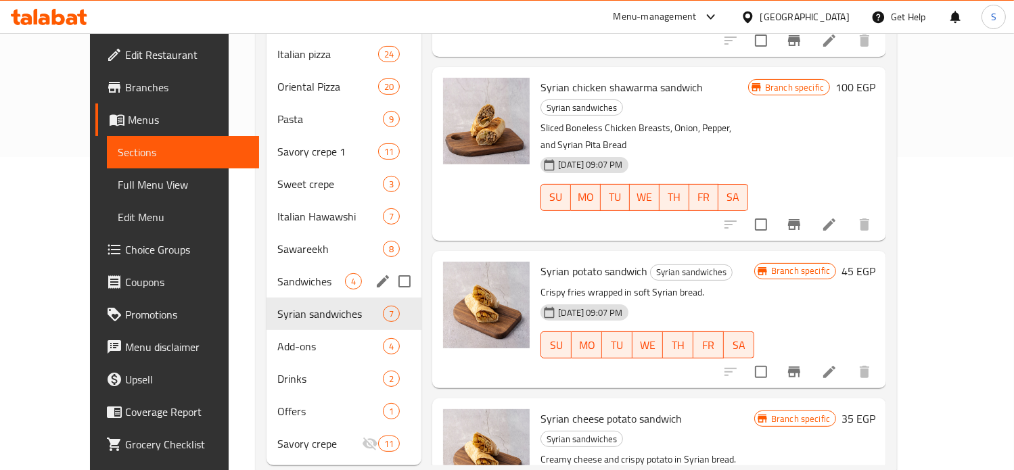
scroll to position [314, 0]
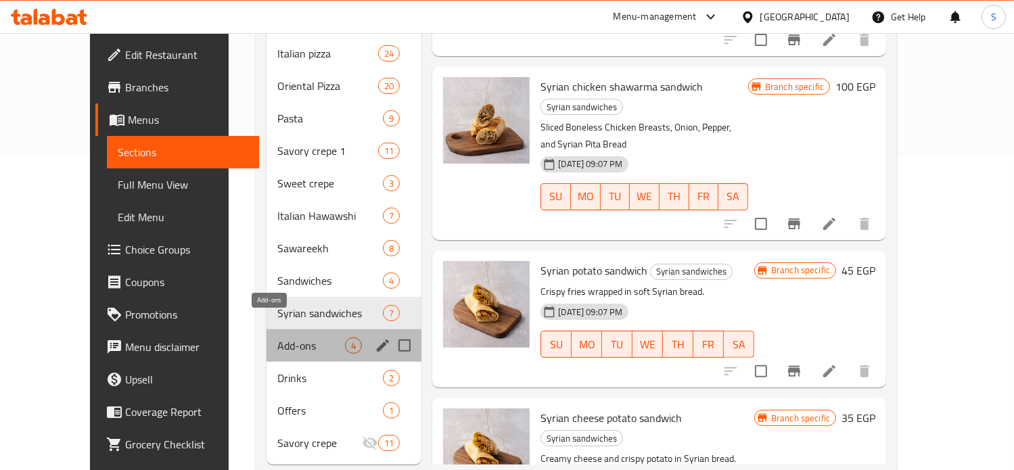
click at [277, 337] on span "Add-ons" at bounding box center [311, 345] width 68 height 16
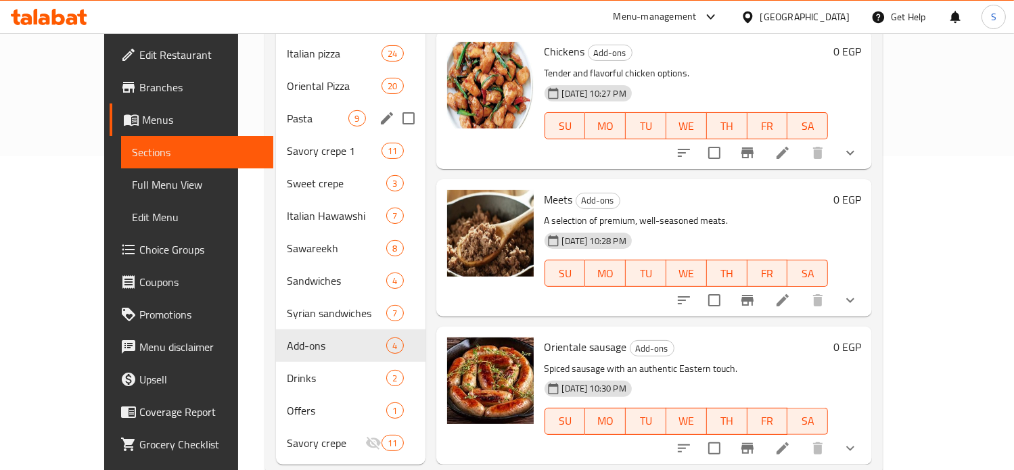
scroll to position [325, 0]
